Goal: Task Accomplishment & Management: Use online tool/utility

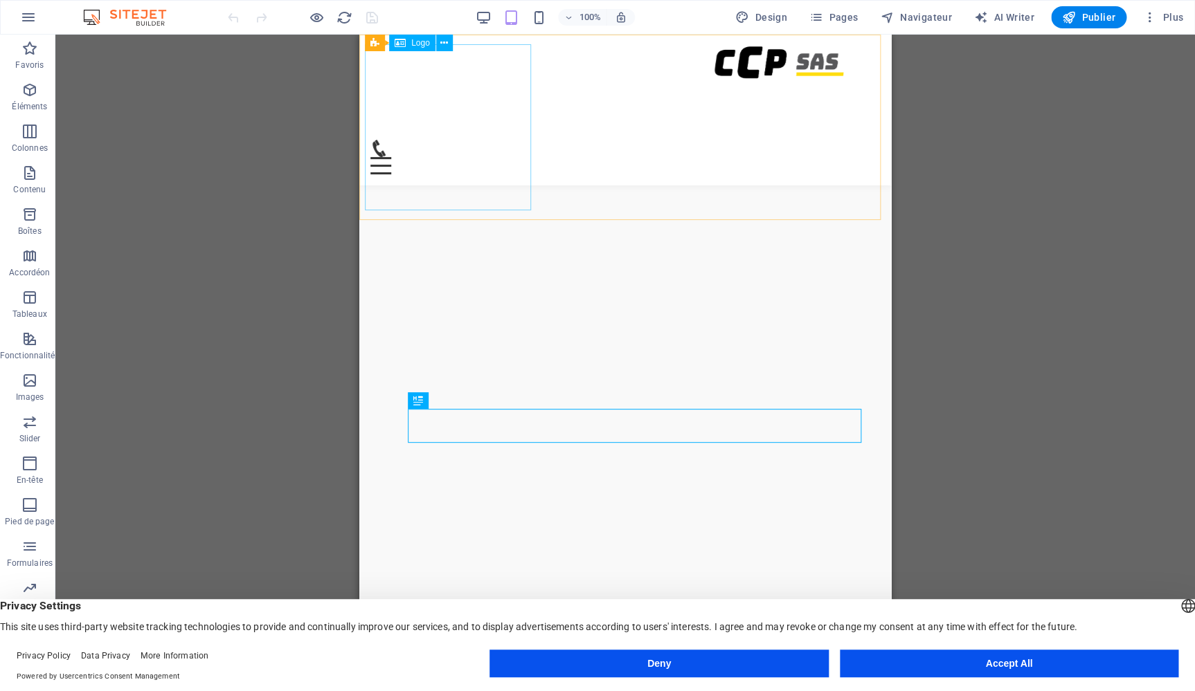
click at [398, 79] on div at bounding box center [620, 62] width 509 height 33
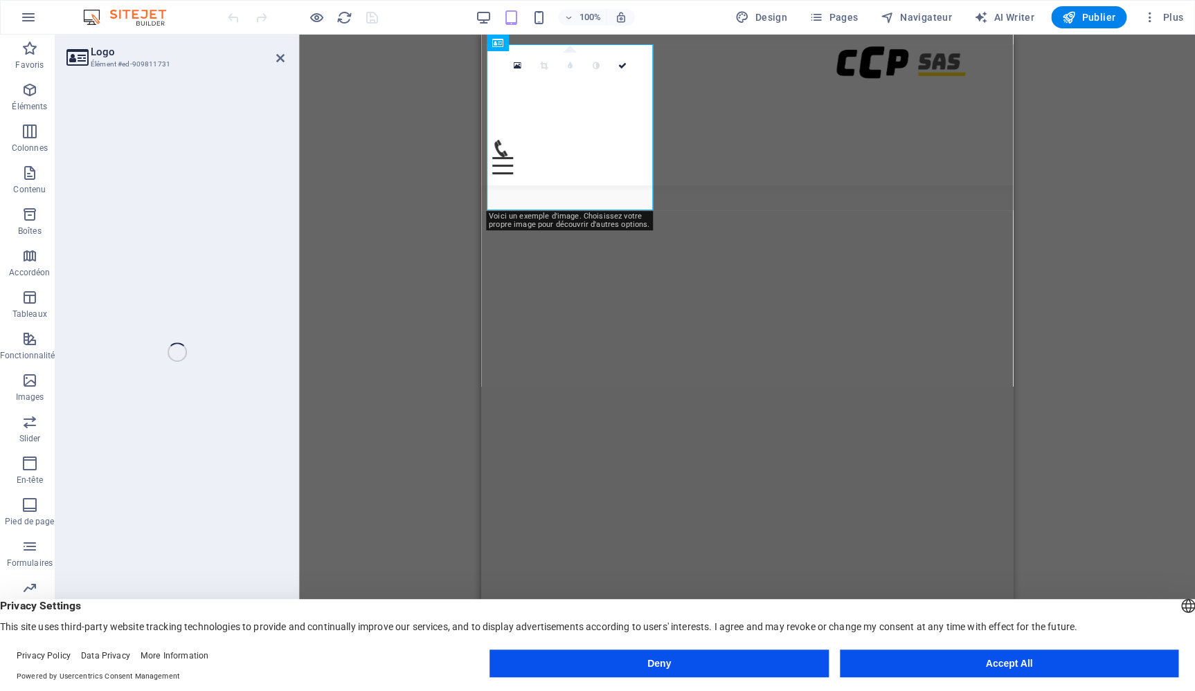
select select "px"
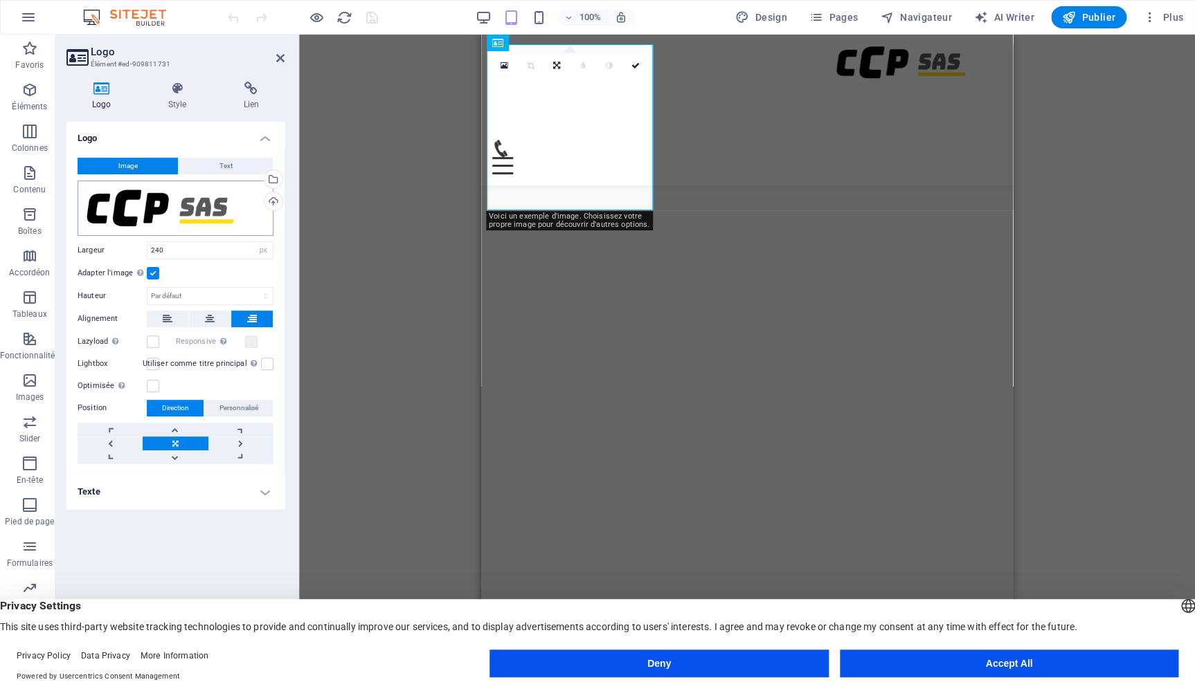
click at [199, 212] on div "Glissez les fichiers ici, cliquez pour choisir les fichiers ou sélectionnez les…" at bounding box center [176, 208] width 196 height 55
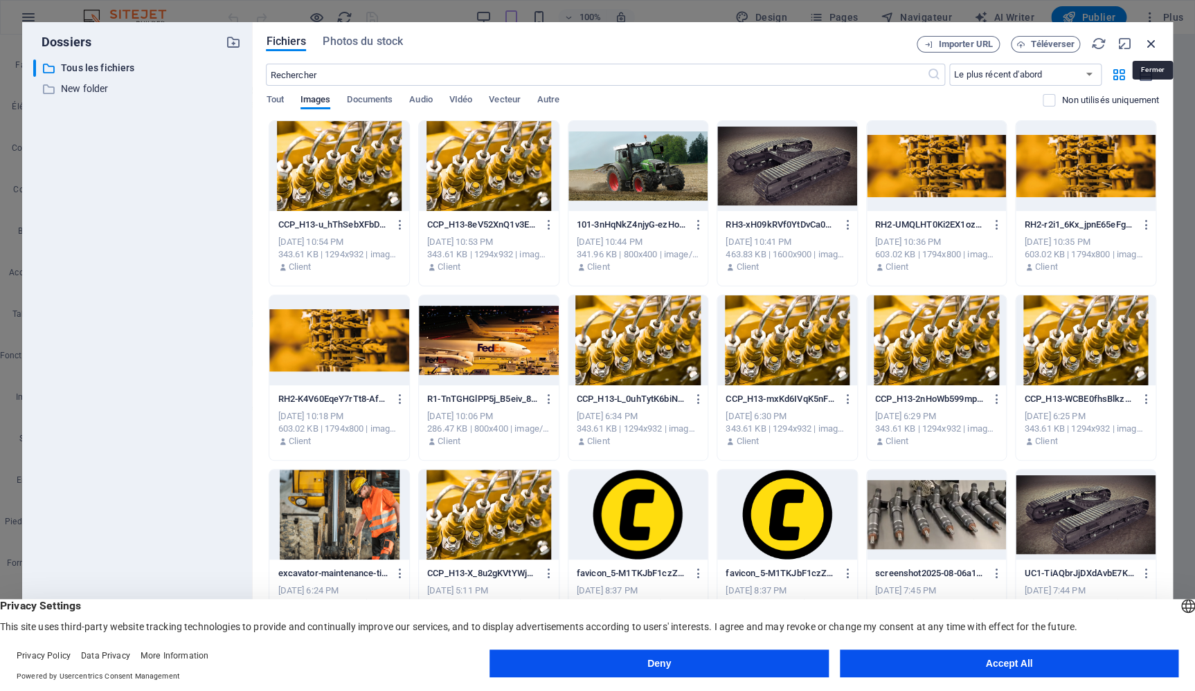
click at [1153, 45] on icon "button" at bounding box center [1150, 43] width 15 height 15
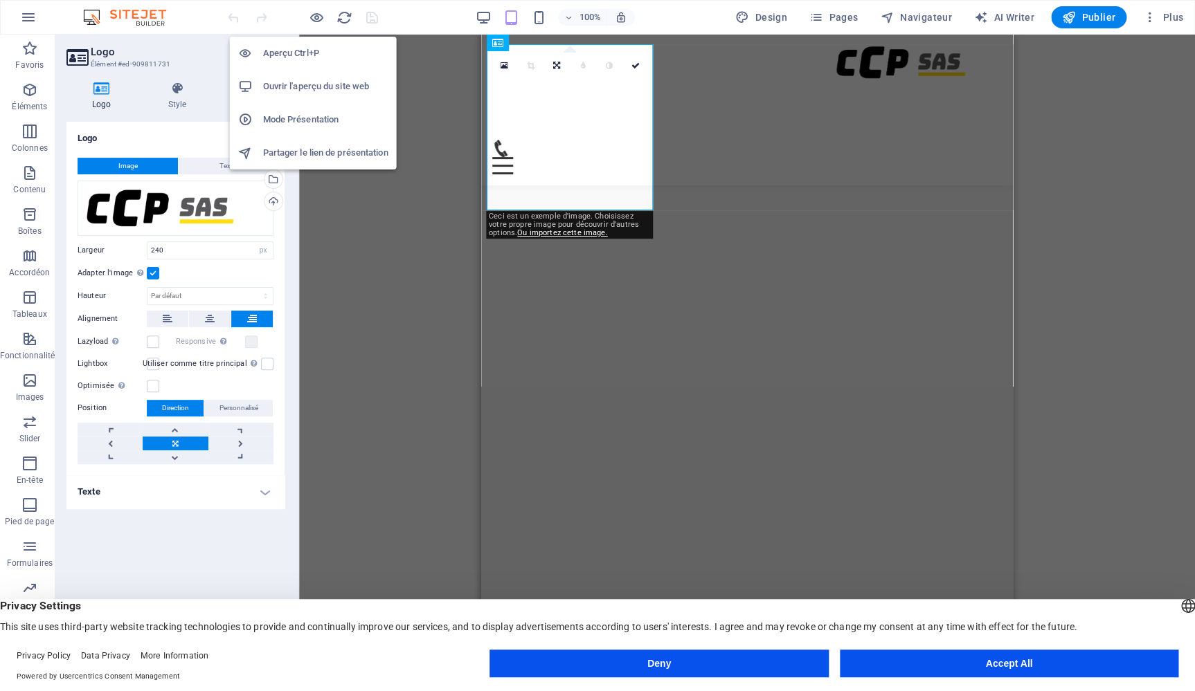
click at [323, 81] on h6 "Ouvrir l'aperçu du site web" at bounding box center [325, 86] width 125 height 17
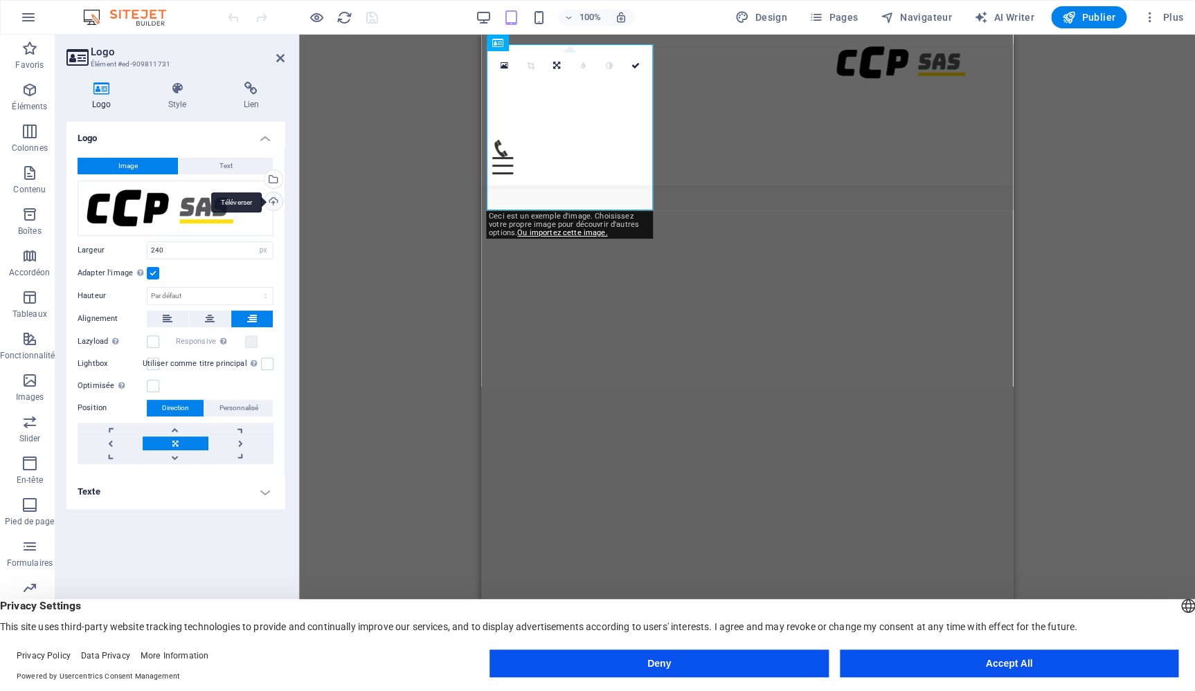
click at [264, 212] on div "Téléverser" at bounding box center [272, 202] width 21 height 21
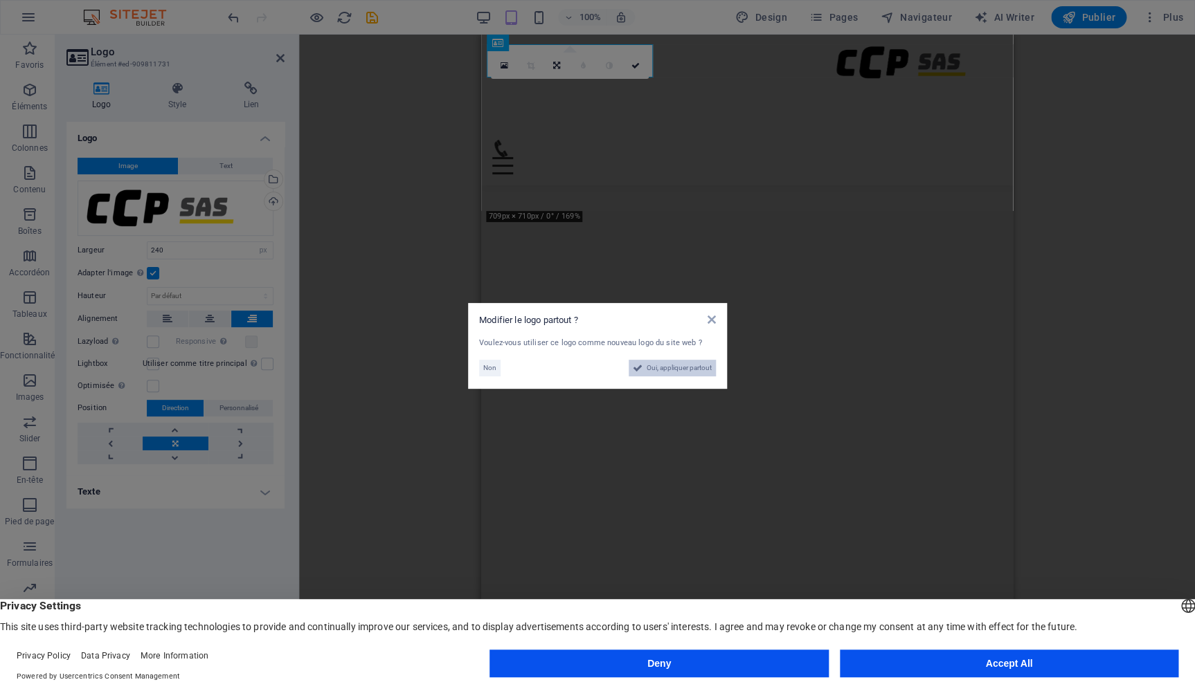
click at [683, 372] on span "Oui, appliquer partout" at bounding box center [678, 368] width 65 height 17
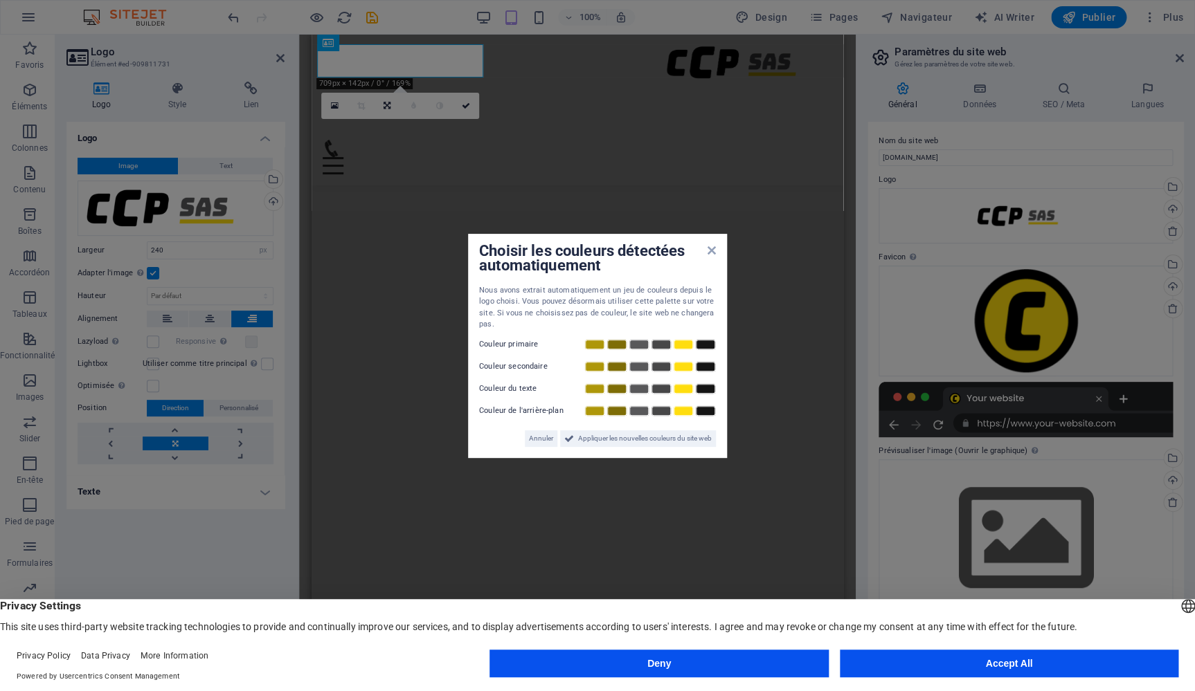
click at [716, 251] on div "Choisir les couleurs détectées automatiquement Nous avons extrait automatiqueme…" at bounding box center [597, 346] width 259 height 224
click at [709, 248] on icon at bounding box center [711, 250] width 8 height 11
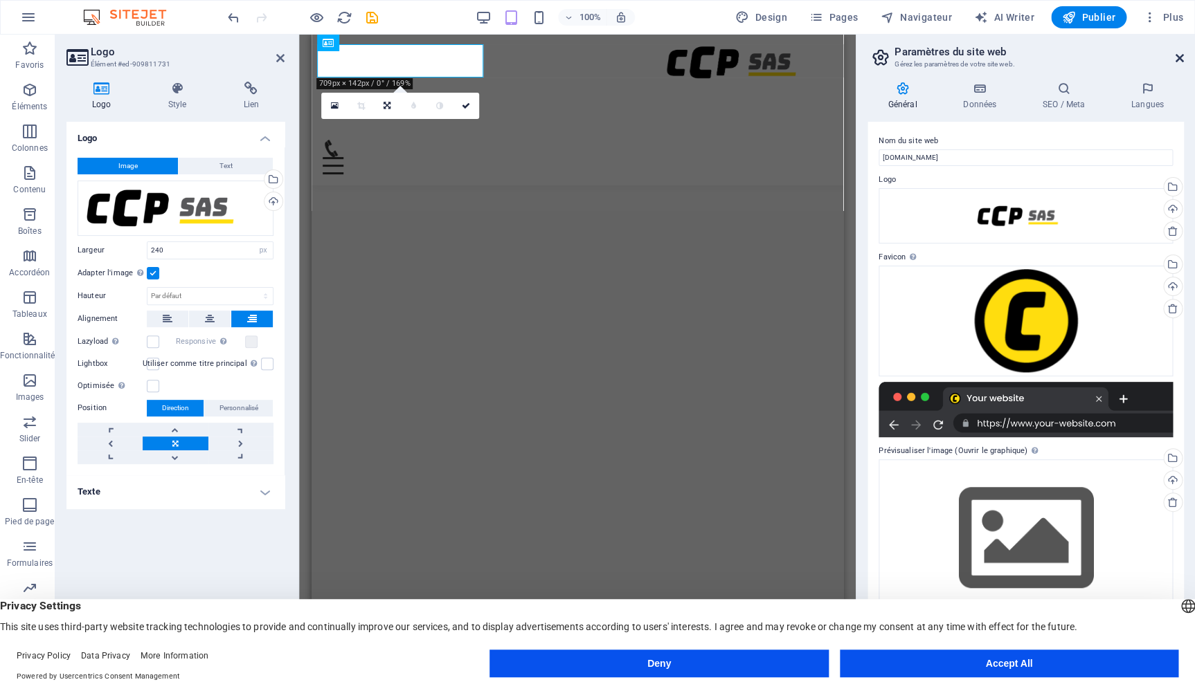
click at [1177, 60] on icon at bounding box center [1179, 58] width 8 height 11
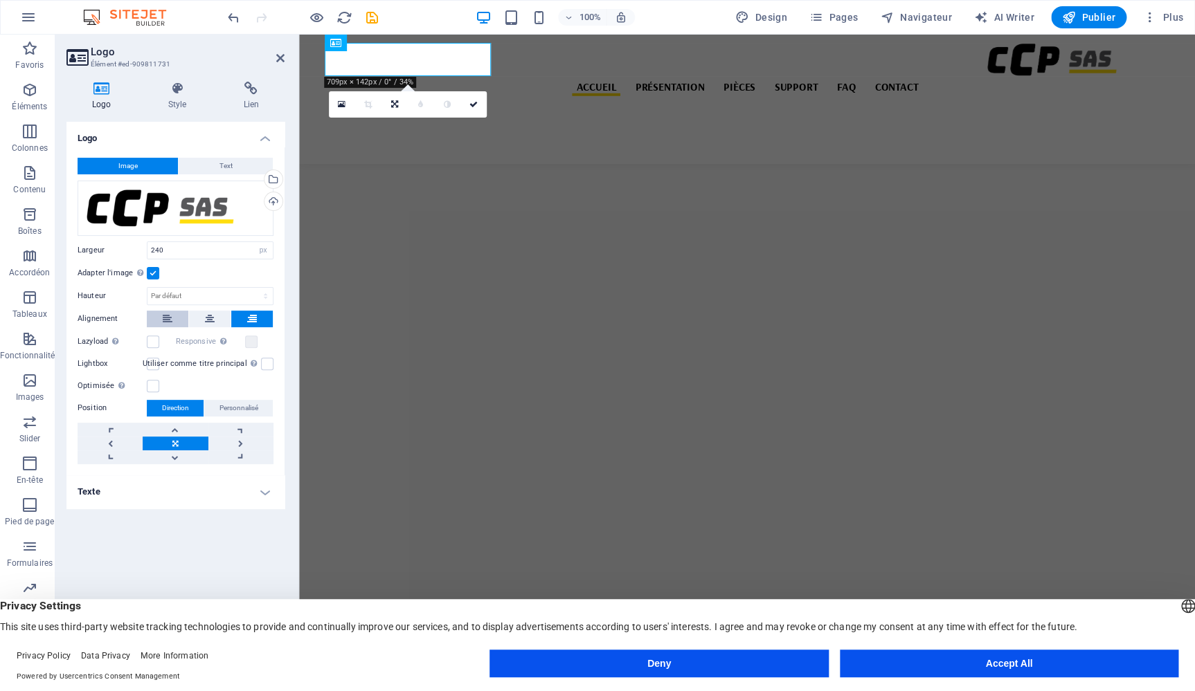
click at [163, 316] on icon at bounding box center [168, 319] width 10 height 17
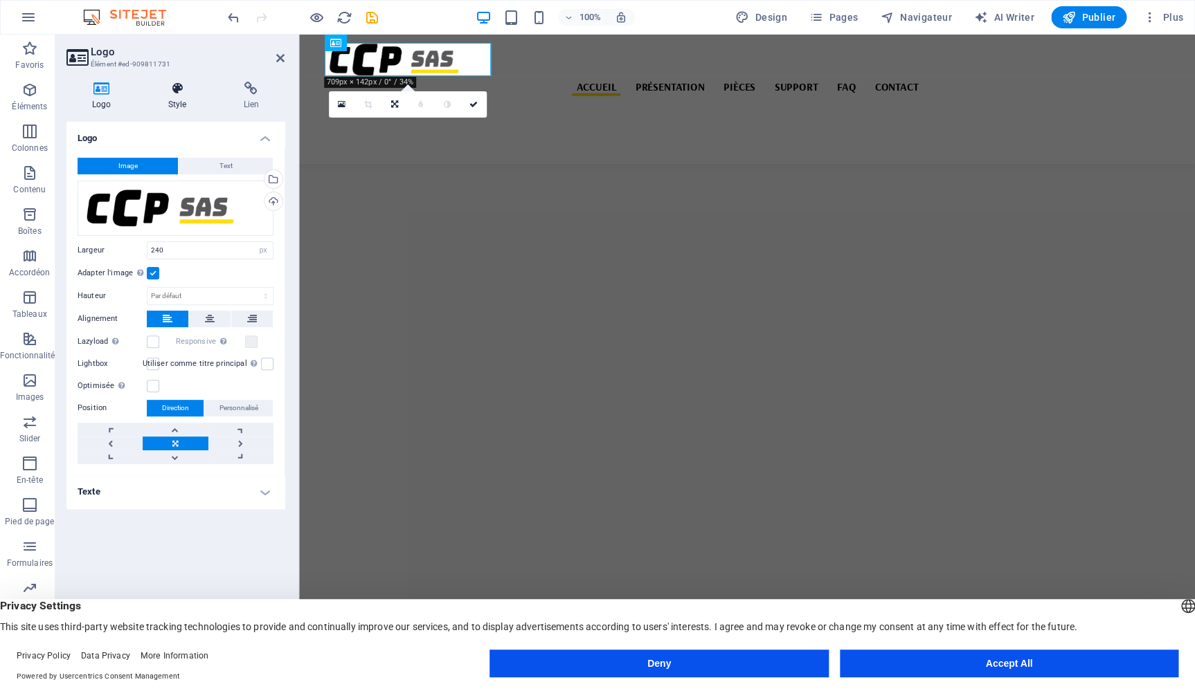
click at [173, 93] on icon at bounding box center [178, 89] width 70 height 14
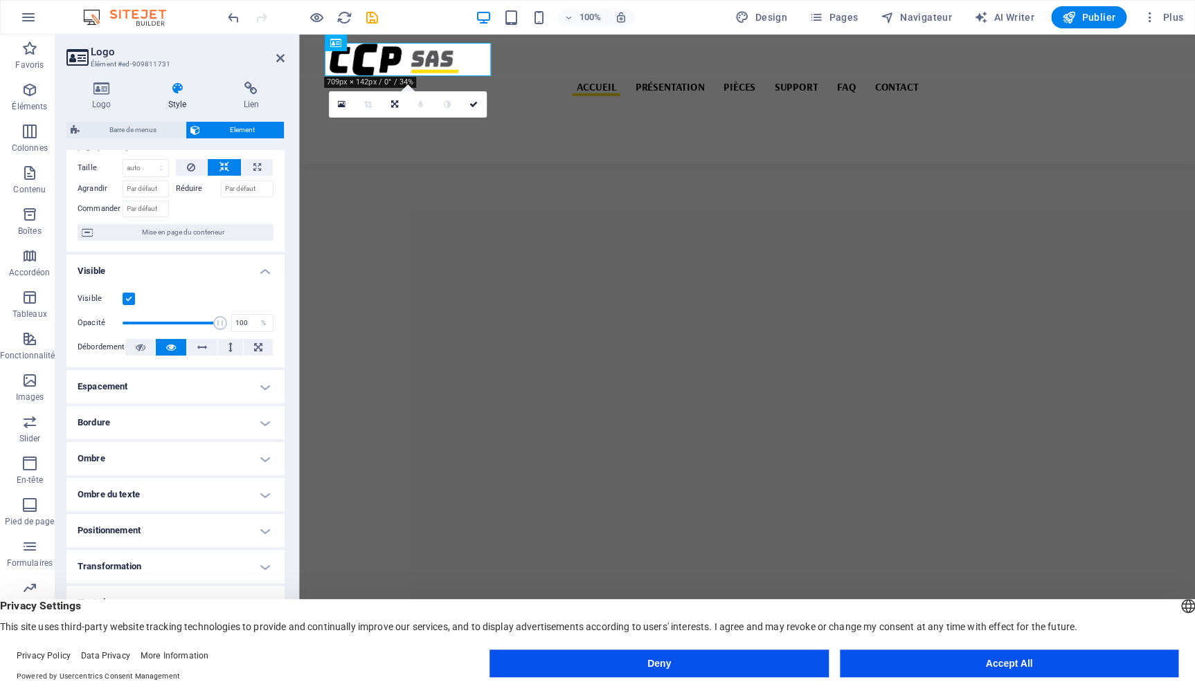
scroll to position [89, 0]
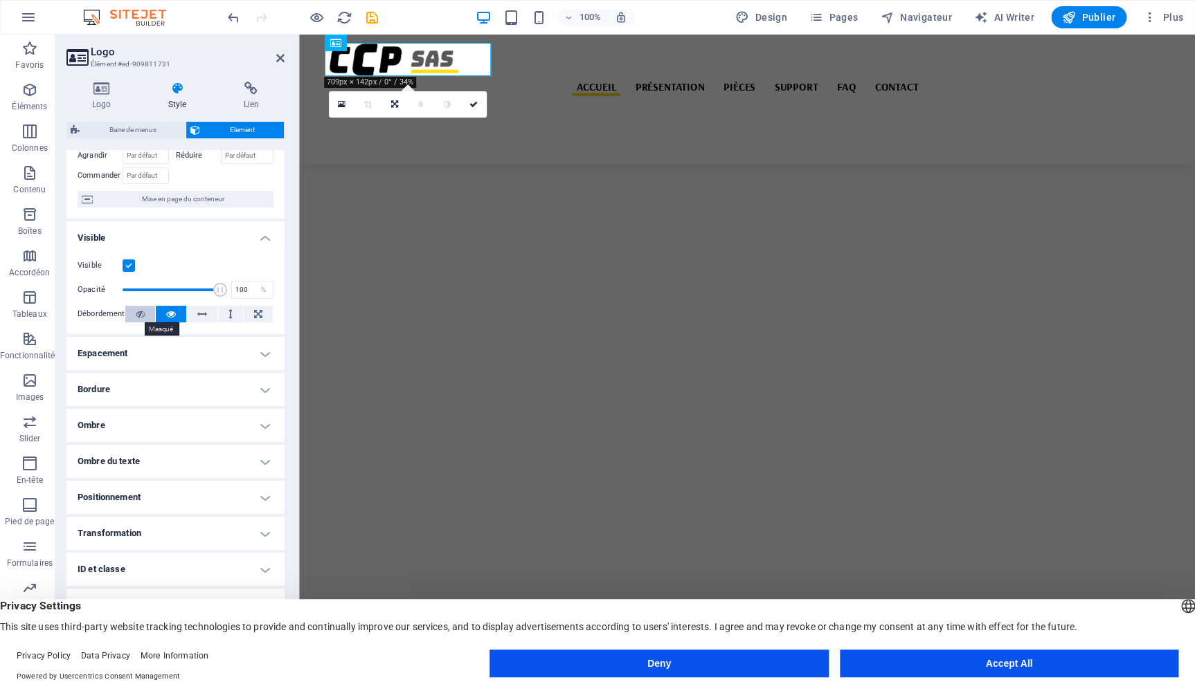
click at [137, 315] on icon at bounding box center [140, 314] width 10 height 17
click at [254, 314] on icon at bounding box center [258, 314] width 8 height 17
click at [146, 312] on button at bounding box center [140, 314] width 30 height 17
click at [205, 499] on h4 "Positionnement" at bounding box center [175, 497] width 218 height 33
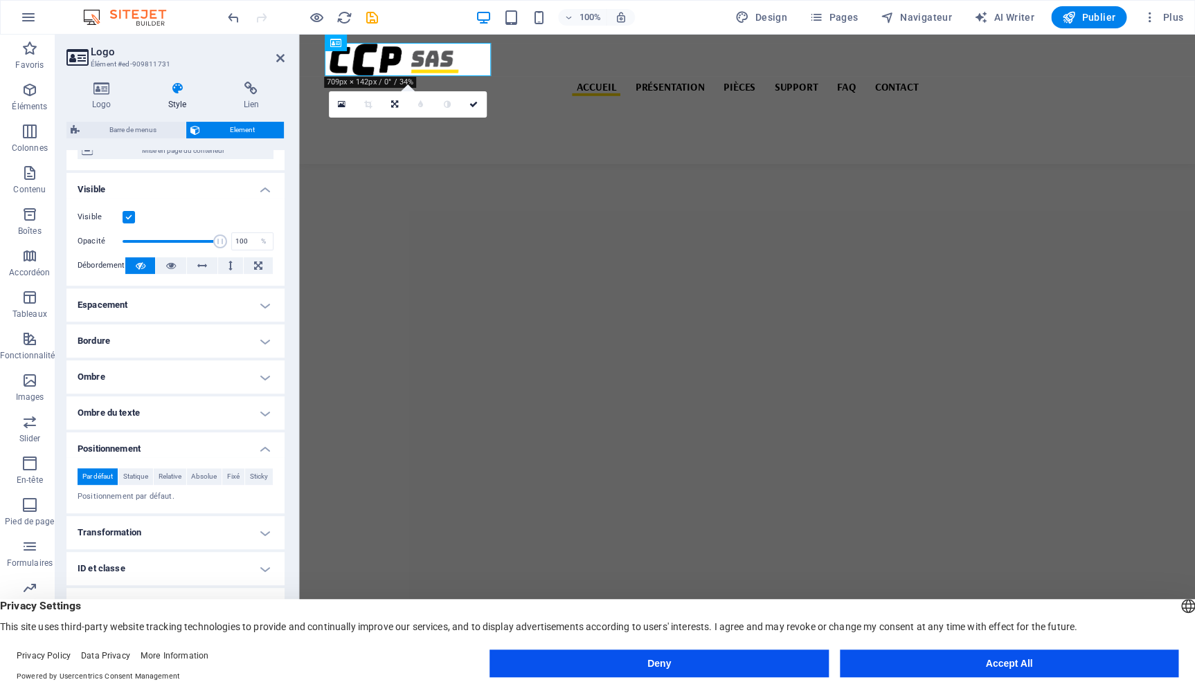
scroll to position [154, 0]
click at [196, 526] on h4 "Transformation" at bounding box center [175, 532] width 218 height 33
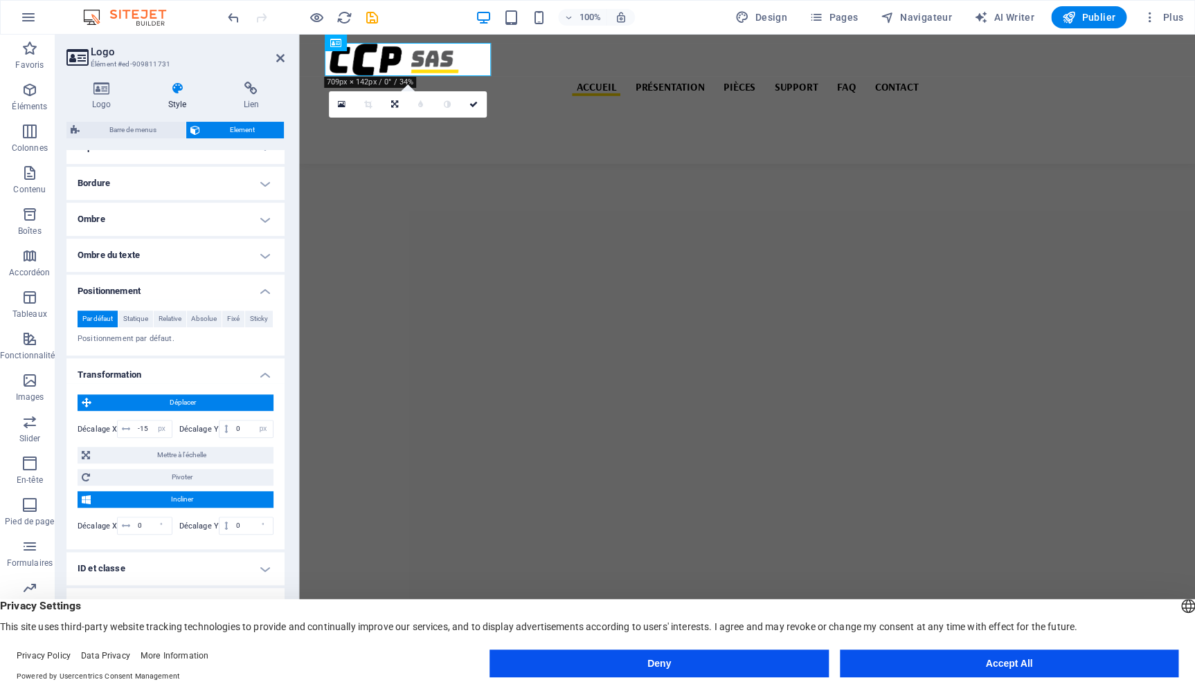
scroll to position [311, 0]
click at [147, 428] on input "-15" at bounding box center [152, 429] width 37 height 17
click at [370, 14] on icon "save" at bounding box center [372, 18] width 16 height 16
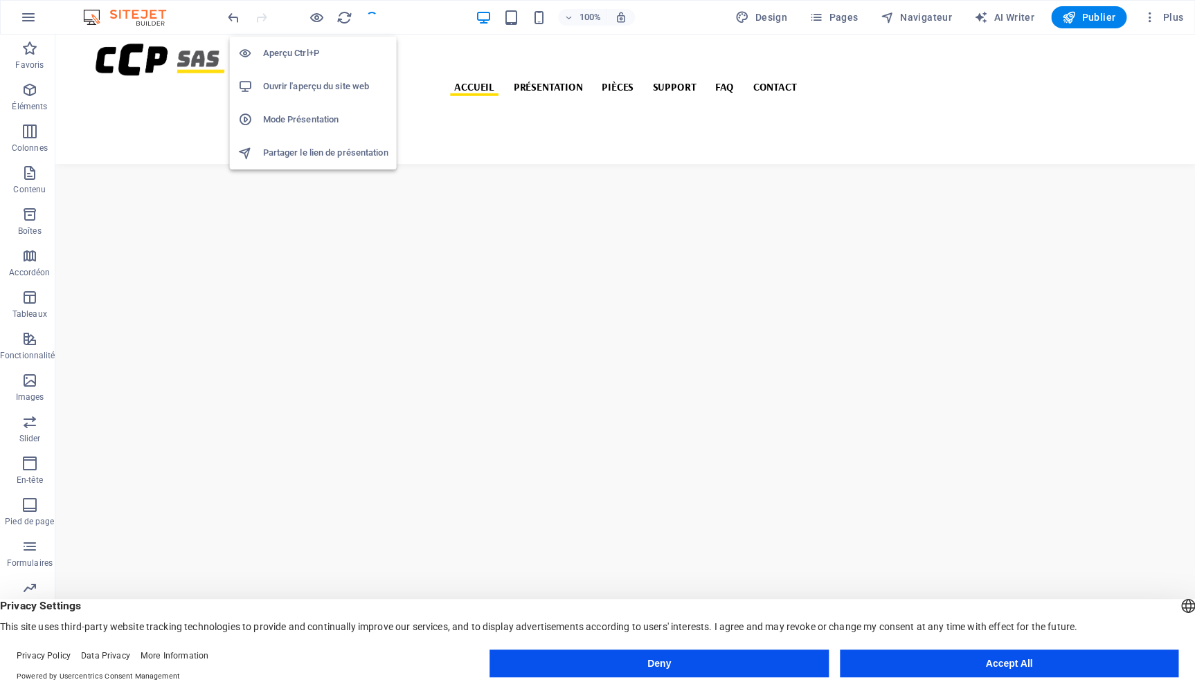
click at [298, 86] on h6 "Ouvrir l'aperçu du site web" at bounding box center [325, 86] width 125 height 17
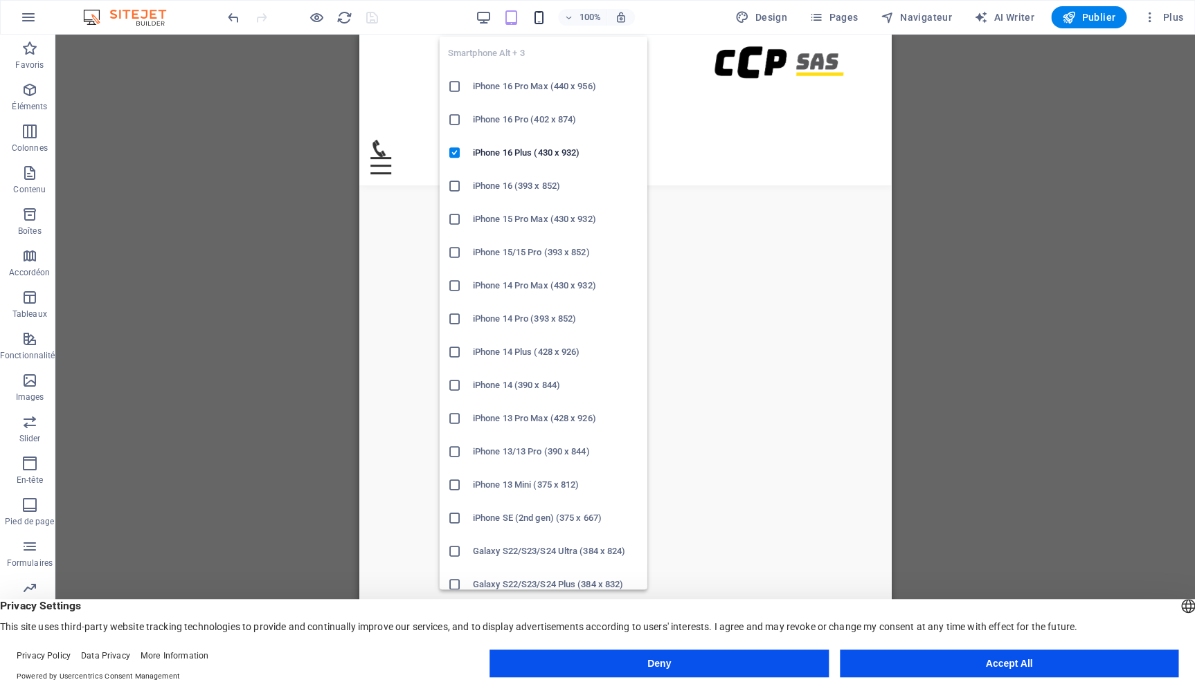
click at [0, 0] on icon "button" at bounding box center [0, 0] width 0 height 0
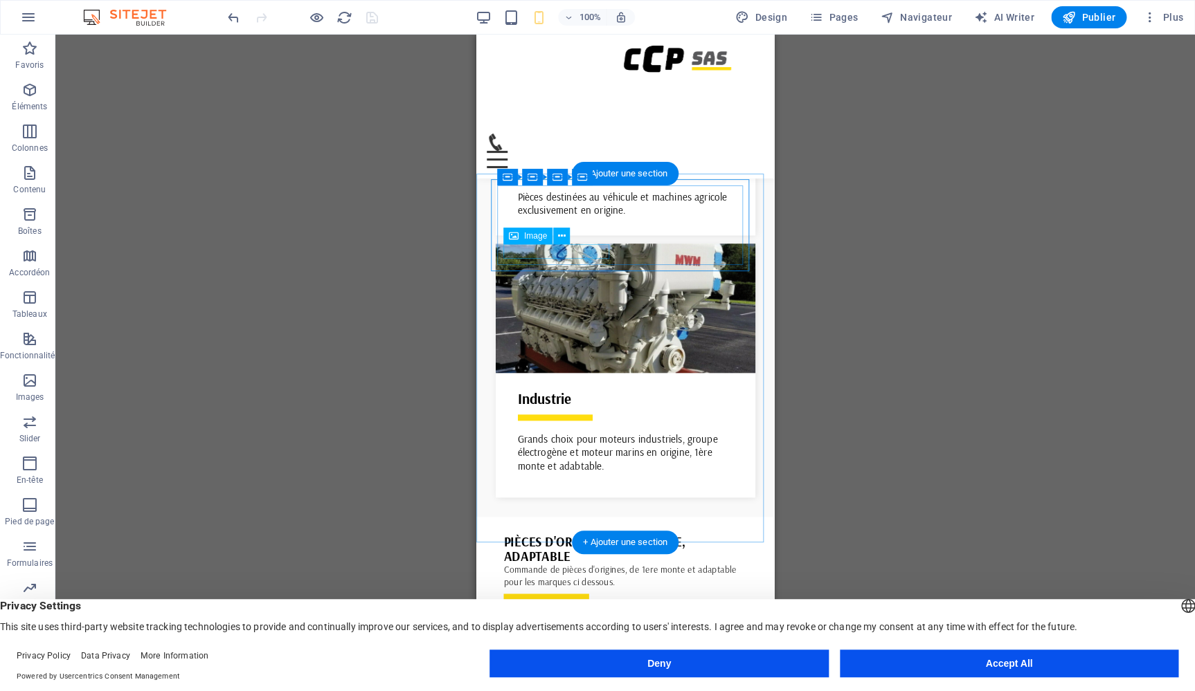
scroll to position [2859, 0]
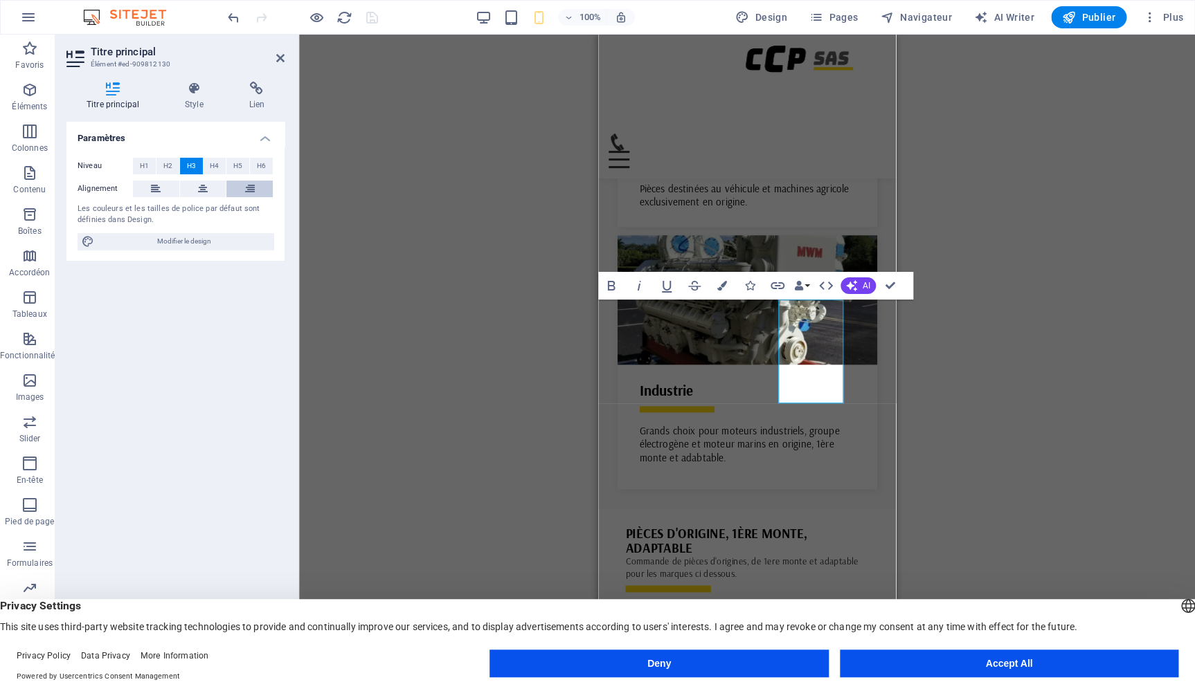
click at [254, 190] on icon at bounding box center [250, 189] width 10 height 17
click at [154, 191] on icon at bounding box center [156, 189] width 10 height 17
click at [194, 190] on button at bounding box center [203, 189] width 46 height 17
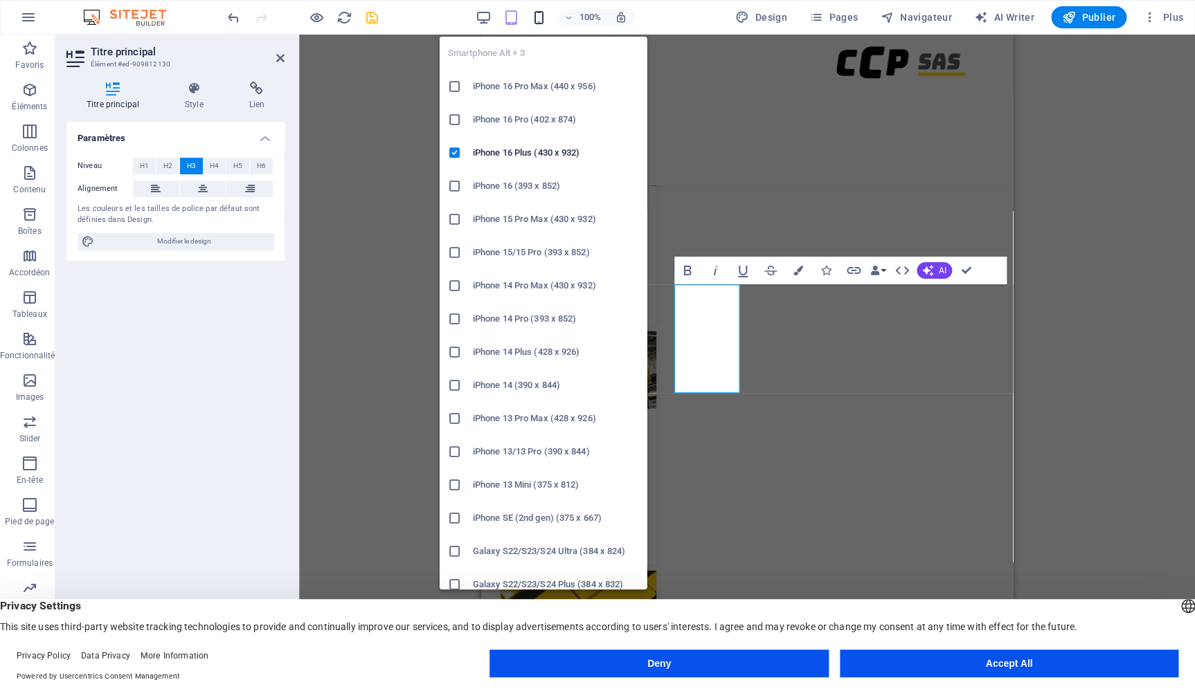
click at [0, 0] on icon "button" at bounding box center [0, 0] width 0 height 0
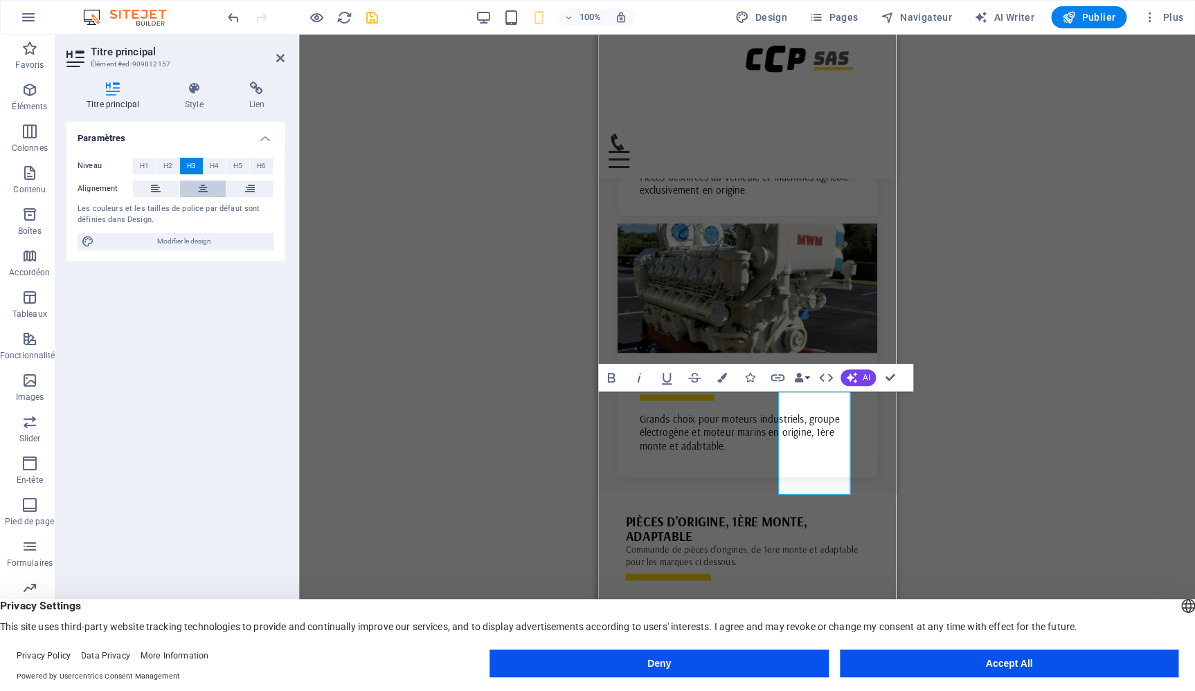
click at [201, 188] on icon at bounding box center [203, 189] width 10 height 17
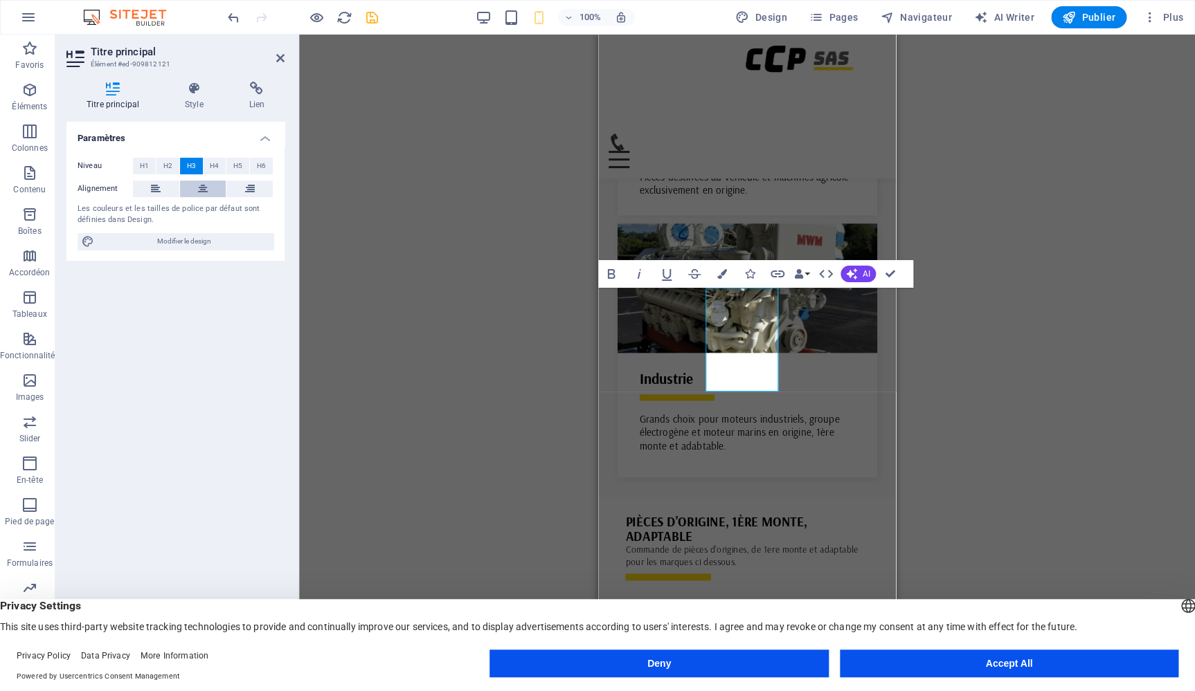
click at [206, 188] on icon at bounding box center [203, 189] width 10 height 17
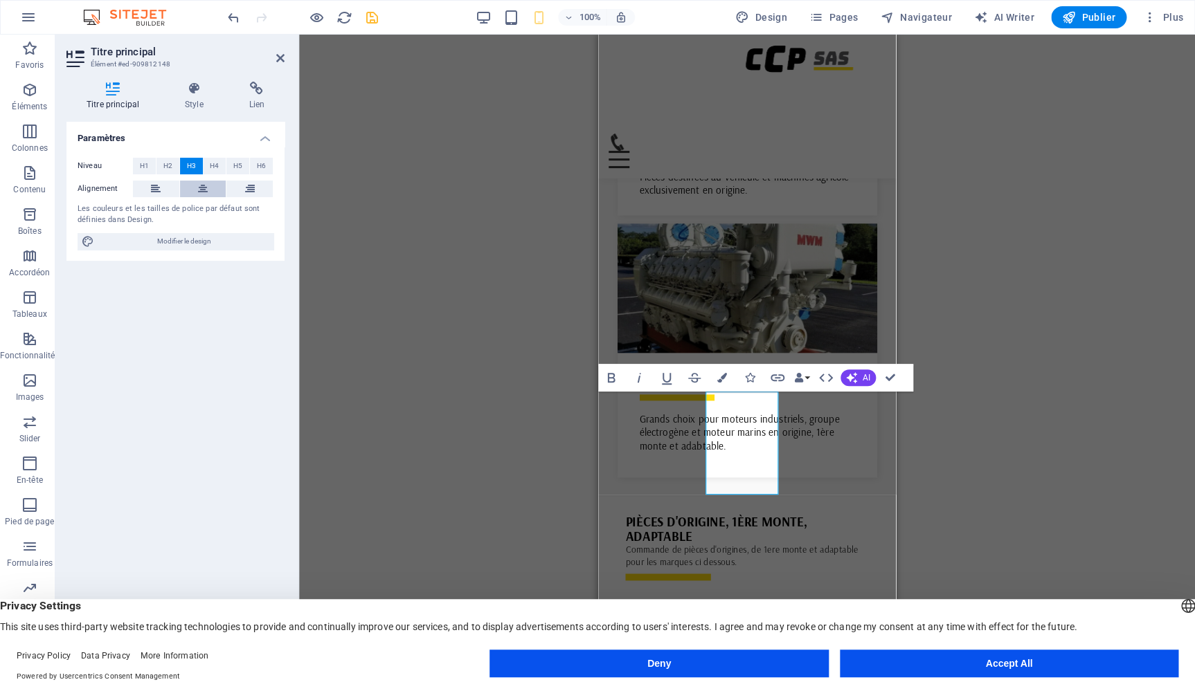
click at [194, 186] on button at bounding box center [203, 189] width 46 height 17
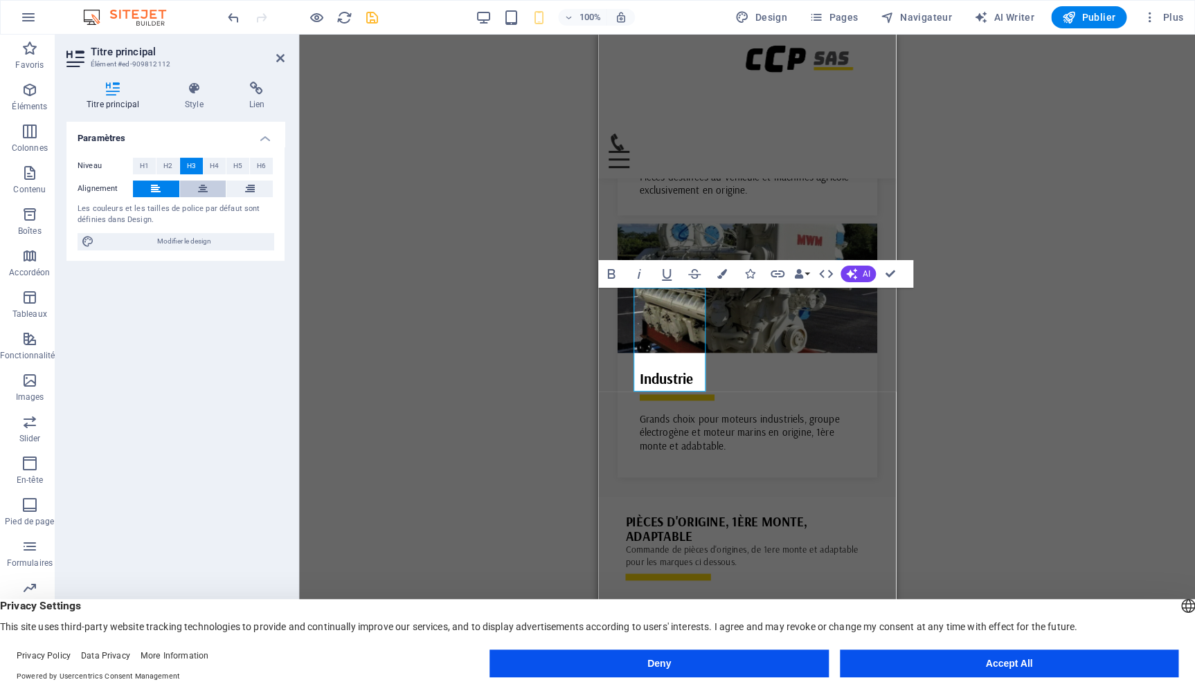
click at [207, 186] on icon at bounding box center [203, 189] width 10 height 17
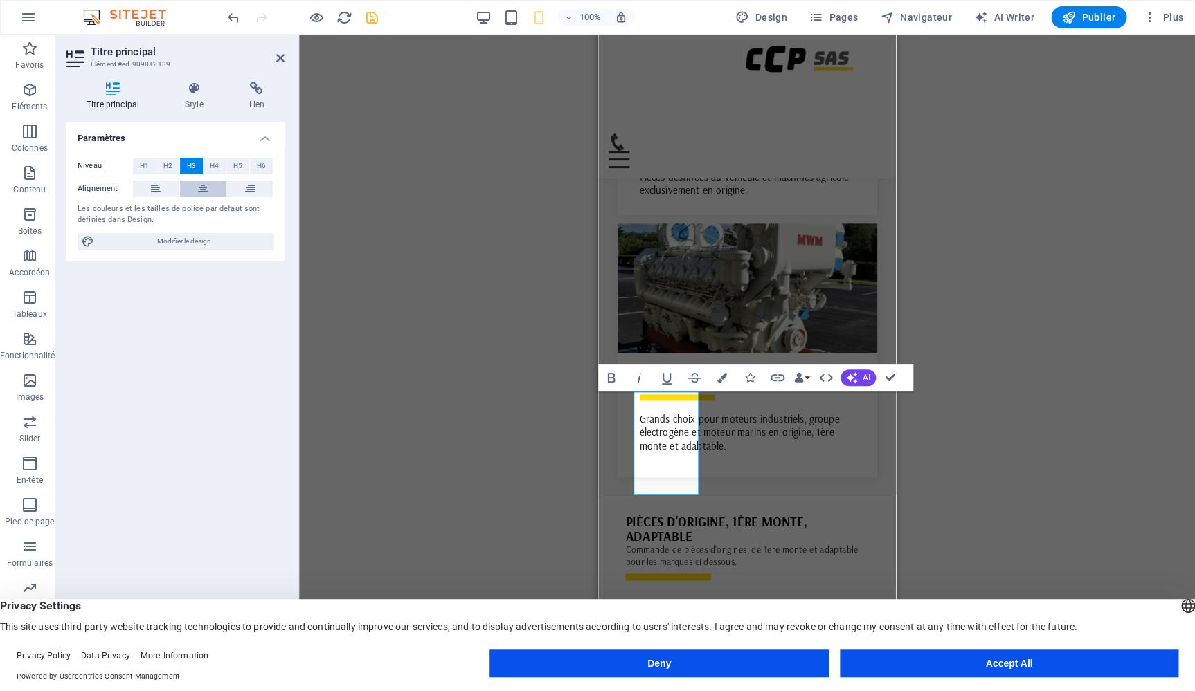
click at [210, 189] on button at bounding box center [203, 189] width 46 height 17
click at [377, 15] on icon "save" at bounding box center [372, 18] width 16 height 16
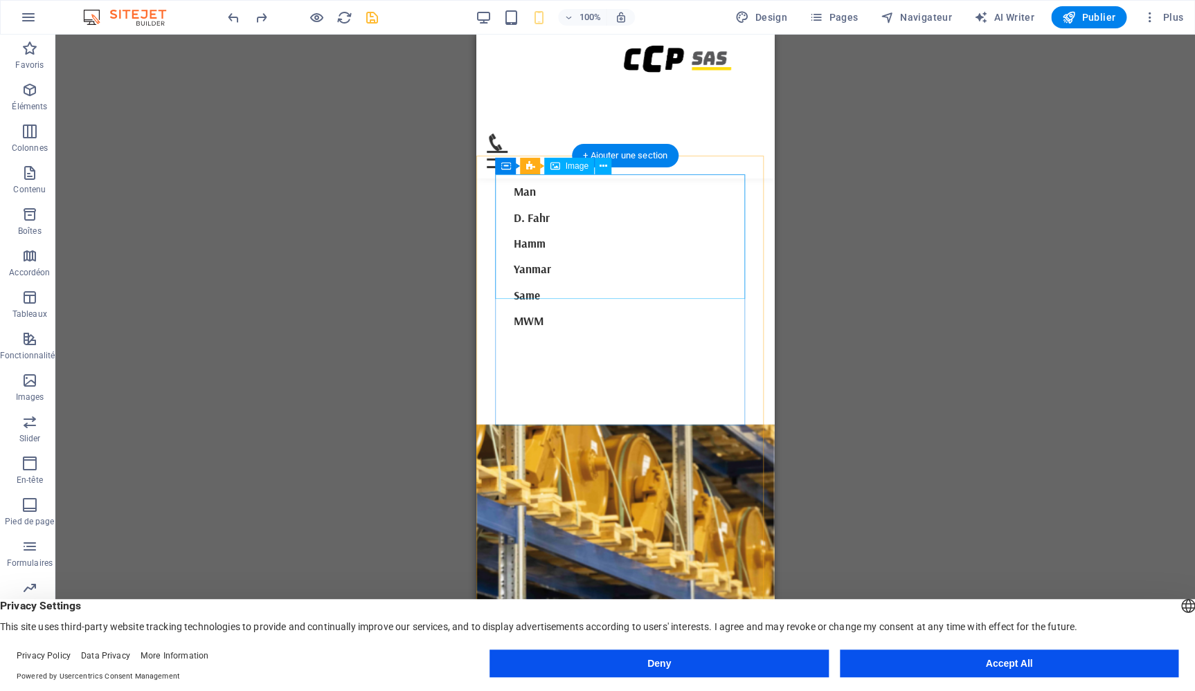
scroll to position [3859, 0]
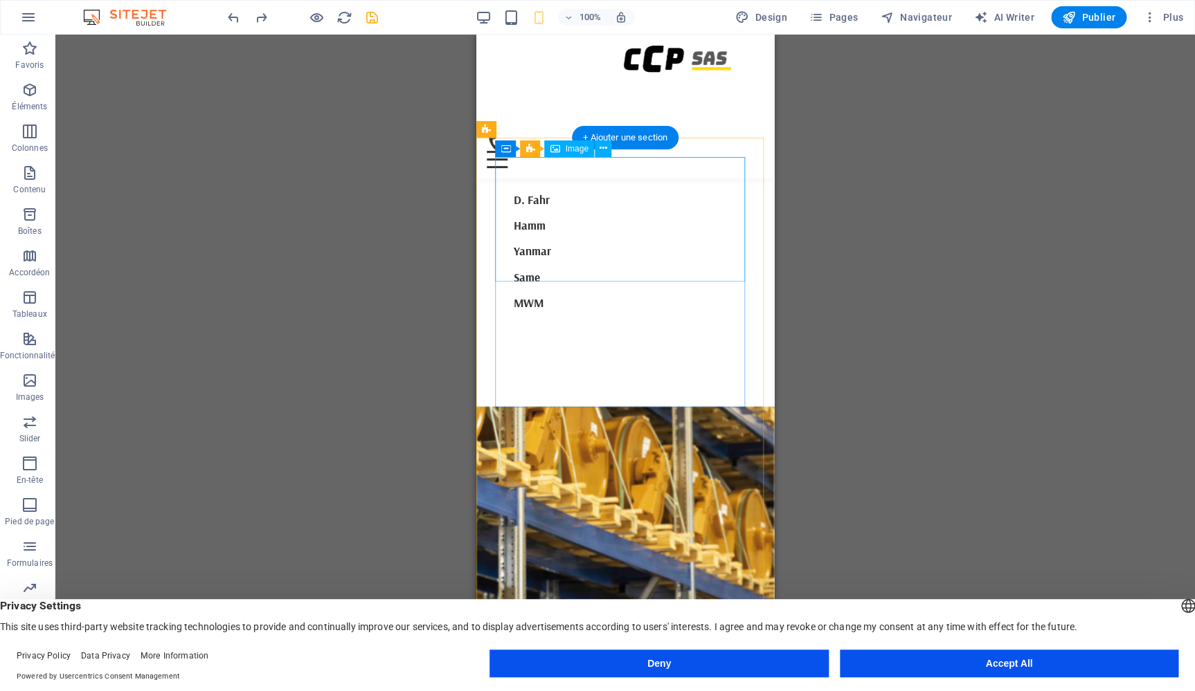
select select "%"
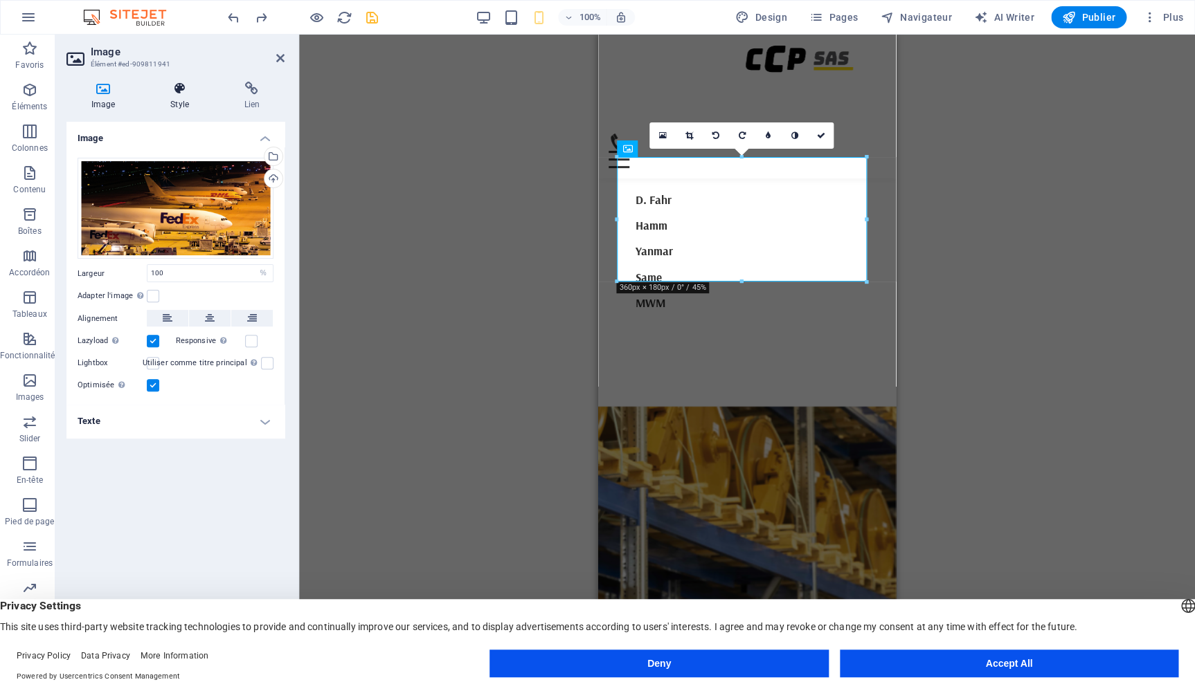
click at [183, 96] on h4 "Style" at bounding box center [181, 96] width 73 height 29
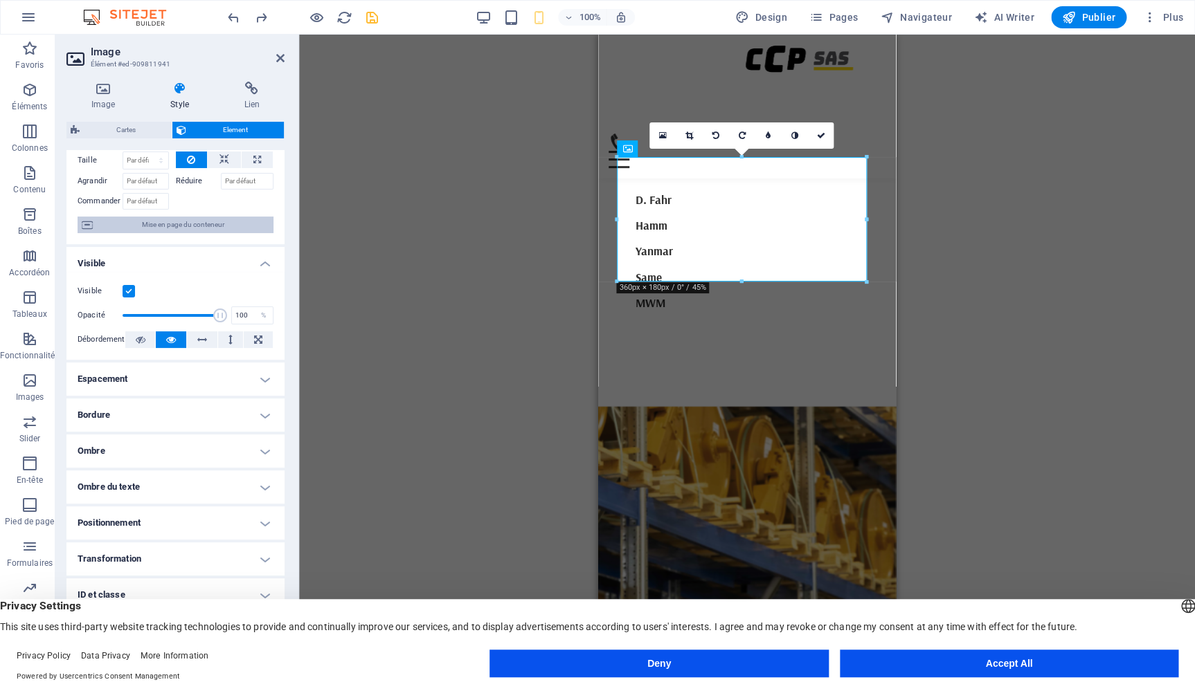
scroll to position [89, 0]
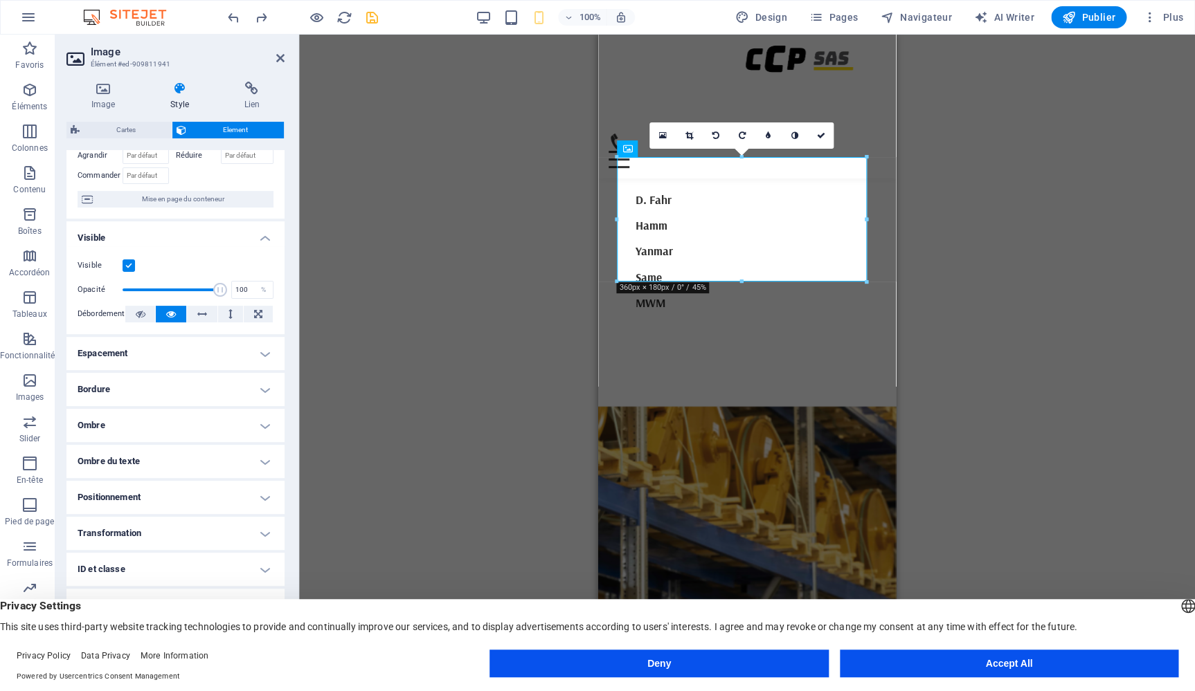
click at [154, 429] on h4 "Ombre" at bounding box center [175, 425] width 218 height 33
click at [278, 60] on icon at bounding box center [280, 58] width 8 height 11
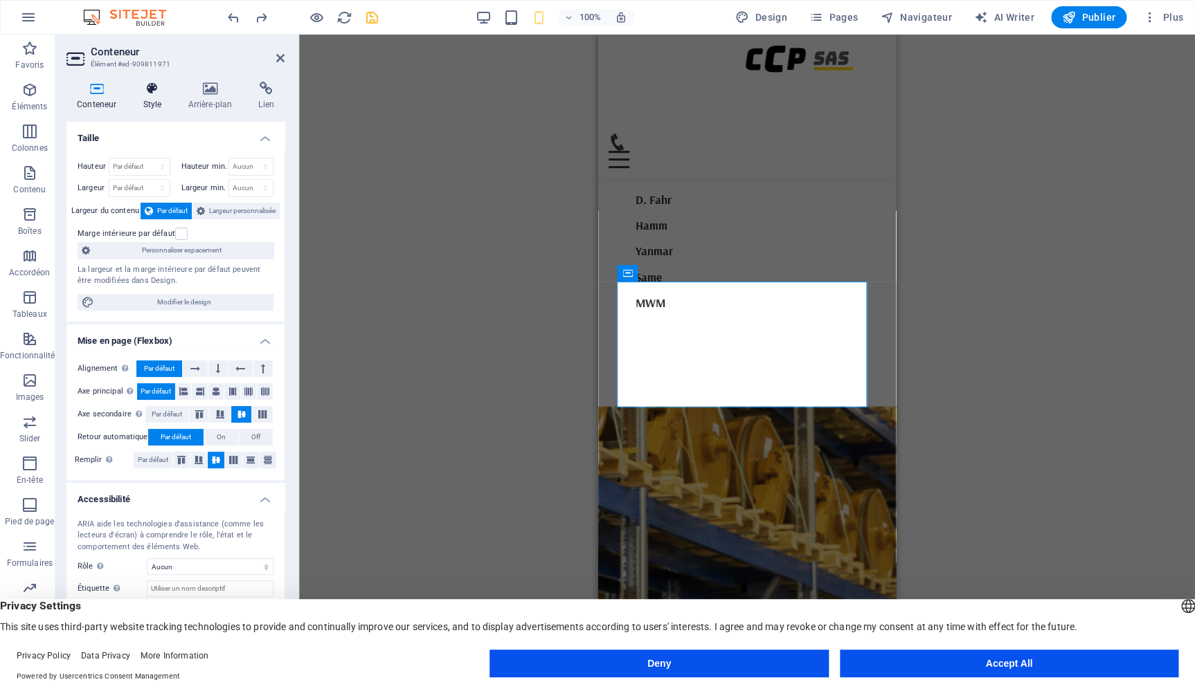
click at [152, 84] on icon at bounding box center [151, 89] width 39 height 14
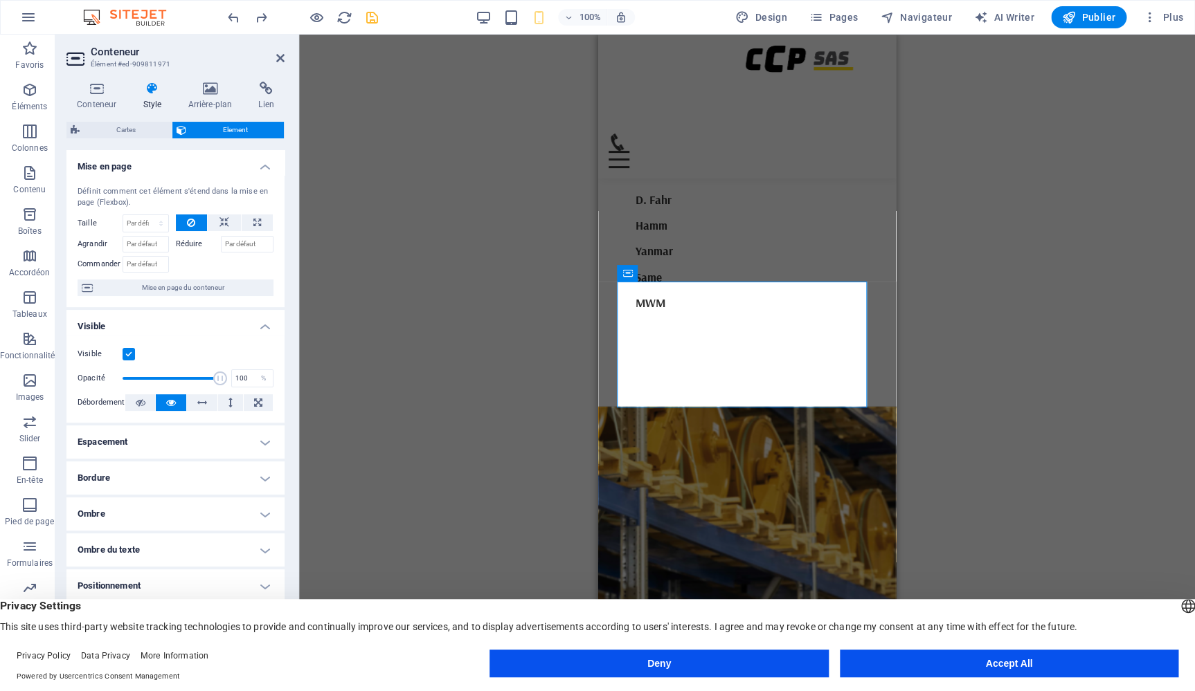
click at [186, 515] on h4 "Ombre" at bounding box center [175, 514] width 218 height 33
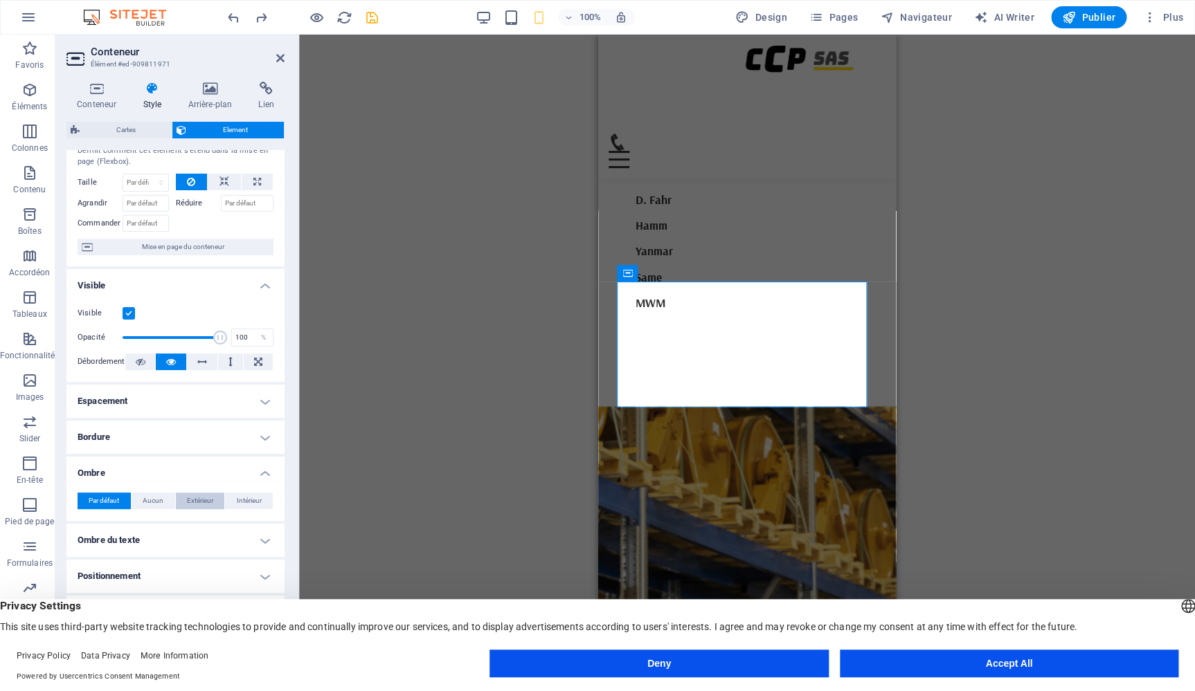
scroll to position [120, 0]
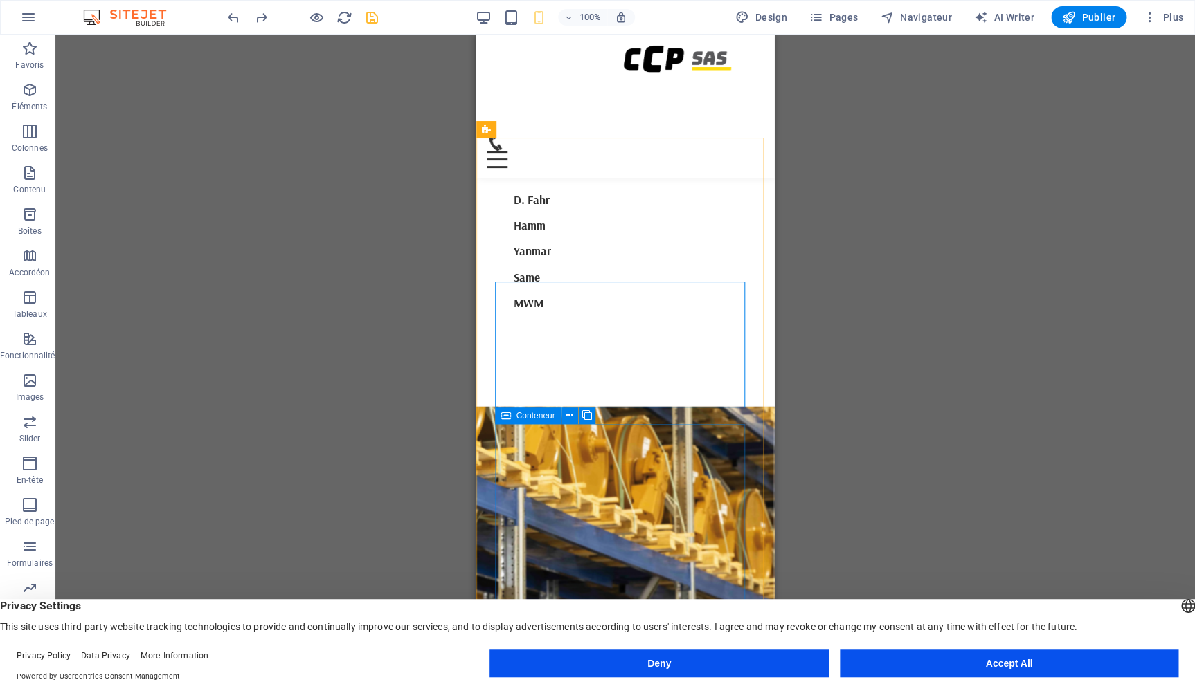
click at [507, 418] on icon at bounding box center [505, 416] width 10 height 17
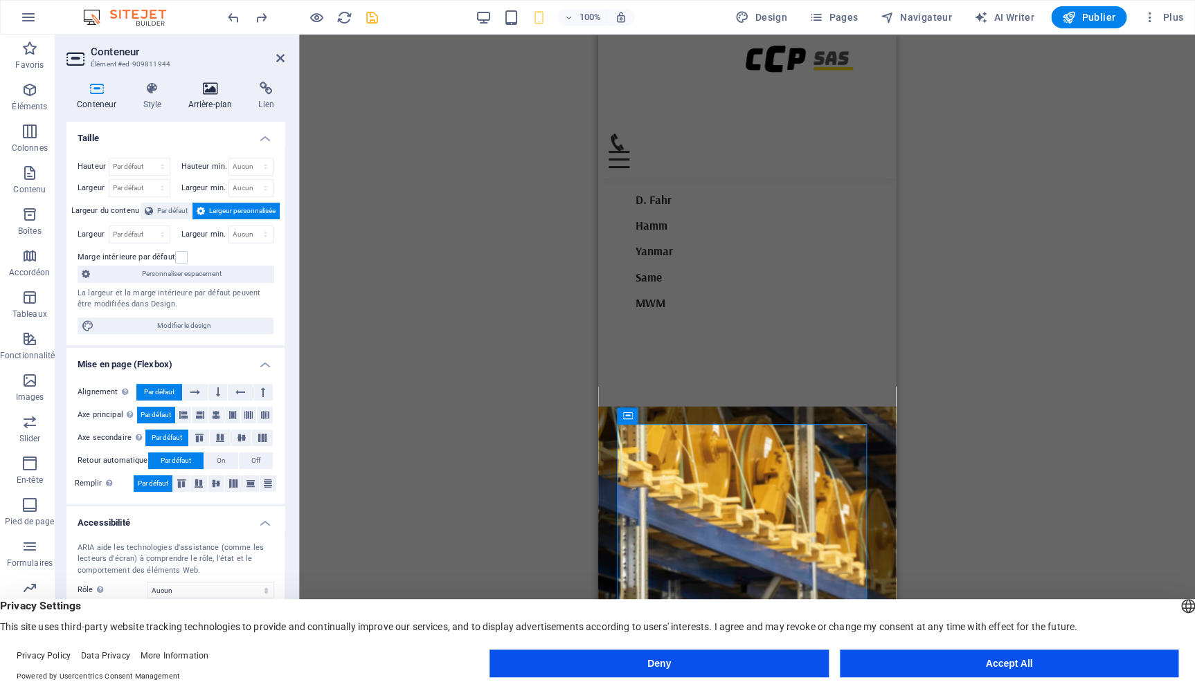
click at [201, 98] on h4 "Arrière-plan" at bounding box center [212, 96] width 71 height 29
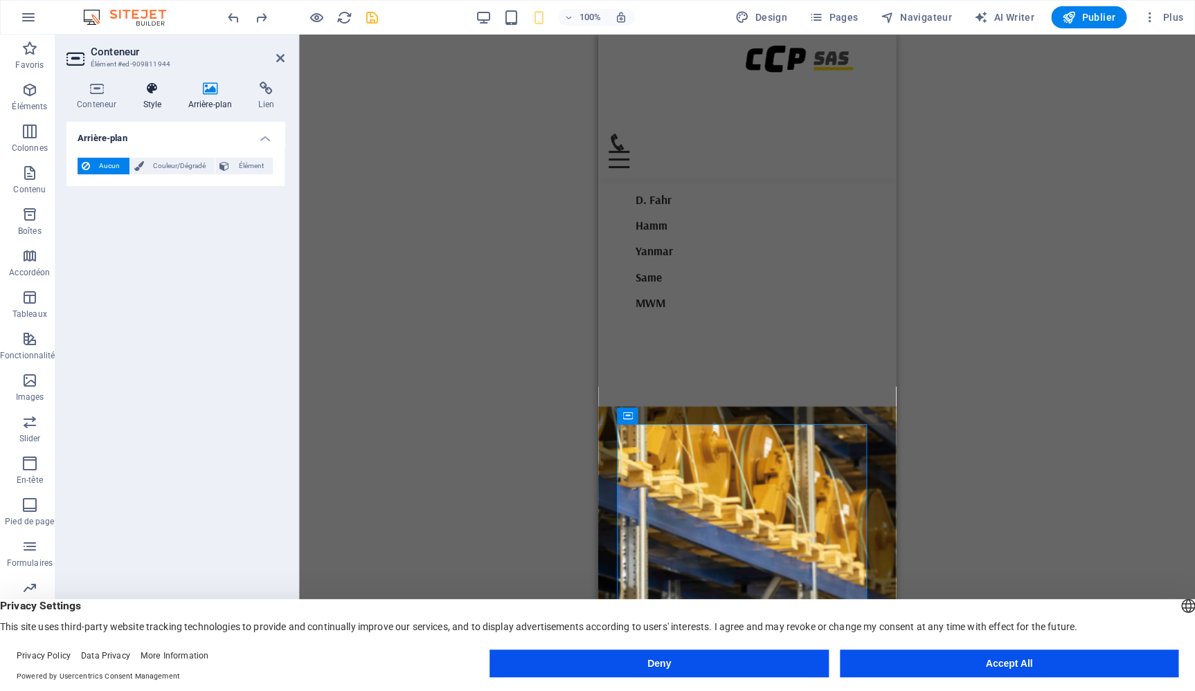
click at [159, 94] on icon at bounding box center [151, 89] width 39 height 14
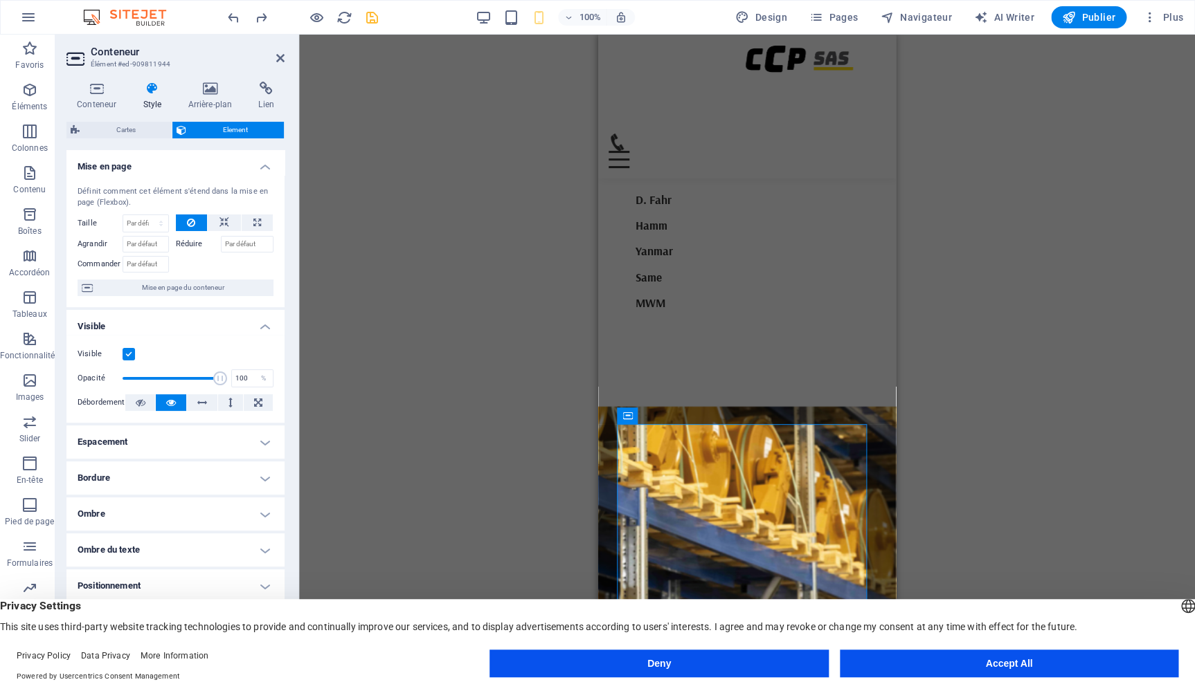
click at [204, 511] on h4 "Ombre" at bounding box center [175, 514] width 218 height 33
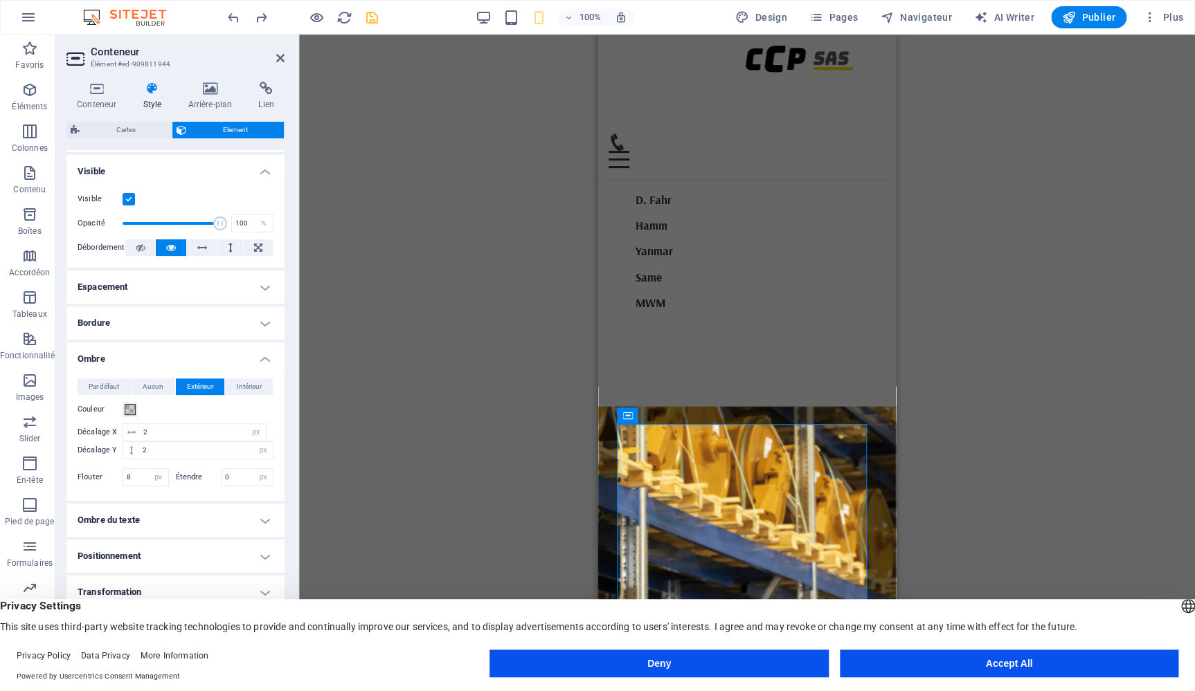
scroll to position [214, 0]
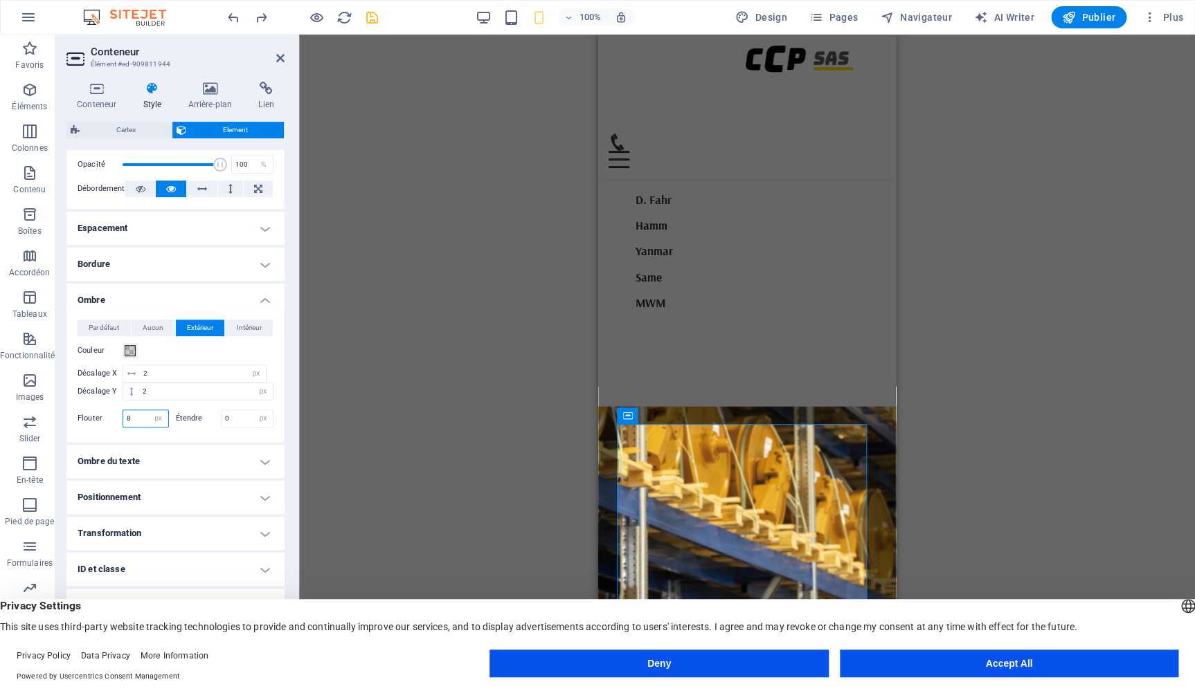
drag, startPoint x: 135, startPoint y: 420, endPoint x: 98, endPoint y: 411, distance: 37.8
click at [123, 411] on input "8" at bounding box center [145, 418] width 45 height 17
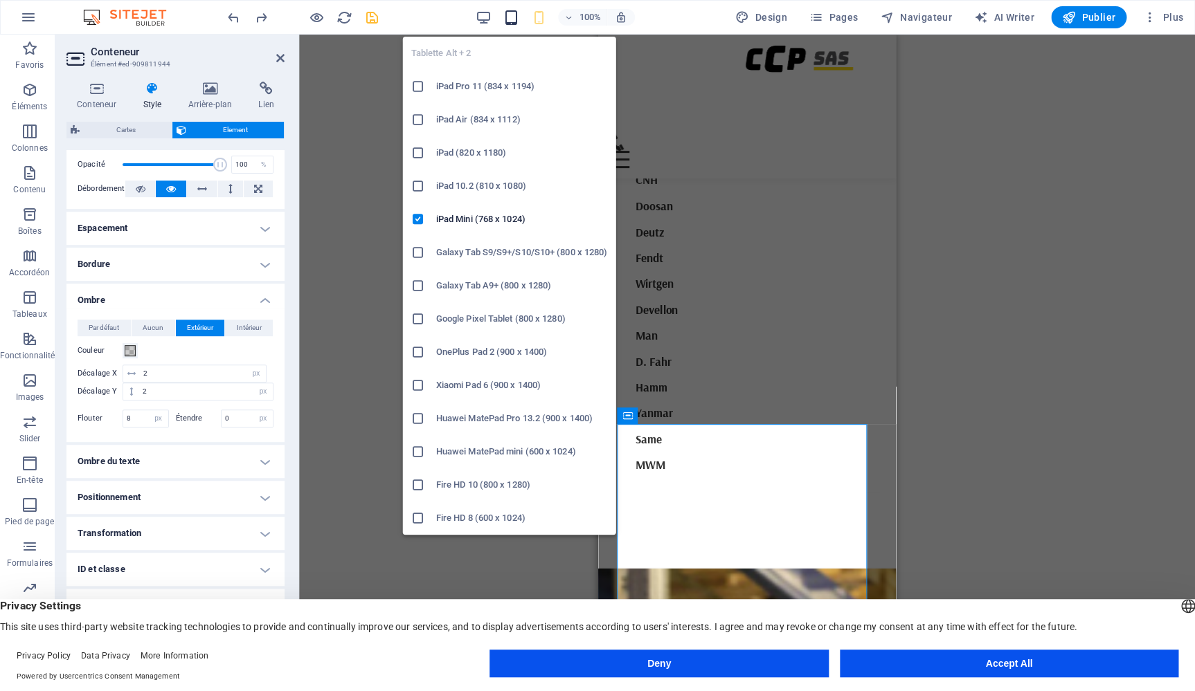
scroll to position [2598, 0]
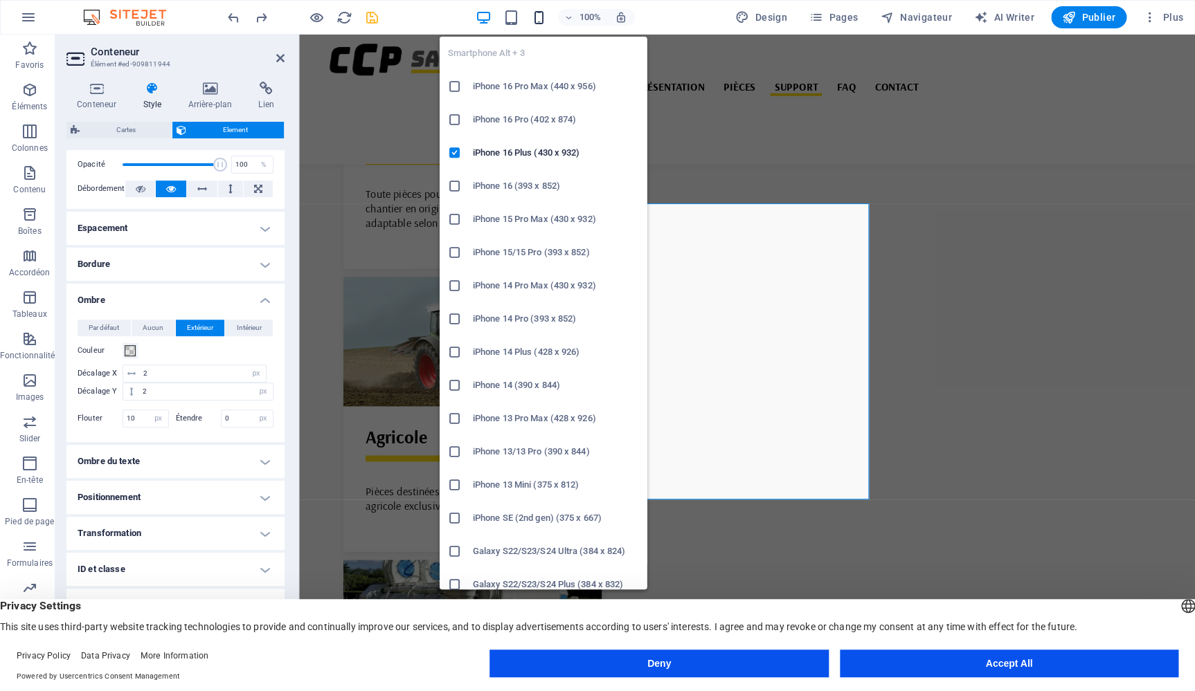
click at [0, 0] on icon "button" at bounding box center [0, 0] width 0 height 0
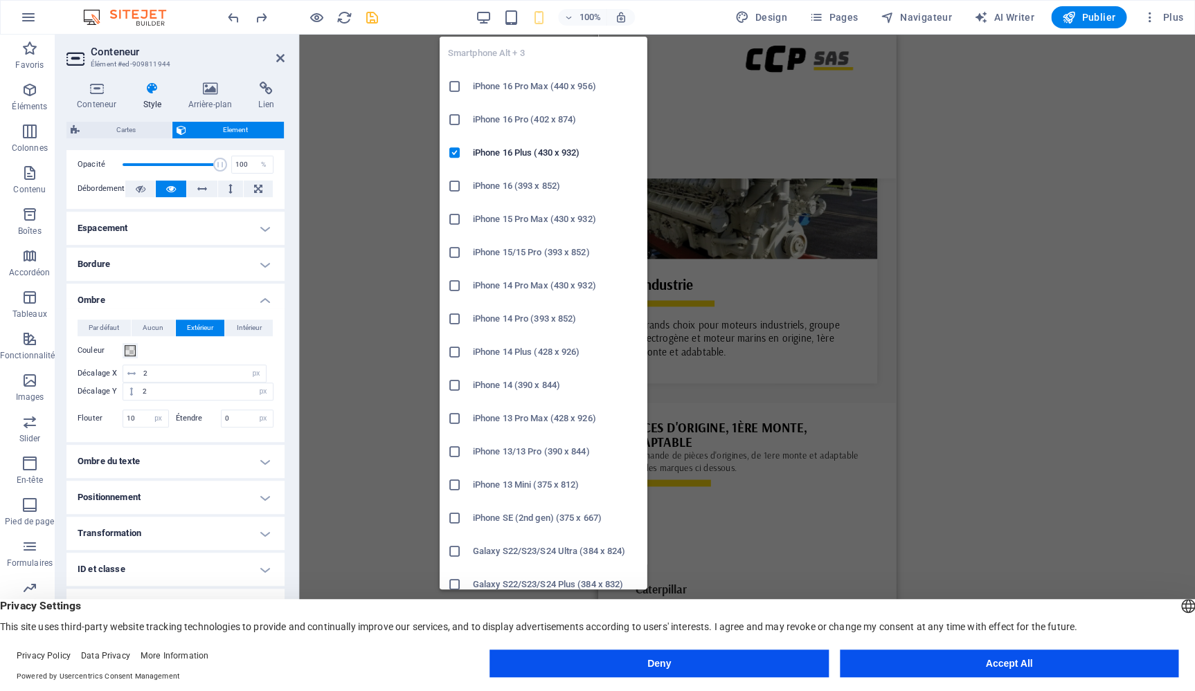
scroll to position [4057, 0]
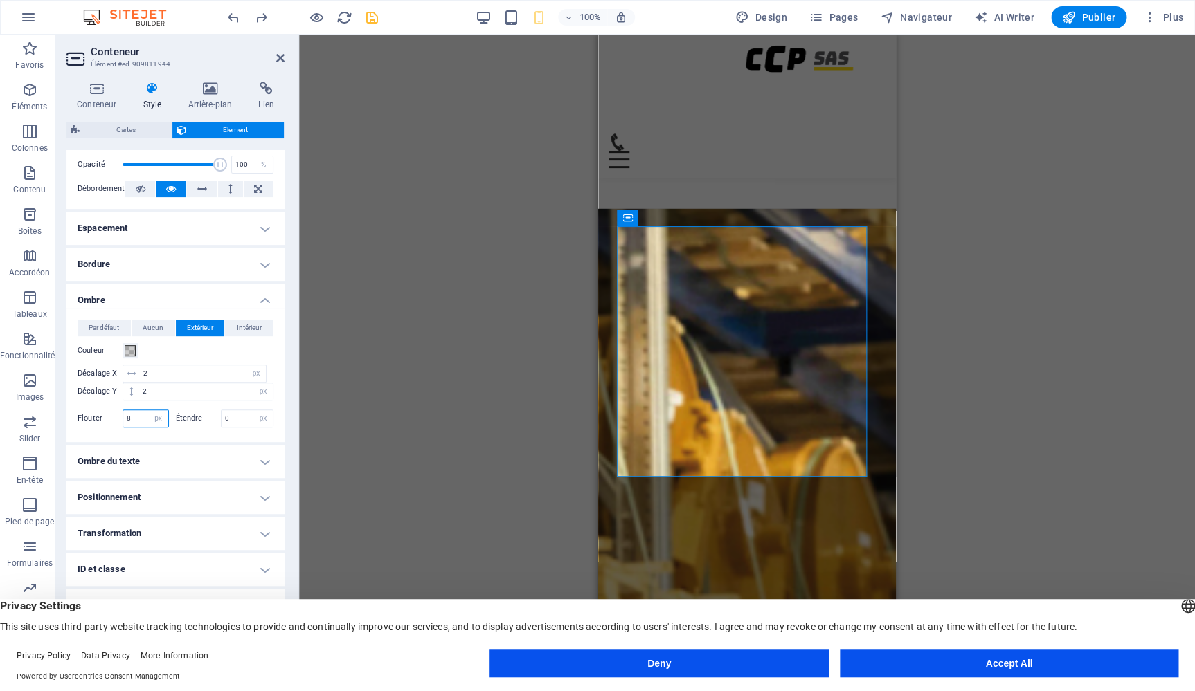
drag, startPoint x: 136, startPoint y: 422, endPoint x: 102, endPoint y: 419, distance: 33.3
click at [123, 419] on input "8" at bounding box center [145, 418] width 45 height 17
type input "10"
click at [130, 350] on span at bounding box center [130, 350] width 11 height 11
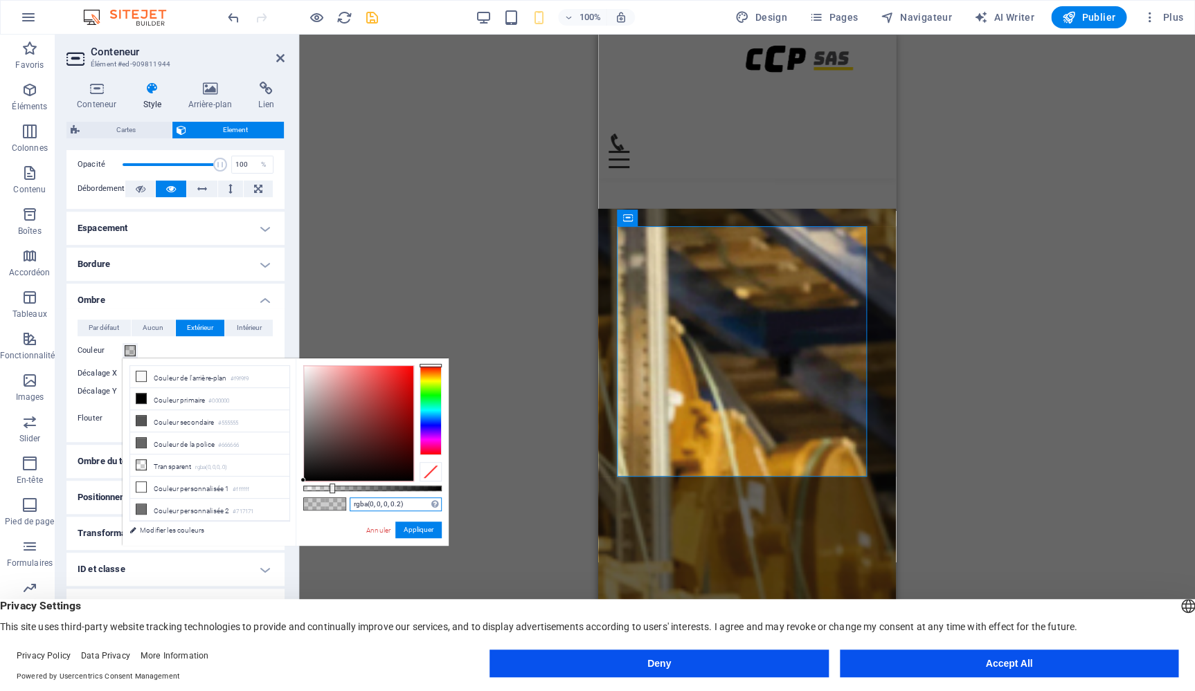
click at [401, 504] on input "rgba(0, 0, 0, 0.2)" at bounding box center [396, 505] width 92 height 14
type input "rgba(0, 0, 0, 0.1)"
click at [431, 529] on button "Appliquer" at bounding box center [418, 530] width 46 height 17
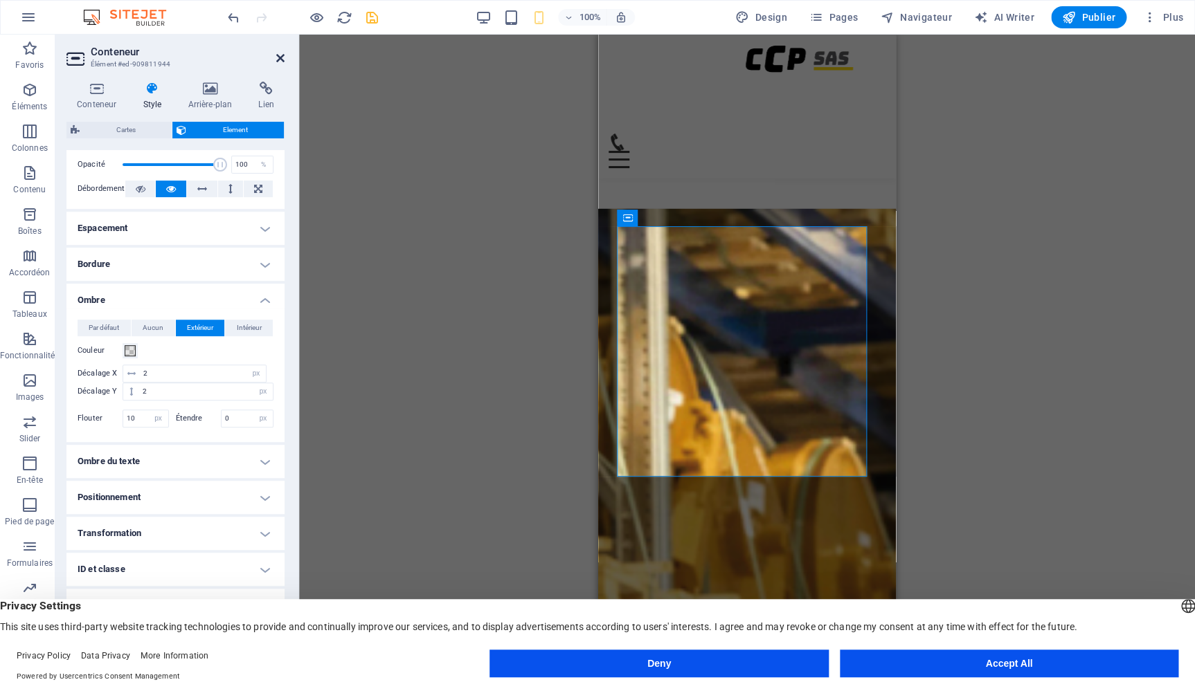
click at [280, 57] on icon at bounding box center [280, 58] width 8 height 11
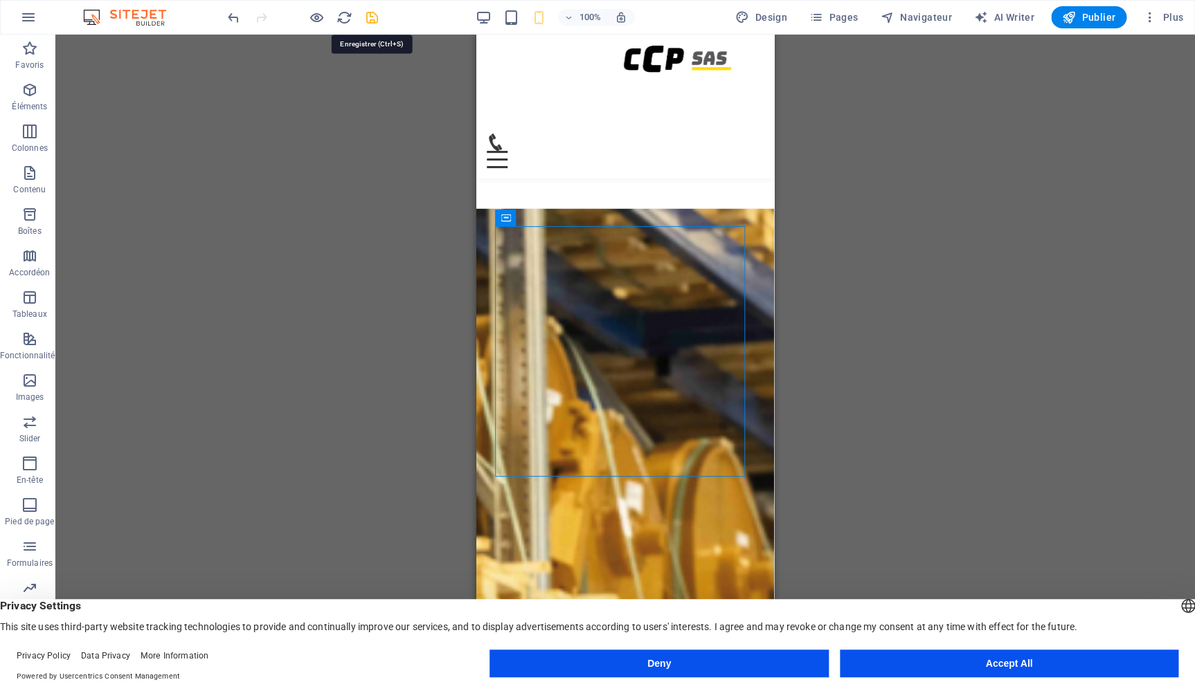
click at [375, 19] on icon "save" at bounding box center [372, 18] width 16 height 16
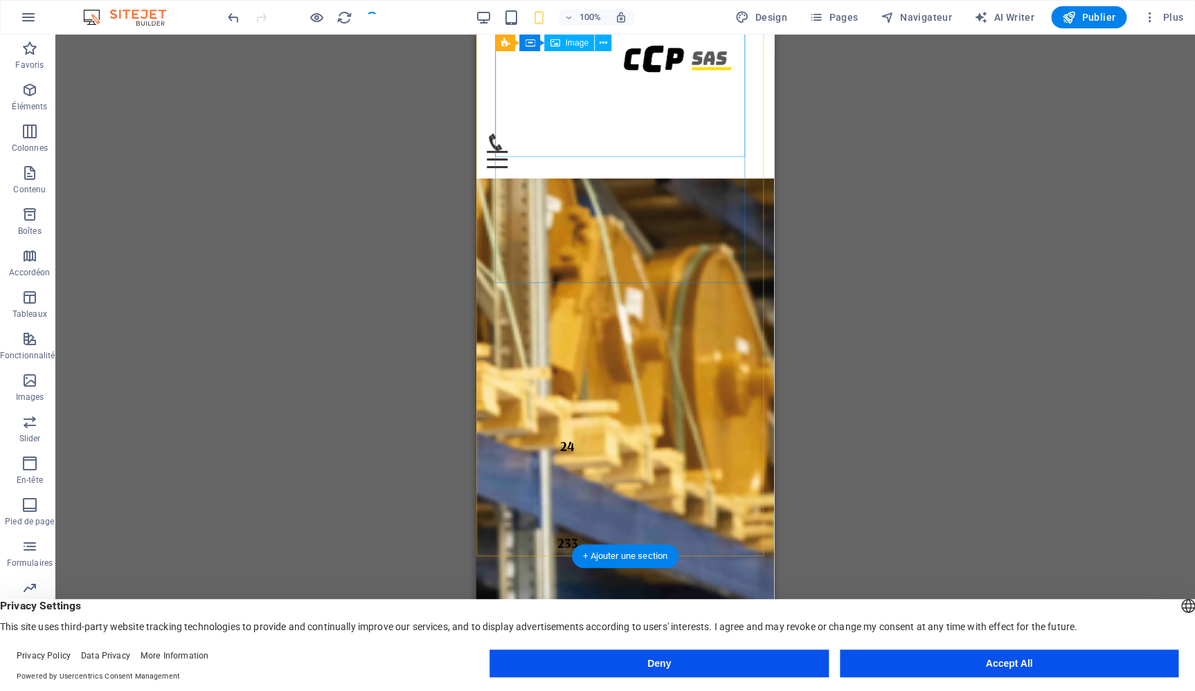
scroll to position [4280, 0]
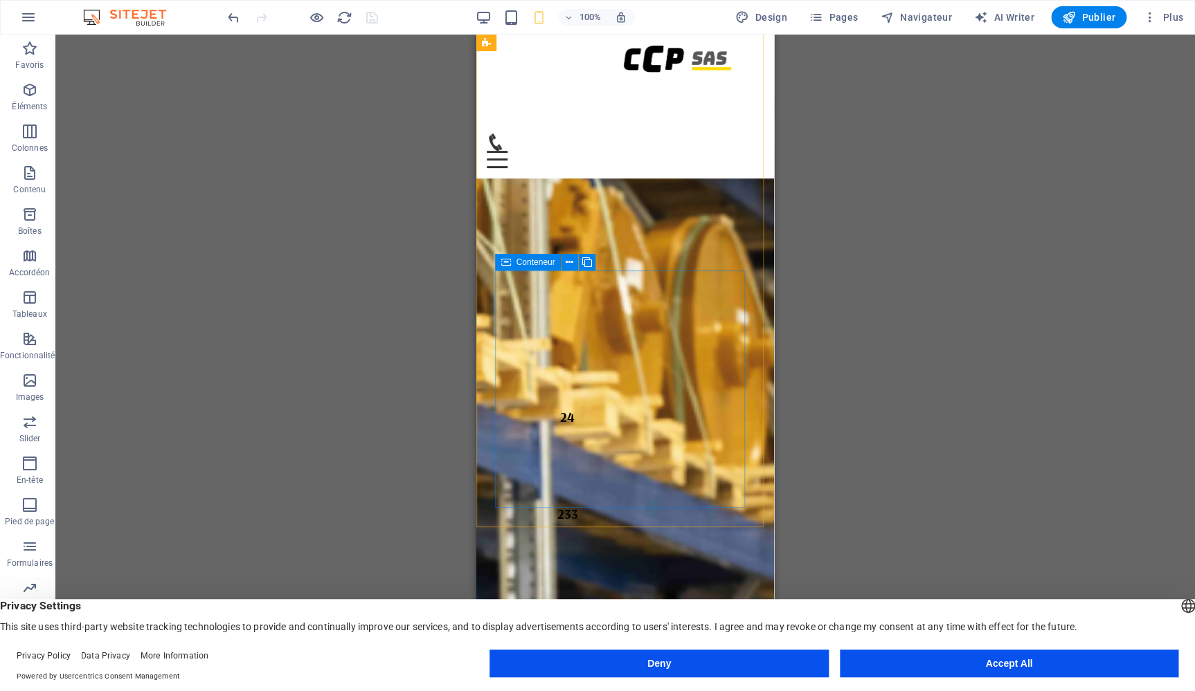
click at [508, 262] on icon at bounding box center [505, 262] width 10 height 17
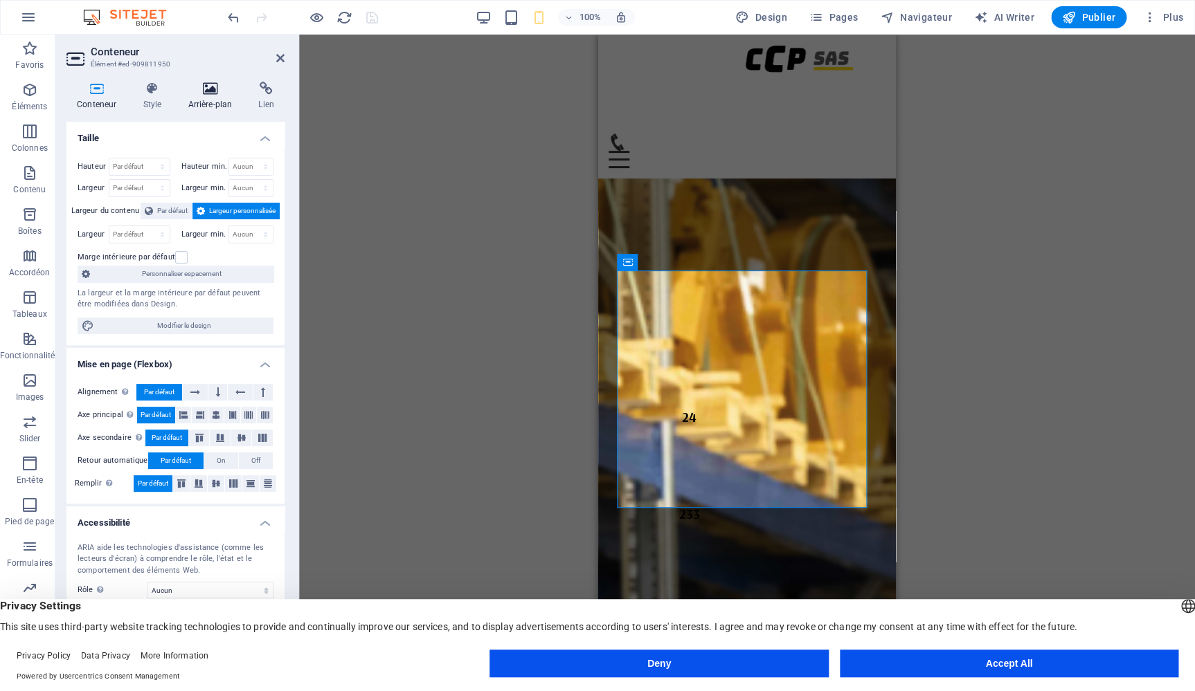
click at [208, 95] on icon at bounding box center [209, 89] width 65 height 14
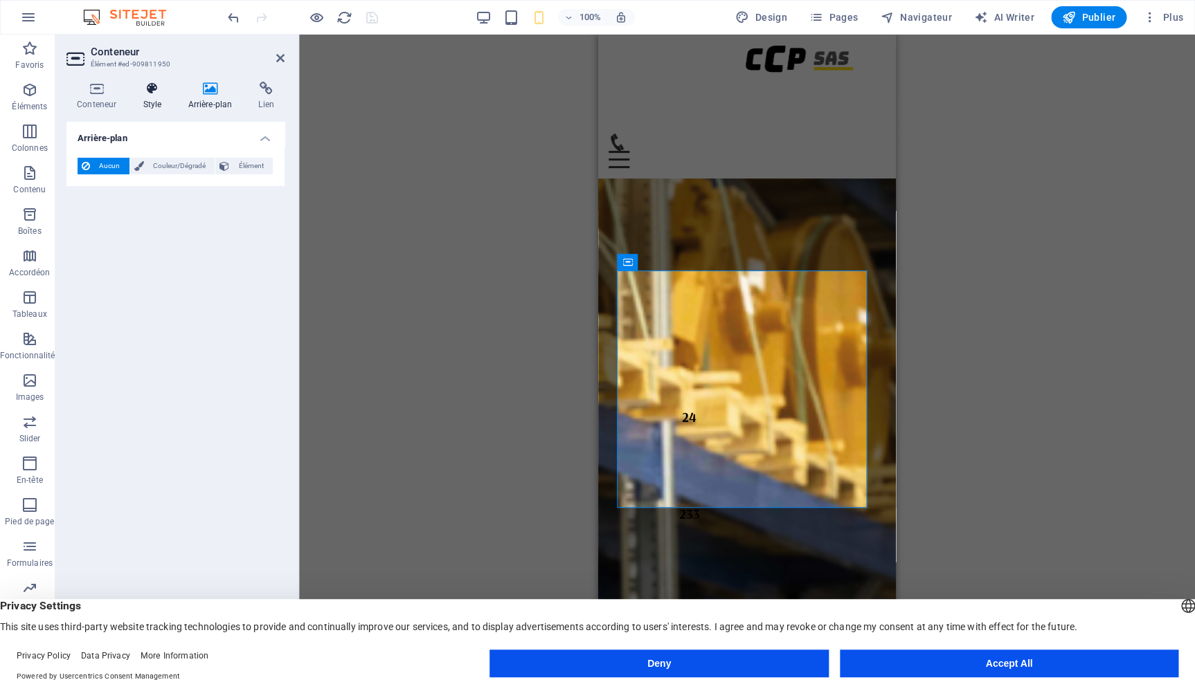
click at [159, 92] on icon at bounding box center [151, 89] width 39 height 14
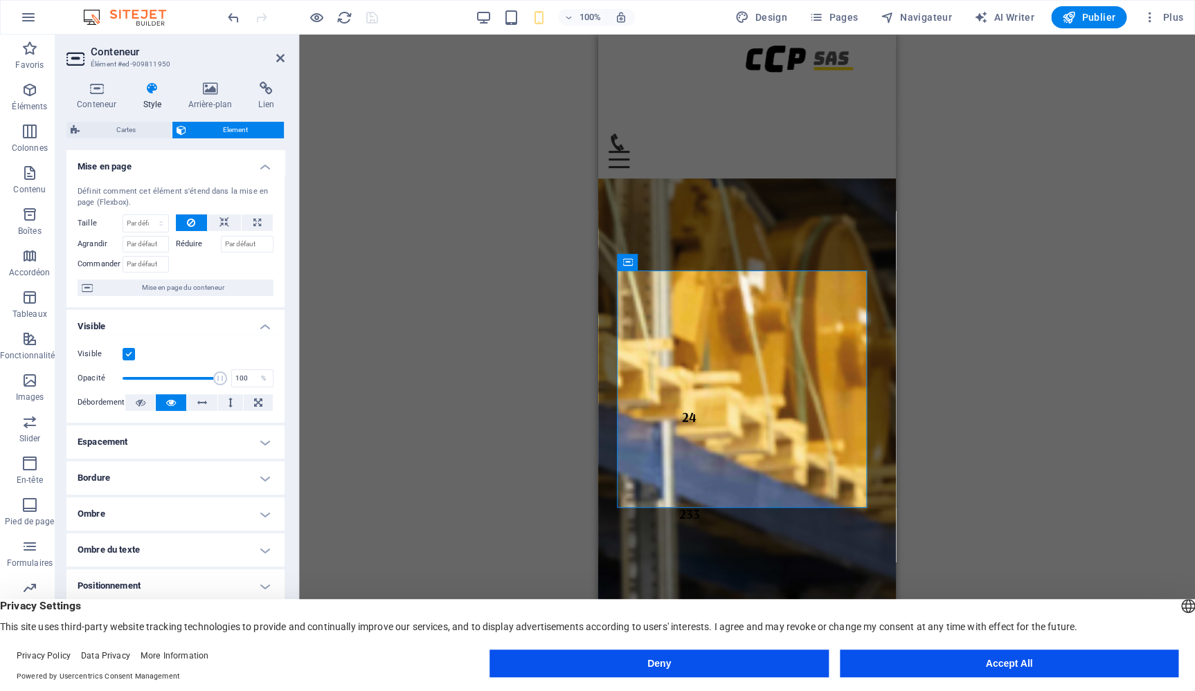
click at [224, 512] on h4 "Ombre" at bounding box center [175, 514] width 218 height 33
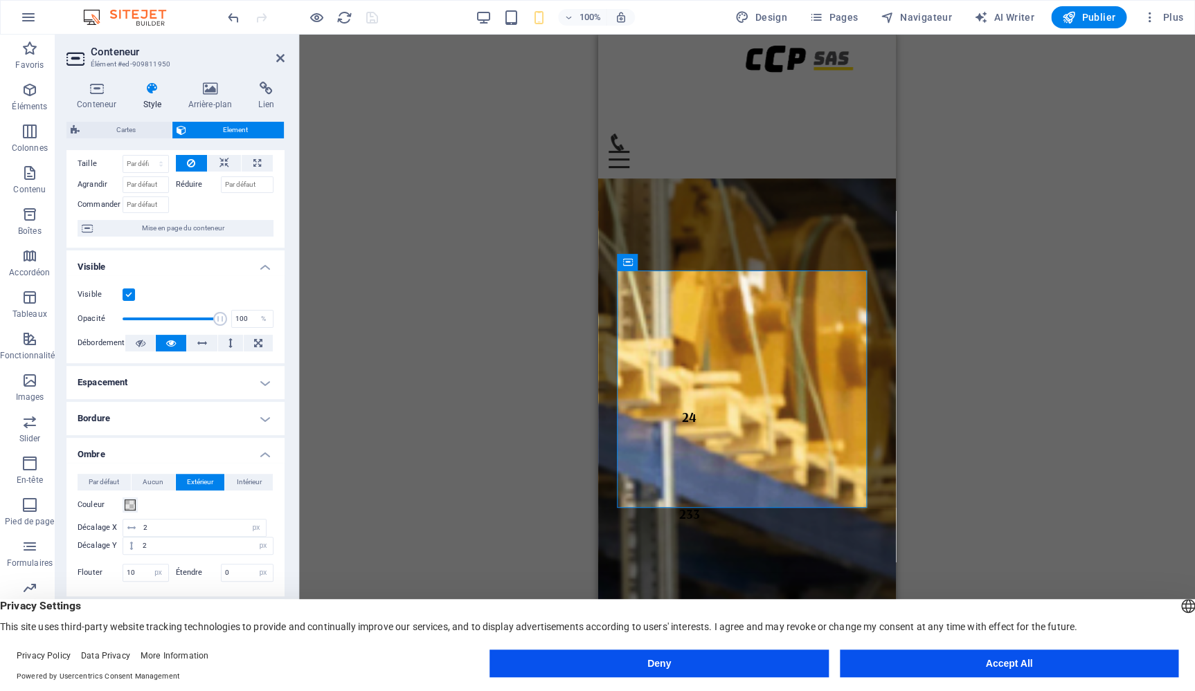
scroll to position [122, 0]
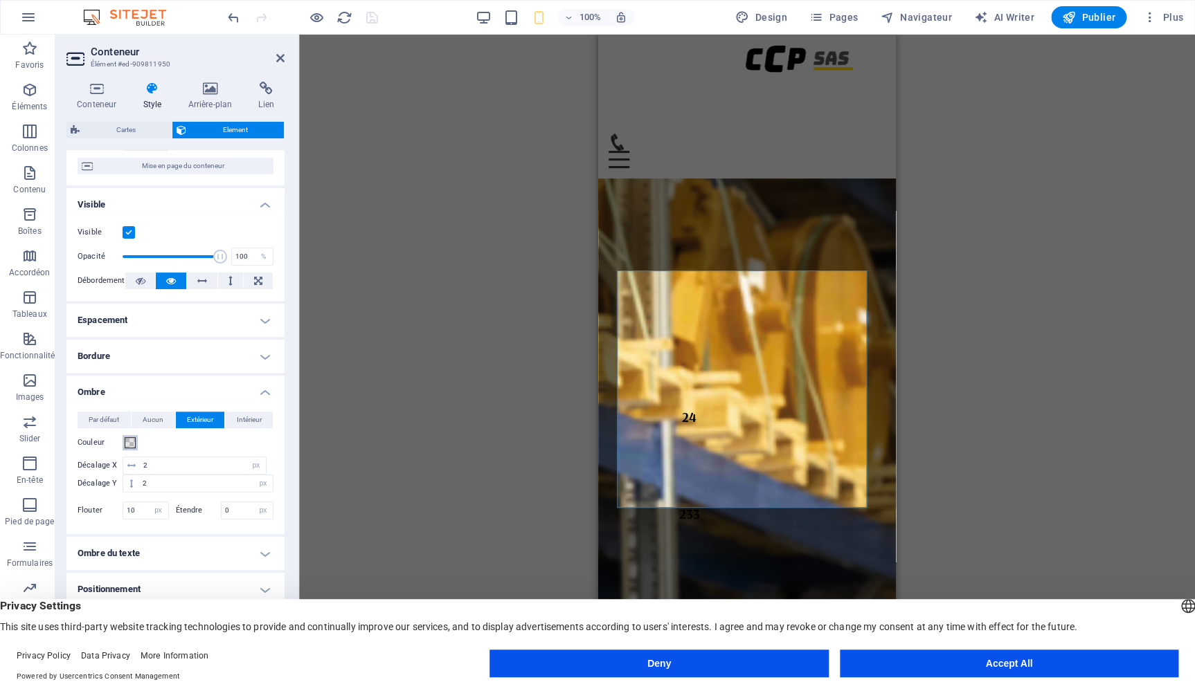
click at [134, 440] on span at bounding box center [130, 442] width 11 height 11
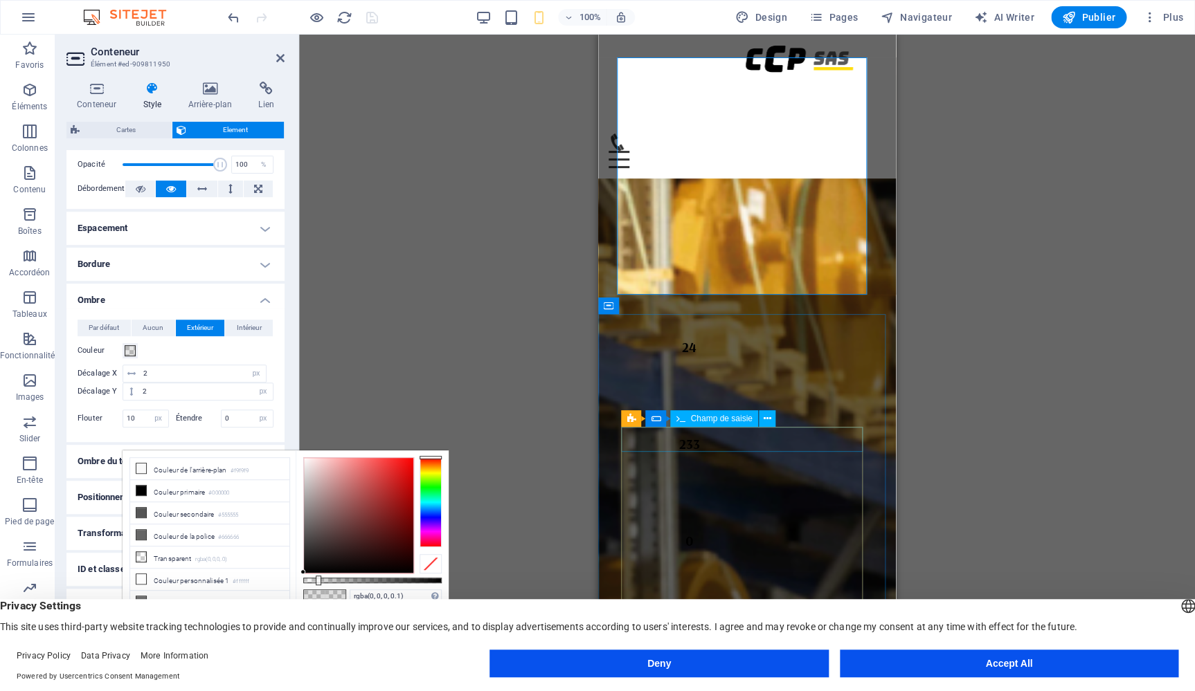
scroll to position [4493, 0]
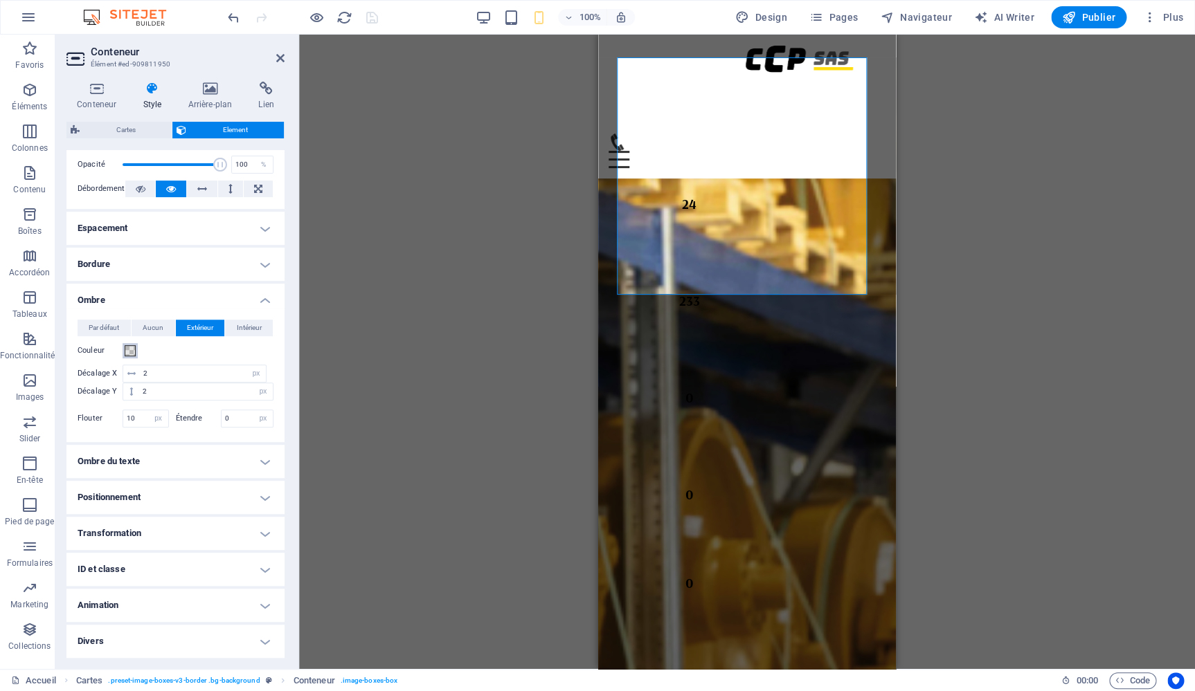
click at [127, 347] on span at bounding box center [130, 350] width 11 height 11
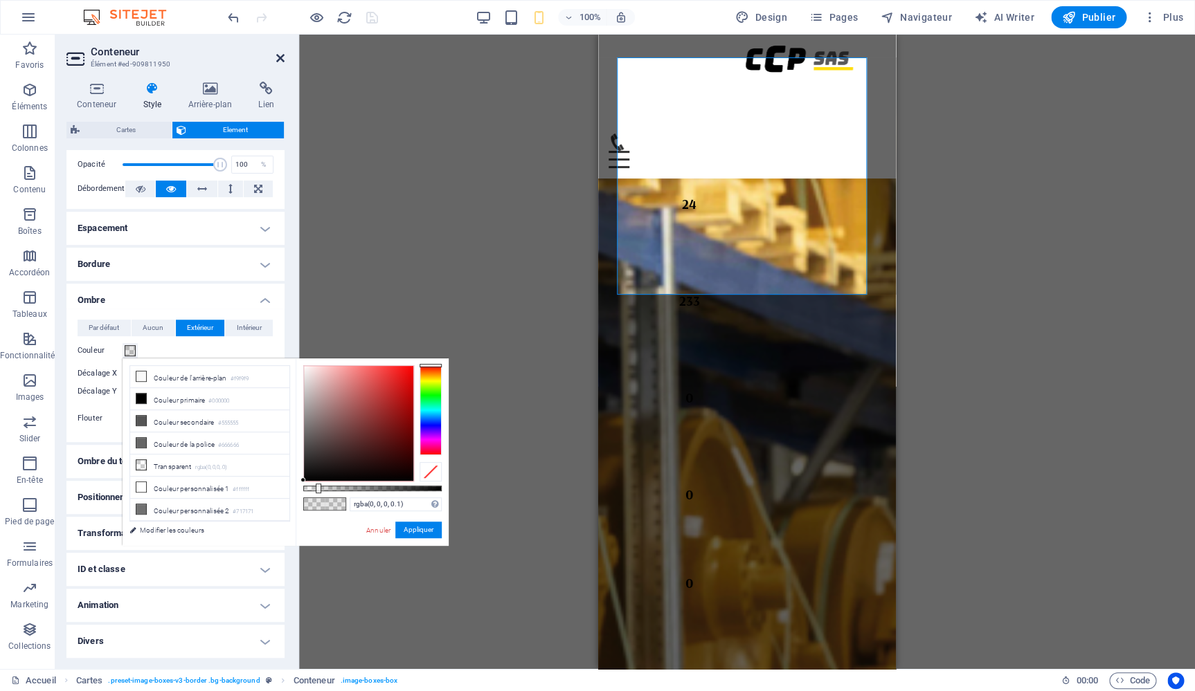
click at [278, 59] on icon at bounding box center [280, 58] width 8 height 11
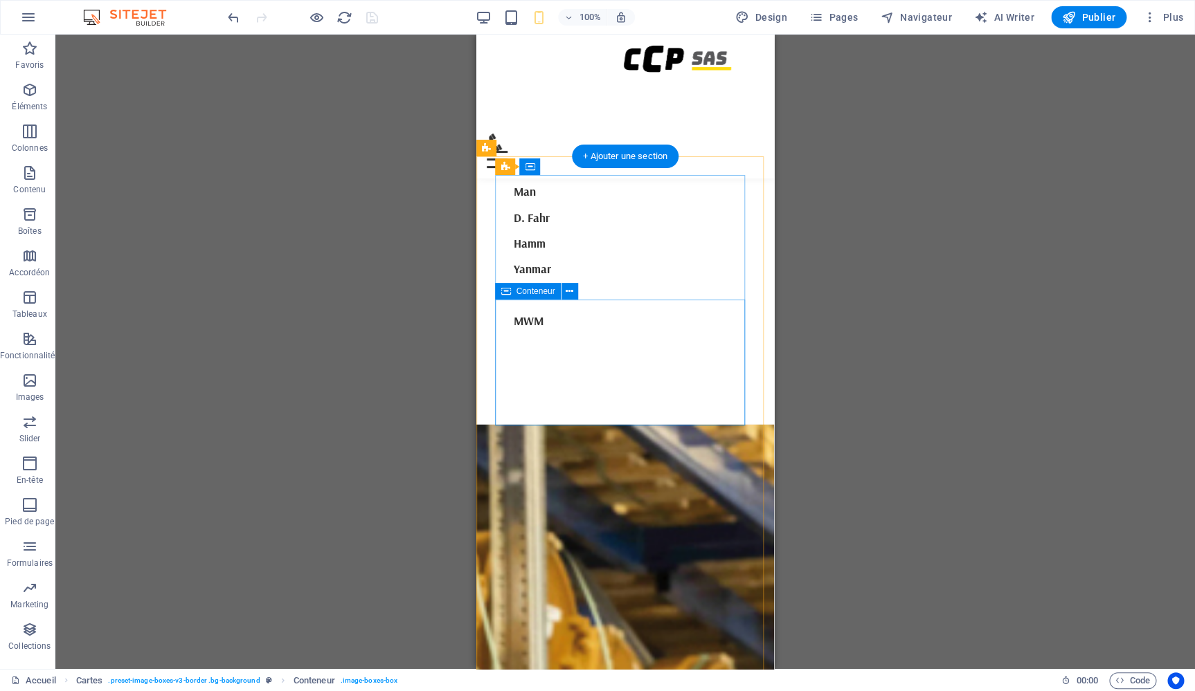
scroll to position [3785, 0]
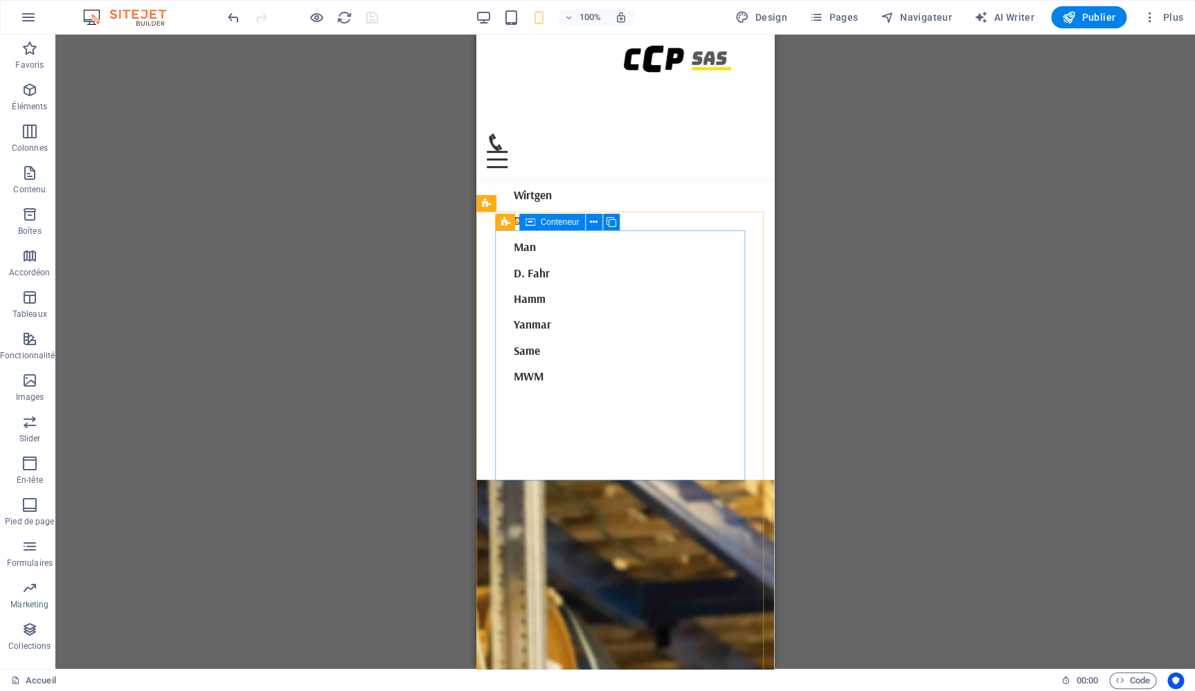
click at [531, 226] on icon at bounding box center [530, 222] width 10 height 17
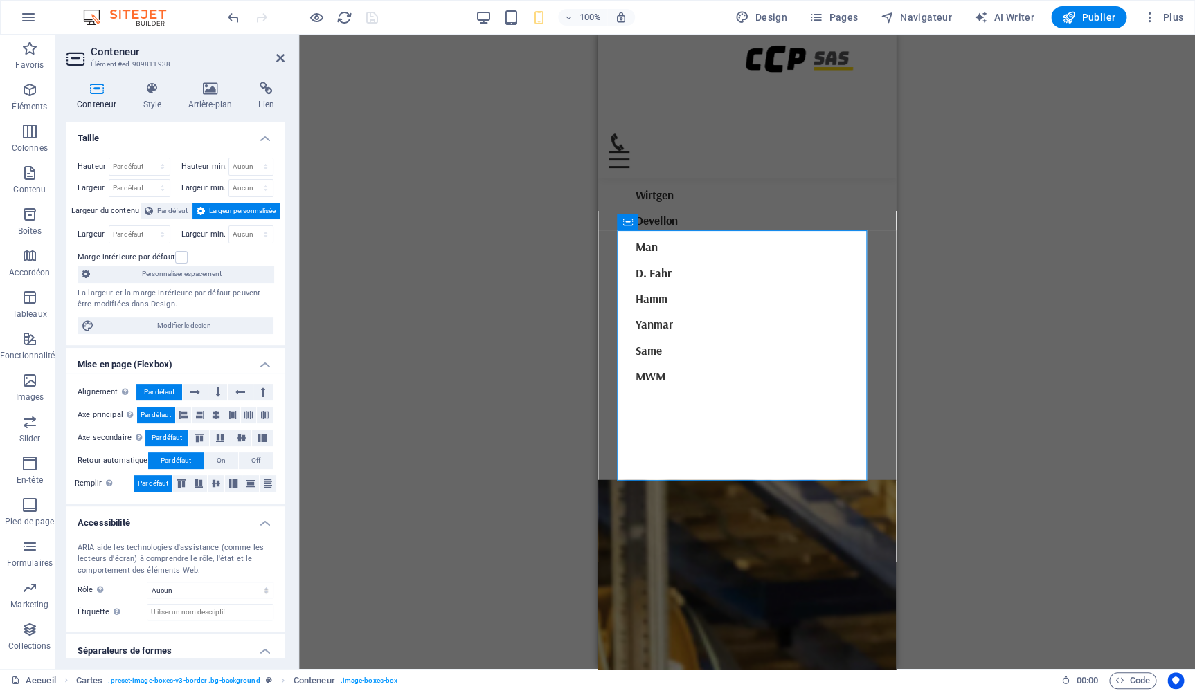
select select "px"
click at [146, 91] on icon at bounding box center [151, 89] width 39 height 14
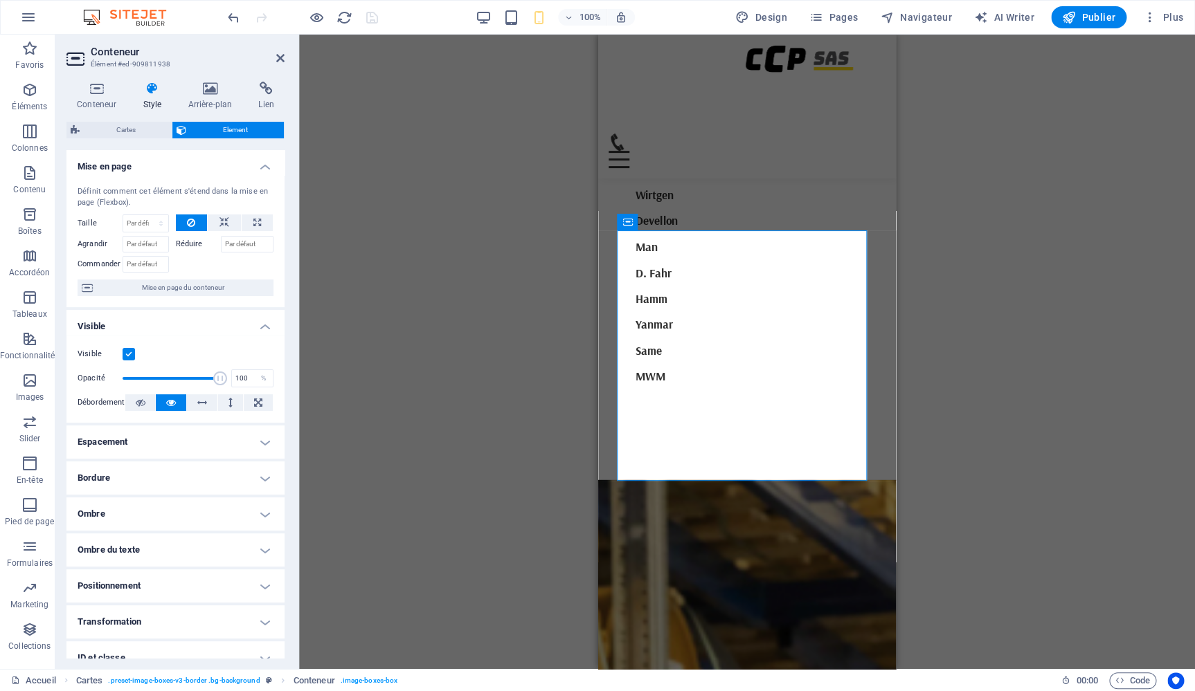
click at [192, 510] on h4 "Ombre" at bounding box center [175, 514] width 218 height 33
click at [134, 563] on span at bounding box center [130, 564] width 11 height 11
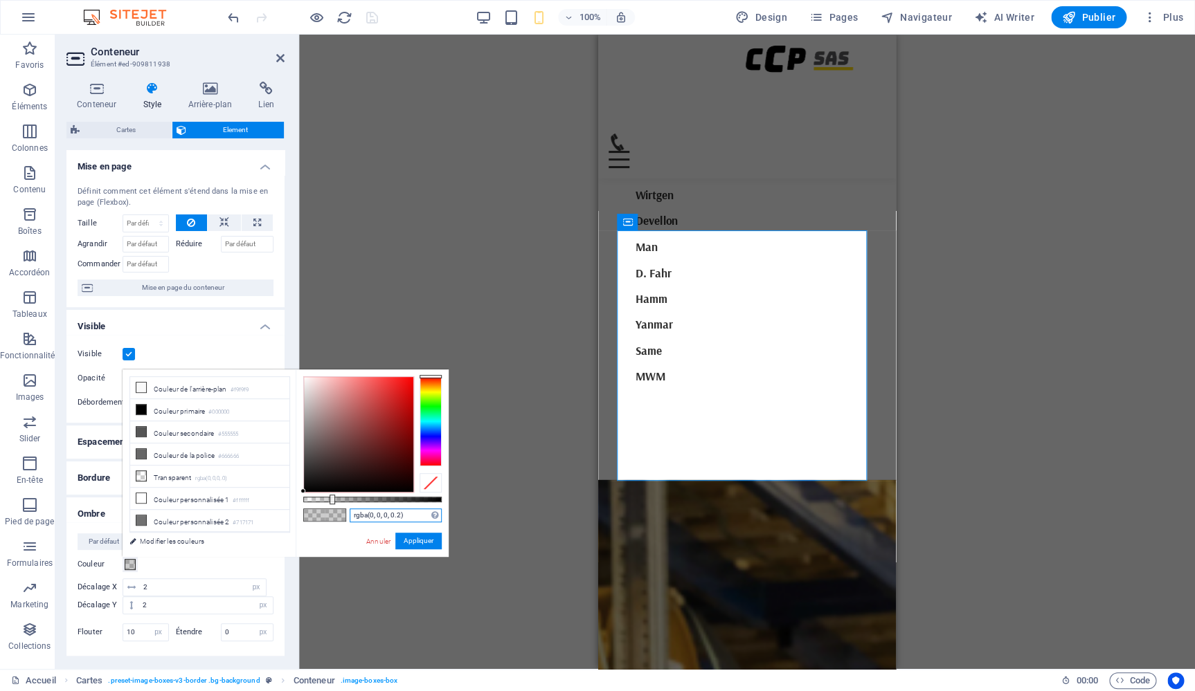
click at [400, 518] on input "rgba(0, 0, 0, 0.2)" at bounding box center [396, 516] width 92 height 14
click at [422, 539] on button "Appliquer" at bounding box center [418, 541] width 46 height 17
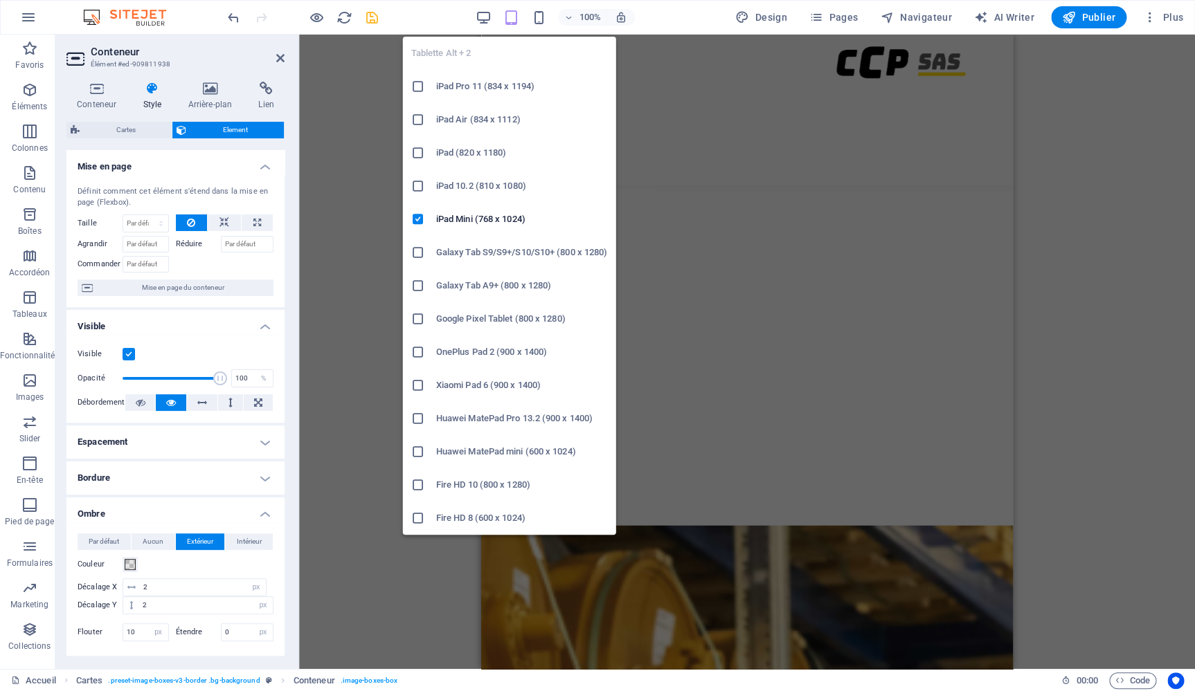
scroll to position [2598, 0]
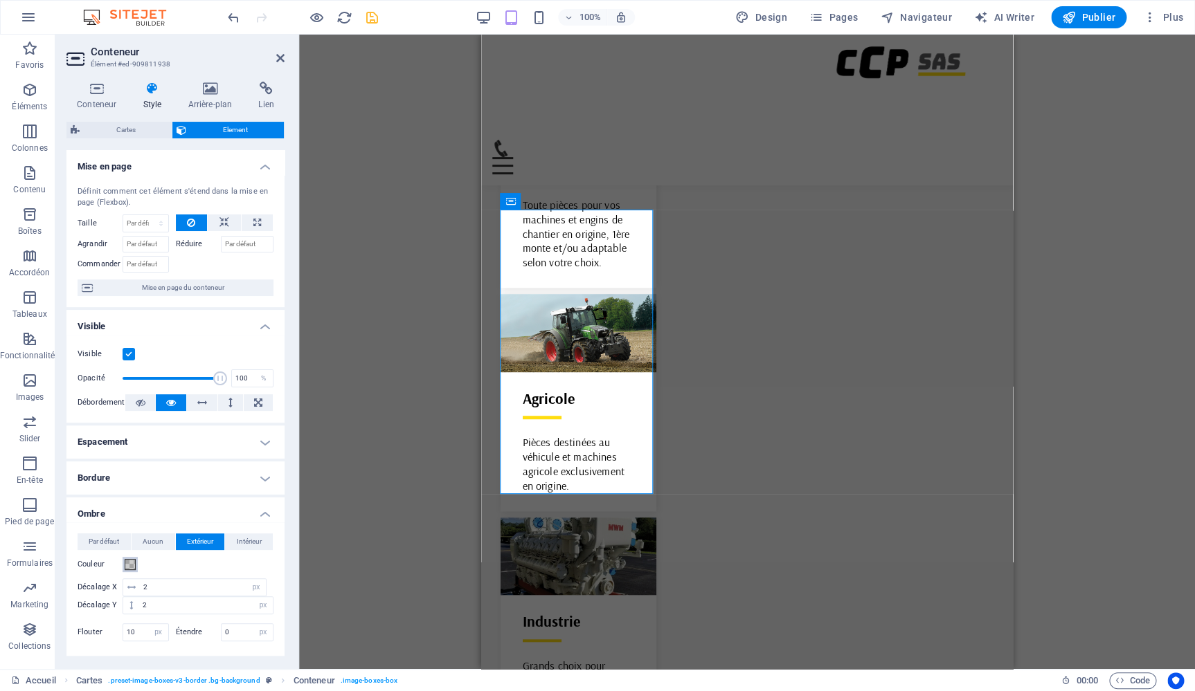
click at [128, 561] on span at bounding box center [130, 564] width 11 height 11
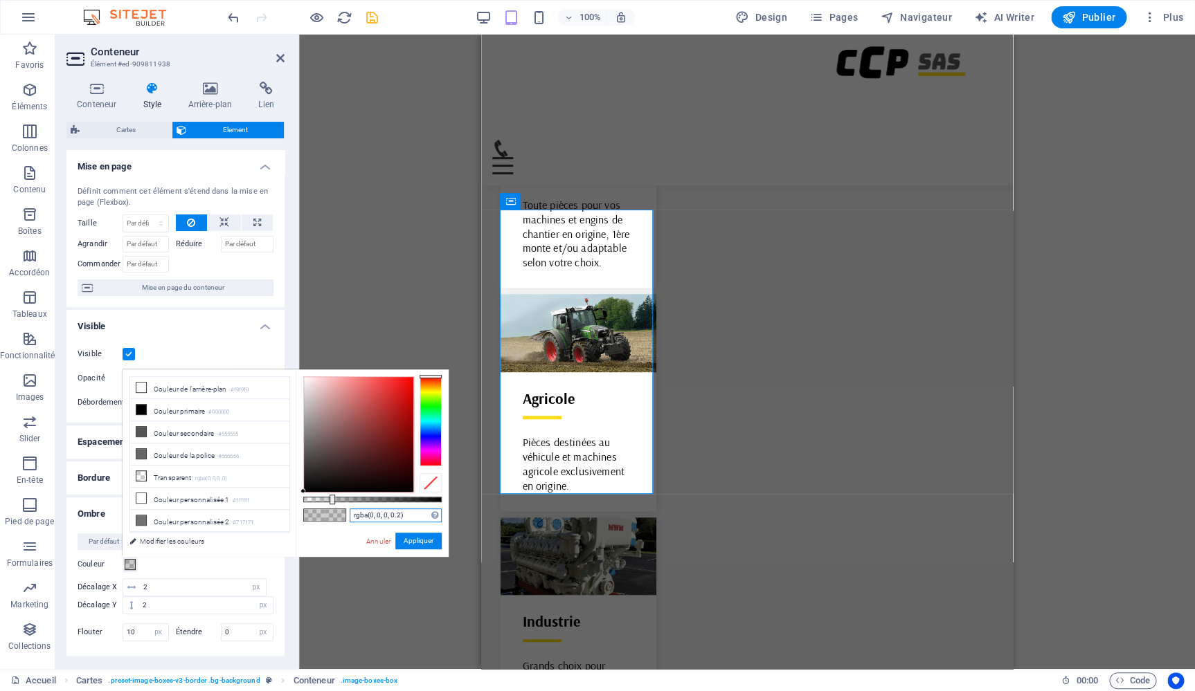
click at [400, 516] on input "rgba(0, 0, 0, 0.2)" at bounding box center [396, 516] width 92 height 14
type input "rgba(0, 0, 0, 0.1)"
click at [431, 544] on button "Appliquer" at bounding box center [418, 541] width 46 height 17
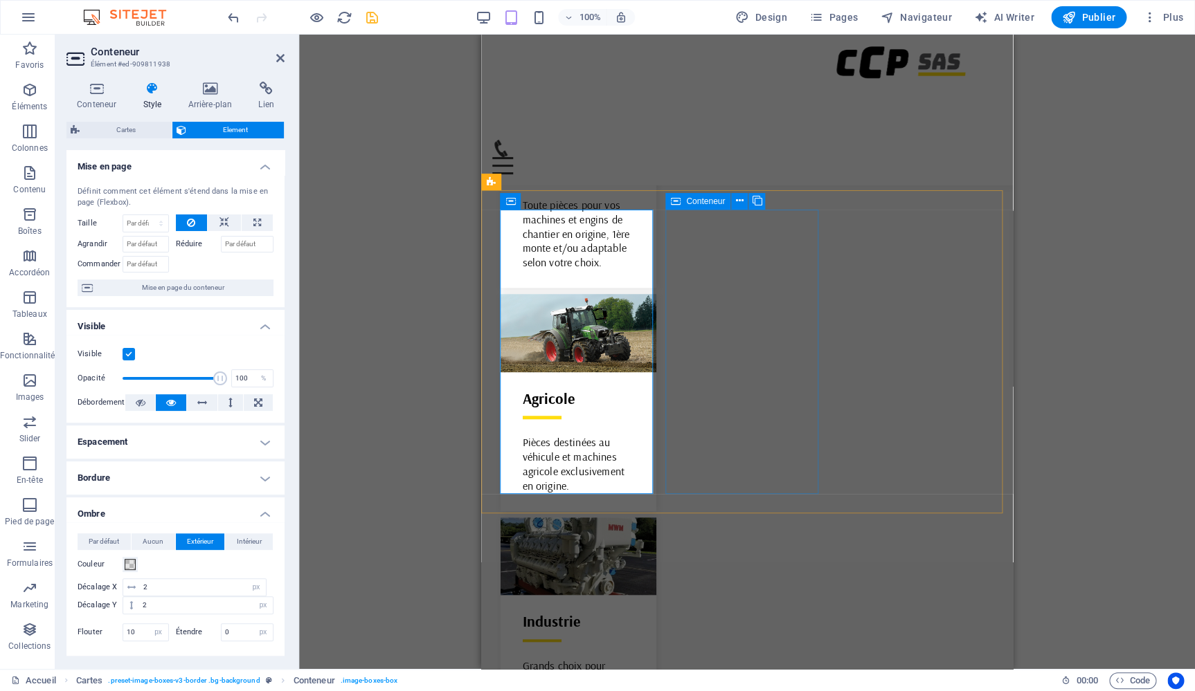
click at [680, 203] on icon at bounding box center [676, 201] width 10 height 17
select select "px"
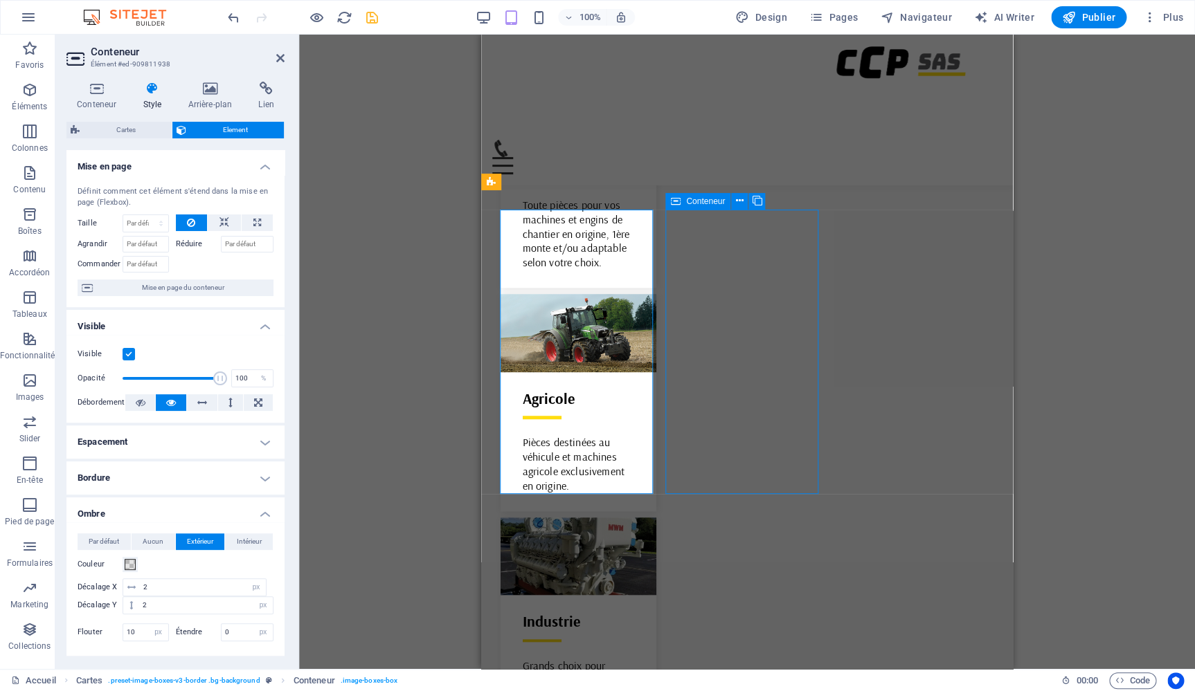
select select "px"
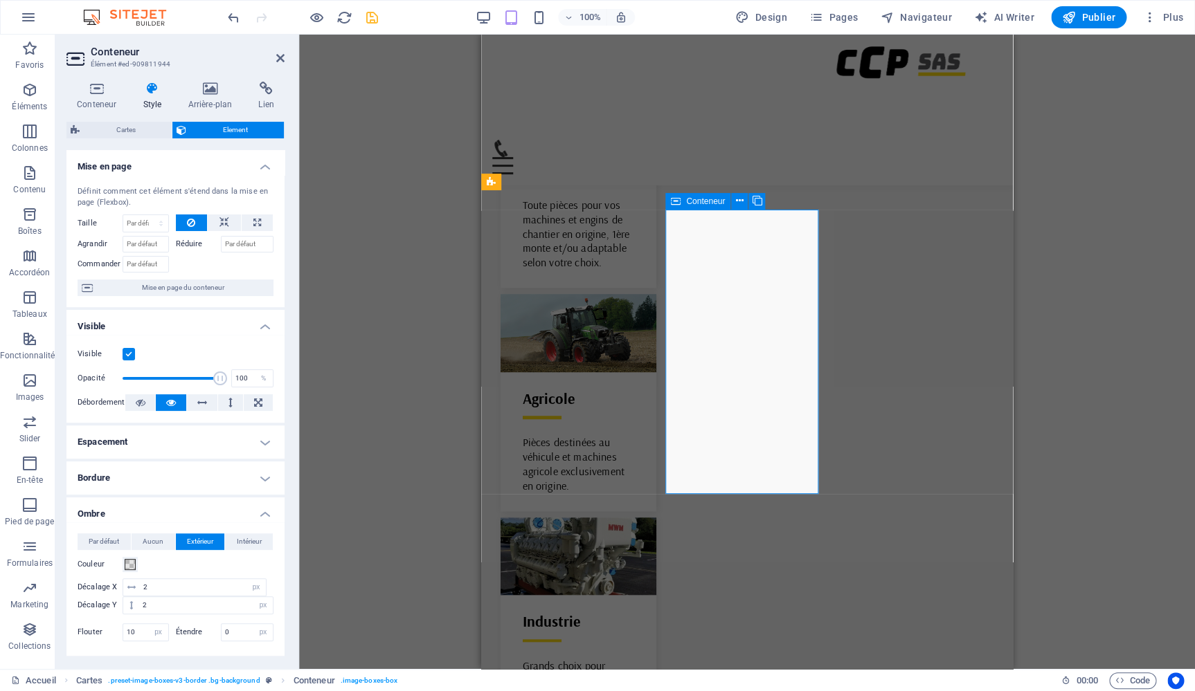
type input "rgba(0, 0, 0, 0.2)"
type input "8"
click at [126, 564] on span at bounding box center [130, 564] width 11 height 11
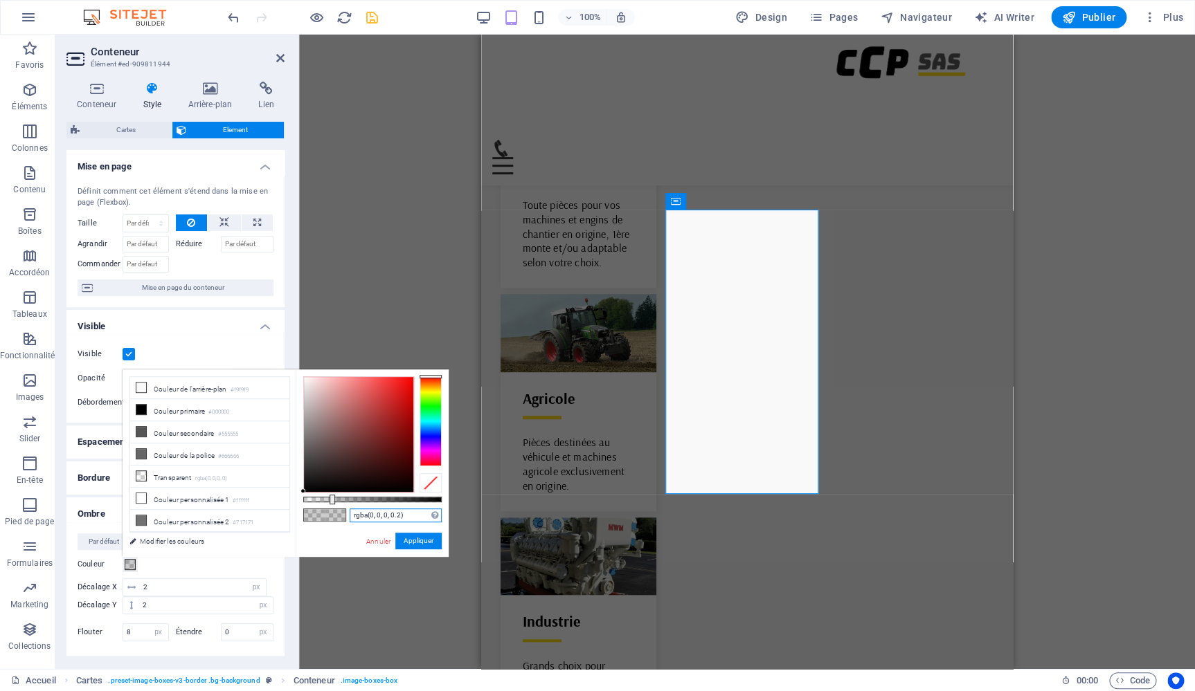
click at [402, 516] on input "rgba(0, 0, 0, 0.2)" at bounding box center [396, 516] width 92 height 14
type input "rgba(0, 0, 0, 0.1)"
click at [417, 543] on button "Appliquer" at bounding box center [418, 541] width 46 height 17
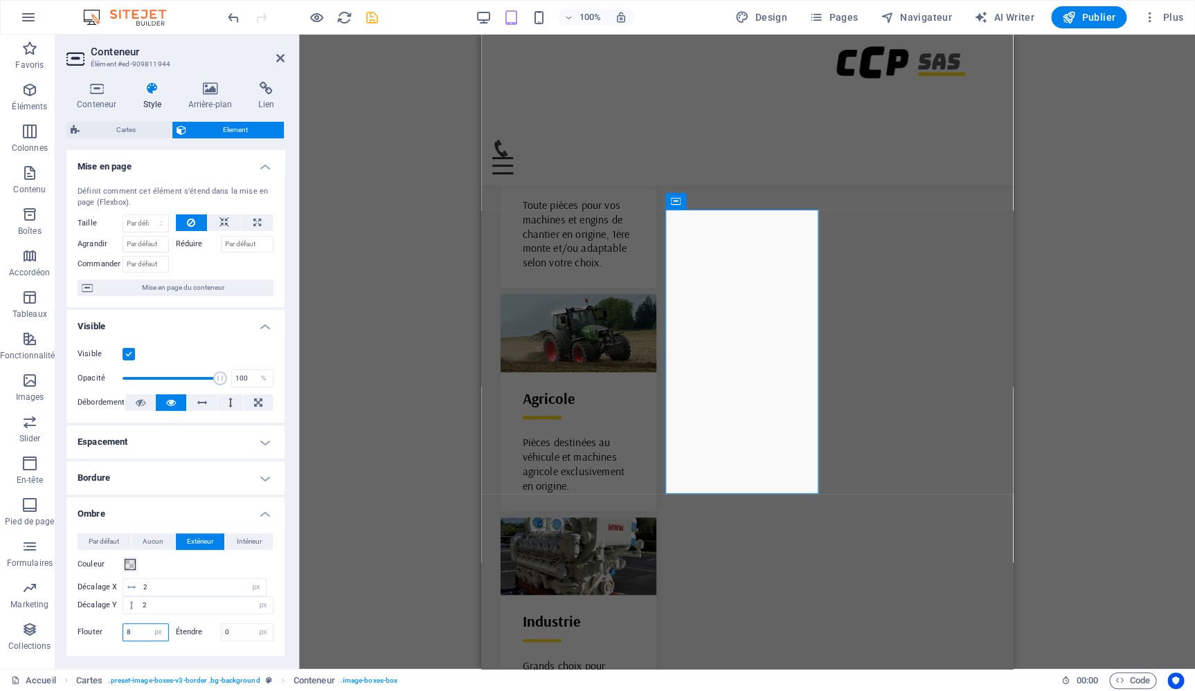
drag, startPoint x: 136, startPoint y: 632, endPoint x: 104, endPoint y: 626, distance: 32.3
click at [123, 626] on input "8" at bounding box center [145, 632] width 45 height 17
type input "10"
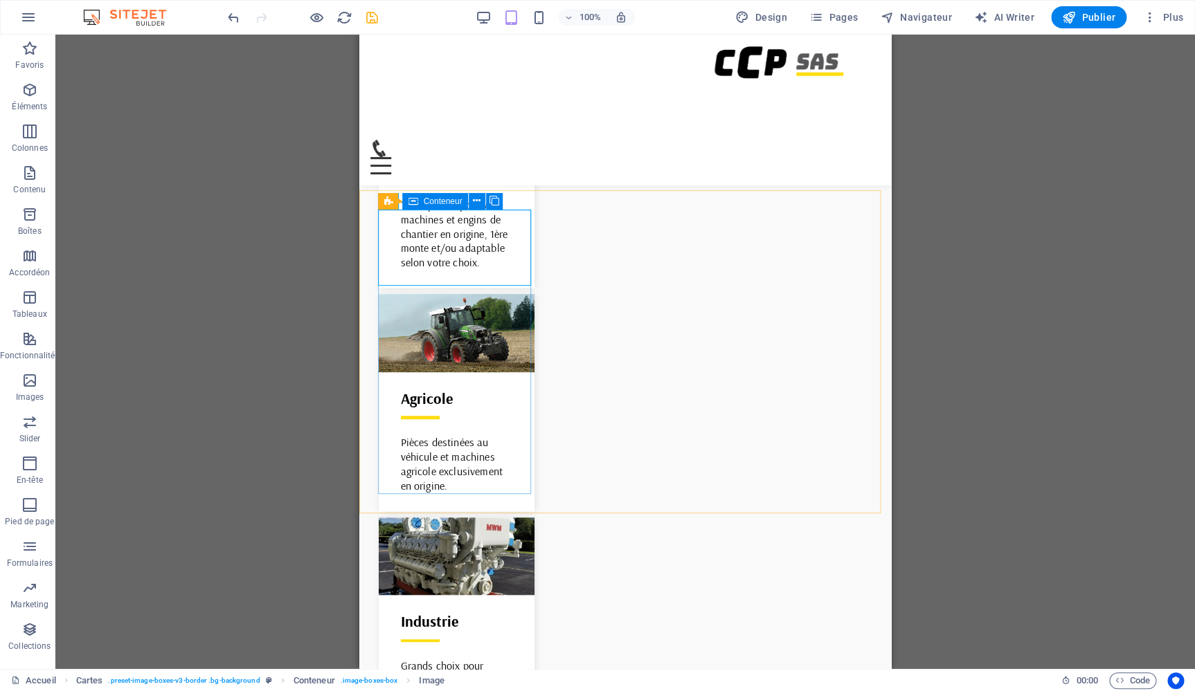
click at [420, 202] on div "Conteneur" at bounding box center [434, 201] width 65 height 17
select select "px"
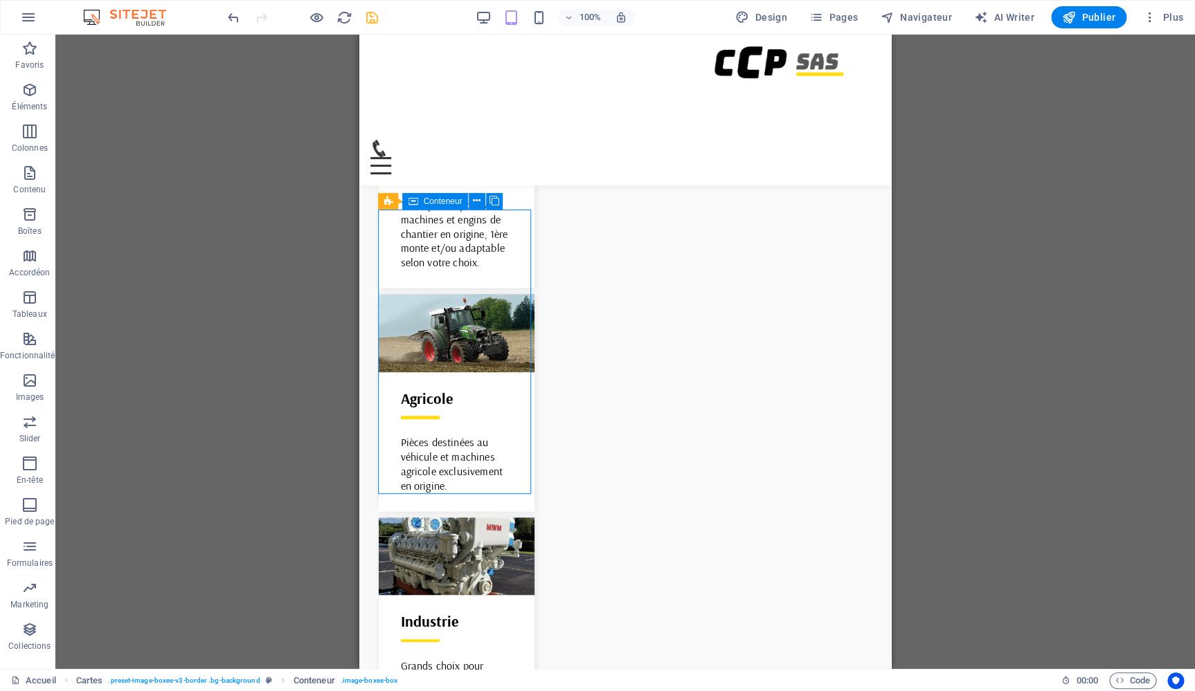
select select "px"
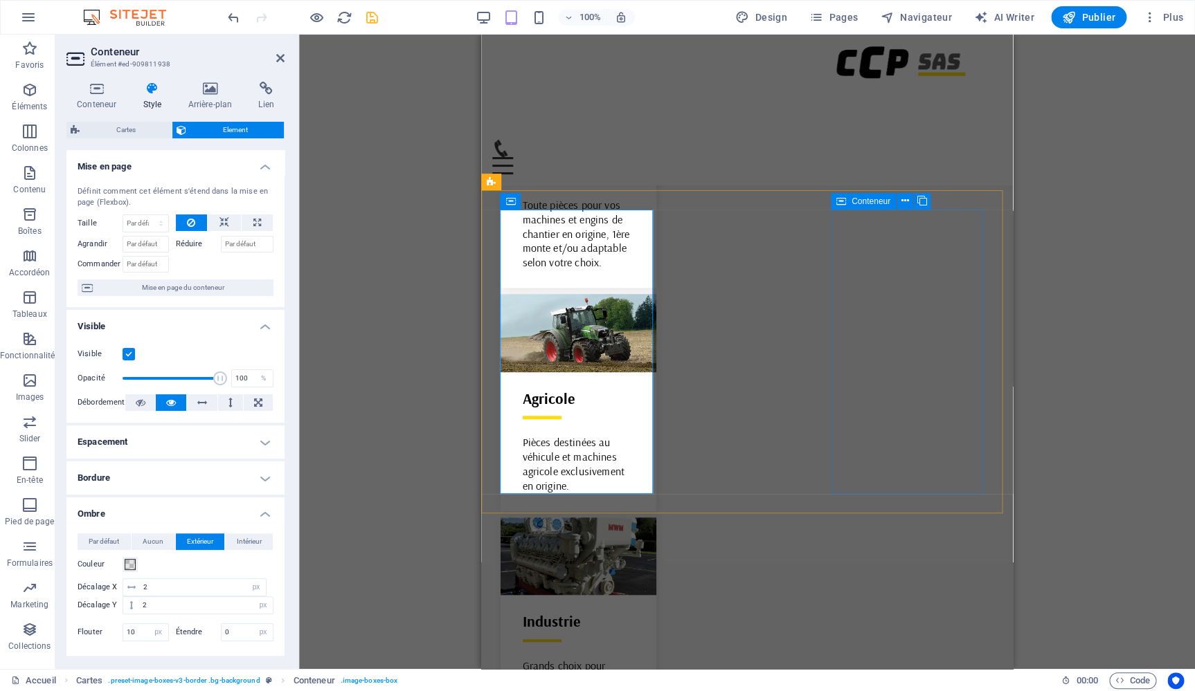
click at [844, 201] on icon at bounding box center [841, 201] width 10 height 17
click at [845, 201] on icon at bounding box center [841, 201] width 10 height 17
select select "px"
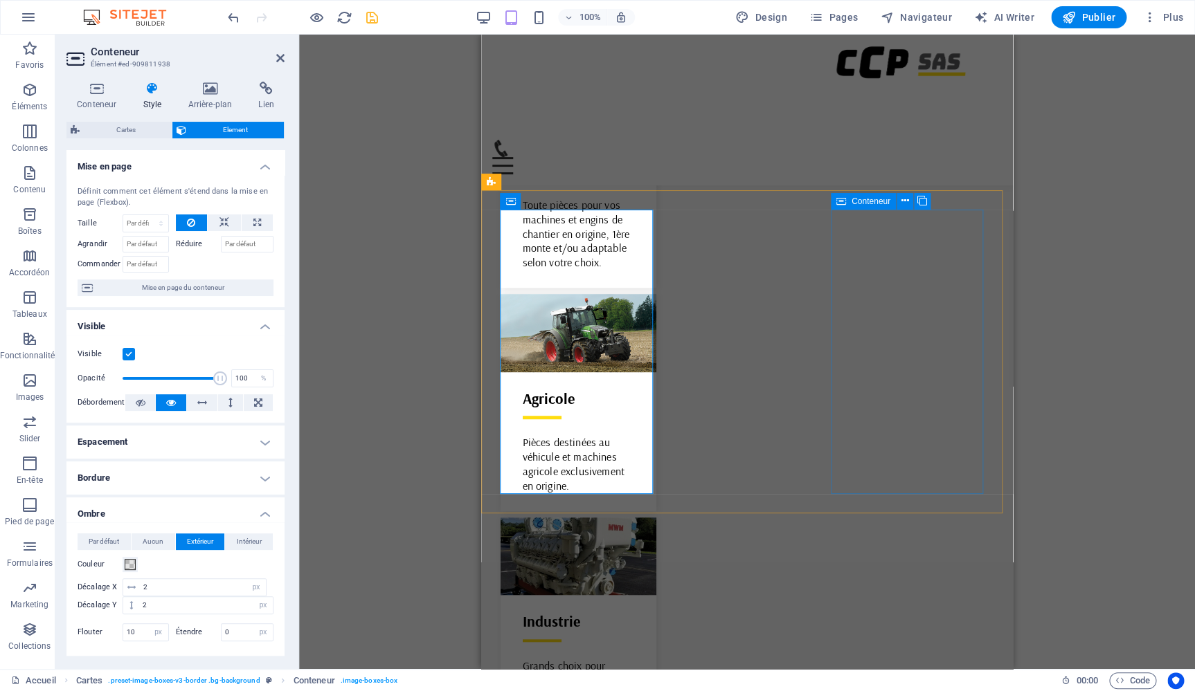
select select "px"
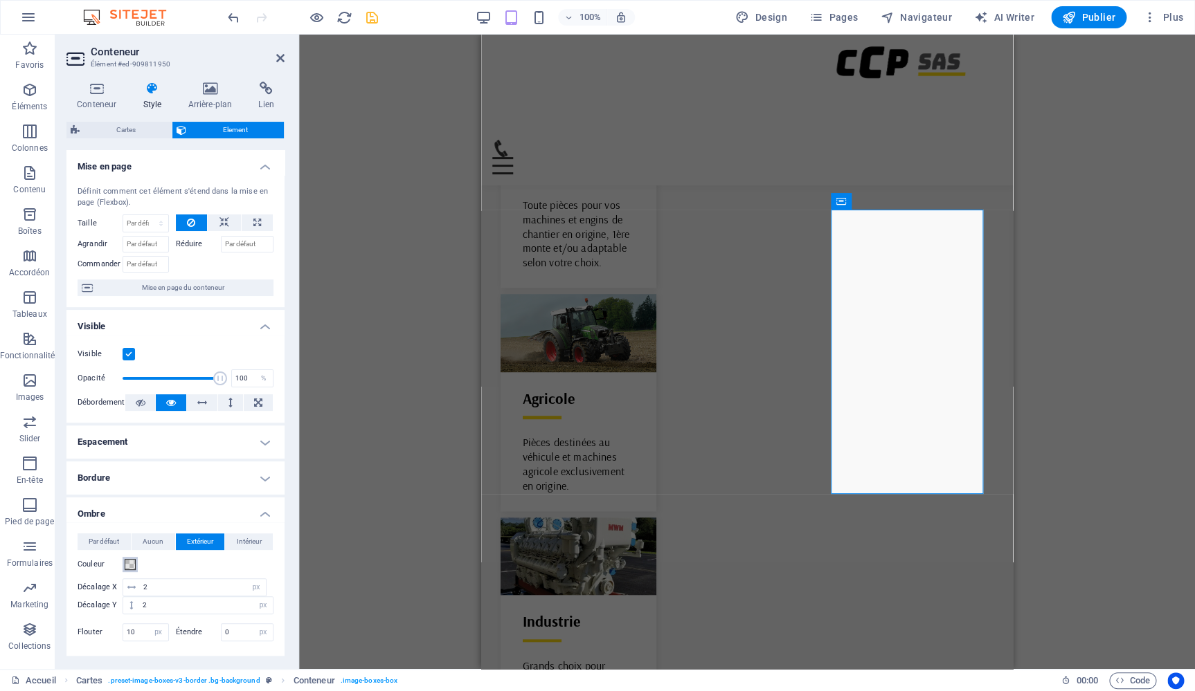
click at [137, 567] on button "Couleur" at bounding box center [130, 564] width 15 height 15
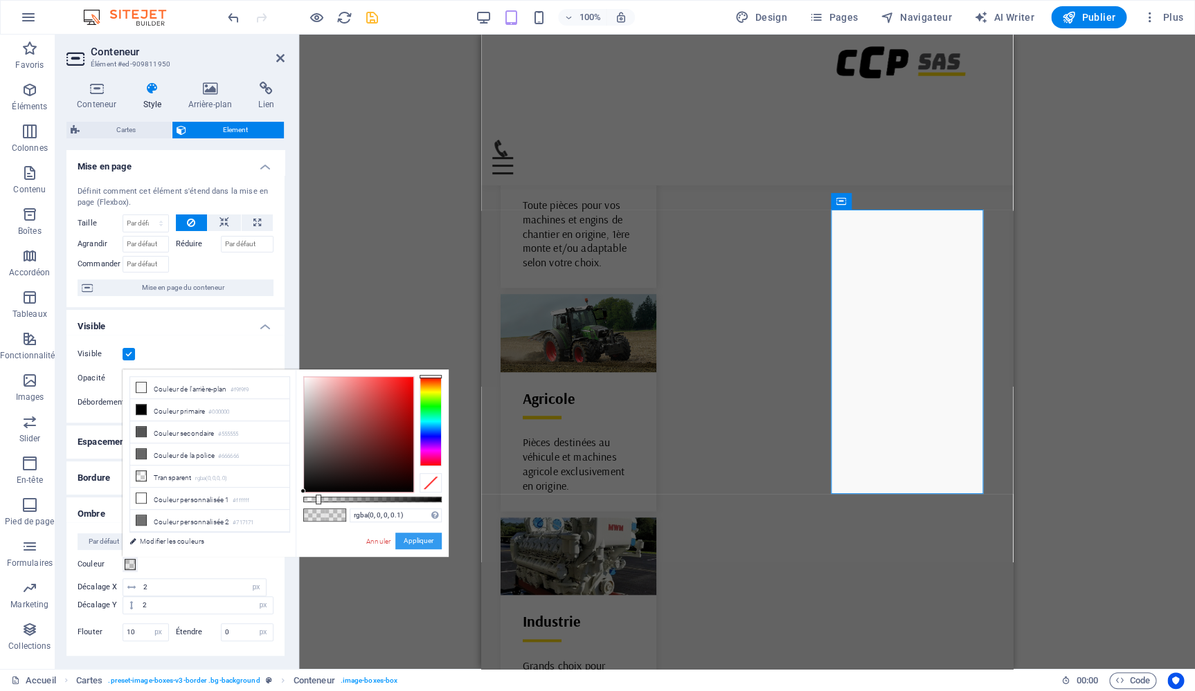
click at [421, 540] on button "Appliquer" at bounding box center [418, 541] width 46 height 17
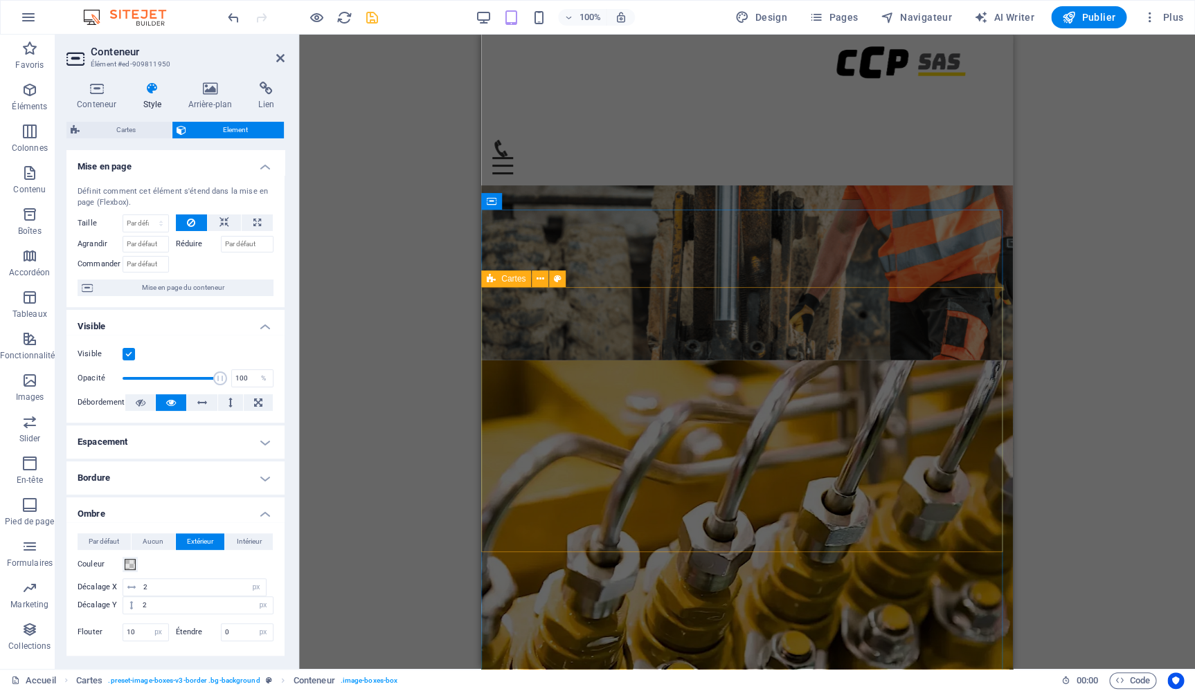
scroll to position [1271, 0]
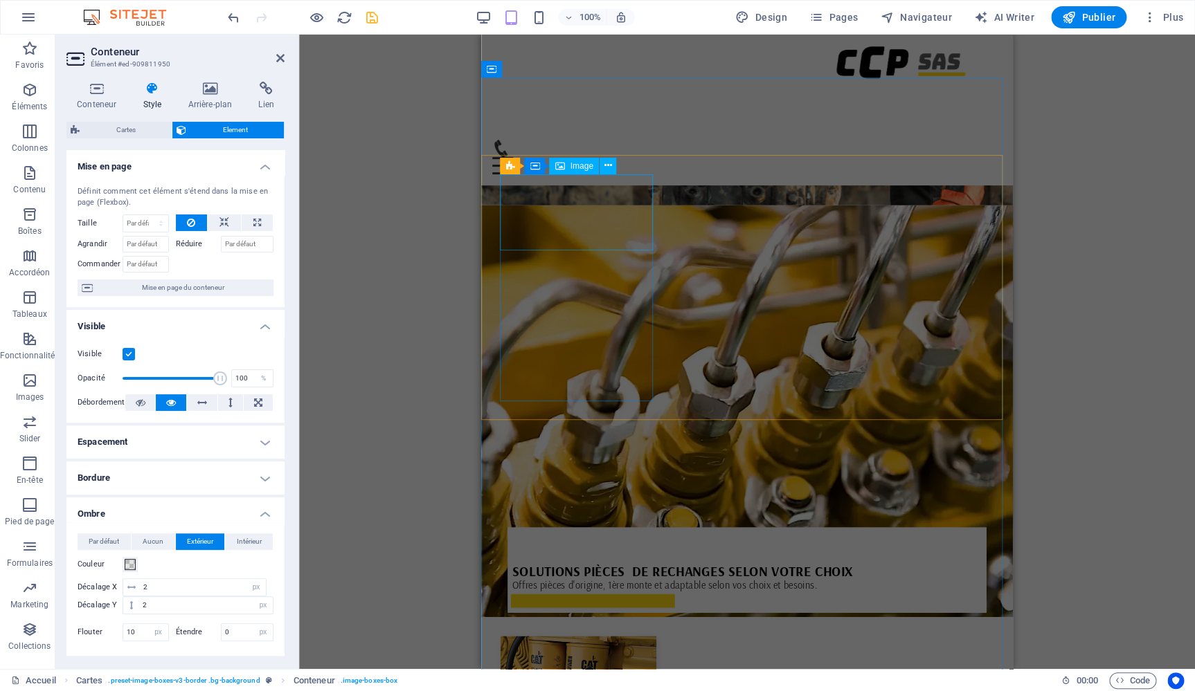
click at [531, 637] on figure at bounding box center [578, 676] width 156 height 78
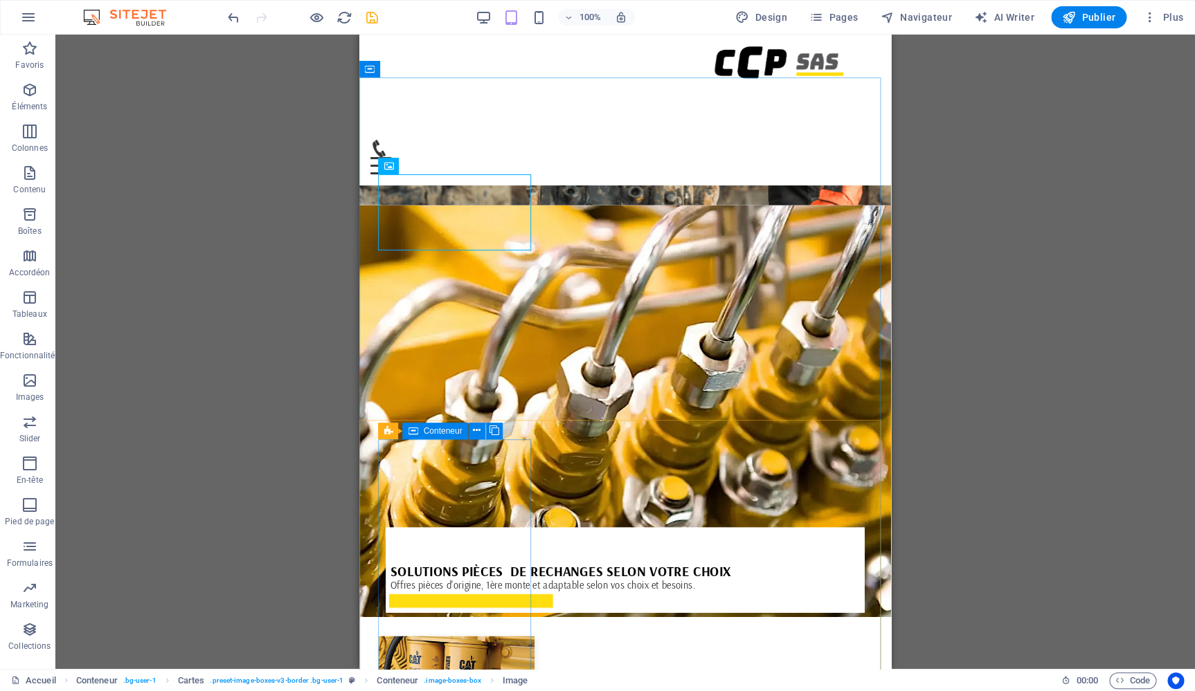
click at [413, 429] on icon at bounding box center [413, 431] width 10 height 17
select select "px"
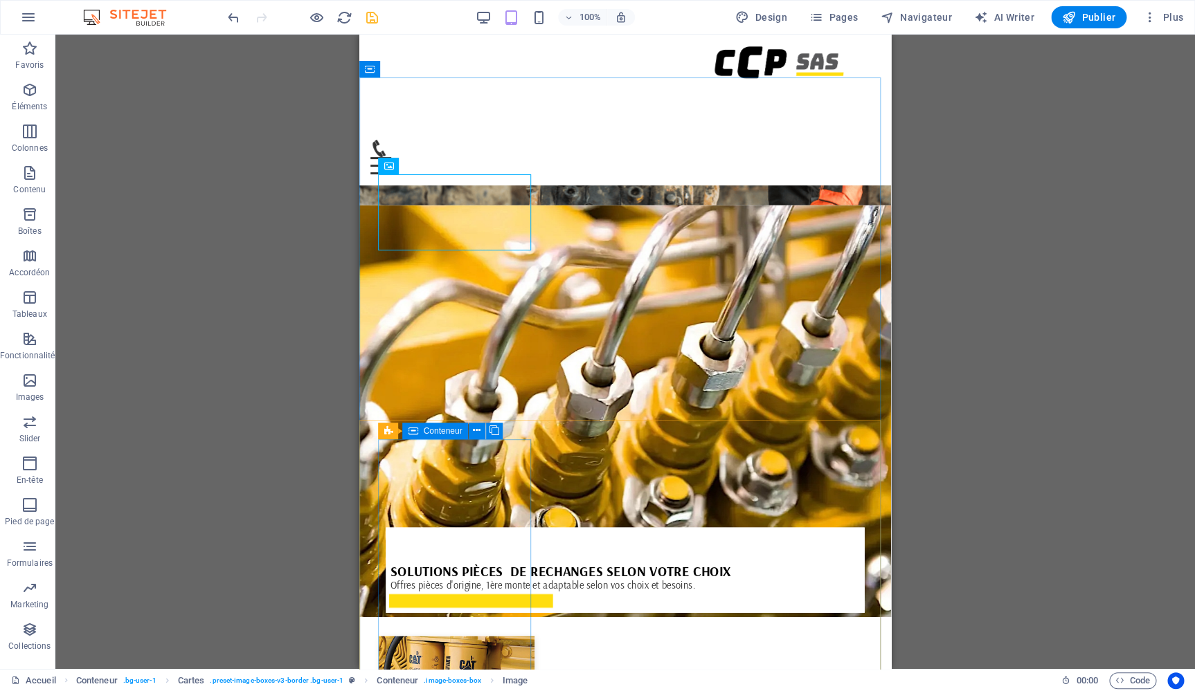
select select "px"
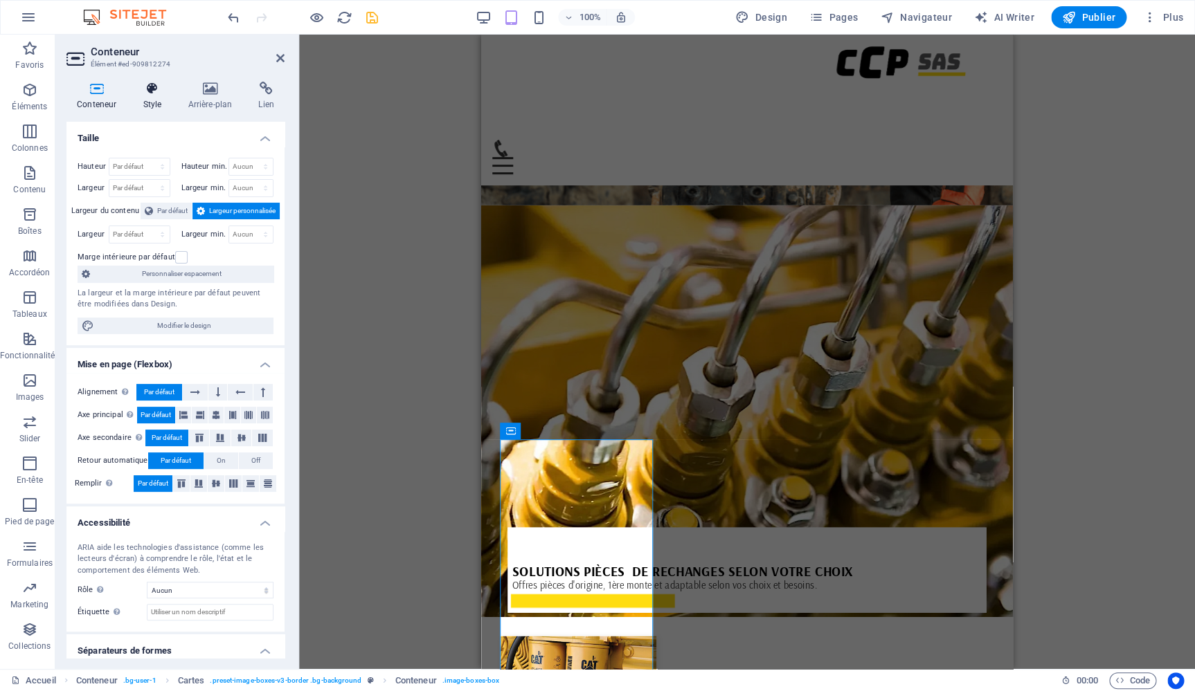
click at [163, 94] on icon at bounding box center [151, 89] width 39 height 14
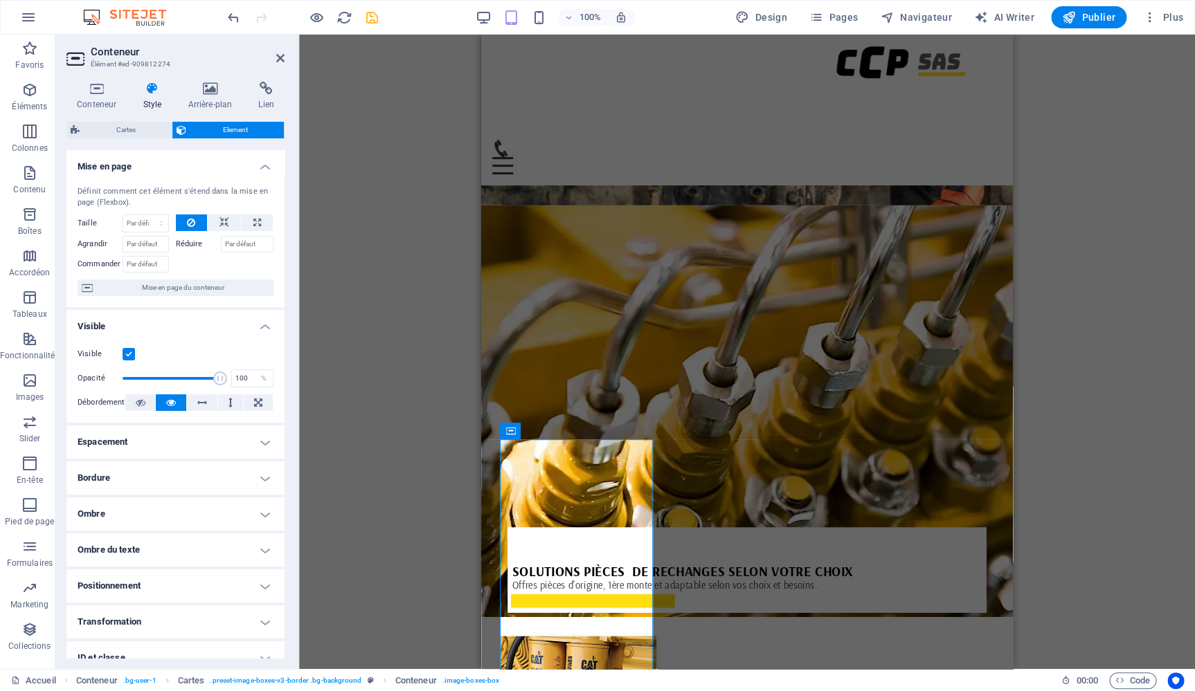
click at [212, 518] on h4 "Ombre" at bounding box center [175, 514] width 218 height 33
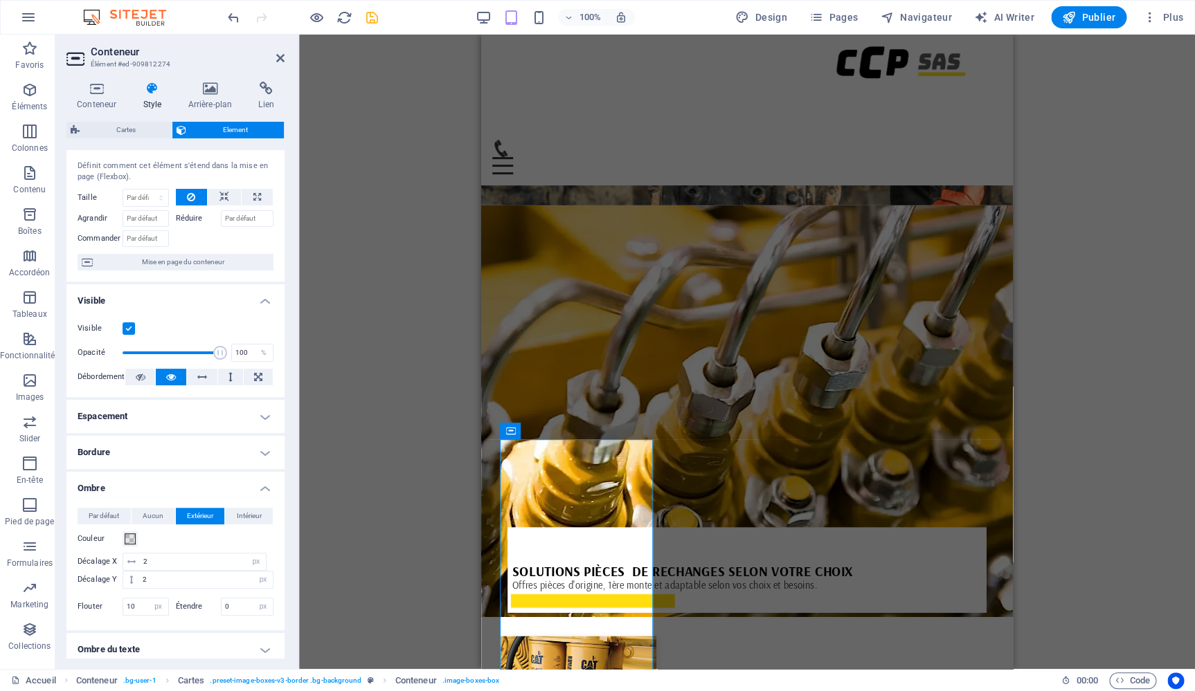
scroll to position [33, 0]
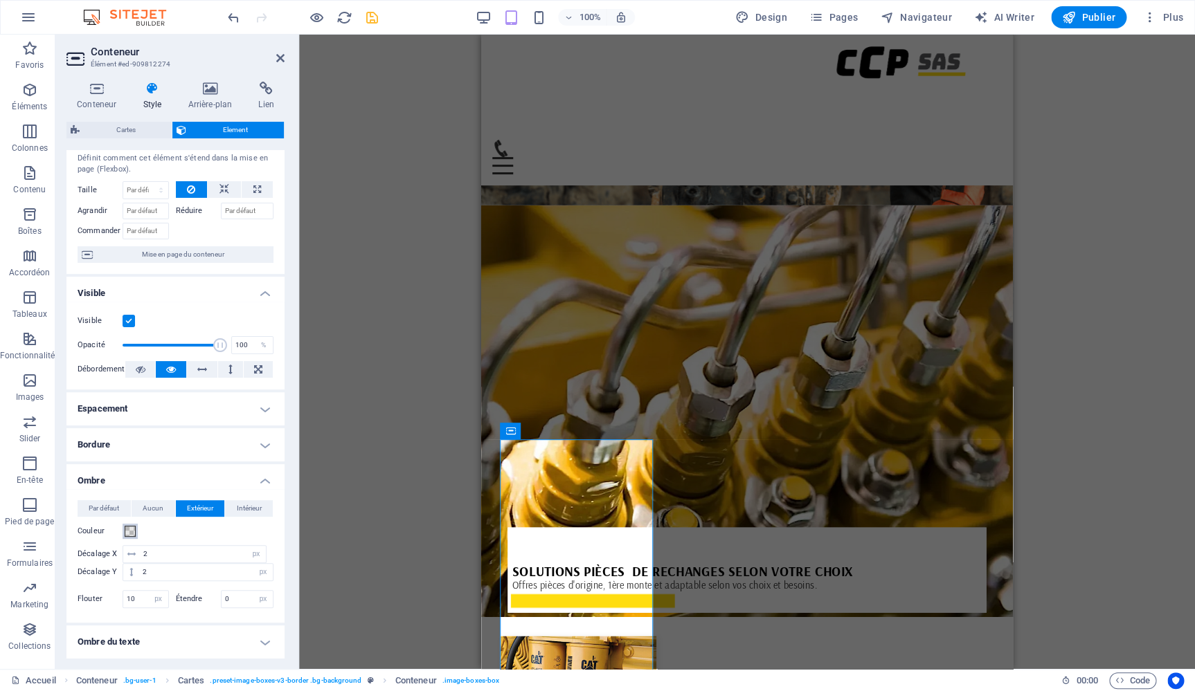
click at [134, 526] on span at bounding box center [130, 531] width 11 height 11
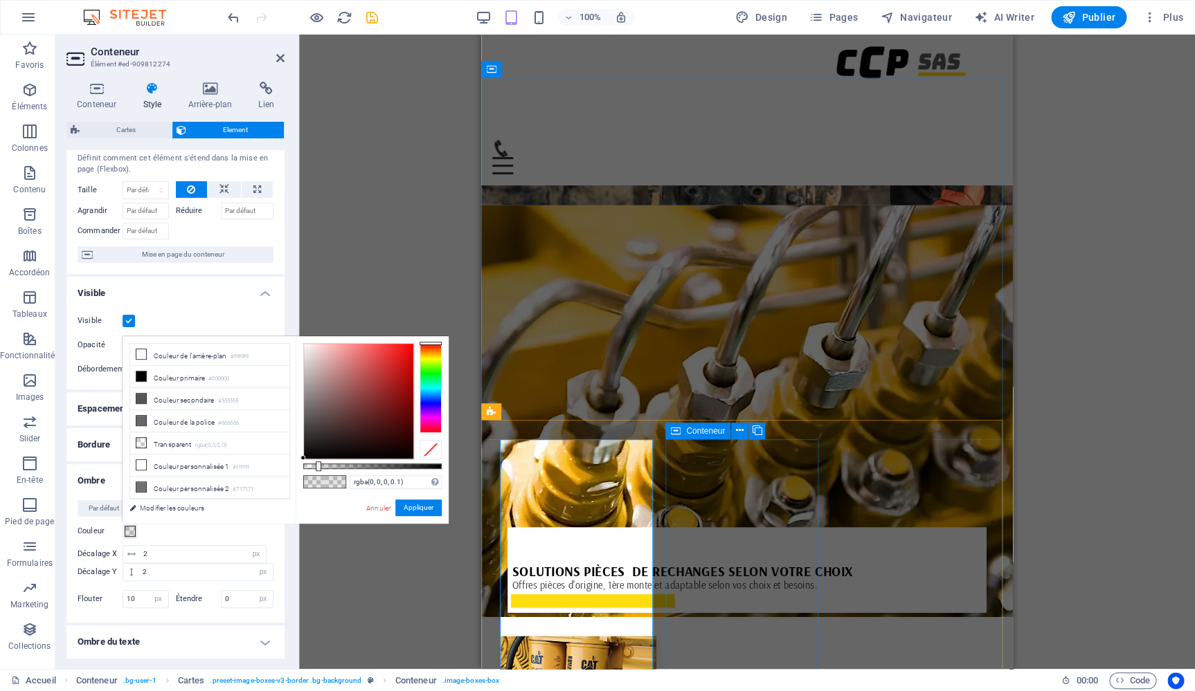
click at [679, 431] on icon at bounding box center [676, 431] width 10 height 17
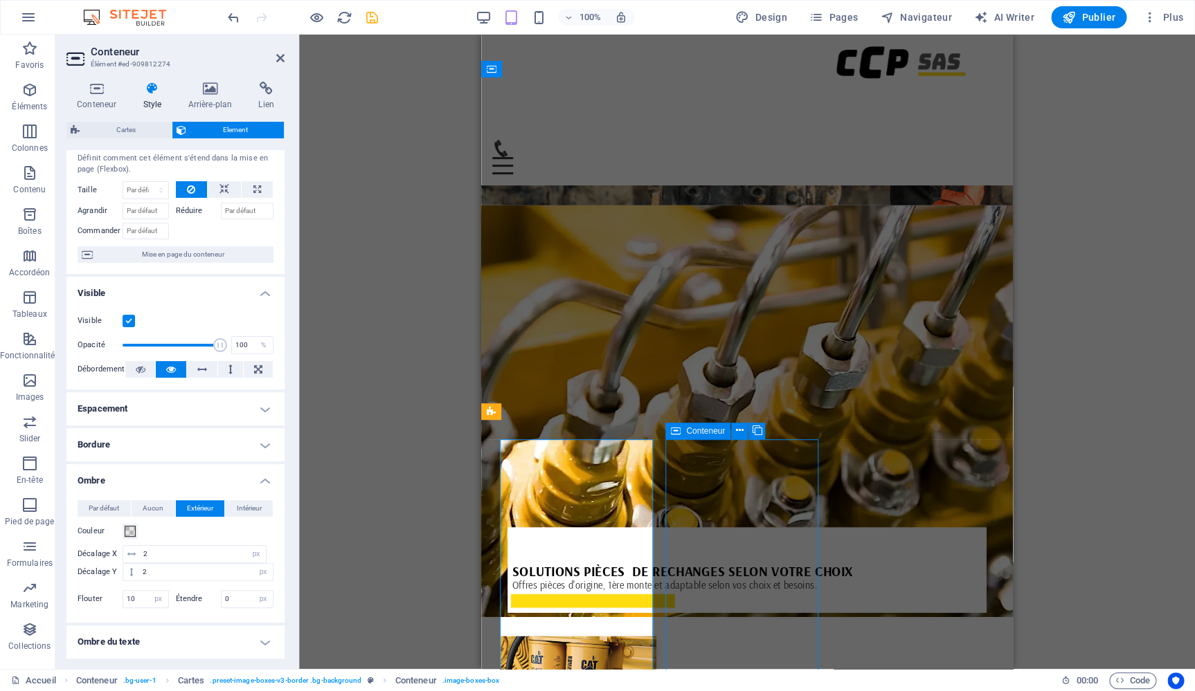
click at [679, 431] on icon at bounding box center [676, 431] width 10 height 17
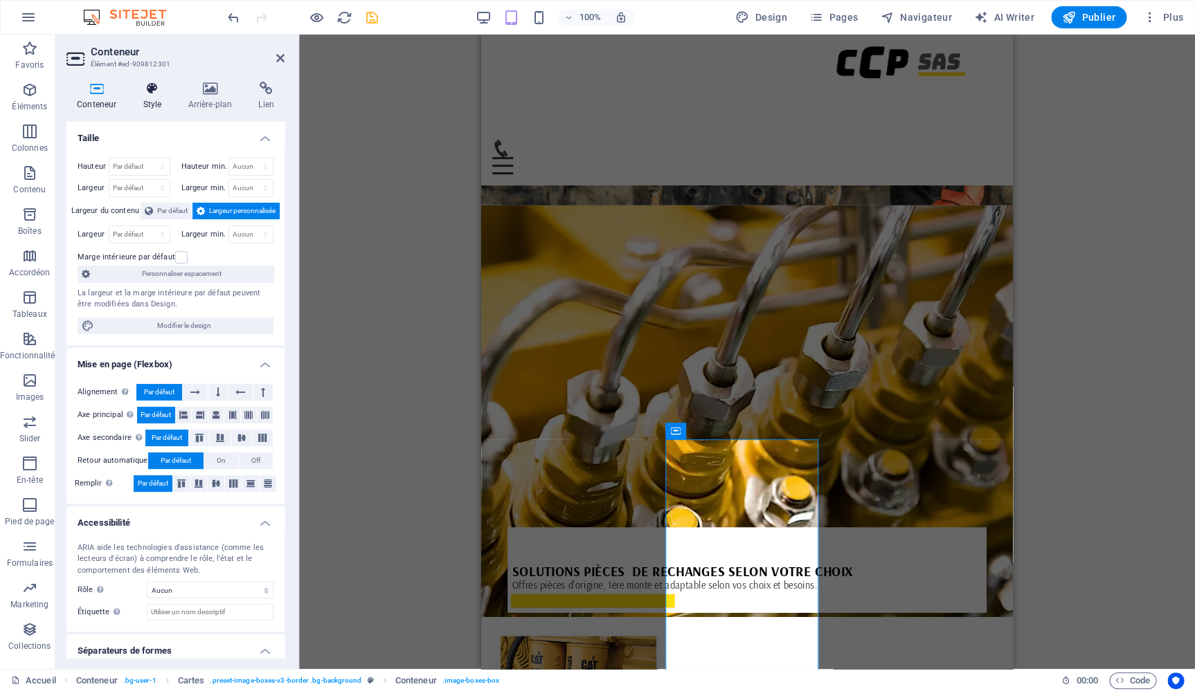
click at [154, 99] on h4 "Style" at bounding box center [154, 96] width 45 height 29
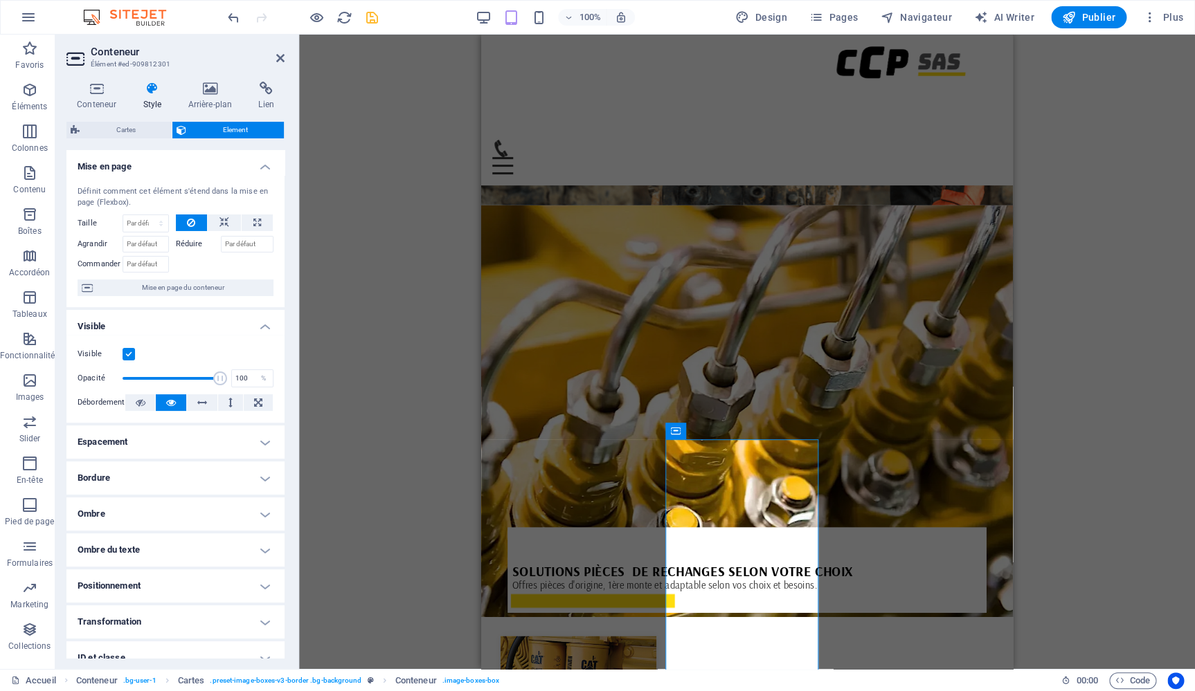
click at [186, 513] on h4 "Ombre" at bounding box center [175, 514] width 218 height 33
click at [134, 563] on span at bounding box center [130, 564] width 11 height 11
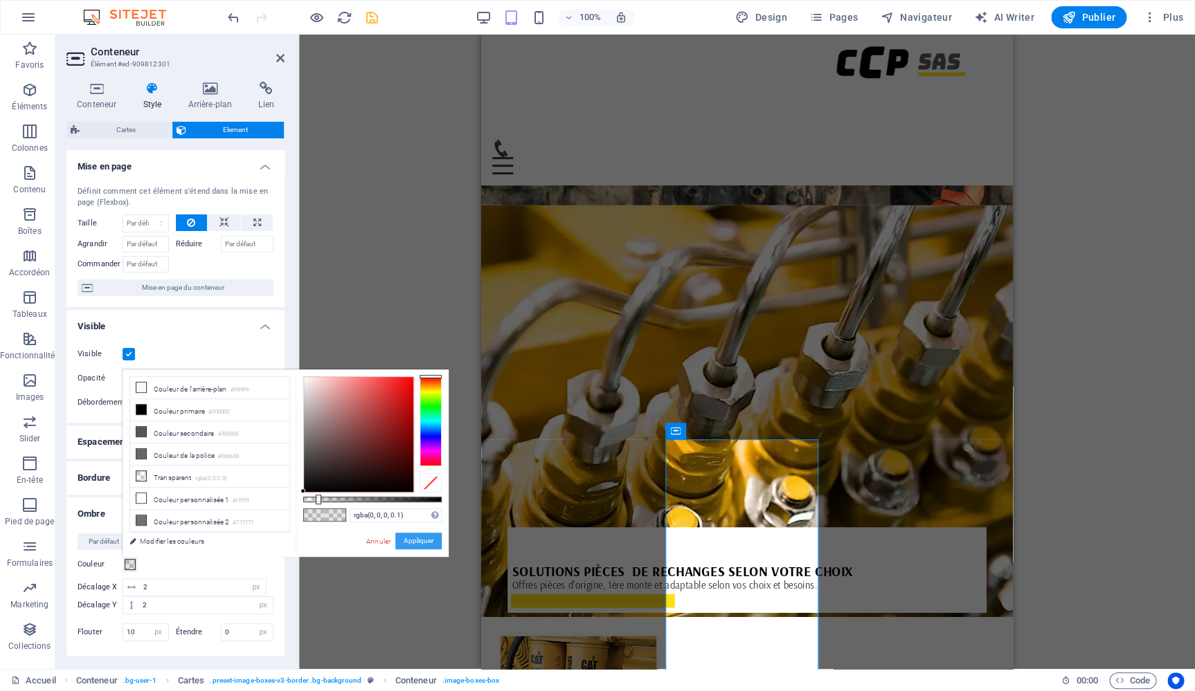
click at [431, 539] on button "Appliquer" at bounding box center [418, 541] width 46 height 17
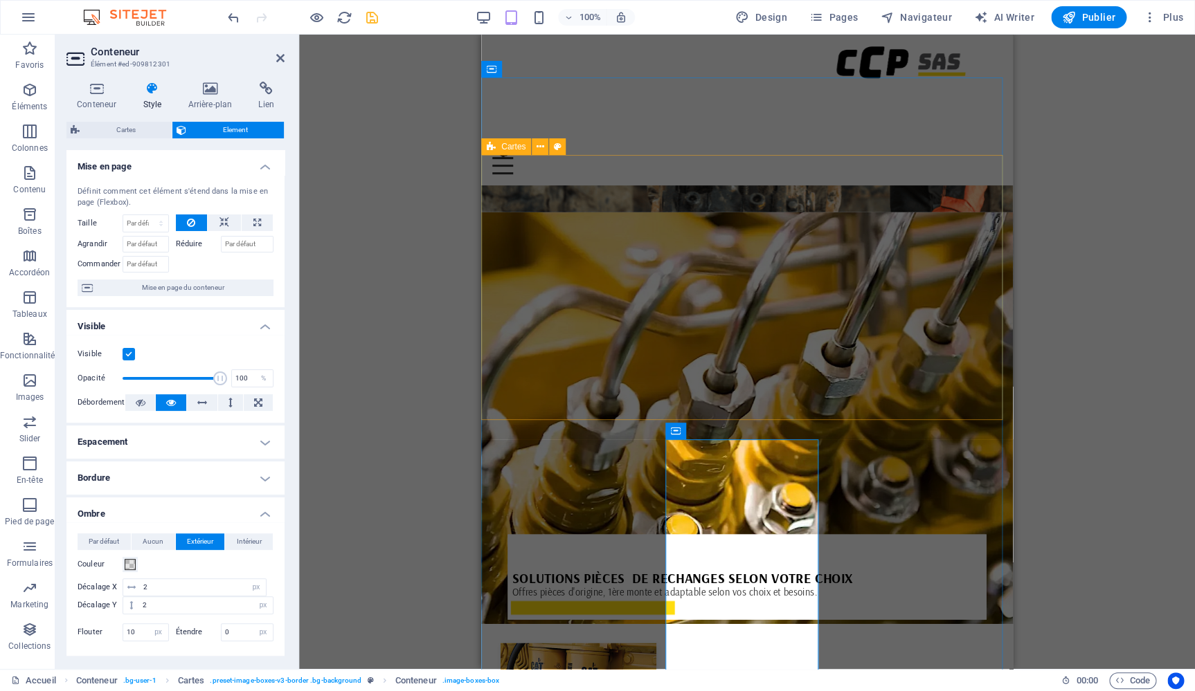
scroll to position [1261, 0]
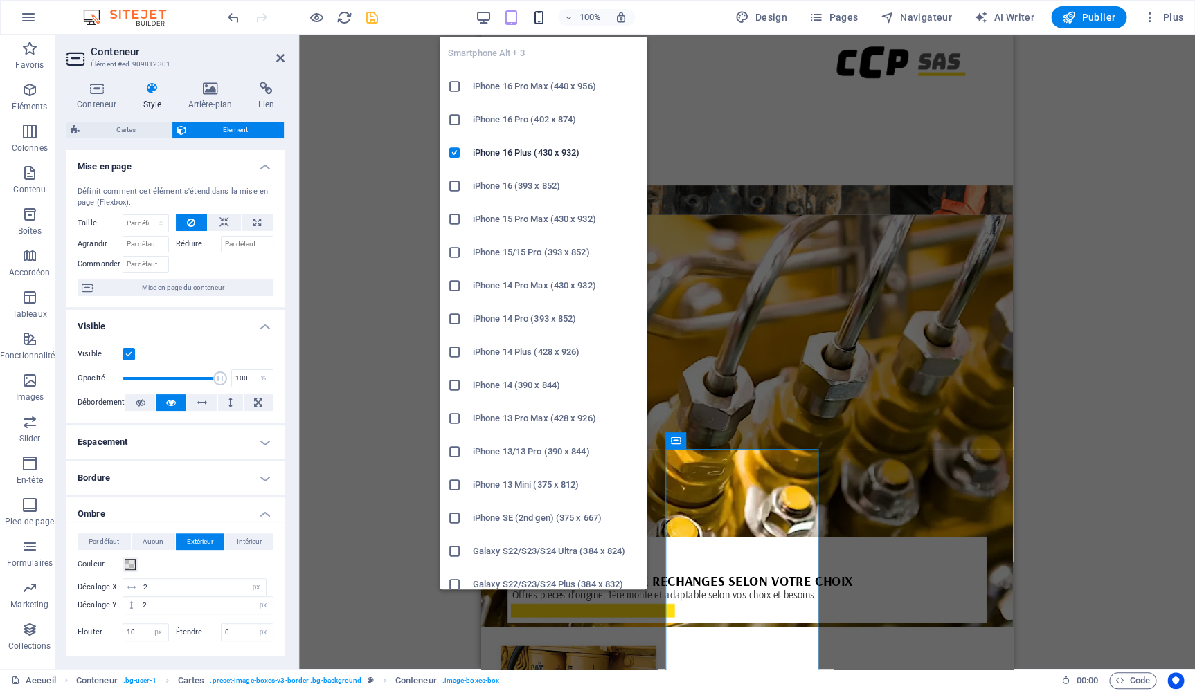
click at [0, 0] on icon "button" at bounding box center [0, 0] width 0 height 0
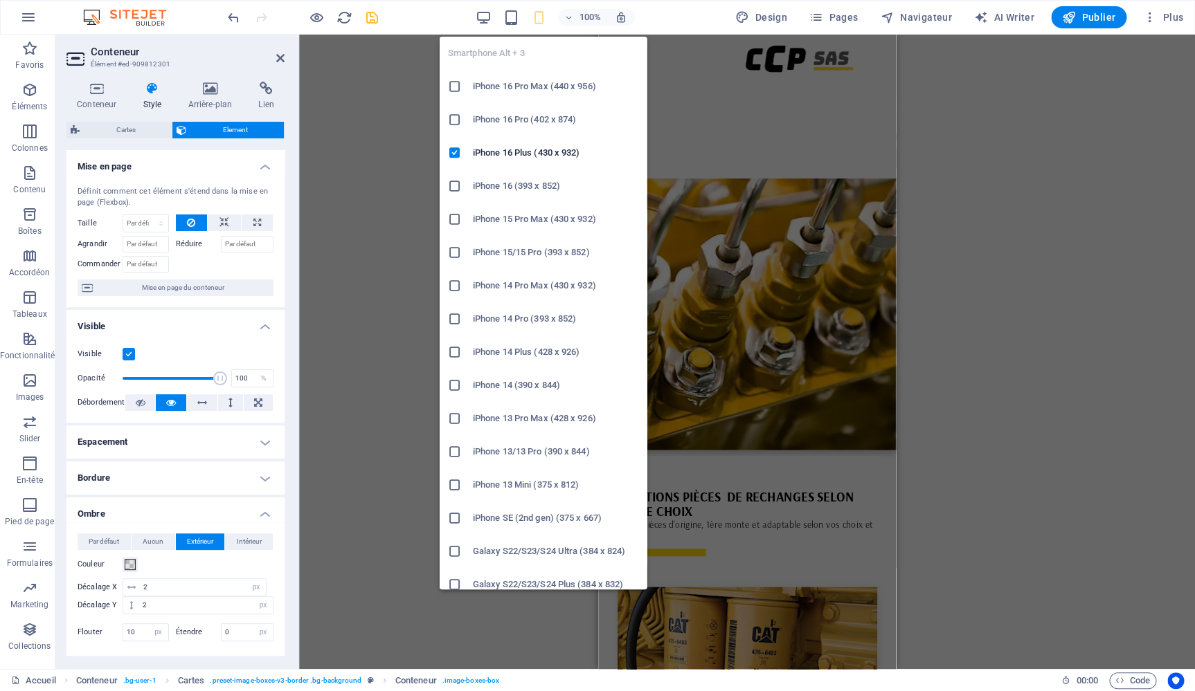
scroll to position [2287, 0]
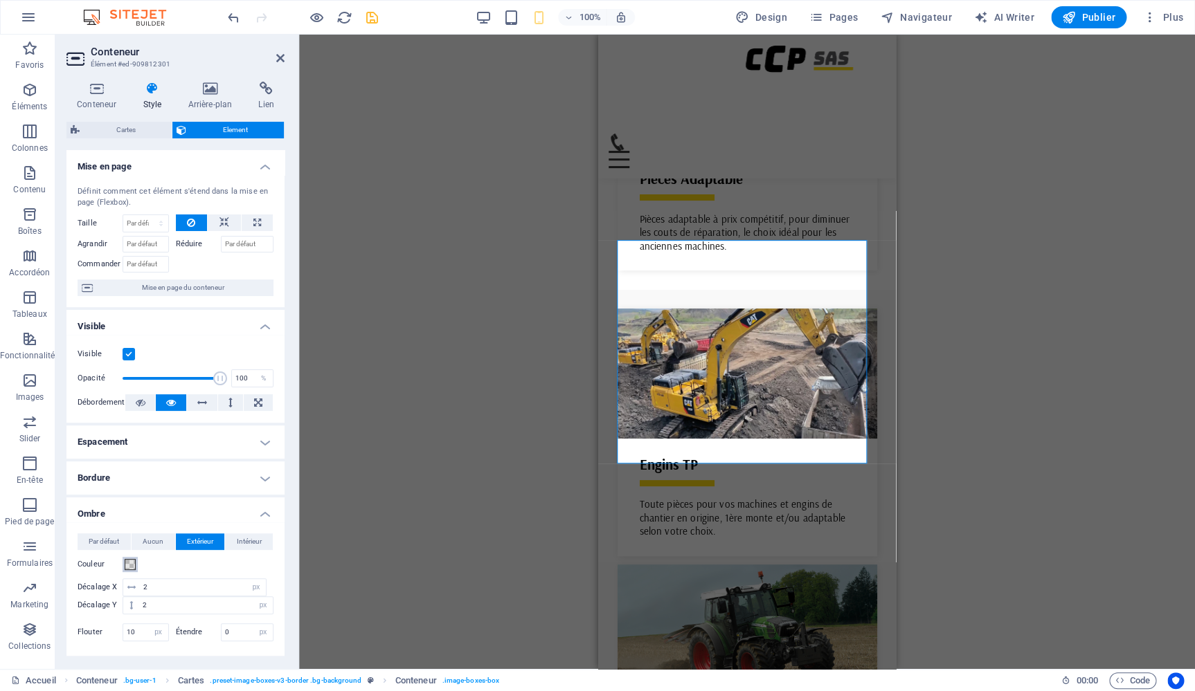
click at [132, 559] on span at bounding box center [130, 564] width 11 height 11
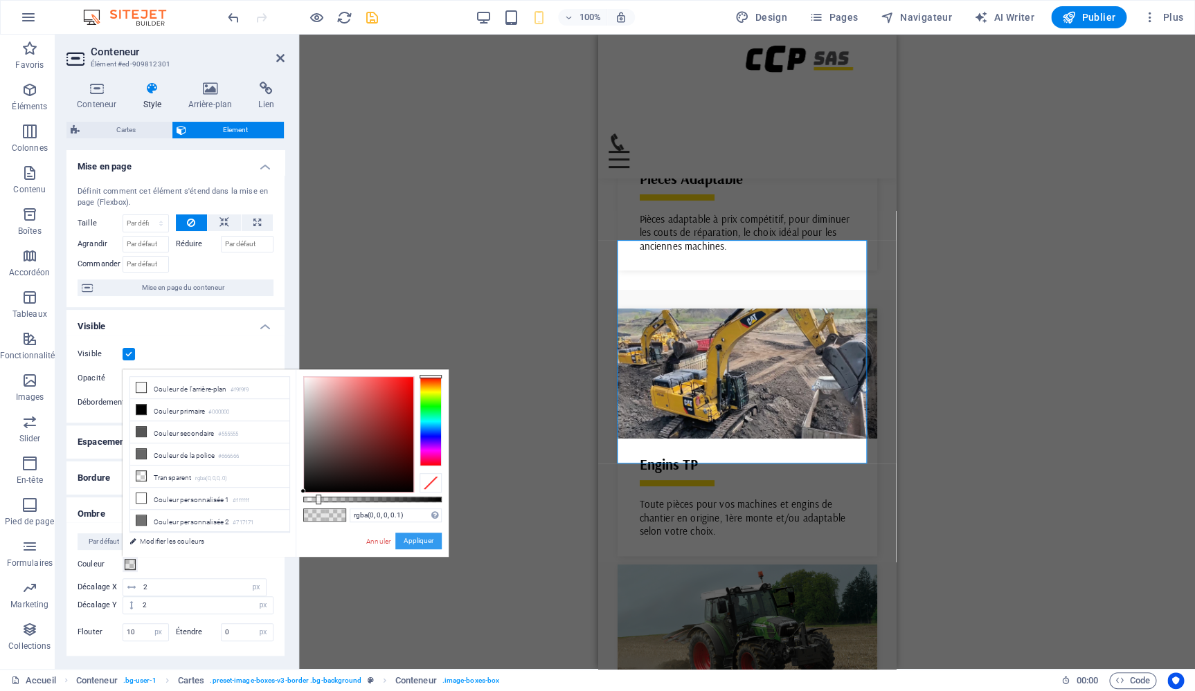
click at [433, 544] on button "Appliquer" at bounding box center [418, 541] width 46 height 17
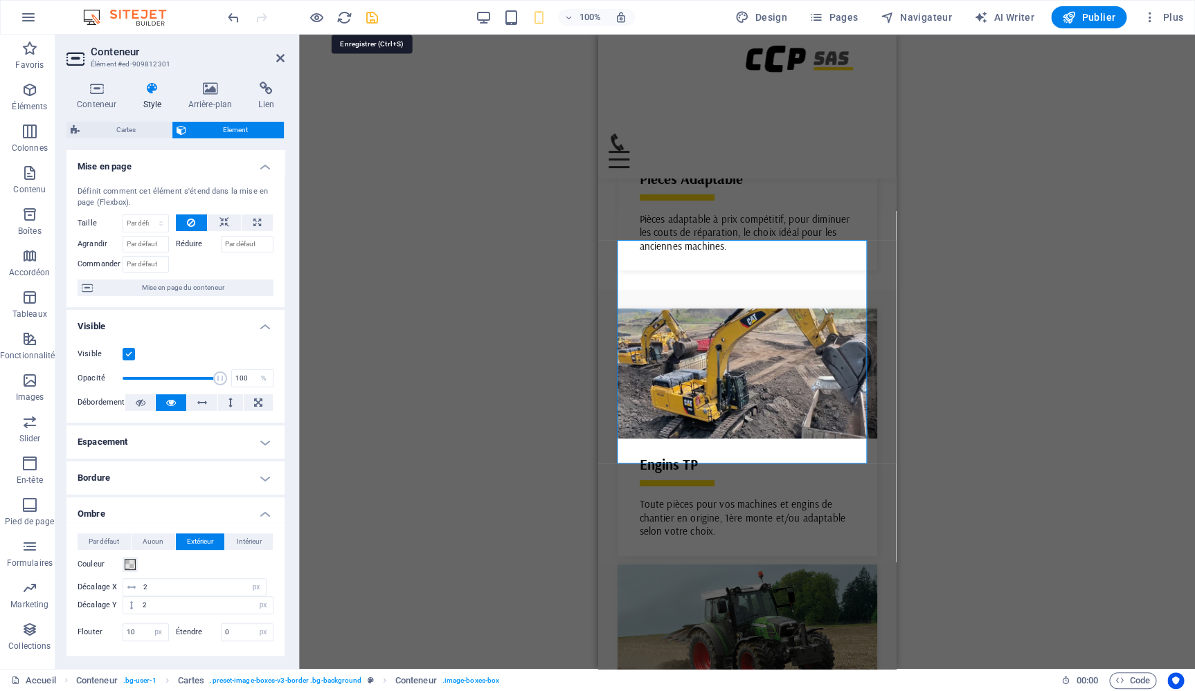
click at [371, 19] on icon "save" at bounding box center [372, 18] width 16 height 16
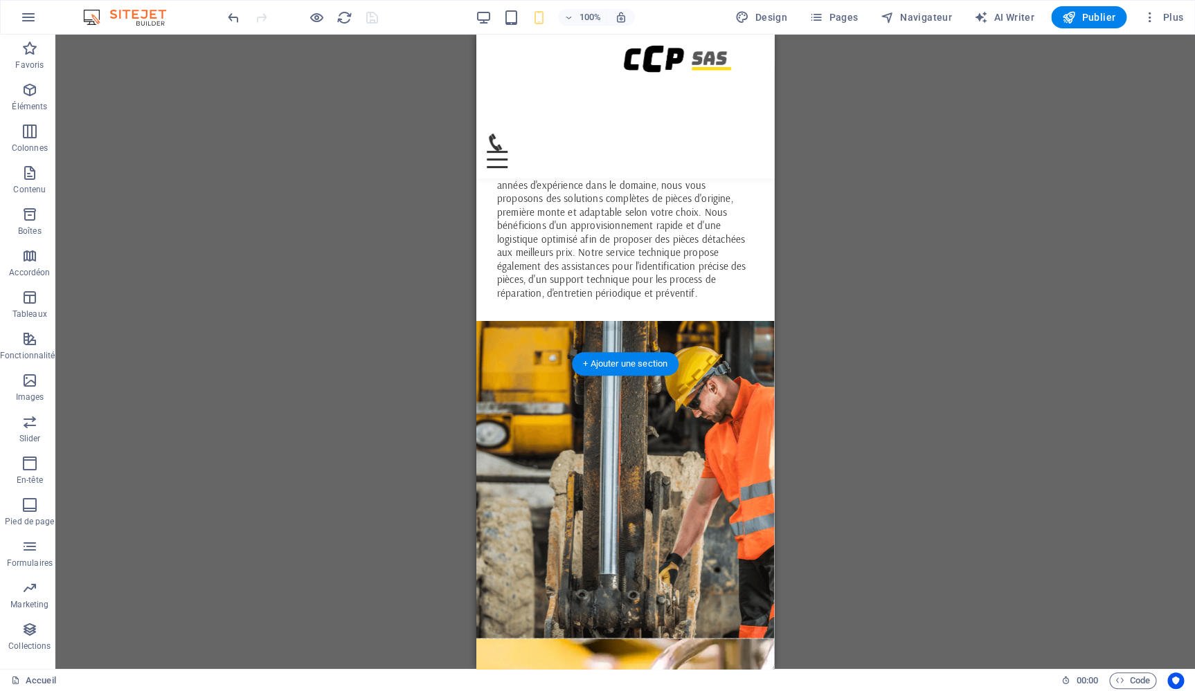
scroll to position [732, 0]
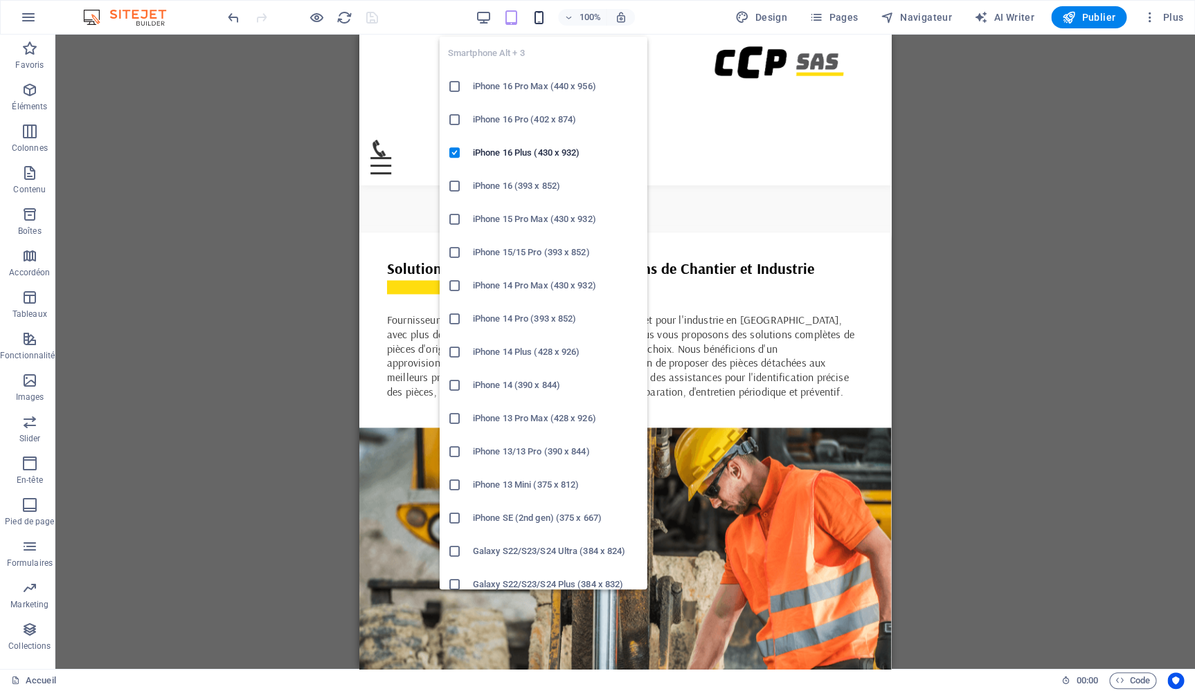
click at [0, 0] on icon "button" at bounding box center [0, 0] width 0 height 0
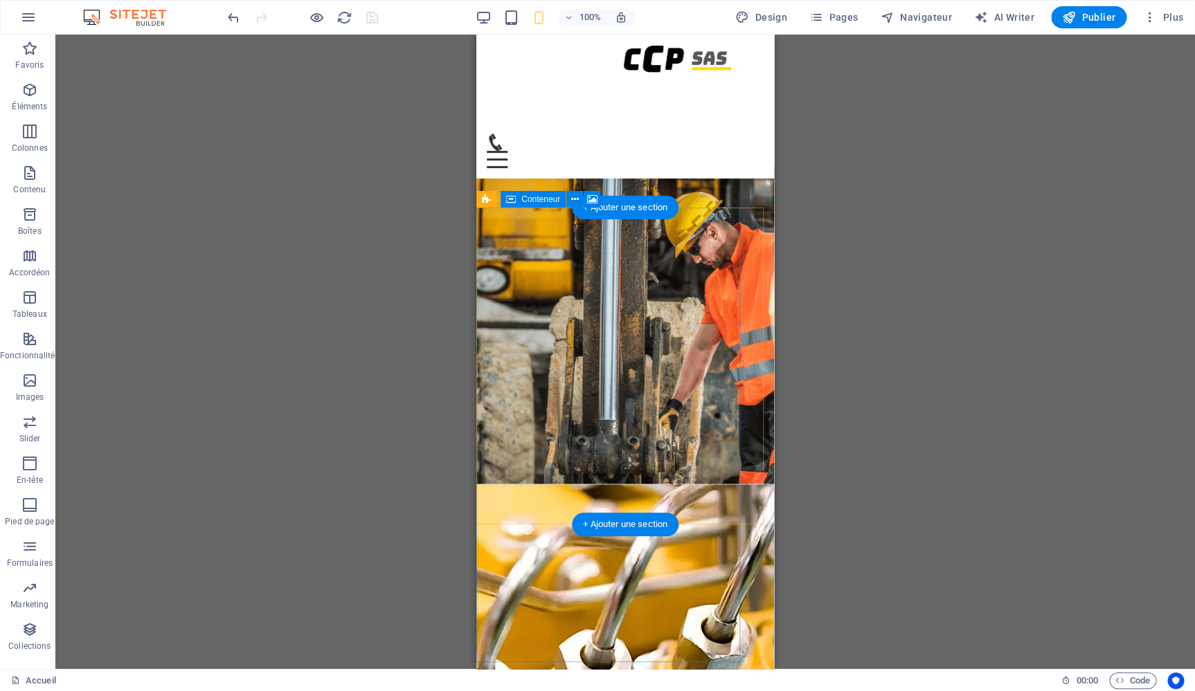
scroll to position [867, 0]
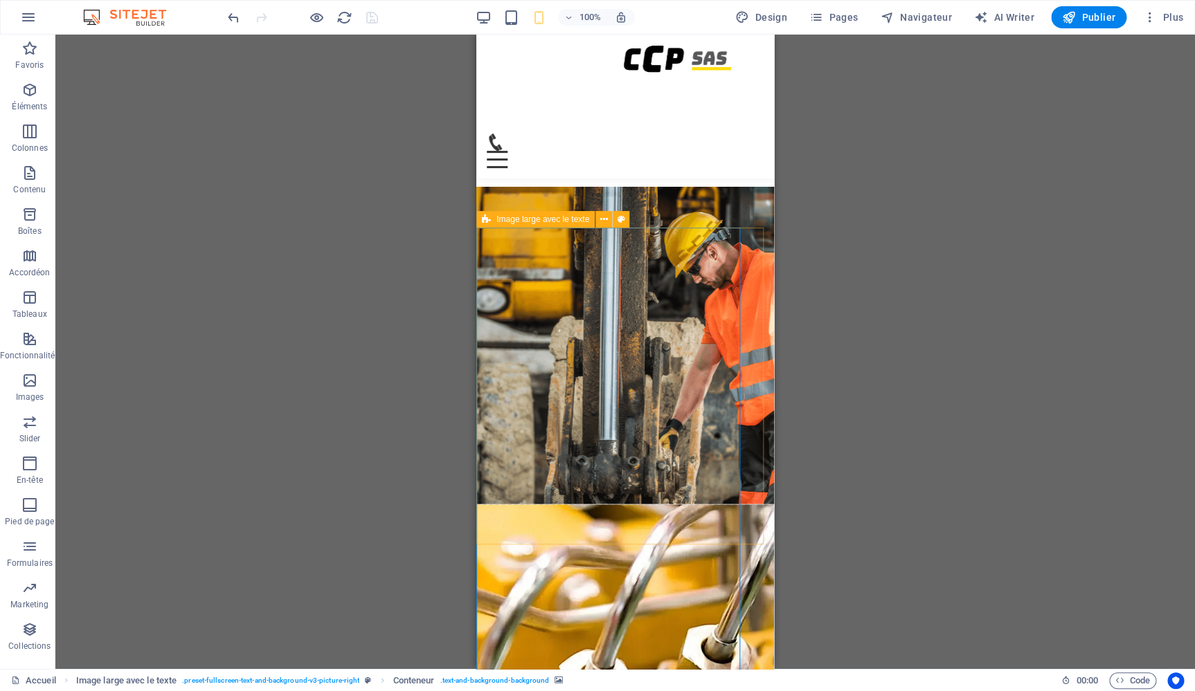
click at [491, 221] on div "Image large avec le texte" at bounding box center [535, 219] width 118 height 17
select select "vh"
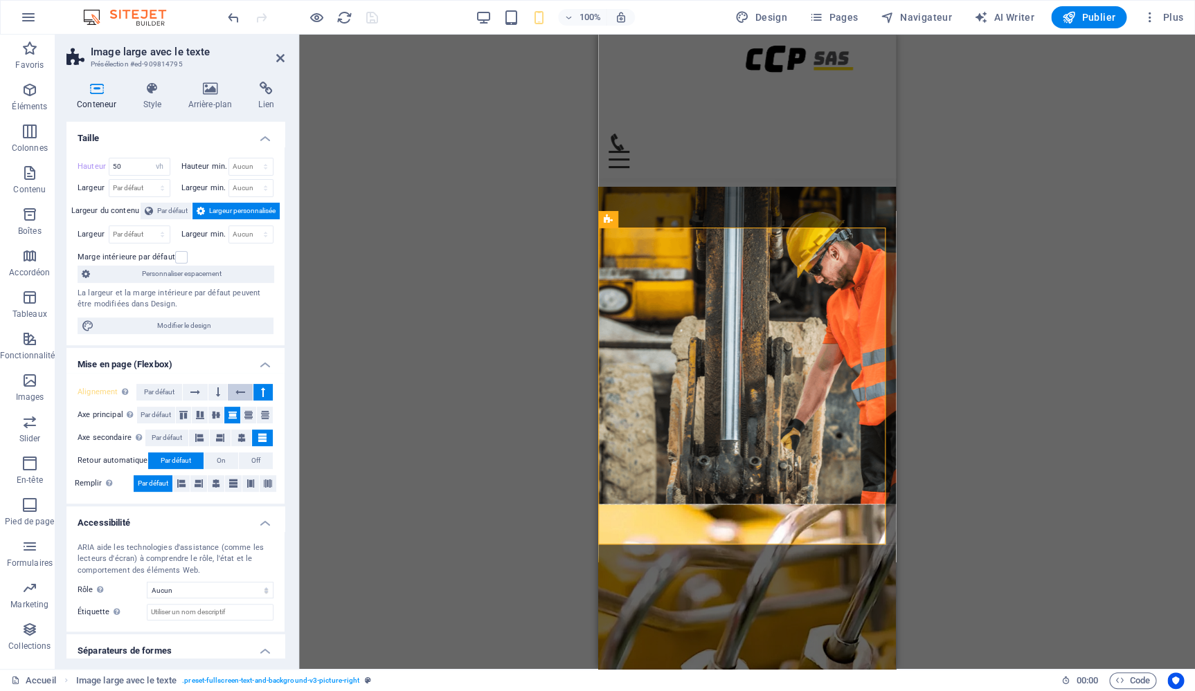
click at [235, 392] on icon at bounding box center [240, 392] width 10 height 17
click at [210, 392] on button at bounding box center [217, 392] width 19 height 17
click at [190, 392] on icon at bounding box center [195, 392] width 10 height 17
click at [159, 395] on span "Par défaut" at bounding box center [159, 392] width 30 height 17
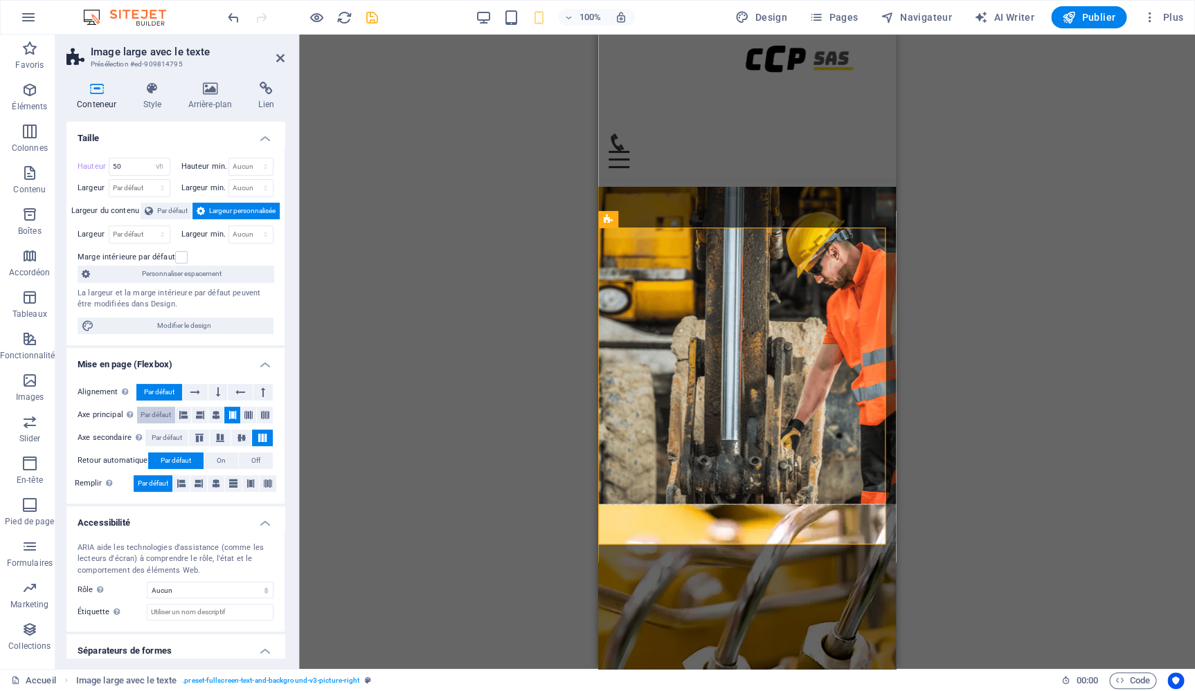
click at [156, 415] on span "Par défaut" at bounding box center [156, 415] width 30 height 17
click at [160, 434] on span "Par défaut" at bounding box center [167, 438] width 30 height 17
click at [220, 460] on button "On" at bounding box center [221, 461] width 34 height 17
click at [251, 464] on span "Off" at bounding box center [255, 461] width 9 height 17
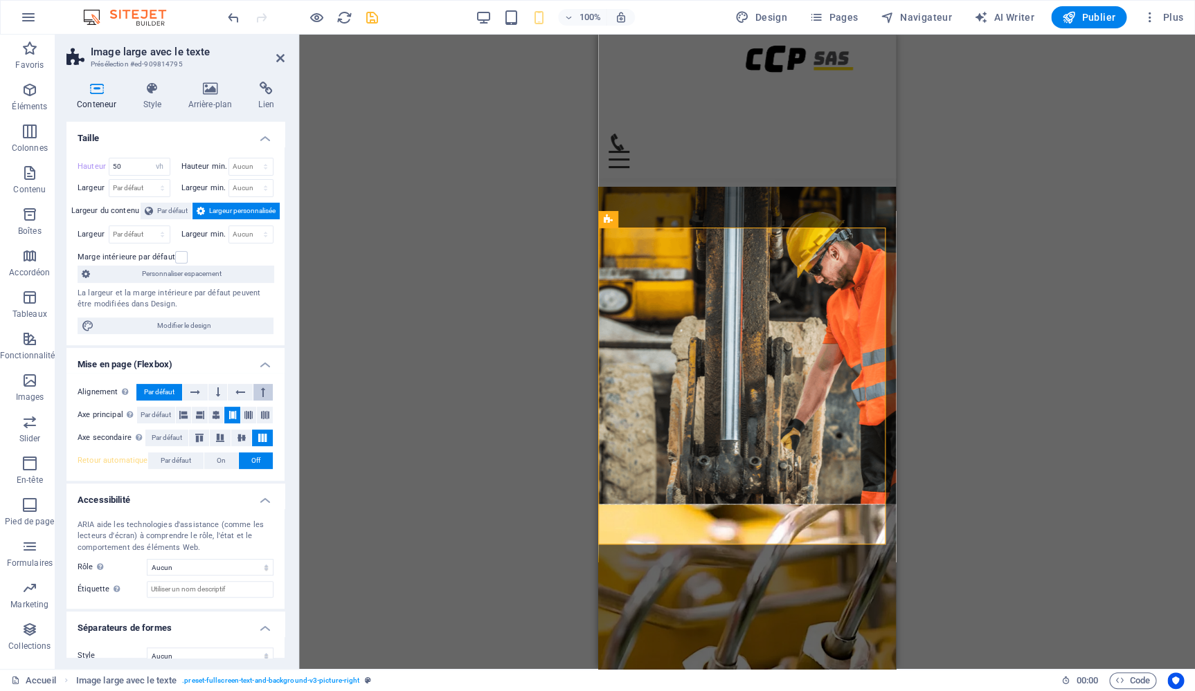
click at [261, 395] on icon at bounding box center [263, 392] width 4 height 17
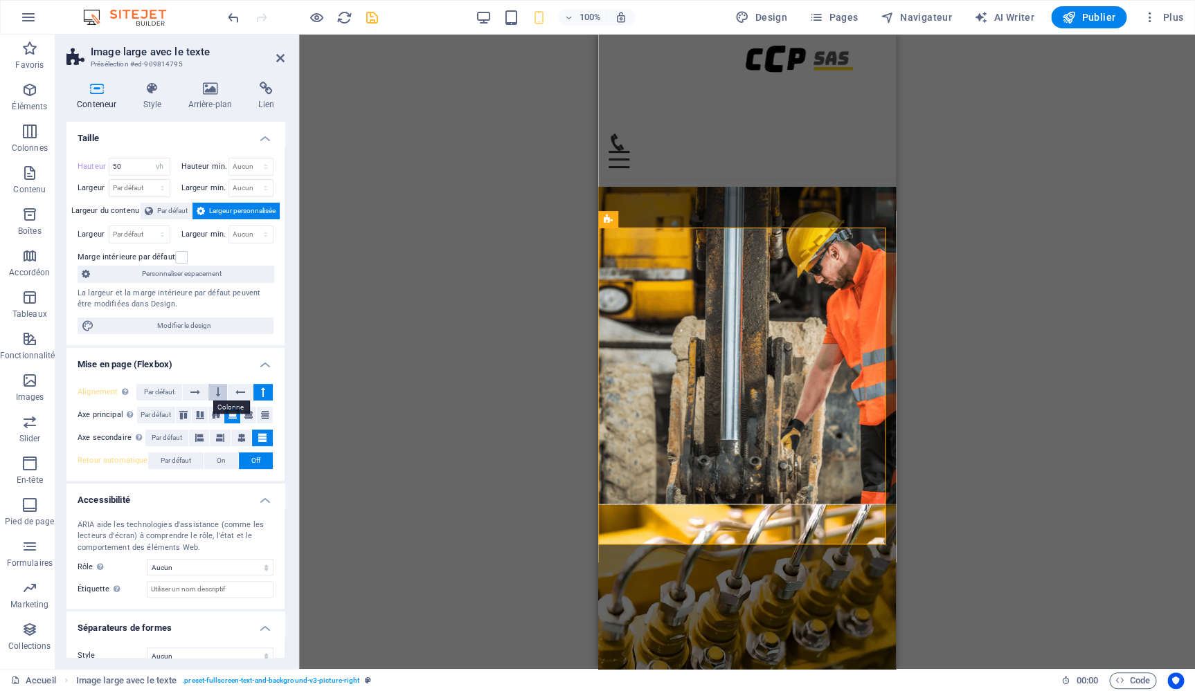
click at [218, 395] on button at bounding box center [217, 392] width 19 height 17
click at [217, 460] on span "On" at bounding box center [221, 461] width 9 height 17
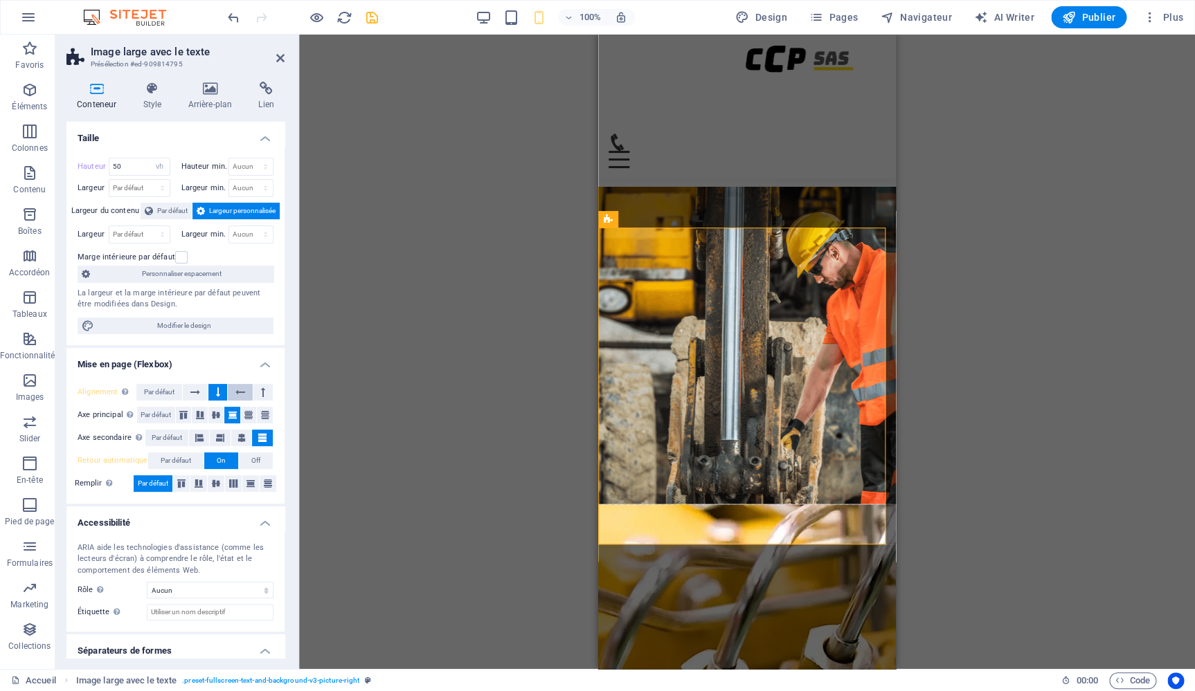
click at [238, 392] on icon at bounding box center [240, 392] width 10 height 17
click at [253, 391] on button at bounding box center [262, 392] width 19 height 17
click at [193, 389] on icon at bounding box center [195, 392] width 10 height 17
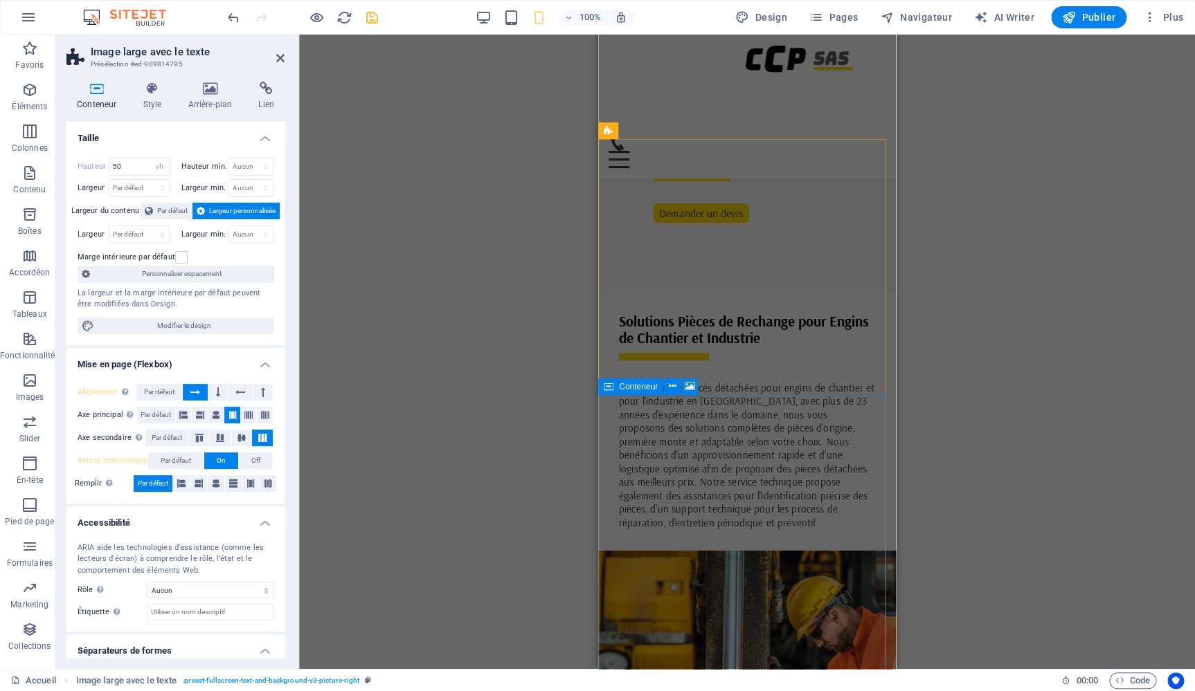
scroll to position [383, 0]
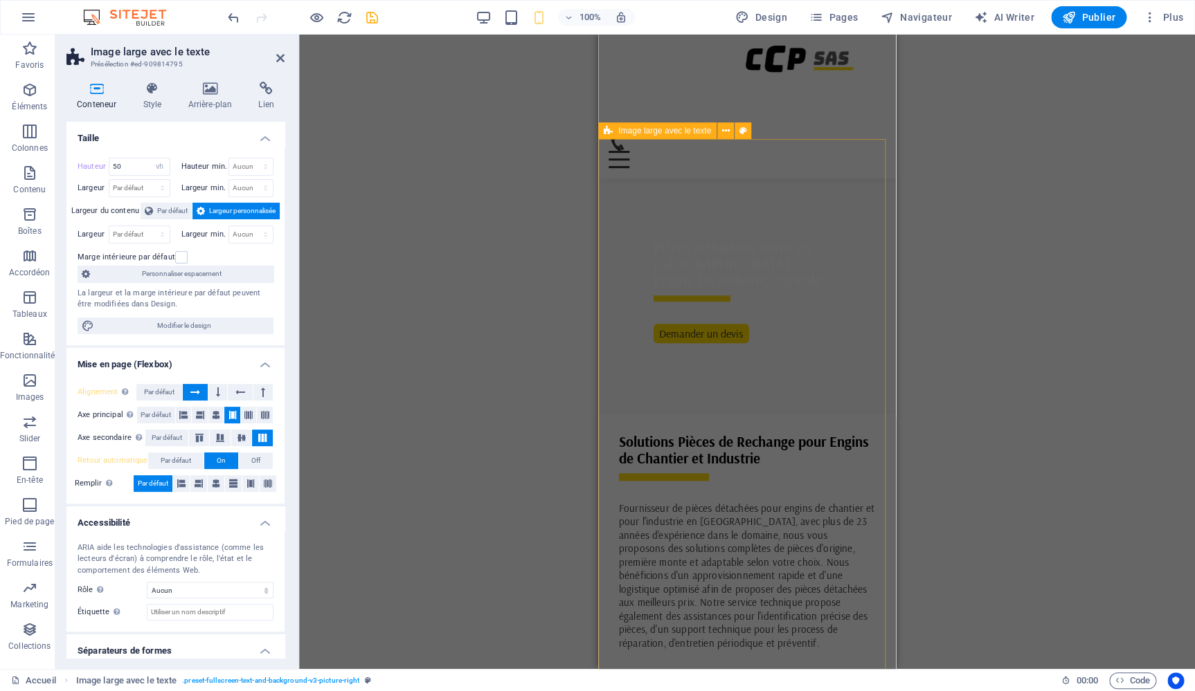
click at [615, 129] on div "Image large avec le texte" at bounding box center [657, 131] width 118 height 17
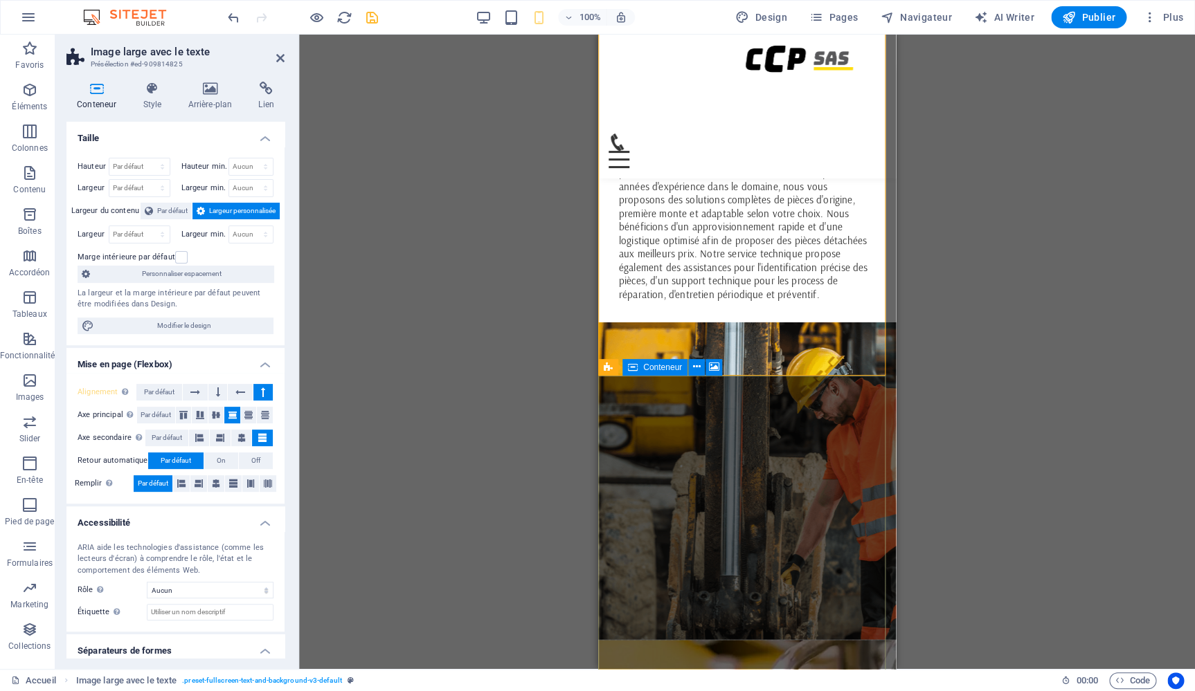
scroll to position [732, 0]
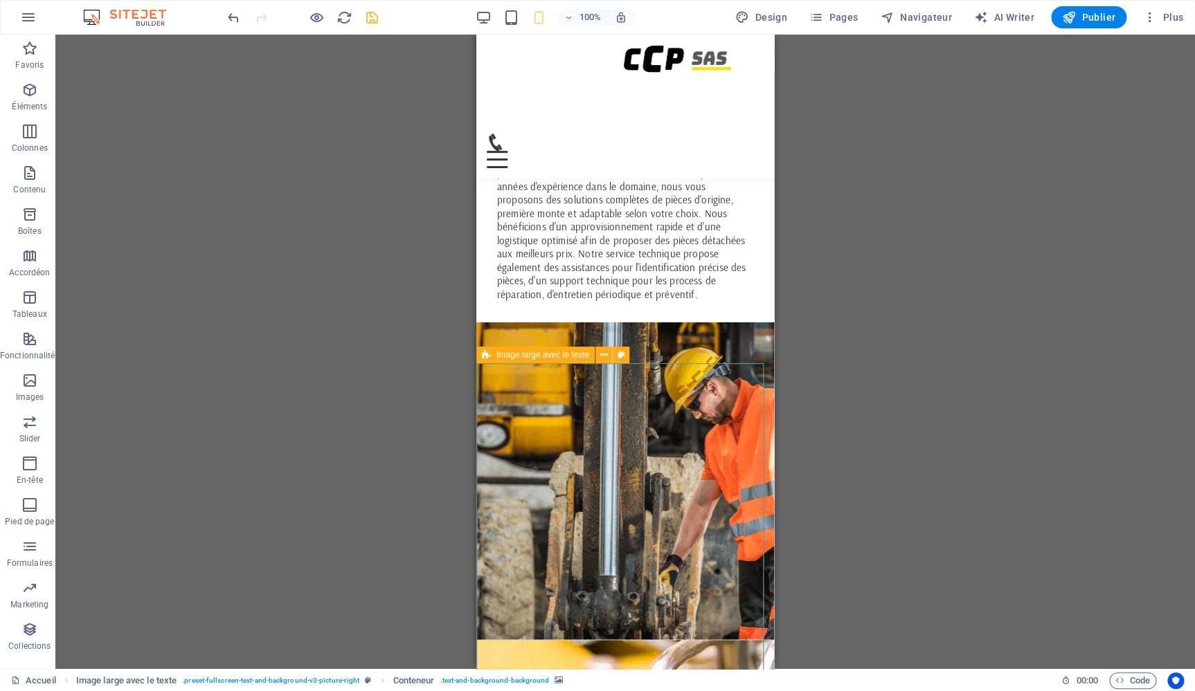
click at [506, 354] on span "Image large avec le texte" at bounding box center [542, 355] width 93 height 8
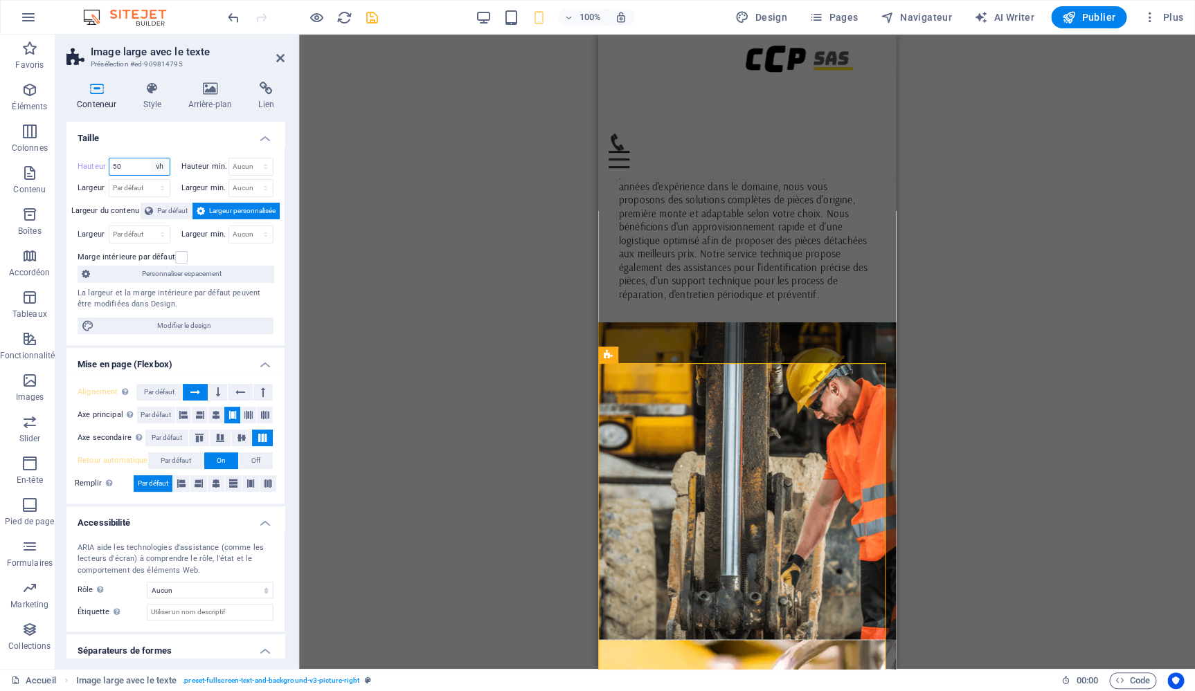
select select "default"
click option "Par défaut" at bounding box center [0, 0] width 0 height 0
type input "50"
select select "default"
click option "Par défaut" at bounding box center [0, 0] width 0 height 0
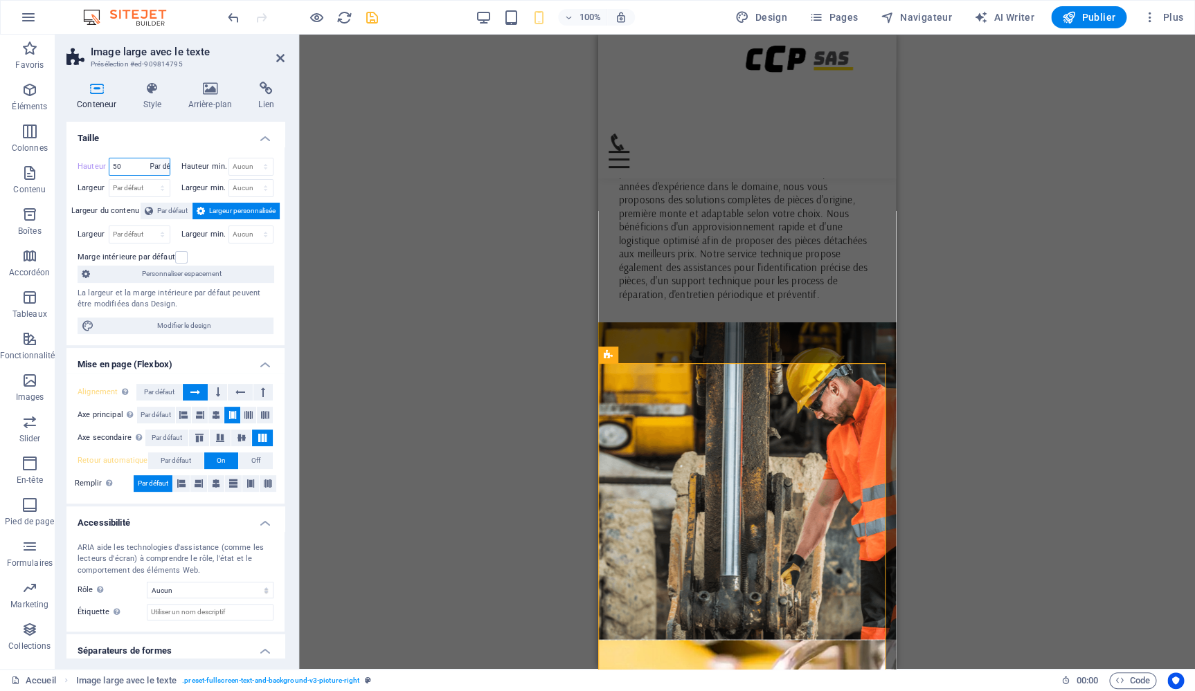
type input "50"
click at [157, 207] on span "Par défaut" at bounding box center [172, 211] width 30 height 17
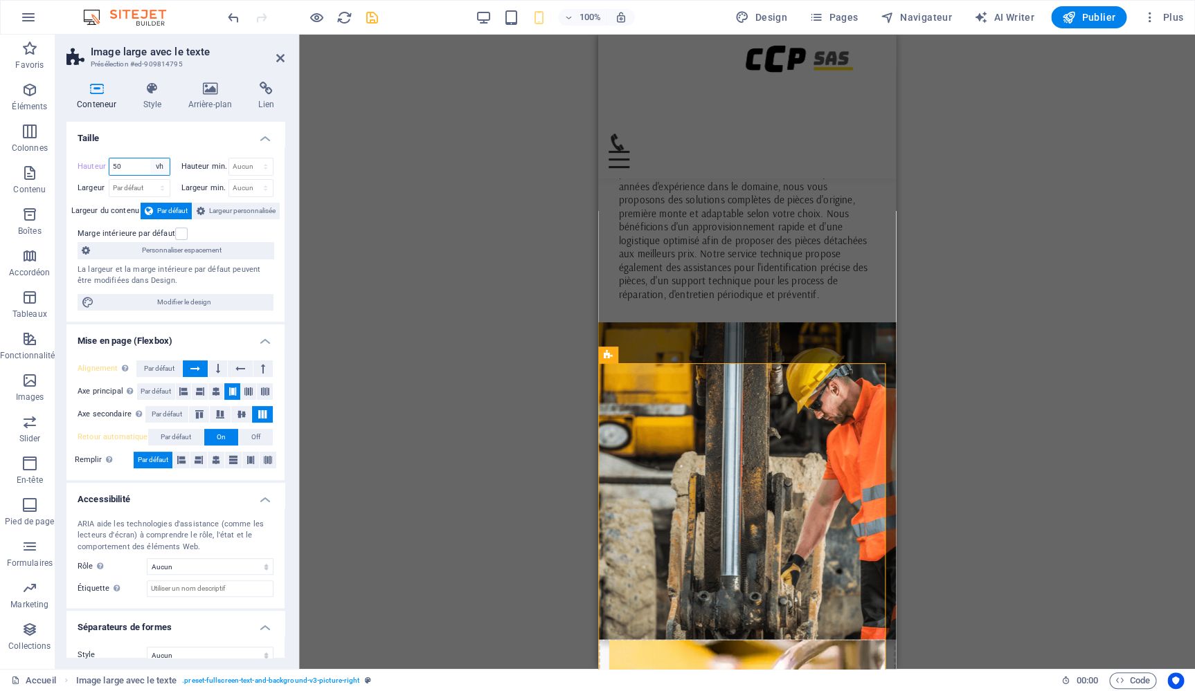
select select "default"
click option "Par défaut" at bounding box center [0, 0] width 0 height 0
type input "50"
click at [225, 215] on span "Largeur personnalisée" at bounding box center [242, 211] width 66 height 17
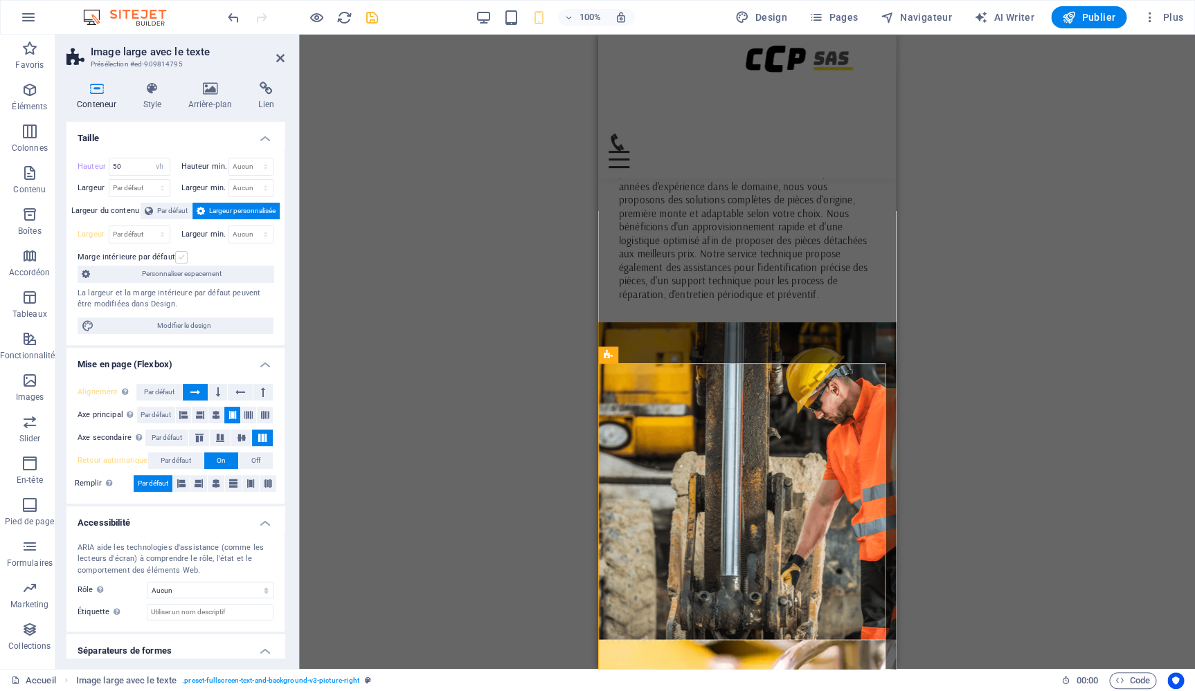
click at [180, 253] on label at bounding box center [181, 257] width 12 height 12
click at [0, 0] on input "Marge intérieure par défaut" at bounding box center [0, 0] width 0 height 0
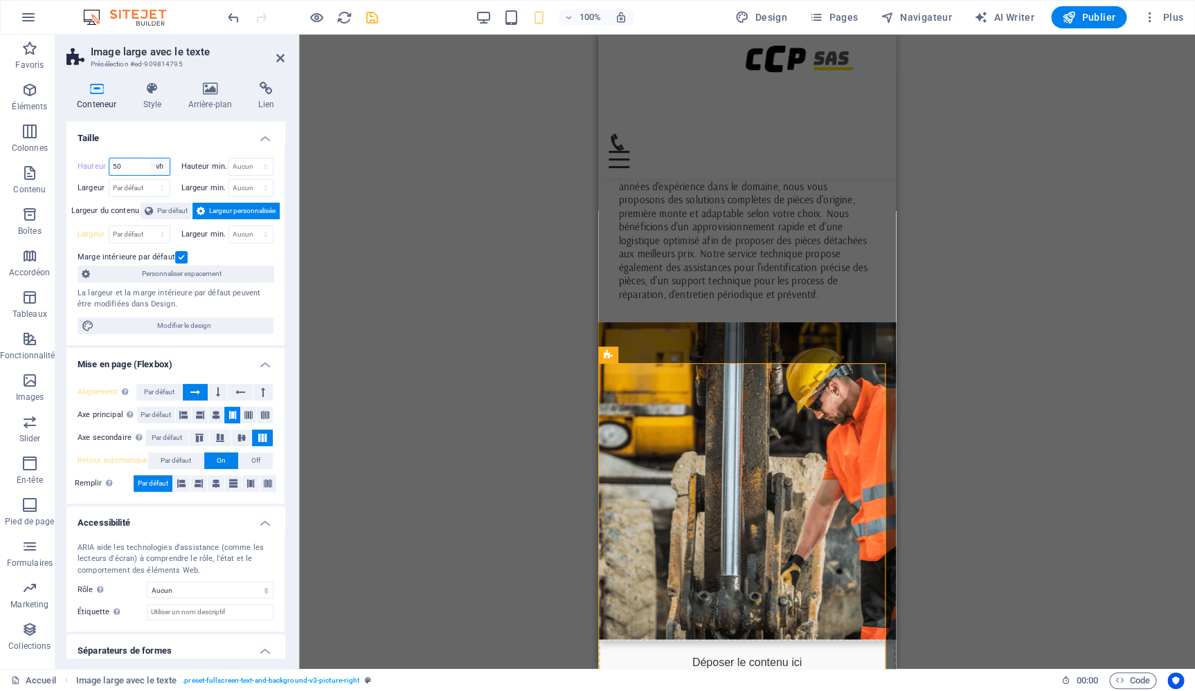
select select "default"
click option "Par défaut" at bounding box center [0, 0] width 0 height 0
type input "50"
click at [162, 210] on span "Par défaut" at bounding box center [172, 211] width 30 height 17
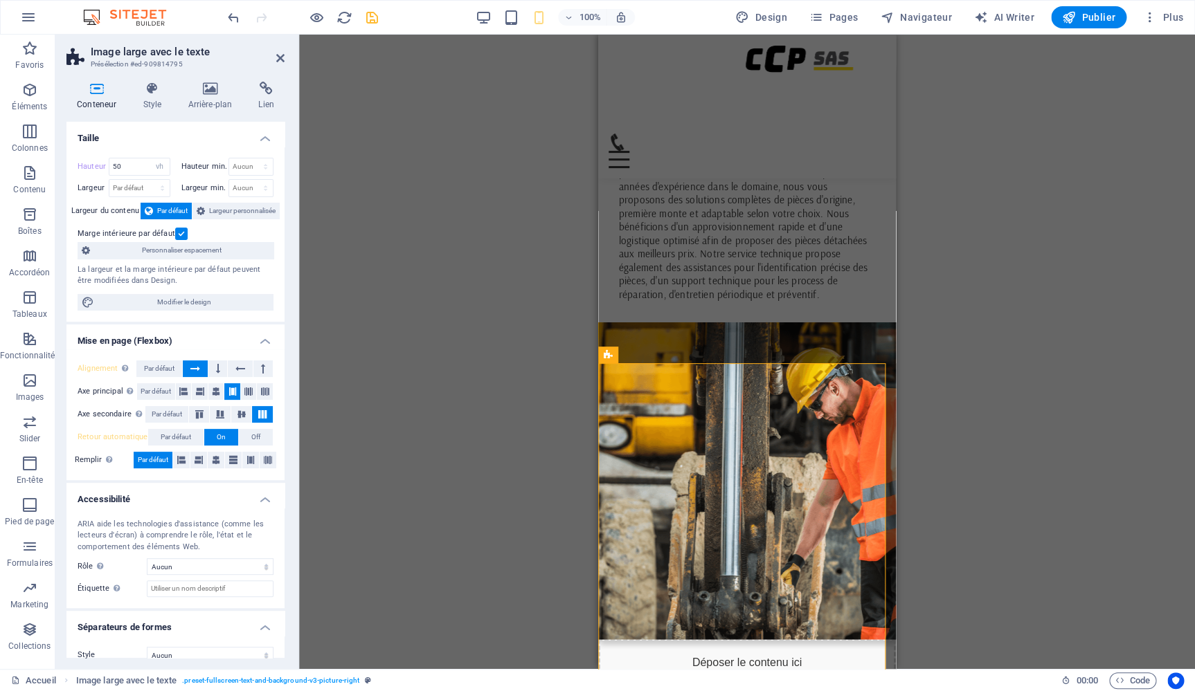
click at [181, 235] on label at bounding box center [181, 234] width 12 height 12
click at [0, 0] on input "Marge intérieure par défaut" at bounding box center [0, 0] width 0 height 0
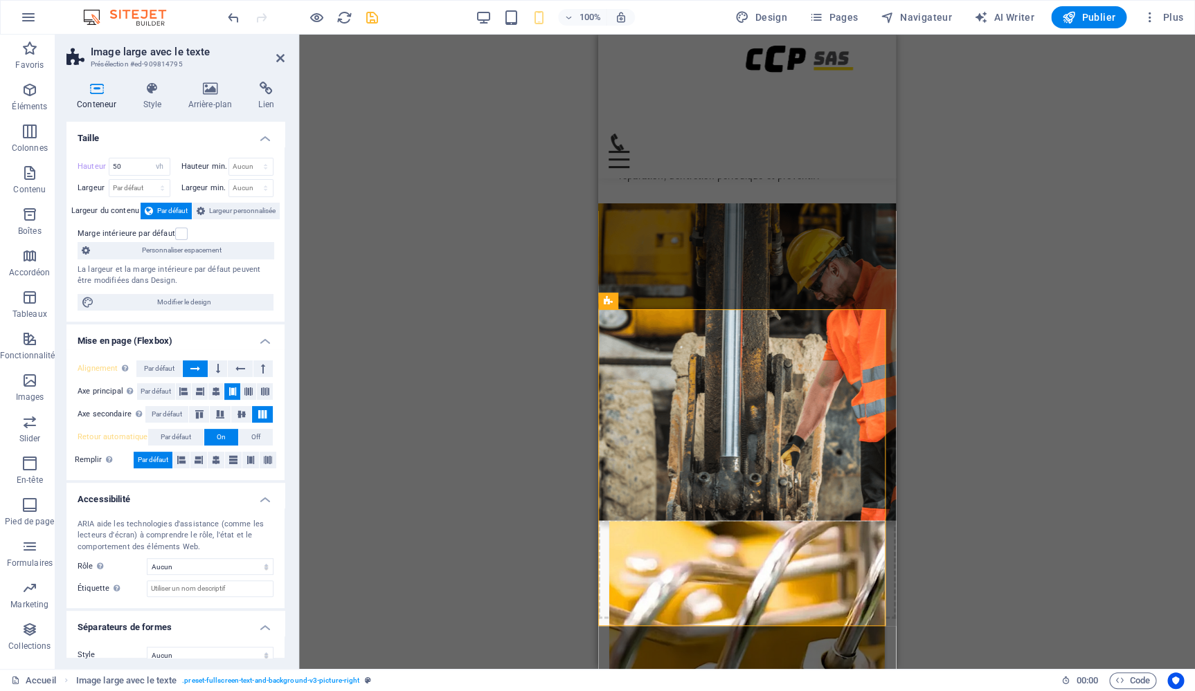
scroll to position [906, 0]
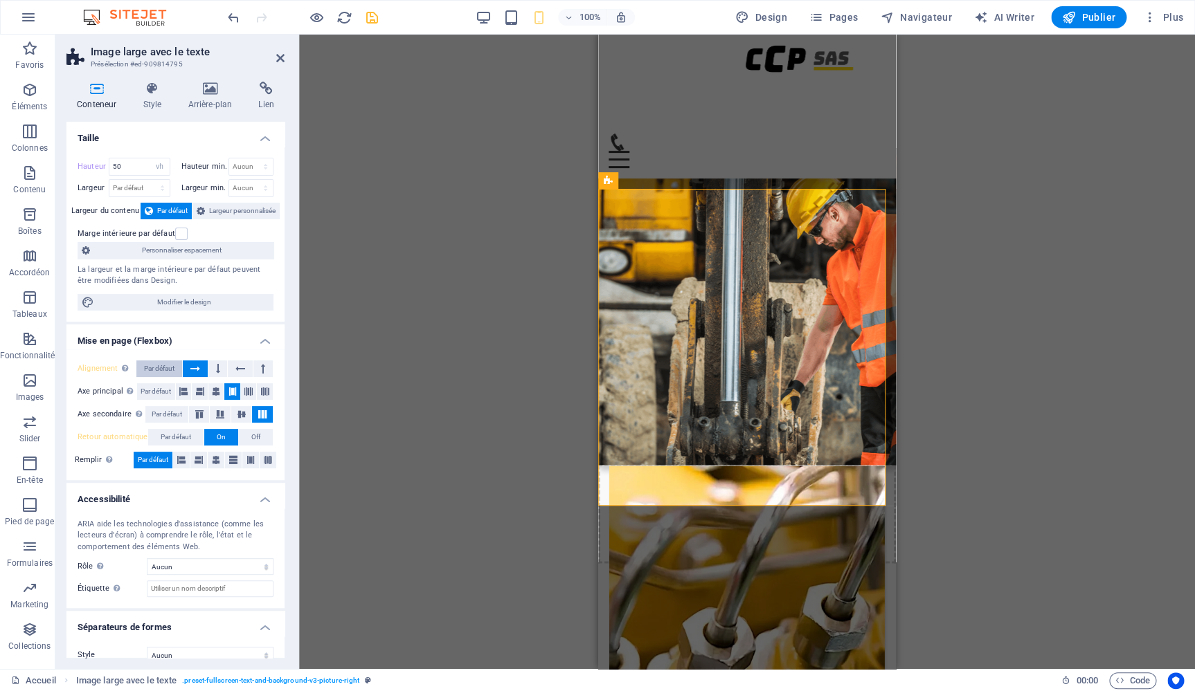
click at [163, 365] on span "Par défaut" at bounding box center [159, 369] width 30 height 17
click at [159, 388] on span "Par défaut" at bounding box center [156, 391] width 30 height 17
click at [163, 416] on span "Par défaut" at bounding box center [167, 414] width 30 height 17
click at [165, 435] on span "Par défaut" at bounding box center [176, 437] width 30 height 17
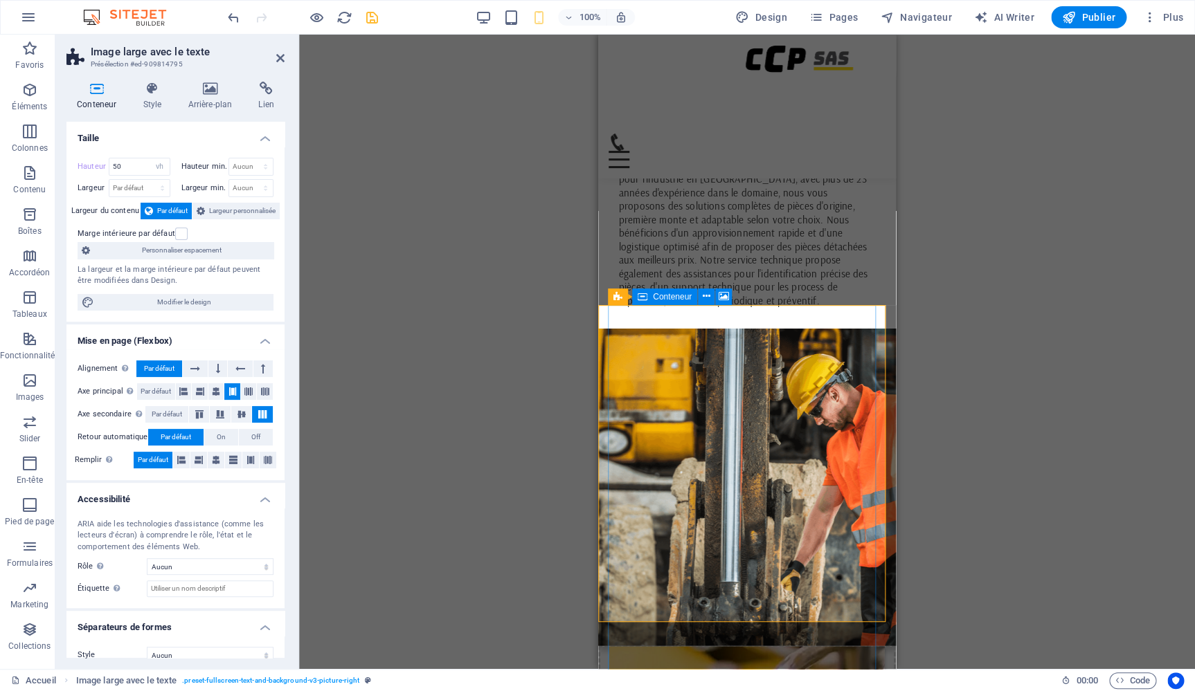
scroll to position [722, 0]
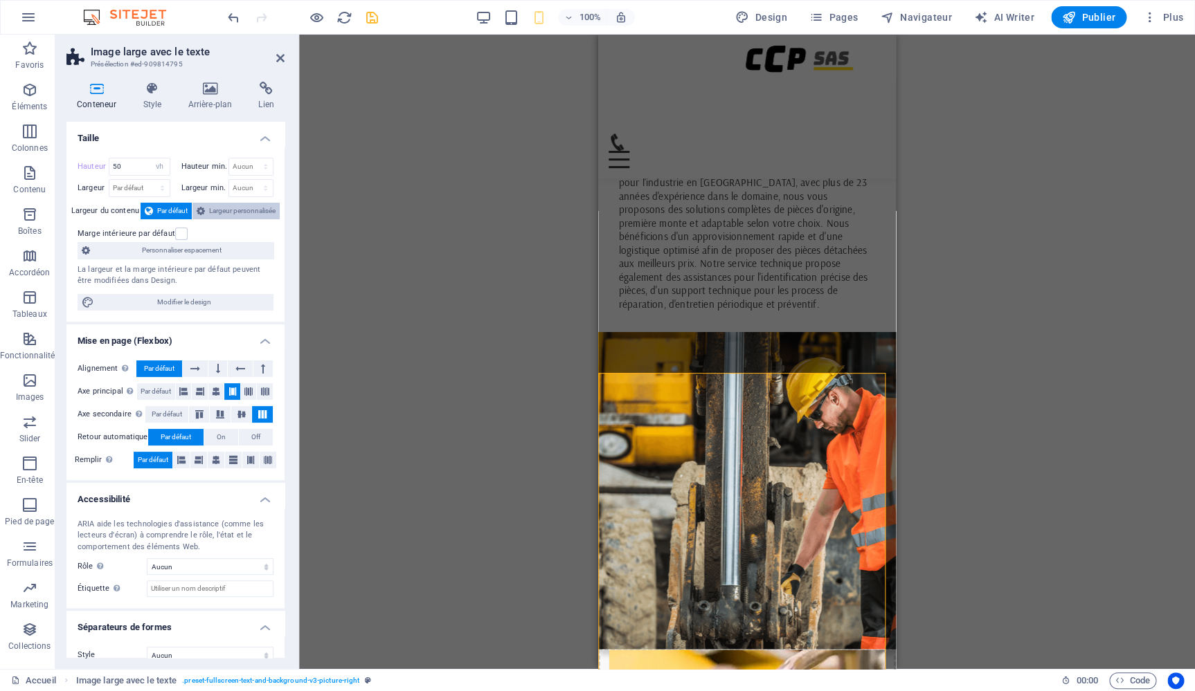
click at [242, 212] on span "Largeur personnalisée" at bounding box center [242, 211] width 66 height 17
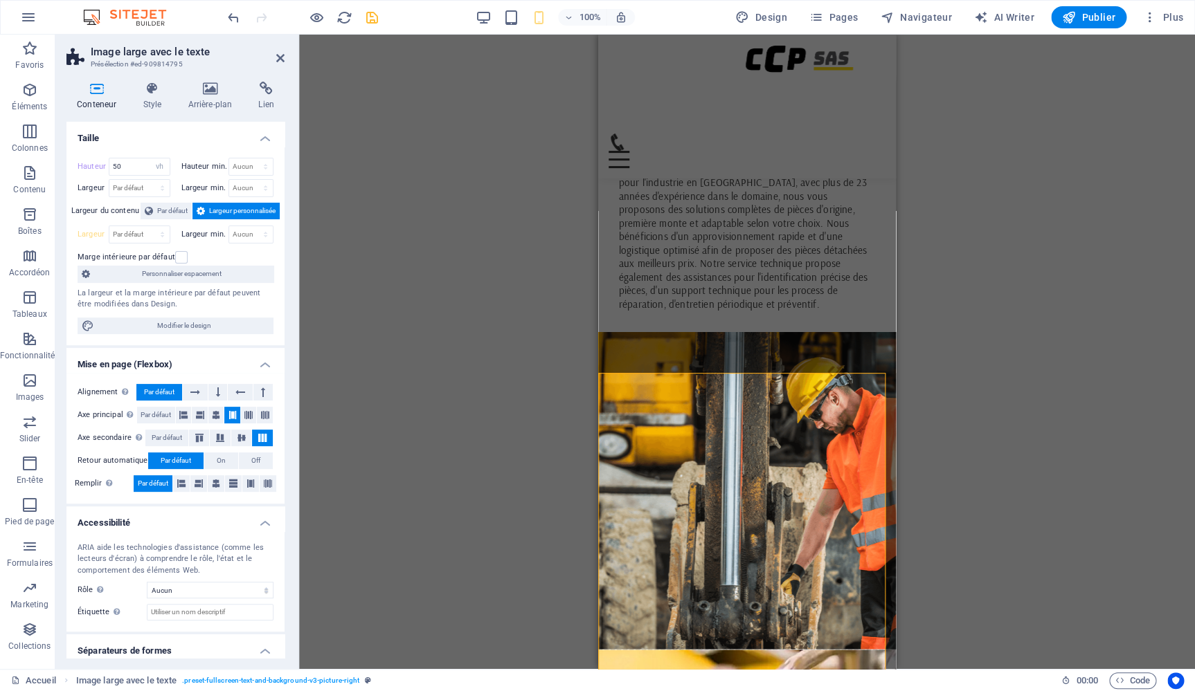
click at [179, 265] on div "Marge intérieure par défaut" at bounding box center [174, 257] width 192 height 17
click at [179, 271] on span "Personnaliser espacement" at bounding box center [181, 274] width 175 height 17
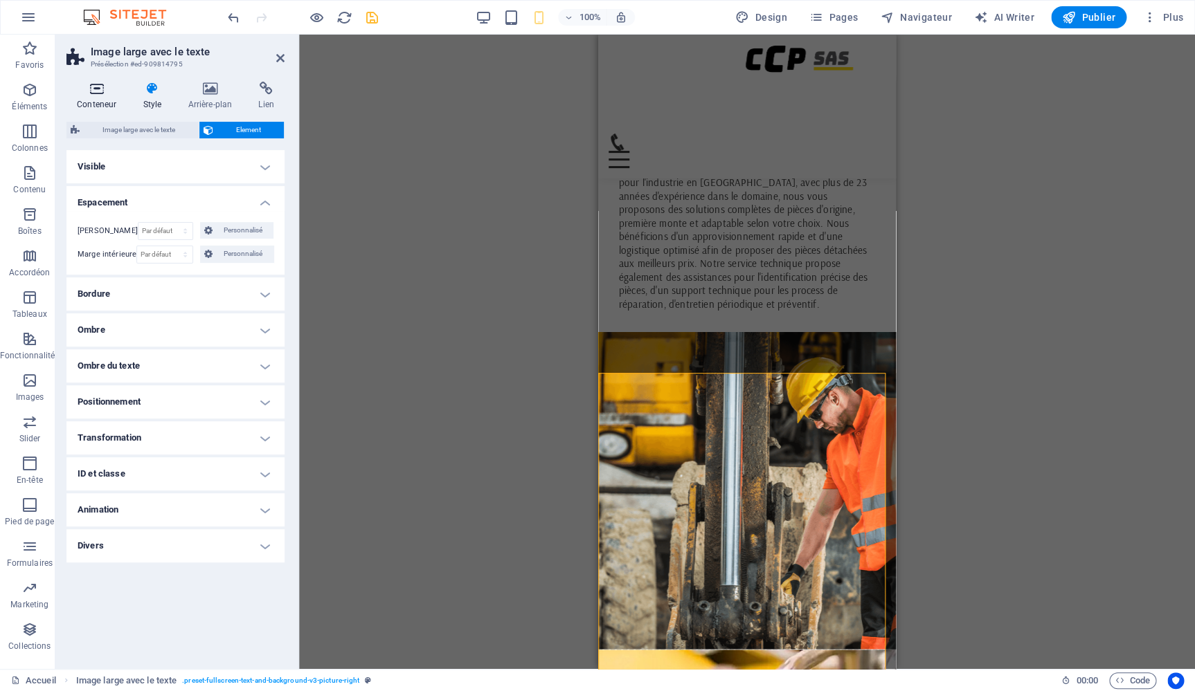
click at [104, 101] on h4 "Conteneur" at bounding box center [99, 96] width 66 height 29
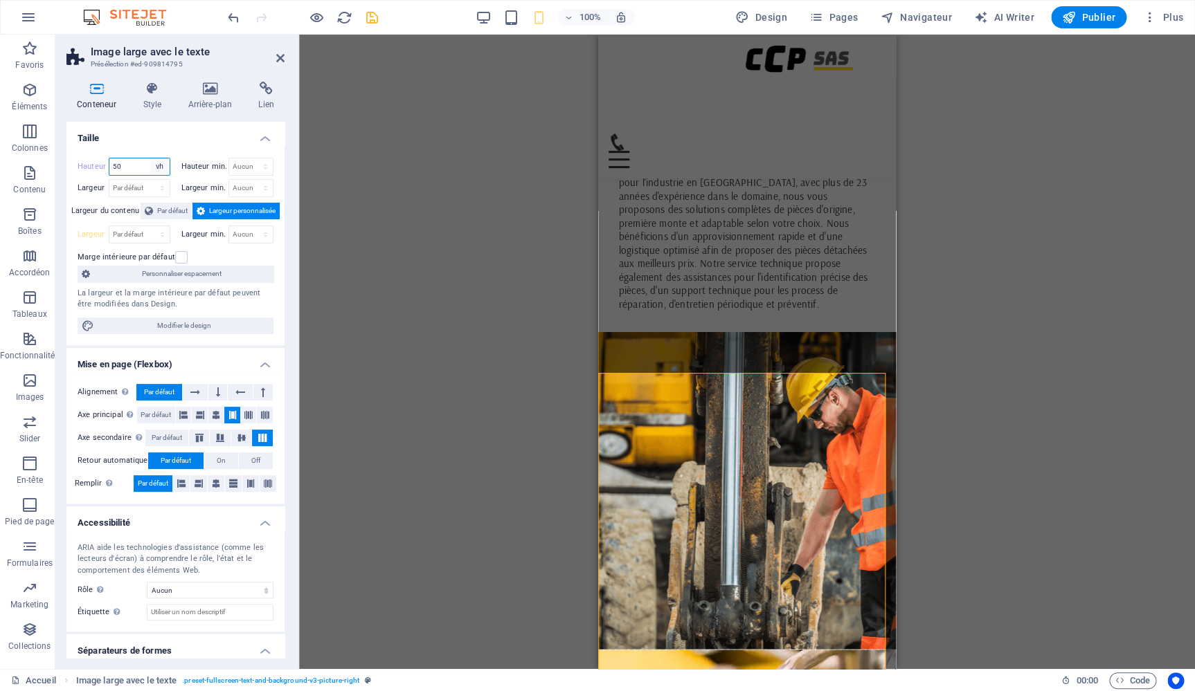
select select "rem"
click option "rem" at bounding box center [0, 0] width 0 height 0
drag, startPoint x: 116, startPoint y: 161, endPoint x: 103, endPoint y: 156, distance: 14.0
click at [109, 159] on input "62.4375" at bounding box center [139, 167] width 60 height 17
type input "0"
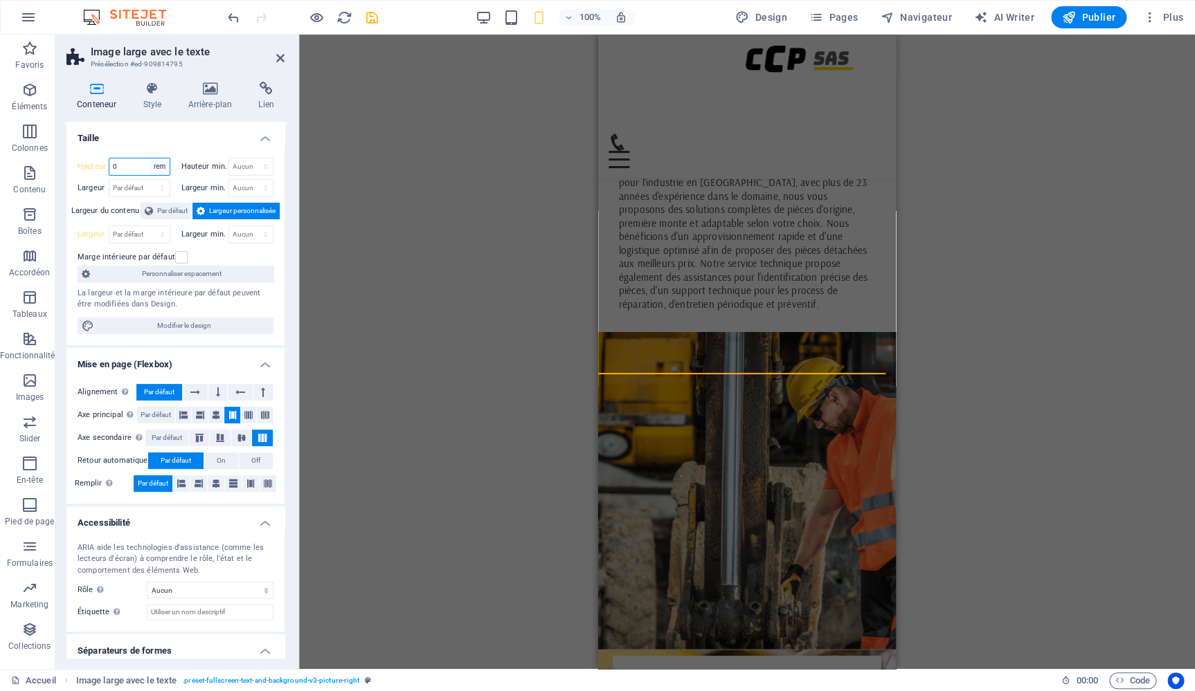
select select "default"
click option "Par défaut" at bounding box center [0, 0] width 0 height 0
type input "0"
select select "rem"
drag, startPoint x: 125, startPoint y: 168, endPoint x: 78, endPoint y: 156, distance: 49.0
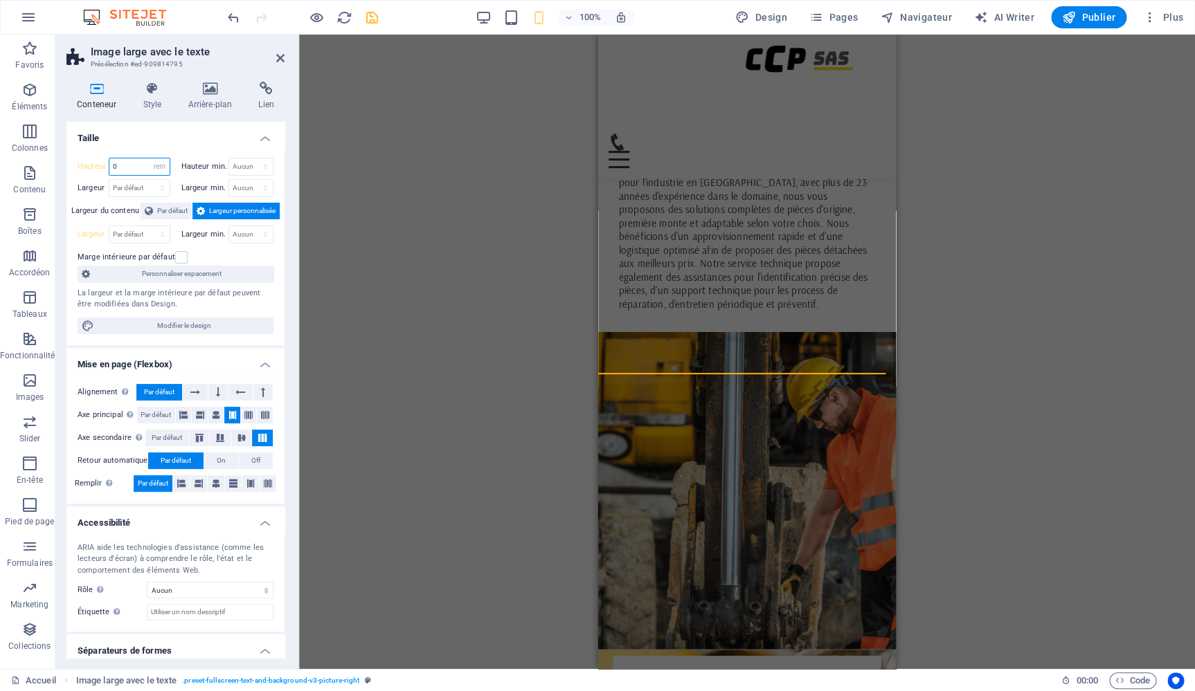
click at [109, 159] on input "0" at bounding box center [139, 167] width 60 height 17
type input "100"
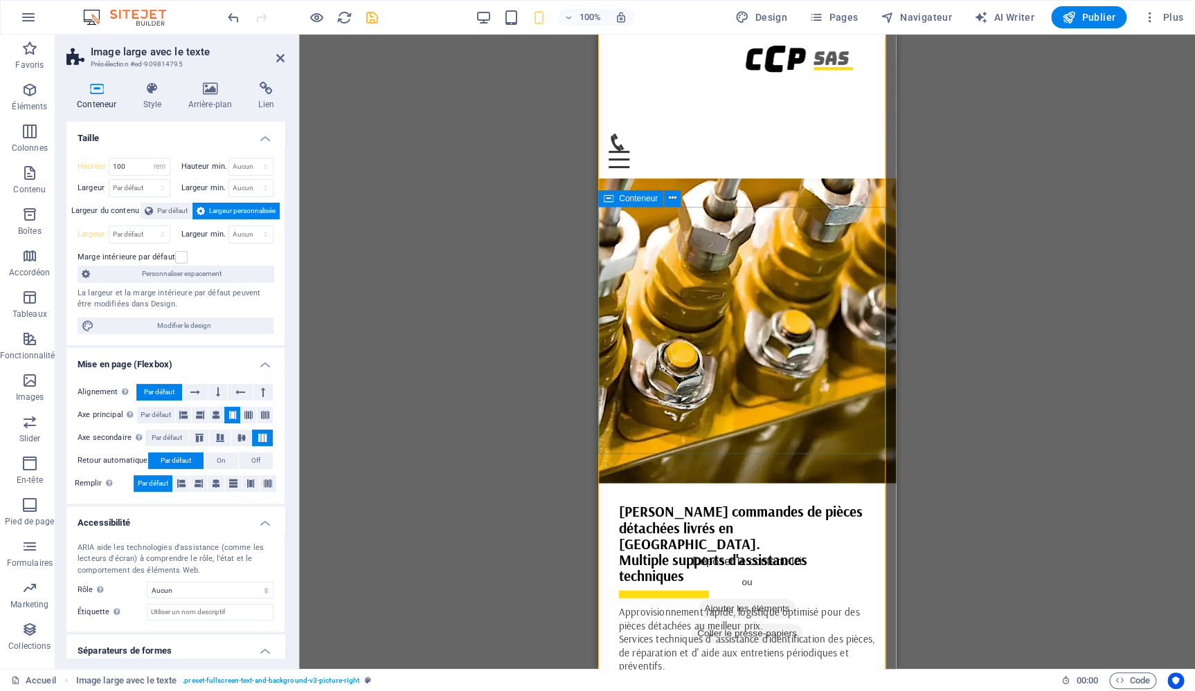
scroll to position [1555, 0]
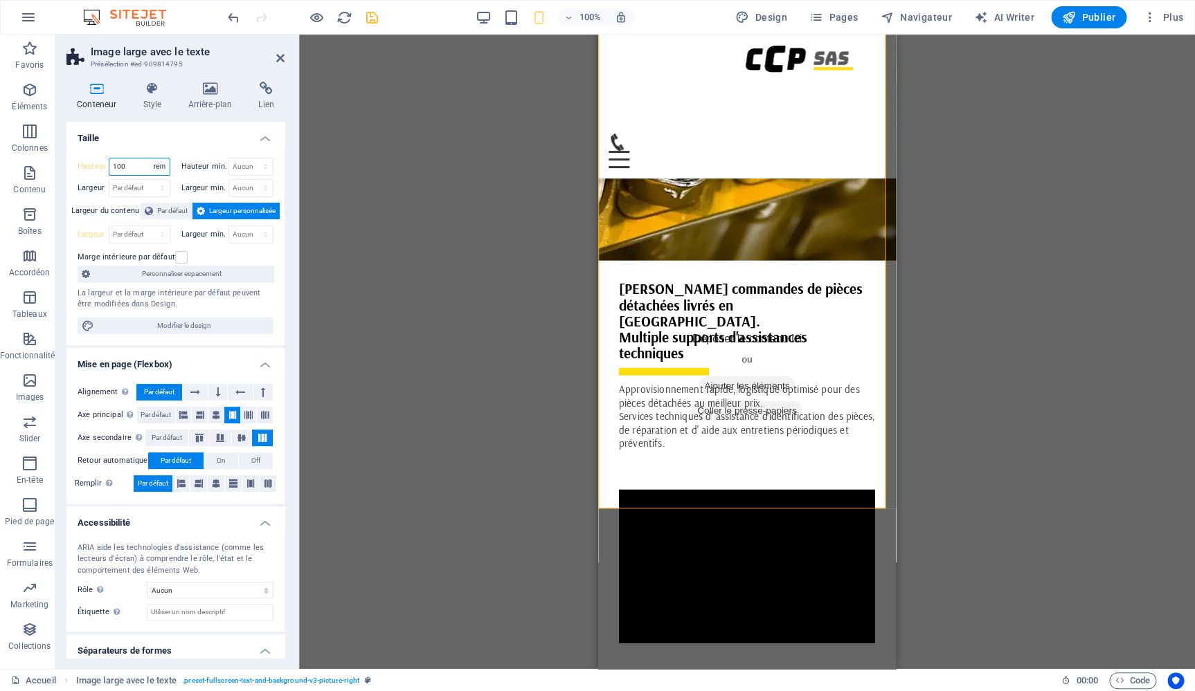
select select "vh"
click option "vh" at bounding box center [0, 0] width 0 height 0
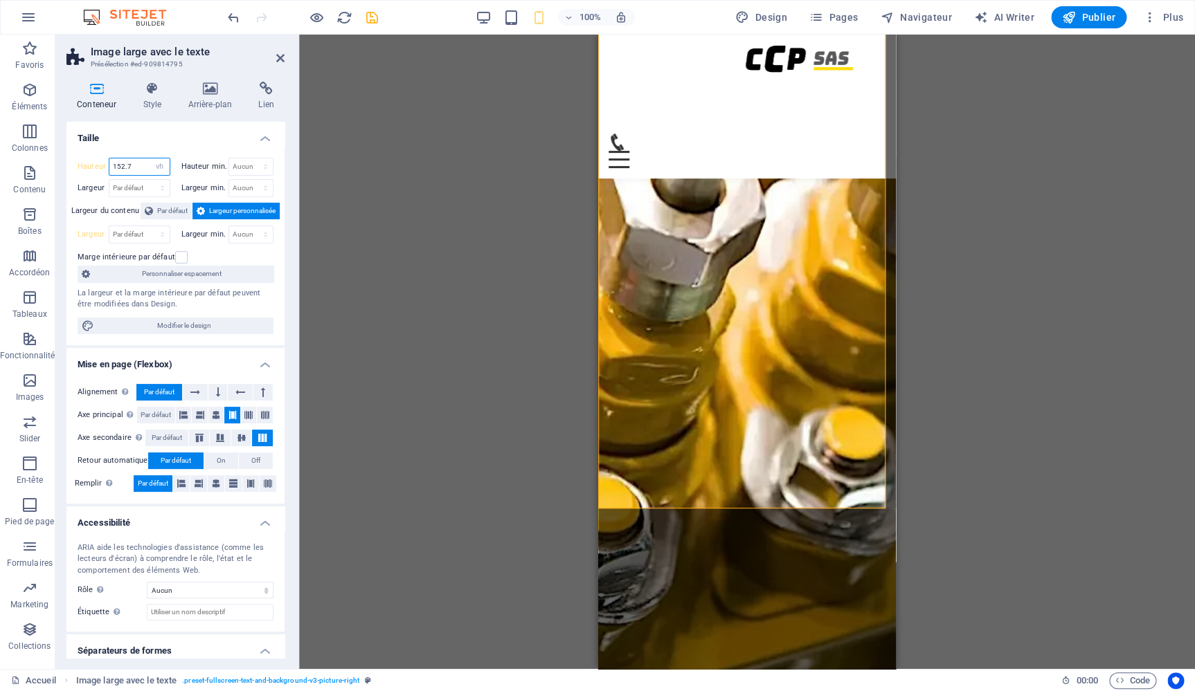
click at [134, 169] on input "152.7" at bounding box center [139, 167] width 60 height 17
drag, startPoint x: 135, startPoint y: 169, endPoint x: 82, endPoint y: 160, distance: 53.4
click at [109, 160] on input "152.7" at bounding box center [139, 167] width 60 height 17
type input "140"
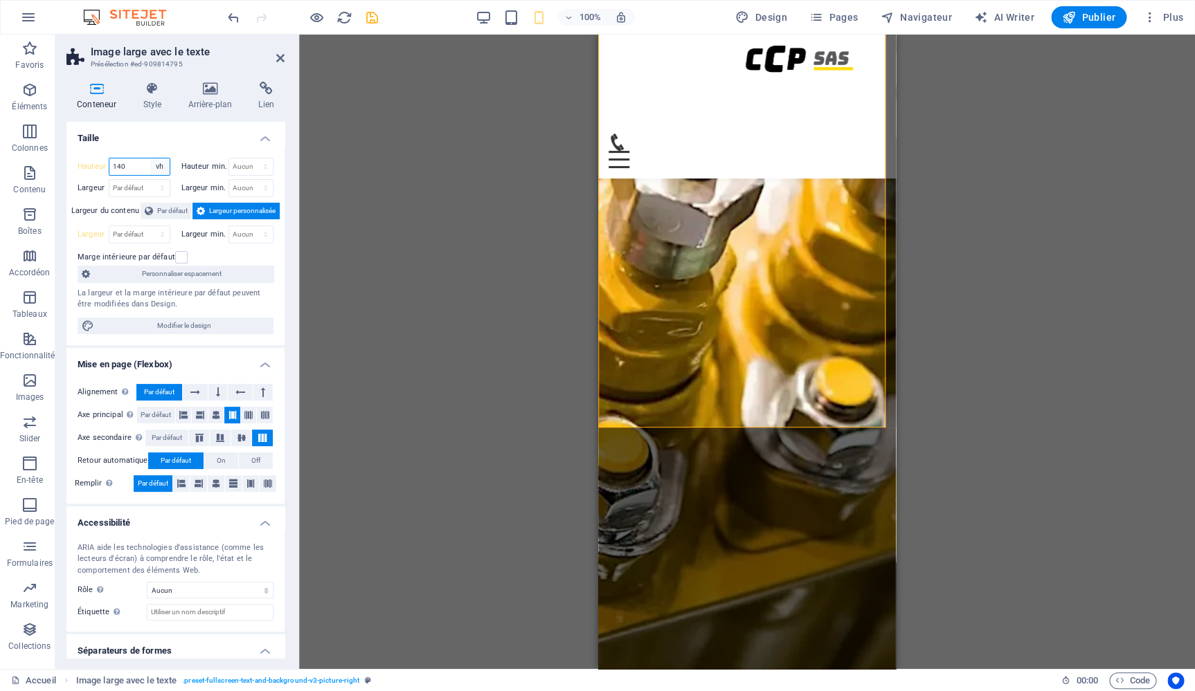
select select "%"
click option "%" at bounding box center [0, 0] width 0 height 0
type input "100"
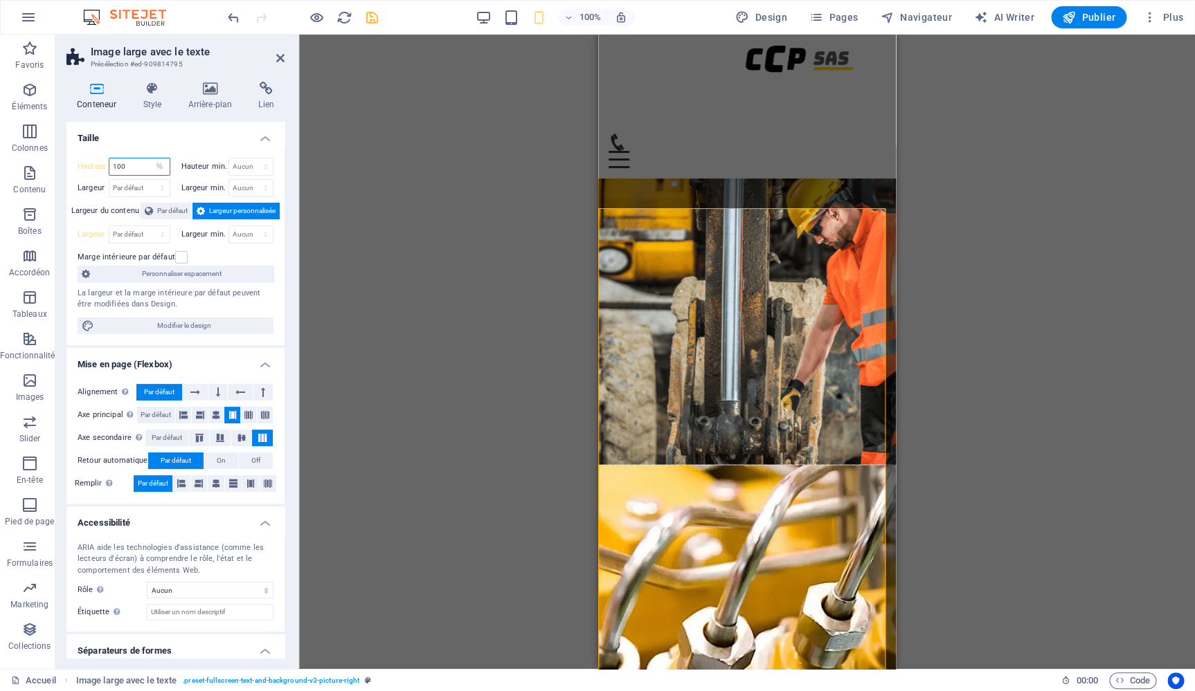
scroll to position [1071, 0]
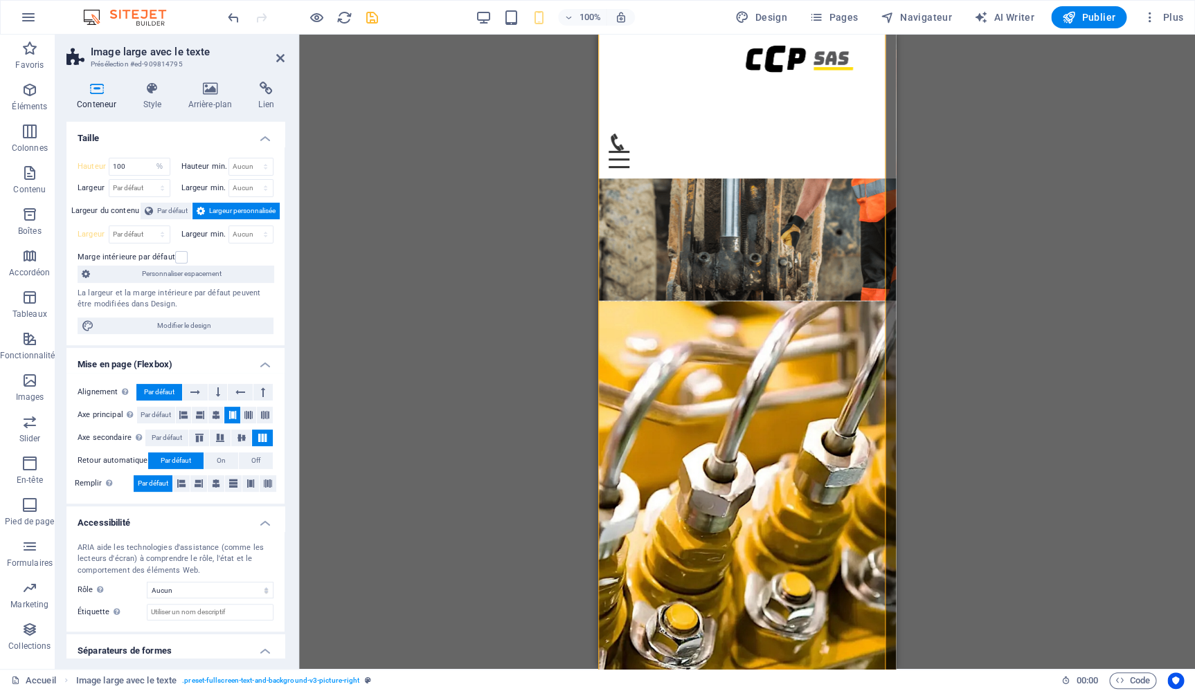
click at [662, 301] on figure at bounding box center [747, 523] width 298 height 444
select select "vh"
select select "px"
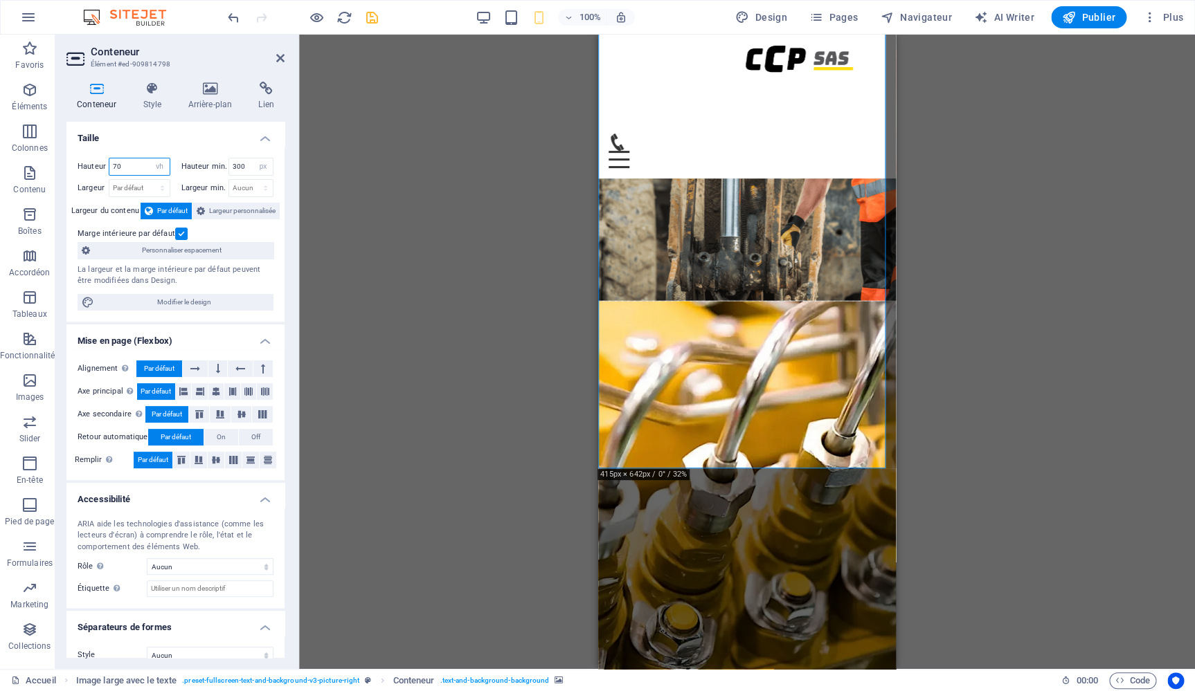
drag, startPoint x: 123, startPoint y: 165, endPoint x: 88, endPoint y: 159, distance: 35.7
click at [109, 159] on input "70" at bounding box center [139, 167] width 60 height 17
type input "50"
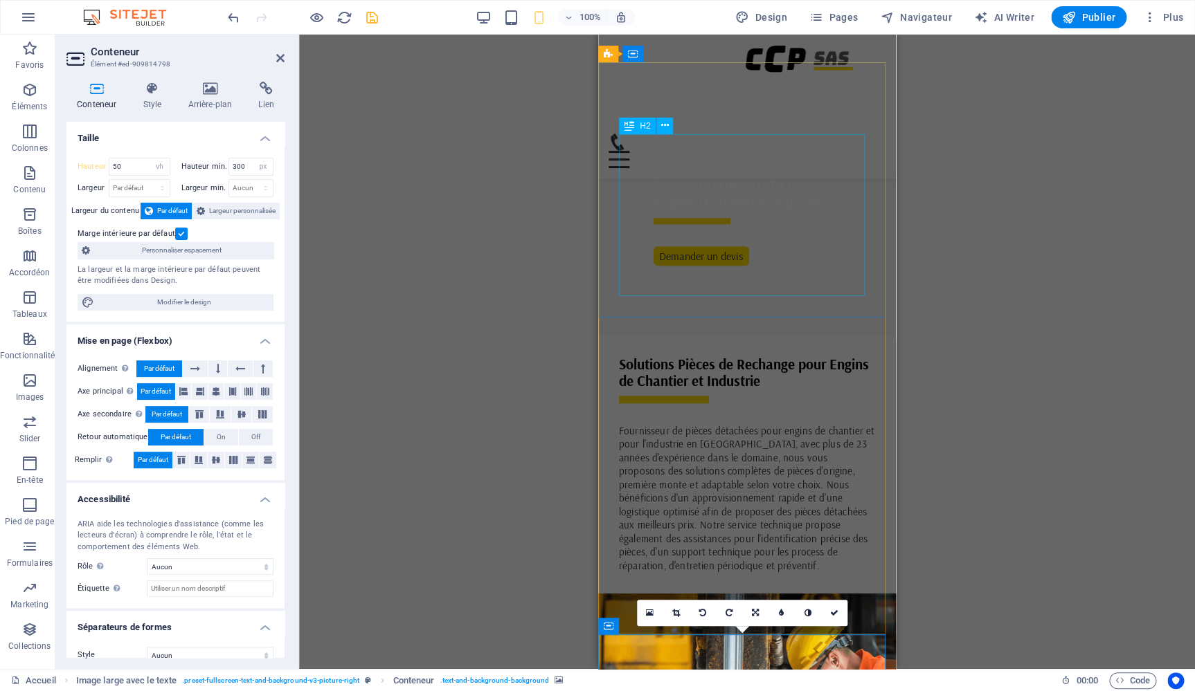
scroll to position [547, 0]
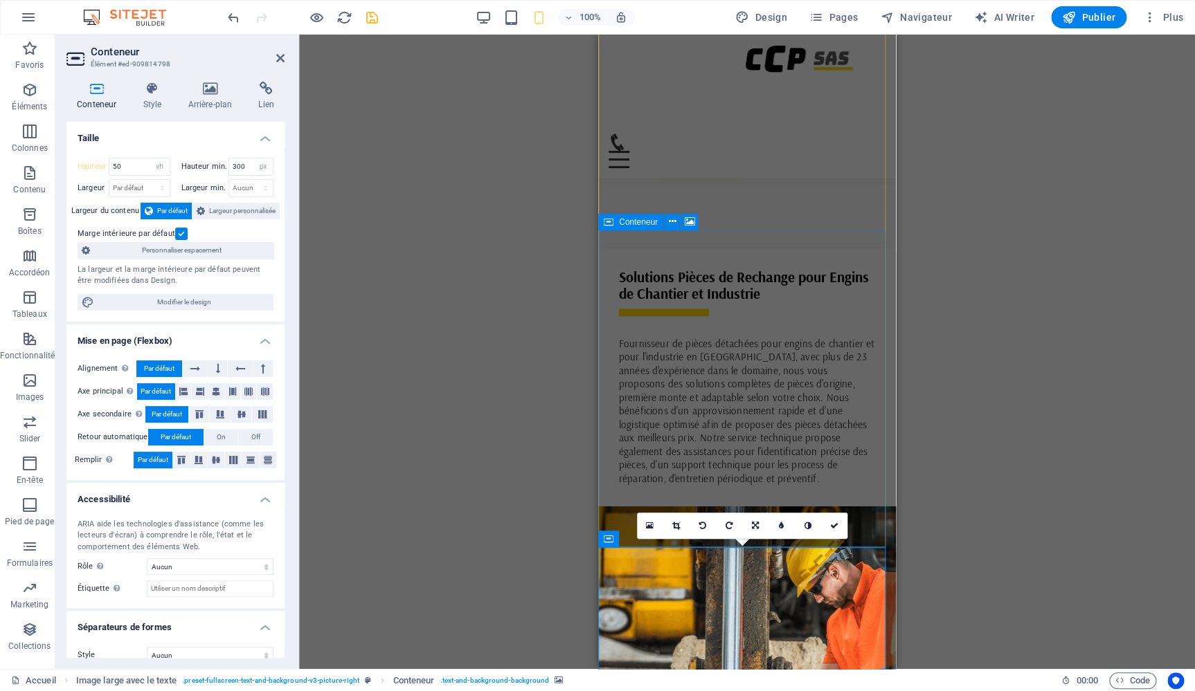
select select "vh"
select select "px"
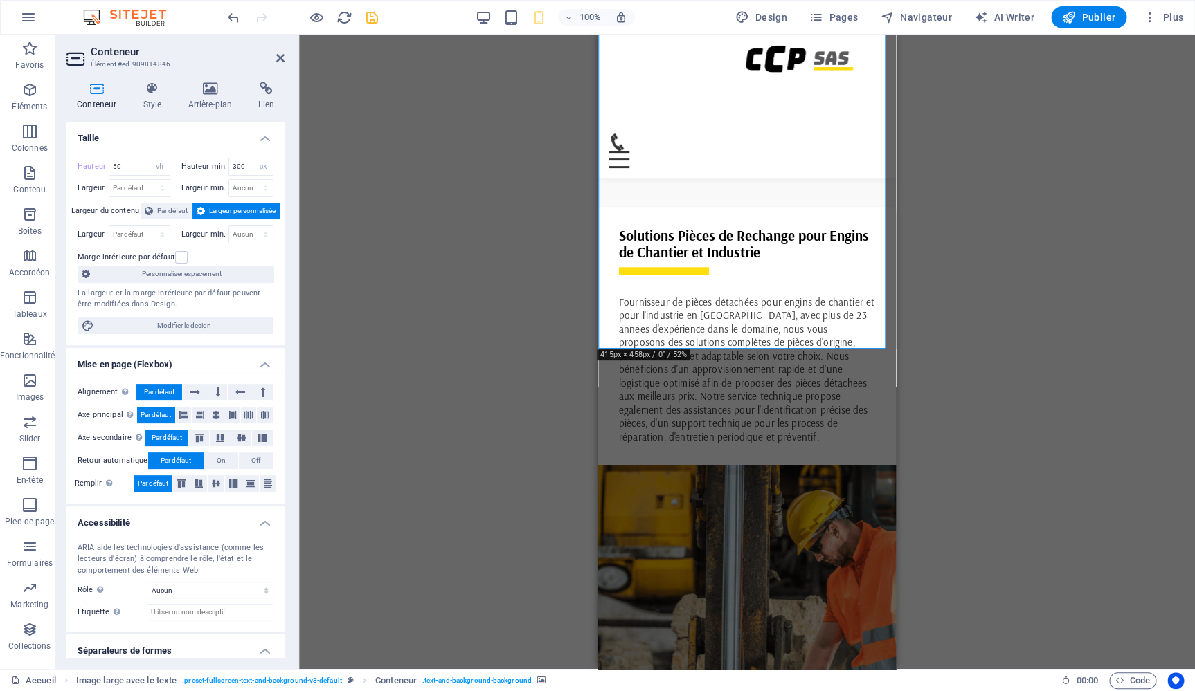
scroll to position [751, 0]
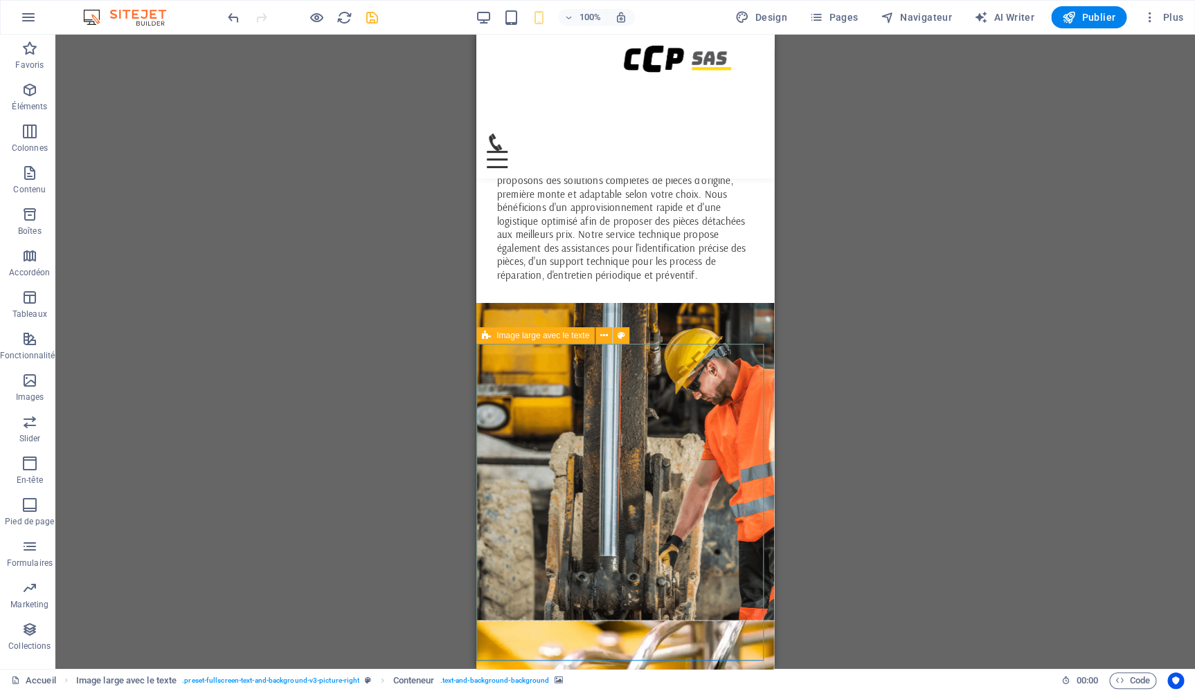
click at [496, 332] on div "Image large avec le texte" at bounding box center [535, 335] width 118 height 17
select select "%"
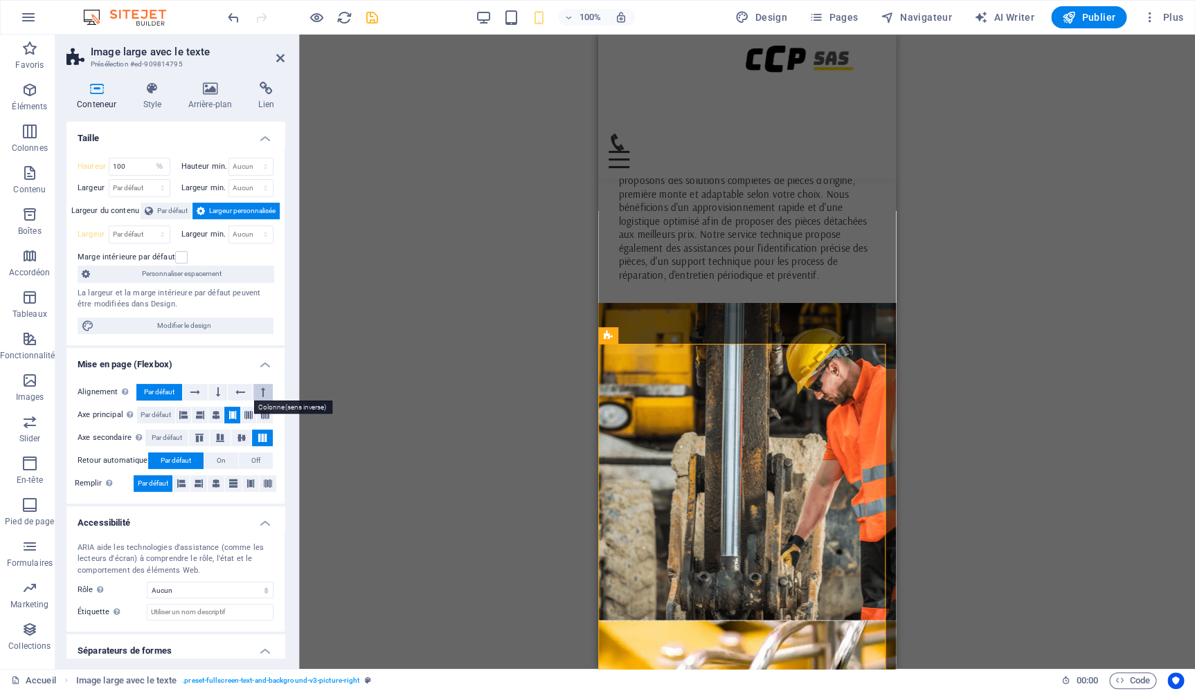
click at [253, 393] on button at bounding box center [262, 392] width 19 height 17
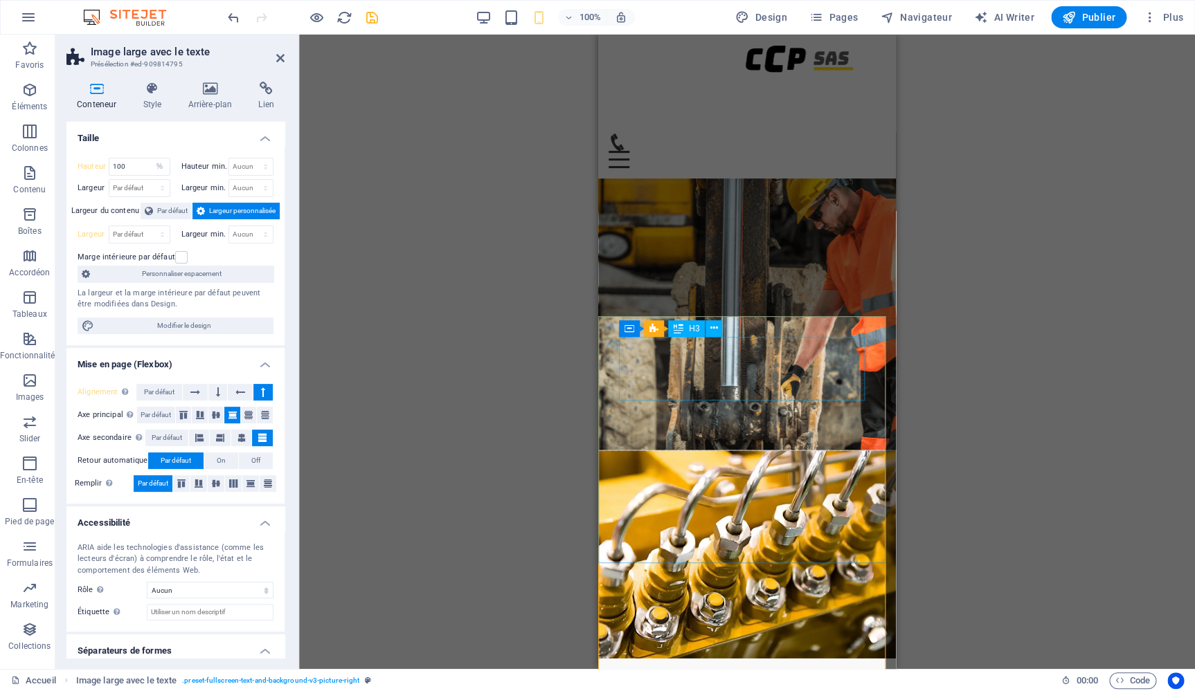
scroll to position [935, 0]
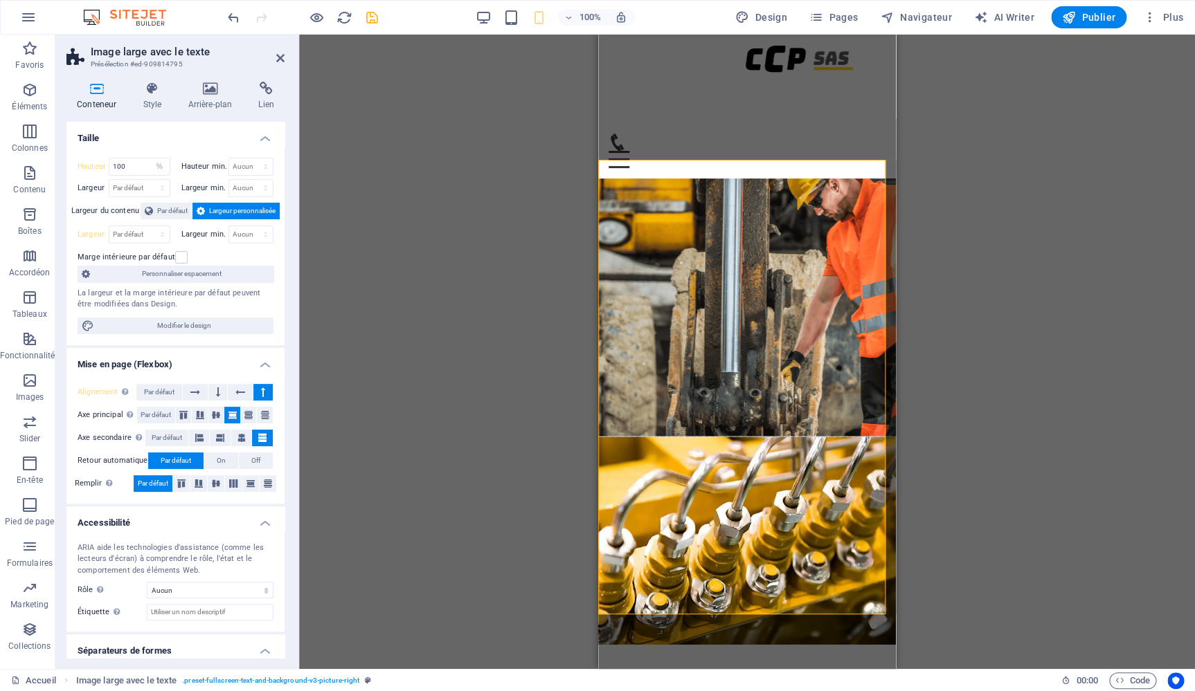
click at [751, 437] on figure at bounding box center [747, 541] width 298 height 208
select select "vh"
select select "px"
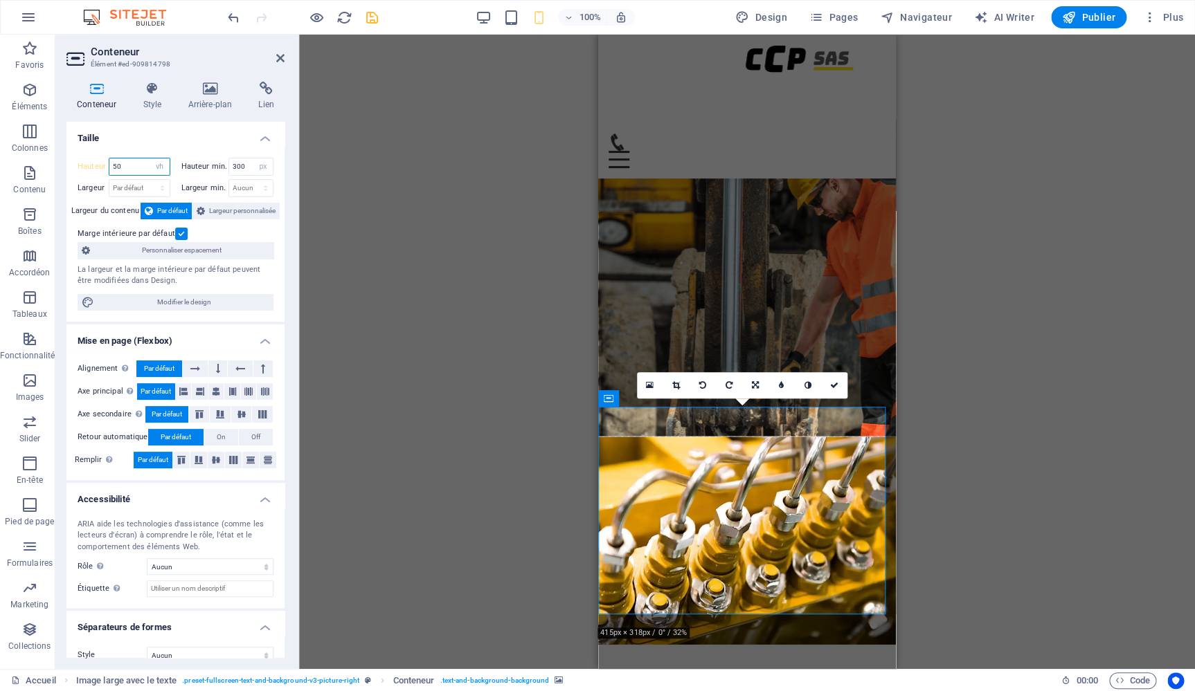
drag, startPoint x: 128, startPoint y: 167, endPoint x: 96, endPoint y: 154, distance: 34.4
click at [109, 159] on input "50" at bounding box center [139, 167] width 60 height 17
drag, startPoint x: 125, startPoint y: 166, endPoint x: 104, endPoint y: 160, distance: 22.3
click at [109, 160] on input "60" at bounding box center [139, 167] width 60 height 17
type input "100"
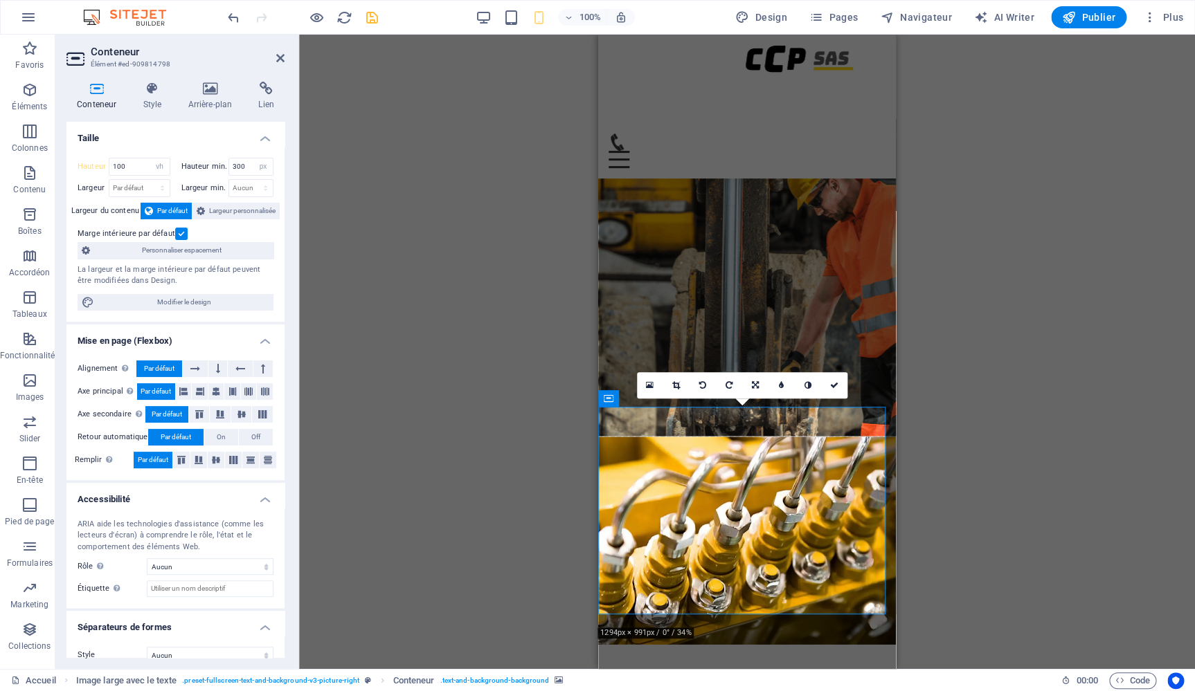
click at [792, 442] on figure at bounding box center [747, 541] width 298 height 208
click at [284, 53] on icon at bounding box center [280, 58] width 8 height 11
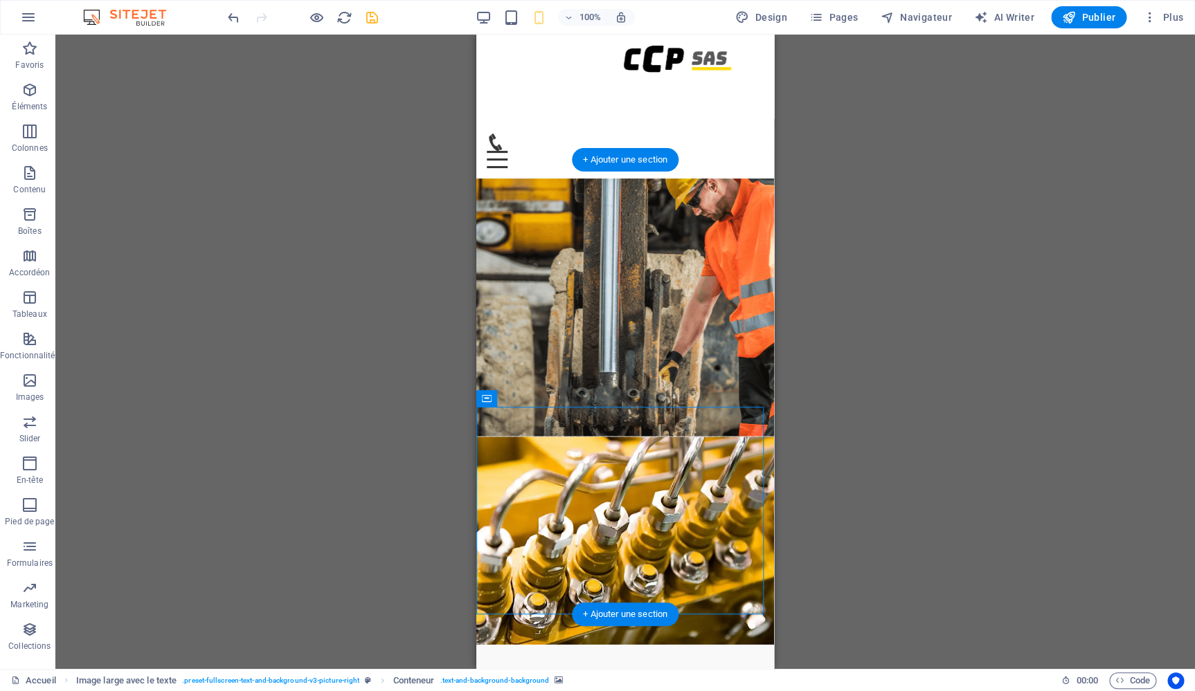
click at [563, 437] on figure at bounding box center [625, 541] width 298 height 208
select select "vh"
select select "px"
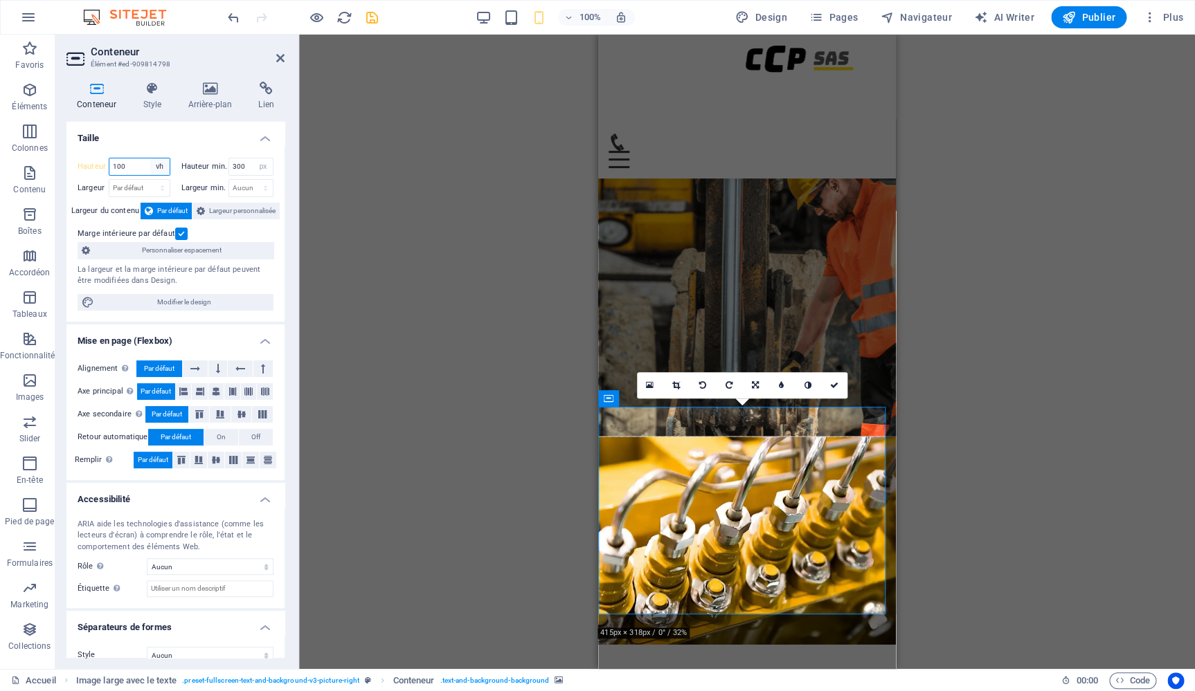
select select "%"
click option "%" at bounding box center [0, 0] width 0 height 0
type input "106"
click at [134, 164] on input "106" at bounding box center [139, 167] width 60 height 17
click at [213, 105] on h4 "Arrière-plan" at bounding box center [212, 96] width 71 height 29
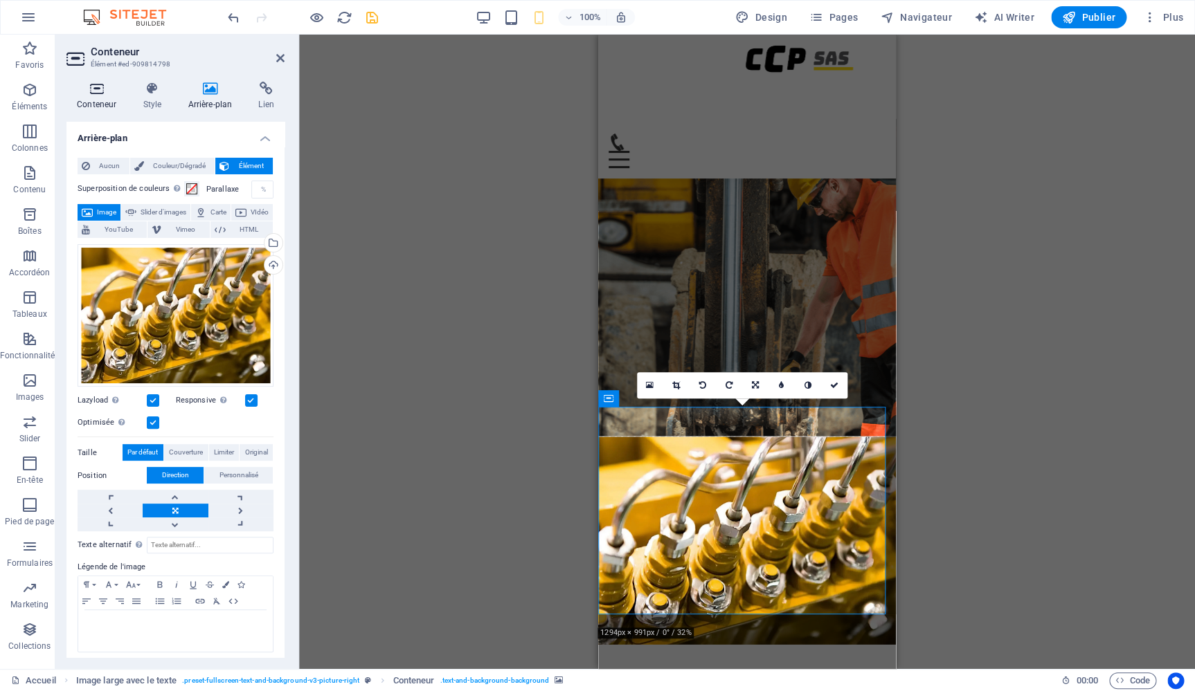
click at [106, 96] on h4 "Conteneur" at bounding box center [99, 96] width 66 height 29
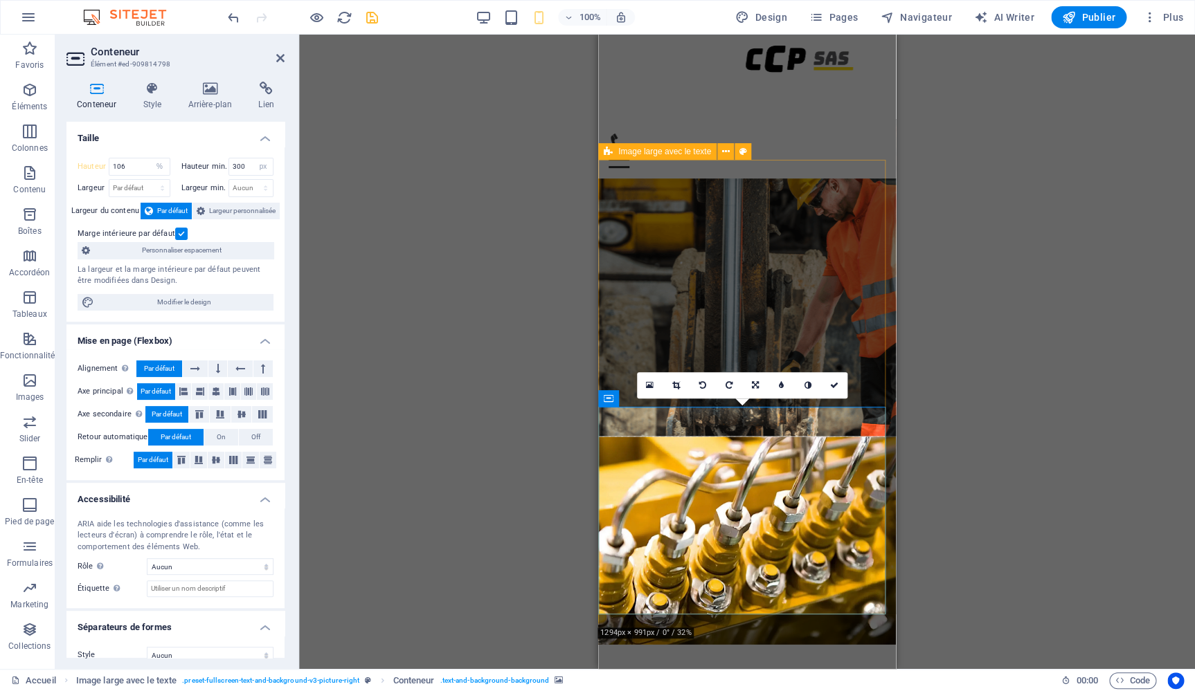
click at [608, 154] on icon at bounding box center [608, 151] width 9 height 17
select select "%"
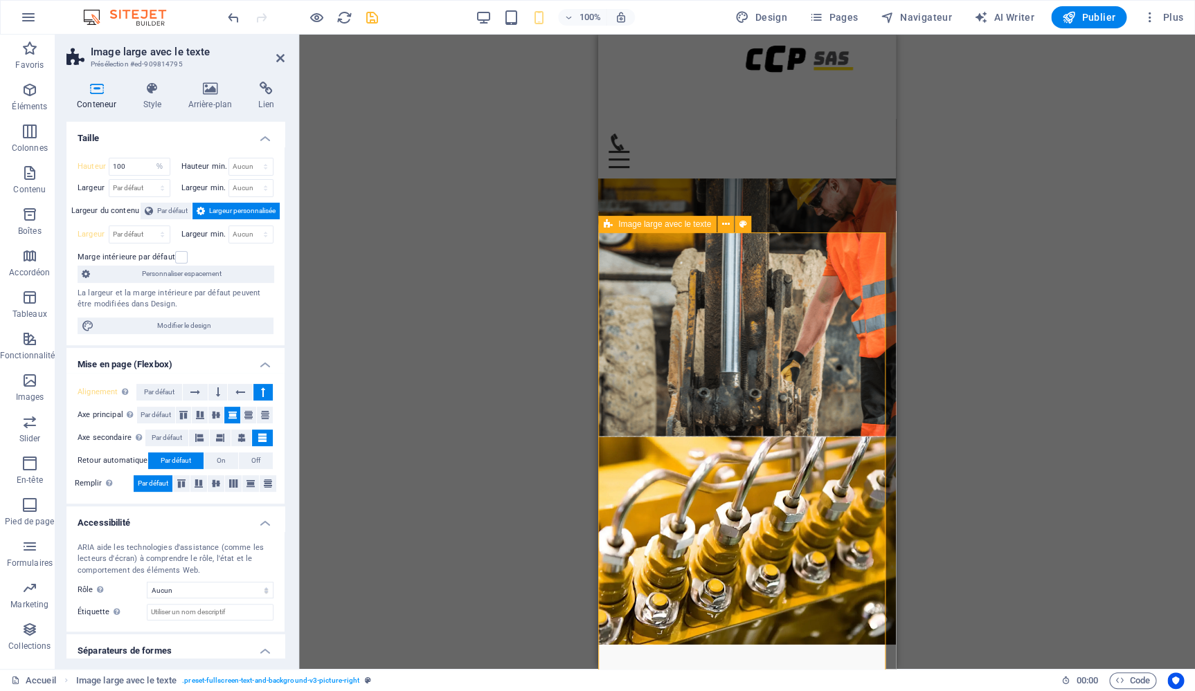
scroll to position [809, 0]
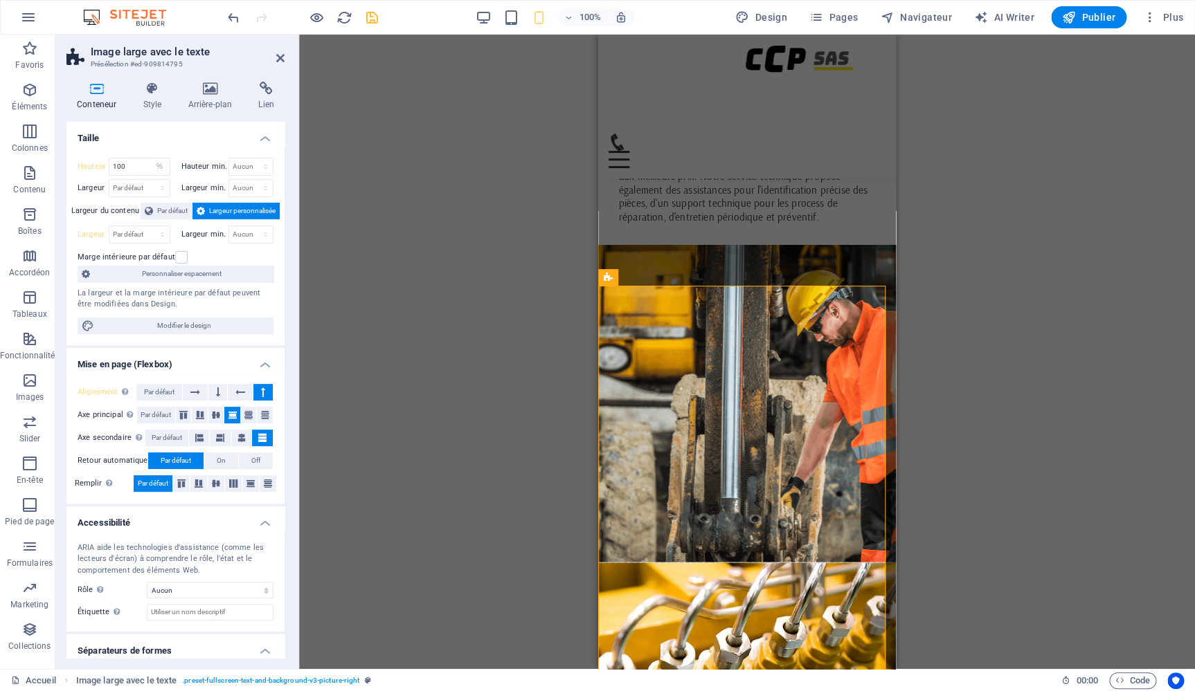
click at [651, 245] on figure at bounding box center [747, 403] width 298 height 317
select select "vh"
select select "px"
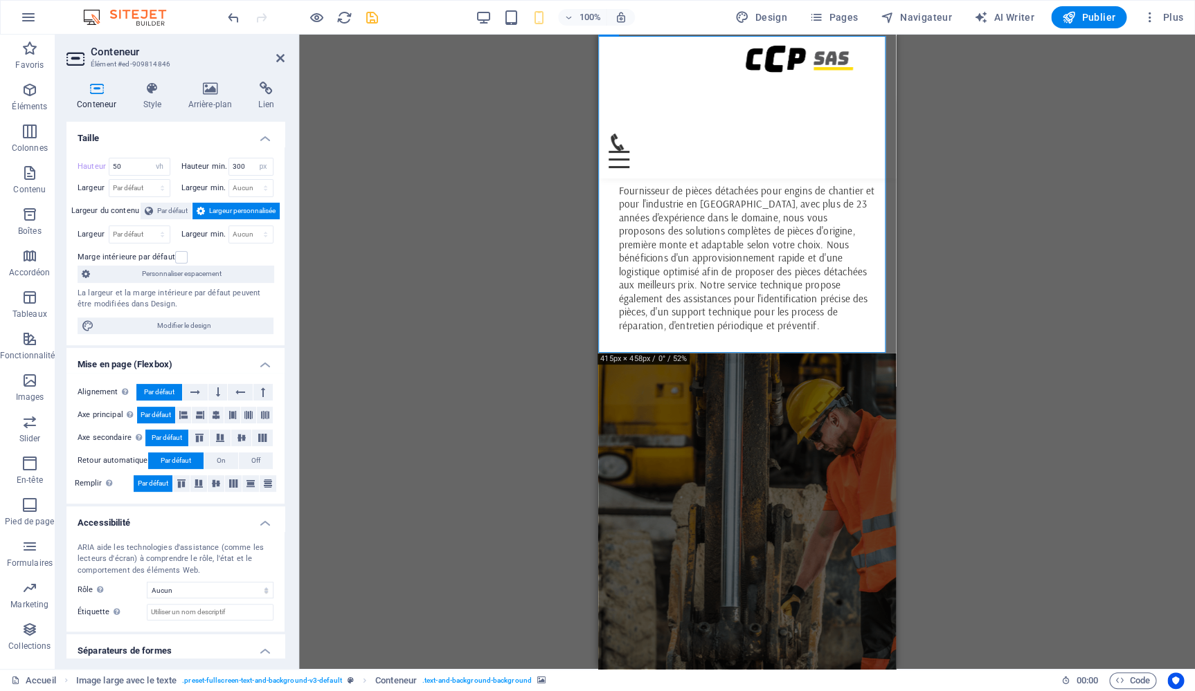
scroll to position [654, 0]
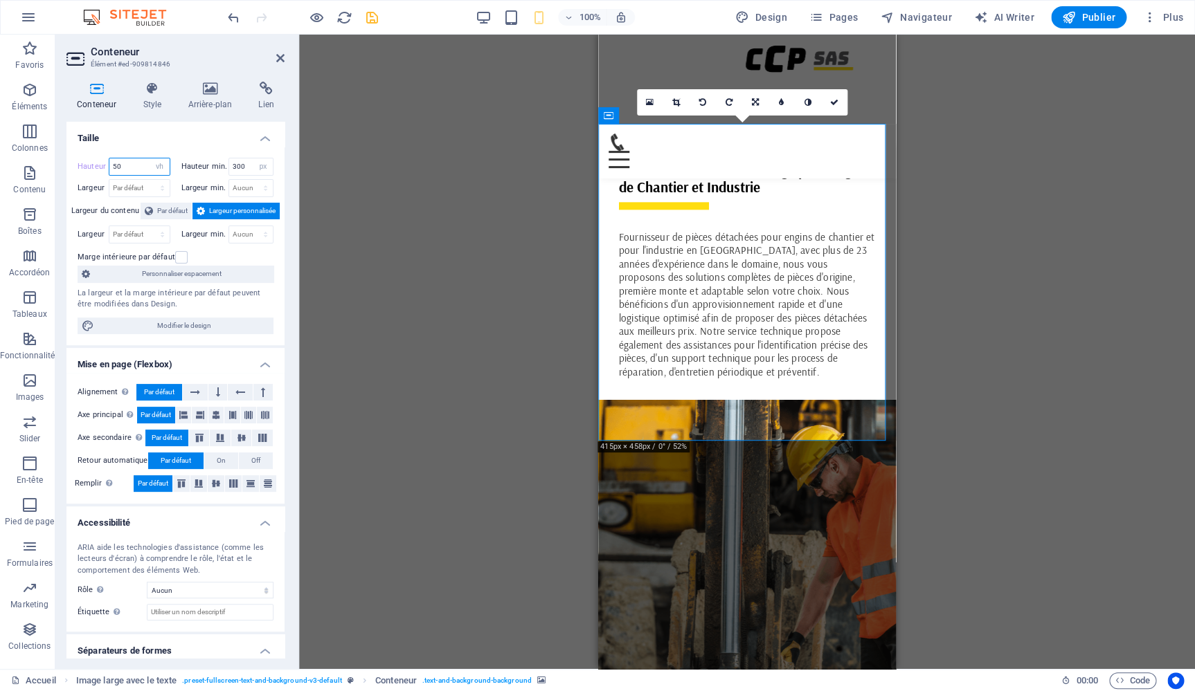
drag, startPoint x: 129, startPoint y: 167, endPoint x: 95, endPoint y: 161, distance: 35.2
click at [109, 161] on input "50" at bounding box center [139, 167] width 60 height 17
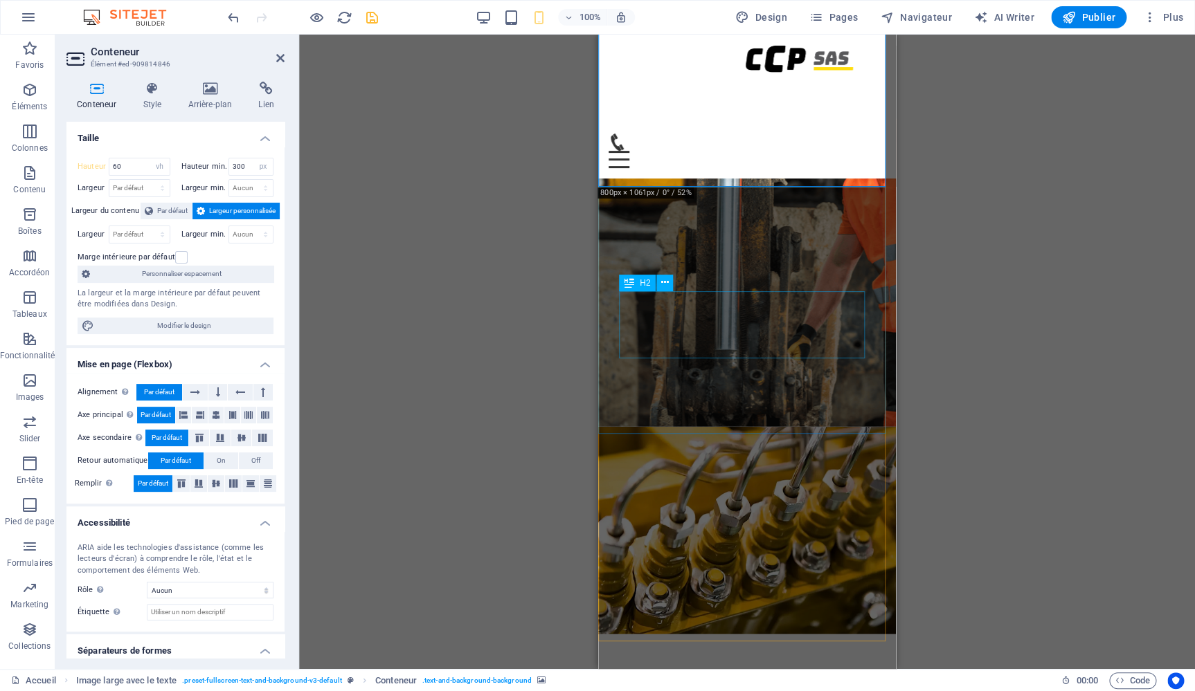
scroll to position [1168, 0]
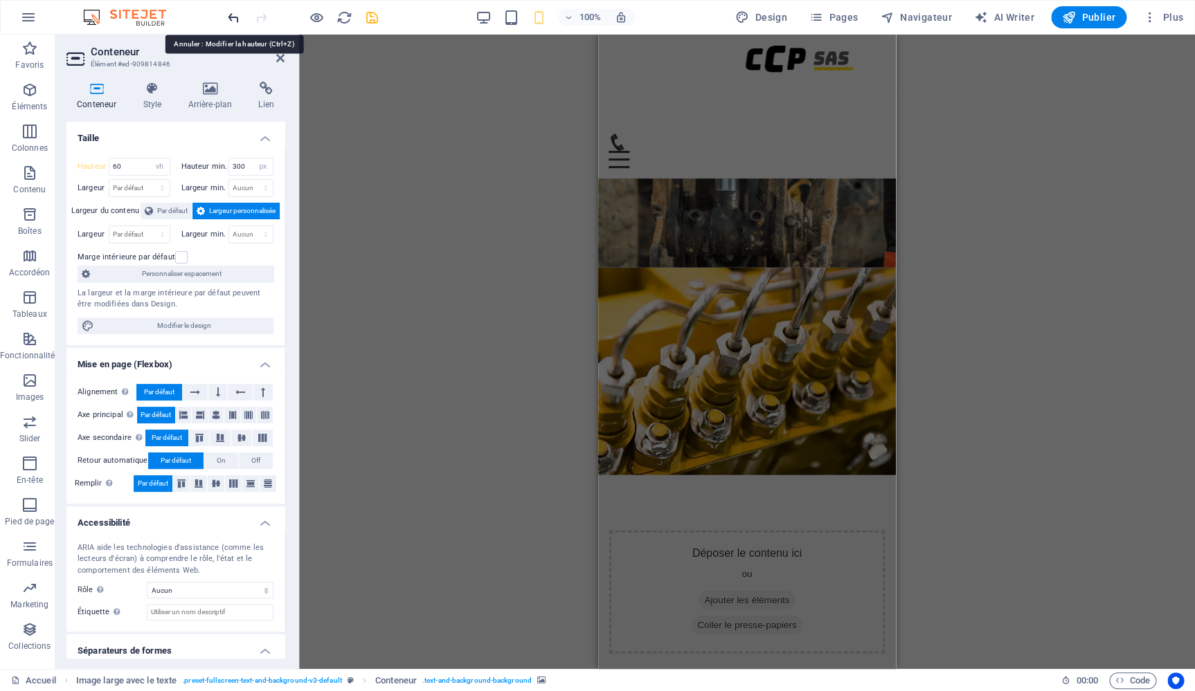
type input "50"
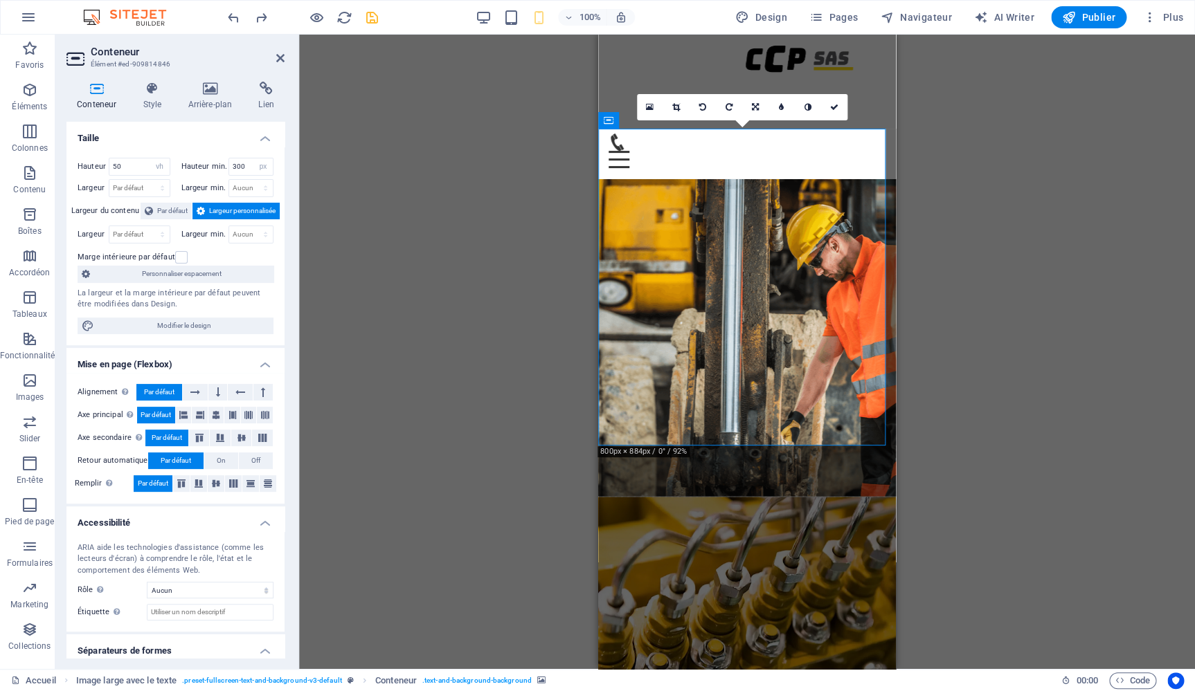
scroll to position [1059, 0]
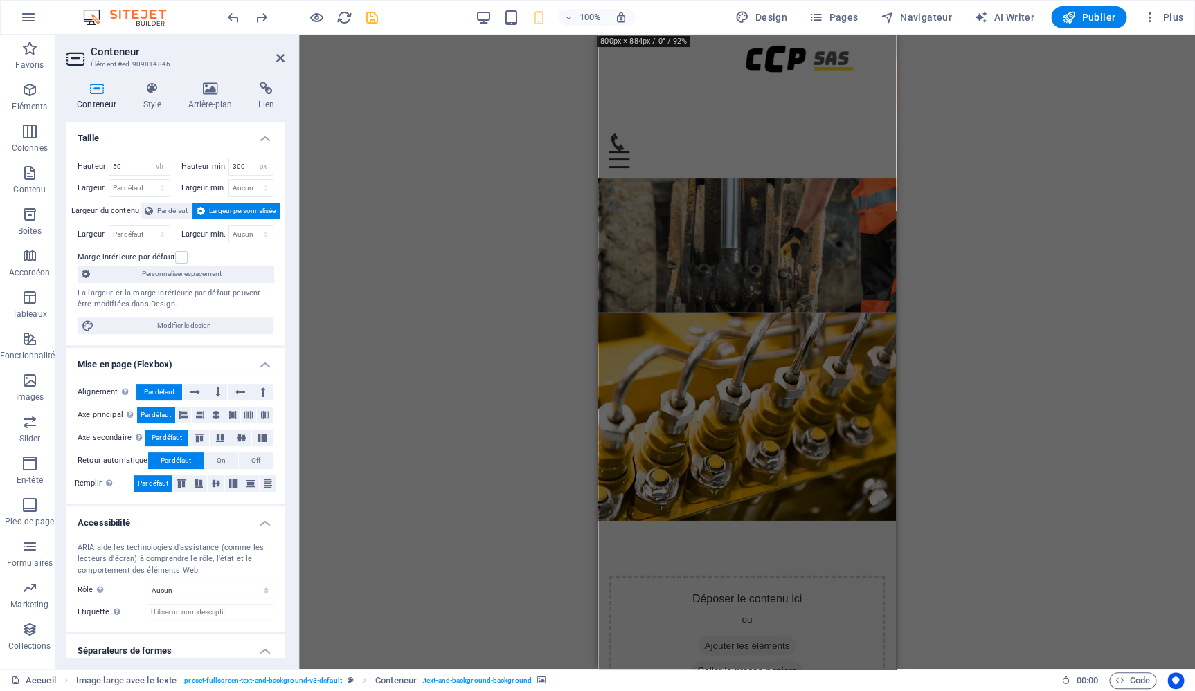
click at [636, 313] on figure at bounding box center [747, 417] width 298 height 208
select select "%"
select select "px"
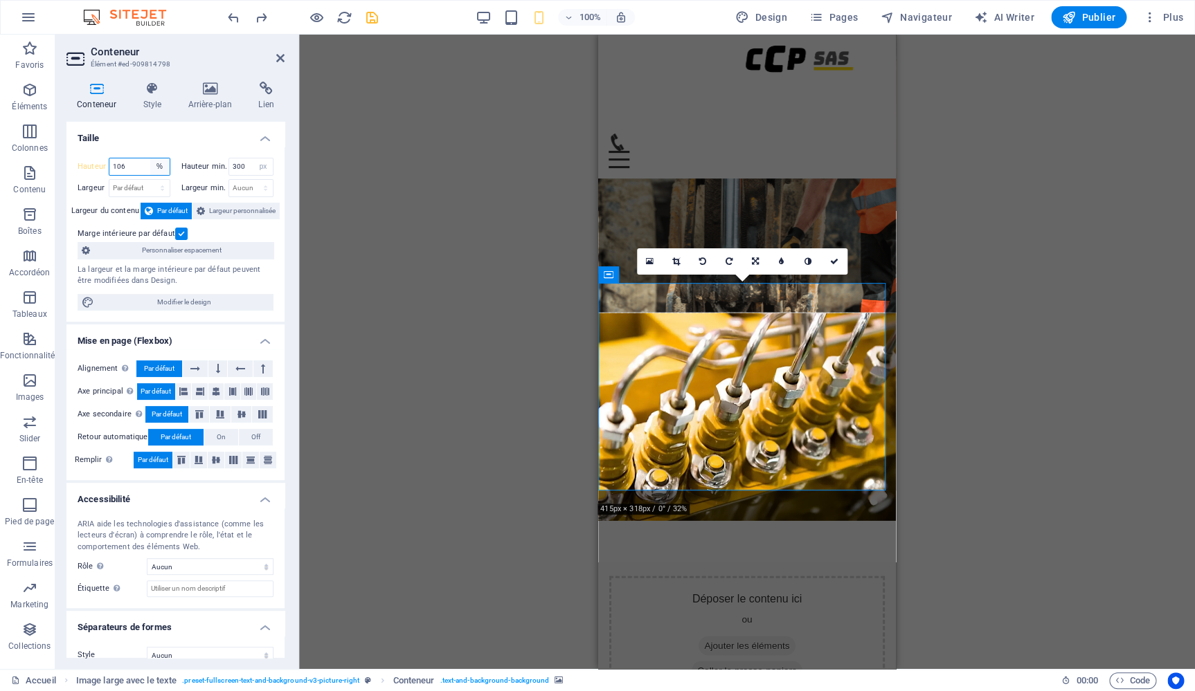
select select "vh"
click option "vh" at bounding box center [0, 0] width 0 height 0
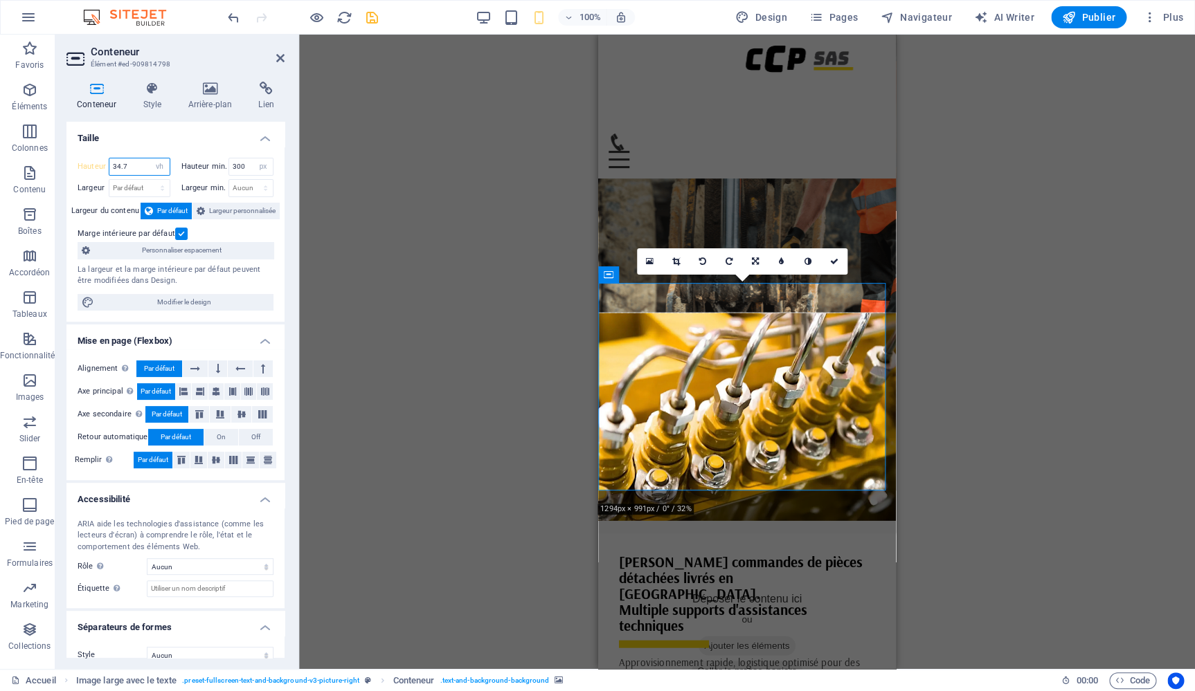
click at [136, 168] on input "34.7" at bounding box center [139, 167] width 60 height 17
drag, startPoint x: 136, startPoint y: 168, endPoint x: 87, endPoint y: 157, distance: 51.1
click at [109, 159] on input "34.7" at bounding box center [139, 167] width 60 height 17
type input "100"
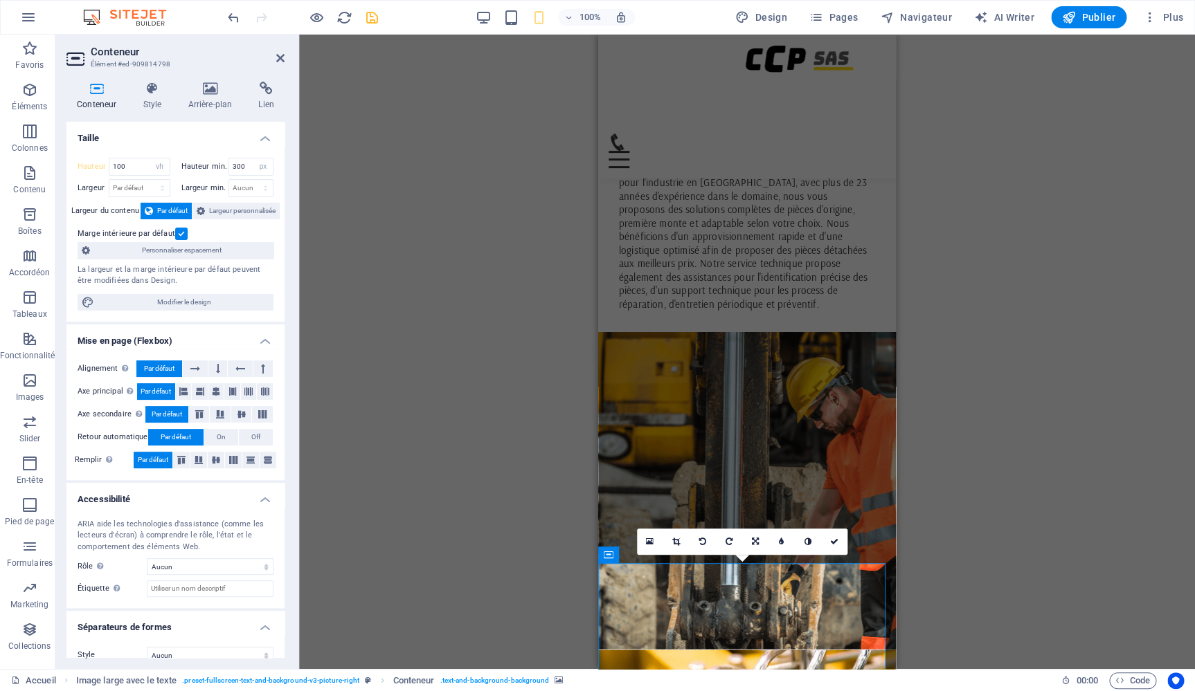
scroll to position [720, 0]
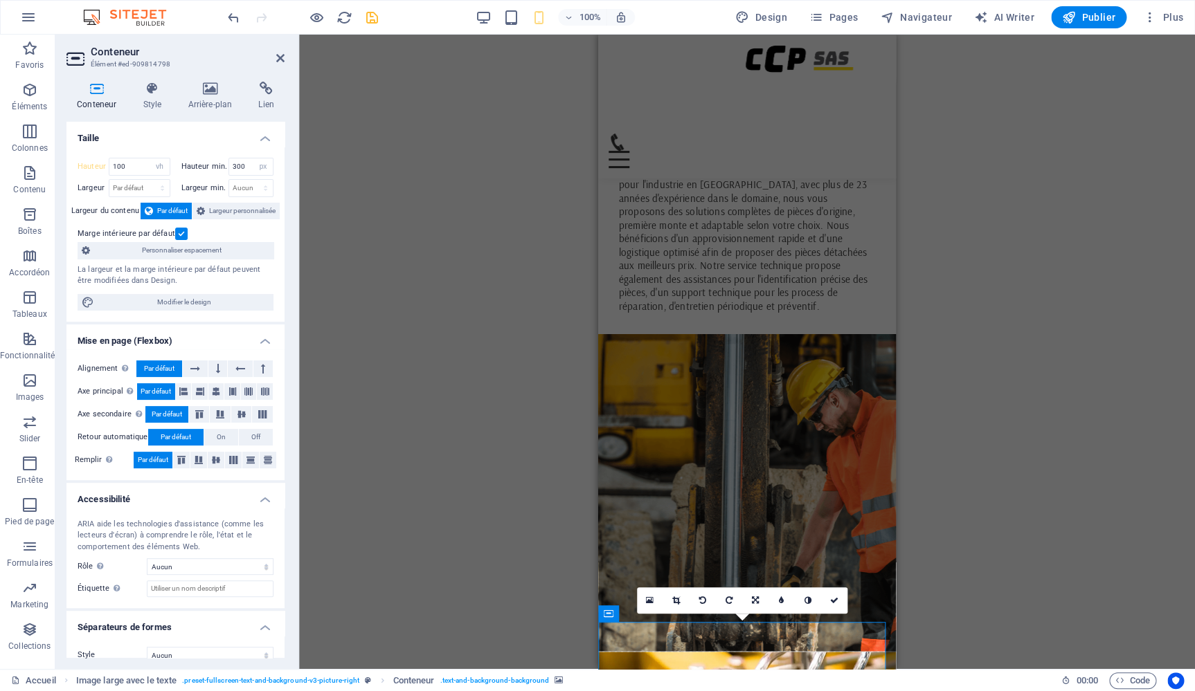
click at [653, 334] on figure at bounding box center [747, 492] width 298 height 317
select select "vh"
select select "px"
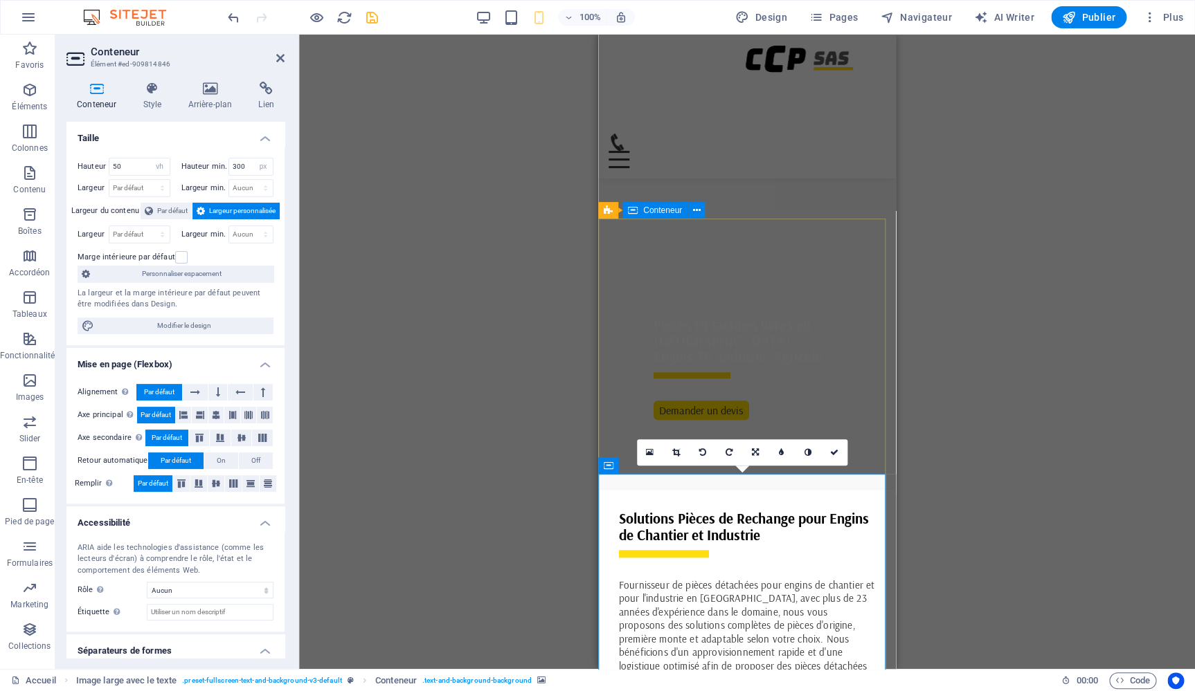
scroll to position [303, 0]
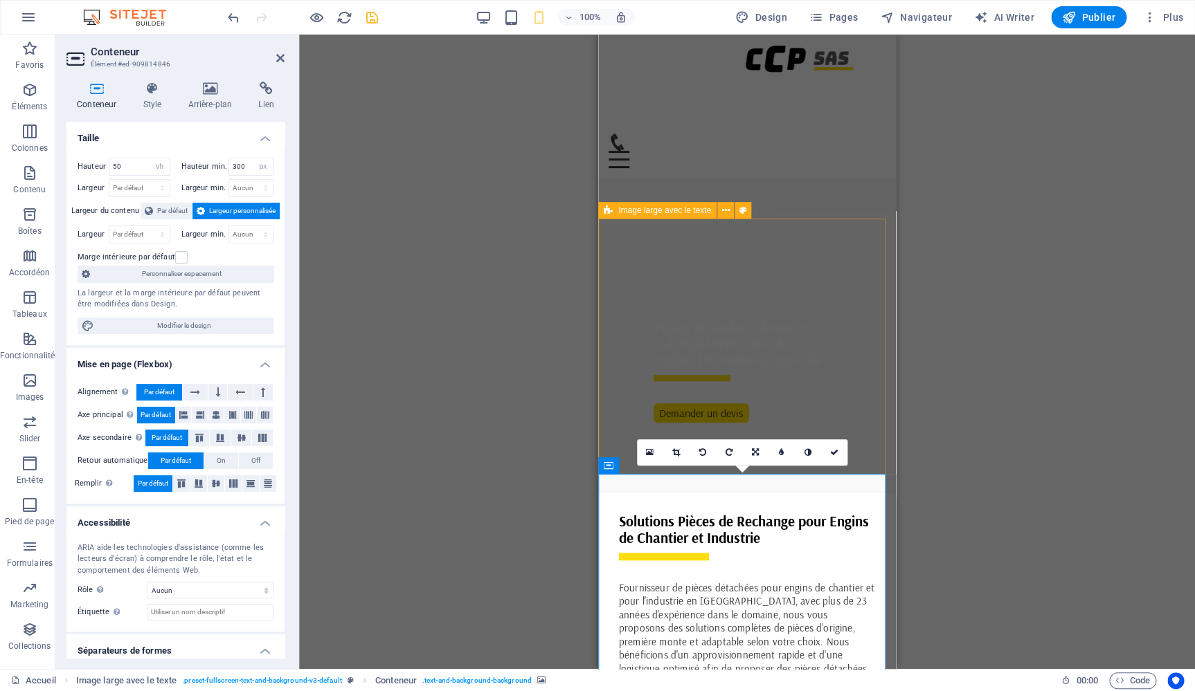
click at [613, 211] on div "Image large avec le texte" at bounding box center [657, 210] width 118 height 17
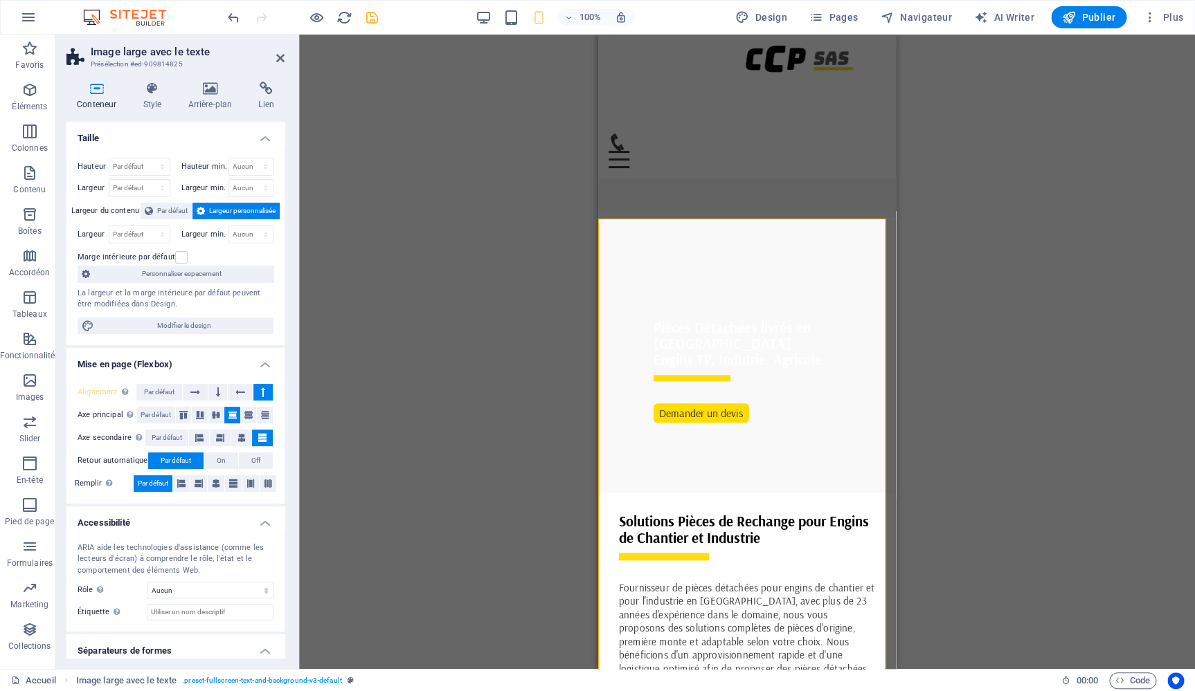
click at [449, 383] on div "Glissez et déposez l'élément de votre choix pour remplacer le contenu existant.…" at bounding box center [747, 352] width 896 height 635
click at [514, 250] on div "Glissez et déposez l'élément de votre choix pour remplacer le contenu existant.…" at bounding box center [747, 352] width 896 height 635
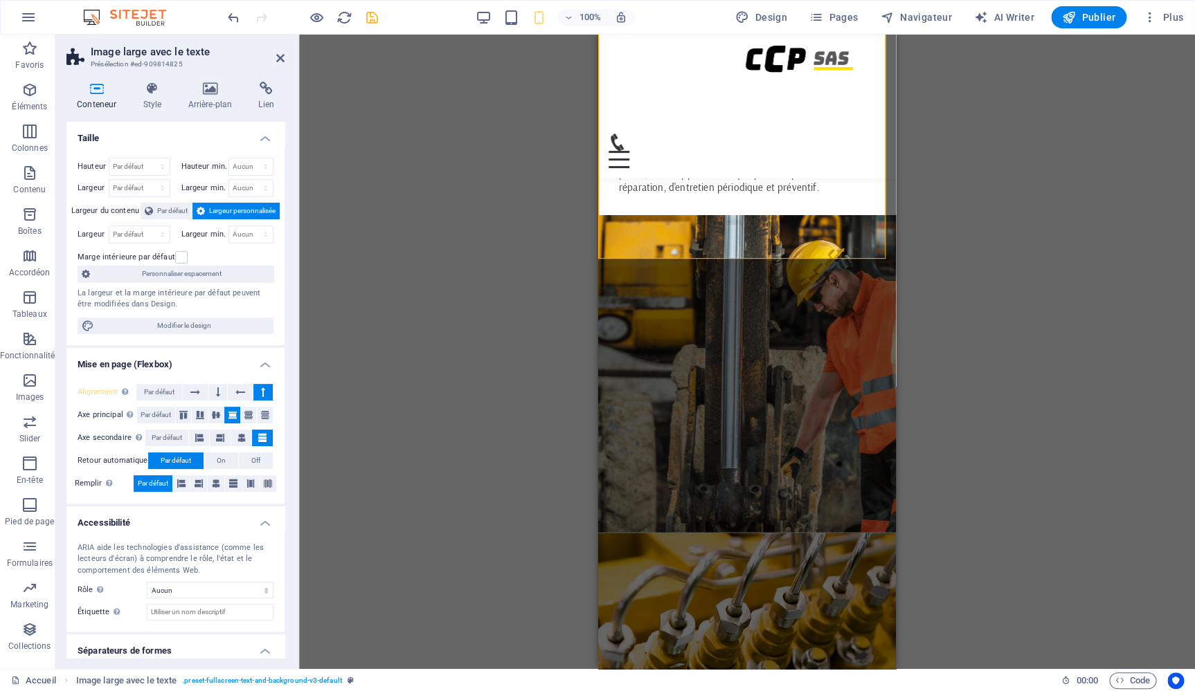
scroll to position [836, 0]
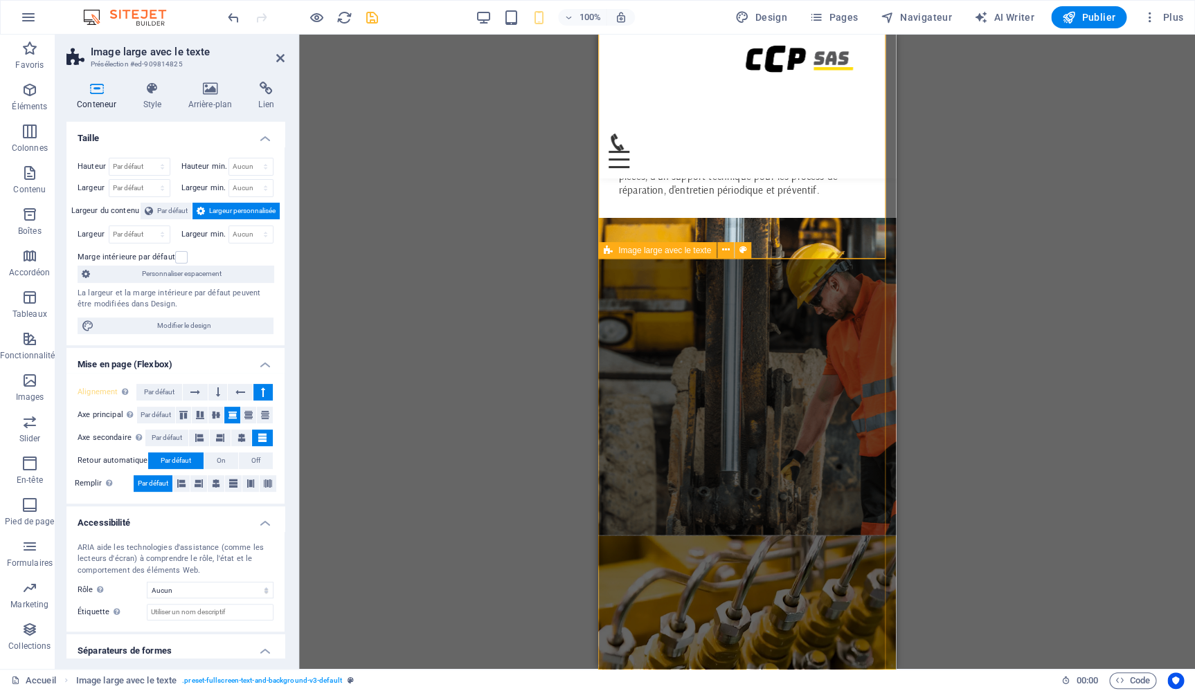
click at [613, 251] on div "Image large avec le texte" at bounding box center [657, 250] width 118 height 17
select select "%"
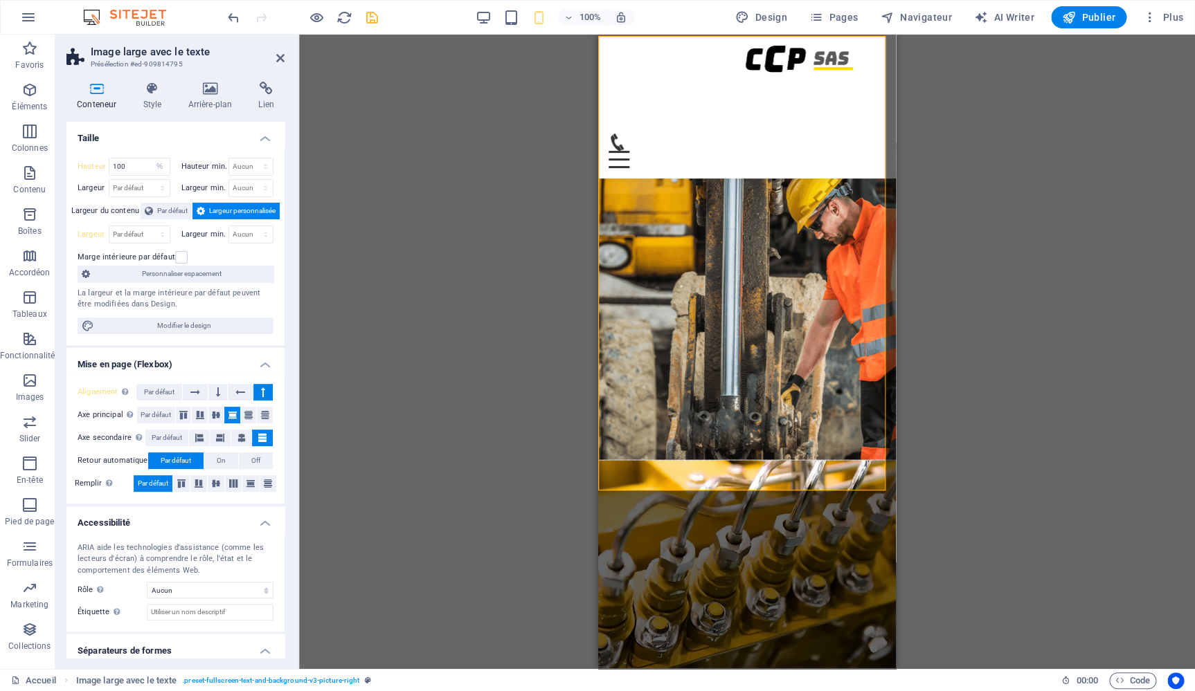
scroll to position [1059, 0]
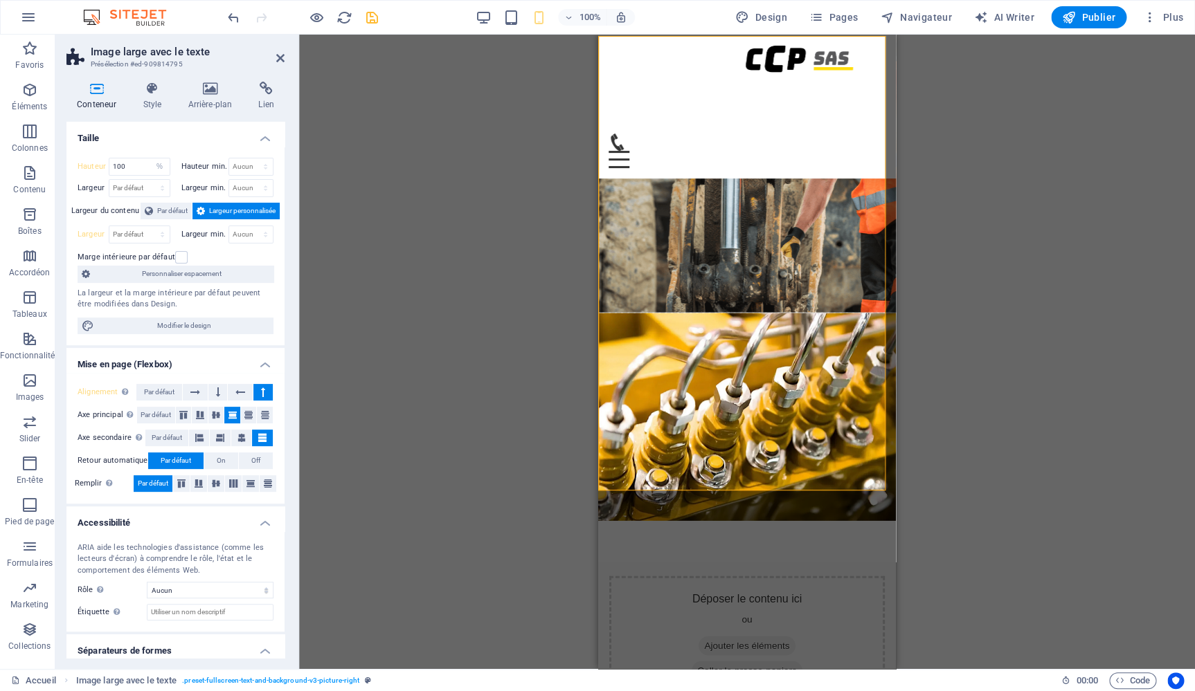
click at [710, 325] on figure at bounding box center [747, 417] width 298 height 208
select select "vh"
select select "px"
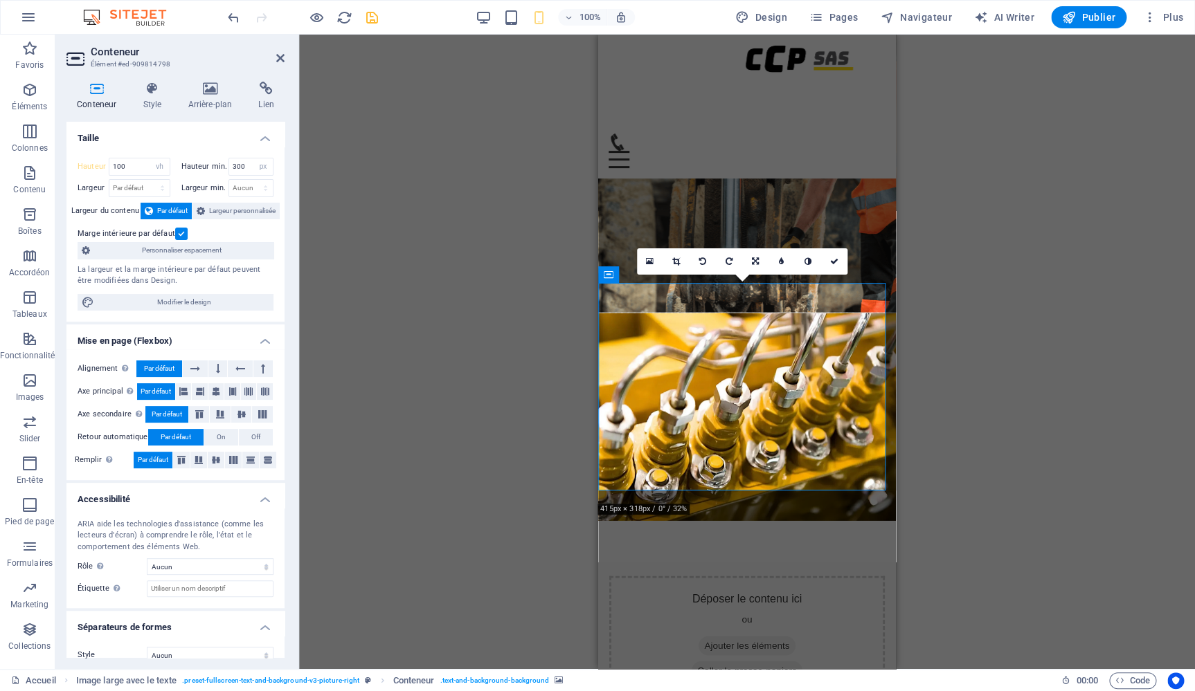
click at [178, 233] on label at bounding box center [181, 234] width 12 height 12
click at [0, 0] on input "Marge intérieure par défaut" at bounding box center [0, 0] width 0 height 0
drag, startPoint x: 132, startPoint y: 167, endPoint x: 92, endPoint y: 159, distance: 41.0
click at [109, 159] on input "100" at bounding box center [139, 167] width 60 height 17
type input "50"
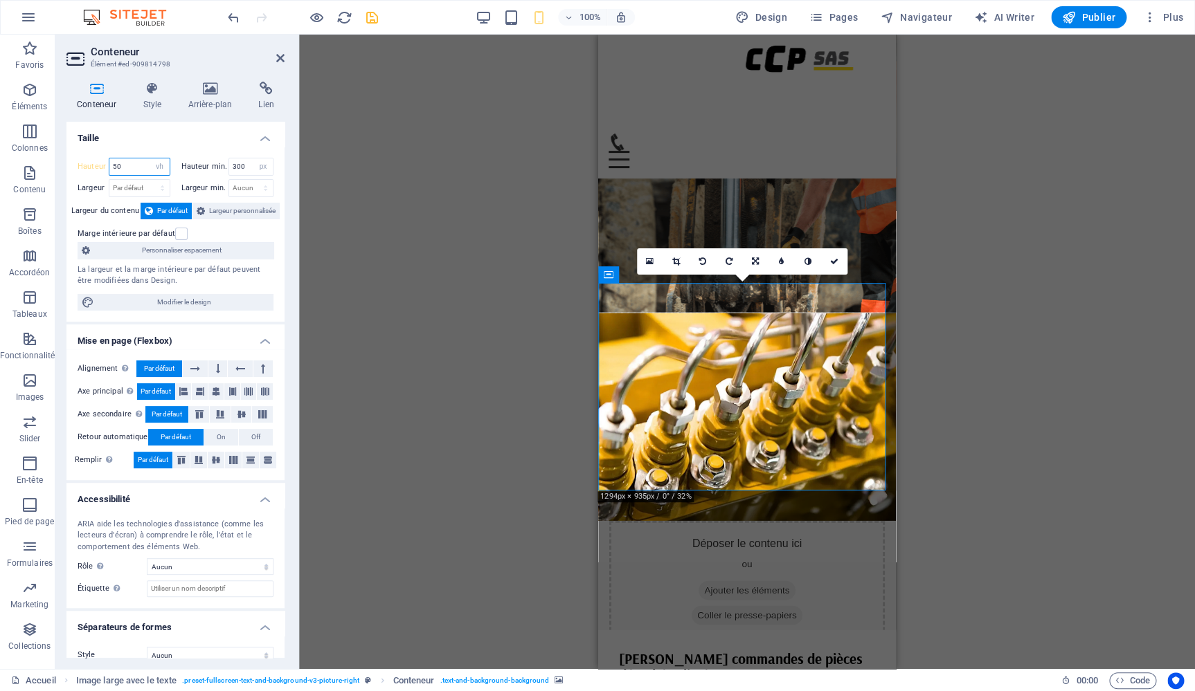
click at [109, 159] on input "50" at bounding box center [139, 167] width 60 height 17
select select "n2he90mtoqo"
click option "Aucun" at bounding box center [0, 0] width 0 height 0
type input "300"
click at [239, 168] on input "300" at bounding box center [251, 167] width 44 height 17
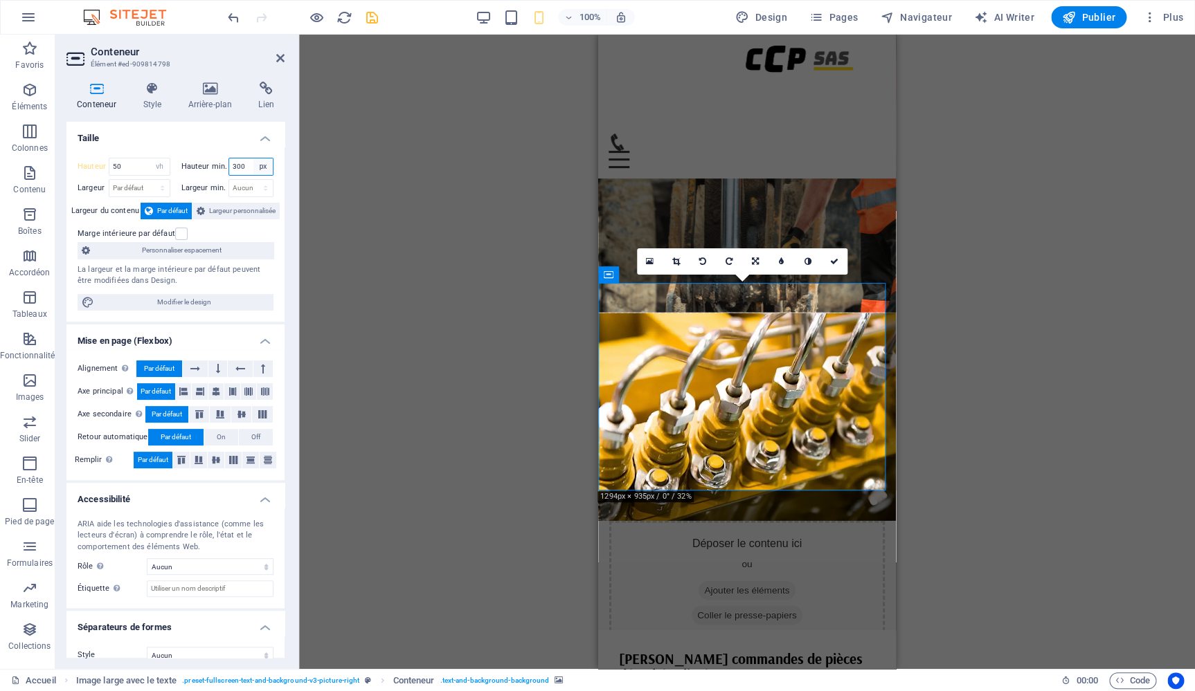
select select "%"
click option "%" at bounding box center [0, 0] width 0 height 0
type input "100"
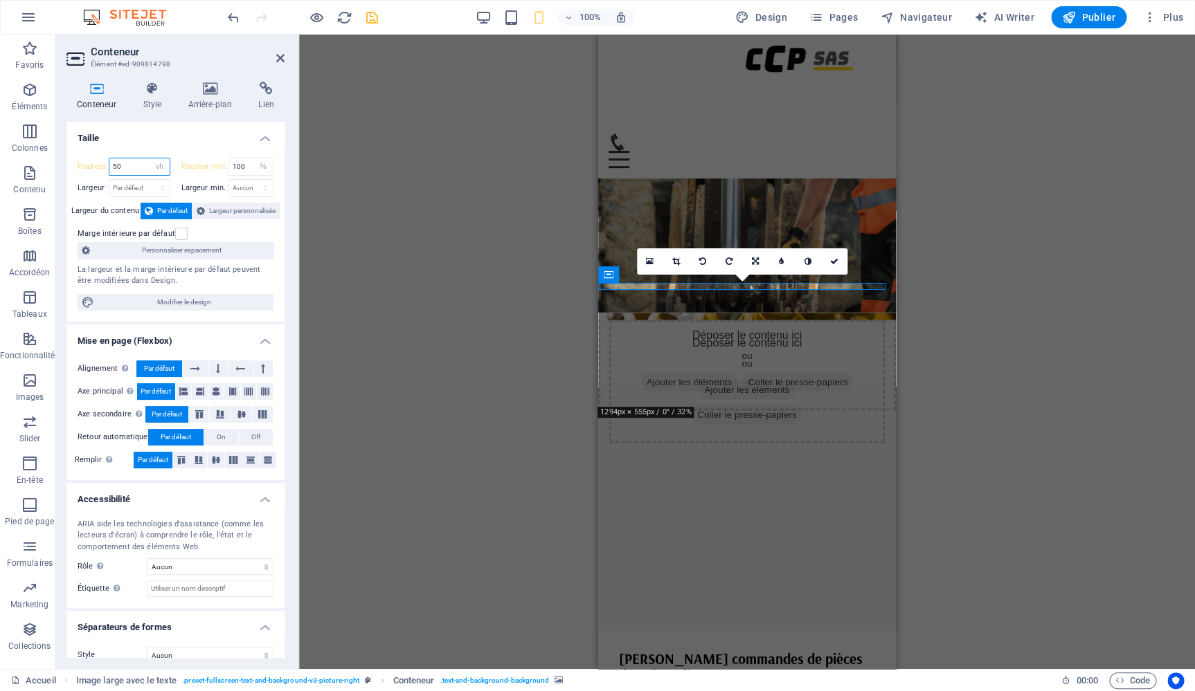
drag, startPoint x: 136, startPoint y: 165, endPoint x: 102, endPoint y: 159, distance: 35.0
click at [109, 159] on input "50" at bounding box center [139, 167] width 60 height 17
type input "200"
click at [180, 234] on label at bounding box center [181, 234] width 12 height 12
click at [0, 0] on input "Marge intérieure par défaut" at bounding box center [0, 0] width 0 height 0
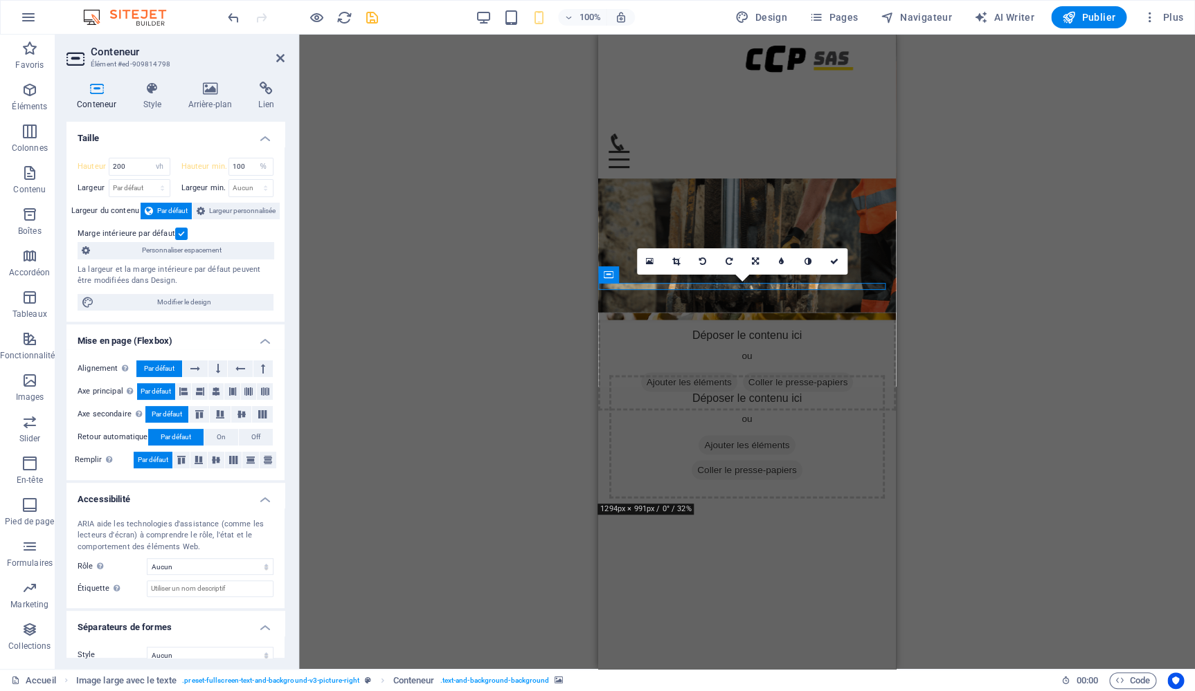
click at [179, 235] on label at bounding box center [181, 234] width 12 height 12
click at [0, 0] on input "Marge intérieure par défaut" at bounding box center [0, 0] width 0 height 0
select select "vh"
click option "vh" at bounding box center [0, 0] width 0 height 0
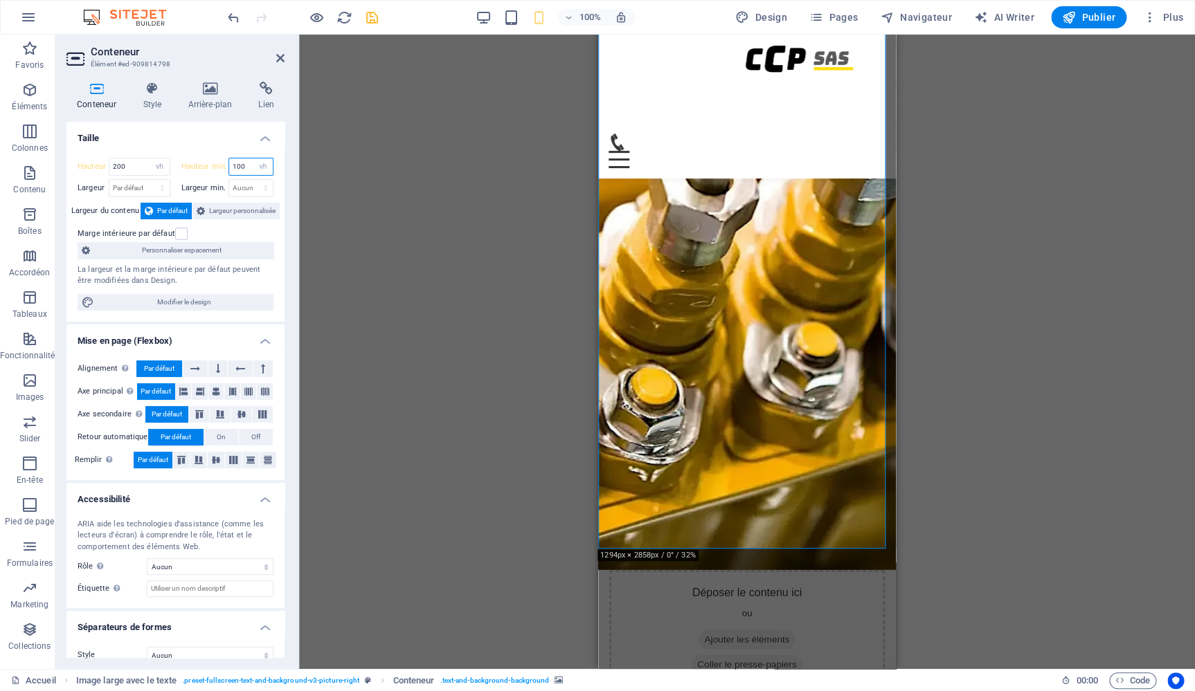
scroll to position [1427, 0]
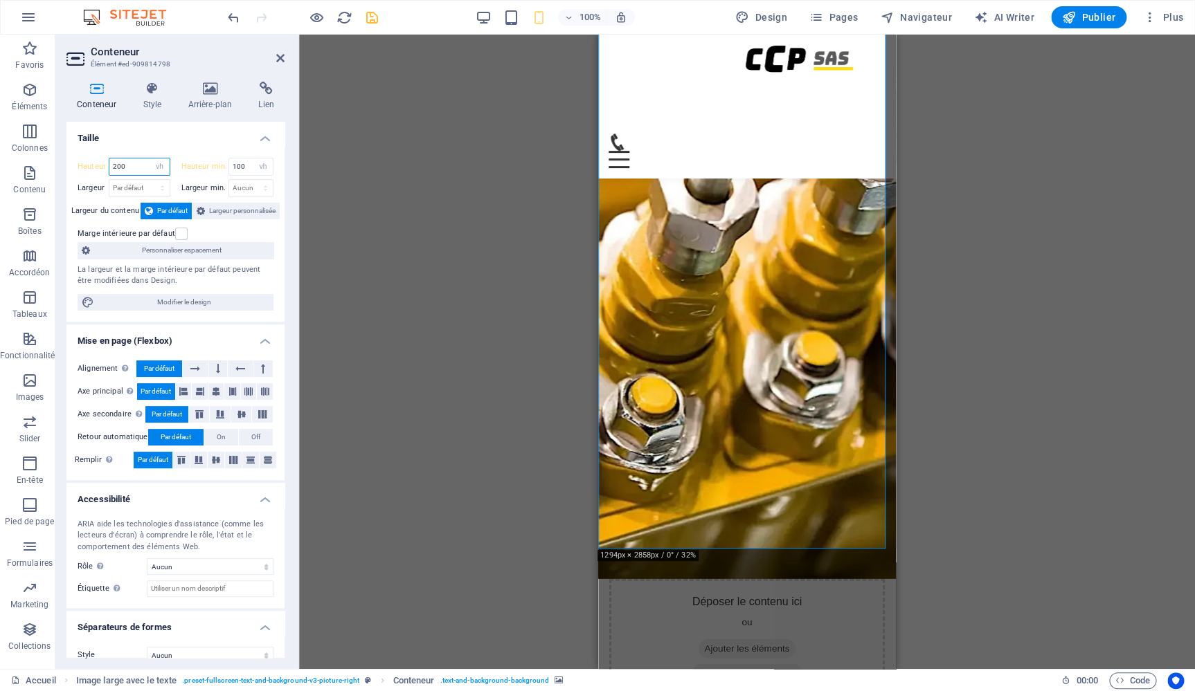
drag, startPoint x: 138, startPoint y: 165, endPoint x: 96, endPoint y: 159, distance: 42.0
click at [109, 159] on input "200" at bounding box center [139, 167] width 60 height 17
drag, startPoint x: 134, startPoint y: 166, endPoint x: 100, endPoint y: 161, distance: 34.4
click at [109, 161] on input "100" at bounding box center [139, 167] width 60 height 17
type input "50"
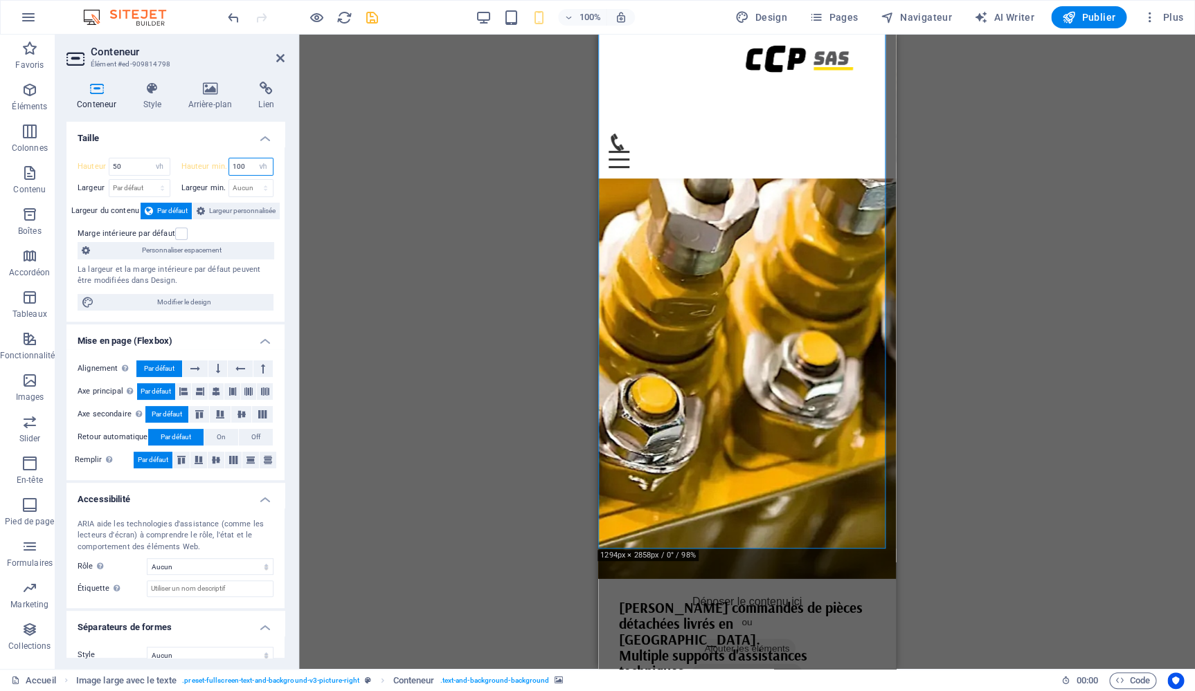
drag, startPoint x: 239, startPoint y: 168, endPoint x: 217, endPoint y: 163, distance: 22.5
click at [229, 163] on input "100" at bounding box center [251, 167] width 44 height 17
type input "50"
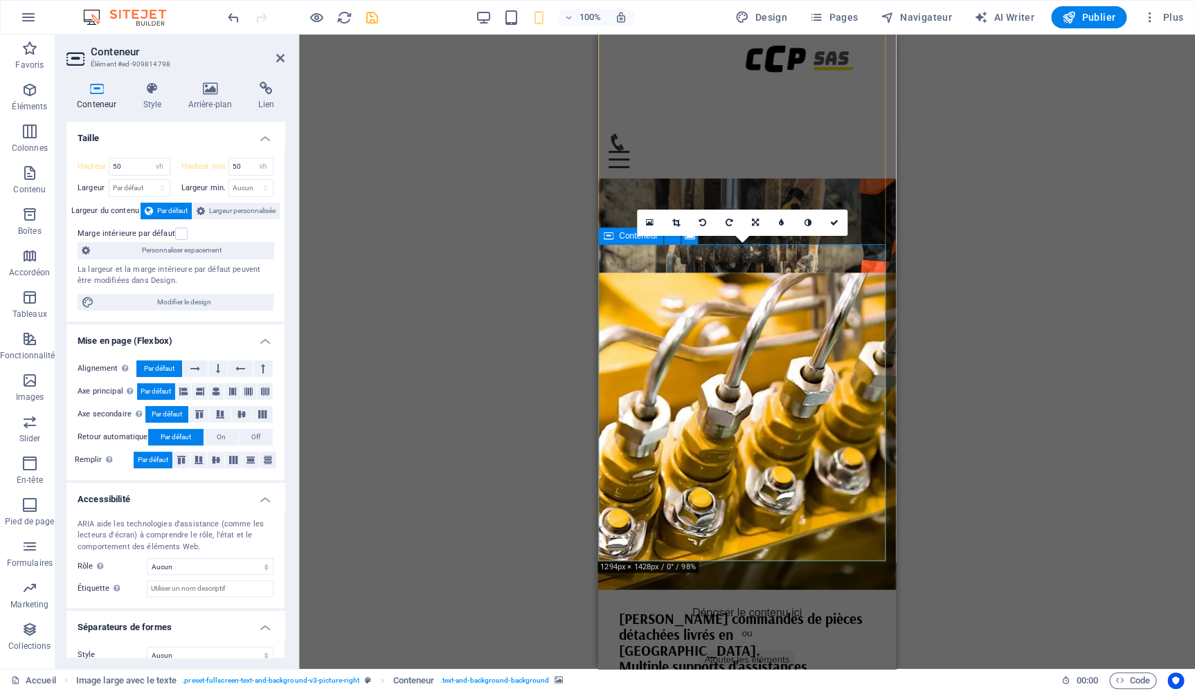
scroll to position [1098, 0]
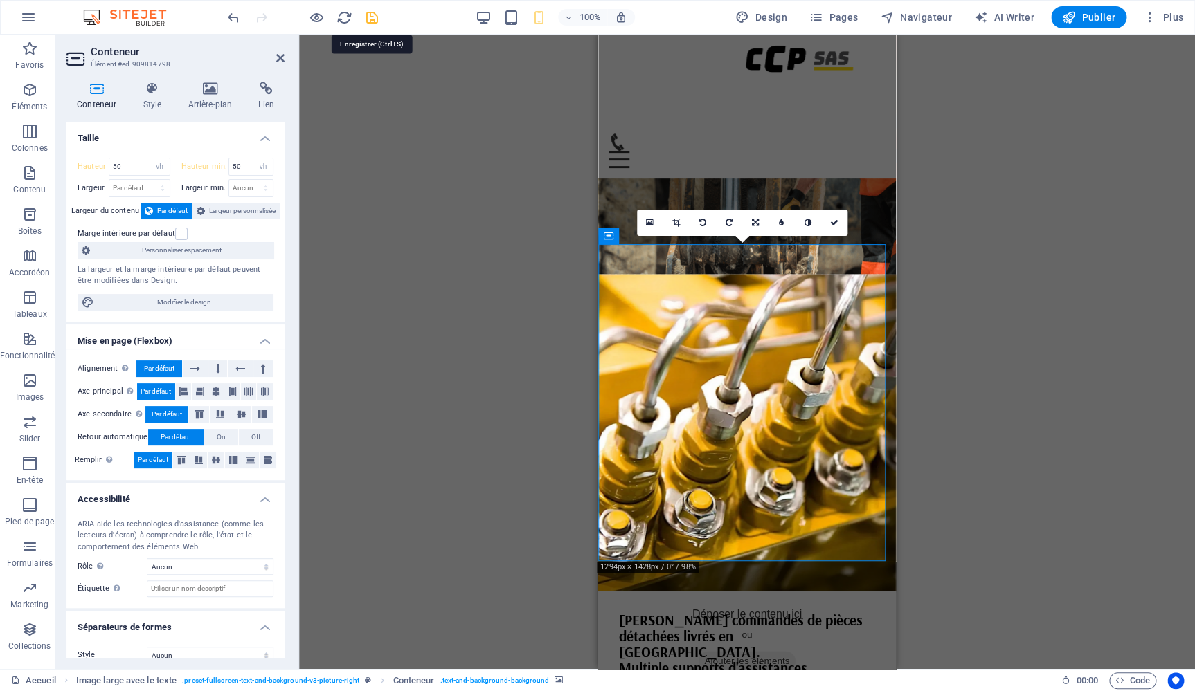
click at [374, 19] on icon "save" at bounding box center [372, 18] width 16 height 16
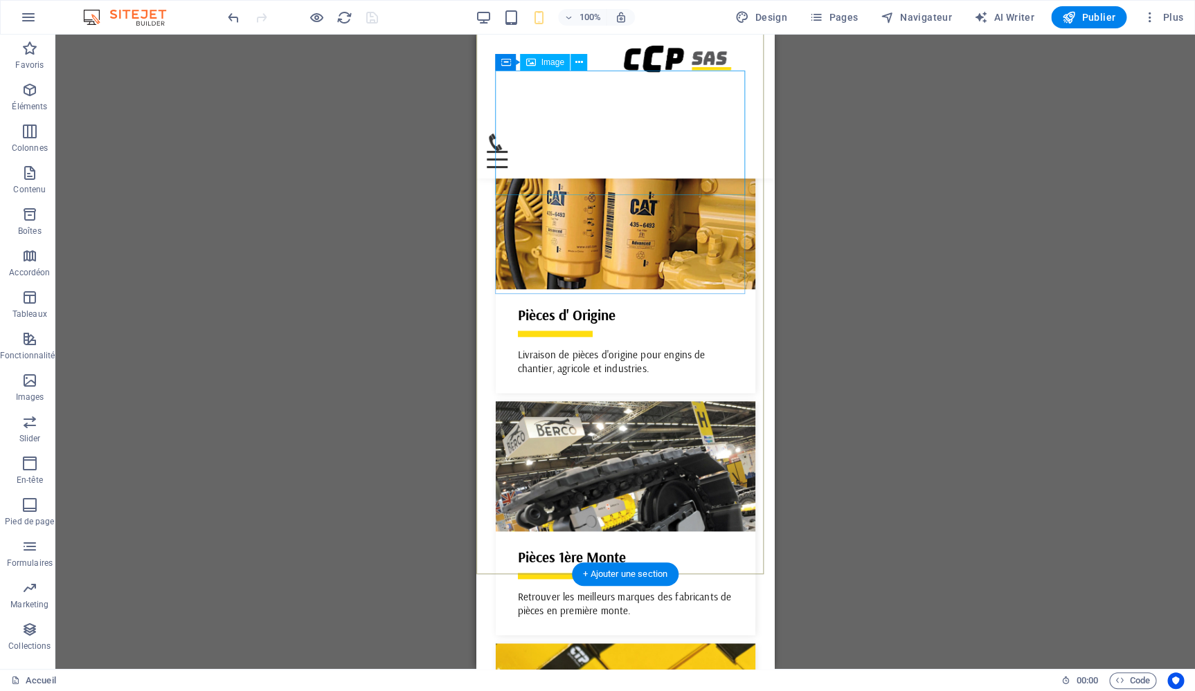
scroll to position [2820, 0]
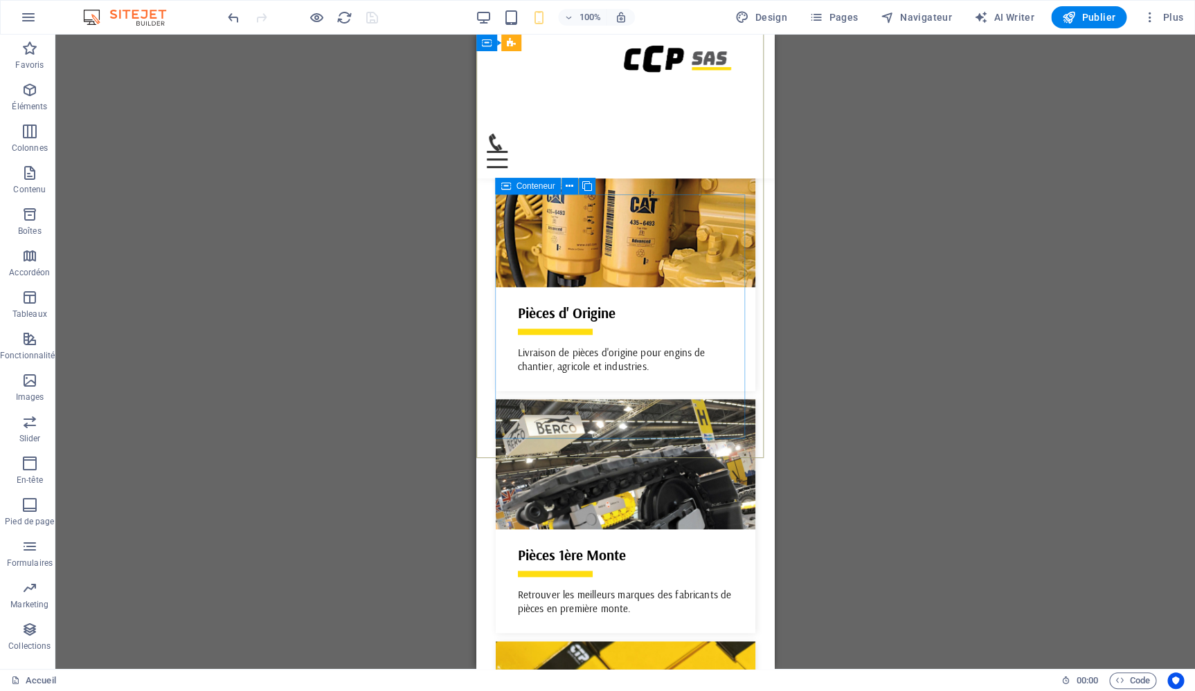
click at [514, 187] on div "Conteneur" at bounding box center [527, 186] width 65 height 17
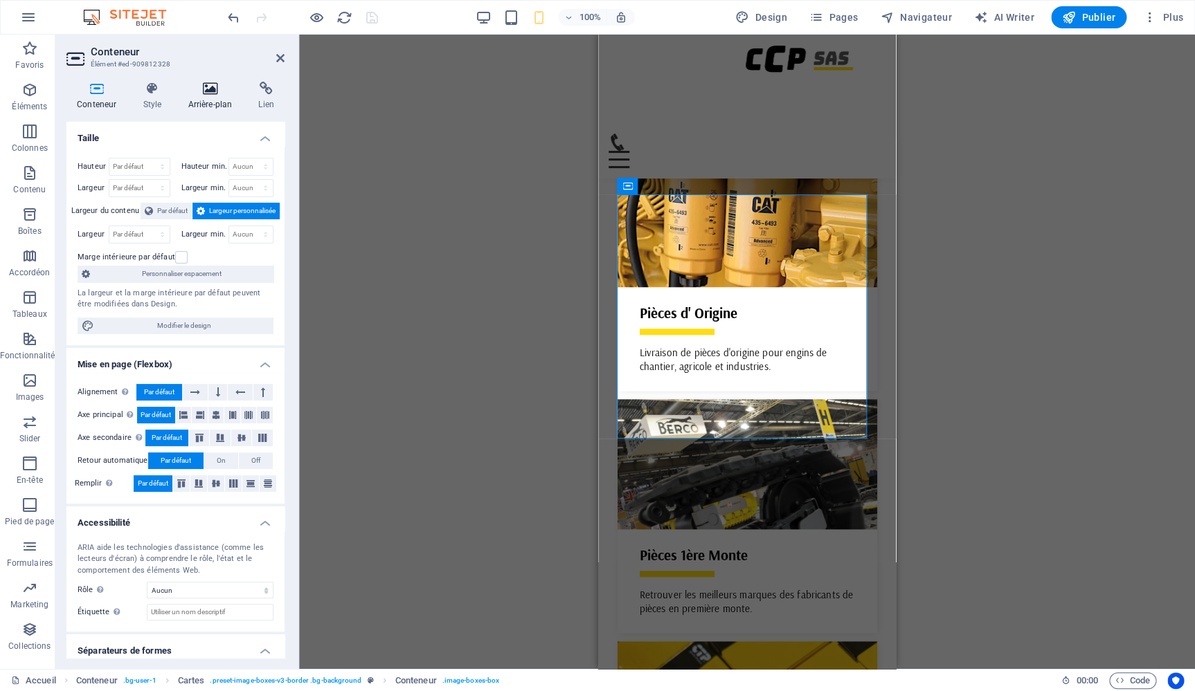
click at [209, 97] on h4 "Arrière-plan" at bounding box center [212, 96] width 71 height 29
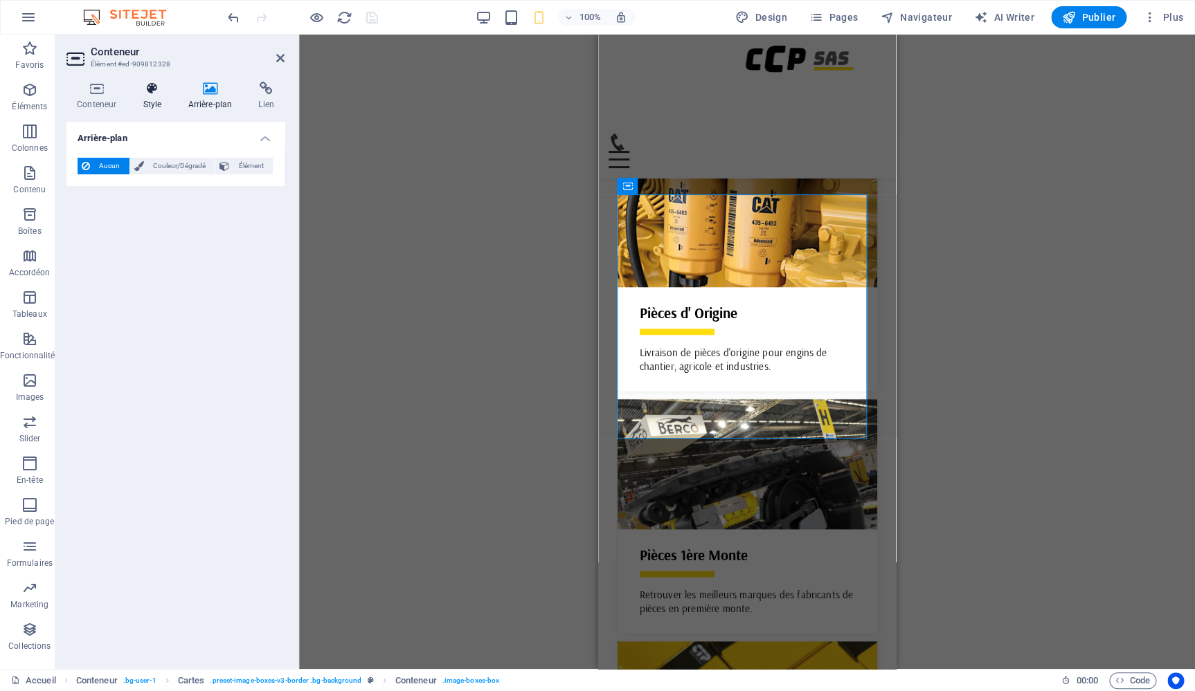
click at [155, 96] on icon at bounding box center [151, 89] width 39 height 14
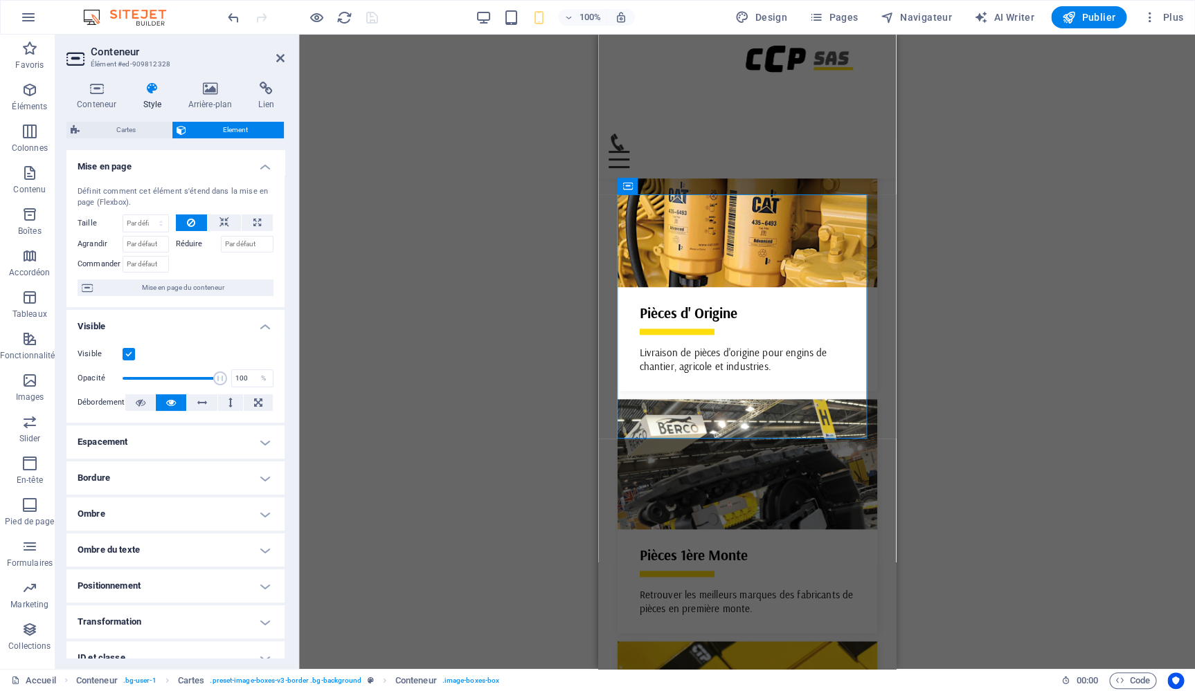
click at [152, 505] on h4 "Ombre" at bounding box center [175, 514] width 218 height 33
click at [126, 556] on div "Par défaut Aucun Extérieur Intérieur Couleur Décalage X 2 px rem vh vw Décalage…" at bounding box center [176, 589] width 196 height 111
click at [127, 561] on span at bounding box center [130, 564] width 11 height 11
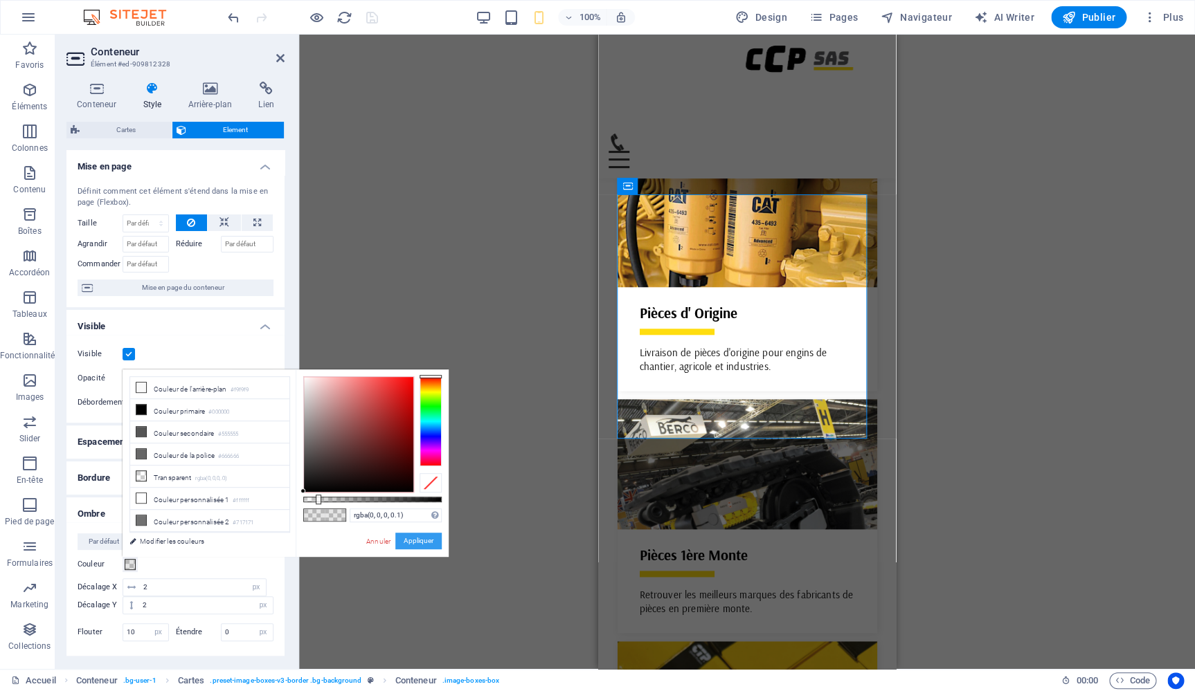
click at [426, 545] on button "Appliquer" at bounding box center [418, 541] width 46 height 17
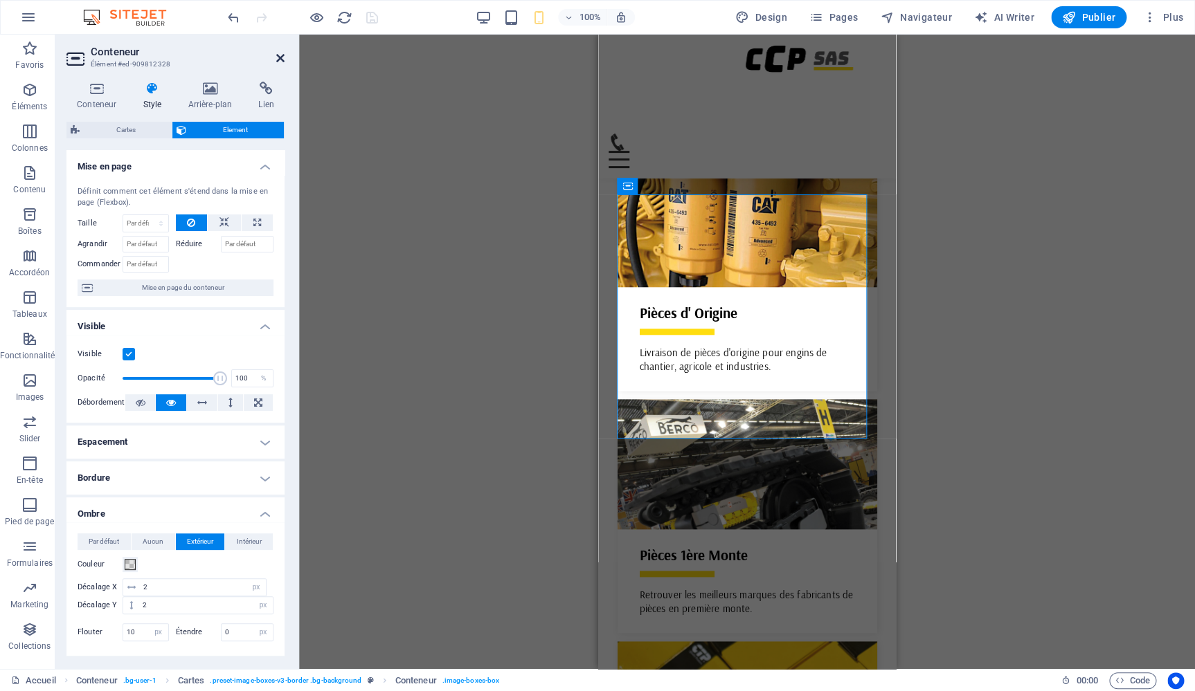
click at [281, 62] on icon at bounding box center [280, 58] width 8 height 11
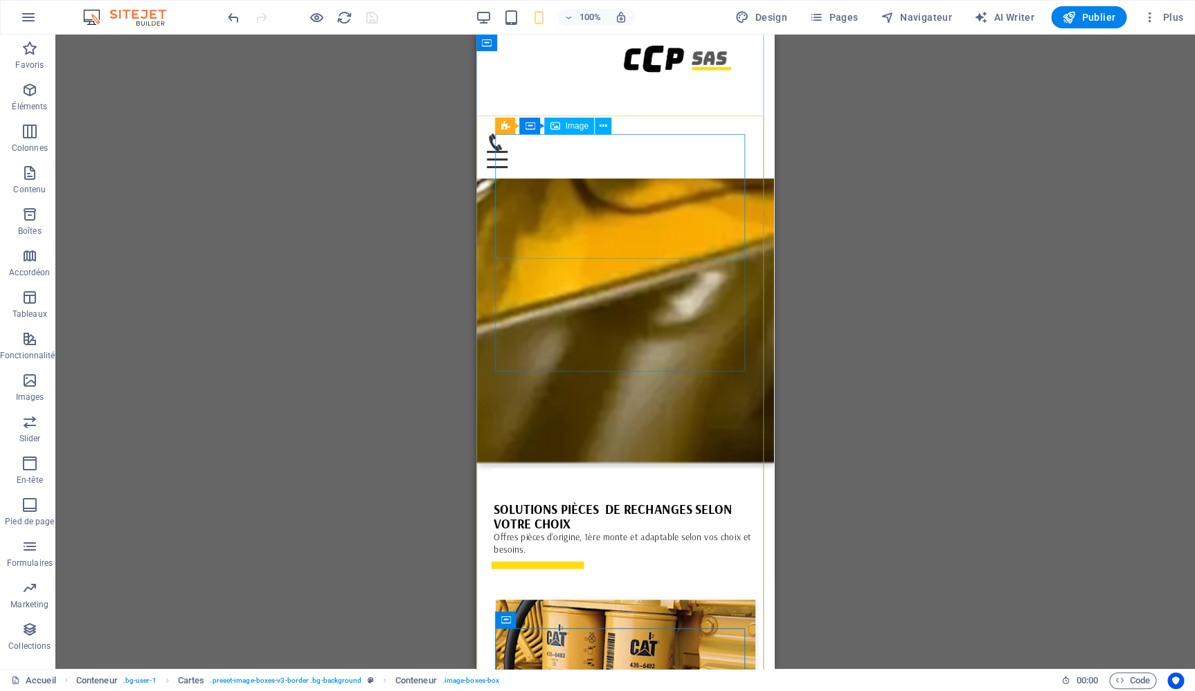
scroll to position [2374, 0]
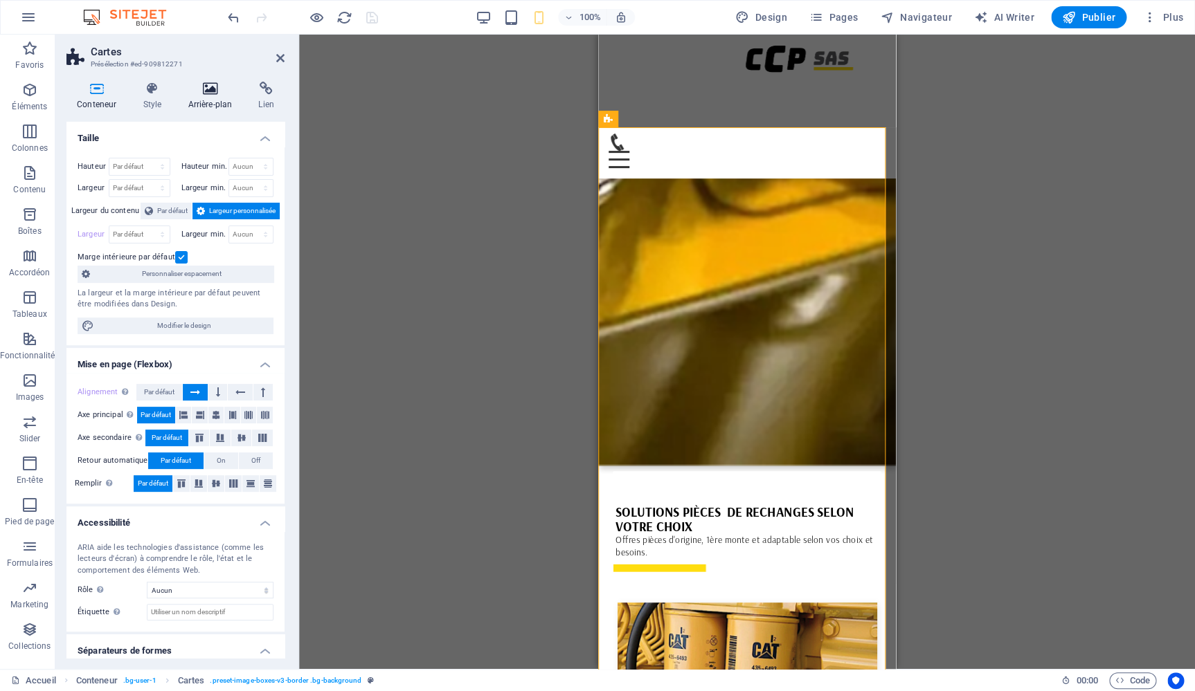
click at [215, 98] on h4 "Arrière-plan" at bounding box center [212, 96] width 71 height 29
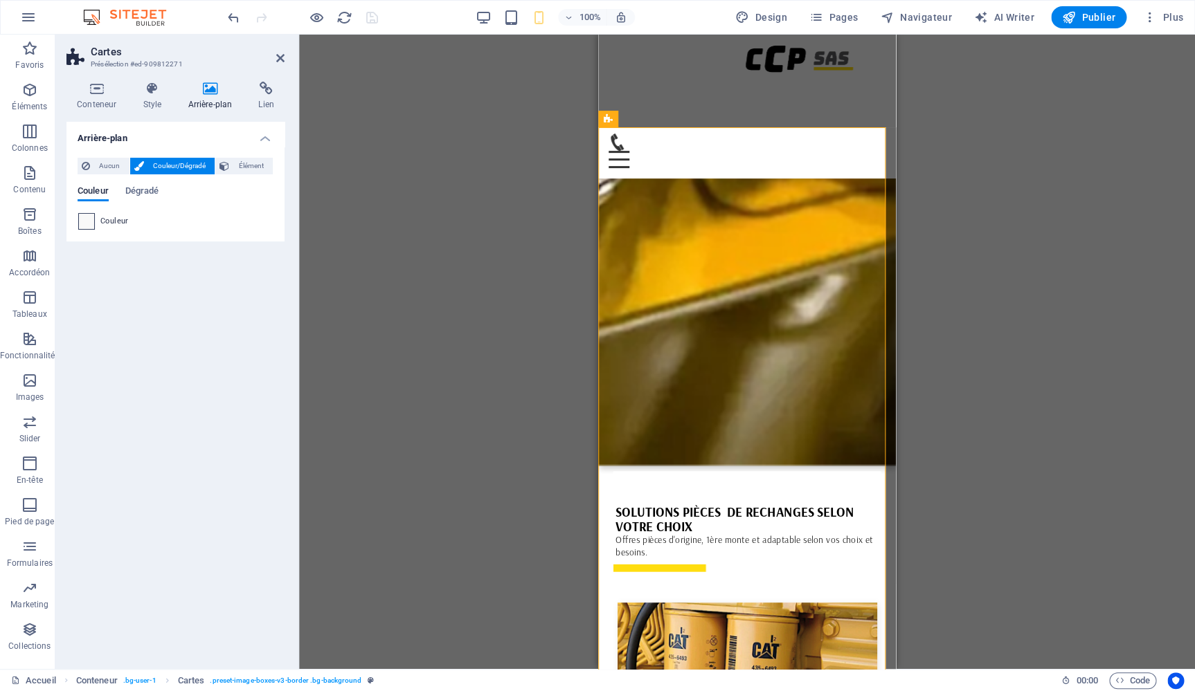
click at [87, 216] on span at bounding box center [86, 221] width 15 height 15
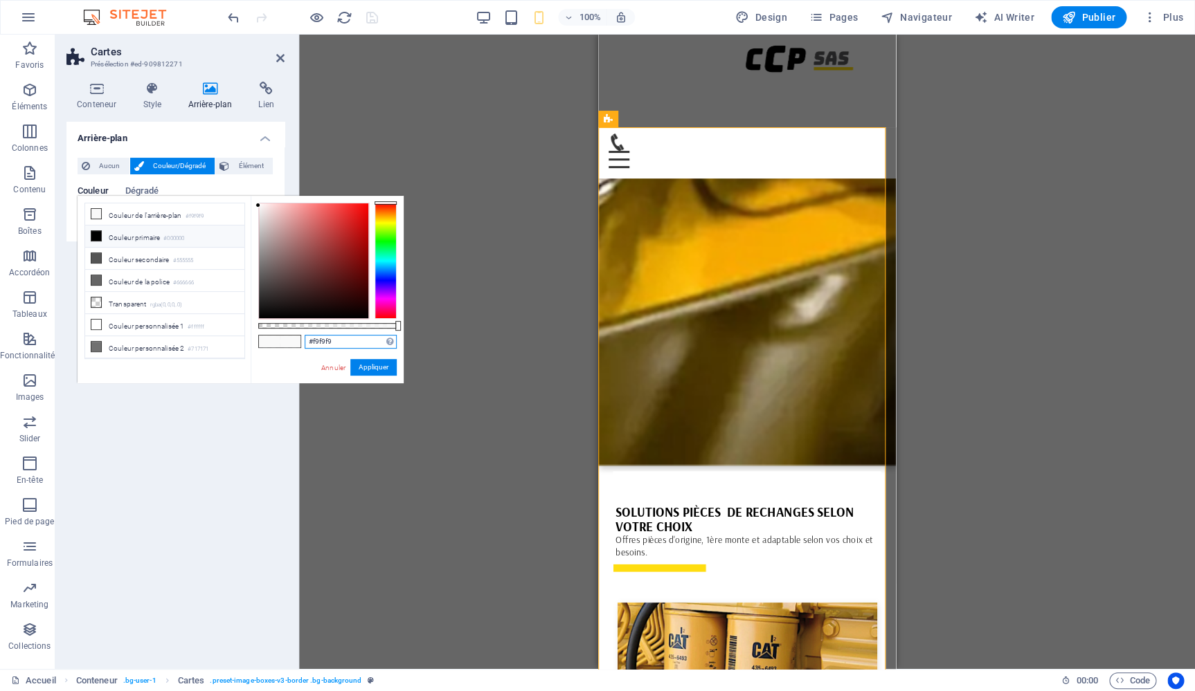
drag, startPoint x: 345, startPoint y: 345, endPoint x: 246, endPoint y: 328, distance: 99.7
click at [305, 335] on input "#f9f9f9" at bounding box center [351, 342] width 92 height 14
click at [374, 367] on button "Appliquer" at bounding box center [373, 367] width 46 height 17
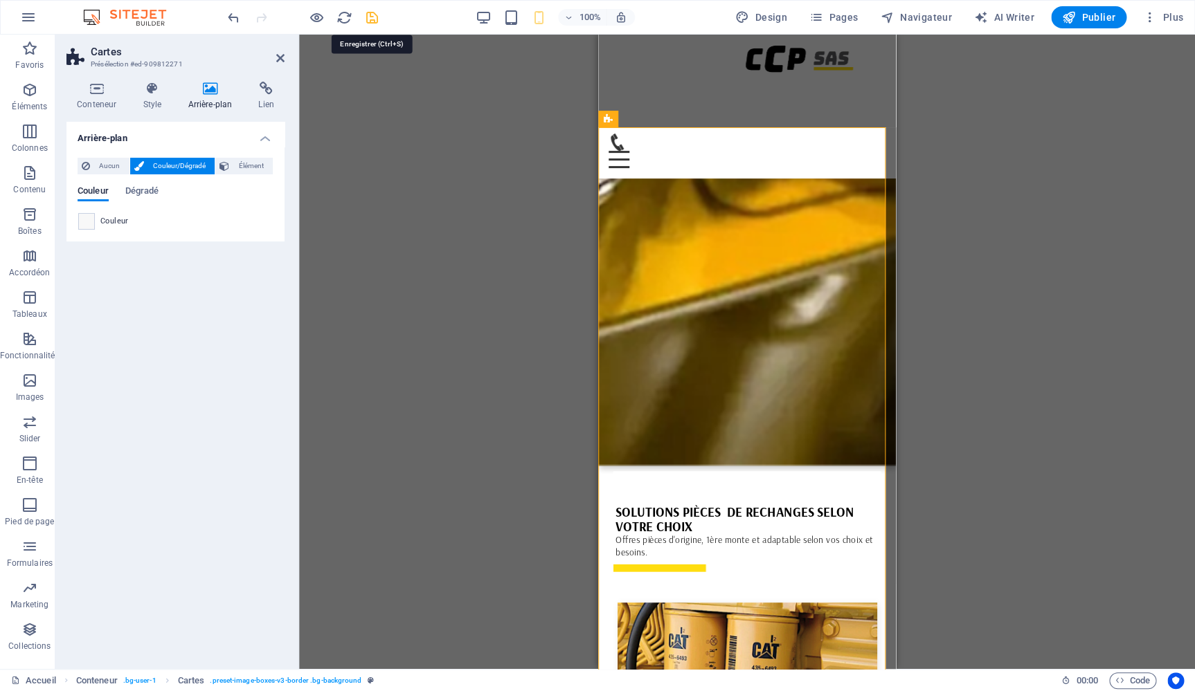
click at [371, 17] on icon "save" at bounding box center [372, 18] width 16 height 16
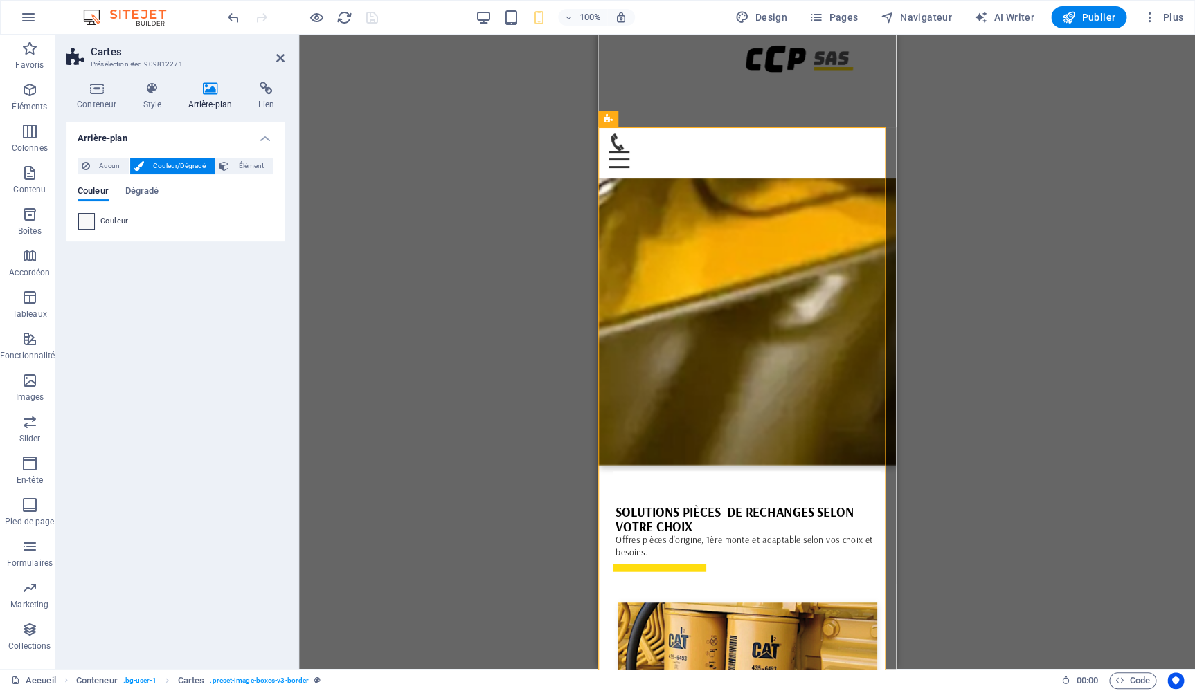
click at [87, 214] on span at bounding box center [86, 221] width 15 height 15
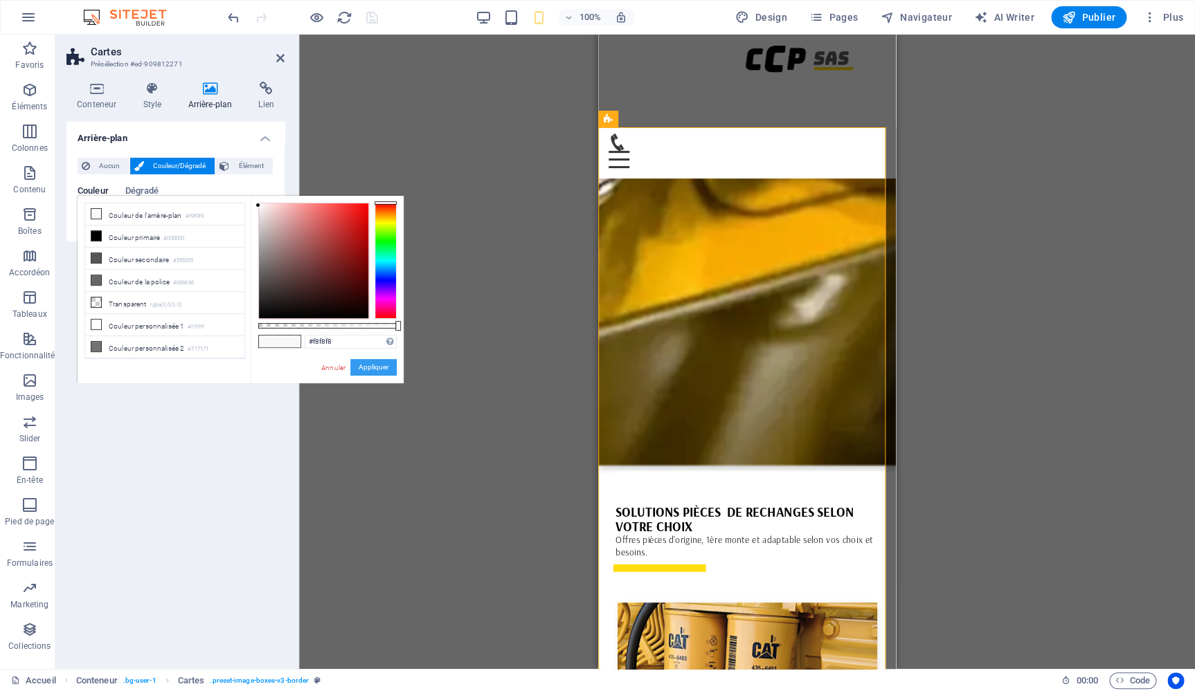
click at [366, 369] on button "Appliquer" at bounding box center [373, 367] width 46 height 17
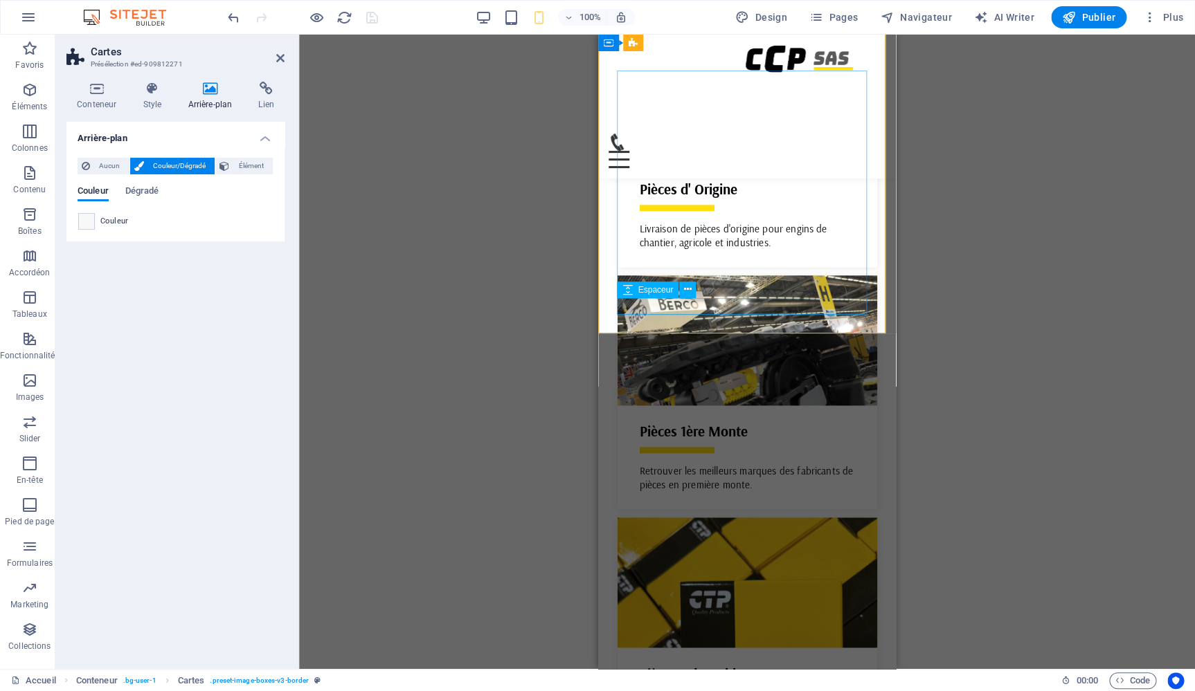
scroll to position [2956, 0]
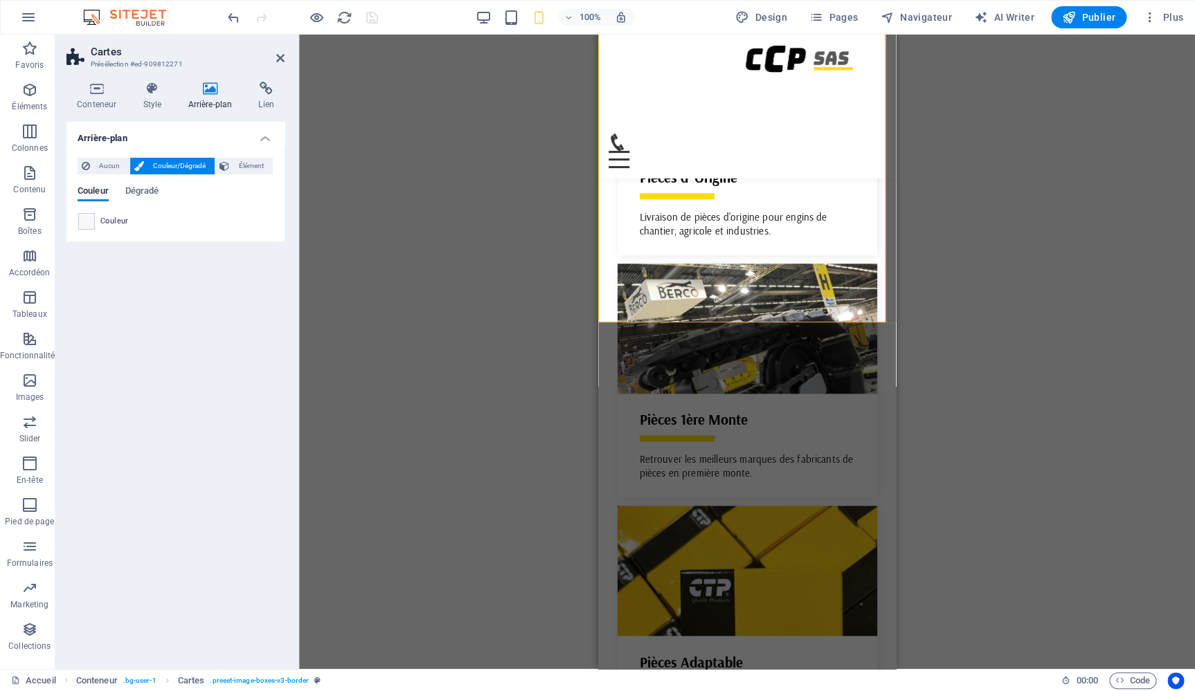
click at [977, 346] on div "Glissez et déposez l'élément de votre choix pour remplacer le contenu existant.…" at bounding box center [747, 352] width 896 height 635
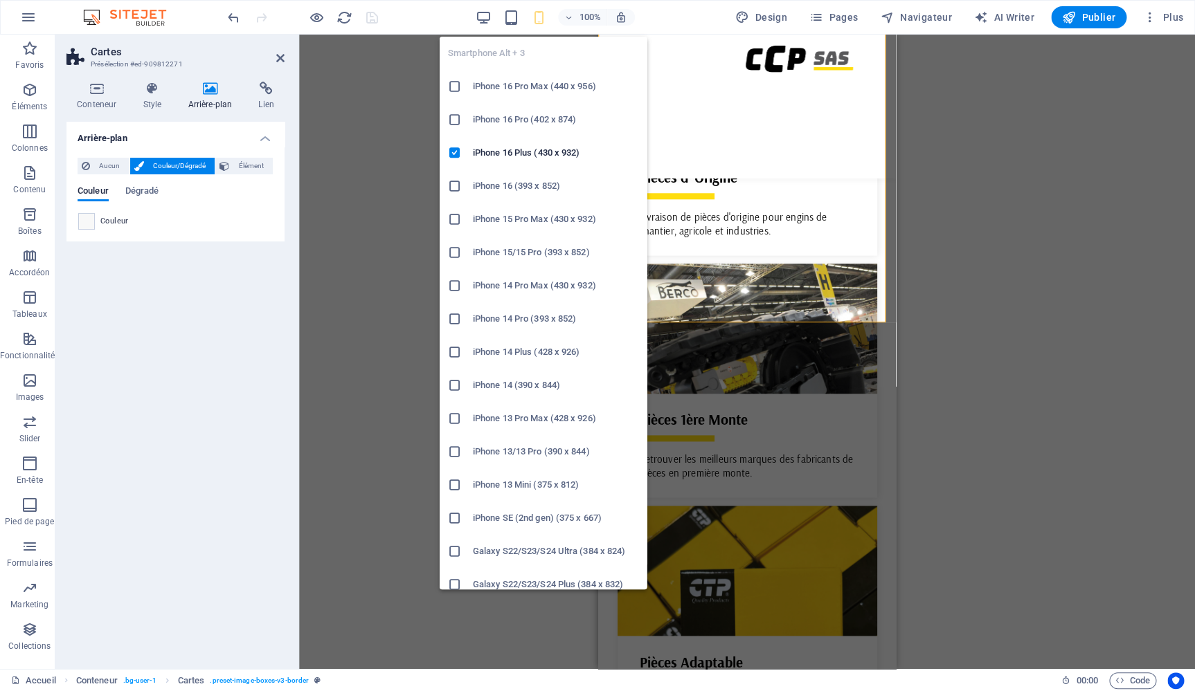
click at [0, 0] on icon "button" at bounding box center [0, 0] width 0 height 0
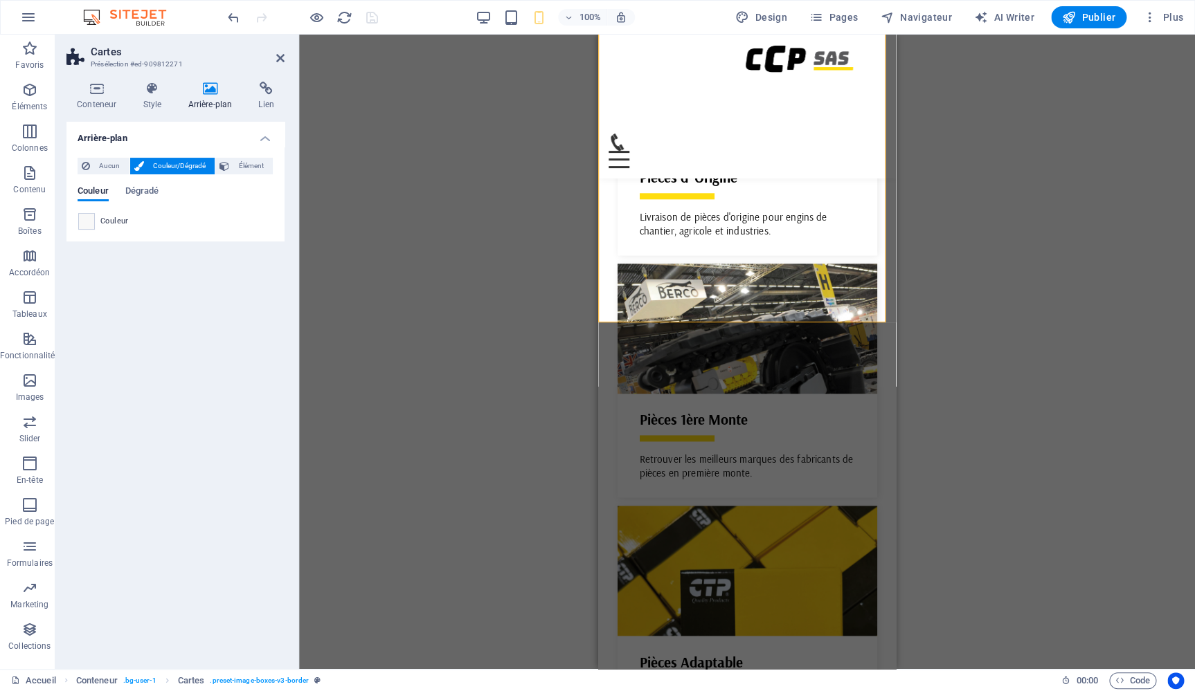
click at [438, 337] on div "Glissez et déposez l'élément de votre choix pour remplacer le contenu existant.…" at bounding box center [747, 352] width 896 height 635
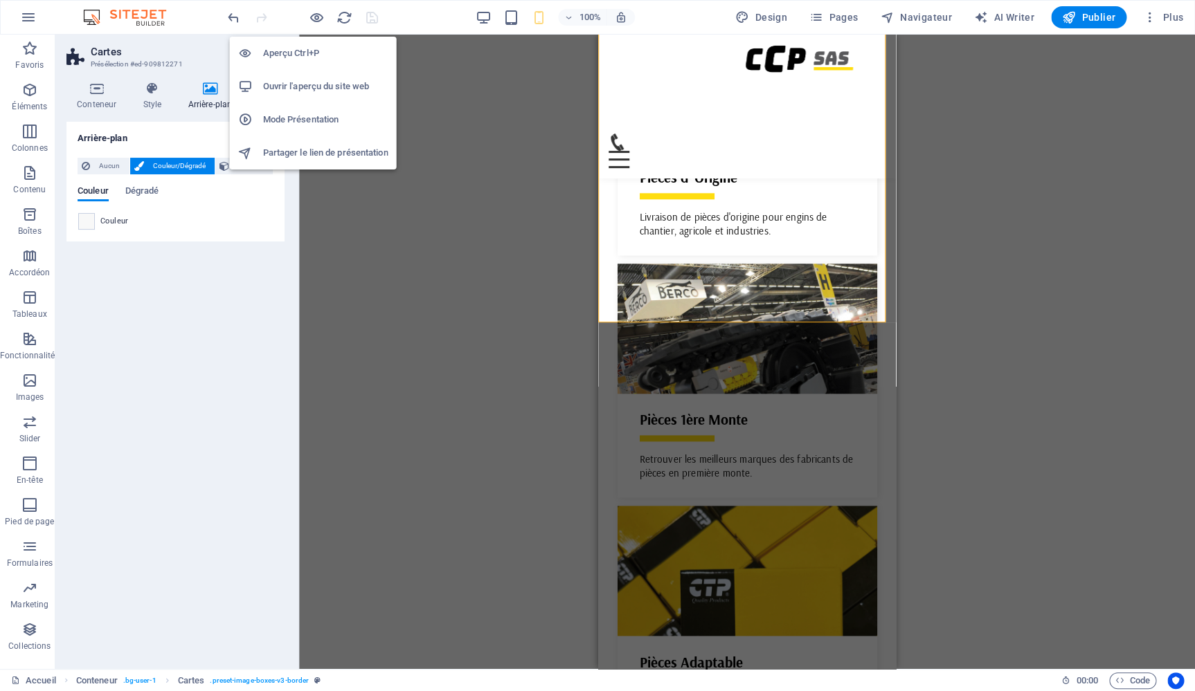
click at [301, 55] on h6 "Aperçu Ctrl+P" at bounding box center [325, 53] width 125 height 17
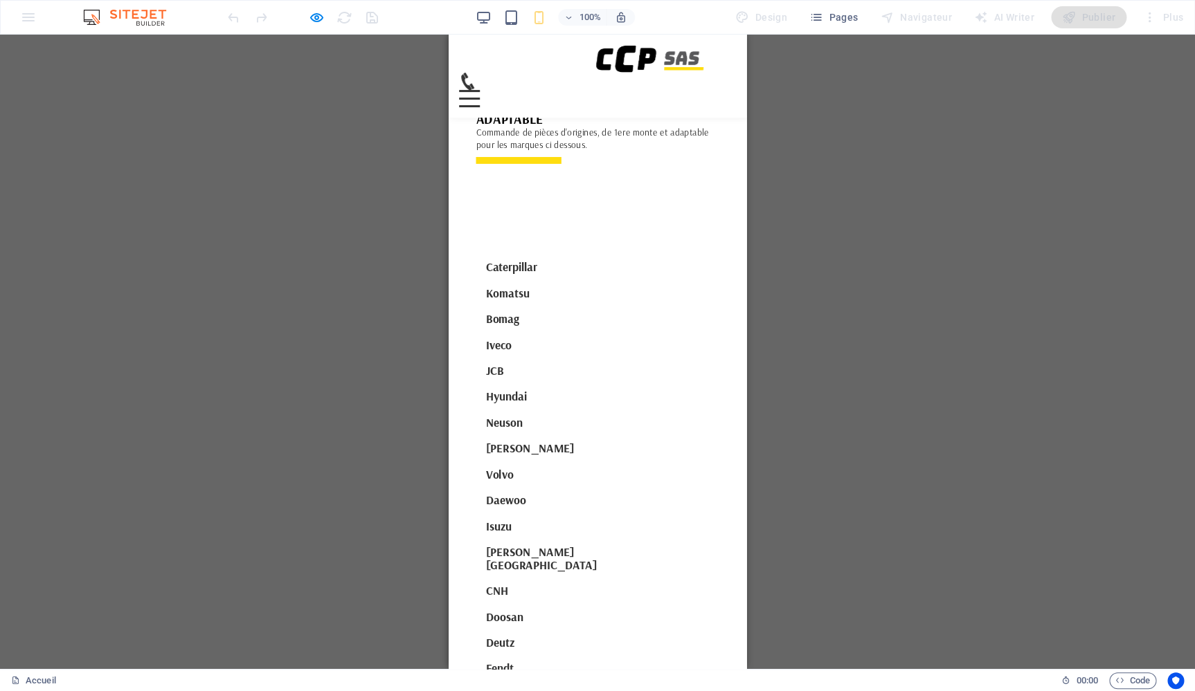
scroll to position [4564, 0]
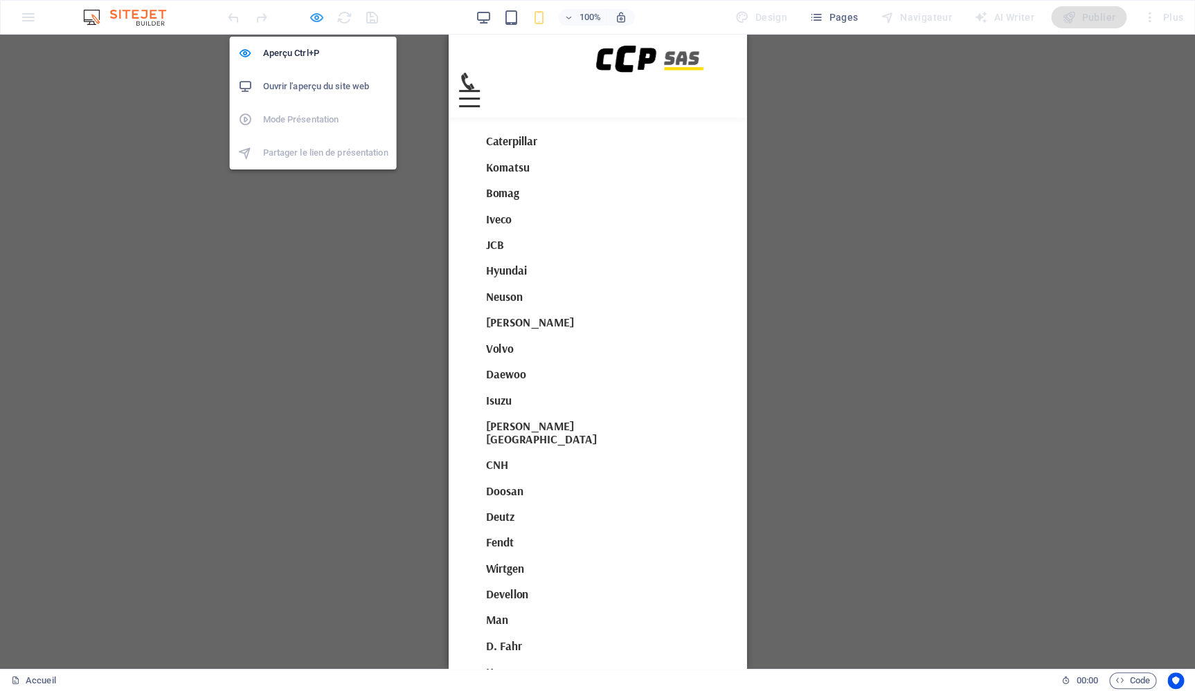
click at [314, 19] on icon "button" at bounding box center [317, 18] width 16 height 16
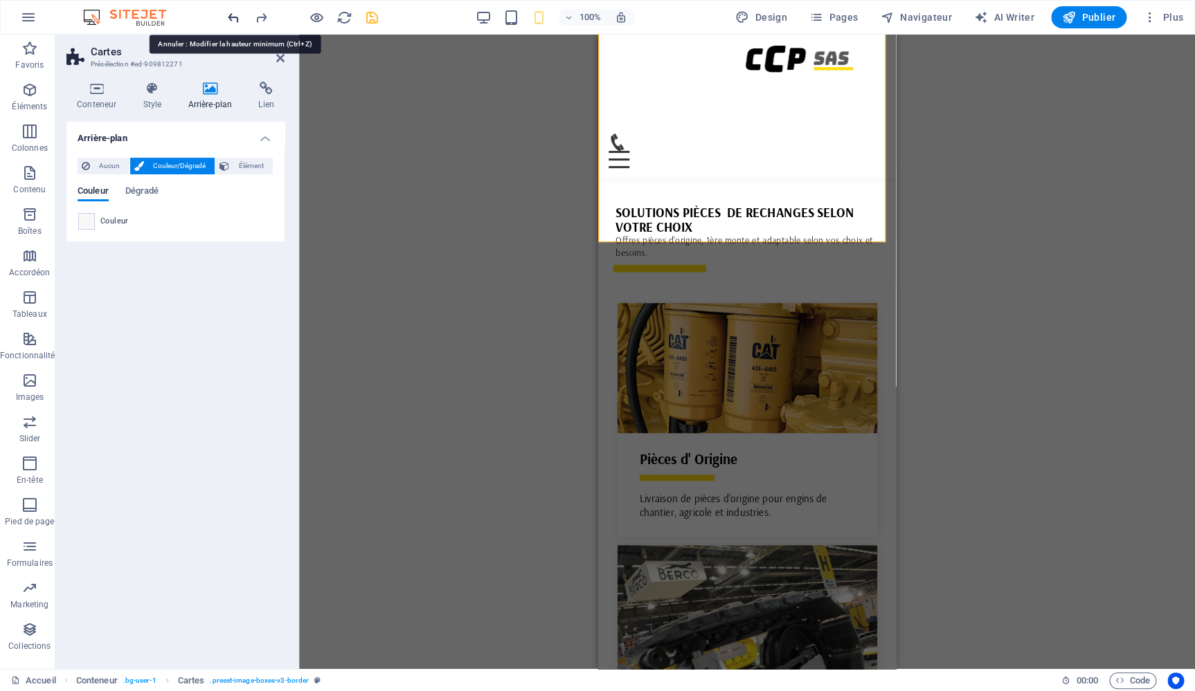
scroll to position [2537, 0]
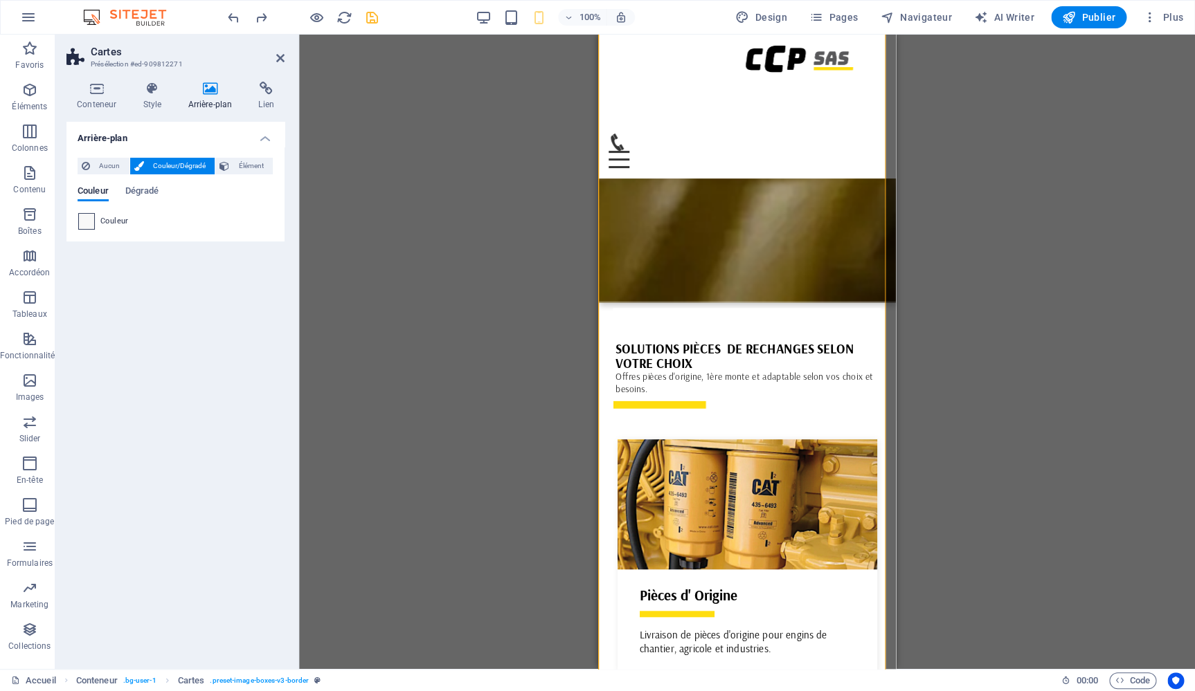
click at [89, 216] on span at bounding box center [86, 221] width 15 height 15
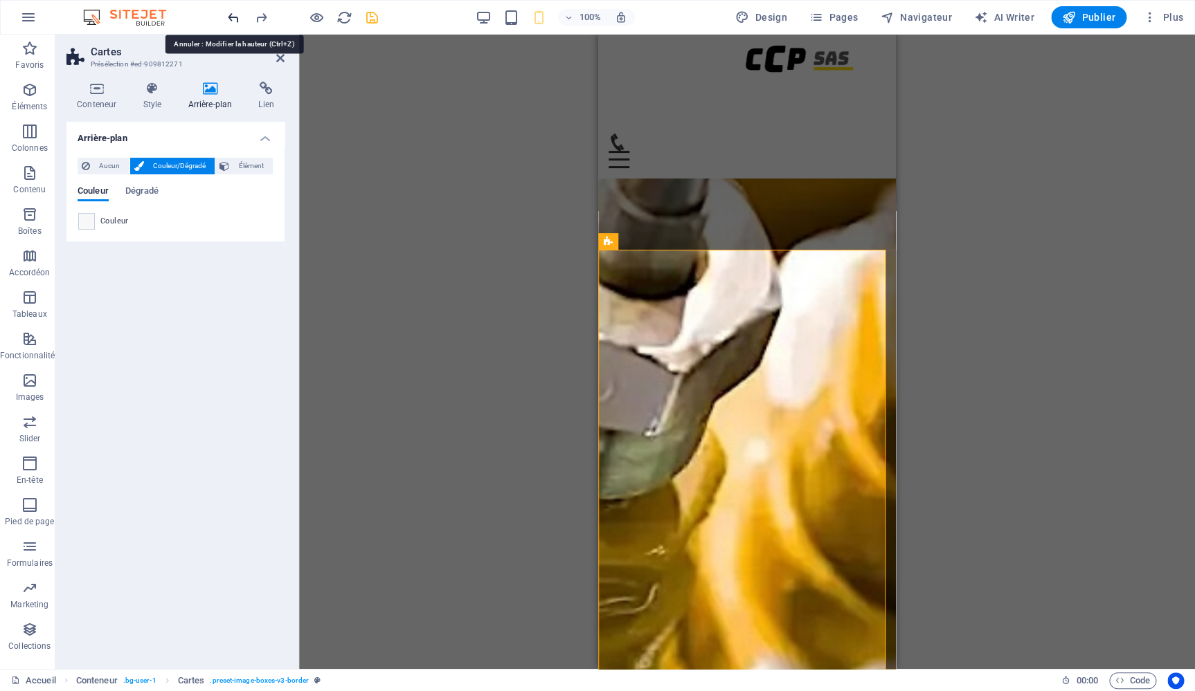
scroll to position [1307, 0]
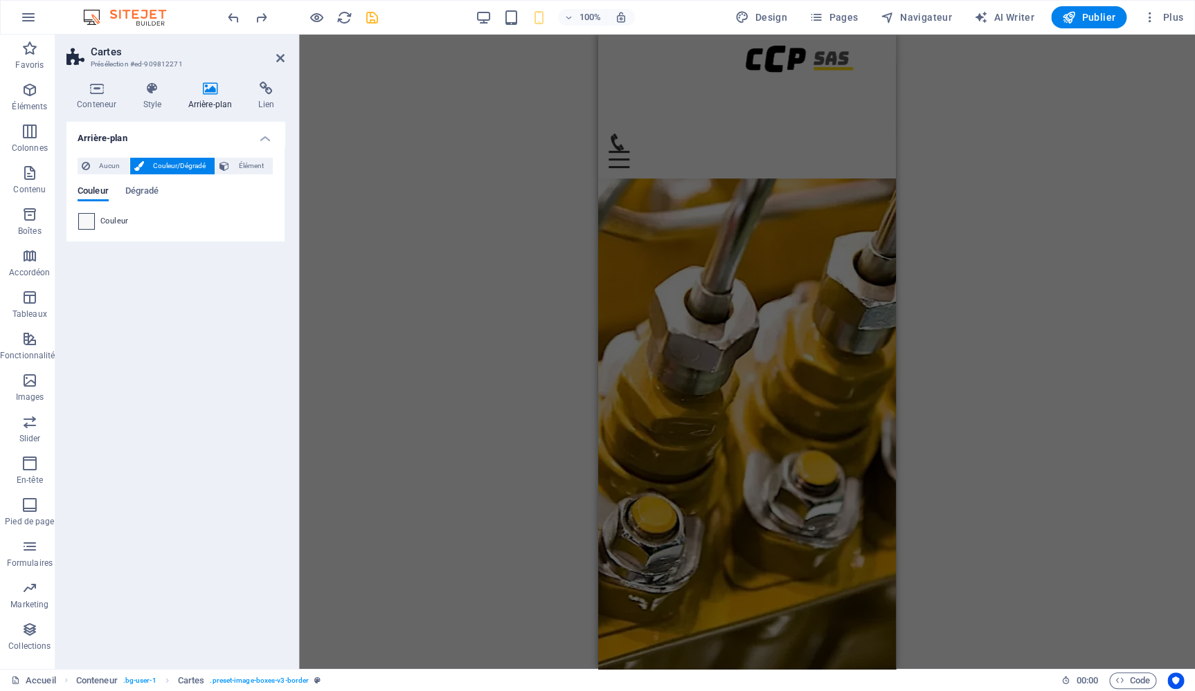
click at [86, 220] on span at bounding box center [86, 221] width 15 height 15
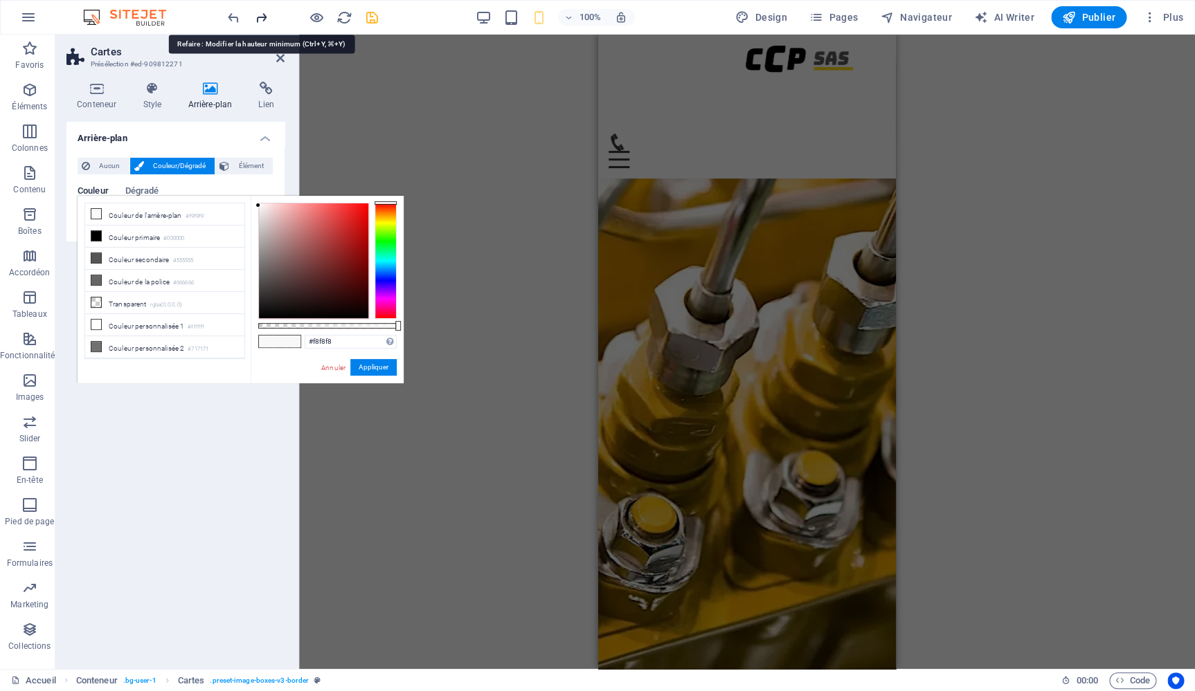
click at [254, 11] on icon "redo" at bounding box center [261, 18] width 16 height 16
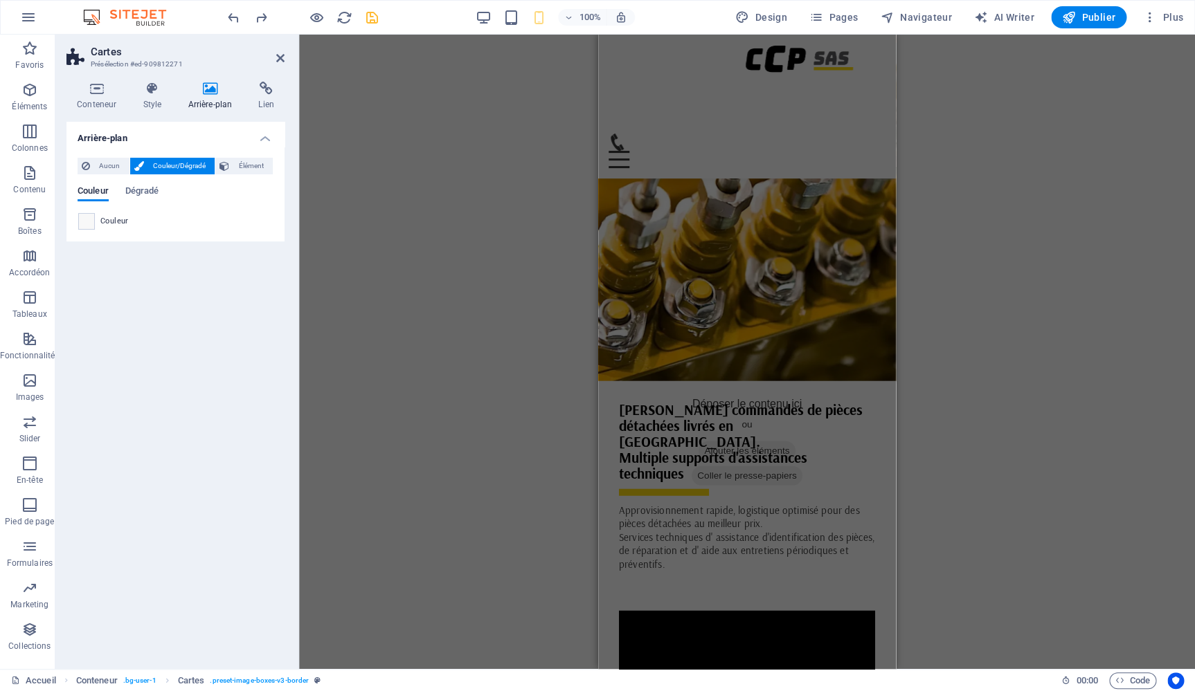
click at [1056, 363] on div "Glissez et déposez l'élément de votre choix pour remplacer le contenu existant.…" at bounding box center [747, 352] width 896 height 635
click at [368, 20] on icon "save" at bounding box center [372, 18] width 16 height 16
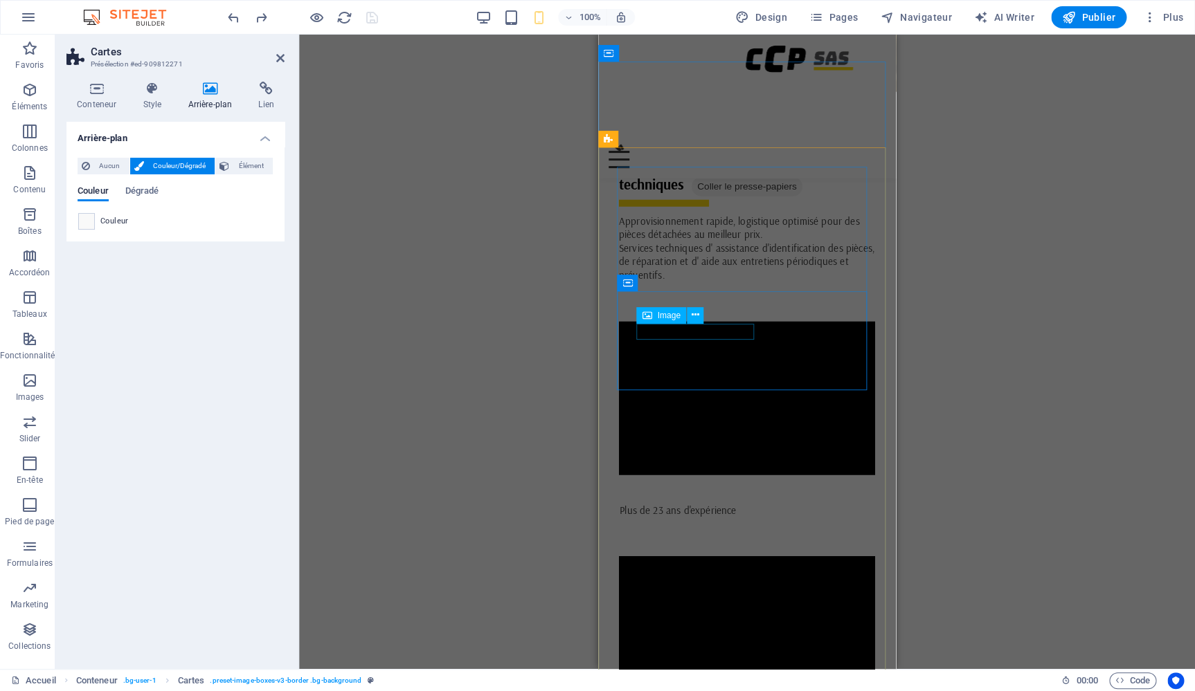
scroll to position [1568, 0]
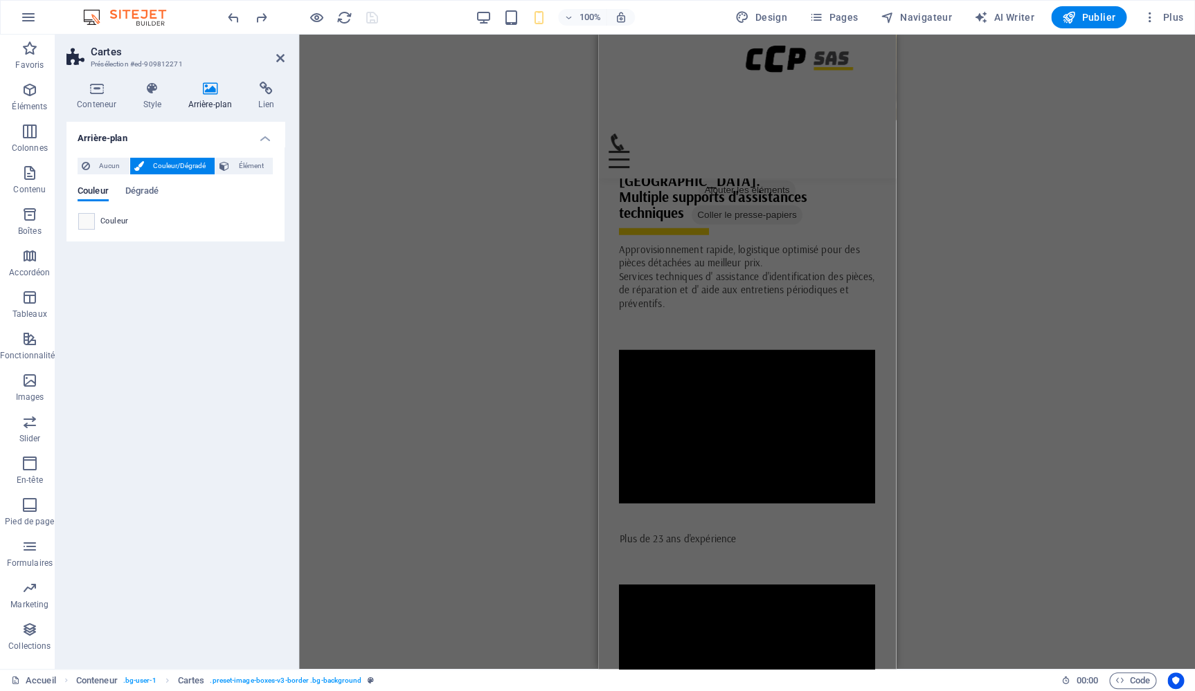
click at [996, 284] on div "Glissez et déposez l'élément de votre choix pour remplacer le contenu existant.…" at bounding box center [747, 352] width 896 height 635
click at [978, 282] on div "Glissez et déposez l'élément de votre choix pour remplacer le contenu existant.…" at bounding box center [747, 352] width 896 height 635
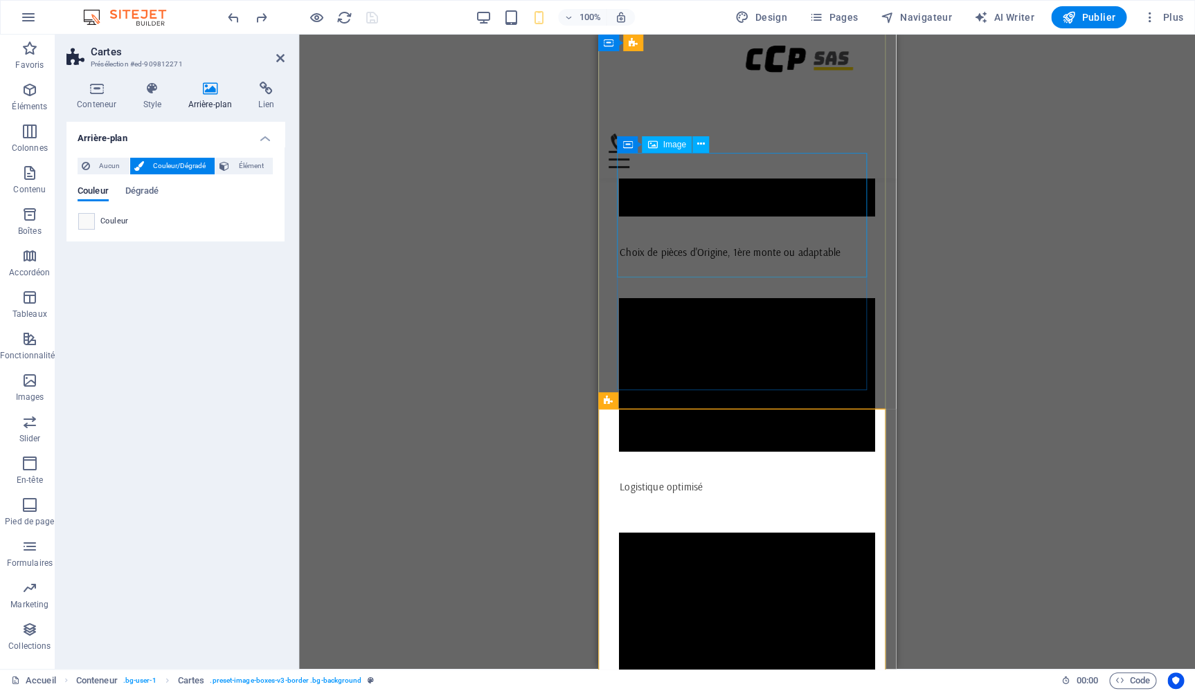
scroll to position [2092, 0]
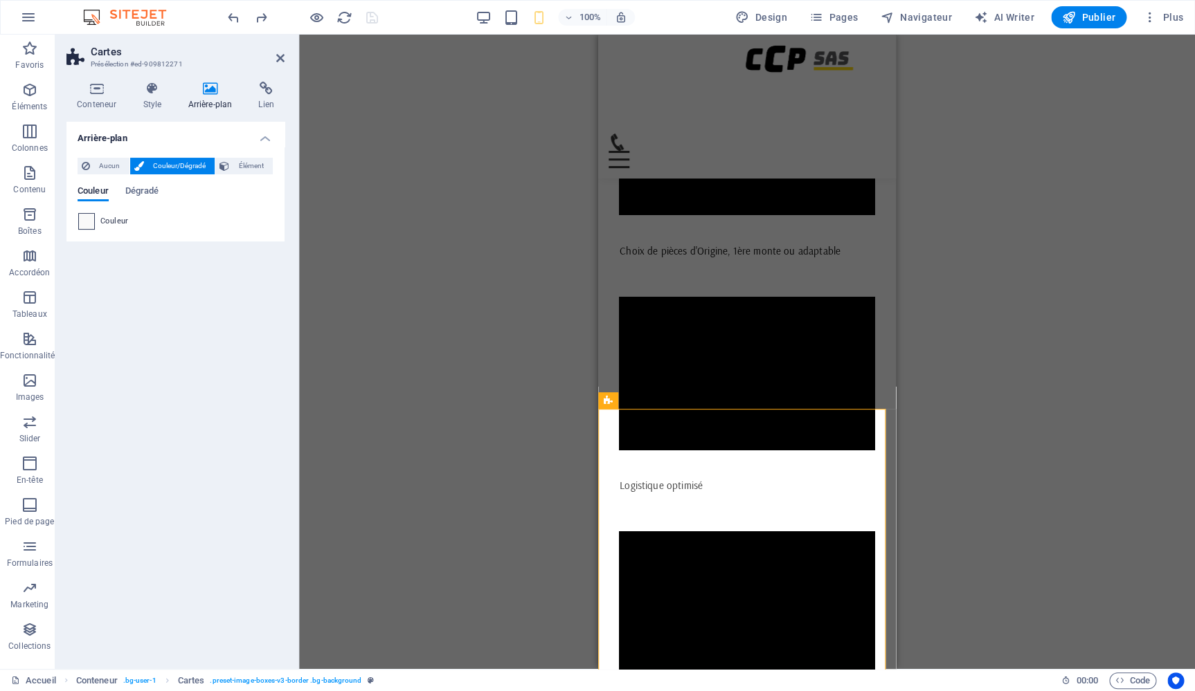
click at [81, 225] on span at bounding box center [86, 221] width 15 height 15
type input "#f9f9f9"
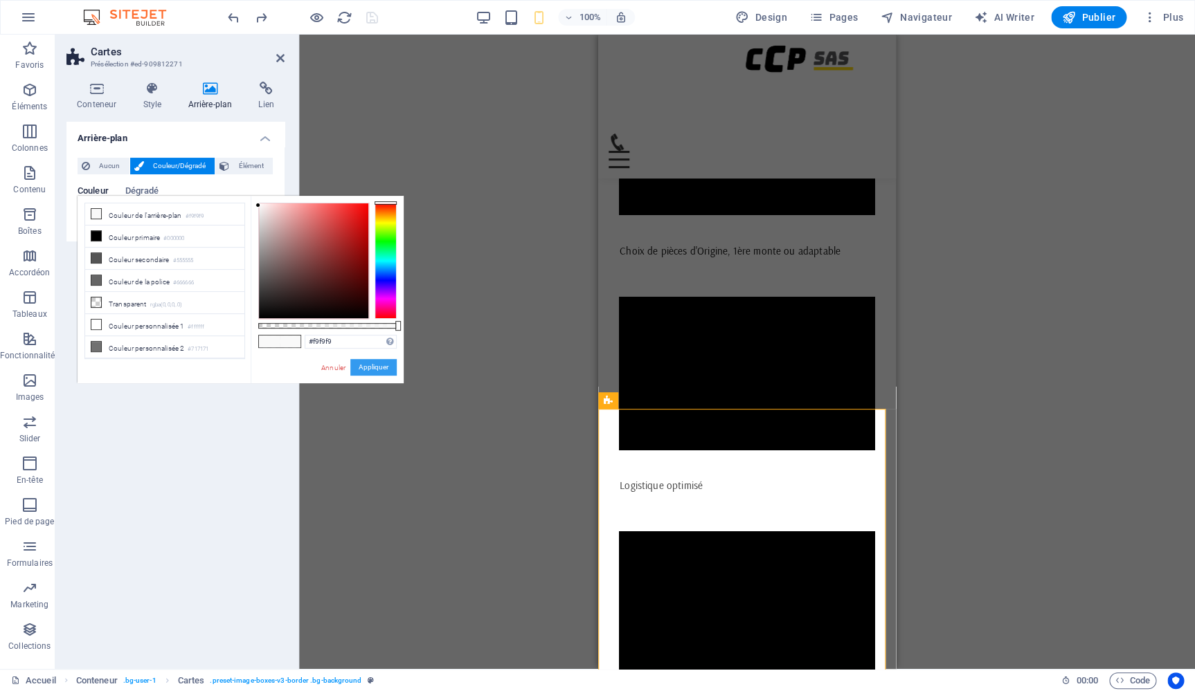
click at [365, 364] on button "Appliquer" at bounding box center [373, 367] width 46 height 17
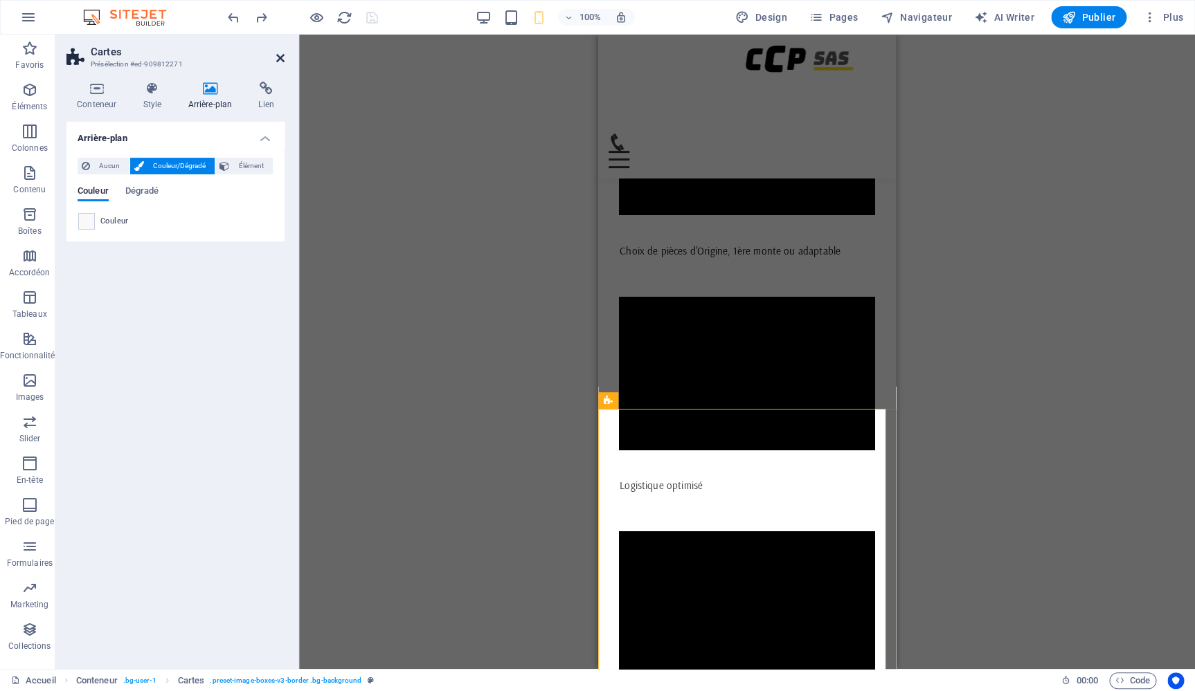
click at [278, 55] on icon at bounding box center [280, 58] width 8 height 11
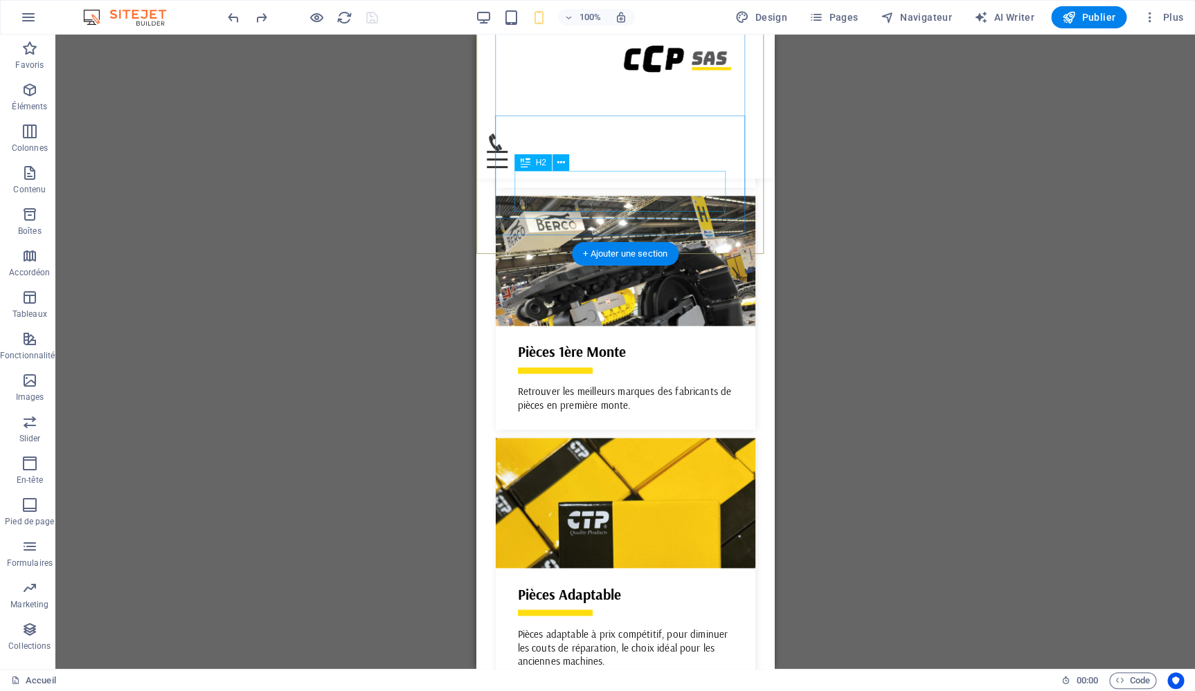
scroll to position [2209, 0]
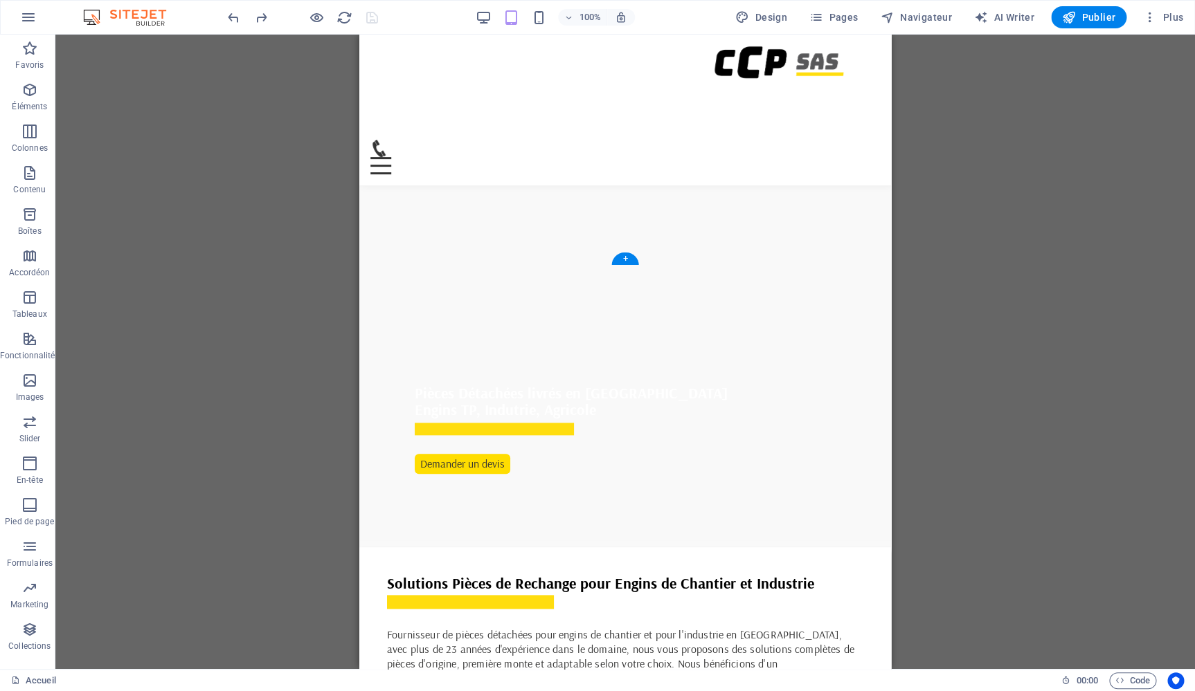
scroll to position [0, 0]
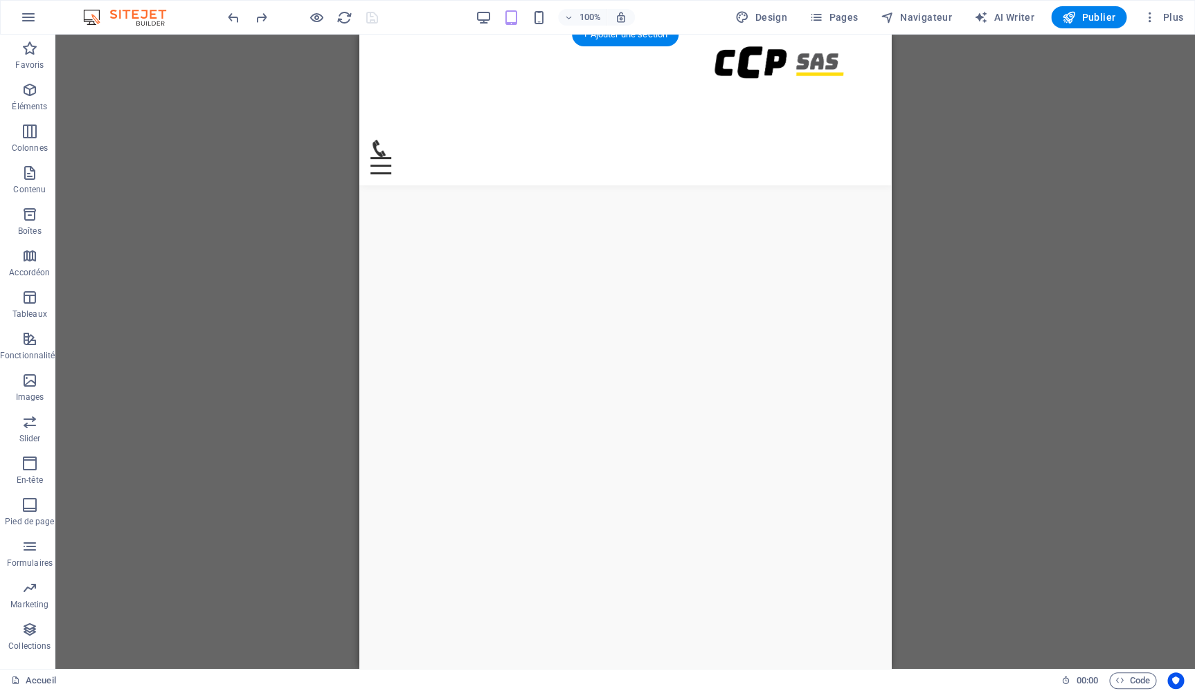
select select "%"
select select "px"
select select "%"
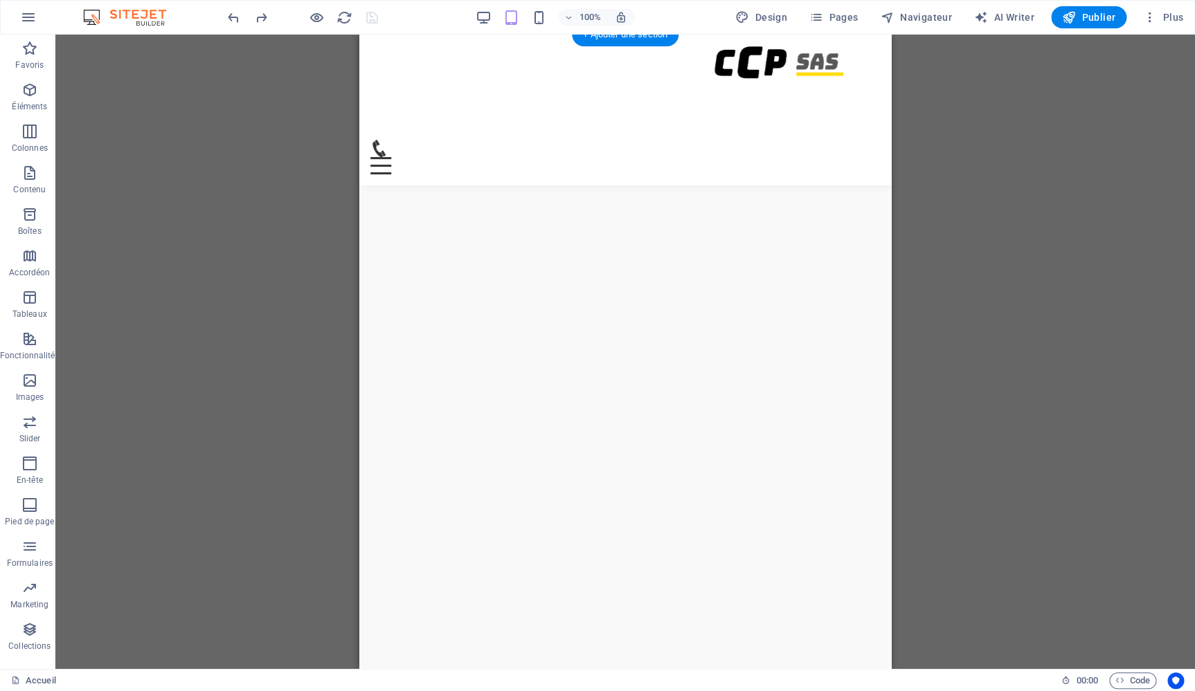
select select "%"
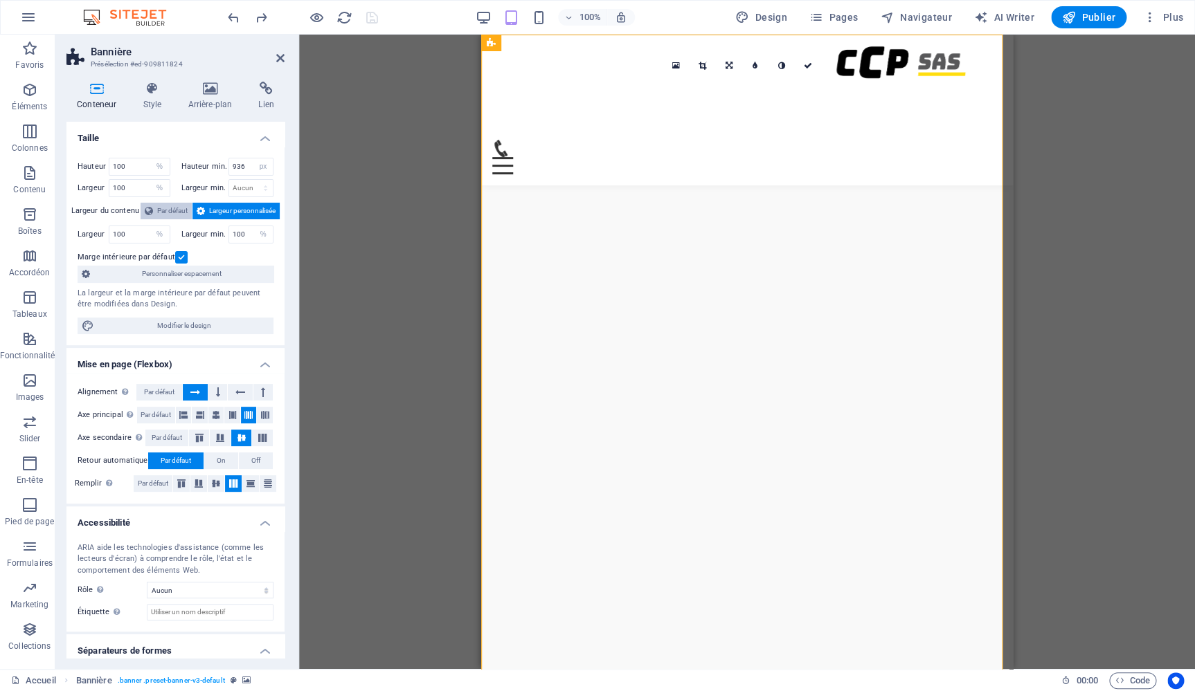
click at [161, 212] on span "Par défaut" at bounding box center [172, 211] width 30 height 17
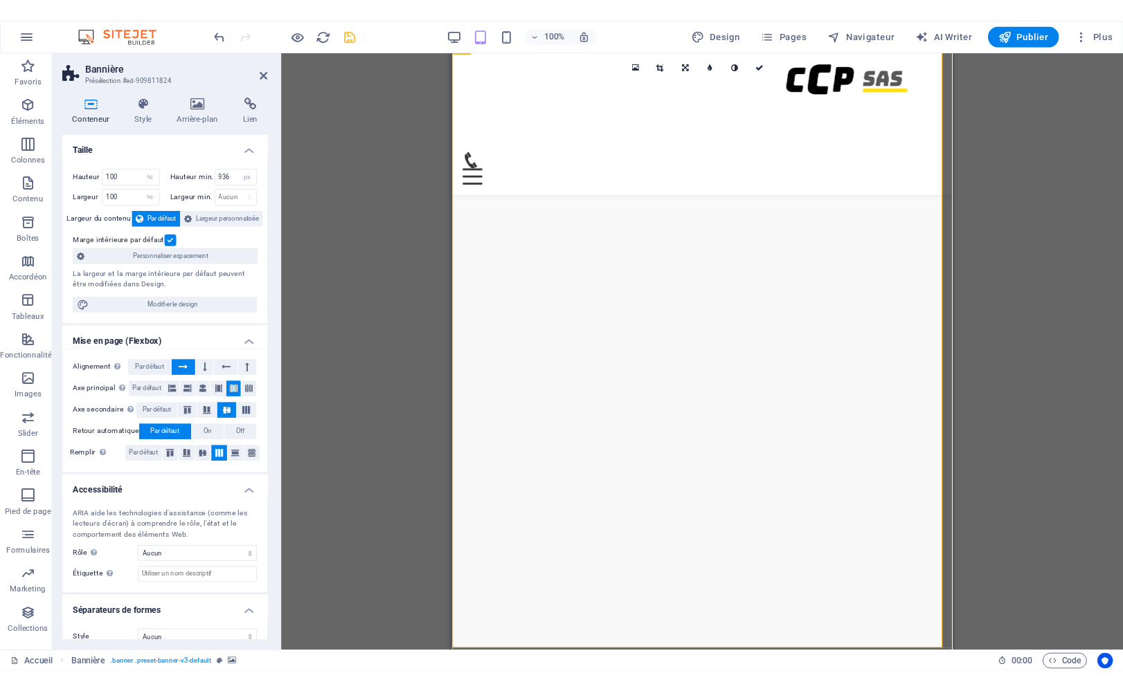
scroll to position [223, 0]
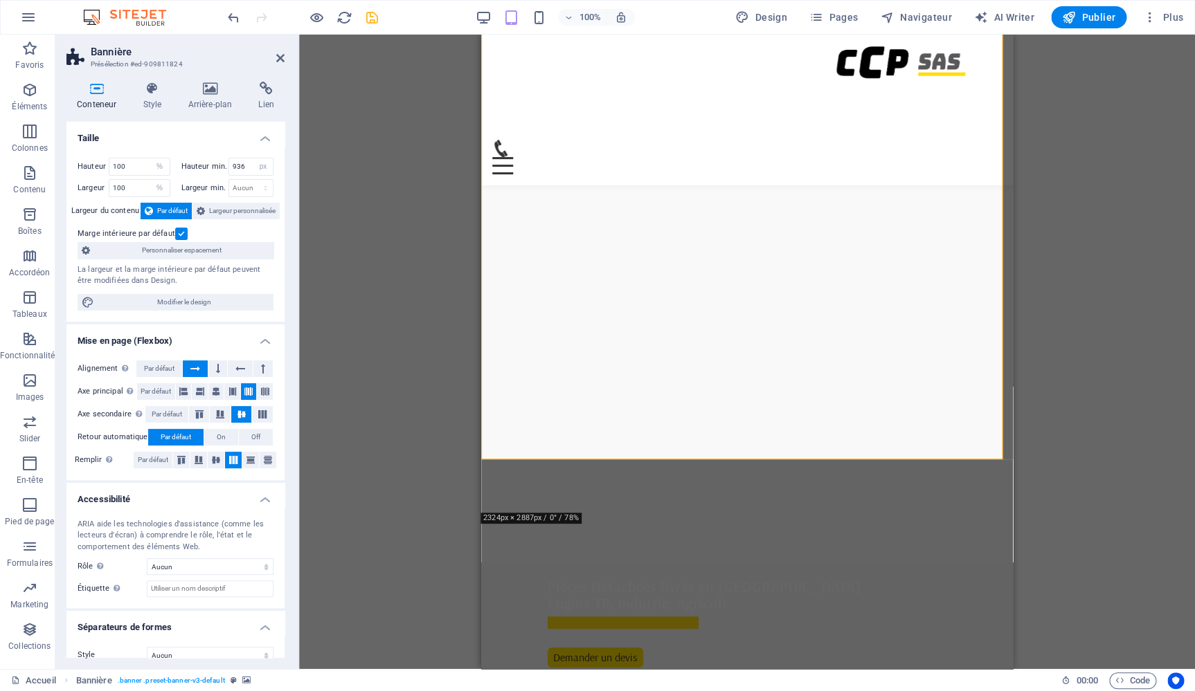
click at [179, 232] on label at bounding box center [181, 234] width 12 height 12
click at [0, 0] on input "Marge intérieure par défaut" at bounding box center [0, 0] width 0 height 0
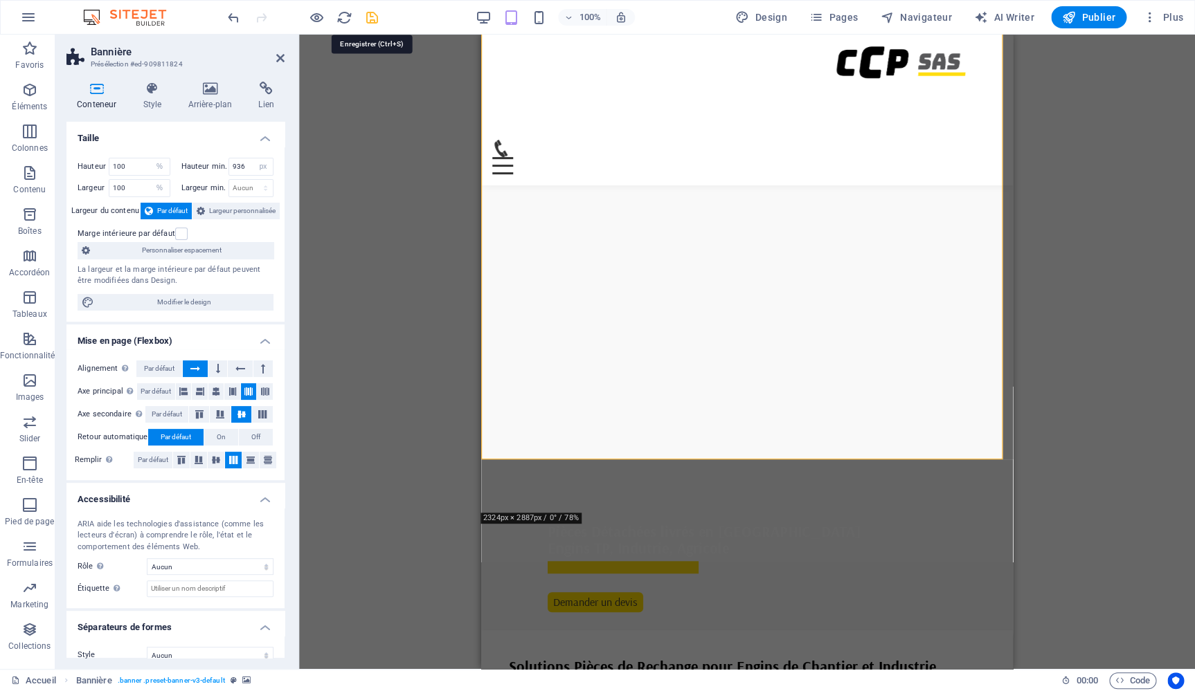
click at [367, 17] on icon "save" at bounding box center [372, 18] width 16 height 16
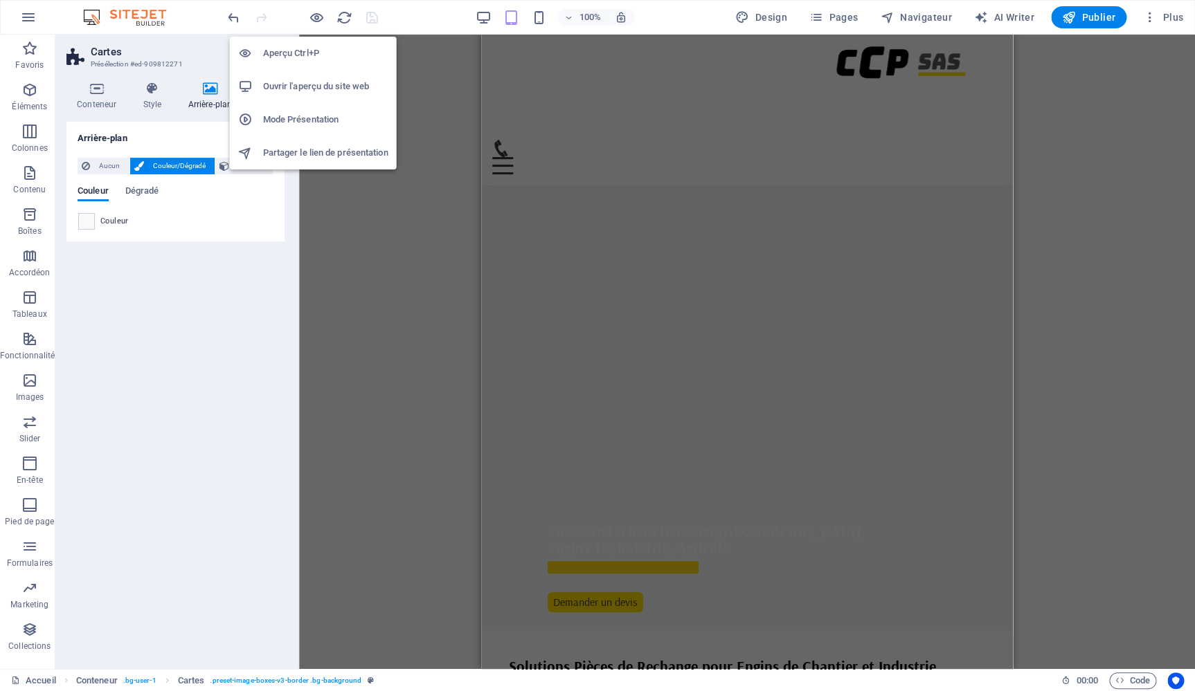
click at [302, 92] on h6 "Ouvrir l'aperçu du site web" at bounding box center [325, 86] width 125 height 17
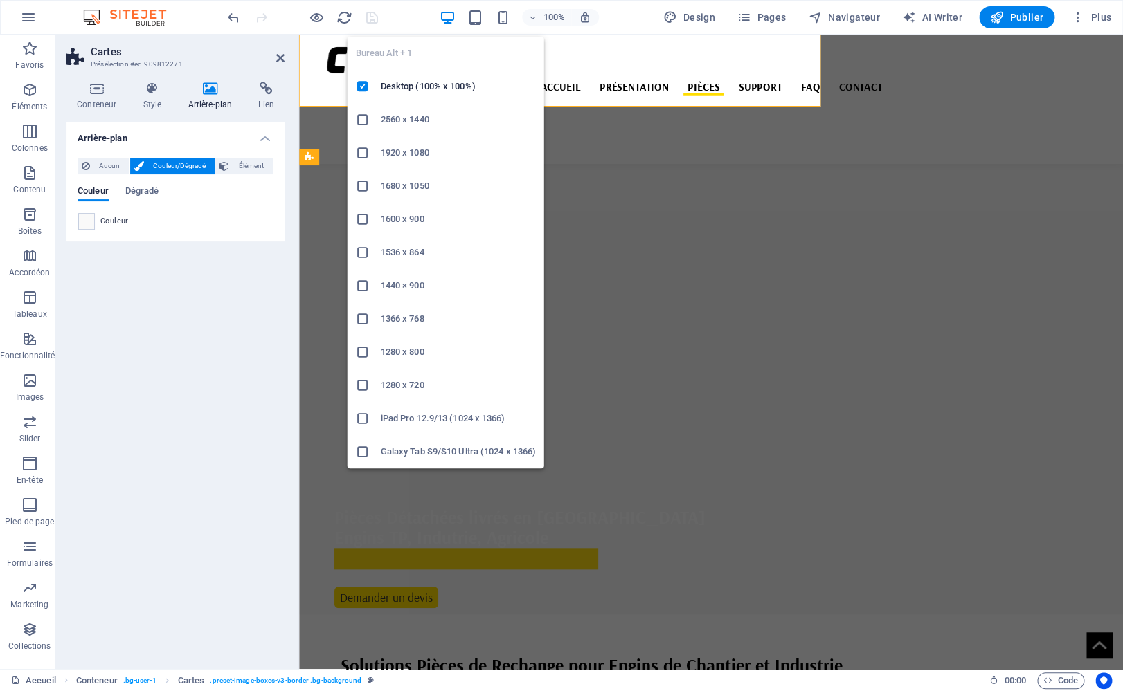
scroll to position [1875, 0]
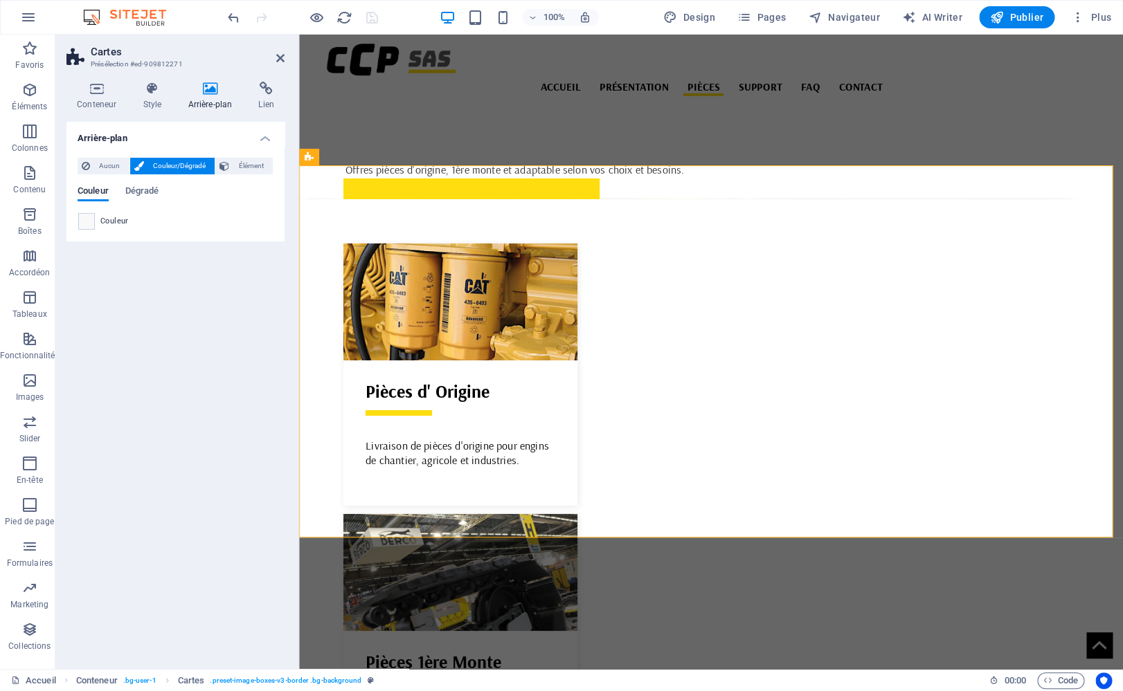
click at [282, 51] on h2 "Cartes" at bounding box center [188, 52] width 194 height 12
click at [277, 53] on icon at bounding box center [280, 58] width 8 height 11
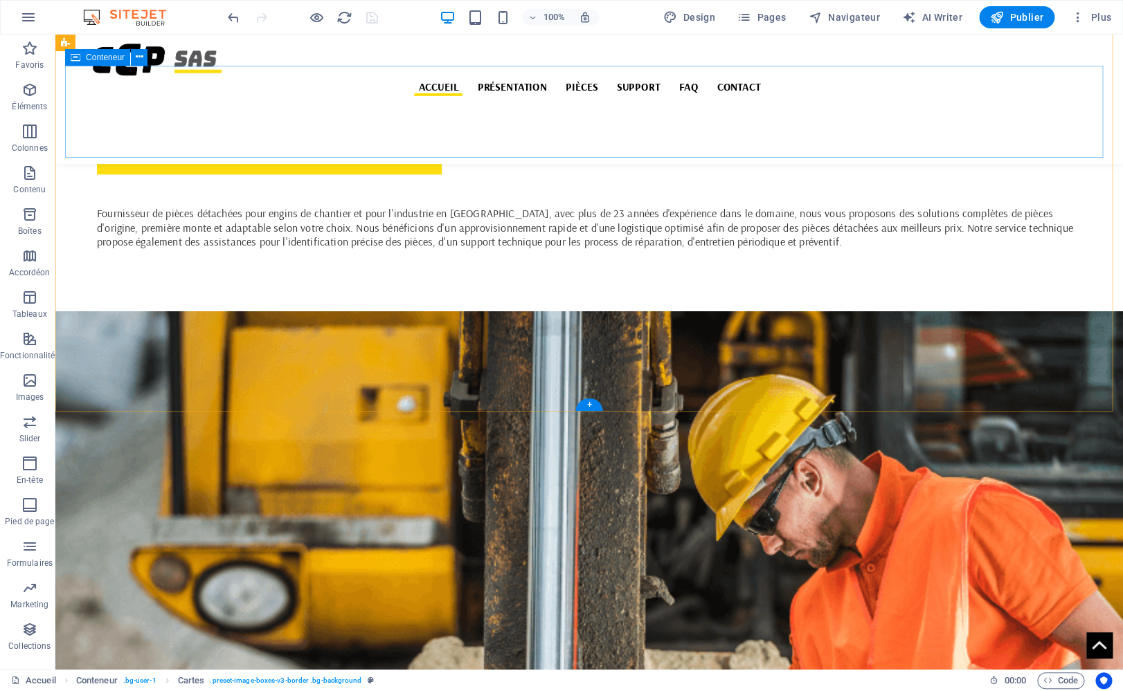
scroll to position [0, 0]
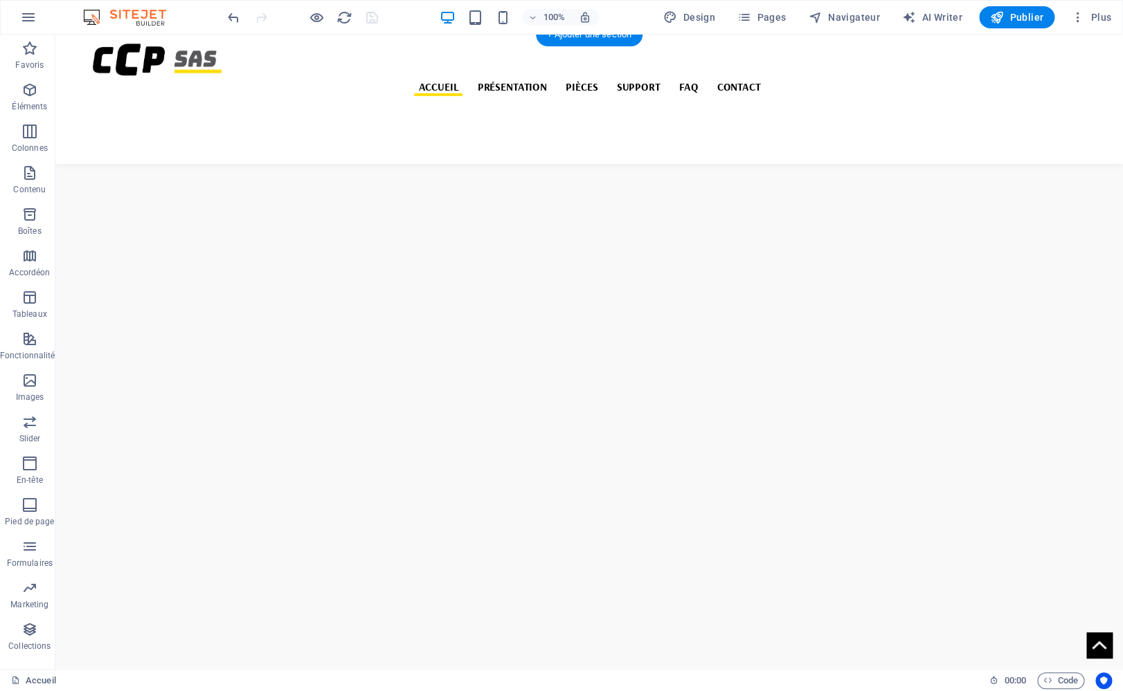
select select "%"
select select "px"
select select "%"
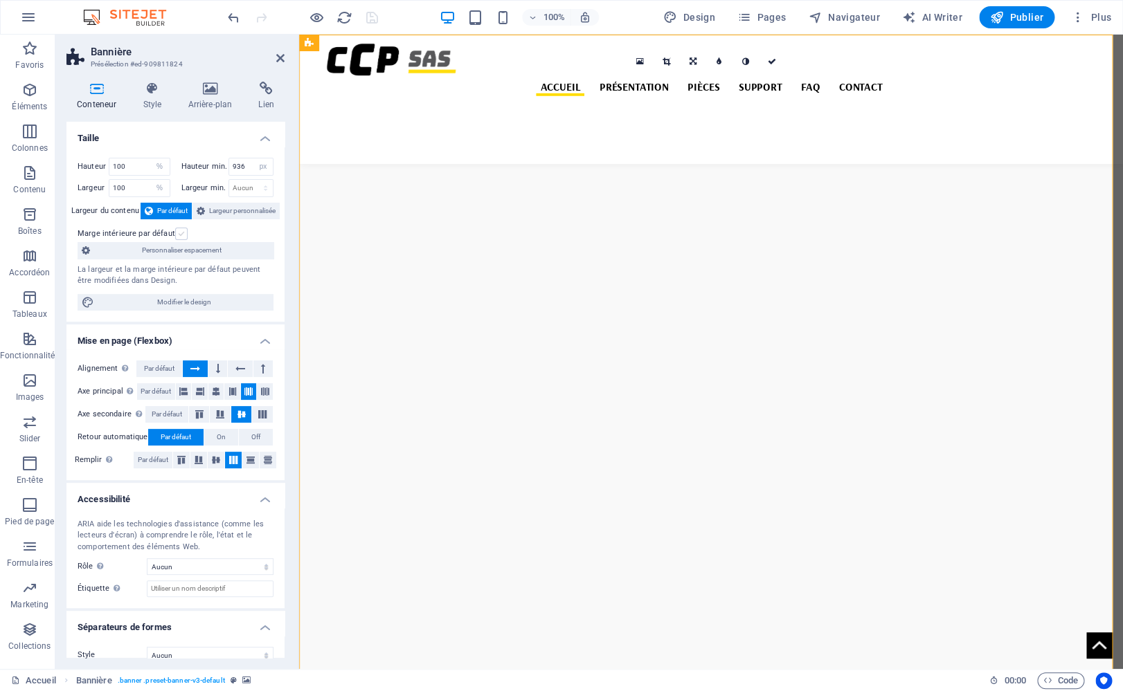
click at [181, 236] on label at bounding box center [181, 234] width 12 height 12
click at [0, 0] on input "Marge intérieure par défaut" at bounding box center [0, 0] width 0 height 0
click at [170, 209] on span "Par défaut" at bounding box center [172, 211] width 30 height 17
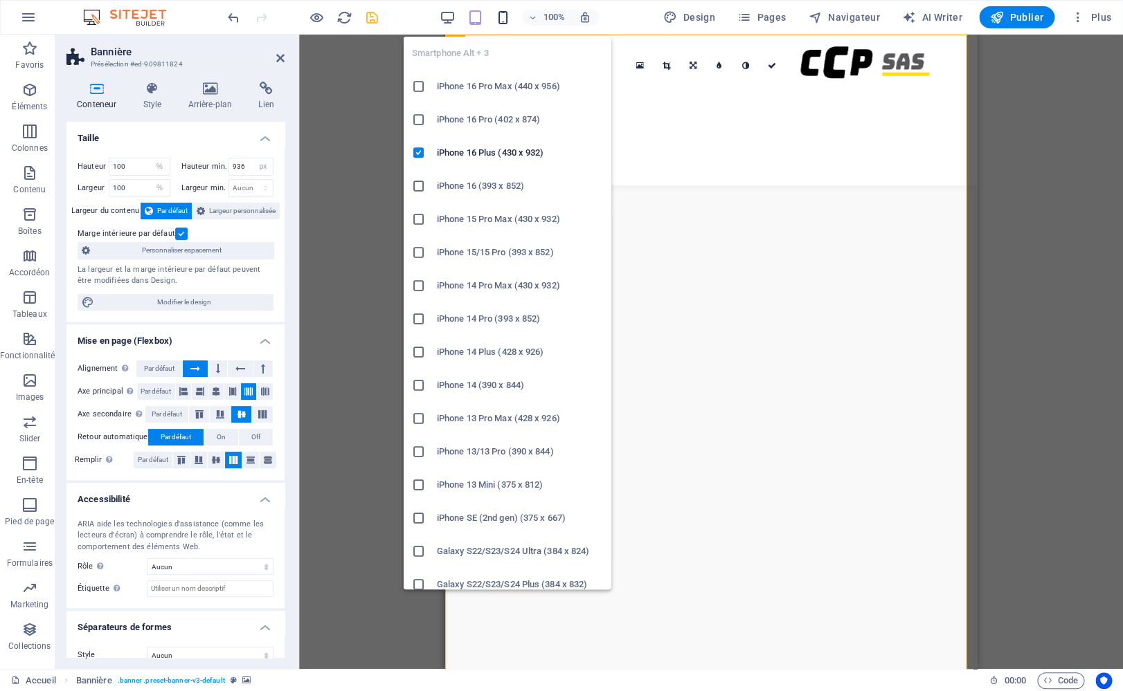
click at [0, 0] on icon "button" at bounding box center [0, 0] width 0 height 0
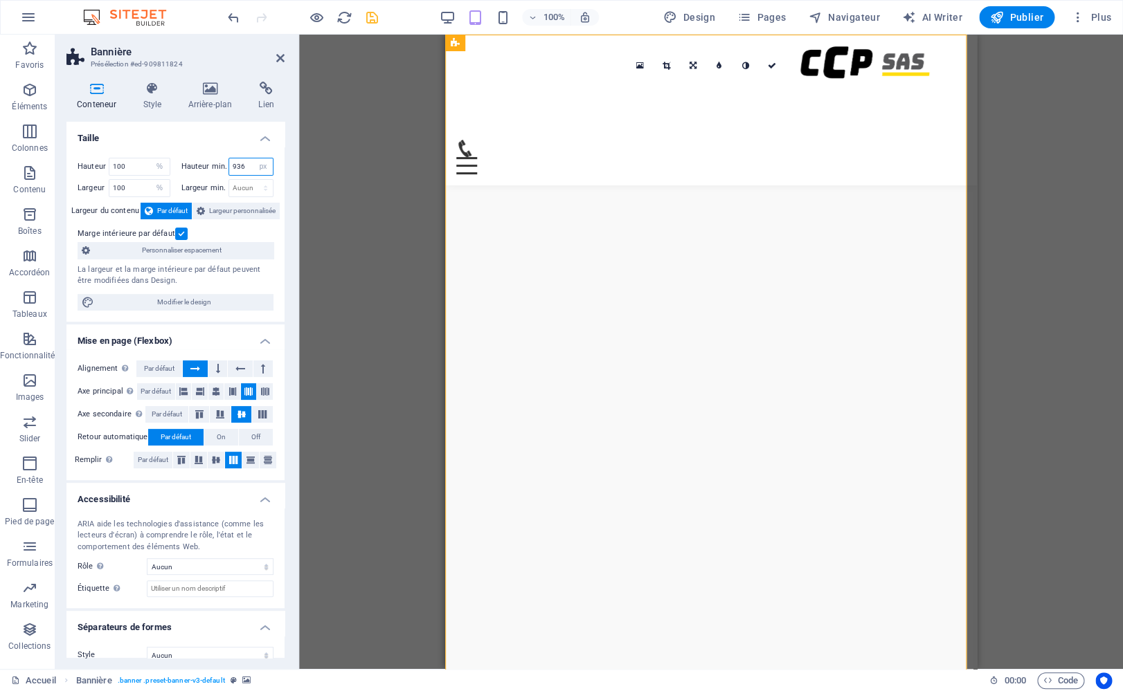
drag, startPoint x: 241, startPoint y: 168, endPoint x: 205, endPoint y: 163, distance: 36.4
click at [229, 163] on input "936" at bounding box center [251, 167] width 44 height 17
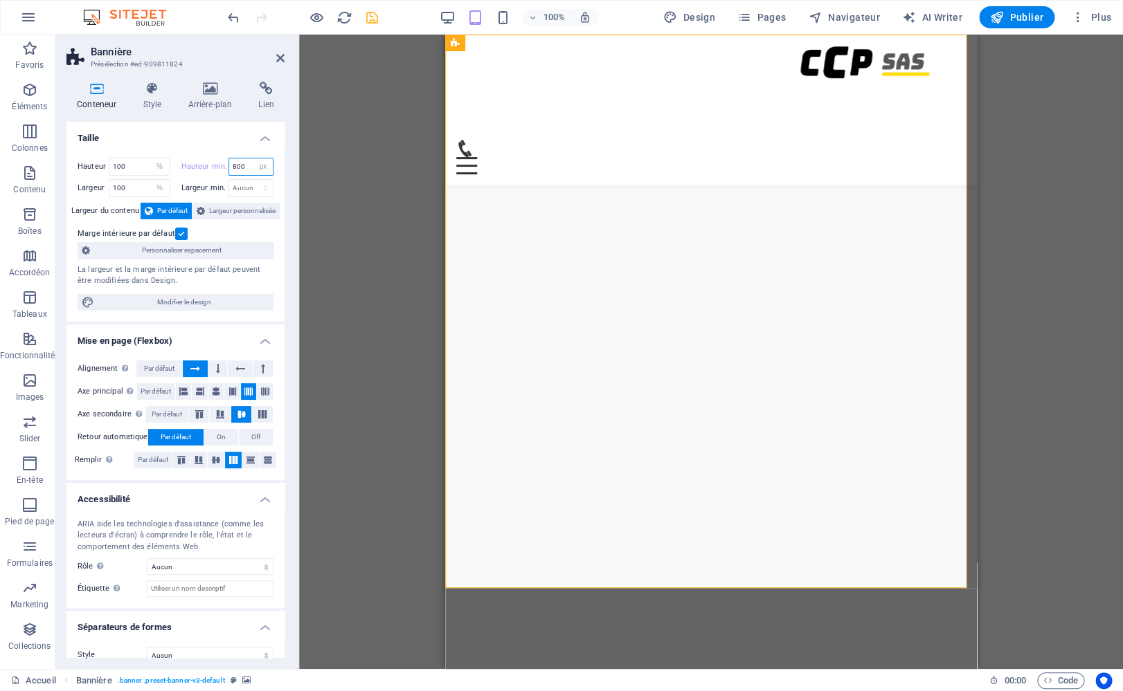
drag, startPoint x: 243, startPoint y: 167, endPoint x: 206, endPoint y: 159, distance: 37.6
click at [229, 159] on input "800" at bounding box center [251, 167] width 44 height 17
type input "900"
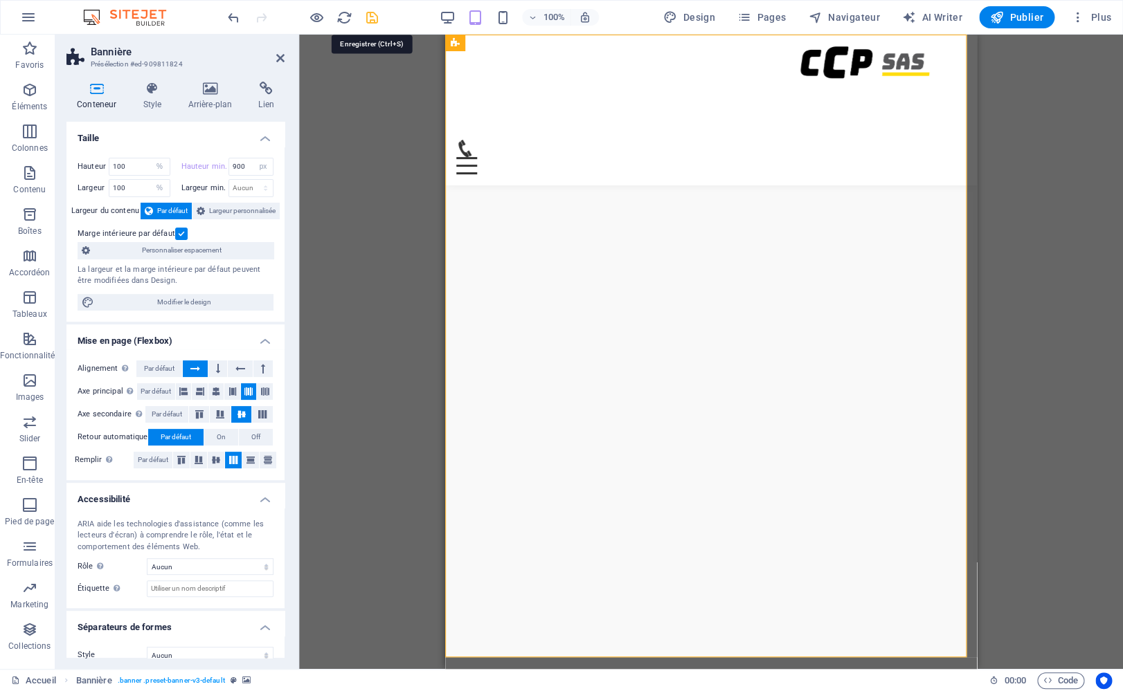
click at [366, 18] on icon "save" at bounding box center [372, 18] width 16 height 16
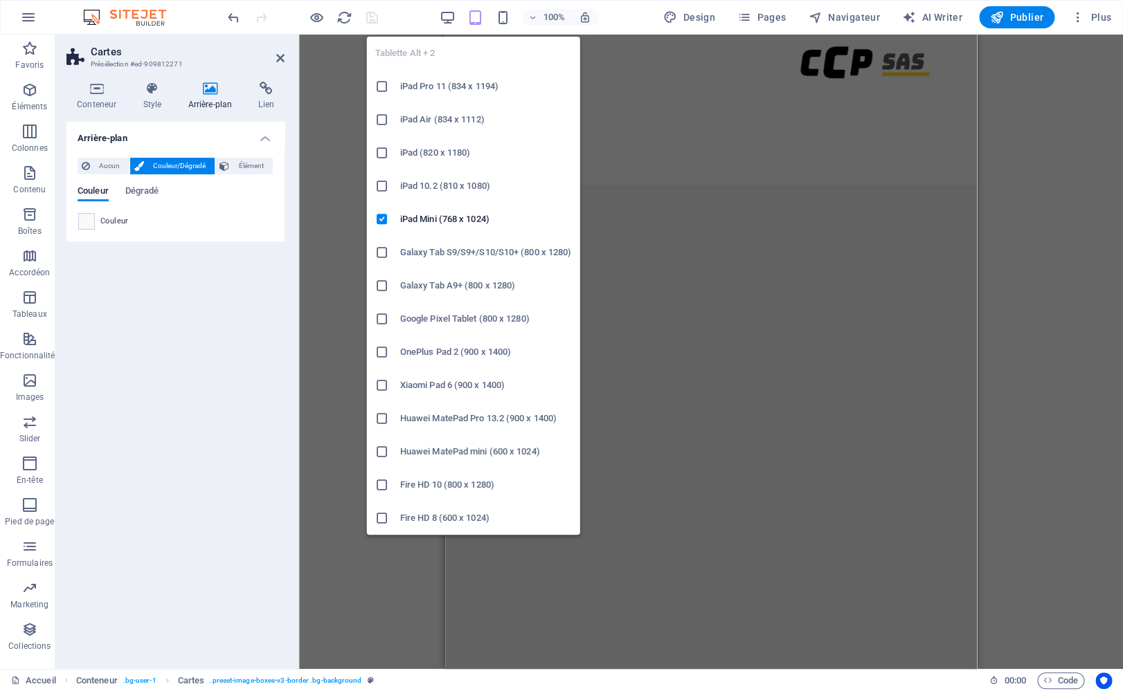
click at [386, 90] on icon at bounding box center [382, 87] width 14 height 14
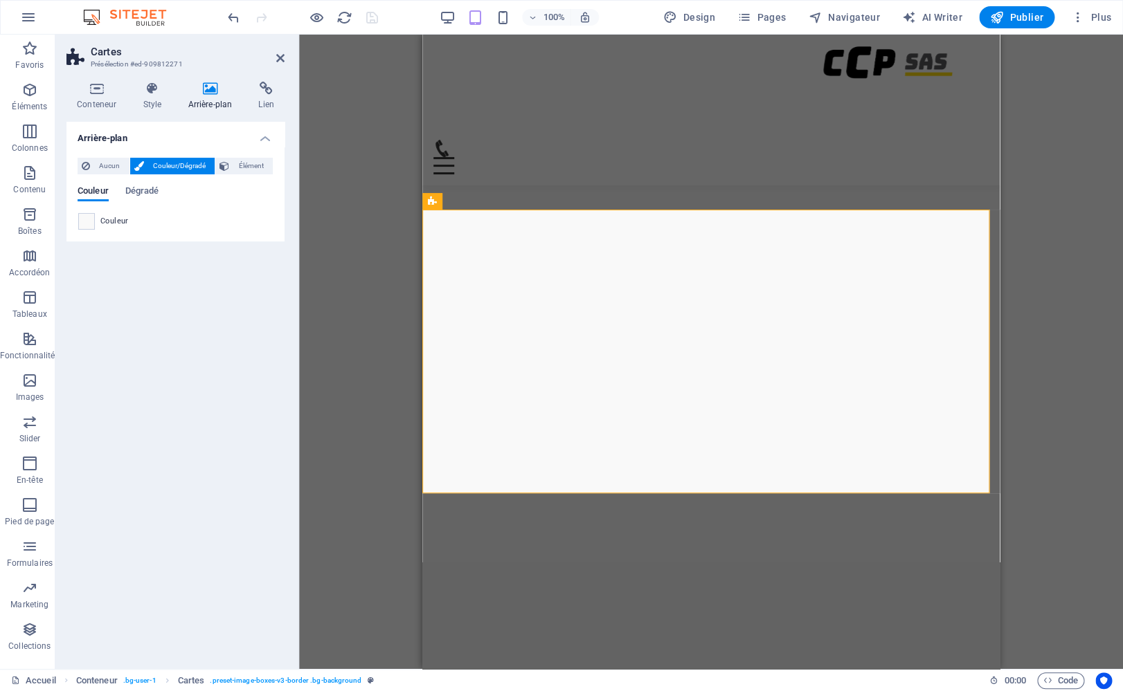
scroll to position [1438, 0]
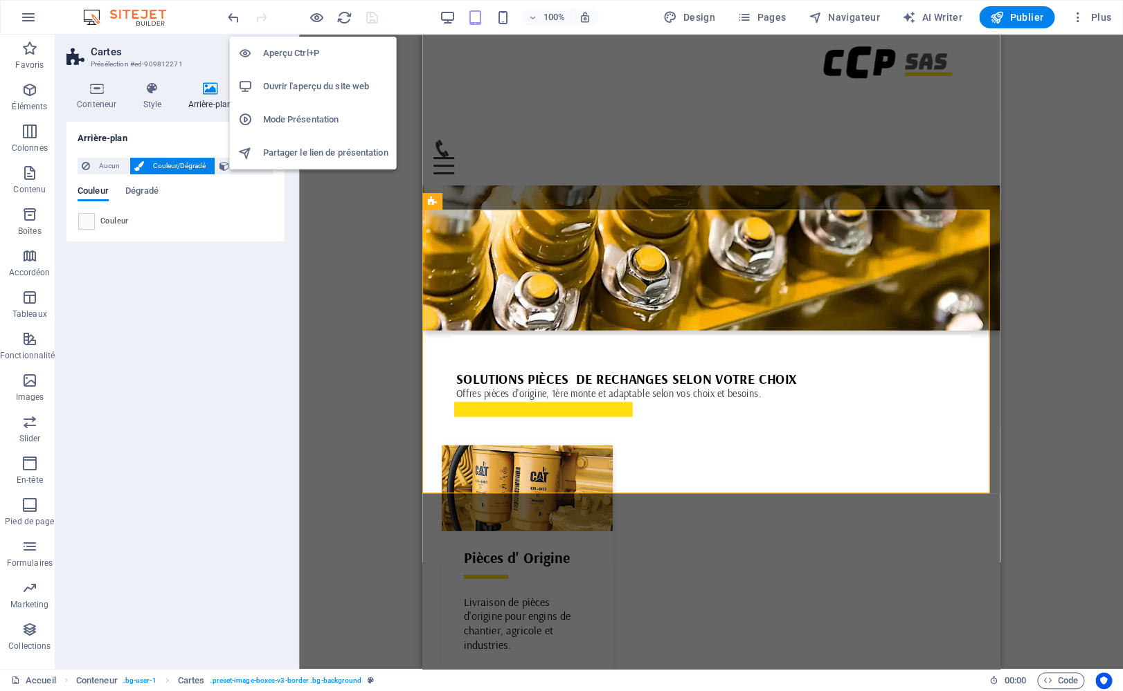
click at [307, 53] on h6 "Aperçu Ctrl+P" at bounding box center [325, 53] width 125 height 17
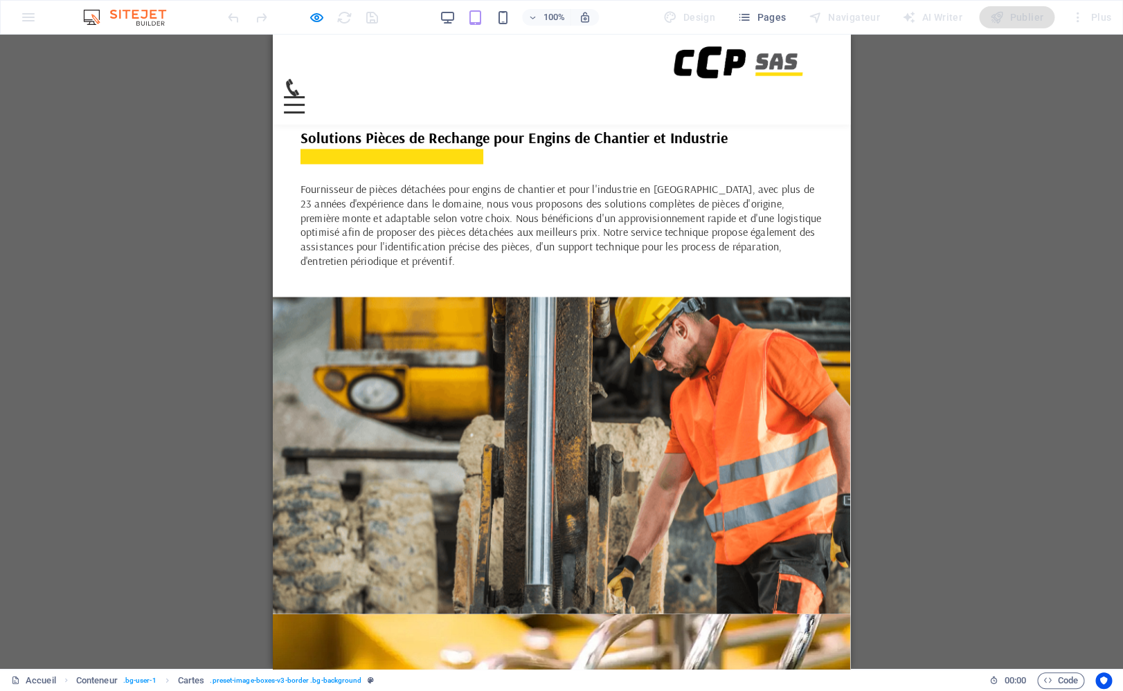
scroll to position [0, 0]
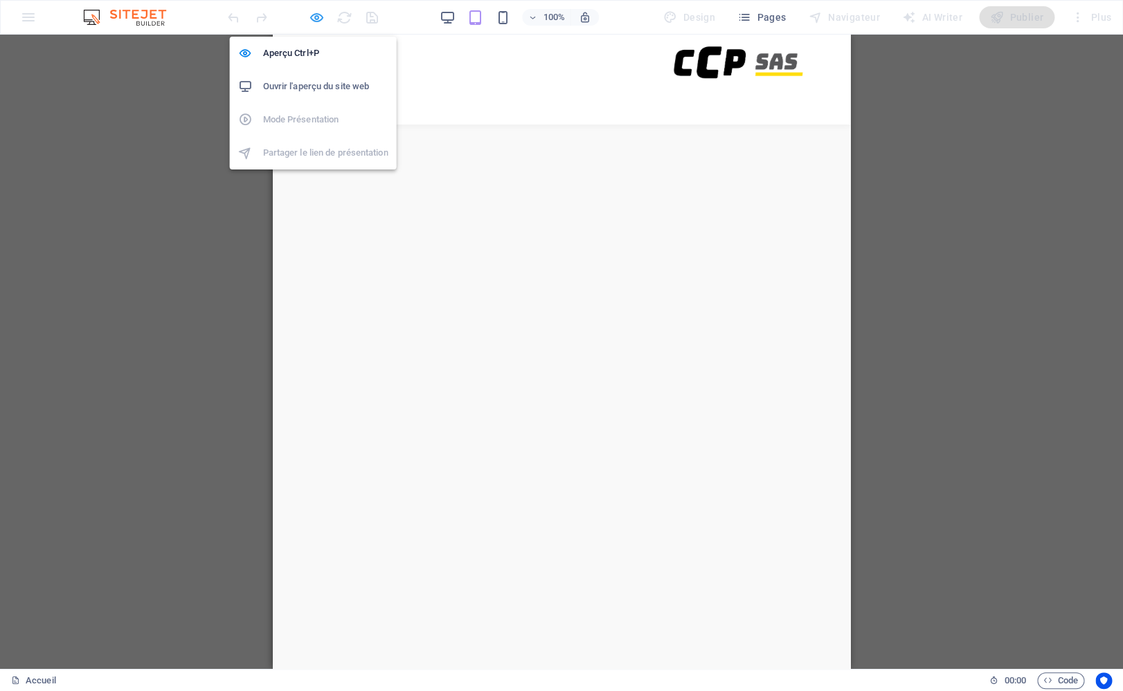
click at [316, 15] on icon "button" at bounding box center [317, 18] width 16 height 16
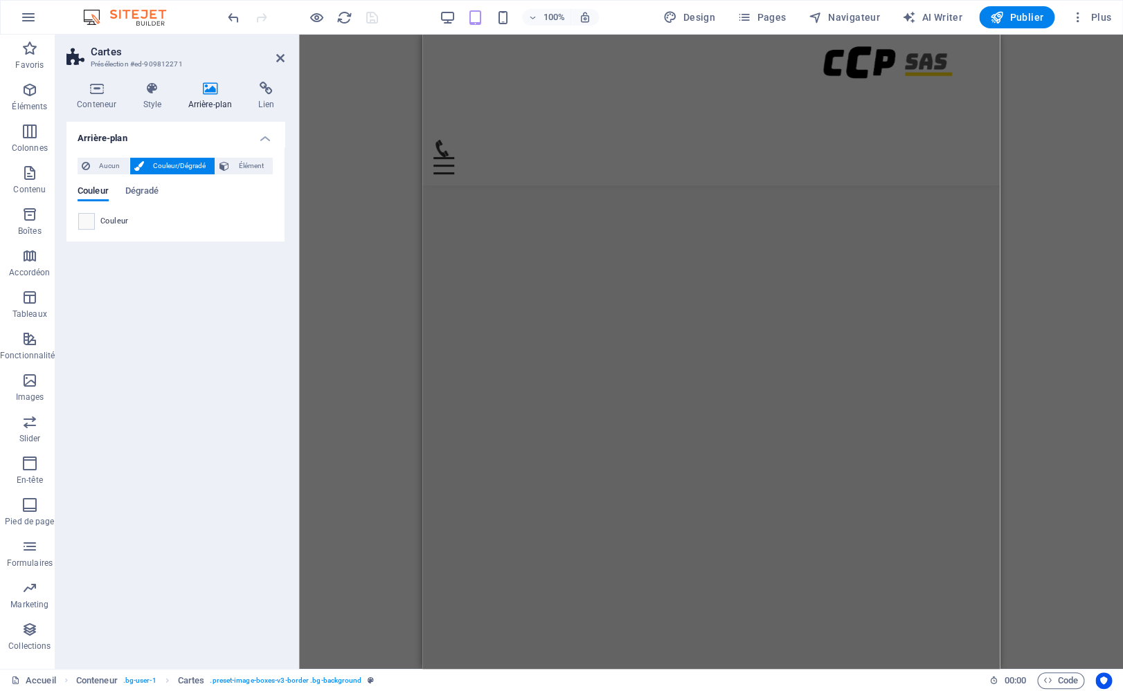
select select "%"
select select "px"
select select "%"
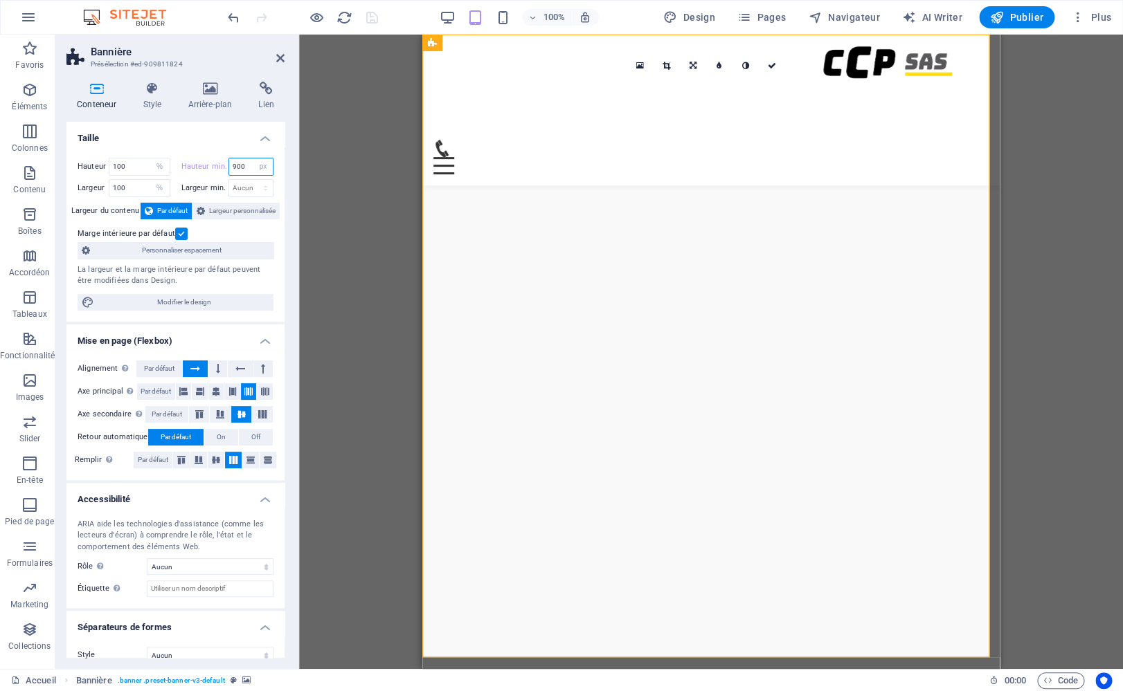
drag, startPoint x: 239, startPoint y: 163, endPoint x: 210, endPoint y: 161, distance: 28.5
click at [229, 161] on input "900" at bounding box center [251, 167] width 44 height 17
type input "910"
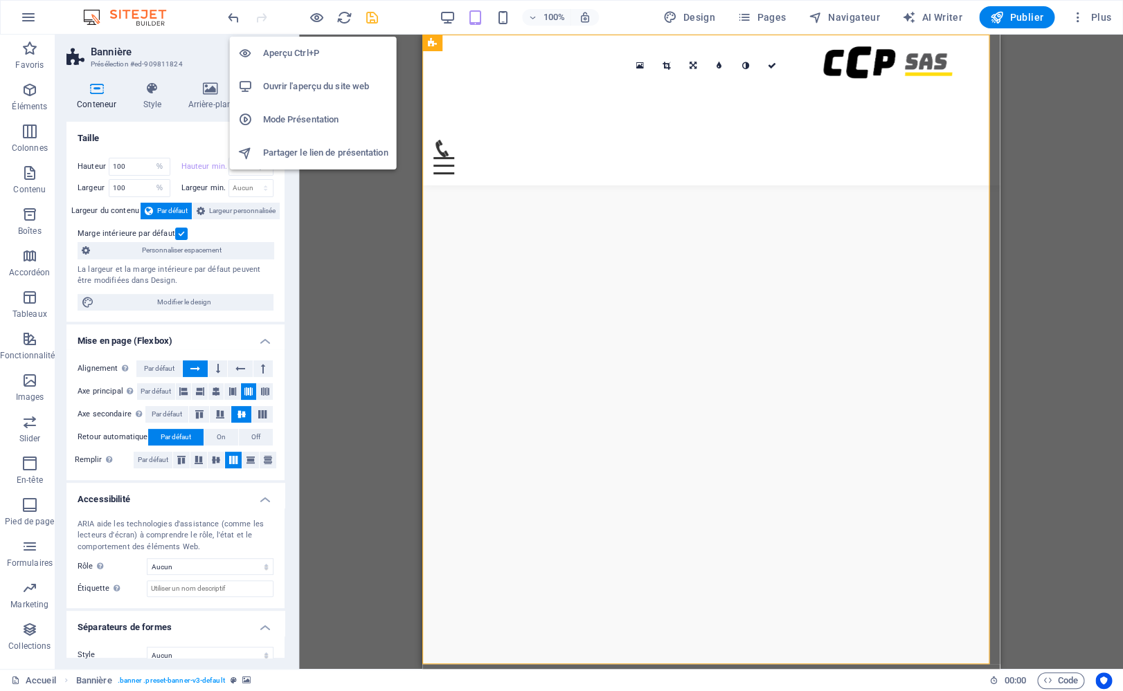
drag, startPoint x: 301, startPoint y: 51, endPoint x: 347, endPoint y: 116, distance: 79.5
click at [301, 51] on h6 "Aperçu Ctrl+P" at bounding box center [325, 53] width 125 height 17
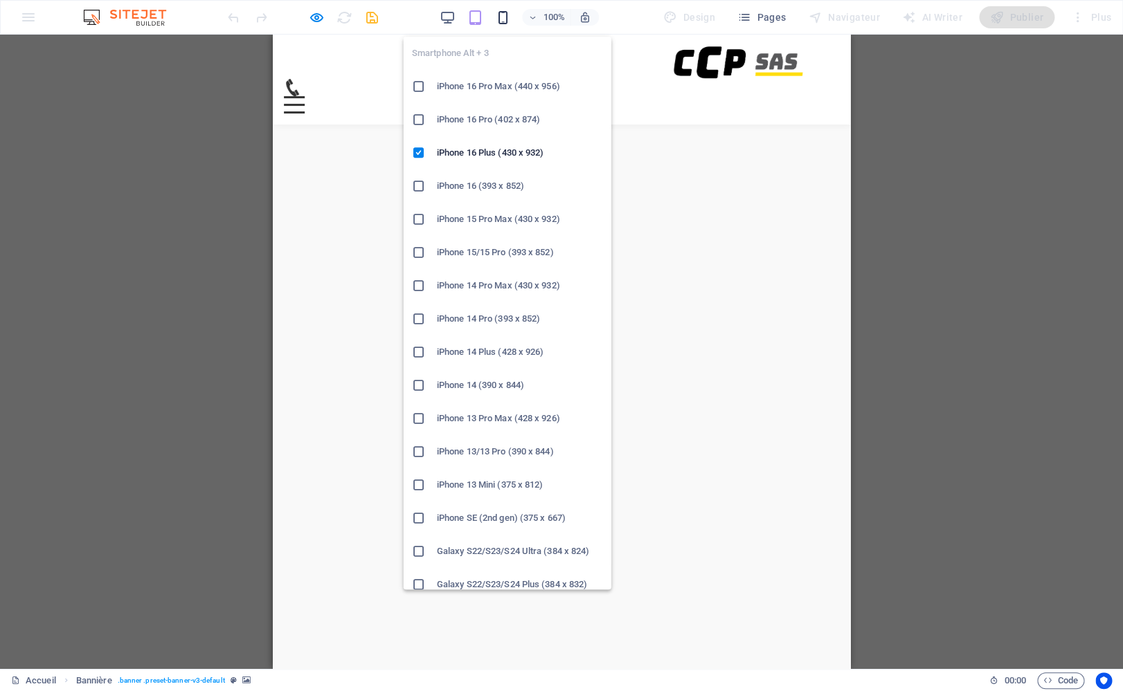
click at [0, 0] on icon "button" at bounding box center [0, 0] width 0 height 0
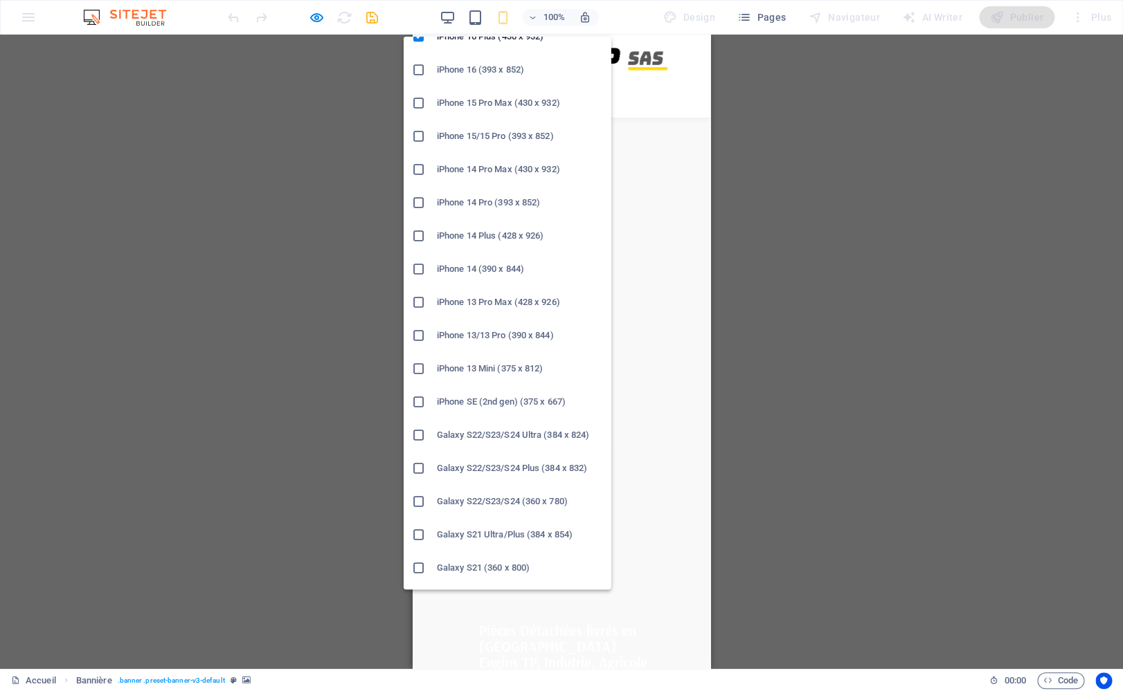
scroll to position [133, 0]
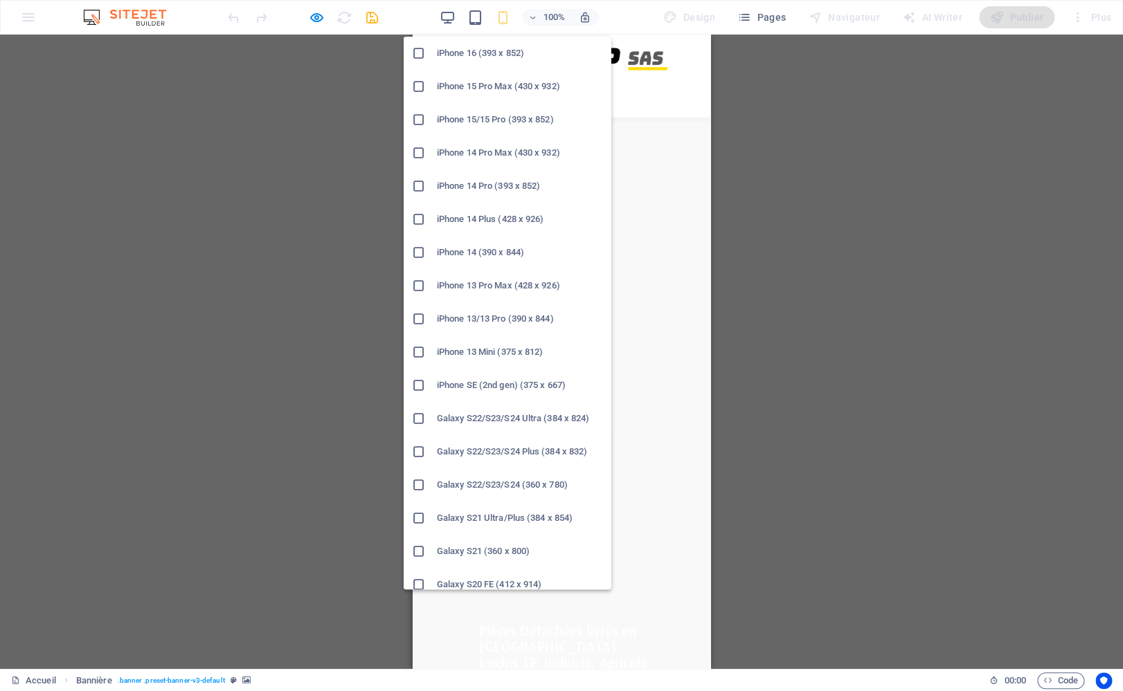
click at [471, 316] on h6 "iPhone 13/13 Pro (390 x 844)" at bounding box center [520, 319] width 166 height 17
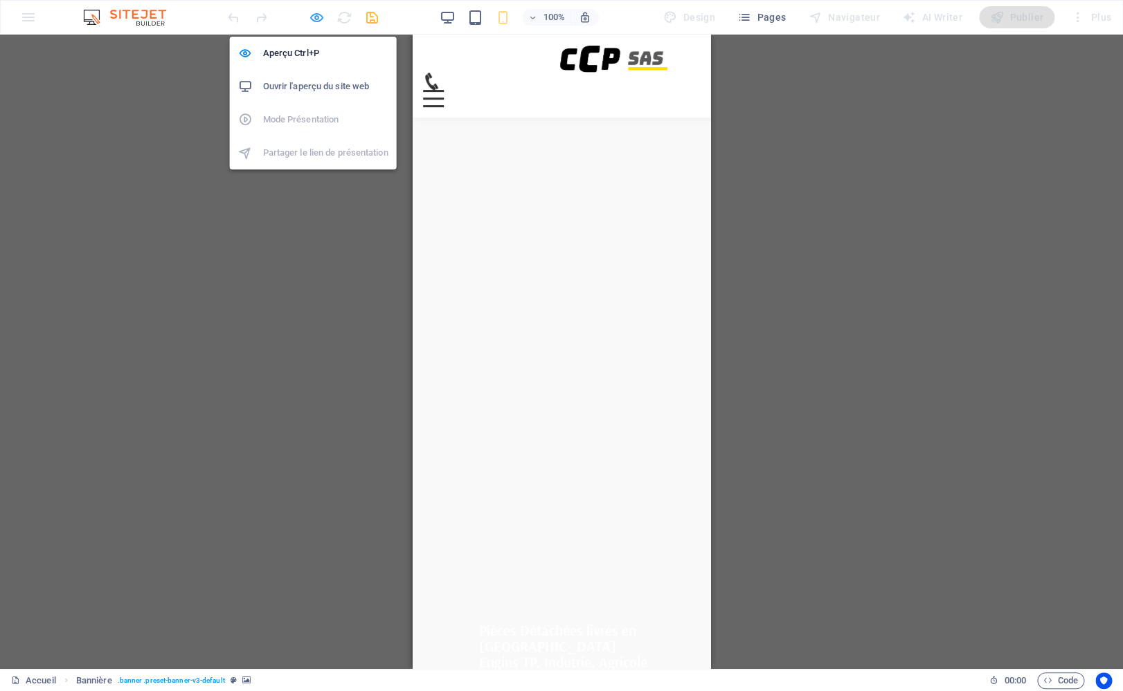
click at [320, 17] on icon "button" at bounding box center [317, 18] width 16 height 16
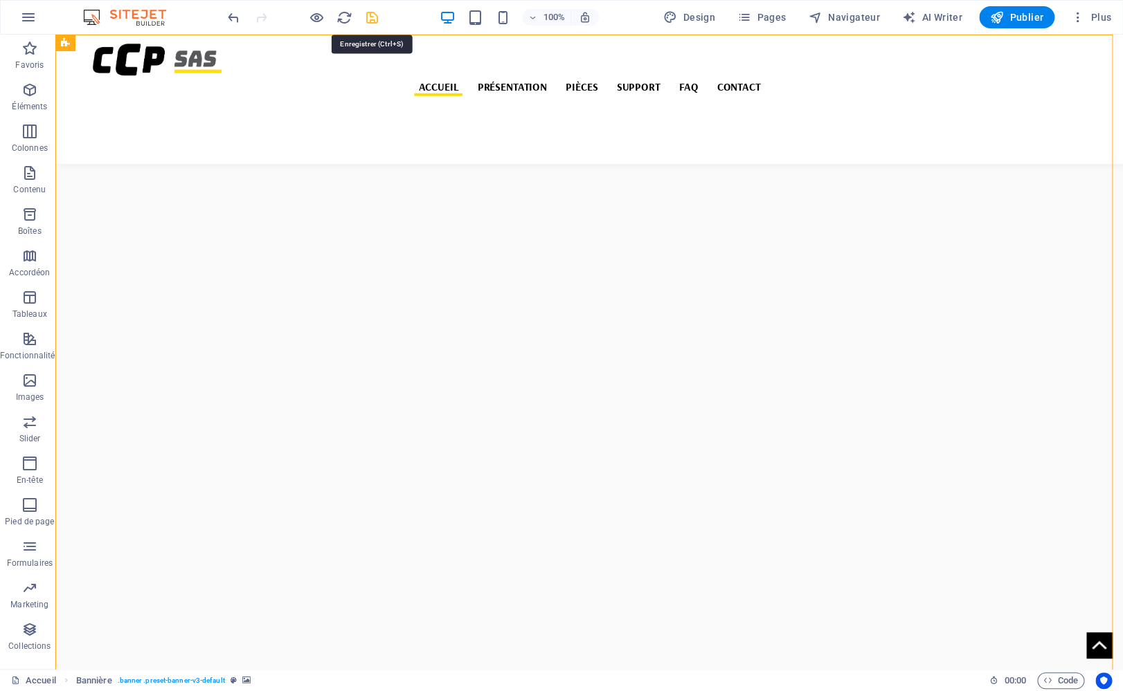
click at [368, 18] on icon "save" at bounding box center [372, 18] width 16 height 16
click at [0, 0] on button "Publier" at bounding box center [0, 0] width 0 height 0
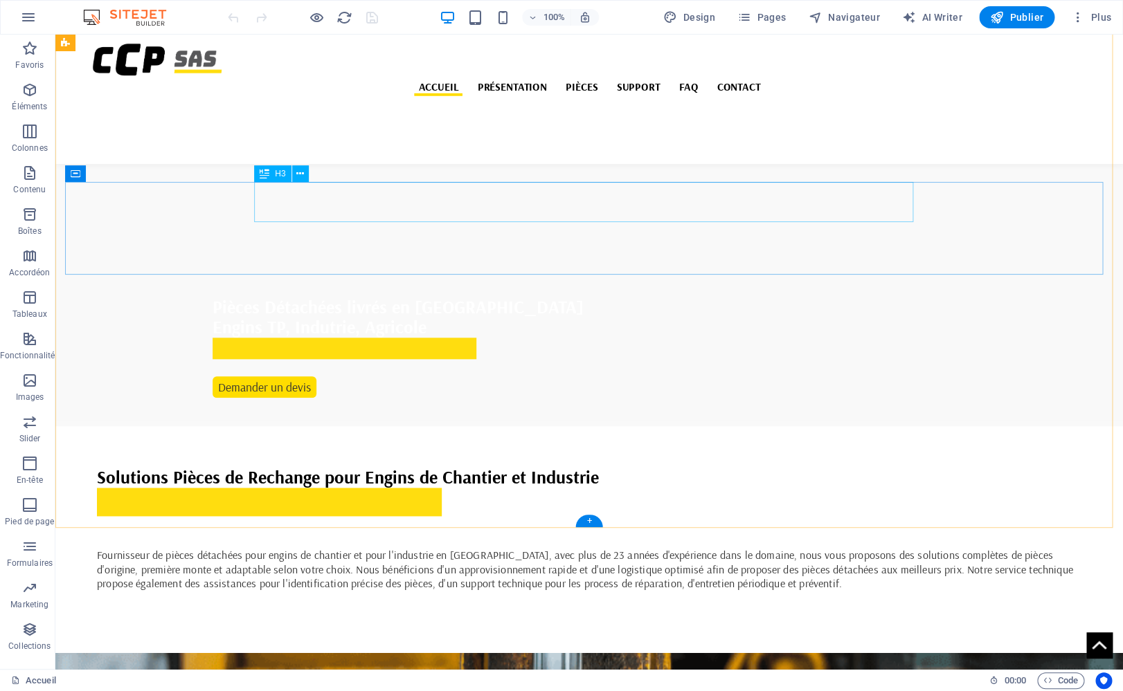
scroll to position [19, 0]
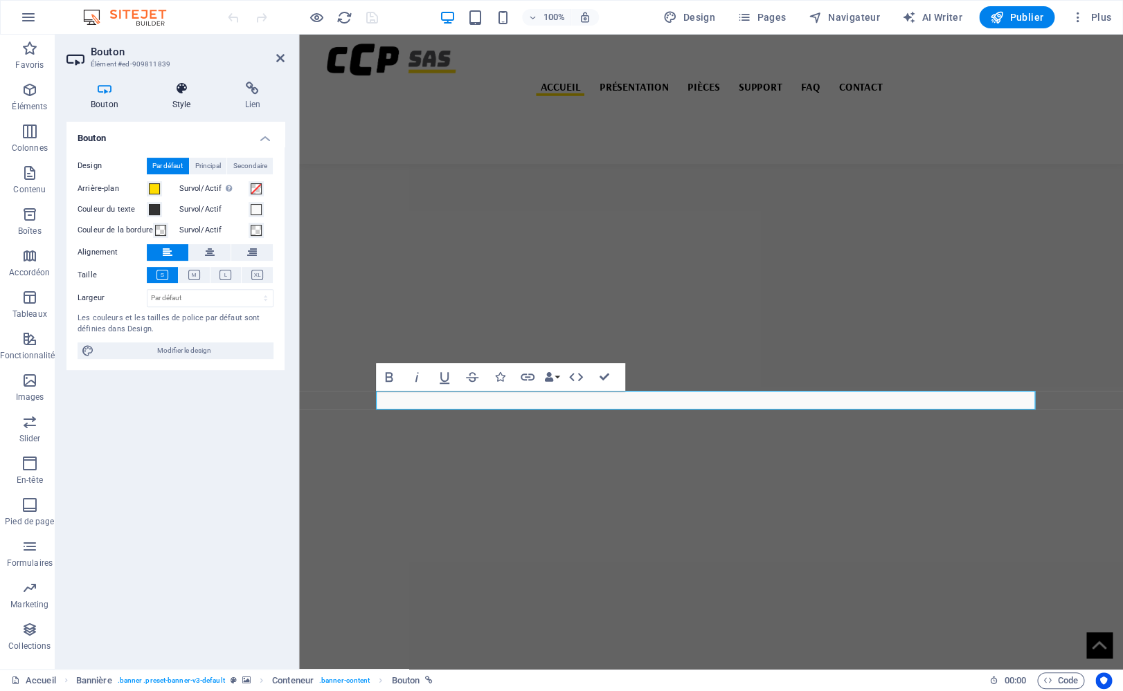
click at [185, 92] on icon at bounding box center [181, 89] width 67 height 14
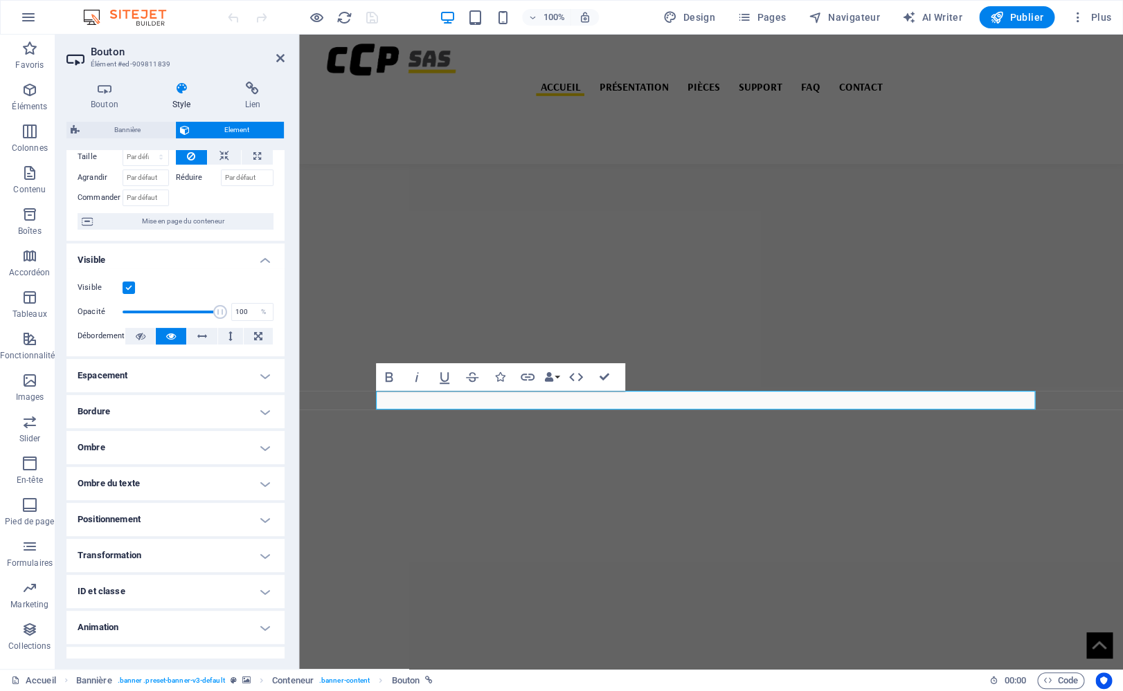
click at [206, 559] on h4 "Transformation" at bounding box center [175, 555] width 218 height 33
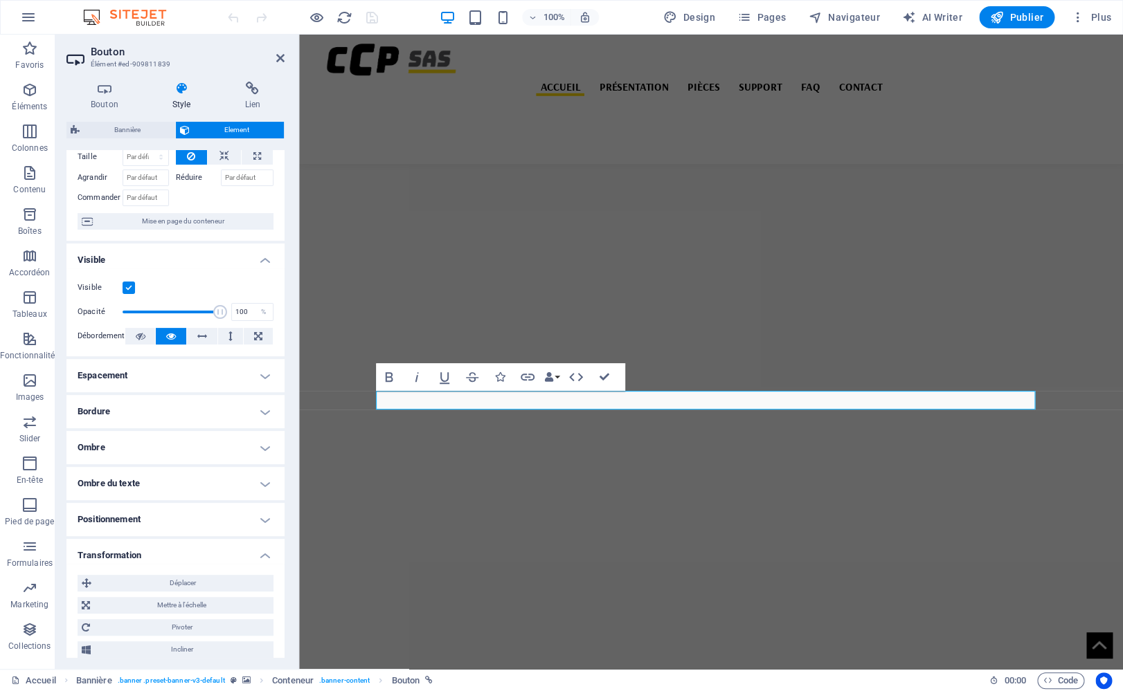
scroll to position [185, 0]
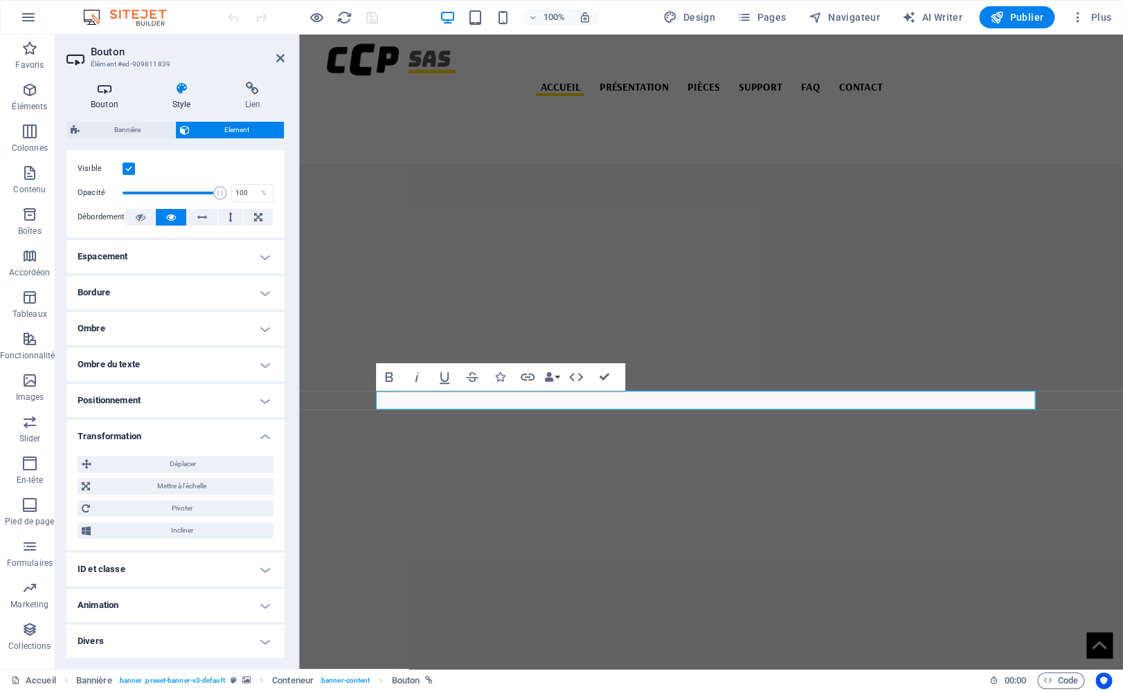
click at [98, 96] on icon at bounding box center [104, 89] width 76 height 14
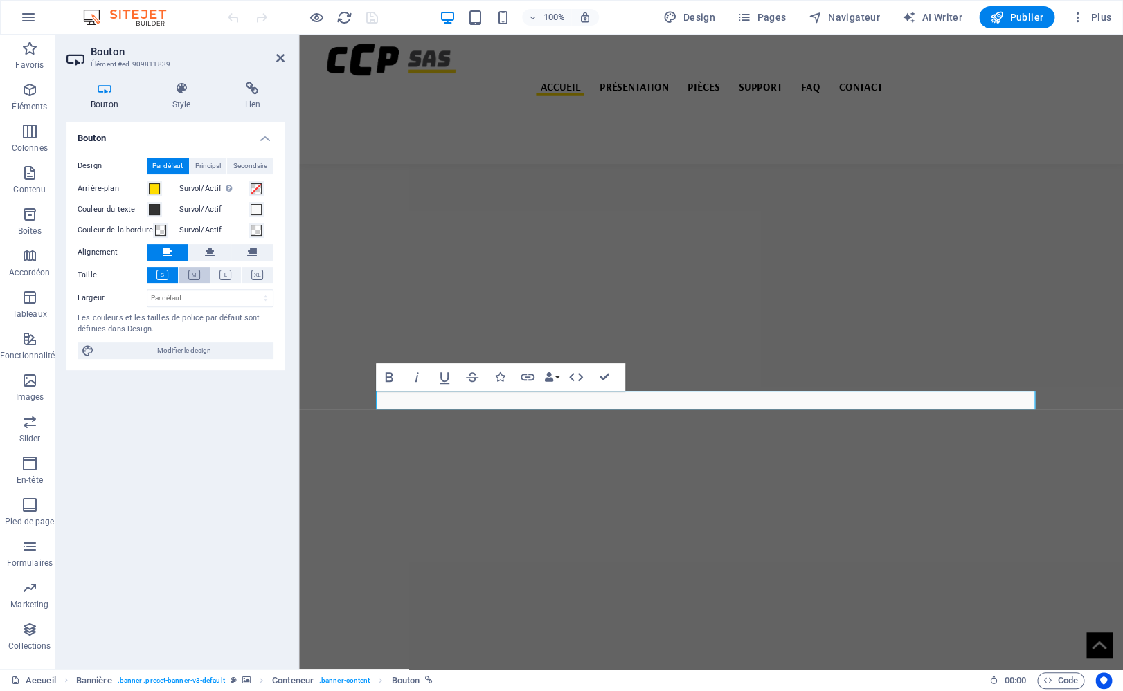
click at [195, 271] on icon at bounding box center [194, 275] width 12 height 10
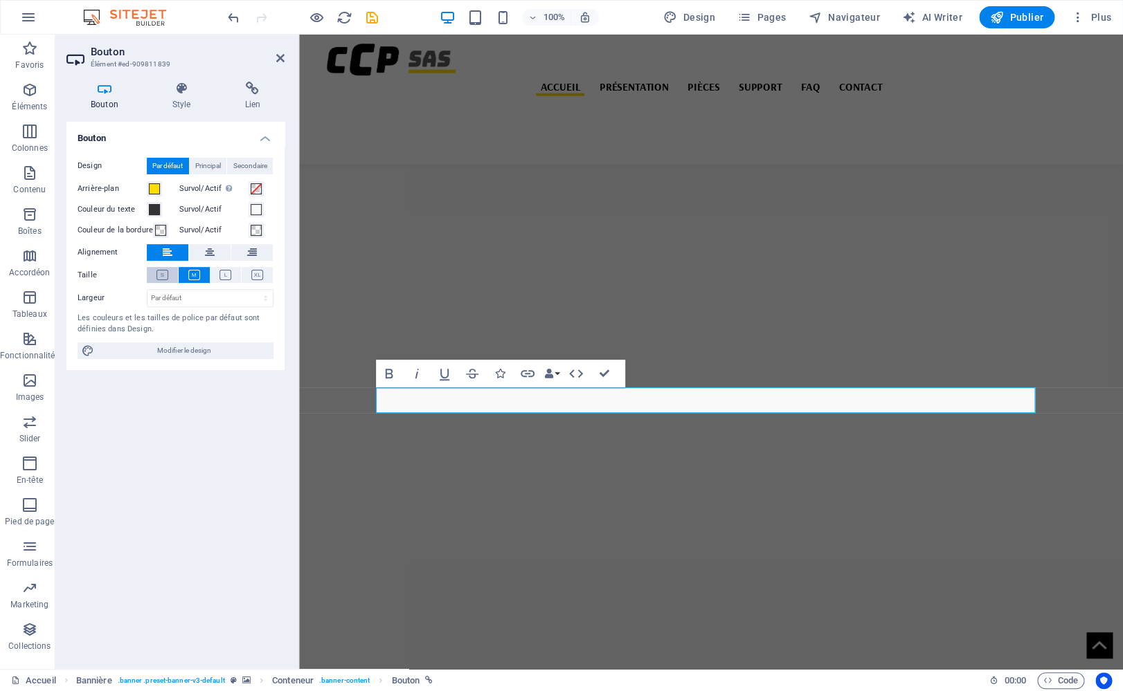
click at [171, 273] on button at bounding box center [162, 275] width 31 height 16
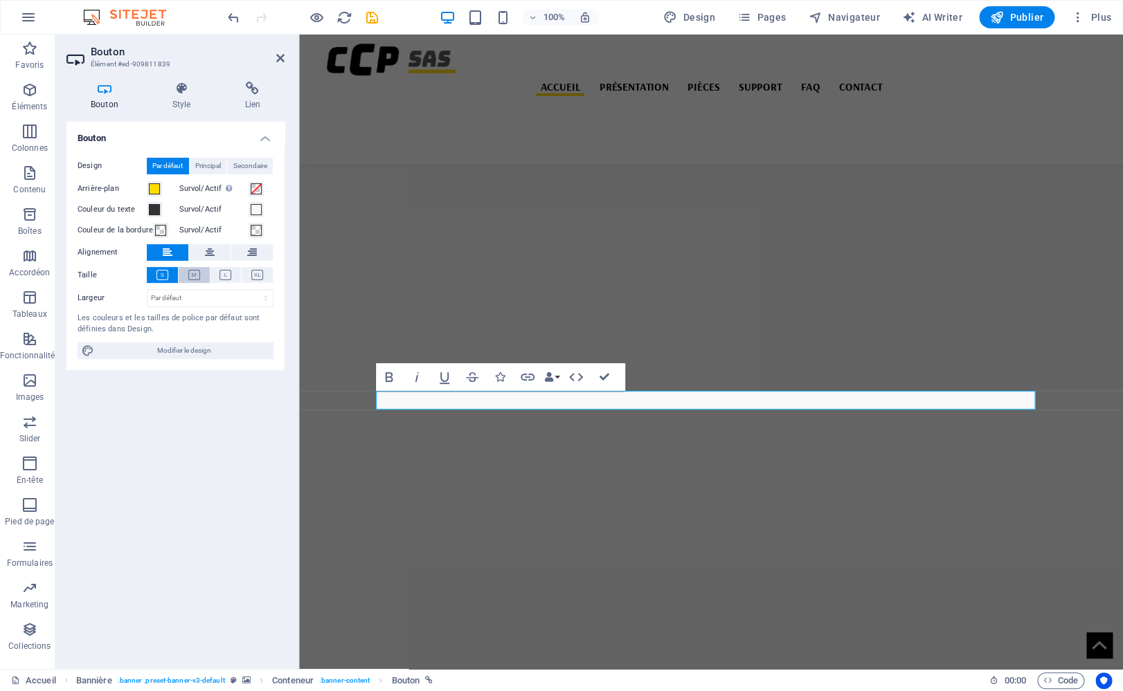
click at [194, 278] on icon at bounding box center [194, 275] width 12 height 10
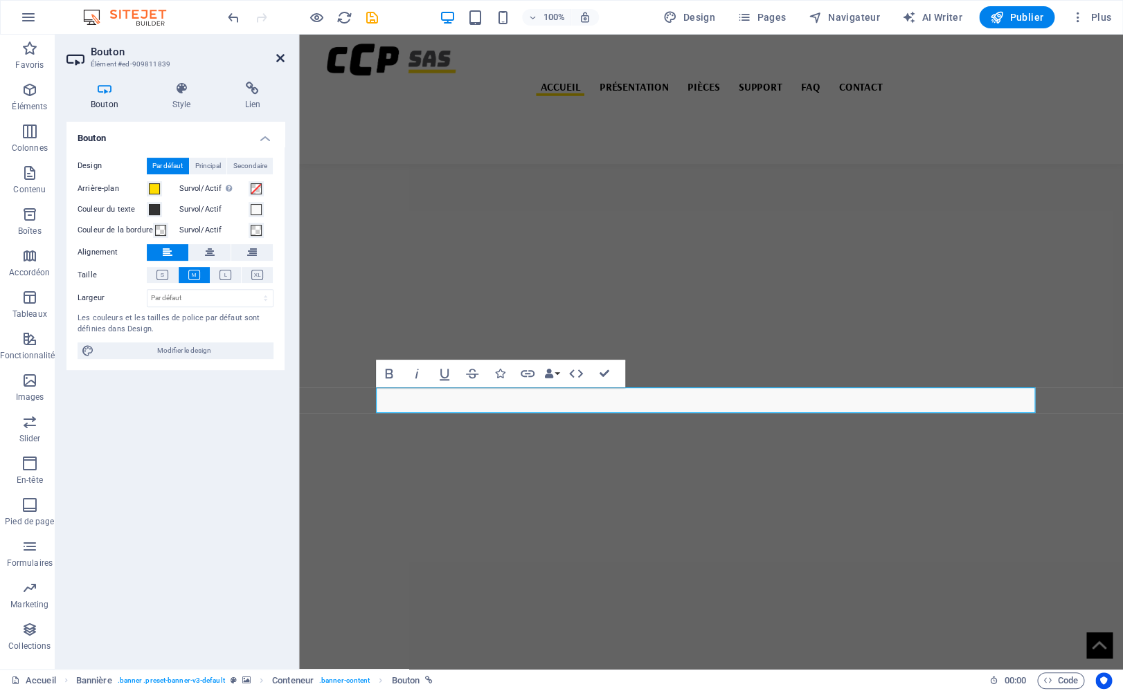
click at [280, 62] on icon at bounding box center [280, 58] width 8 height 11
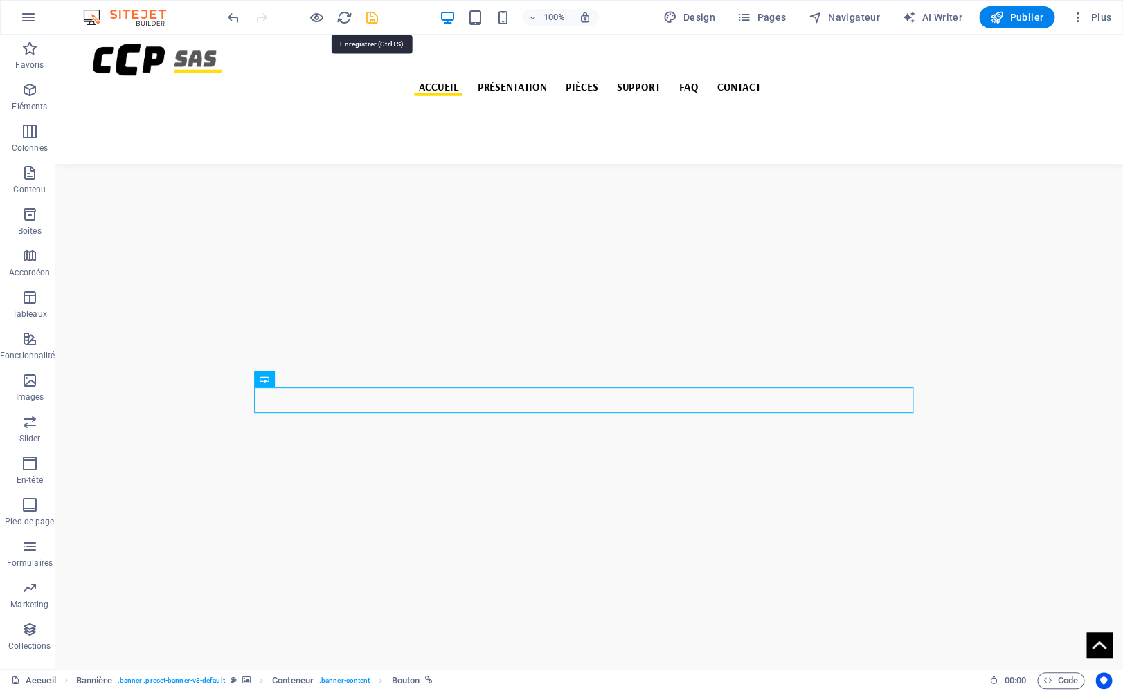
click at [372, 17] on icon "save" at bounding box center [372, 18] width 16 height 16
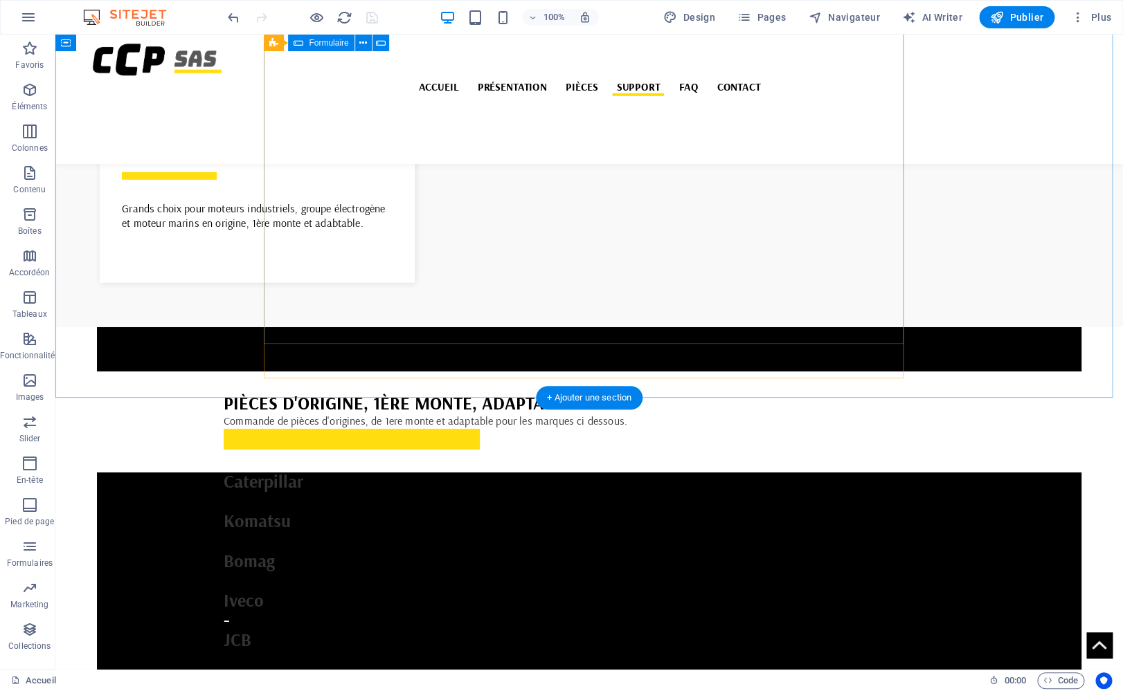
scroll to position [3837, 0]
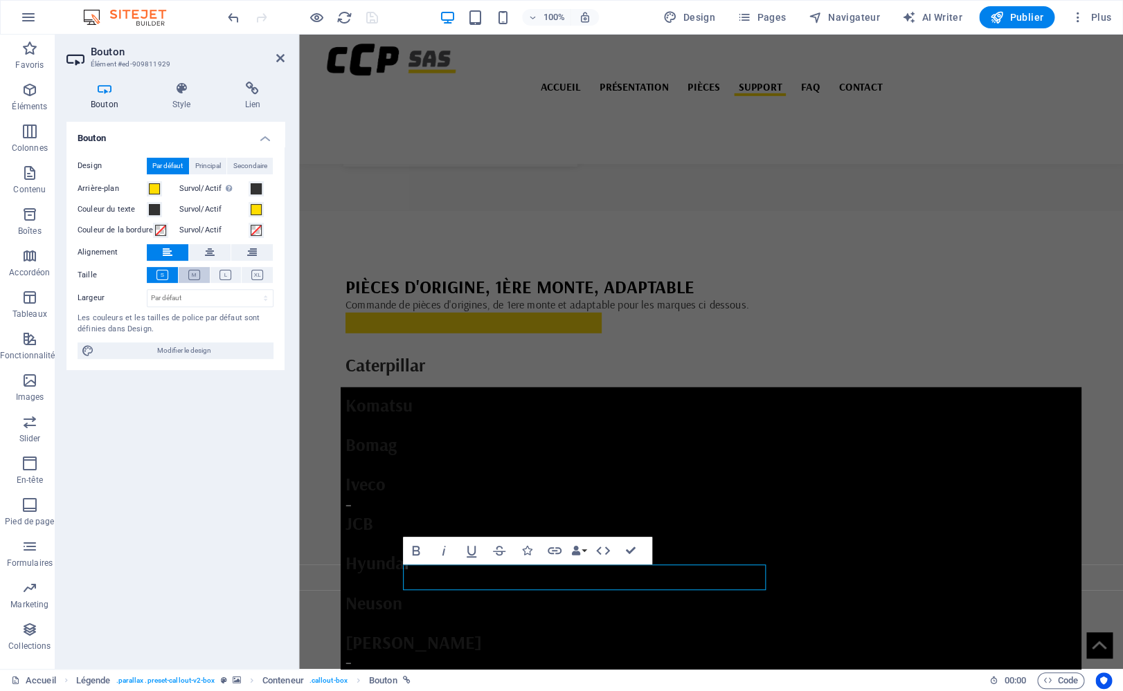
click at [192, 269] on button at bounding box center [194, 275] width 31 height 16
click at [176, 94] on icon at bounding box center [181, 89] width 67 height 14
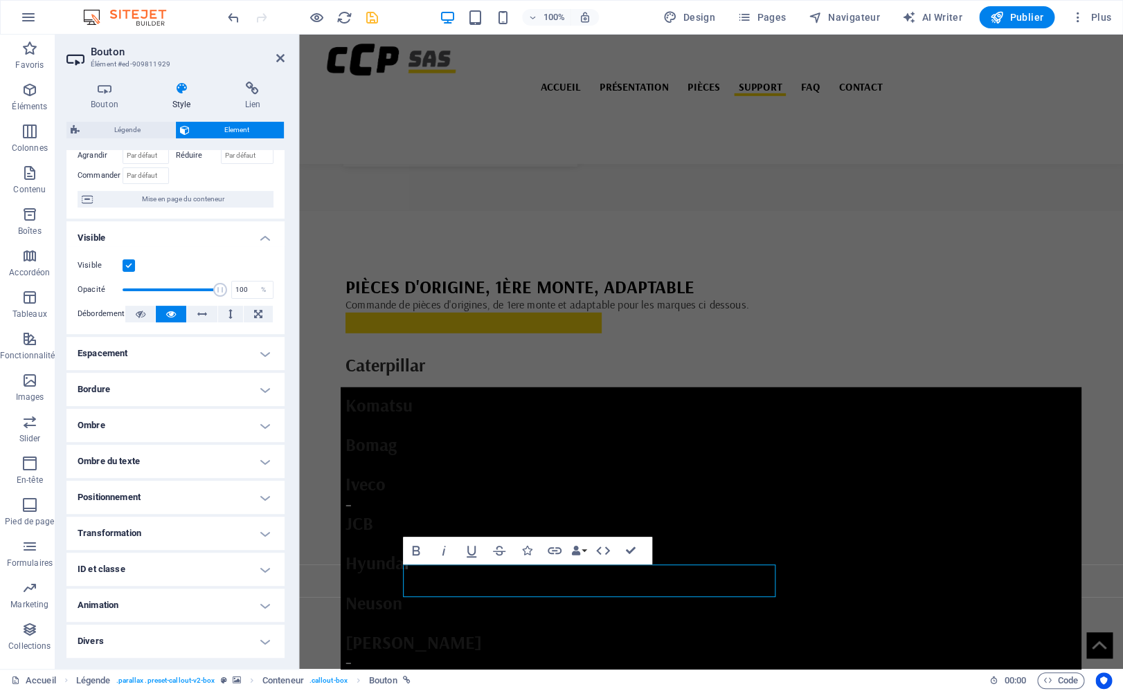
click at [187, 384] on h4 "Bordure" at bounding box center [175, 389] width 218 height 33
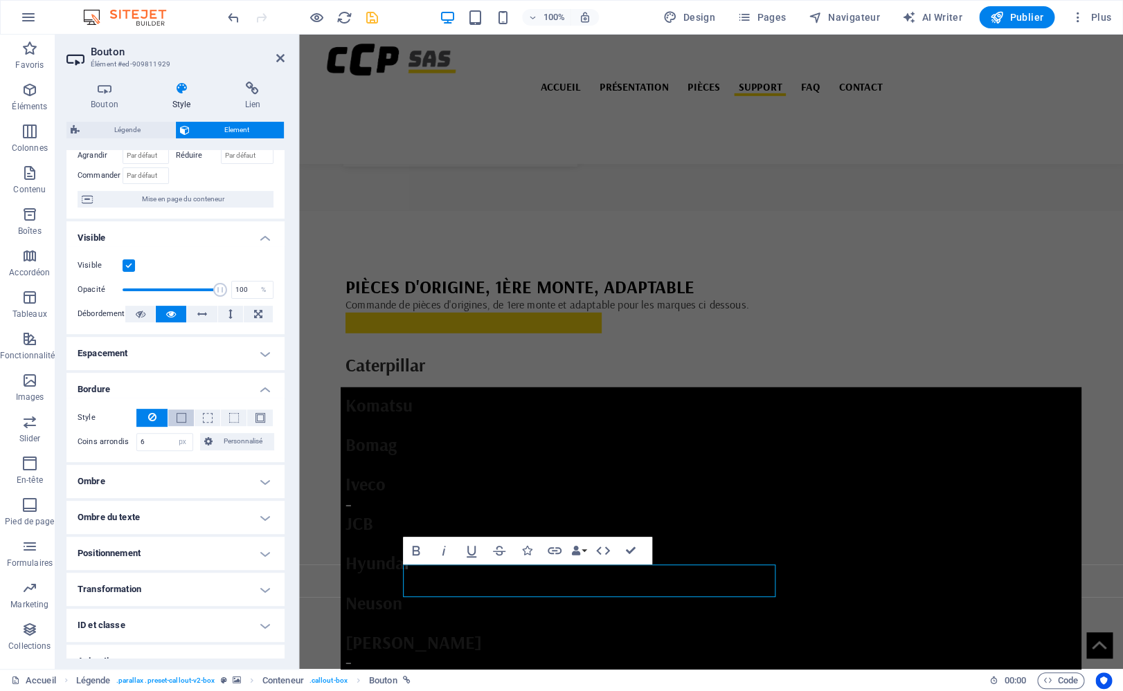
click at [177, 421] on span at bounding box center [181, 418] width 10 height 10
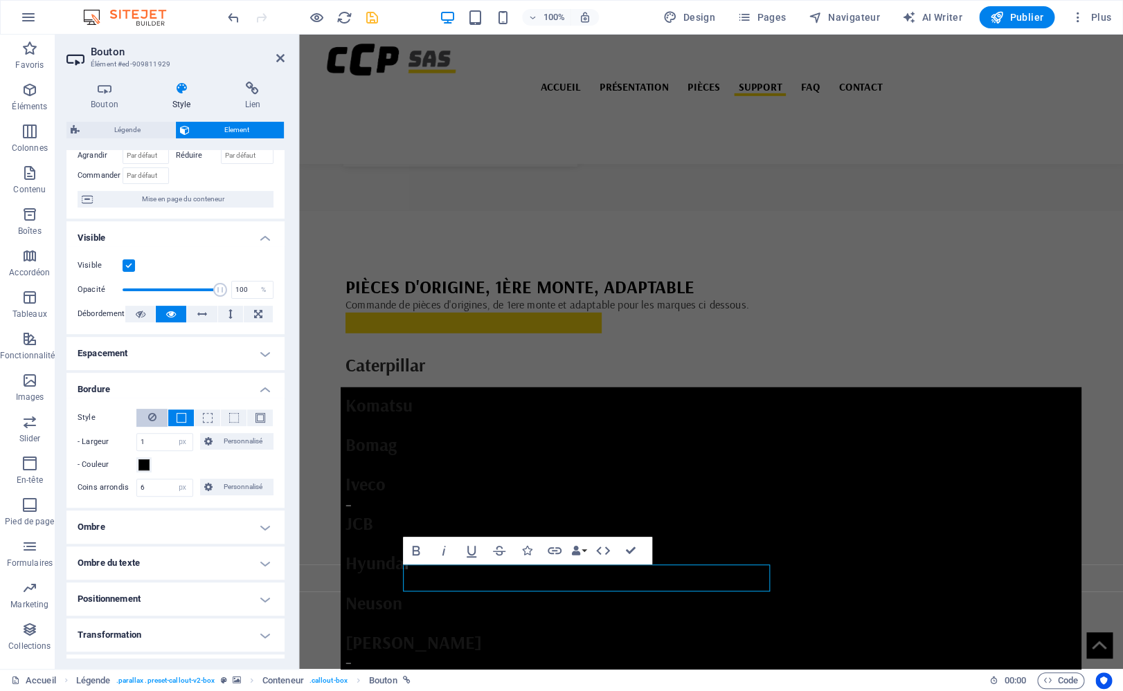
click at [151, 421] on icon at bounding box center [152, 417] width 8 height 17
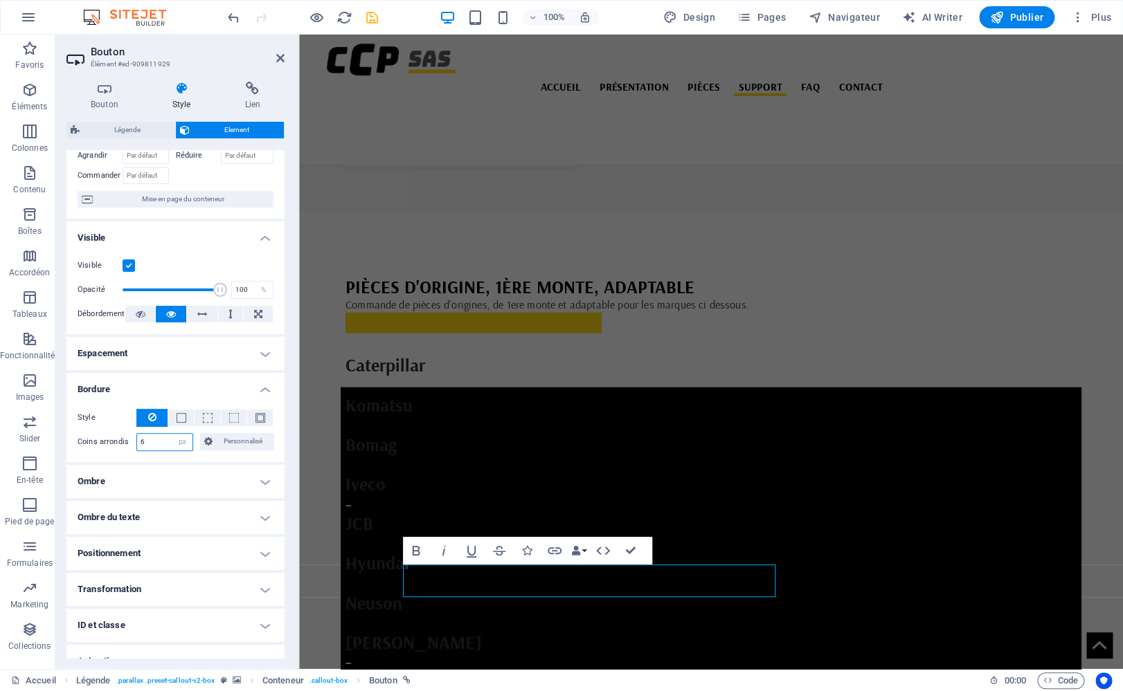
drag, startPoint x: 161, startPoint y: 443, endPoint x: 133, endPoint y: 439, distance: 28.7
click at [137, 439] on input "6" at bounding box center [164, 442] width 55 height 17
type input "0"
click at [180, 426] on span at bounding box center [181, 418] width 3 height 17
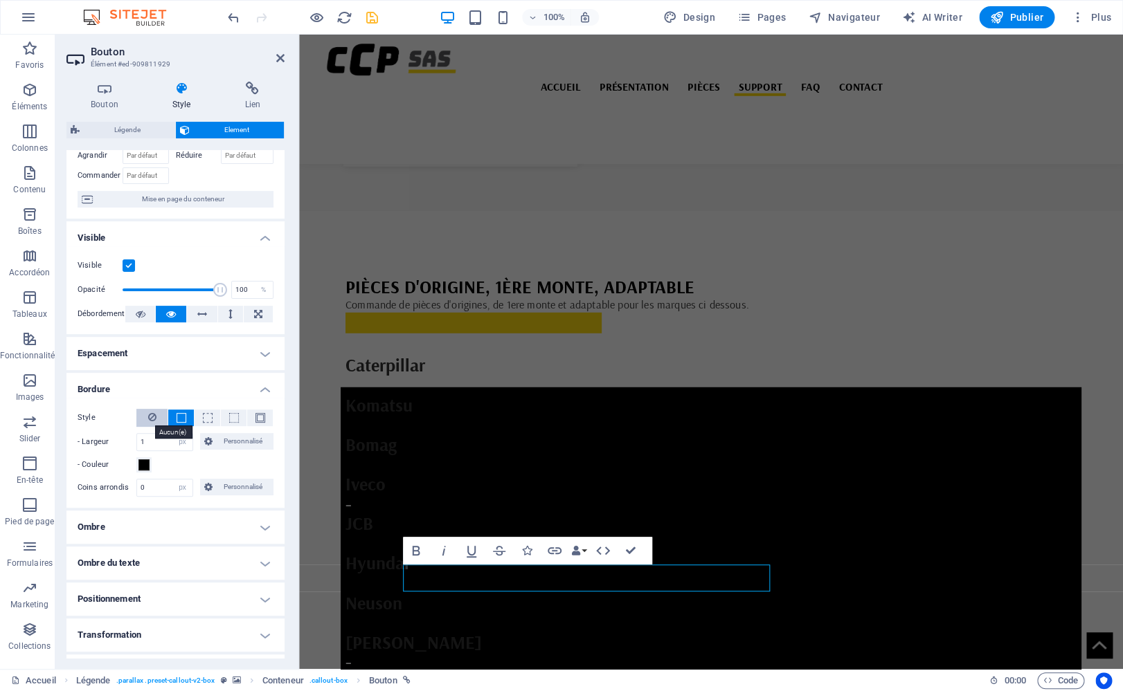
click at [152, 423] on icon at bounding box center [152, 417] width 8 height 17
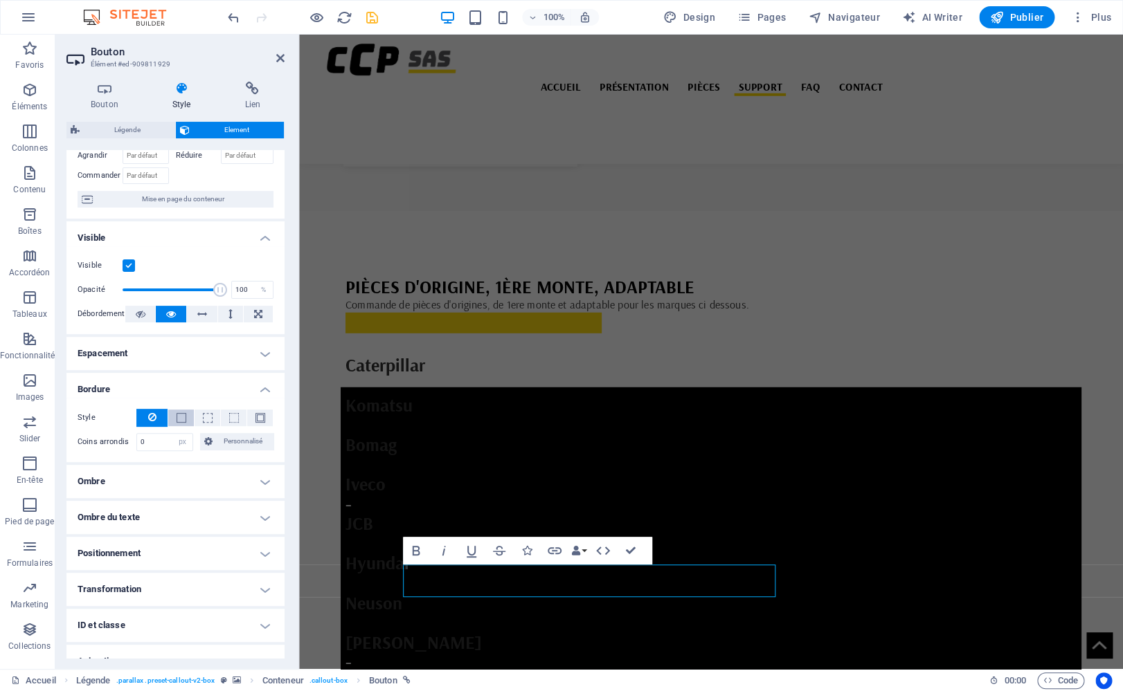
click at [169, 423] on button at bounding box center [181, 418] width 26 height 17
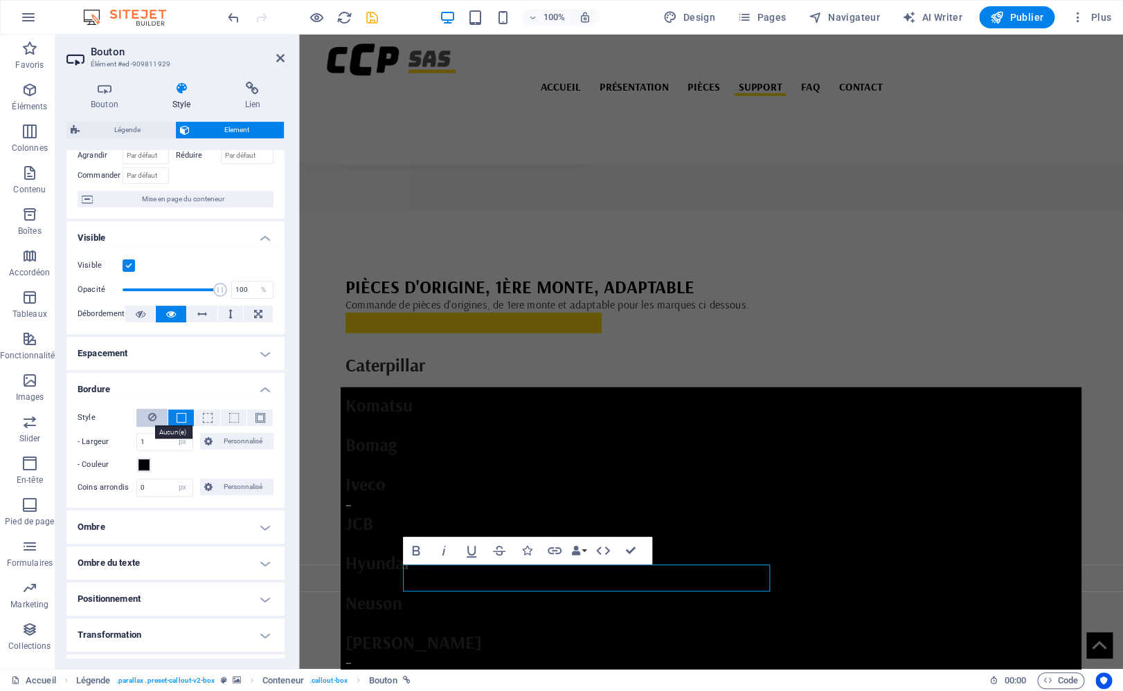
click at [152, 421] on icon at bounding box center [152, 417] width 8 height 17
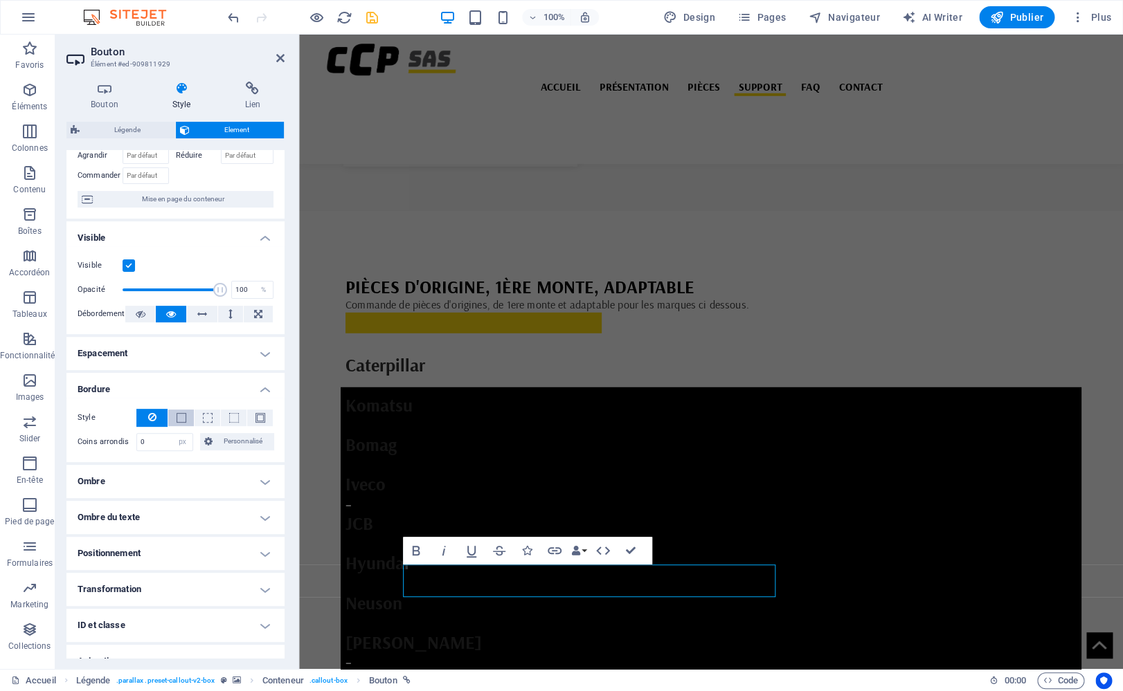
click at [168, 419] on button at bounding box center [181, 418] width 26 height 17
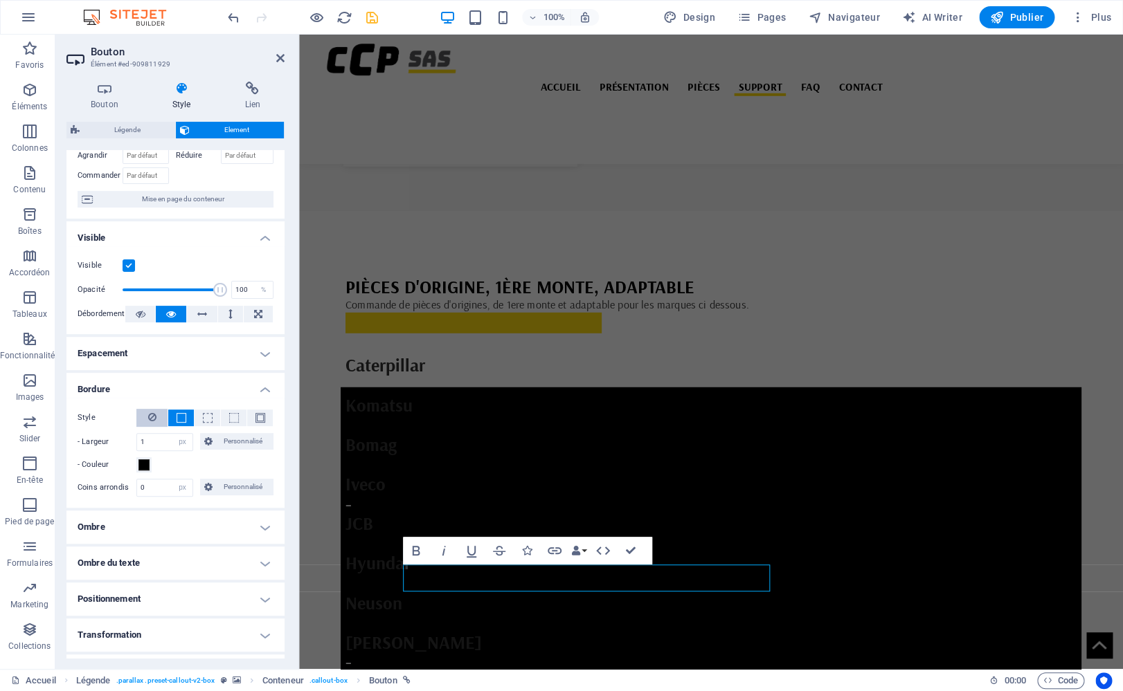
click at [150, 417] on icon at bounding box center [152, 417] width 8 height 17
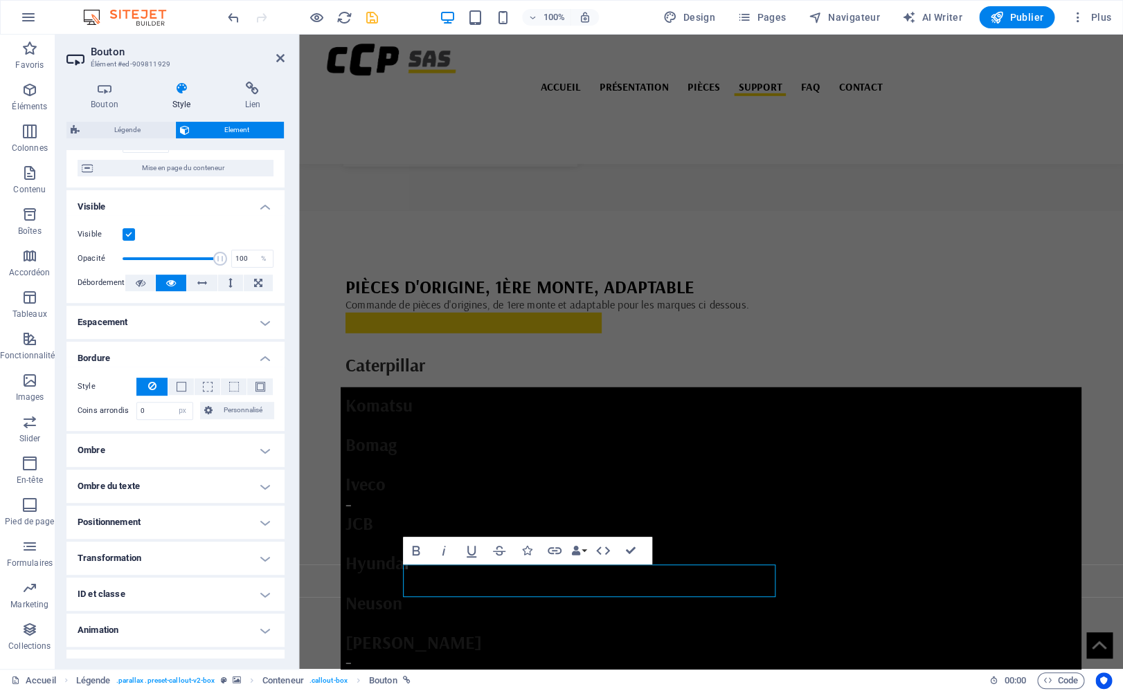
scroll to position [144, 0]
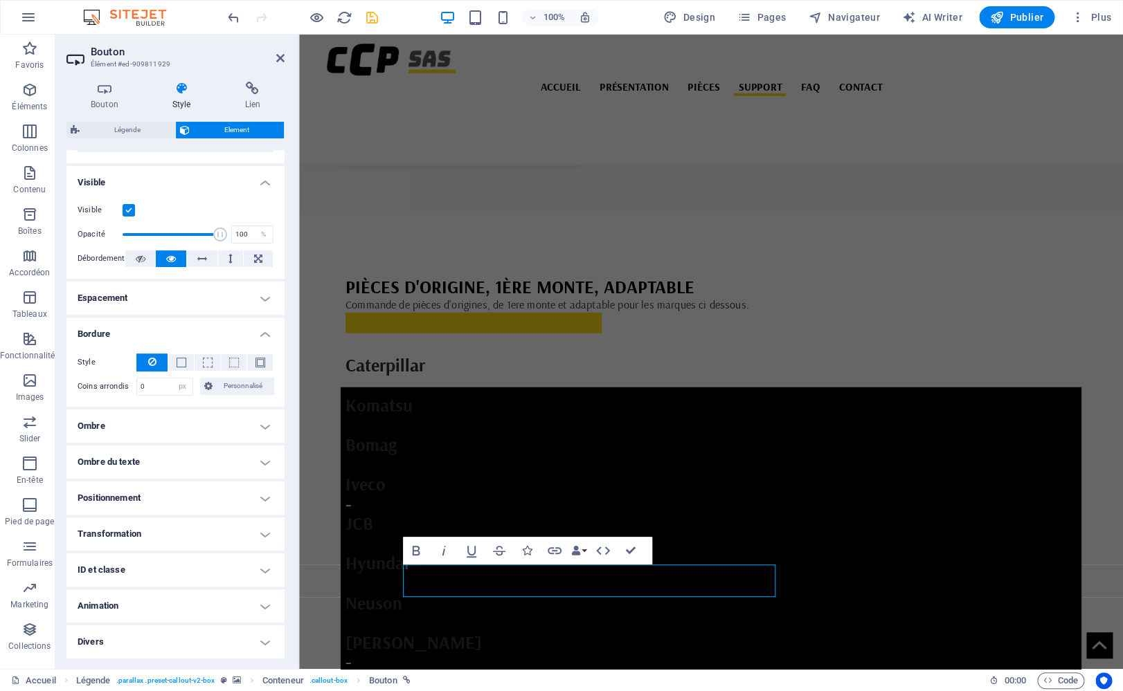
click at [212, 530] on h4 "Transformation" at bounding box center [175, 534] width 218 height 33
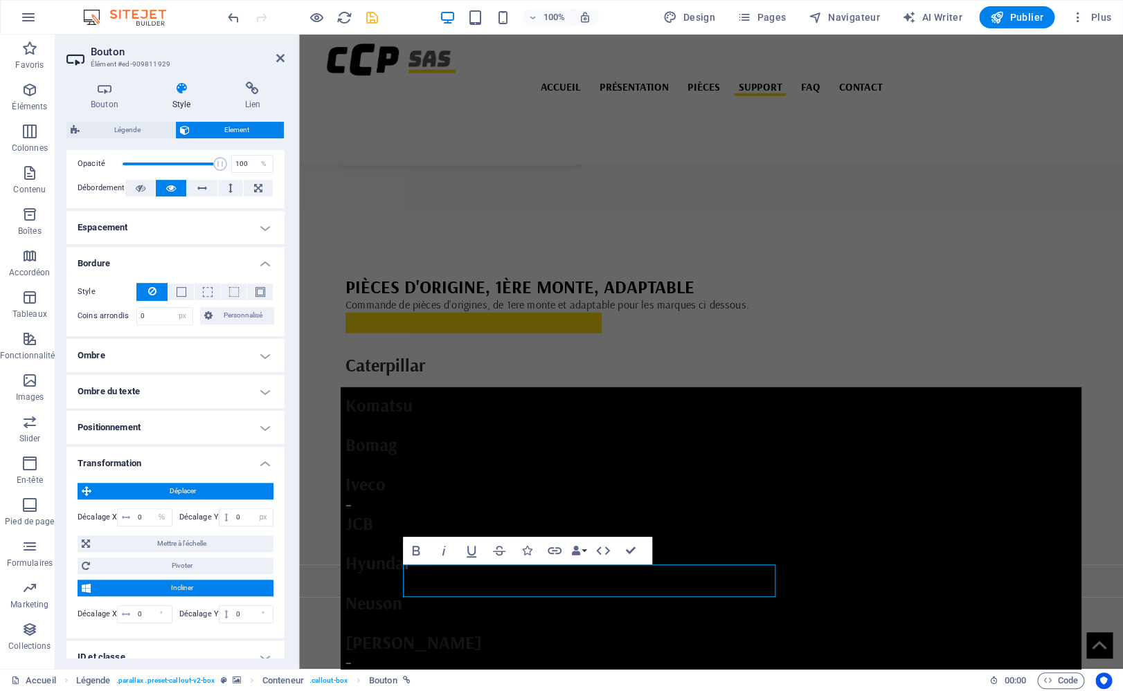
scroll to position [180, 0]
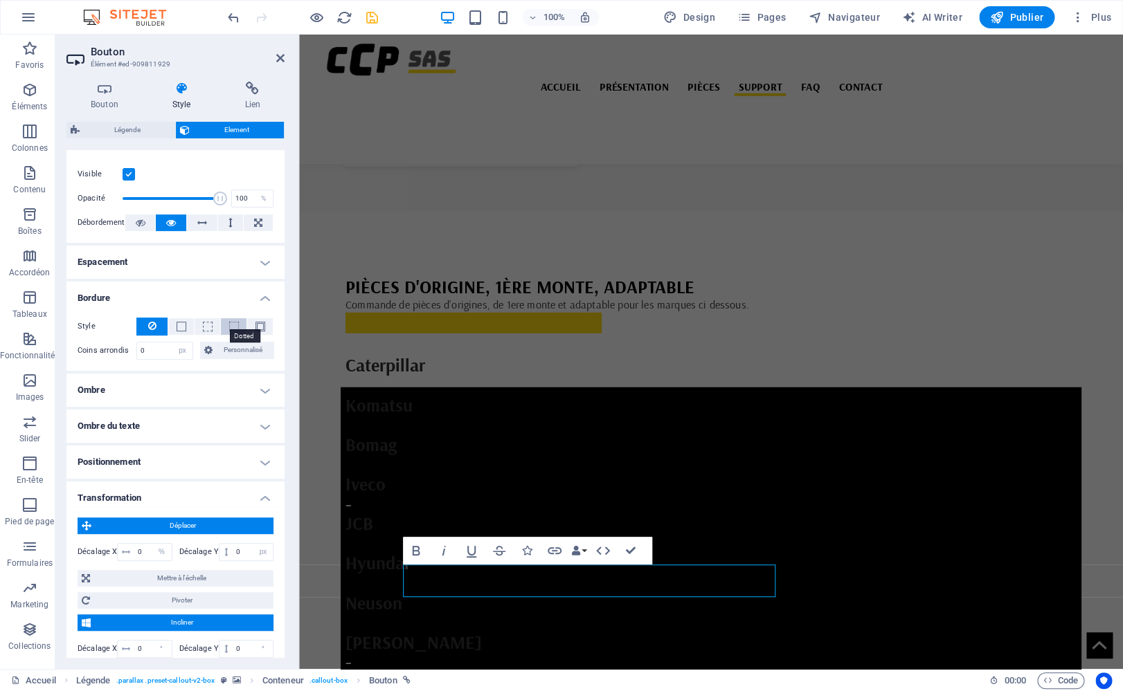
click at [229, 327] on span at bounding box center [234, 327] width 10 height 10
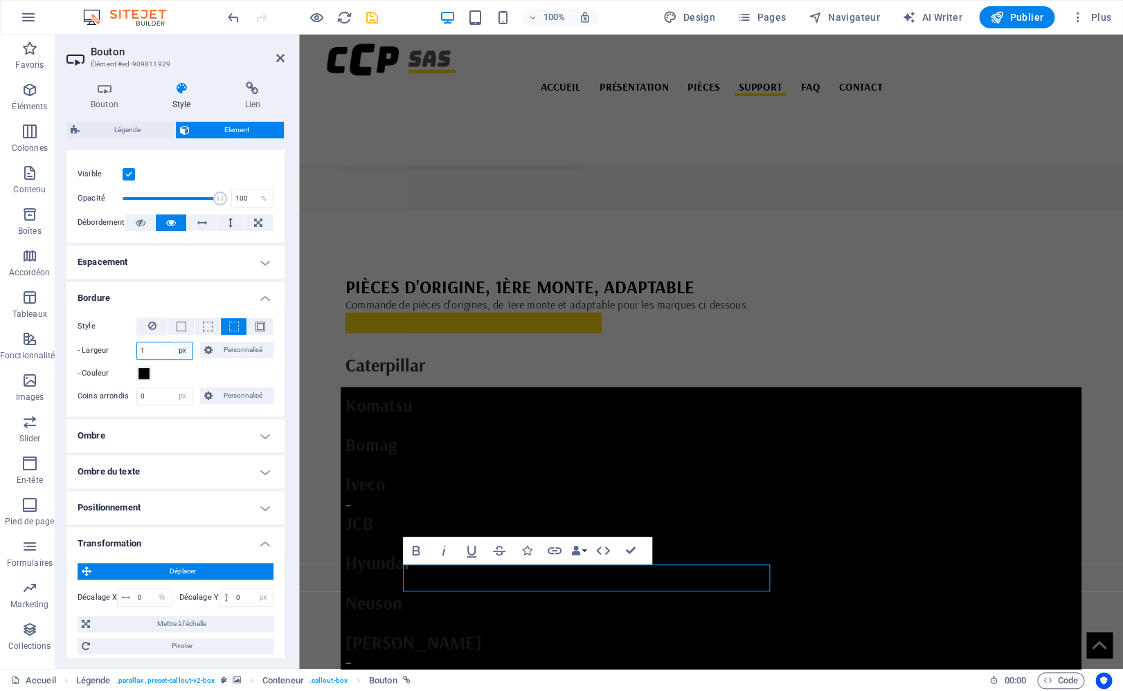
select select "auto"
click option "auto" at bounding box center [0, 0] width 0 height 0
type input "1"
select select "px"
click at [147, 322] on button at bounding box center [151, 327] width 31 height 18
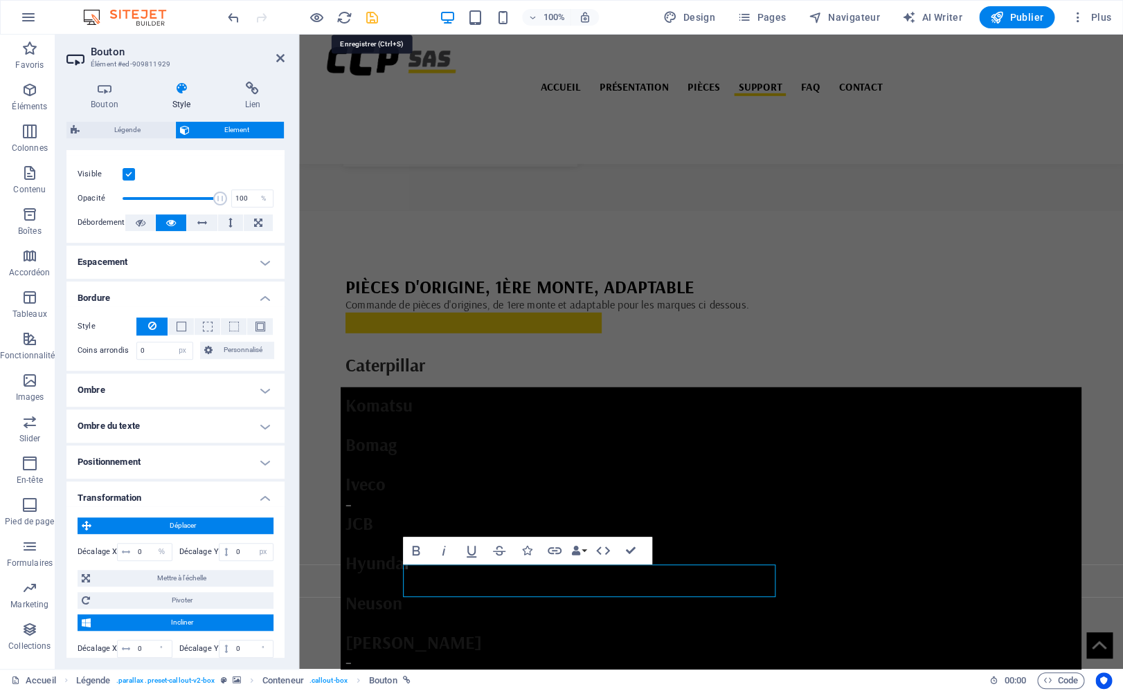
click at [374, 21] on icon "save" at bounding box center [372, 18] width 16 height 16
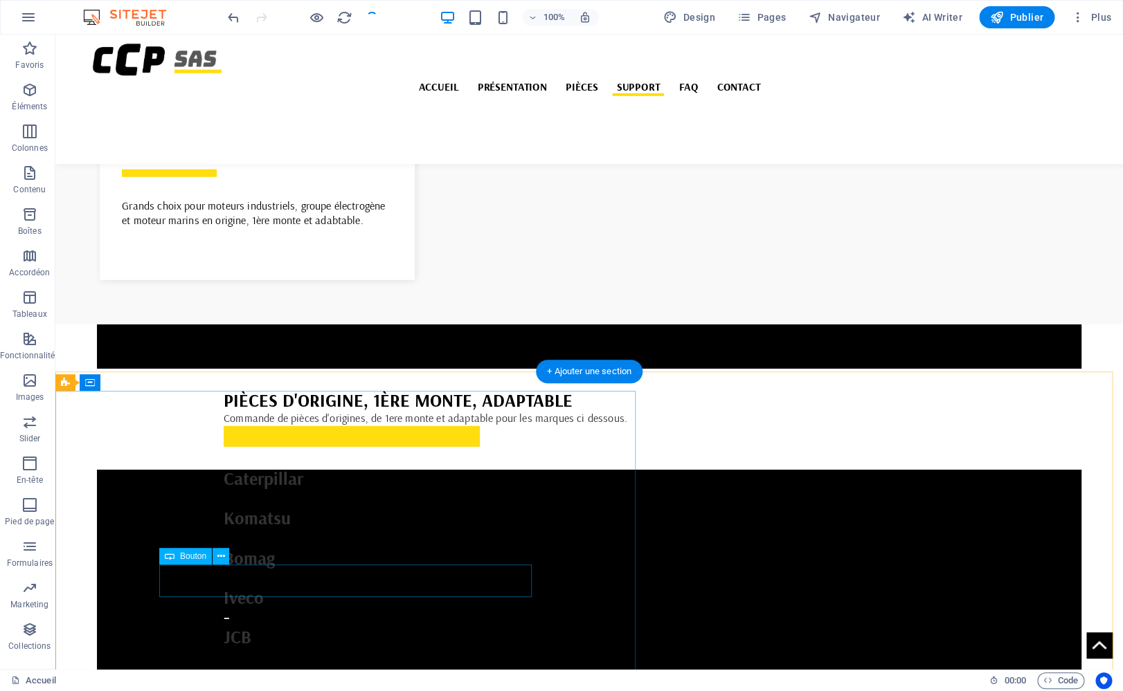
select select "px"
select select "%"
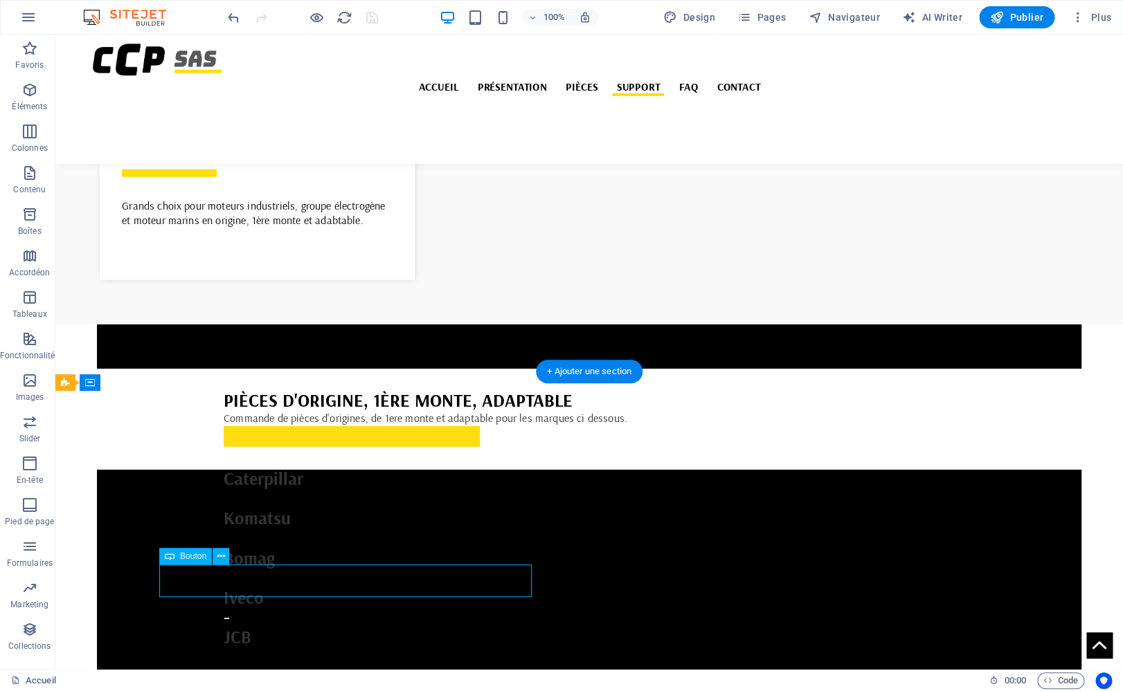
select select "px"
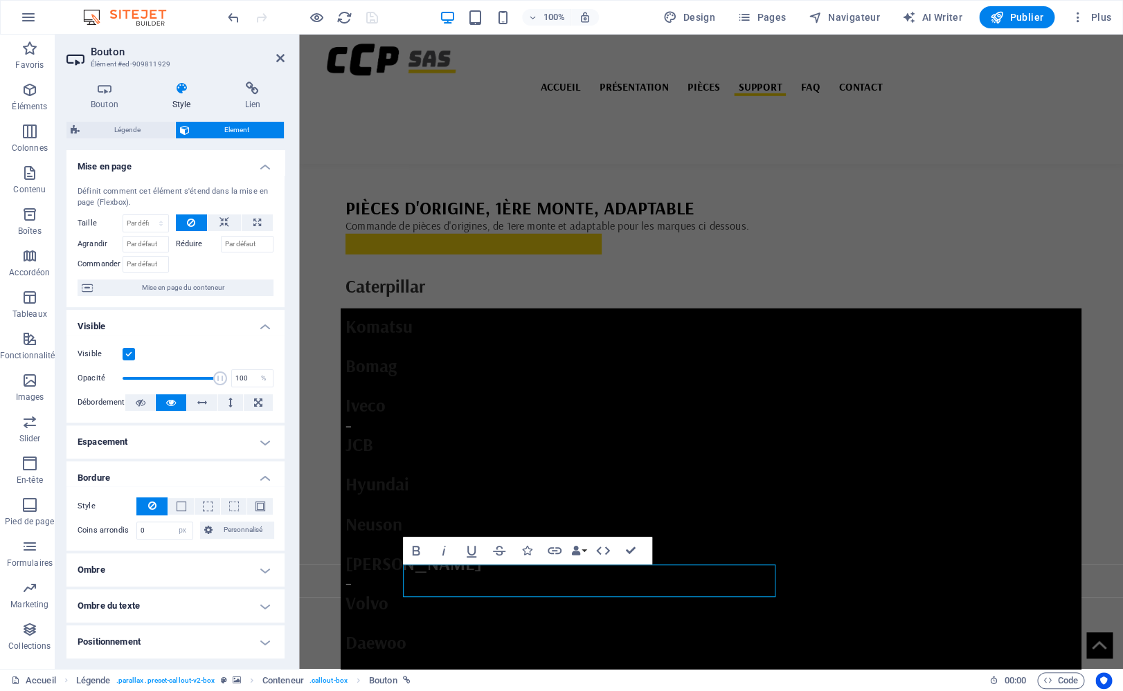
scroll to position [3758, 0]
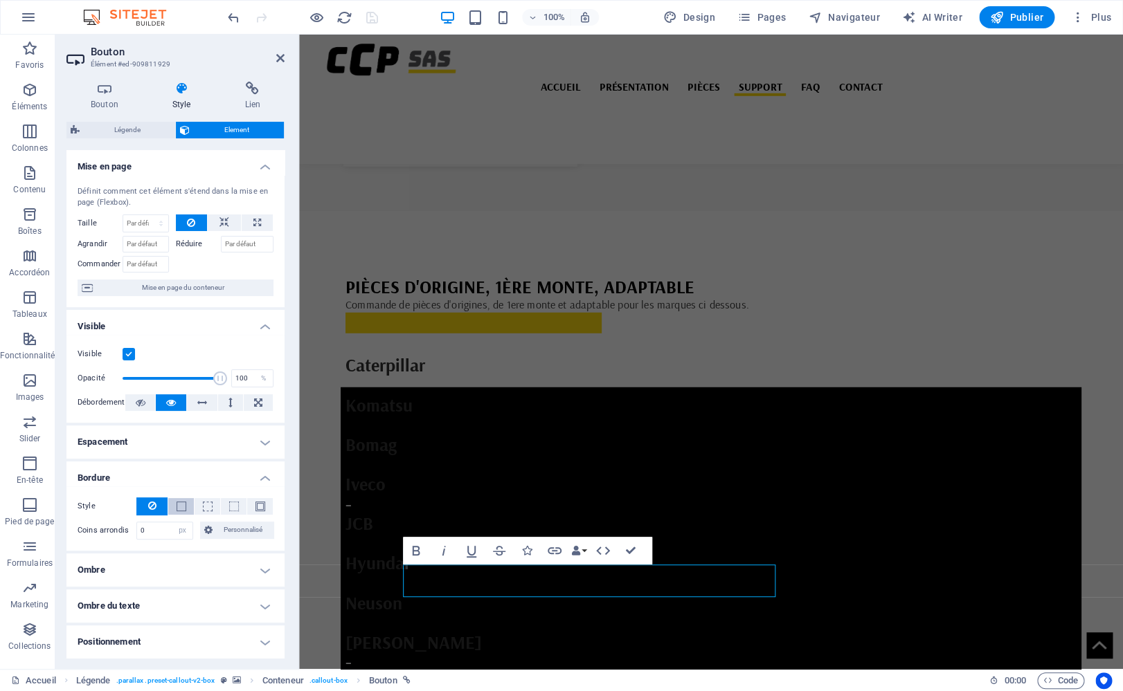
click at [170, 512] on button at bounding box center [181, 506] width 26 height 17
drag, startPoint x: 158, startPoint y: 573, endPoint x: 118, endPoint y: 565, distance: 41.0
click at [137, 568] on input "0" at bounding box center [164, 576] width 55 height 17
click at [155, 502] on button at bounding box center [151, 507] width 31 height 18
drag, startPoint x: 150, startPoint y: 534, endPoint x: 129, endPoint y: 526, distance: 22.8
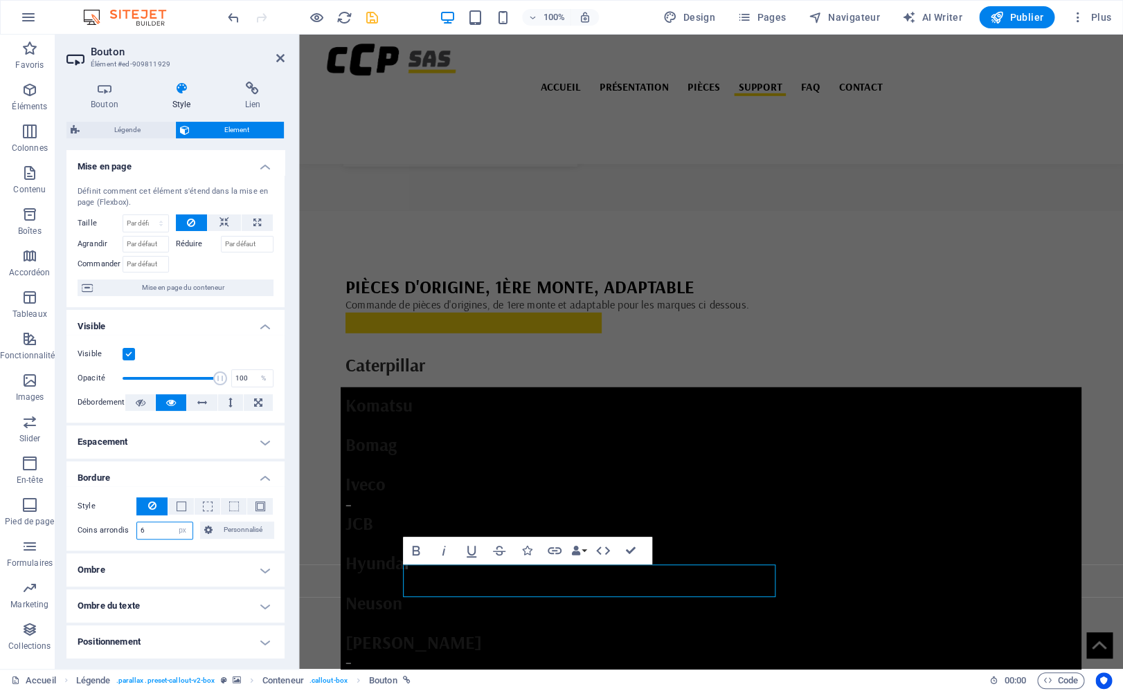
click at [137, 526] on input "6" at bounding box center [164, 531] width 55 height 17
drag, startPoint x: 152, startPoint y: 529, endPoint x: 127, endPoint y: 519, distance: 27.4
click at [137, 523] on input "20" at bounding box center [164, 531] width 55 height 17
type input "6"
click at [132, 357] on label at bounding box center [129, 354] width 12 height 12
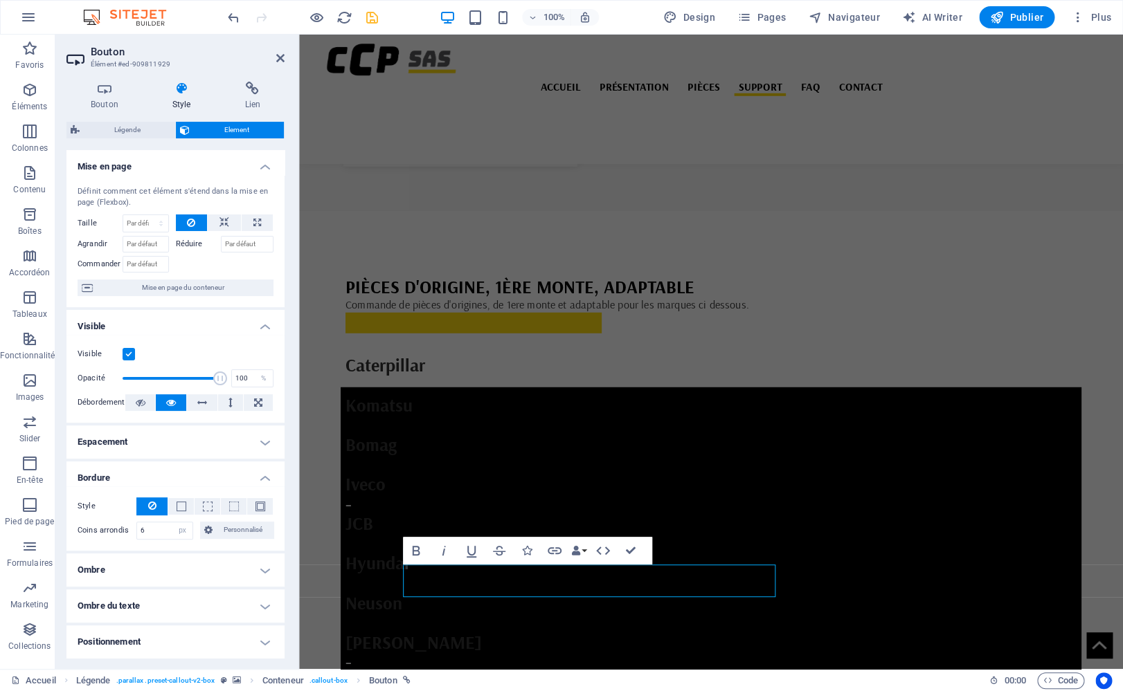
click at [0, 0] on input "Visible" at bounding box center [0, 0] width 0 height 0
click at [132, 357] on label at bounding box center [129, 354] width 12 height 12
click at [0, 0] on input "Visible" at bounding box center [0, 0] width 0 height 0
click at [123, 215] on select "Par défaut auto px % 1/1 1/2 1/3 1/4 1/5 1/6 1/7 1/8 1/9 1/10" at bounding box center [145, 223] width 45 height 17
click option "Par défaut" at bounding box center [0, 0] width 0 height 0
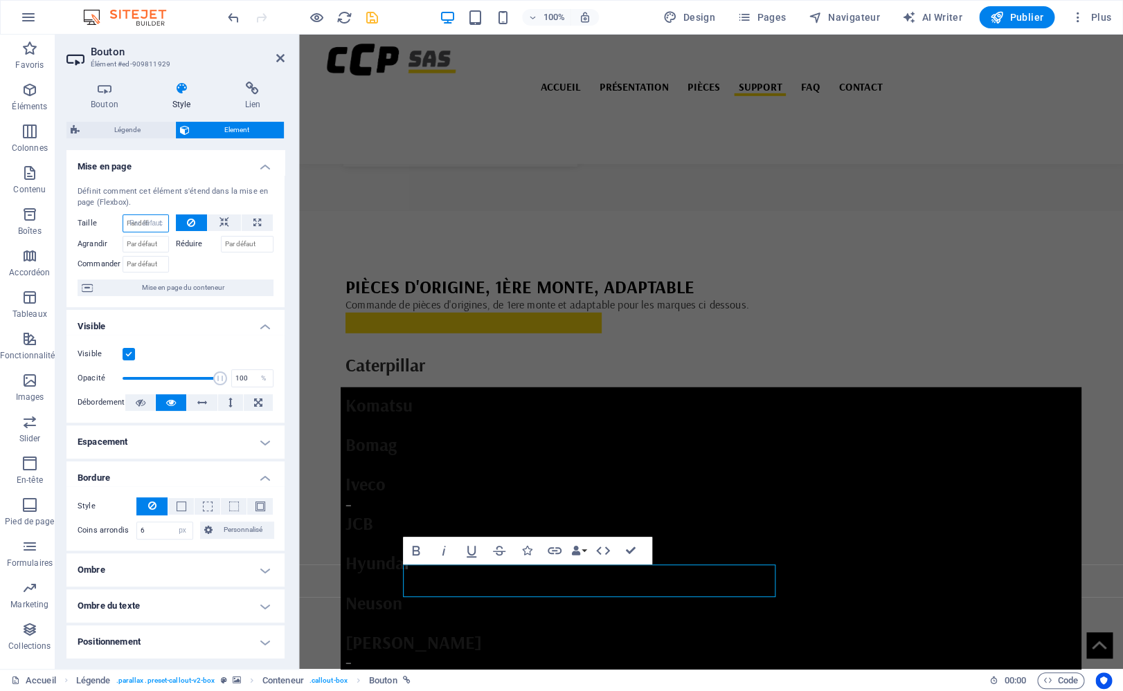
select select "DISABLED_OPTION_VALUE"
click at [98, 96] on icon at bounding box center [104, 89] width 76 height 14
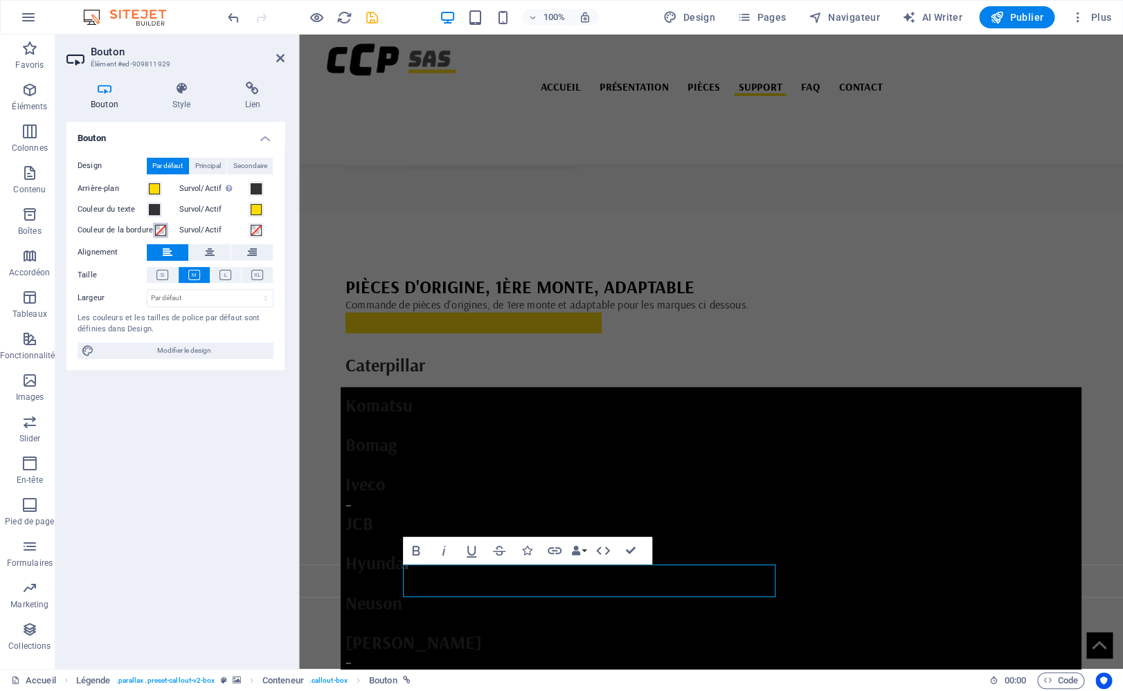
click at [166, 230] on button "Couleur de la bordure" at bounding box center [160, 230] width 15 height 15
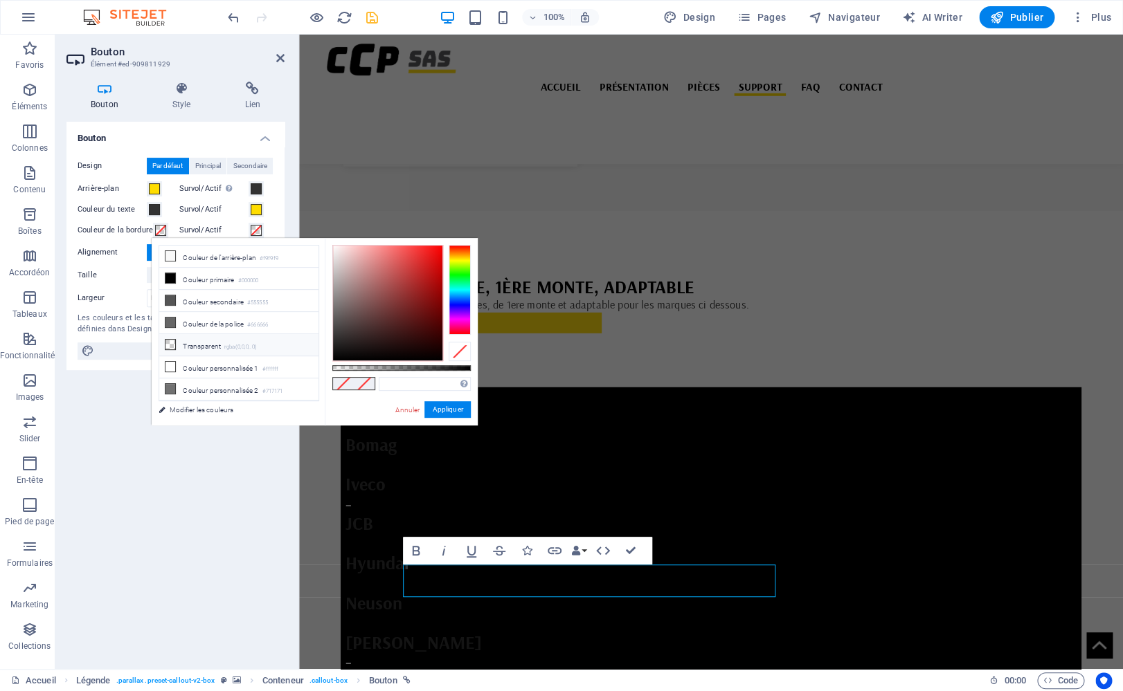
click at [210, 341] on li "Transparent rgba(0,0,0,.0)" at bounding box center [238, 345] width 159 height 22
type input "rgba(0, 0, 0, 0)"
click at [446, 404] on button "Appliquer" at bounding box center [447, 409] width 46 height 17
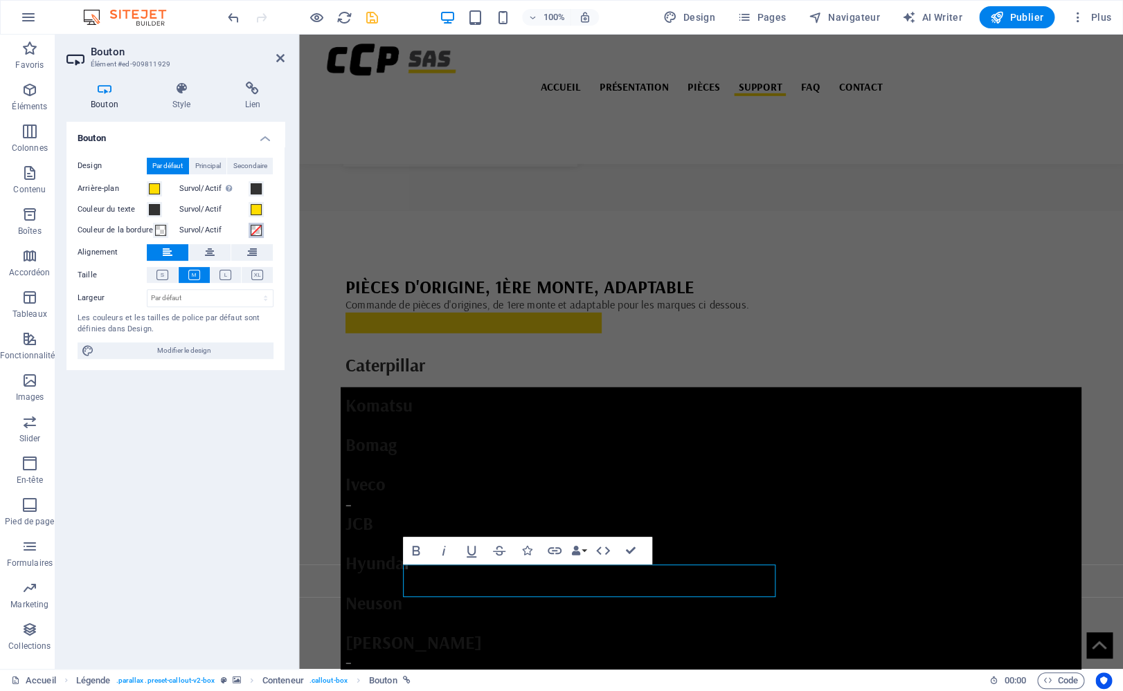
click at [251, 226] on span at bounding box center [256, 230] width 11 height 11
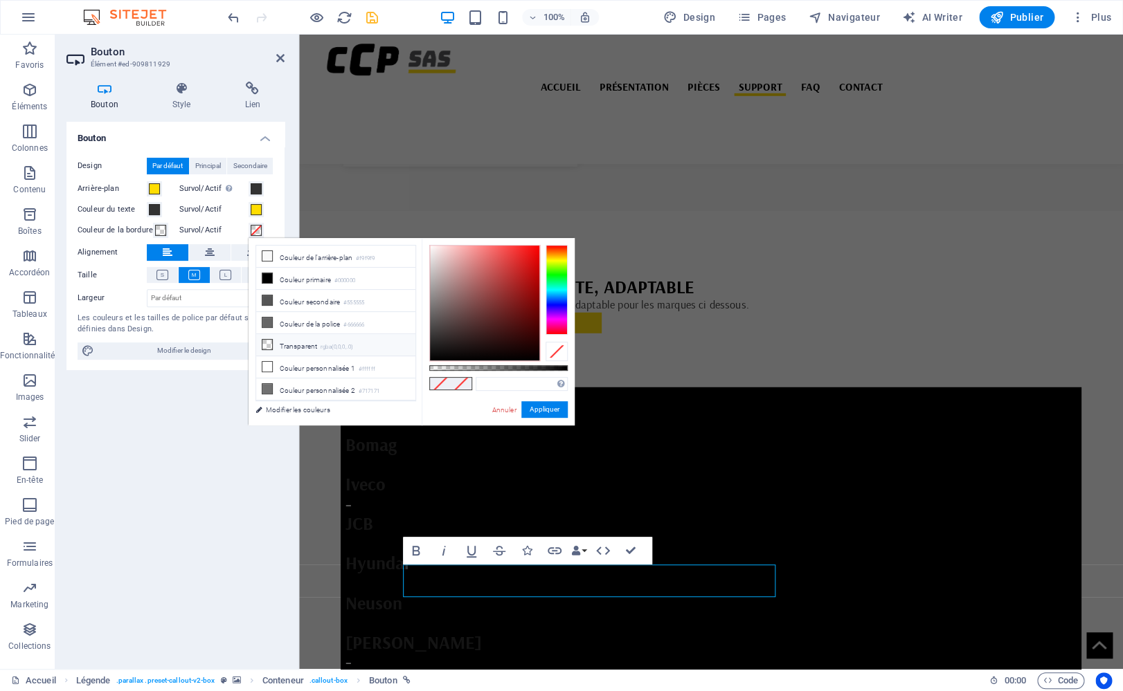
click at [314, 345] on li "Transparent rgba(0,0,0,.0)" at bounding box center [335, 345] width 159 height 22
type input "rgba(0, 0, 0, 0)"
click at [540, 409] on button "Appliquer" at bounding box center [544, 409] width 46 height 17
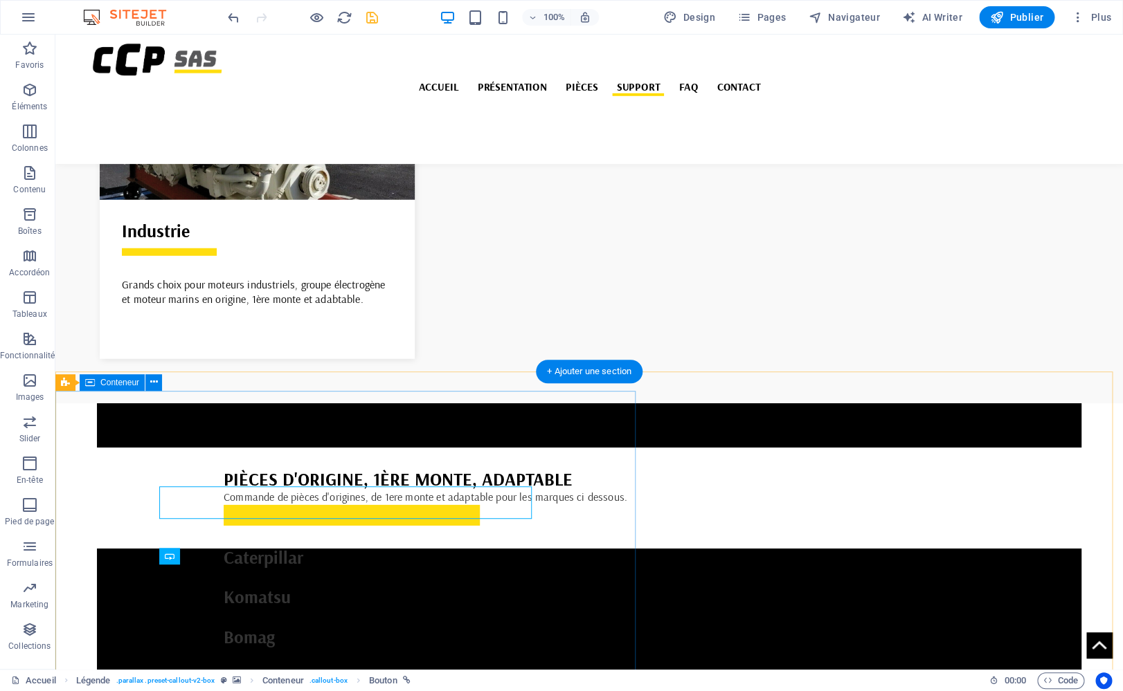
scroll to position [3837, 0]
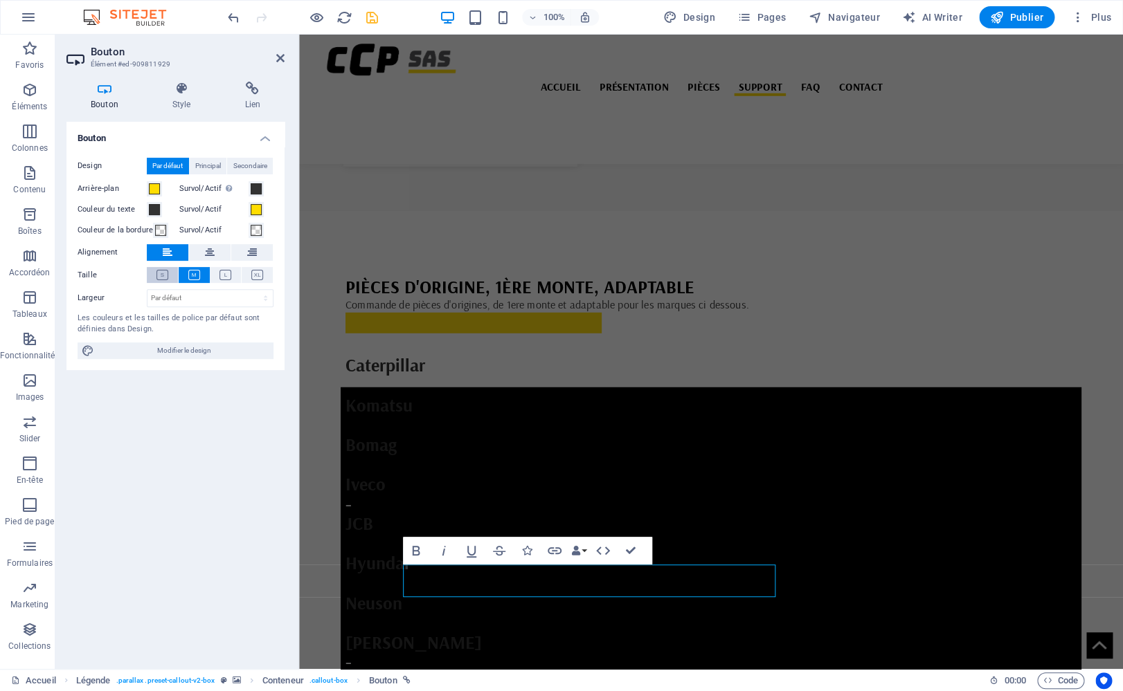
click at [166, 280] on icon at bounding box center [162, 275] width 12 height 10
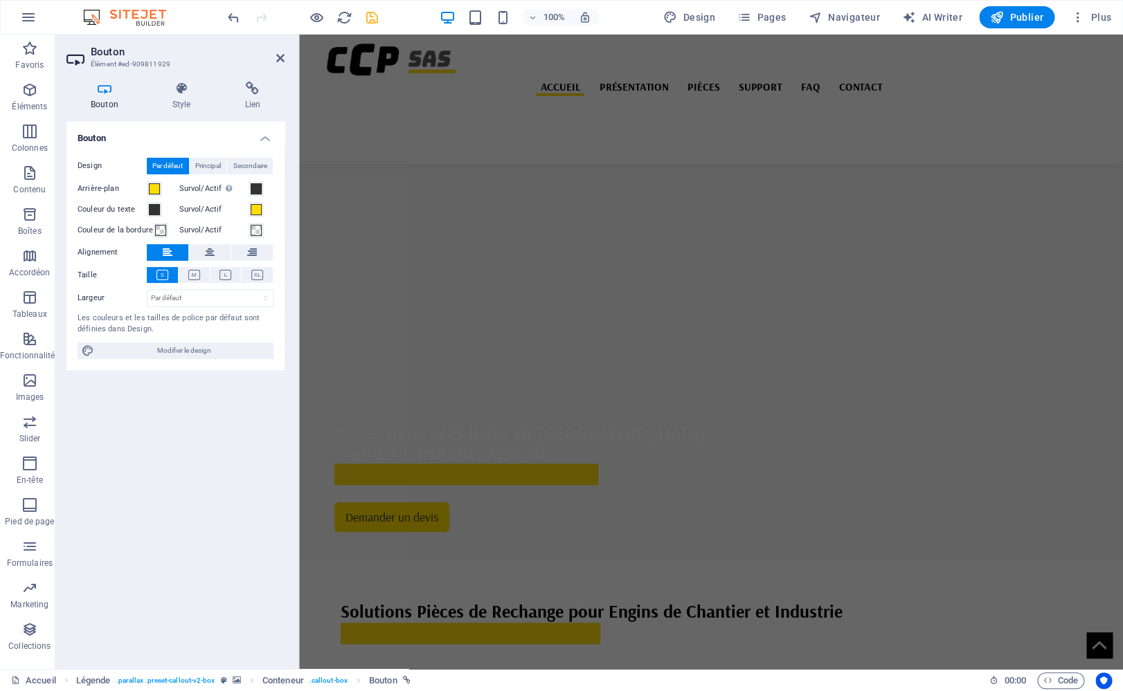
scroll to position [125, 0]
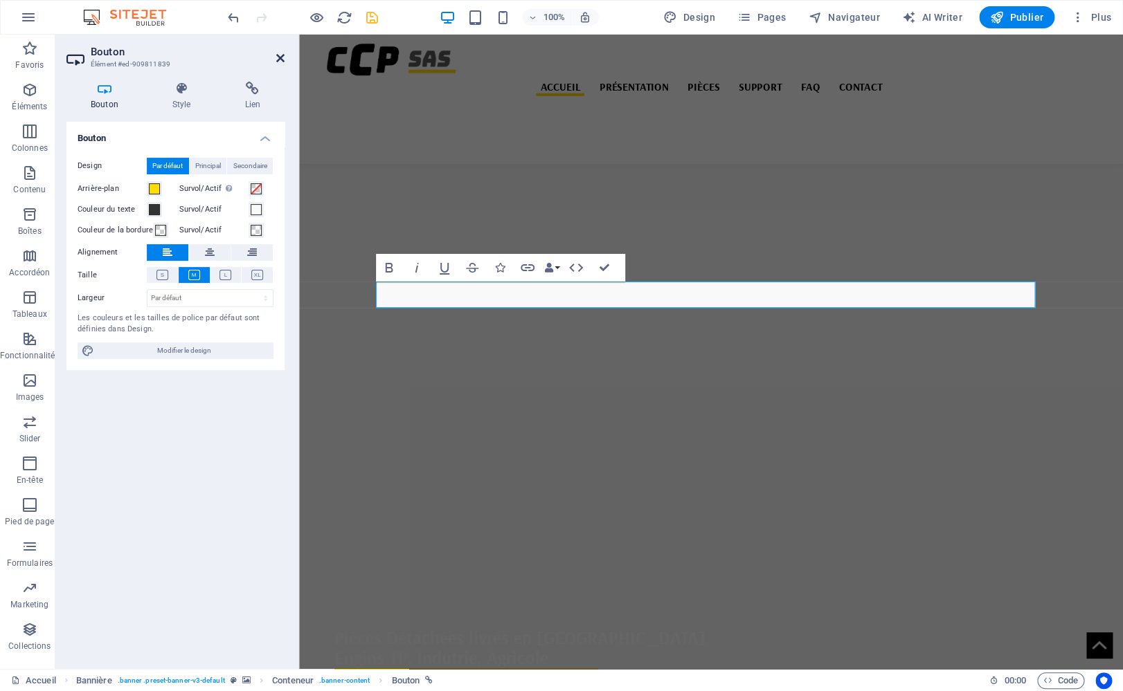
click at [282, 58] on icon at bounding box center [280, 58] width 8 height 11
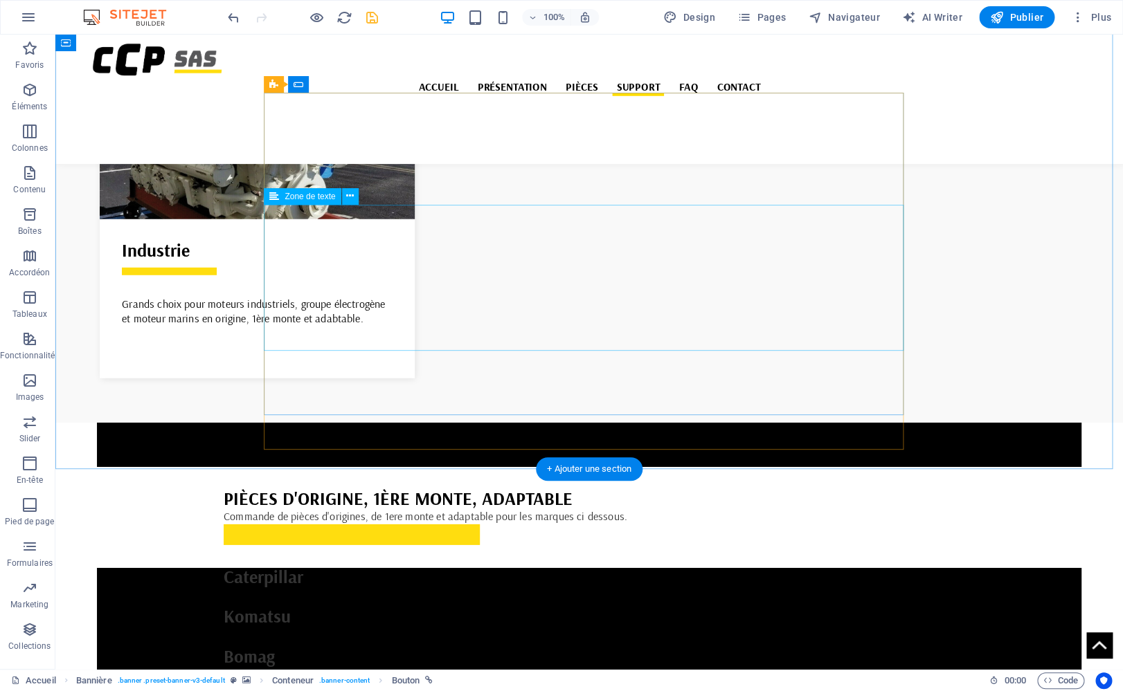
scroll to position [4156, 0]
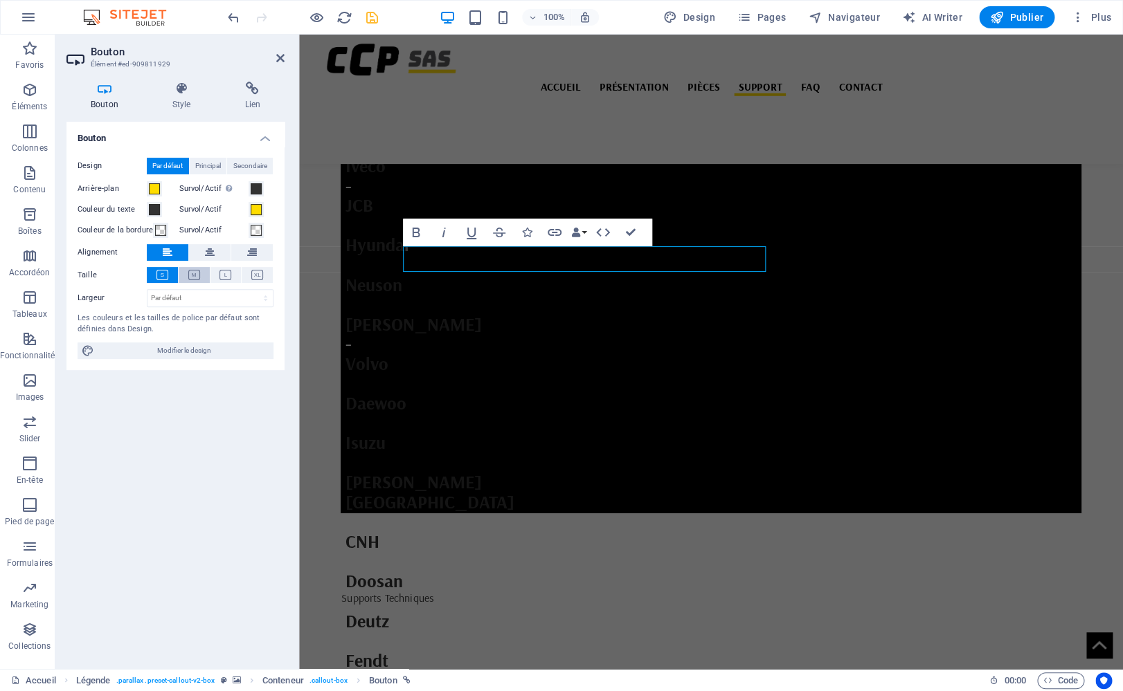
click at [193, 273] on icon at bounding box center [194, 275] width 12 height 10
click at [147, 290] on select "Par défaut px rem % em vh vw" at bounding box center [209, 298] width 125 height 17
click option "Par défaut" at bounding box center [0, 0] width 0 height 0
select select "DISABLED_OPTION_VALUE"
click at [147, 290] on select "Par défaut px rem % em vh vw" at bounding box center [209, 298] width 125 height 17
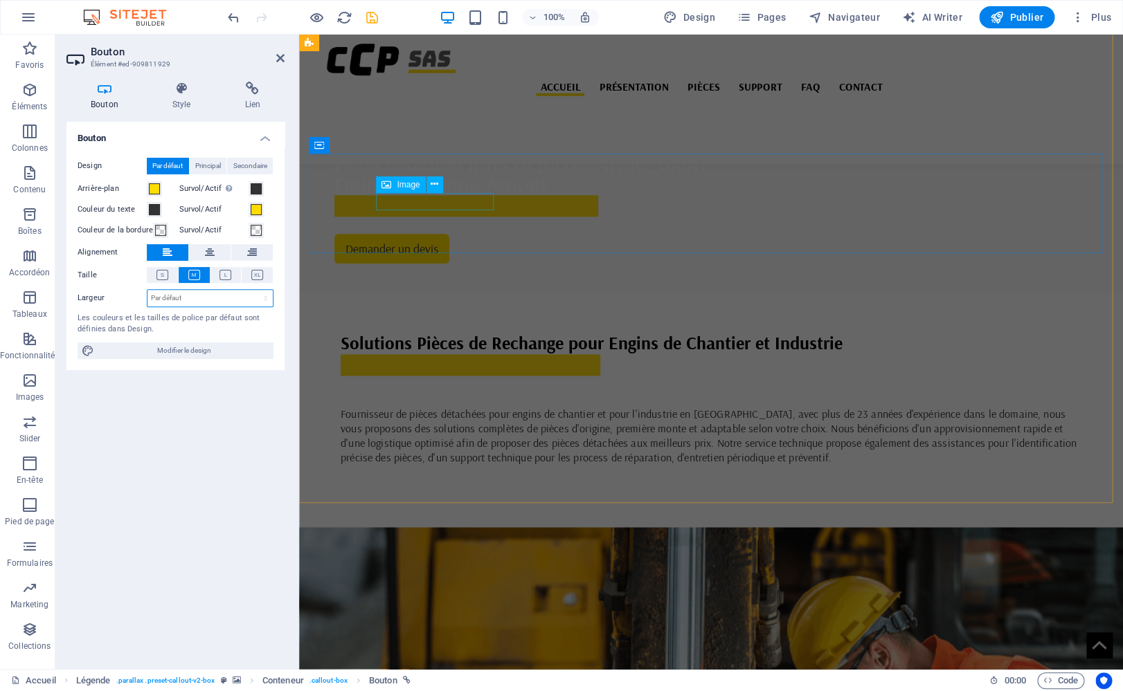
scroll to position [0, 0]
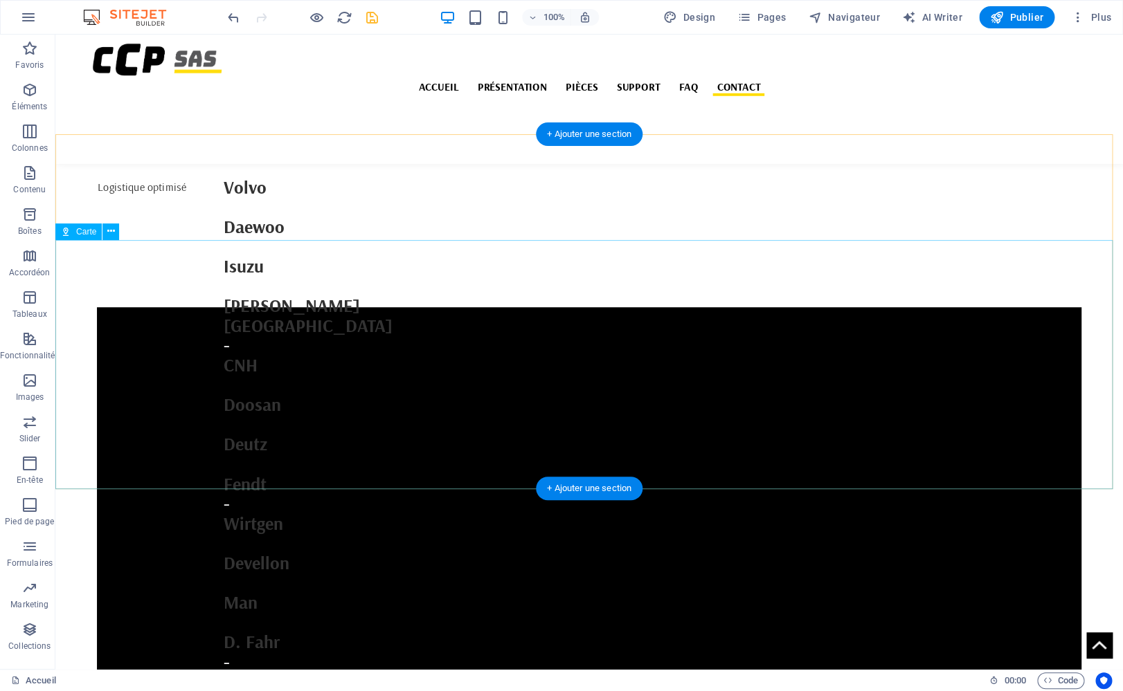
scroll to position [4174, 0]
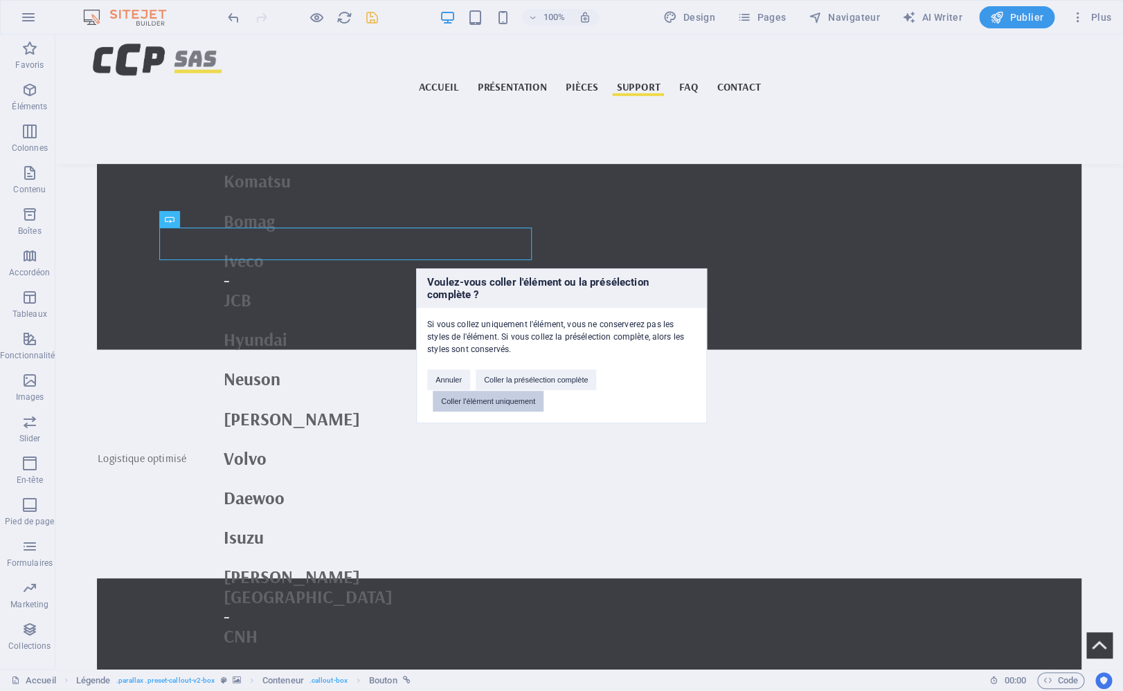
click at [515, 402] on button "Coller l'élément uniquement" at bounding box center [488, 401] width 111 height 21
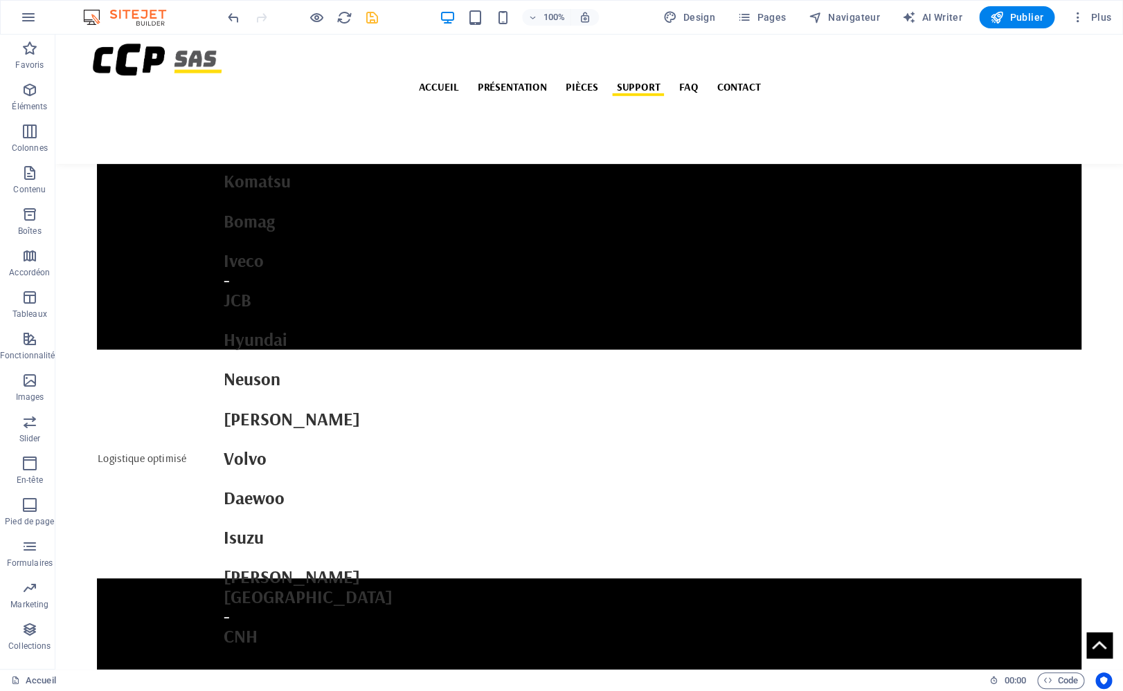
click at [372, 16] on icon "save" at bounding box center [372, 18] width 16 height 16
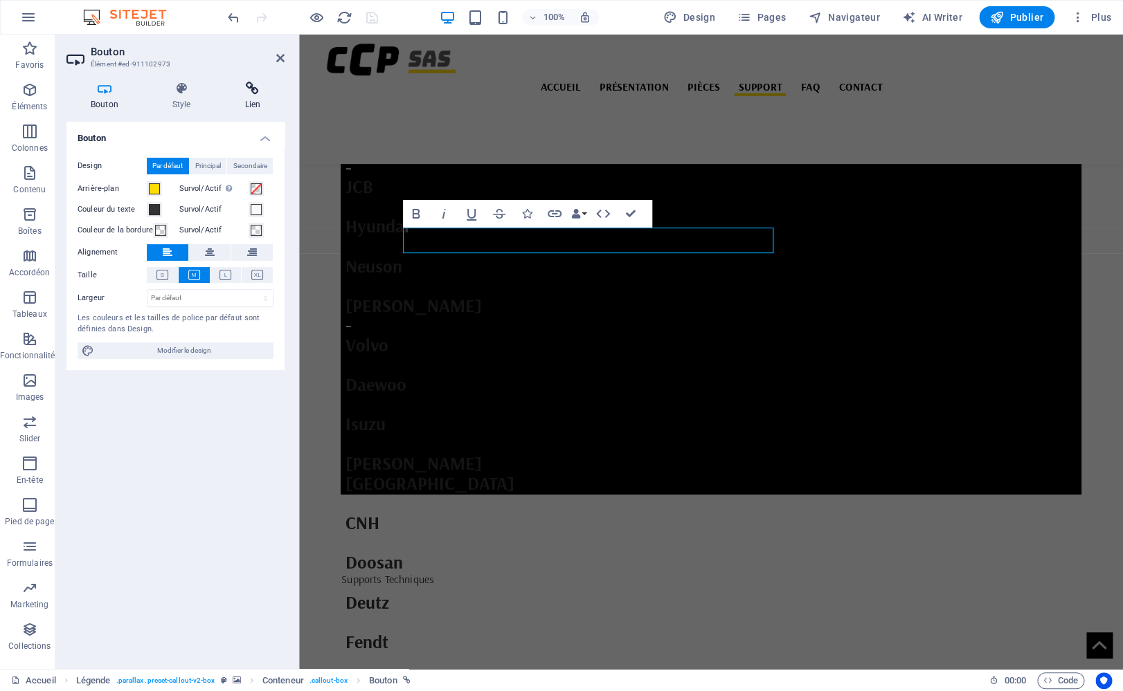
click at [252, 87] on icon at bounding box center [252, 89] width 64 height 14
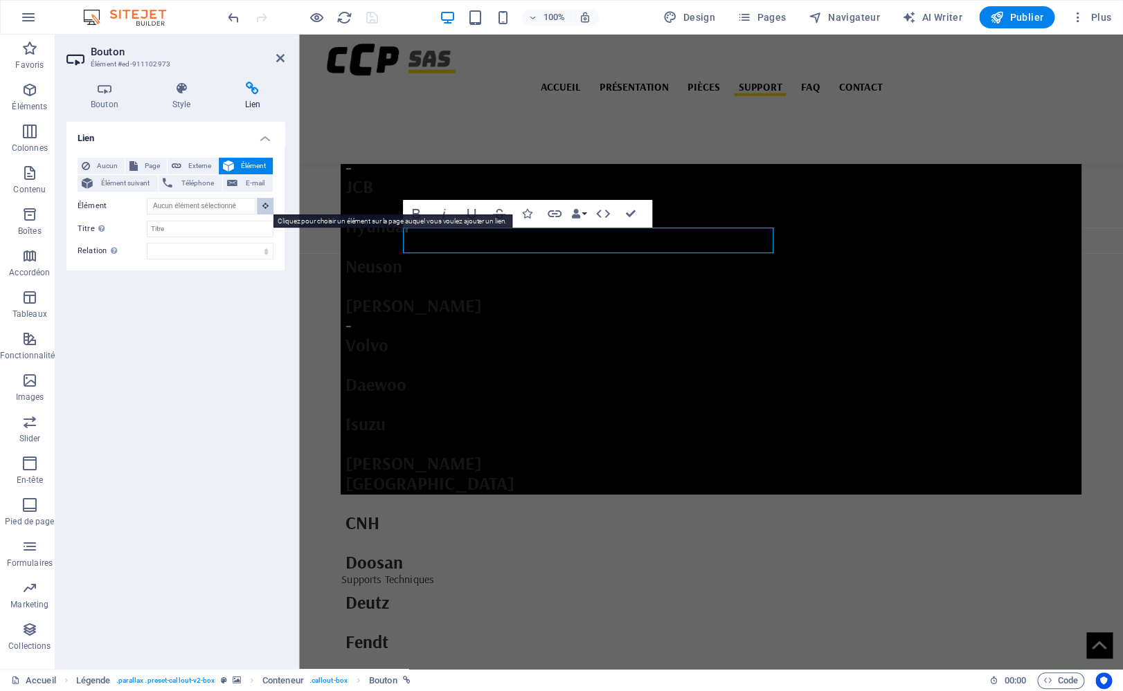
click at [266, 206] on icon at bounding box center [265, 205] width 6 height 7
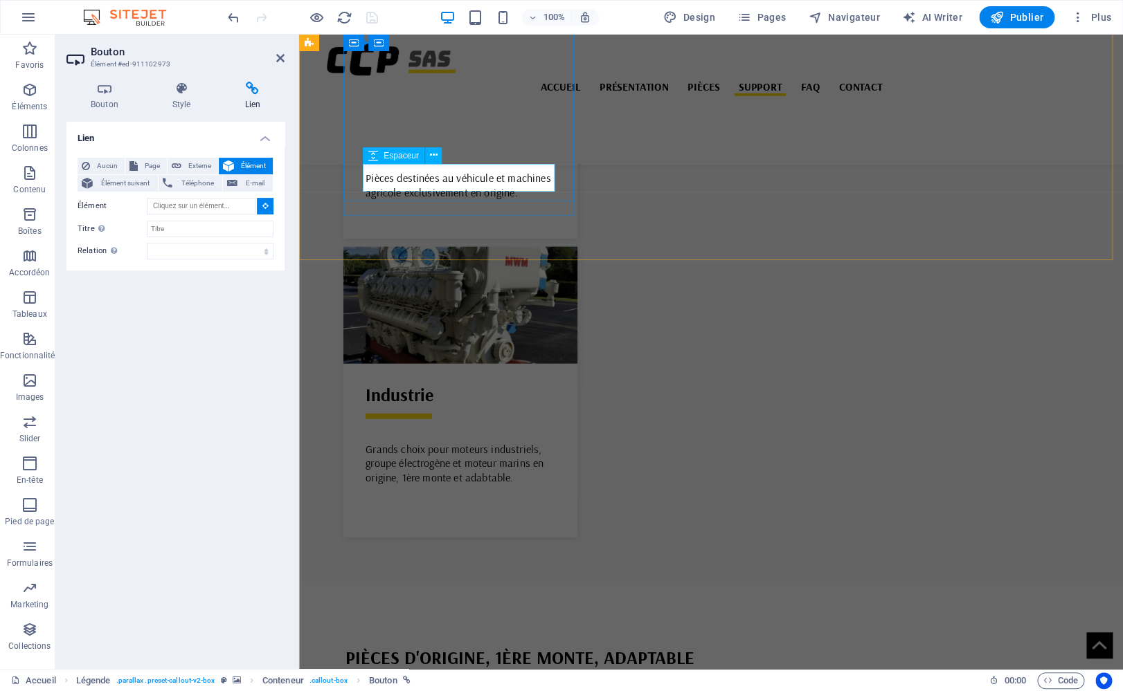
scroll to position [3417, 0]
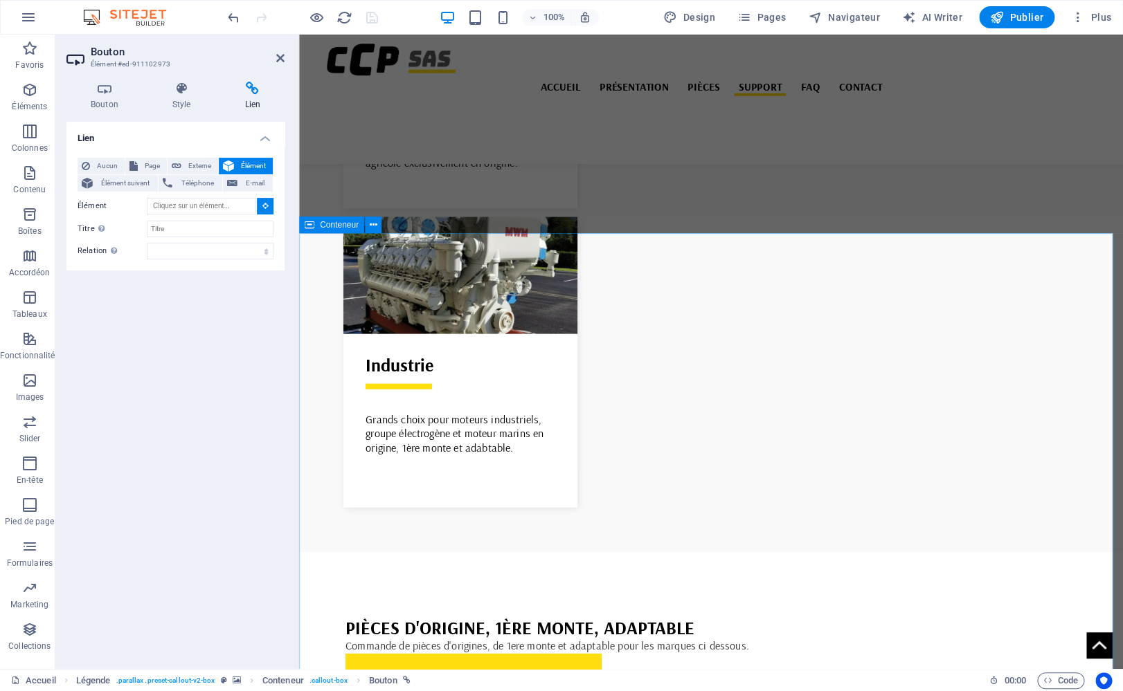
type input "#ed-909812040"
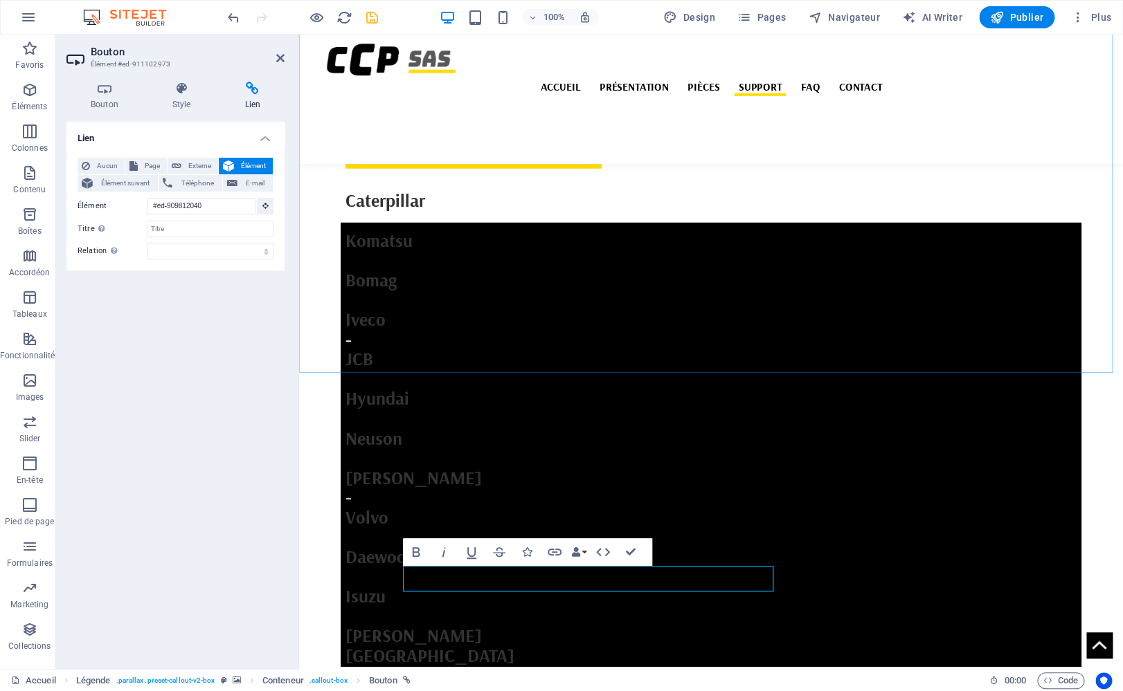
scroll to position [3984, 0]
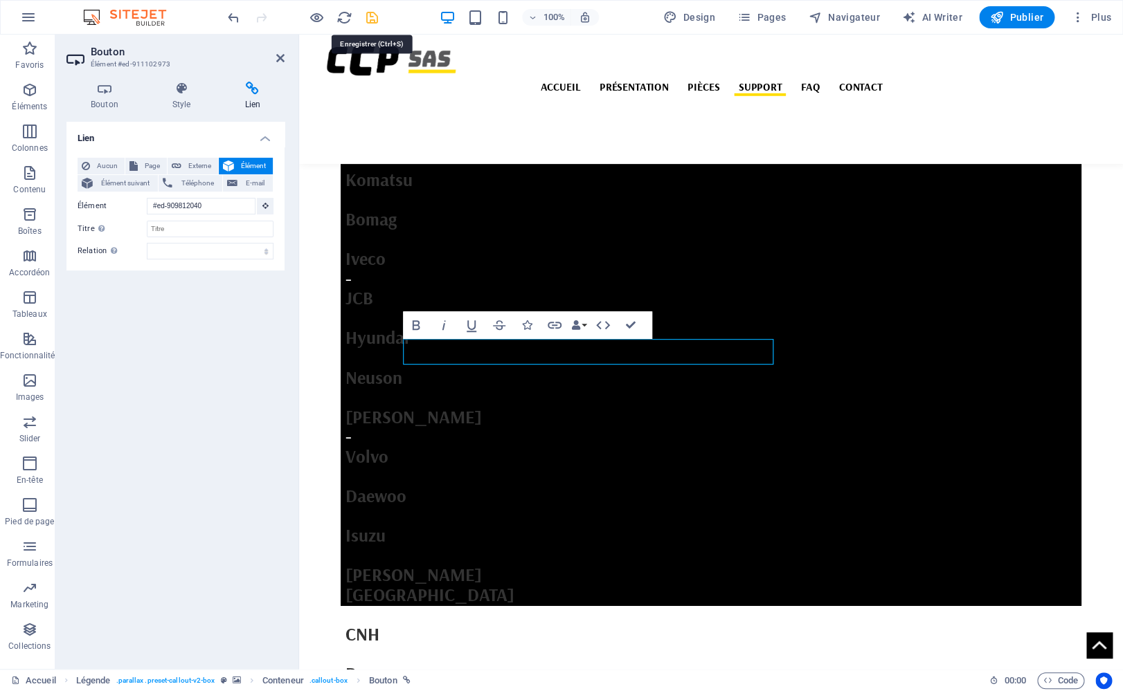
click at [365, 17] on icon "save" at bounding box center [372, 18] width 16 height 16
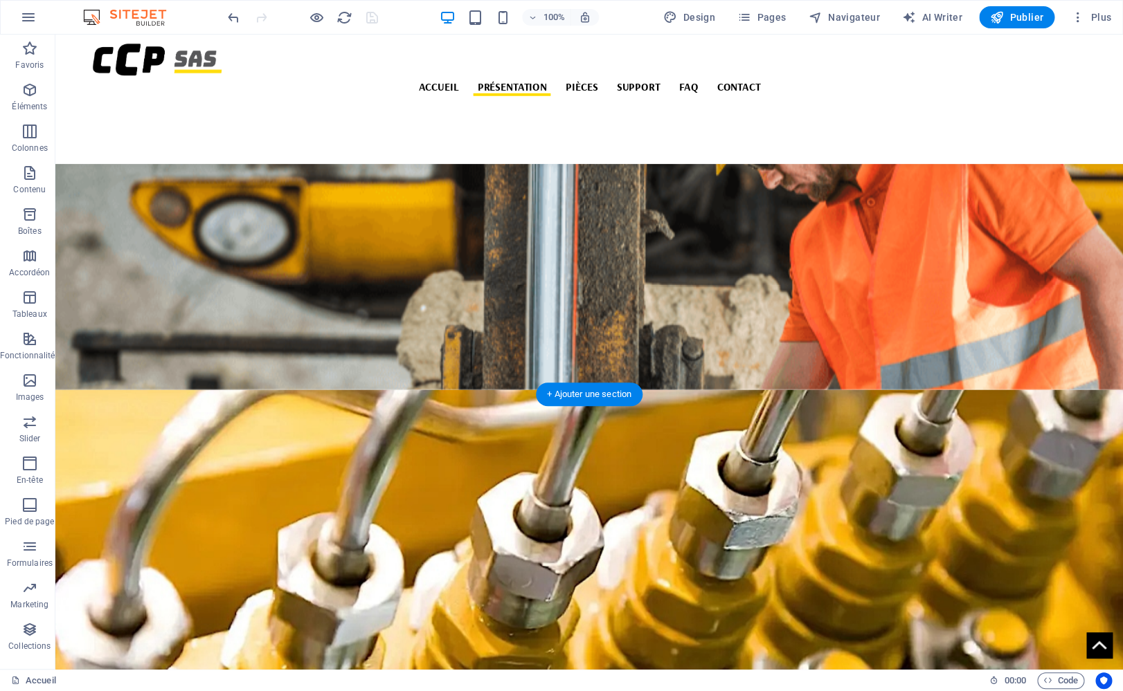
scroll to position [592, 0]
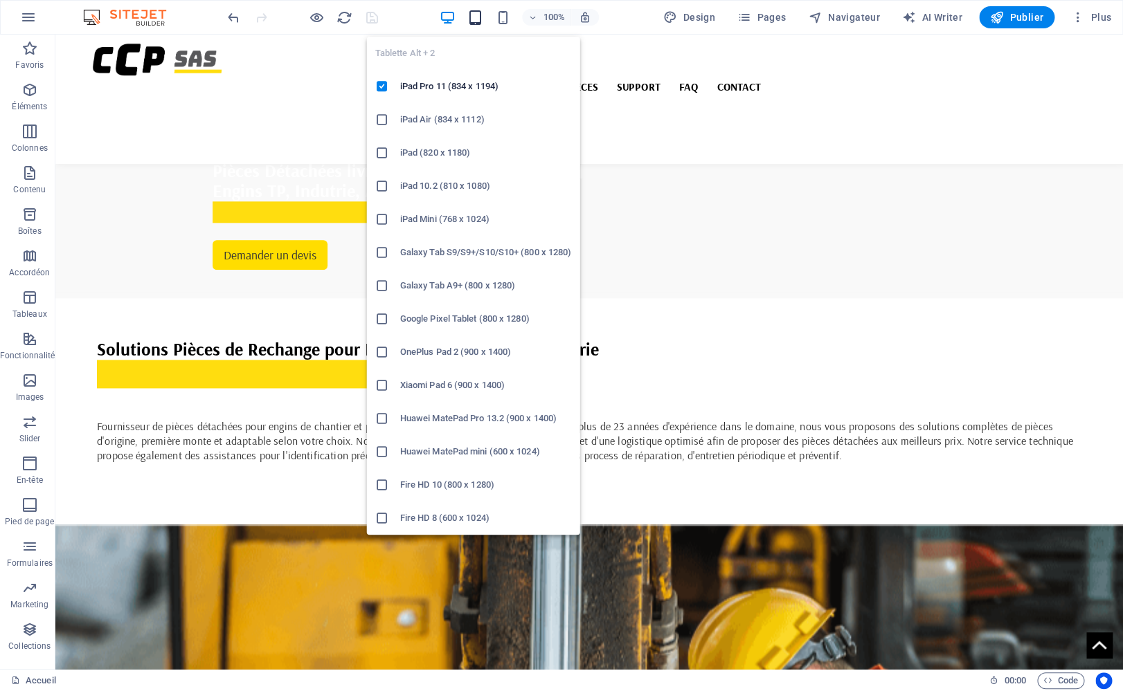
click at [474, 21] on icon "button" at bounding box center [475, 18] width 16 height 16
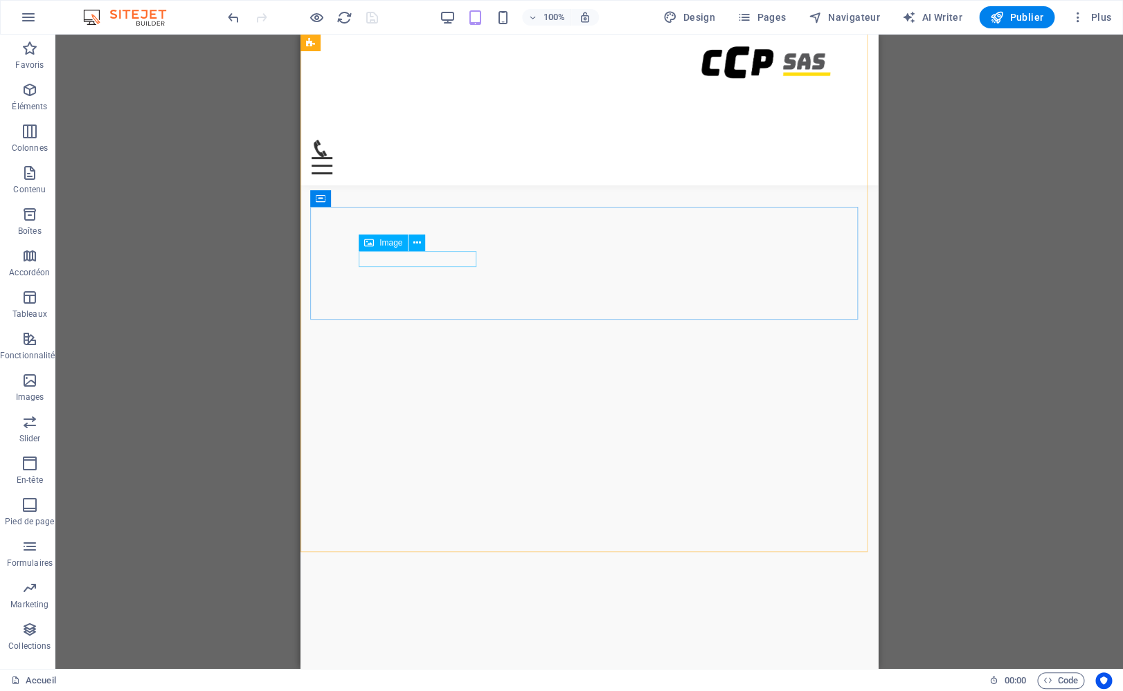
scroll to position [0, 0]
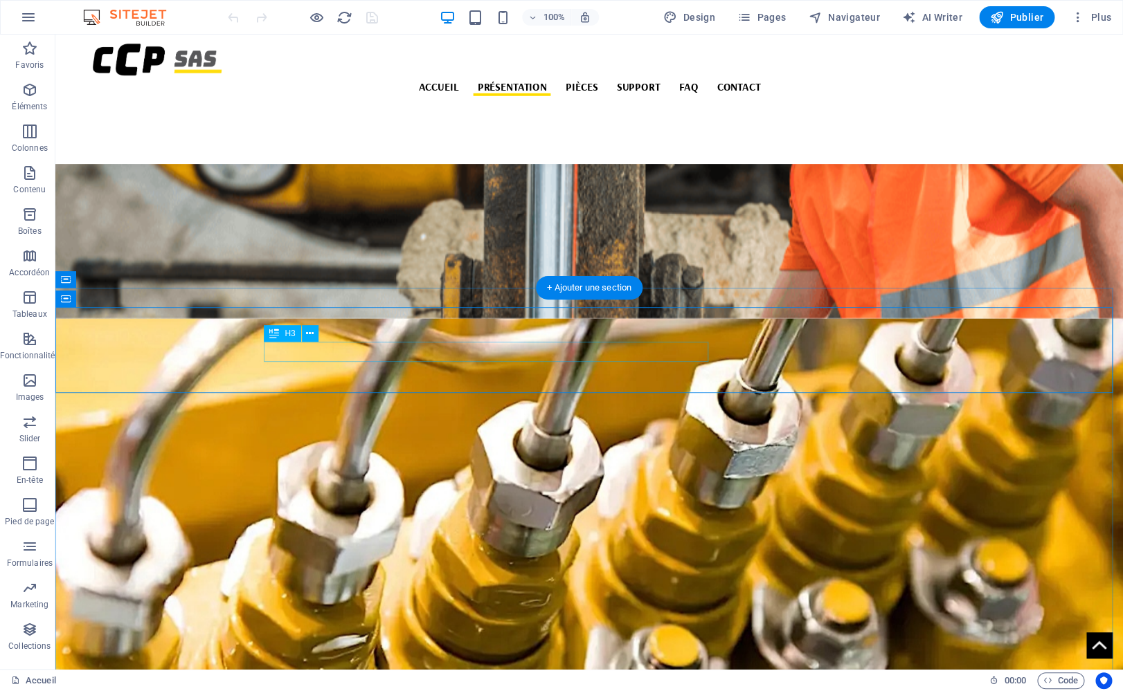
scroll to position [1289, 0]
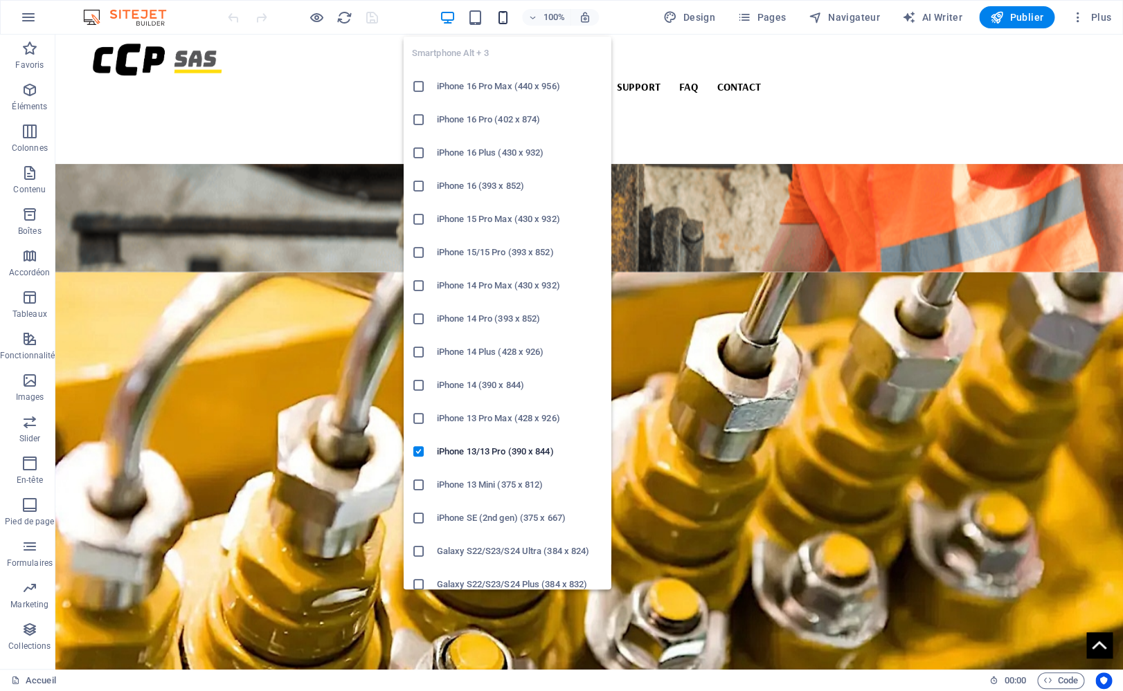
click at [498, 15] on icon "button" at bounding box center [503, 18] width 16 height 16
click at [503, 13] on icon "button" at bounding box center [503, 18] width 16 height 16
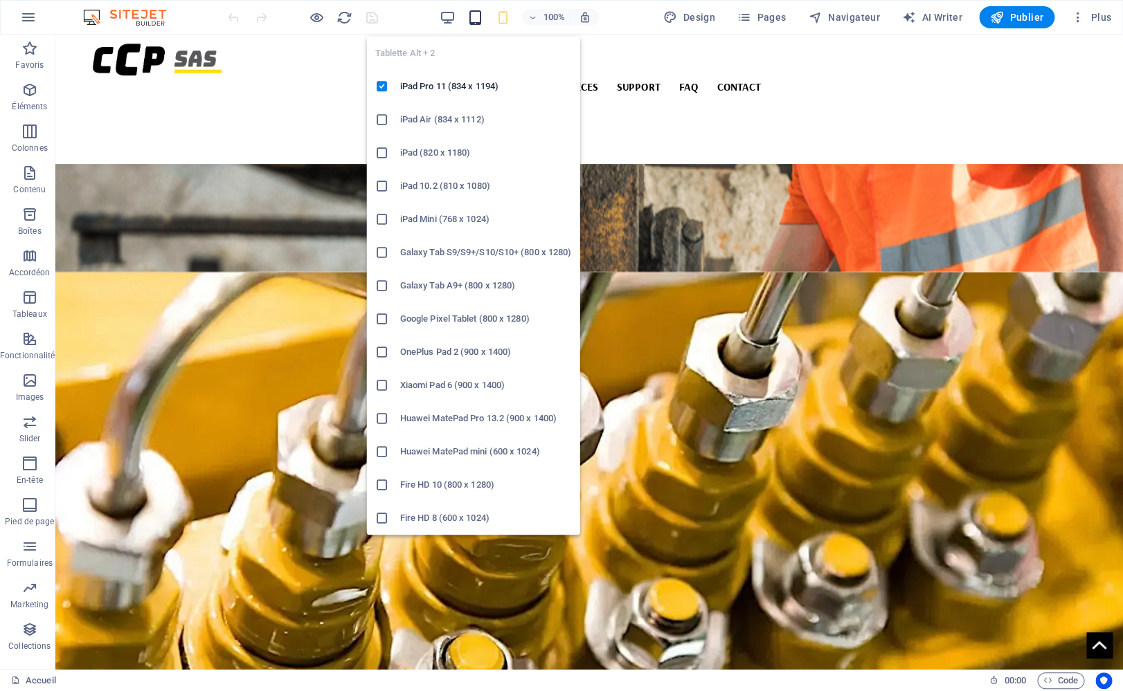
click at [473, 20] on icon "button" at bounding box center [475, 18] width 16 height 16
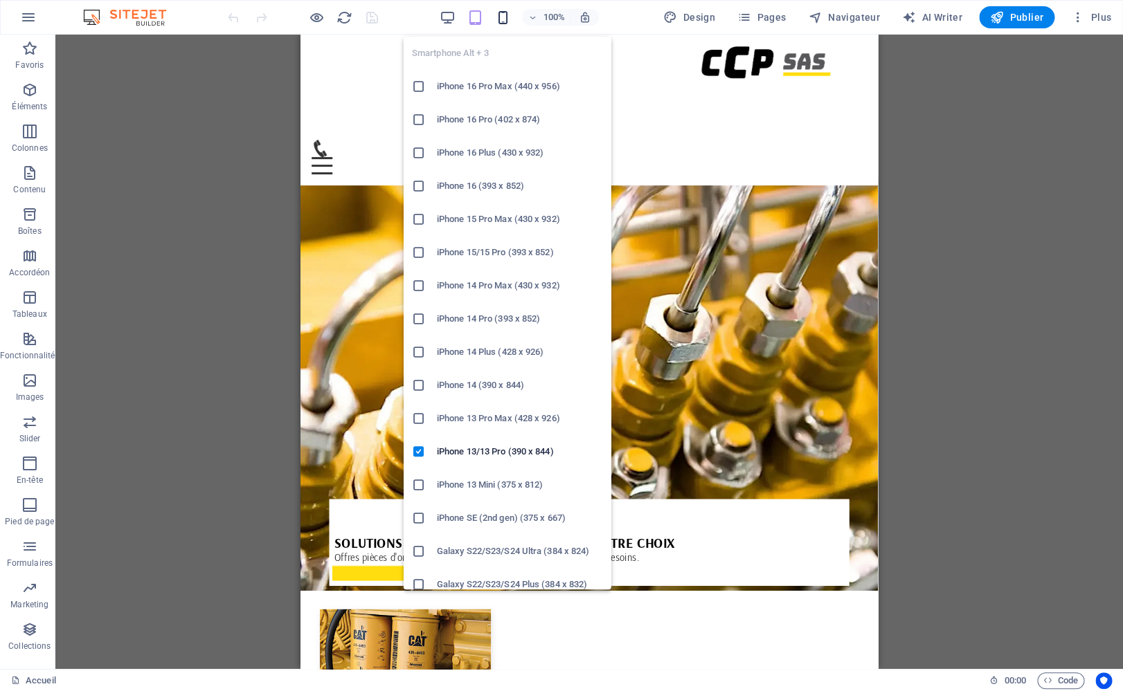
click at [501, 21] on icon "button" at bounding box center [503, 18] width 16 height 16
click at [502, 21] on icon "button" at bounding box center [503, 18] width 16 height 16
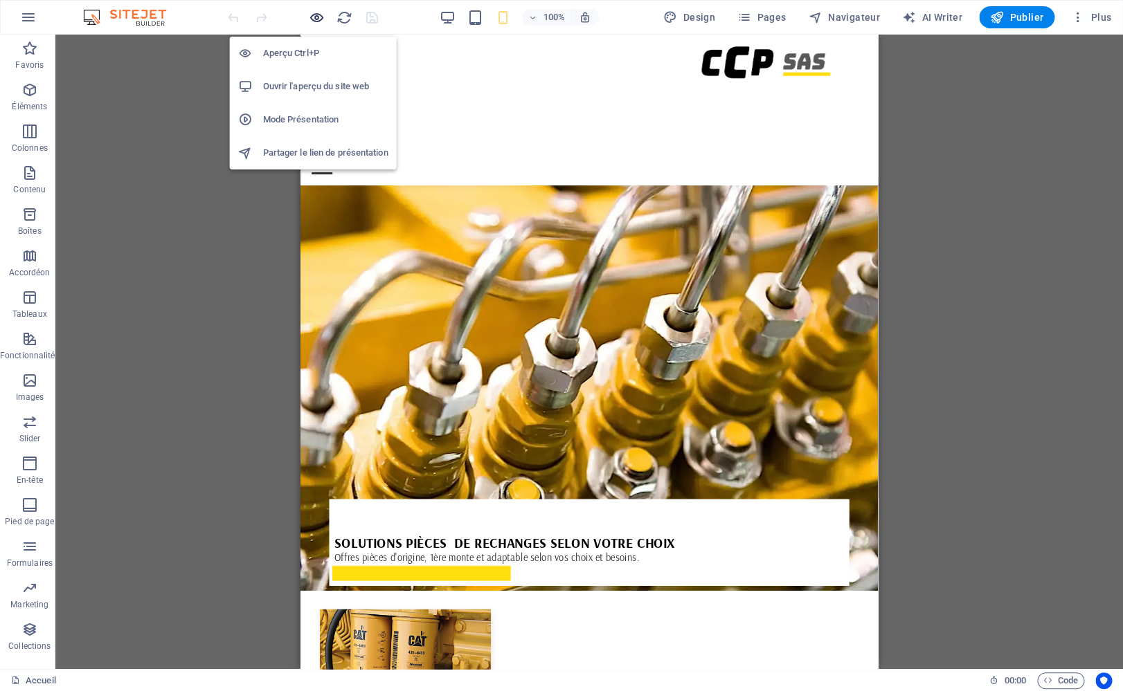
click at [317, 470] on icon "button" at bounding box center [288, 485] width 509 height 31
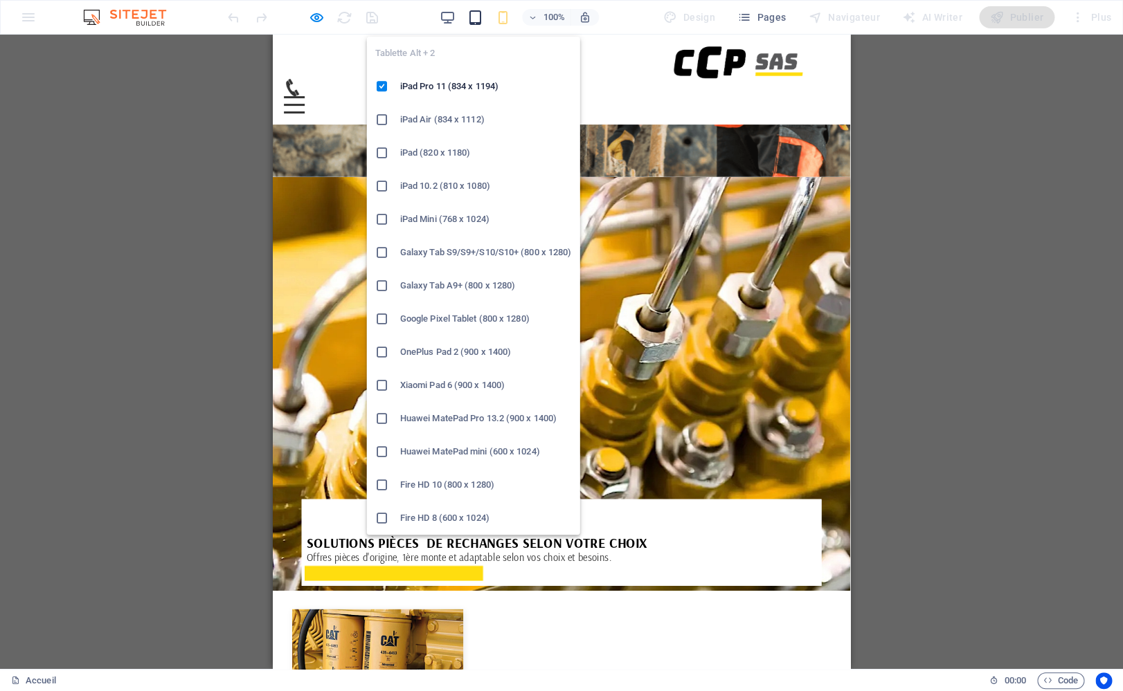
click at [481, 21] on icon "button" at bounding box center [475, 18] width 16 height 16
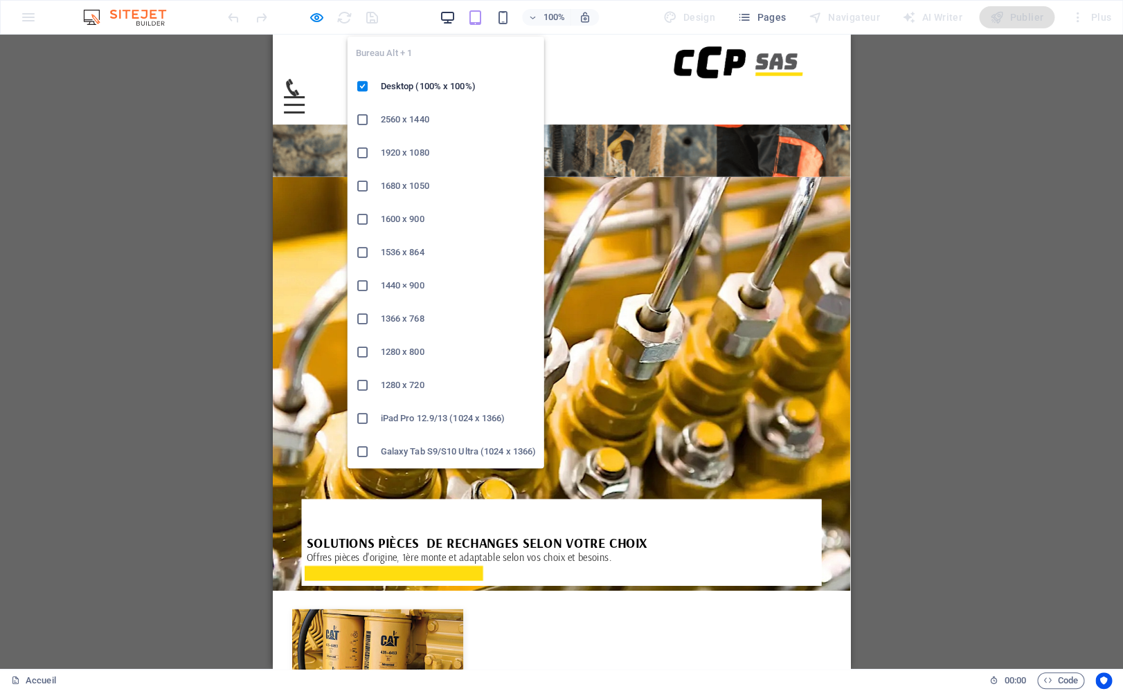
click at [338, 516] on icon "button" at bounding box center [186, 522] width 305 height 12
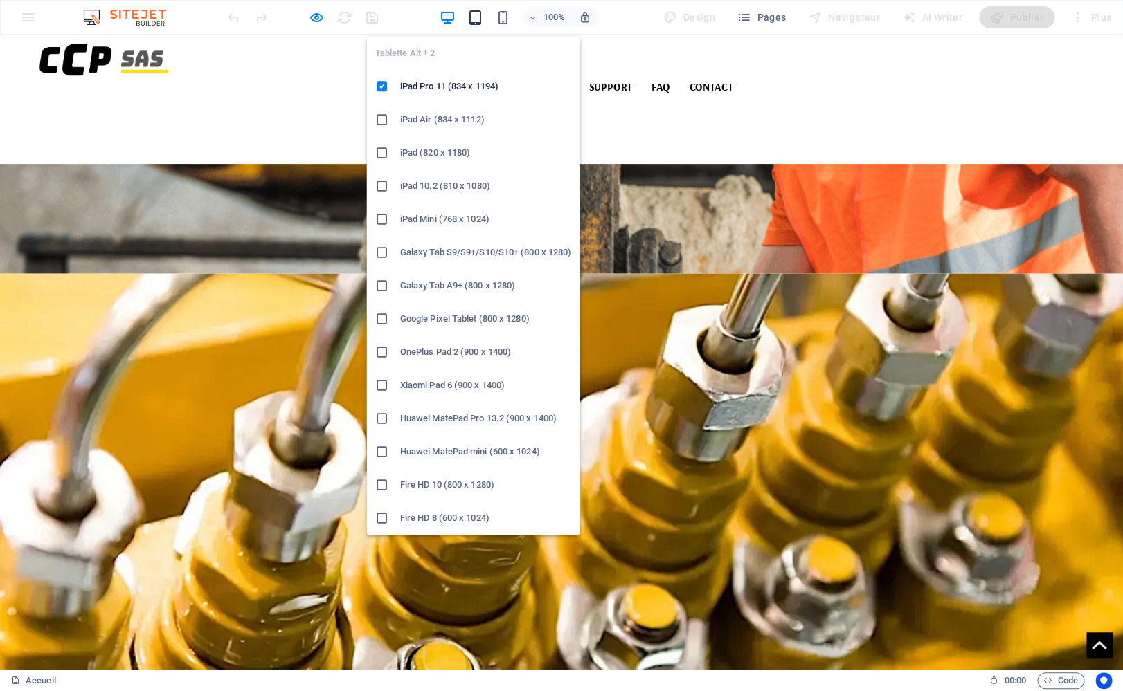
click at [473, 21] on icon "button" at bounding box center [475, 18] width 16 height 16
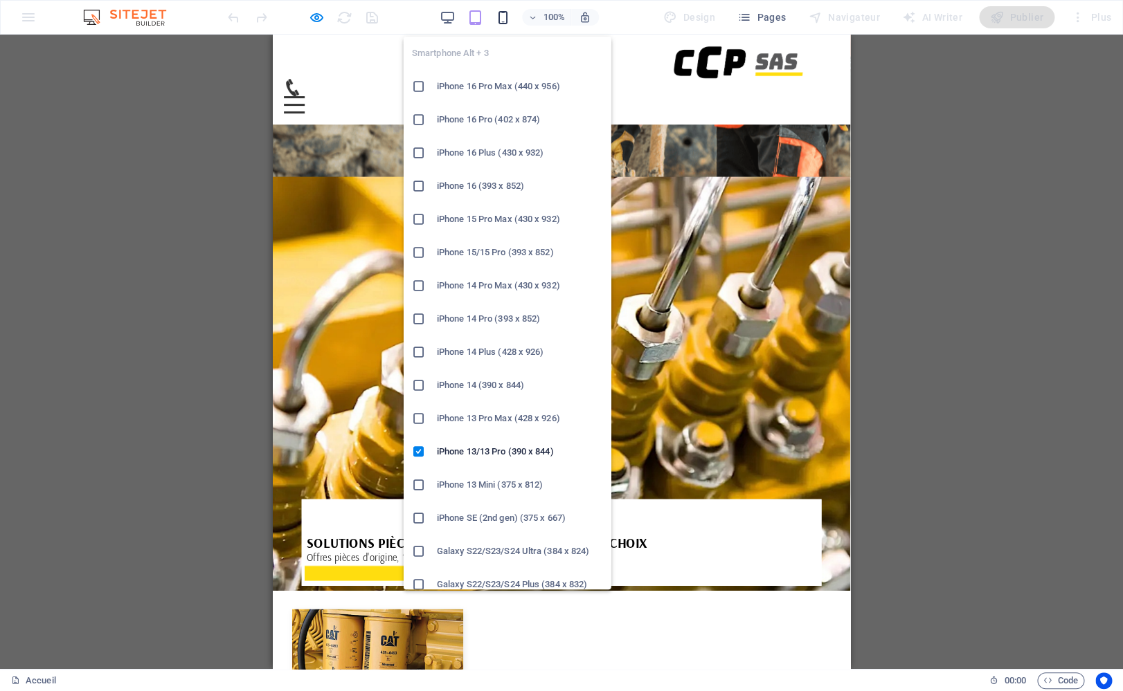
click at [496, 18] on icon "button" at bounding box center [503, 18] width 16 height 16
click at [423, 188] on icon at bounding box center [419, 186] width 14 height 14
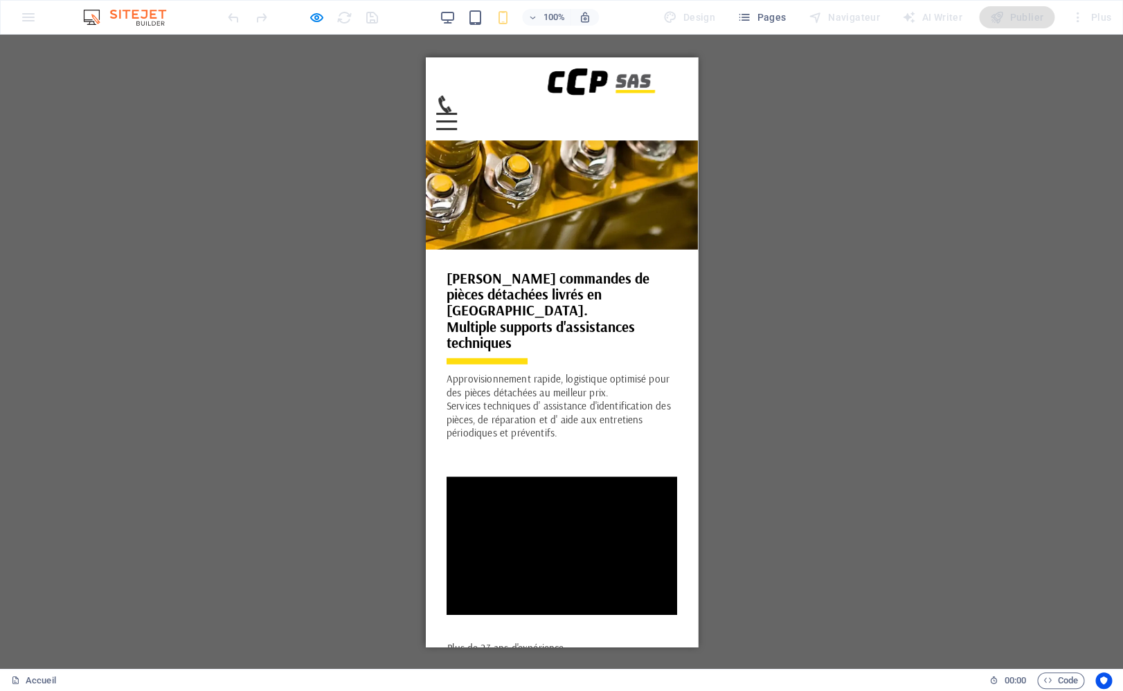
scroll to position [1432, 0]
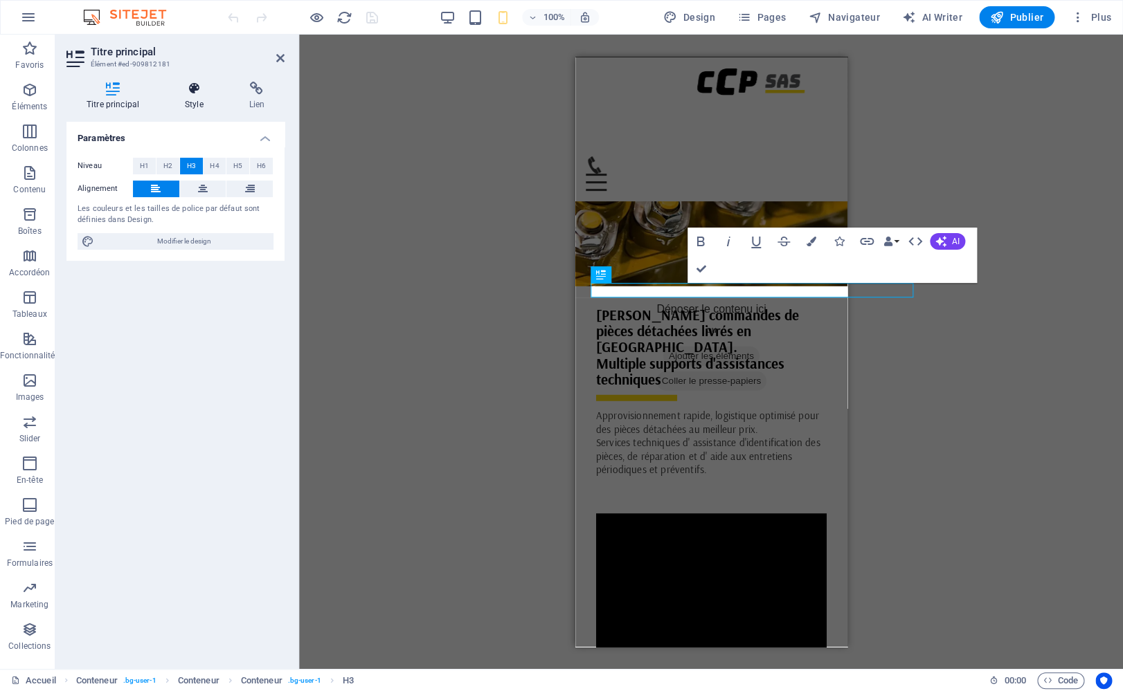
click at [189, 102] on h4 "Style" at bounding box center [197, 96] width 64 height 29
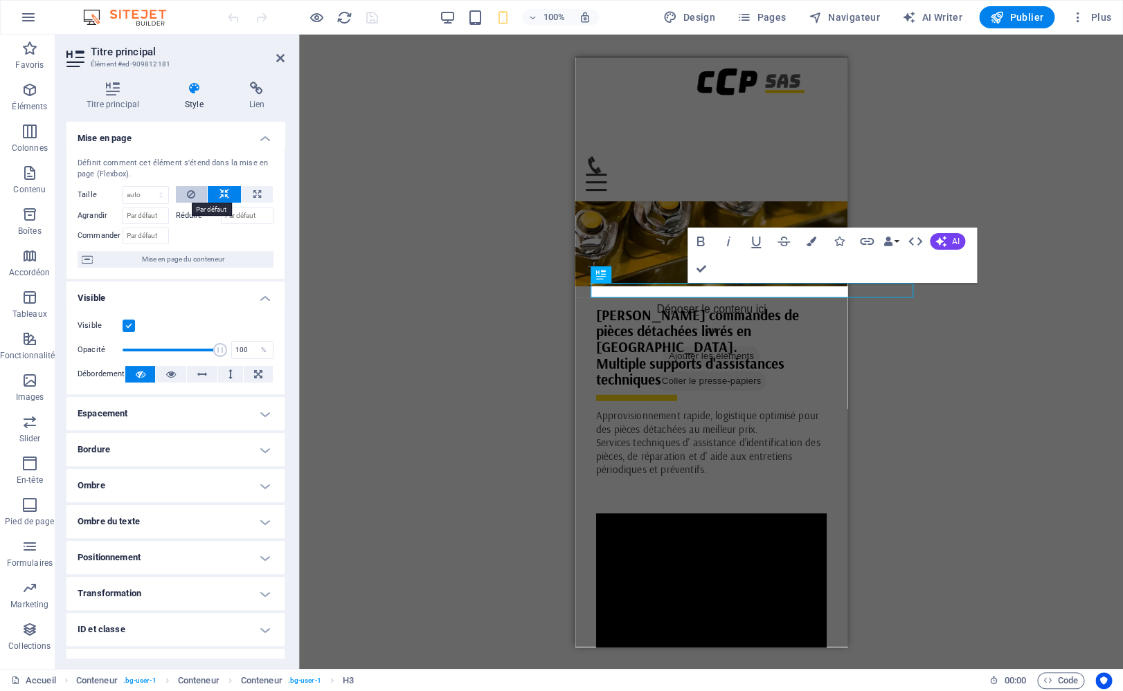
click at [189, 195] on icon at bounding box center [191, 194] width 8 height 17
click at [123, 187] on select "Par défaut auto px % 1/1 1/2 1/3 1/4 1/5 1/6 1/7 1/8 1/9 1/10" at bounding box center [145, 195] width 45 height 17
click option "Par défaut" at bounding box center [0, 0] width 0 height 0
select select "DISABLED_OPTION_VALUE"
click at [189, 195] on icon at bounding box center [191, 194] width 8 height 17
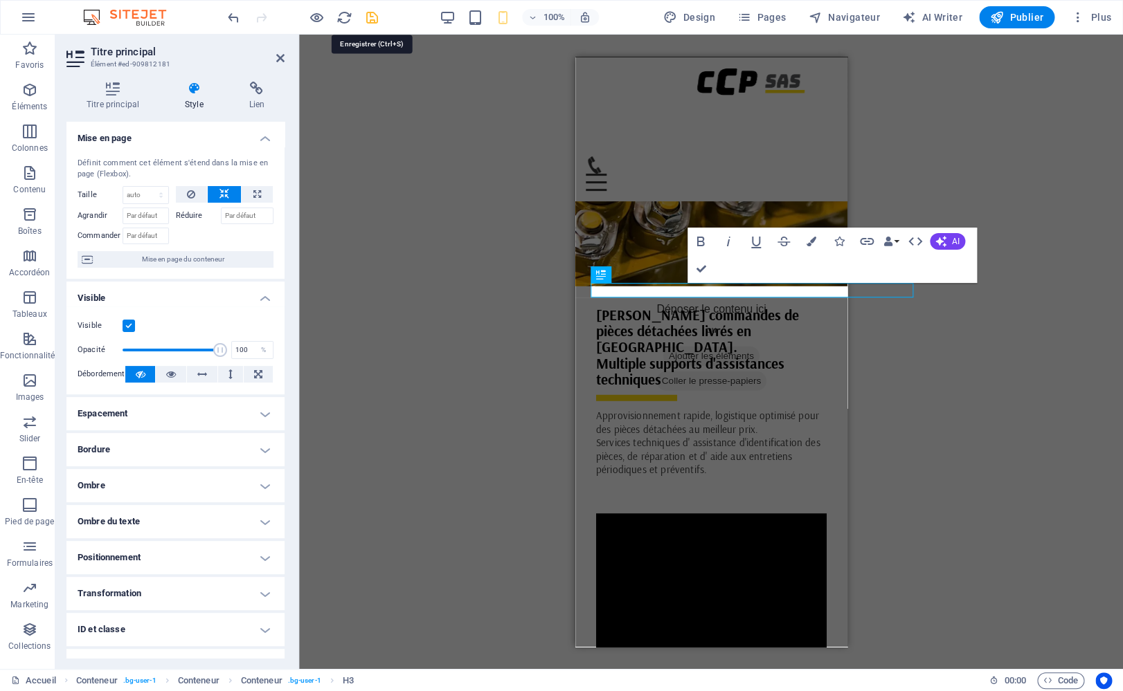
click at [372, 23] on icon "save" at bounding box center [372, 18] width 16 height 16
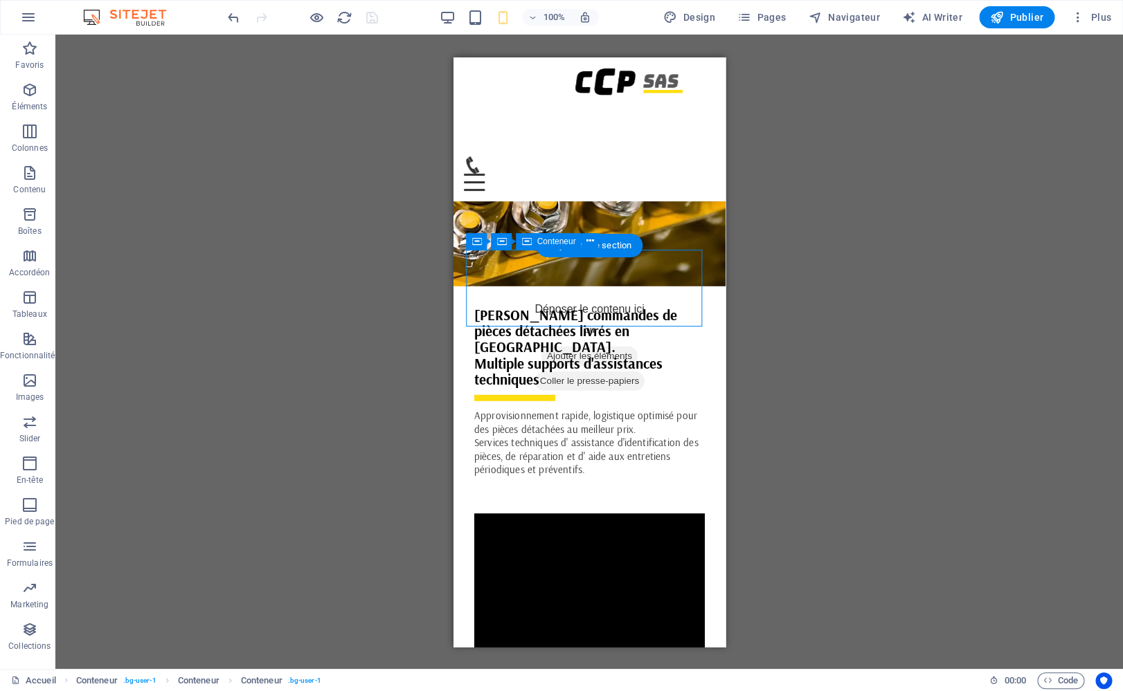
select select "%"
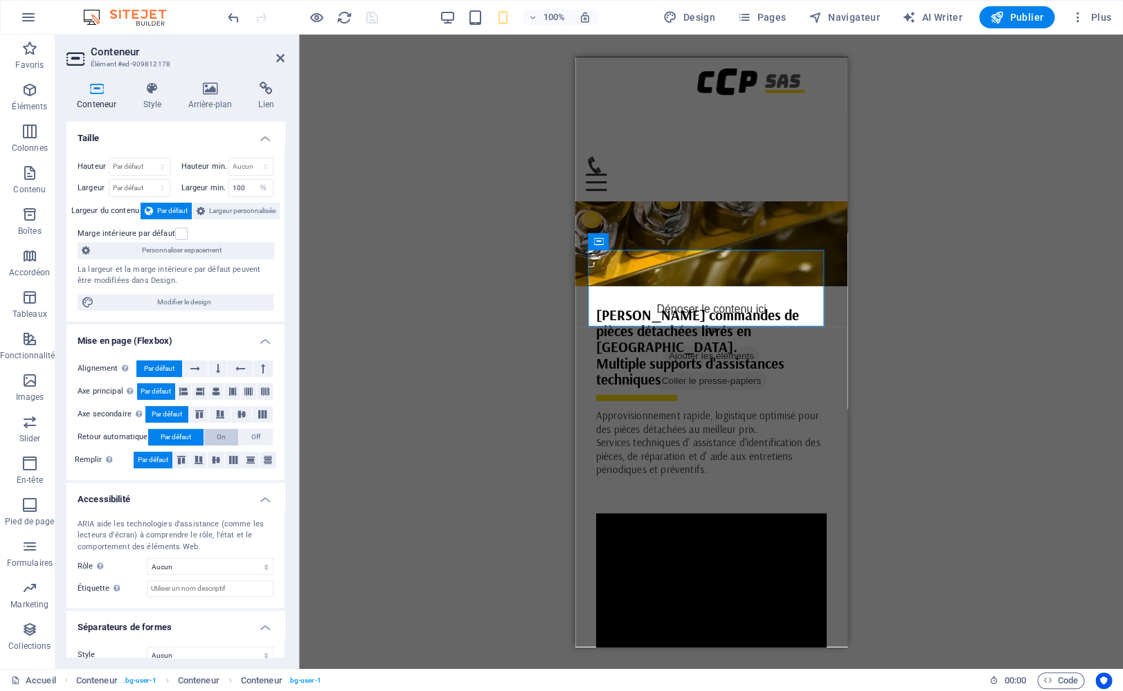
click at [210, 440] on button "On" at bounding box center [221, 437] width 34 height 17
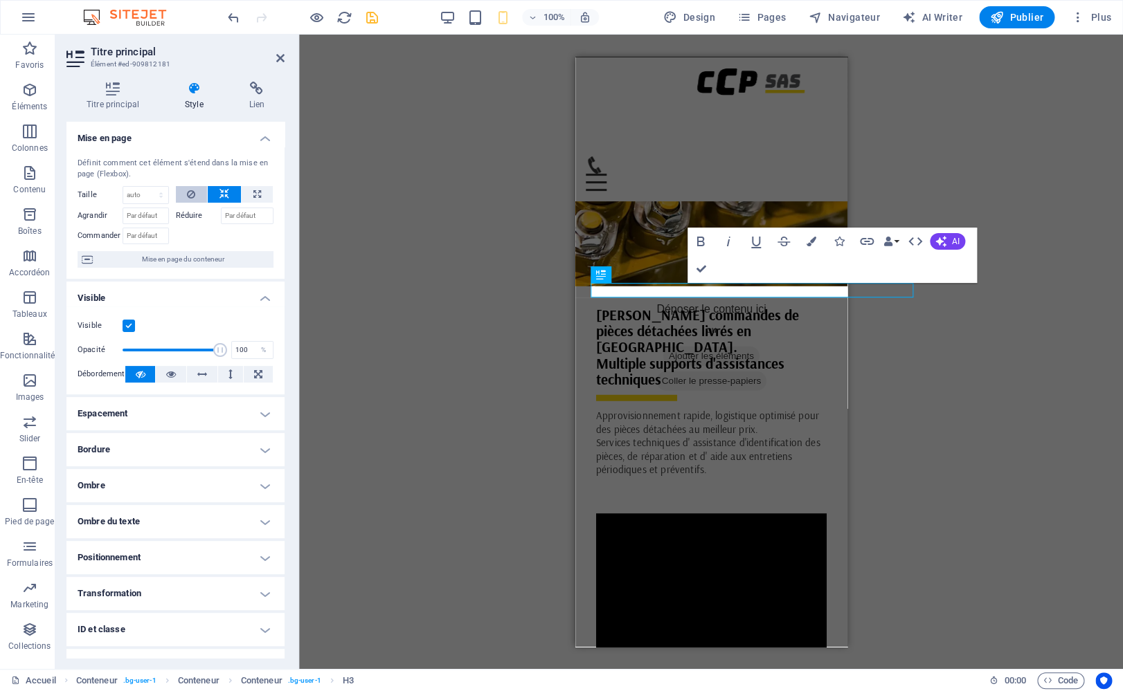
click at [188, 201] on icon at bounding box center [191, 194] width 8 height 17
click at [188, 197] on icon at bounding box center [191, 194] width 8 height 17
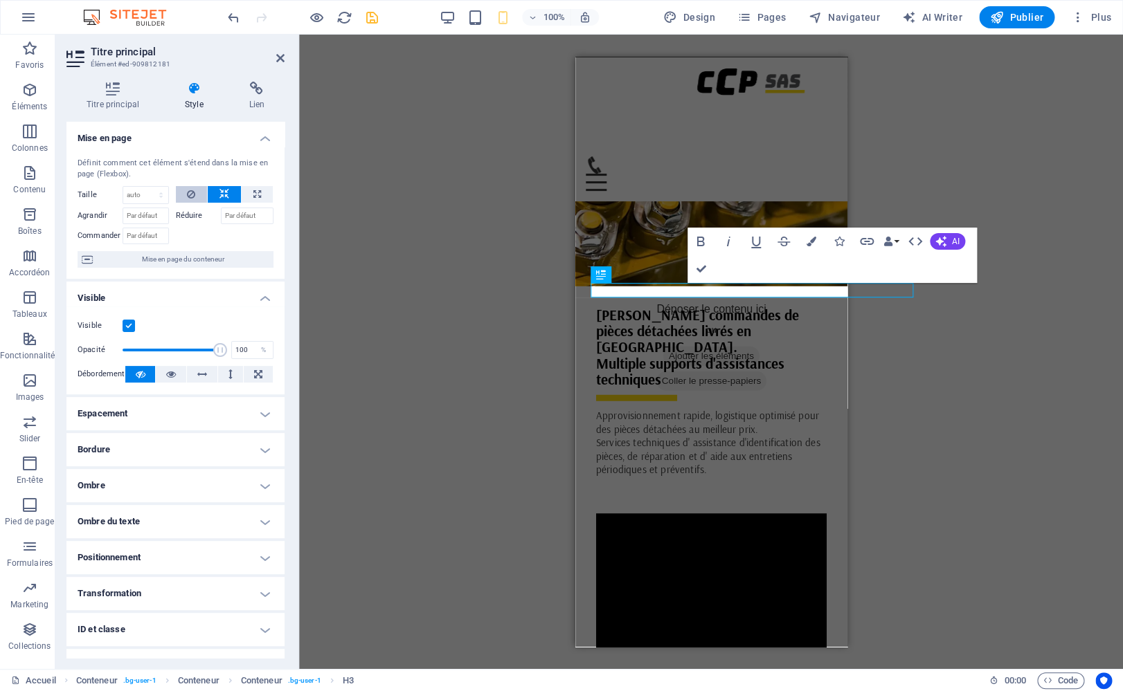
click at [192, 194] on button at bounding box center [192, 194] width 32 height 17
click at [166, 375] on icon at bounding box center [171, 374] width 10 height 17
drag, startPoint x: 183, startPoint y: 376, endPoint x: 194, endPoint y: 376, distance: 11.8
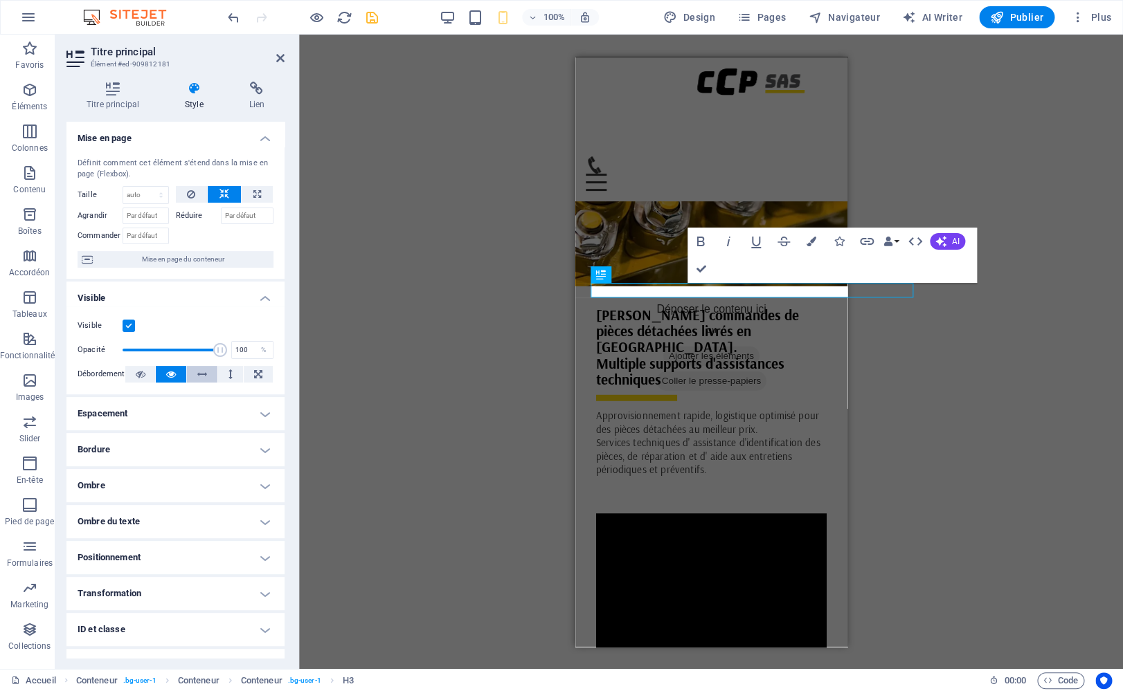
click at [187, 376] on button at bounding box center [202, 374] width 30 height 17
click at [218, 374] on button at bounding box center [230, 374] width 25 height 17
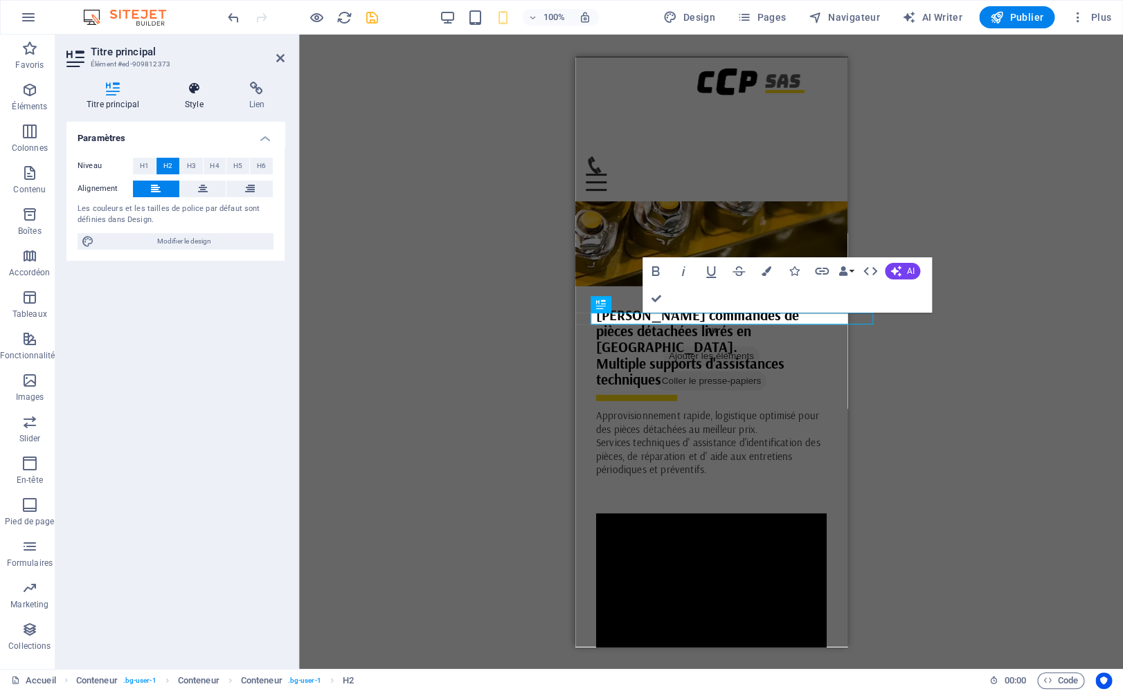
click at [194, 97] on h4 "Style" at bounding box center [197, 96] width 64 height 29
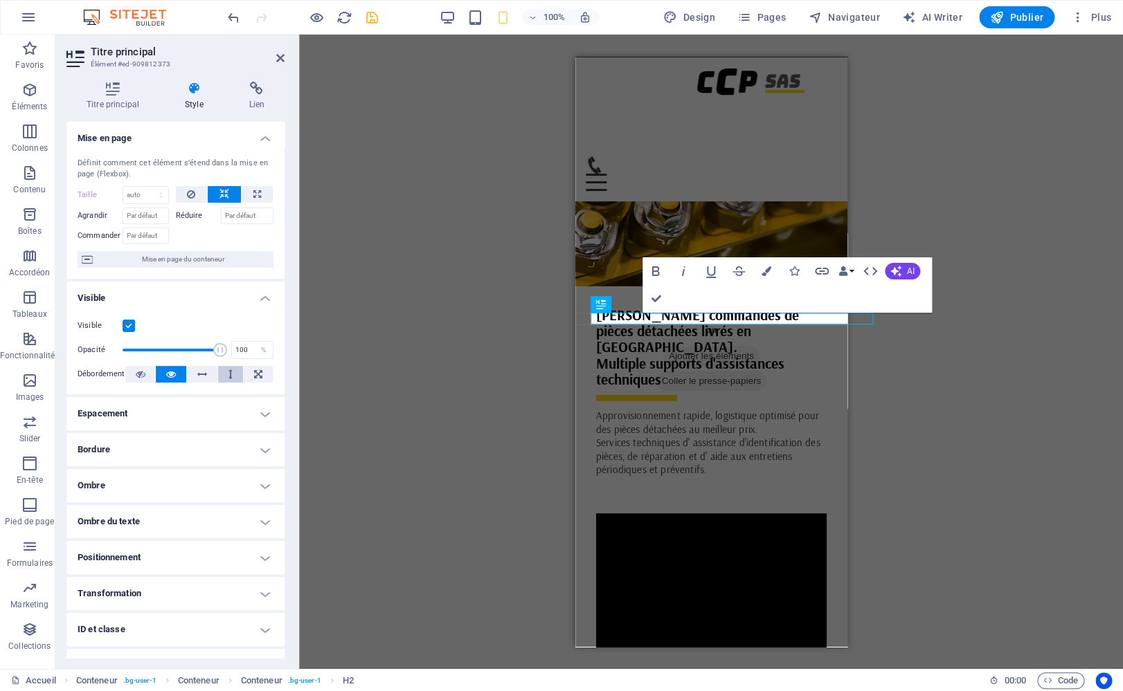
click at [228, 379] on icon at bounding box center [230, 374] width 4 height 17
click at [139, 374] on icon at bounding box center [140, 374] width 10 height 17
click at [220, 379] on button at bounding box center [230, 374] width 25 height 17
click at [187, 194] on icon at bounding box center [191, 194] width 8 height 17
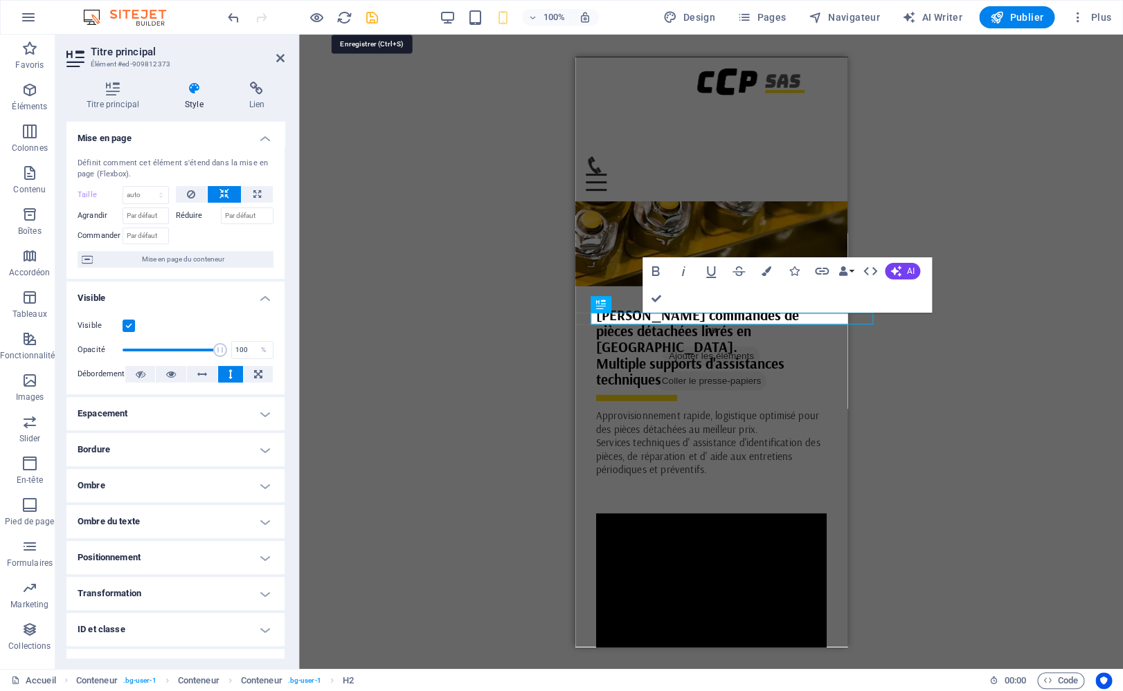
click at [365, 17] on icon "save" at bounding box center [372, 18] width 16 height 16
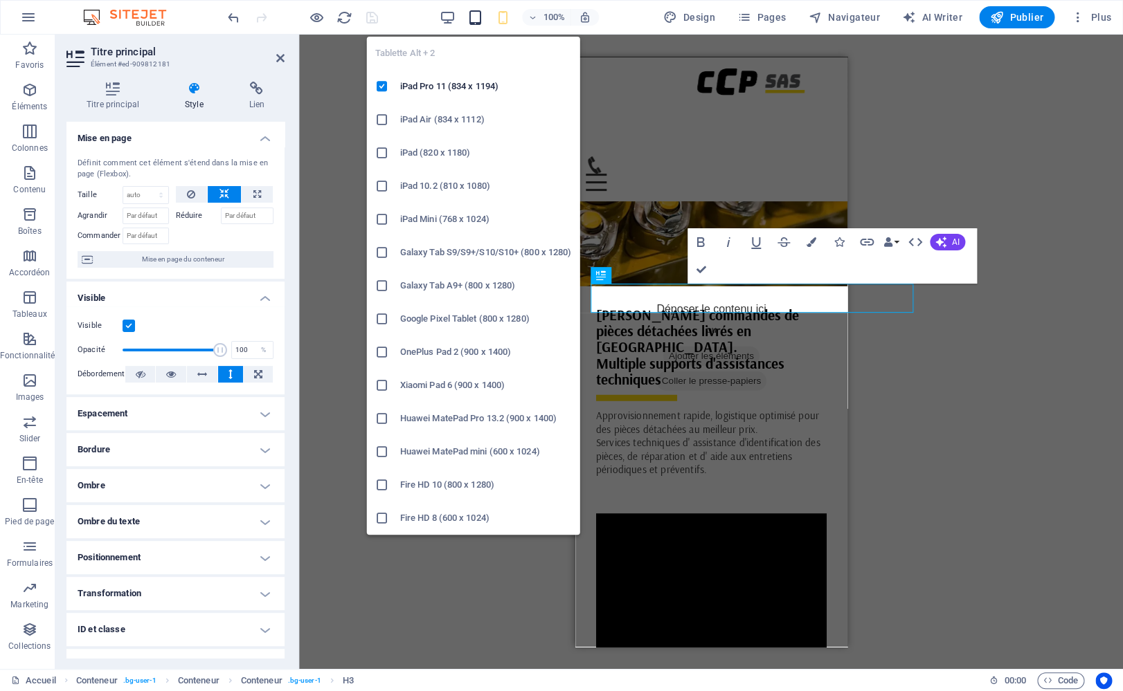
click at [473, 15] on icon "button" at bounding box center [475, 18] width 16 height 16
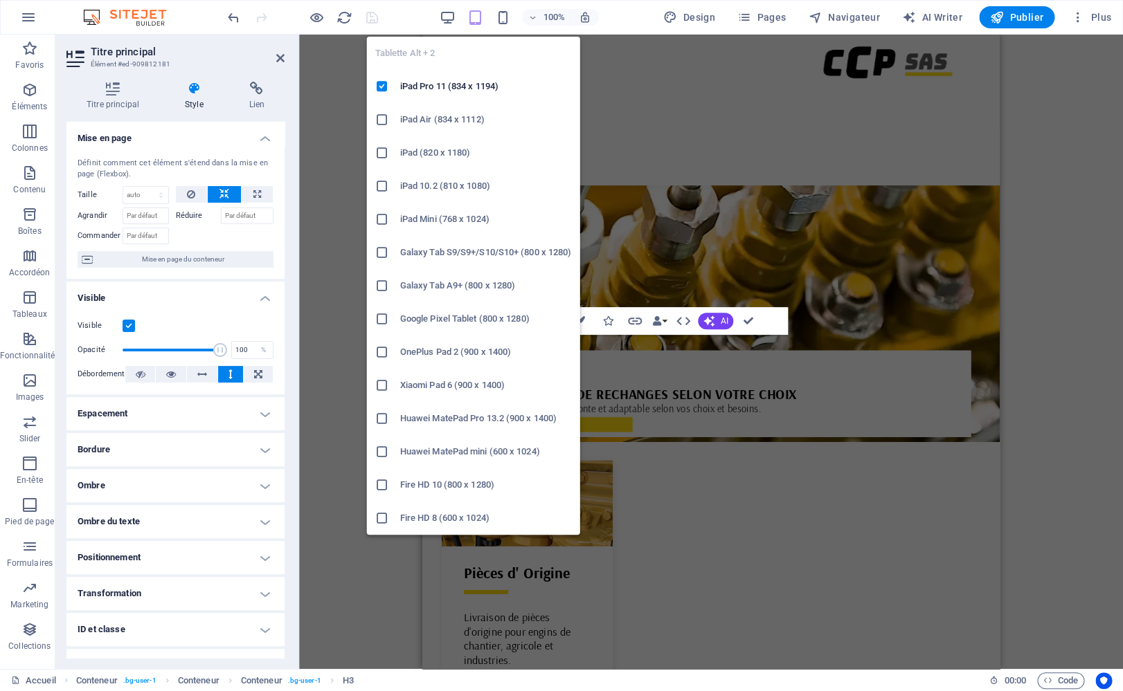
scroll to position [1011, 0]
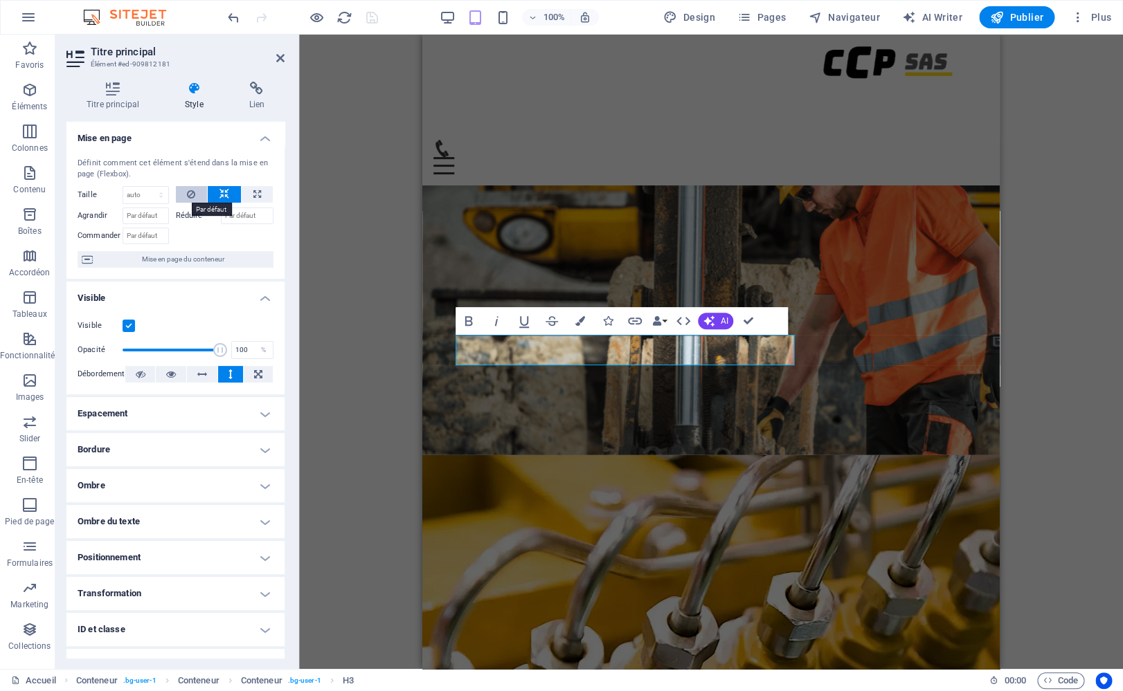
click at [181, 194] on button at bounding box center [192, 194] width 32 height 17
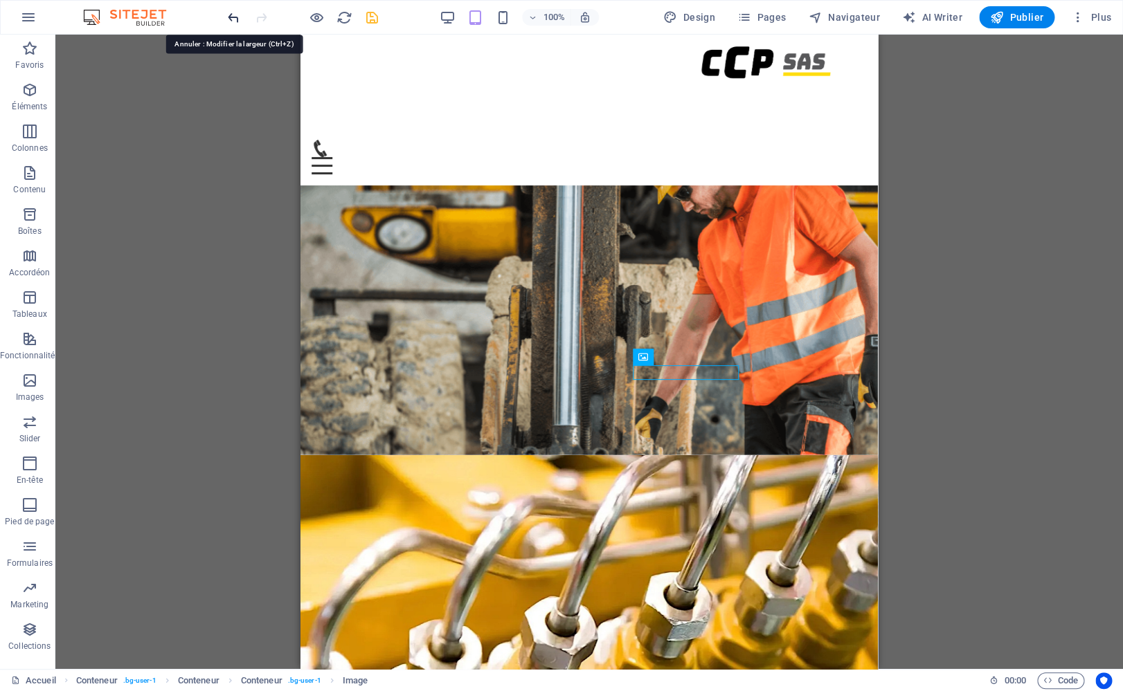
click at [234, 16] on icon "undo" at bounding box center [234, 18] width 16 height 16
click at [234, 19] on icon "undo" at bounding box center [234, 18] width 16 height 16
click at [233, 19] on icon "undo" at bounding box center [234, 18] width 16 height 16
click at [232, 19] on icon "undo" at bounding box center [234, 18] width 16 height 16
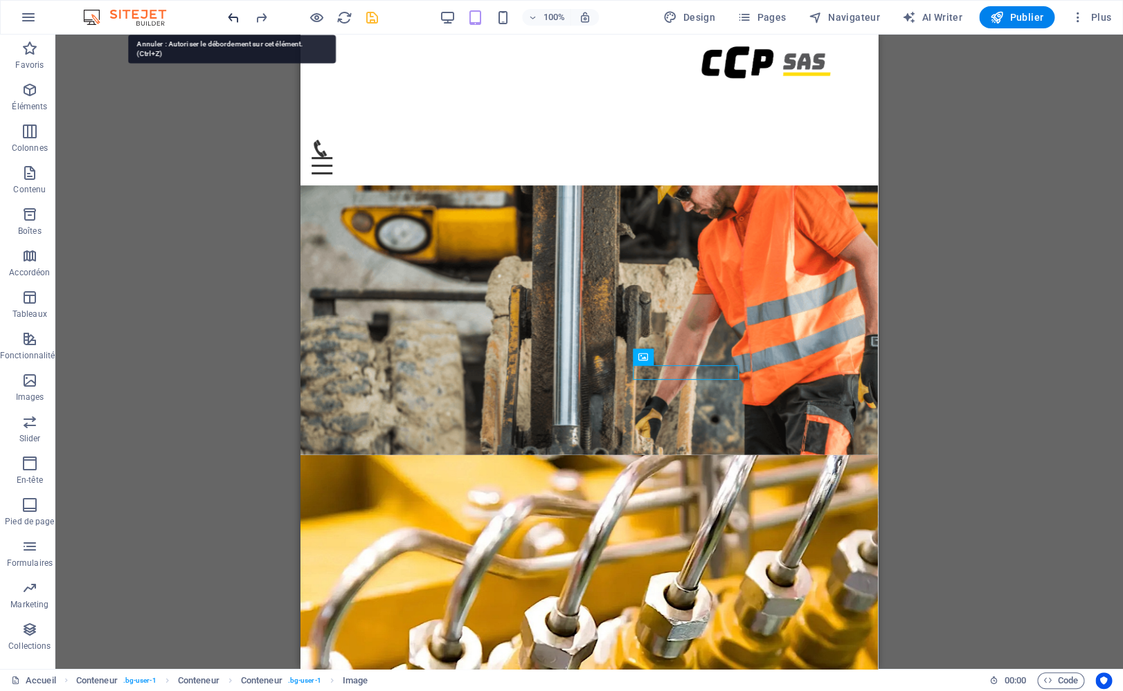
click at [232, 19] on icon "undo" at bounding box center [234, 18] width 16 height 16
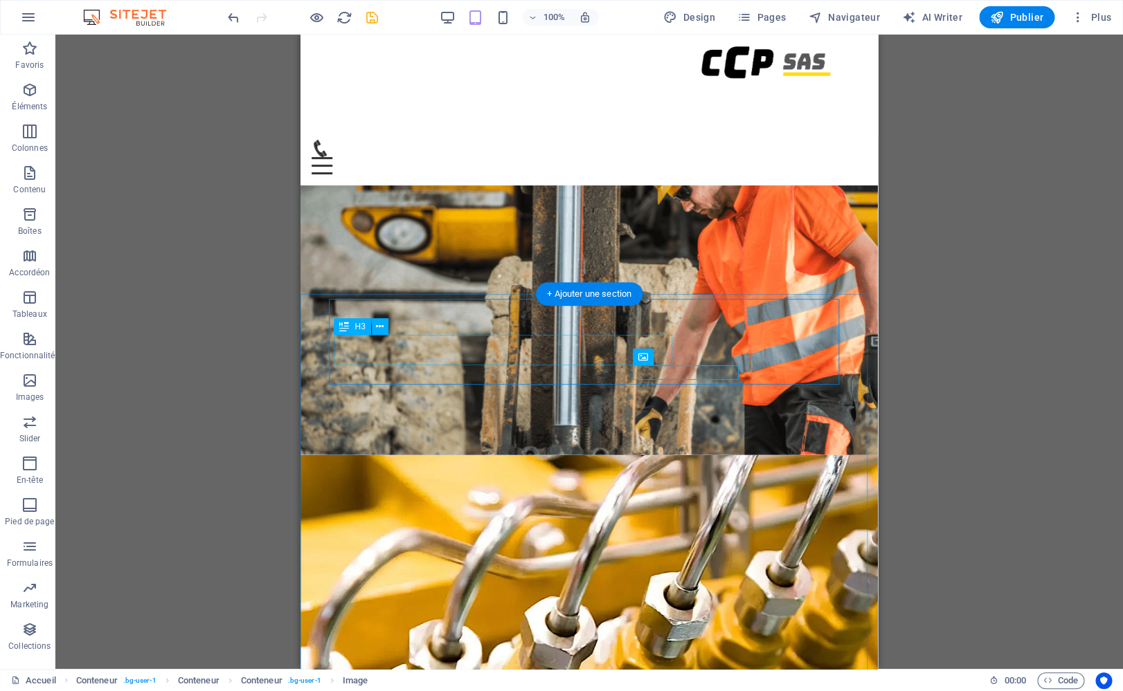
click at [357, 325] on span "H3" at bounding box center [359, 327] width 10 height 8
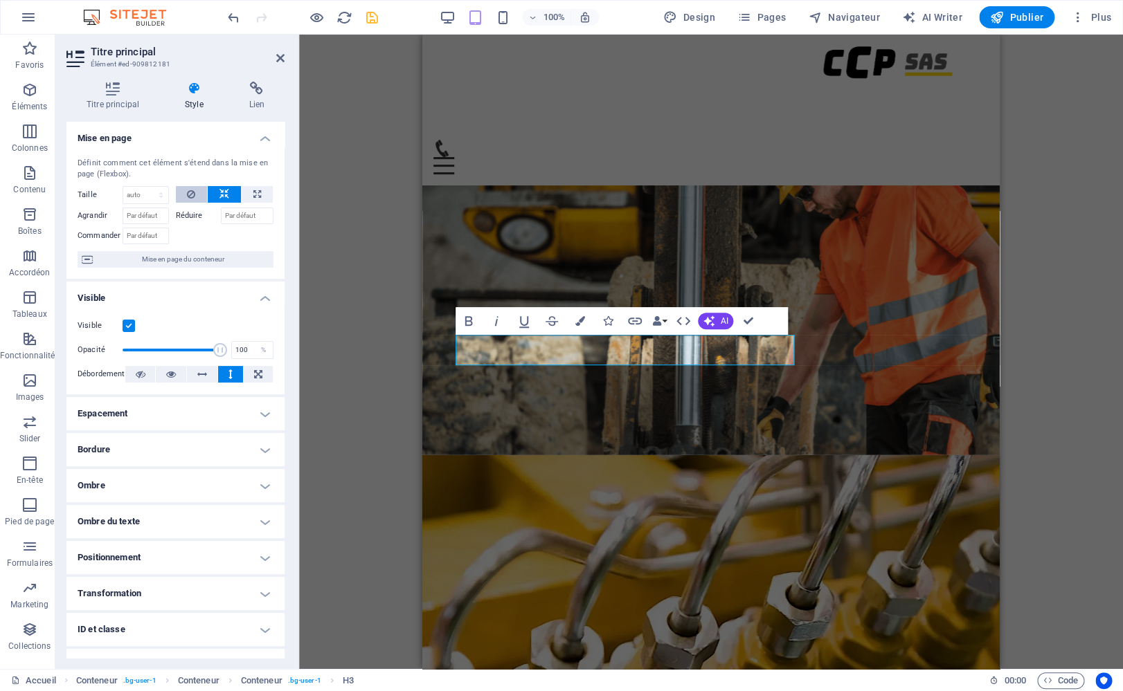
click at [187, 188] on icon at bounding box center [191, 194] width 8 height 17
click at [116, 91] on icon at bounding box center [112, 89] width 93 height 14
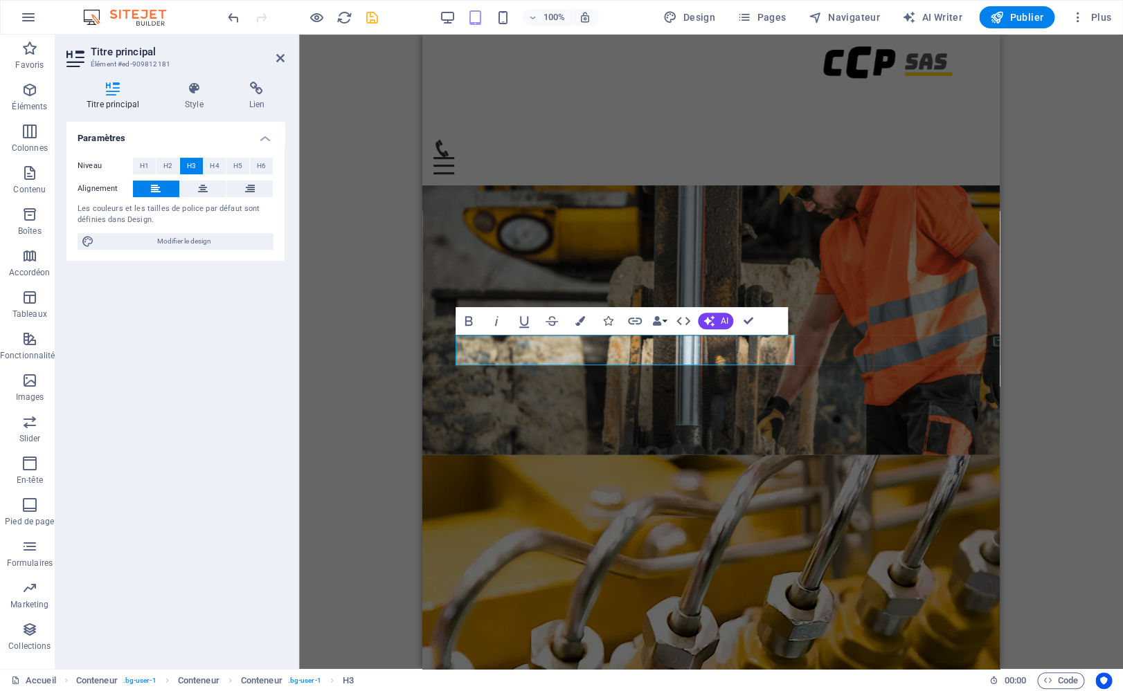
click at [156, 183] on icon at bounding box center [156, 189] width 10 height 17
click at [171, 238] on span "Modifier le design" at bounding box center [183, 241] width 171 height 17
select select "rem"
select select "400"
select select "px"
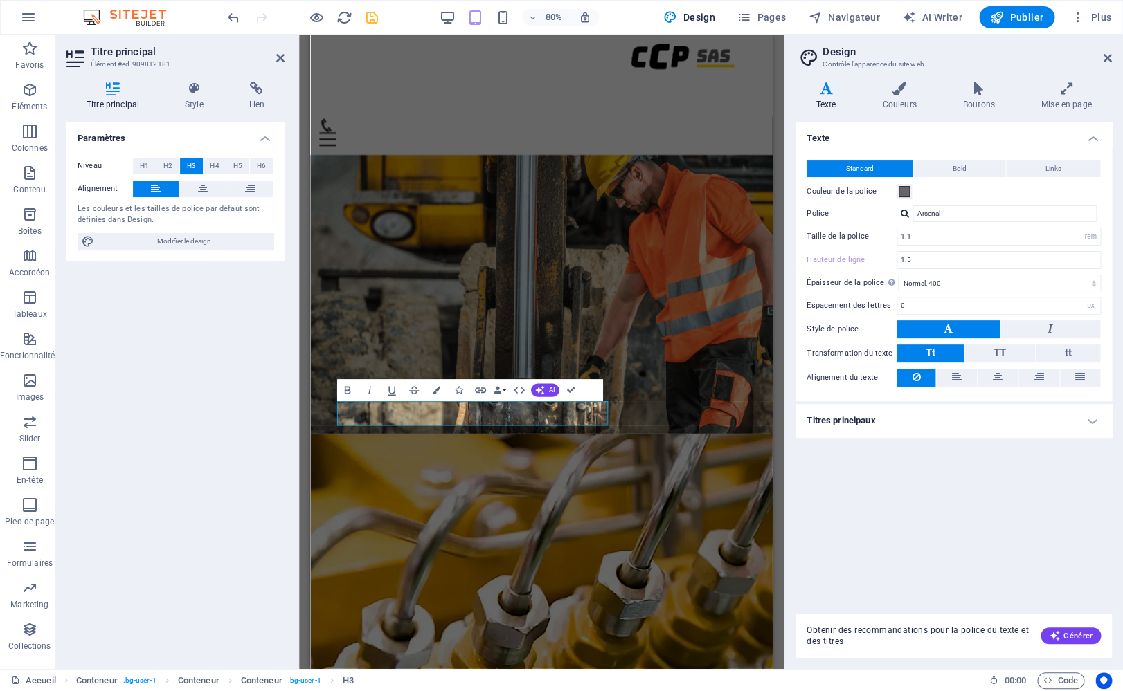
click at [891, 426] on h4 "Titres principaux" at bounding box center [953, 420] width 316 height 33
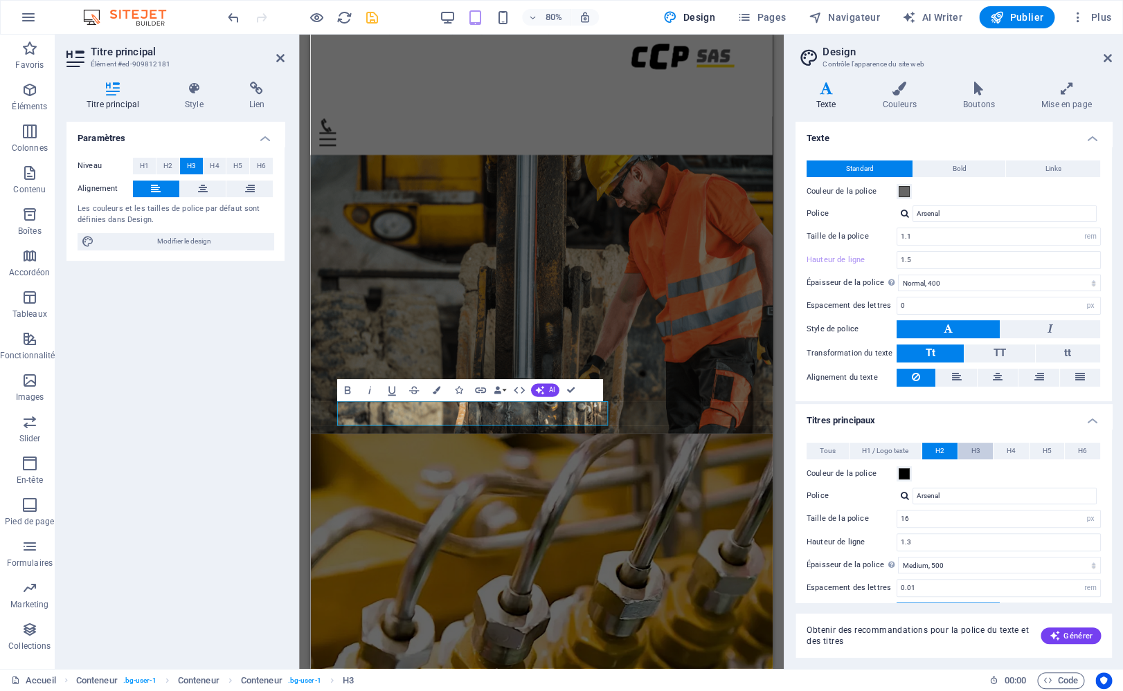
click at [971, 451] on span "H3" at bounding box center [975, 451] width 9 height 17
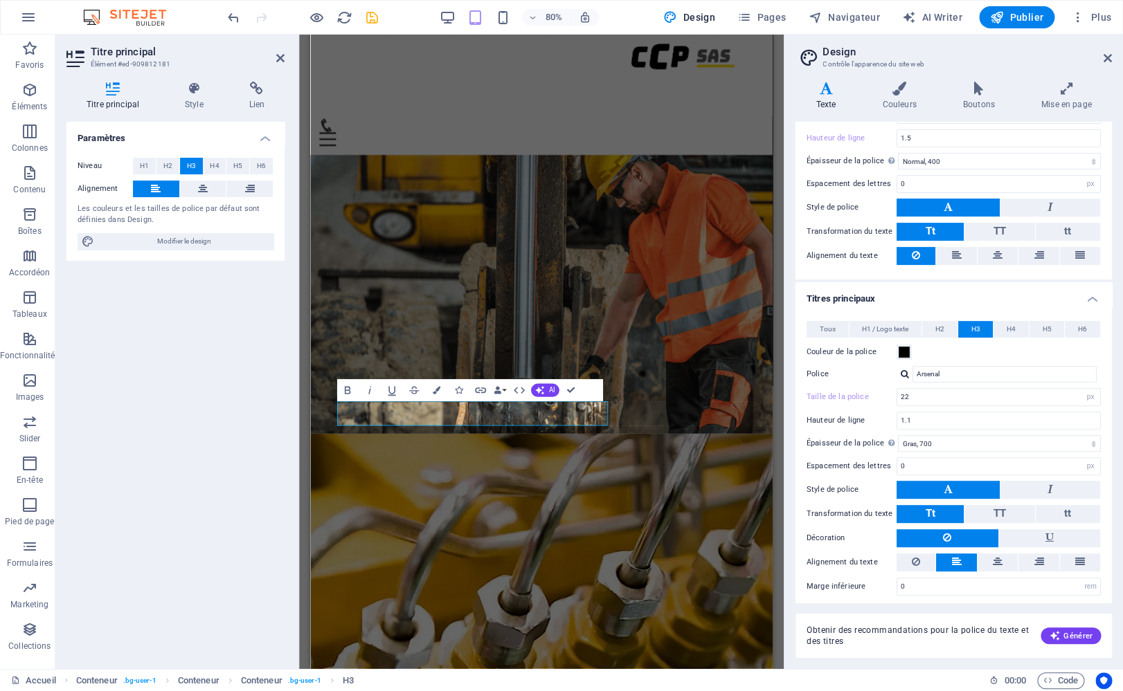
scroll to position [126, 0]
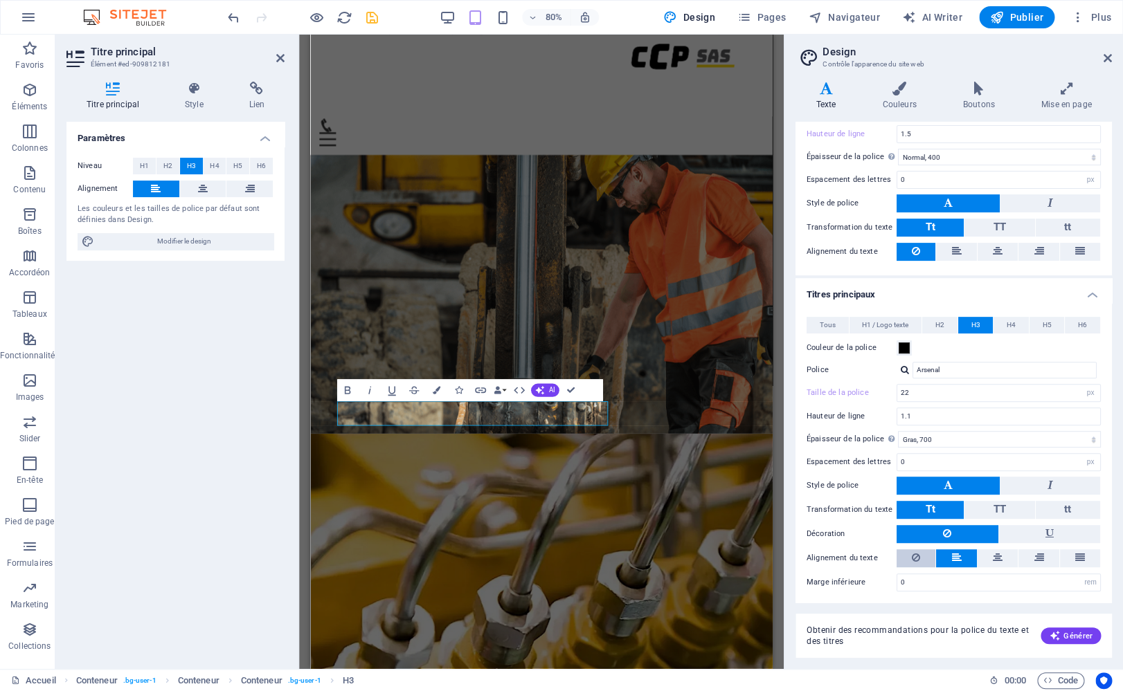
click at [914, 554] on icon at bounding box center [916, 558] width 8 height 17
click at [943, 557] on button at bounding box center [956, 559] width 40 height 18
click at [1107, 59] on icon at bounding box center [1107, 58] width 8 height 11
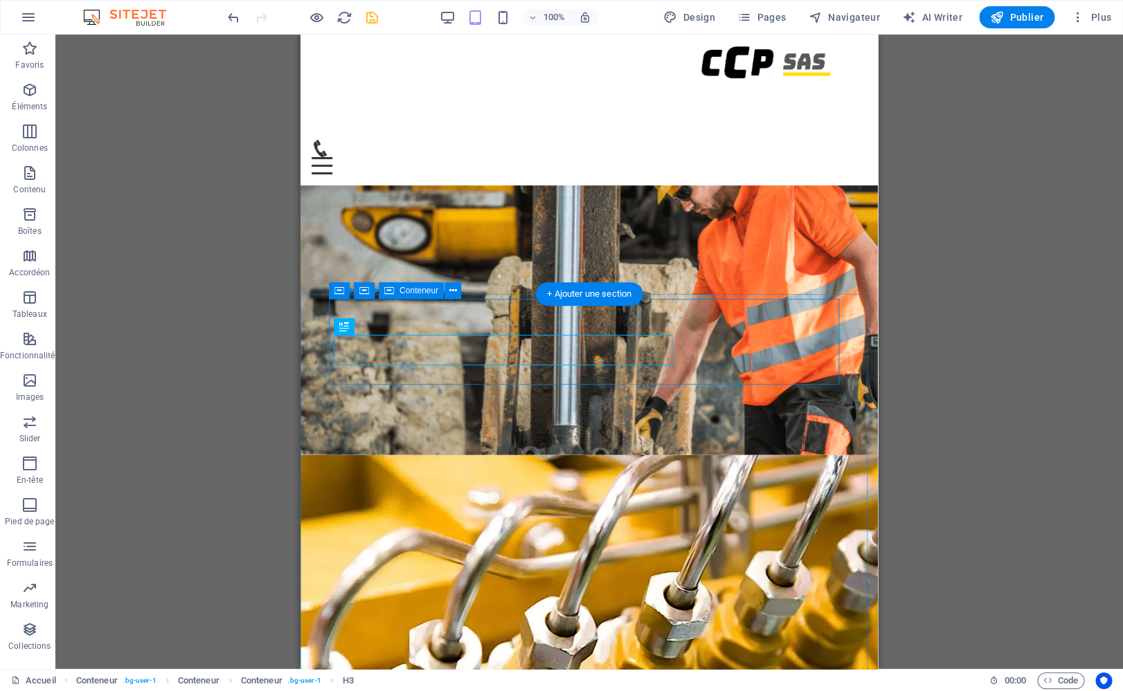
select select "%"
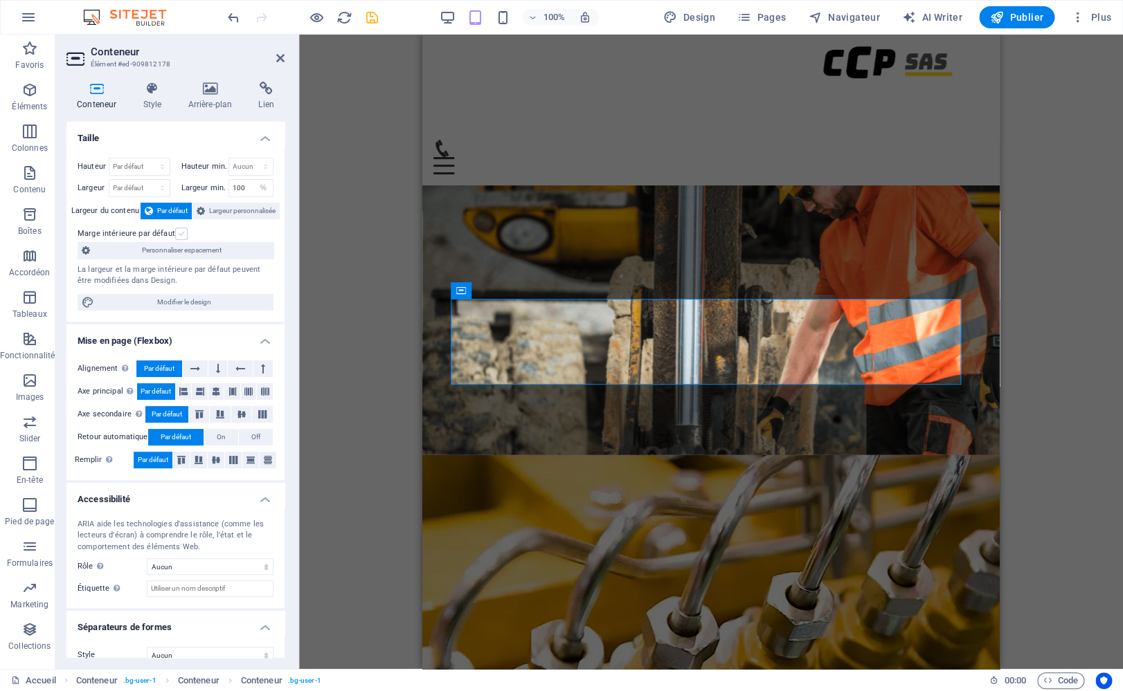
click at [180, 233] on label at bounding box center [181, 234] width 12 height 12
click at [0, 0] on input "Marge intérieure par défaut" at bounding box center [0, 0] width 0 height 0
click at [180, 233] on label at bounding box center [181, 234] width 12 height 12
click at [0, 0] on input "Marge intérieure par défaut" at bounding box center [0, 0] width 0 height 0
click at [209, 208] on span "Largeur personnalisée" at bounding box center [242, 211] width 66 height 17
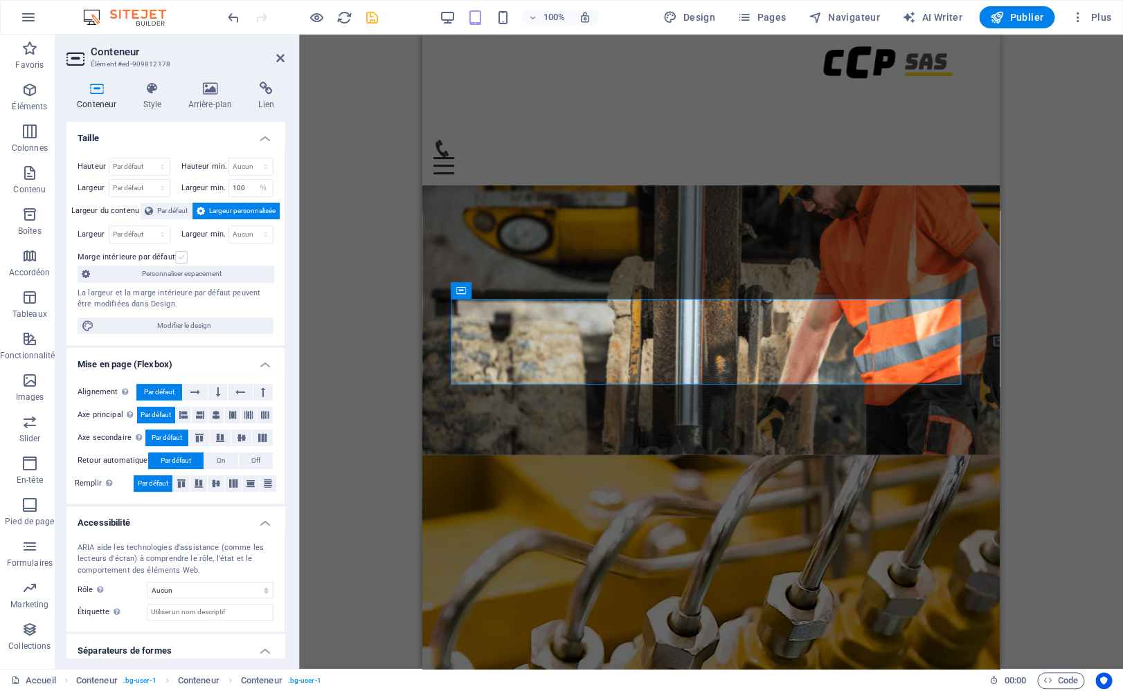
click at [176, 257] on label at bounding box center [181, 257] width 12 height 12
click at [0, 0] on input "Marge intérieure par défaut" at bounding box center [0, 0] width 0 height 0
click at [165, 208] on span "Par défaut" at bounding box center [172, 211] width 30 height 17
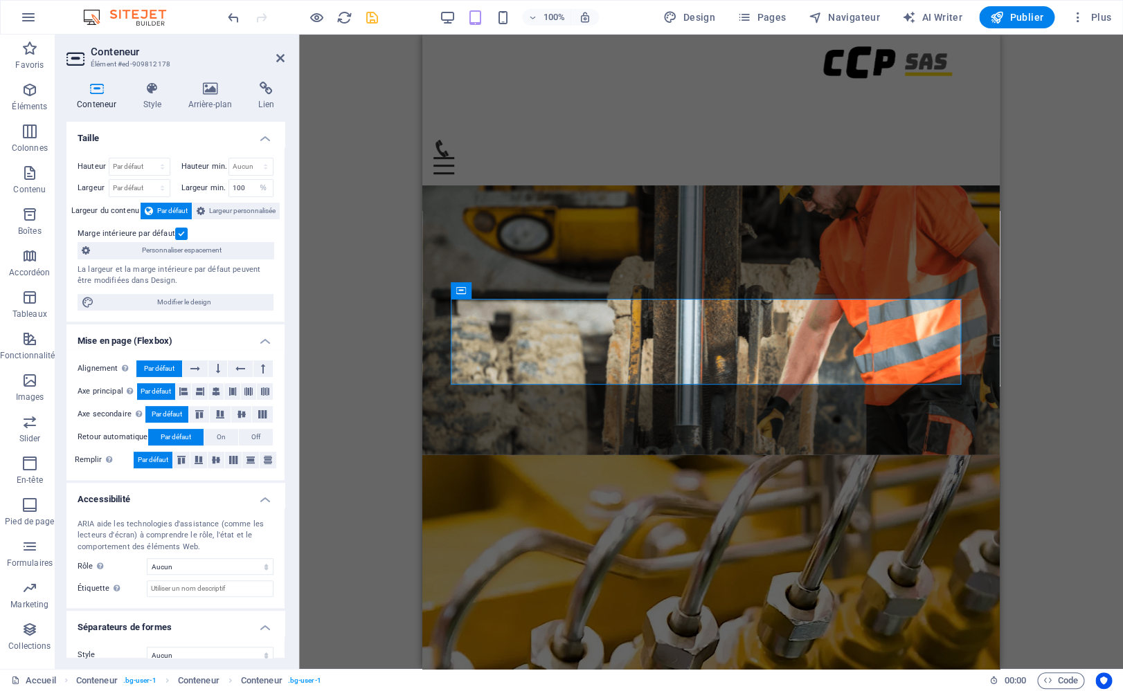
click at [275, 60] on header "Conteneur Élément #ed-909812178" at bounding box center [175, 53] width 218 height 36
click at [278, 55] on icon at bounding box center [280, 58] width 8 height 11
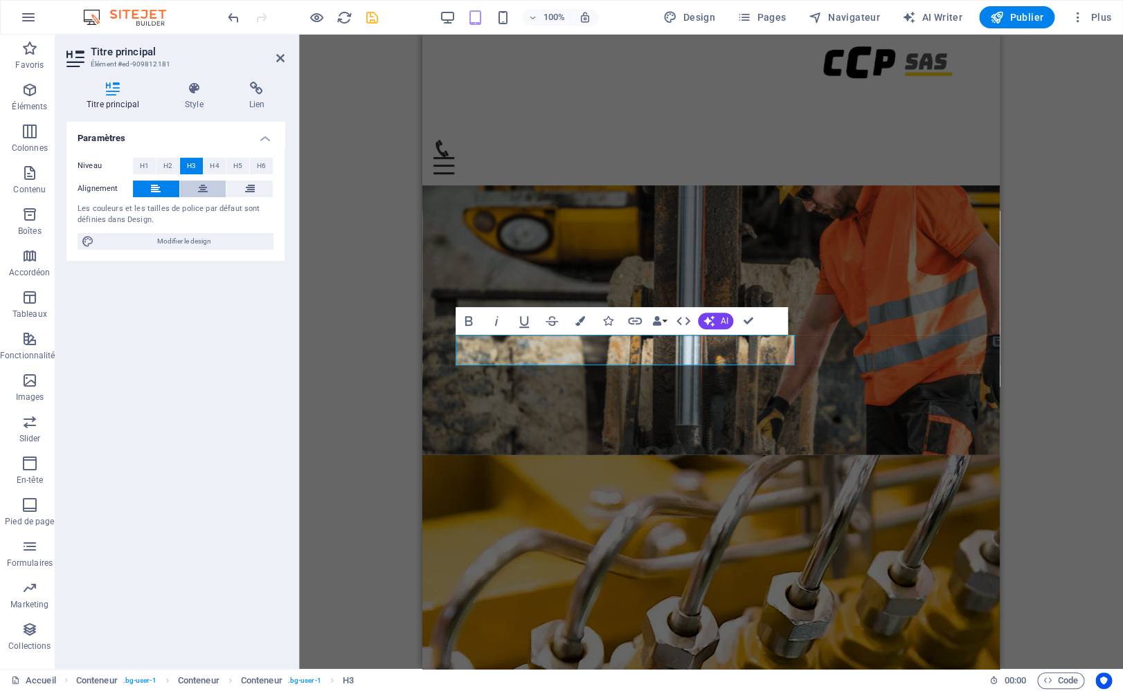
click at [206, 191] on icon at bounding box center [203, 189] width 10 height 17
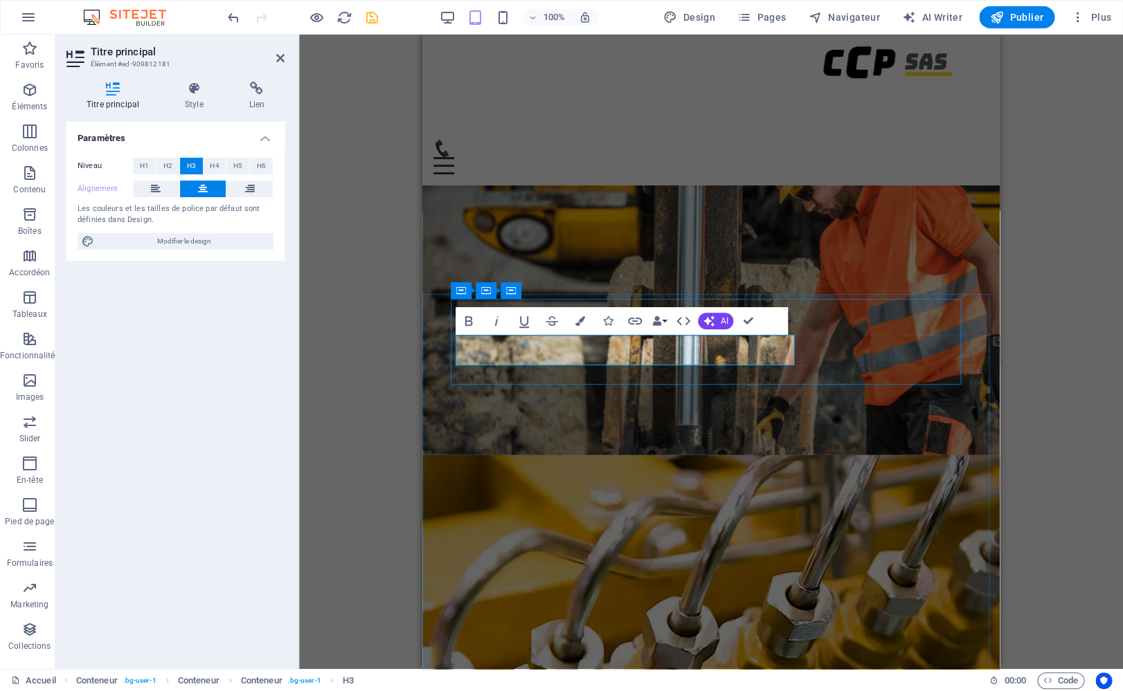
click at [154, 192] on icon at bounding box center [156, 189] width 10 height 17
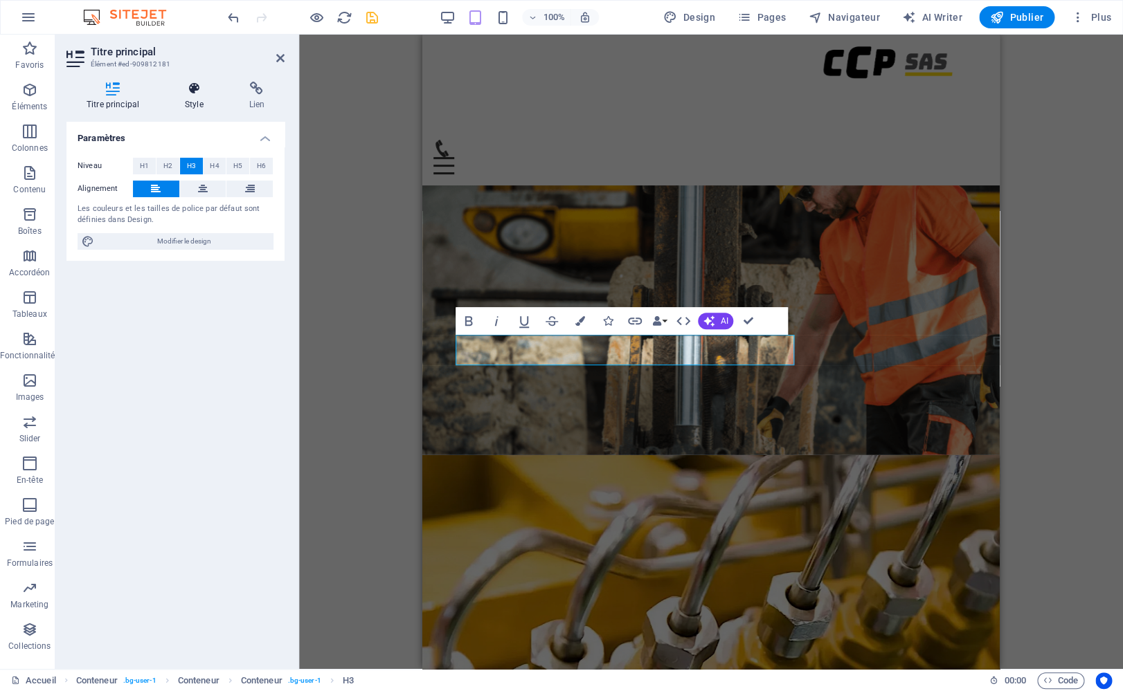
click at [192, 93] on icon at bounding box center [194, 89] width 59 height 14
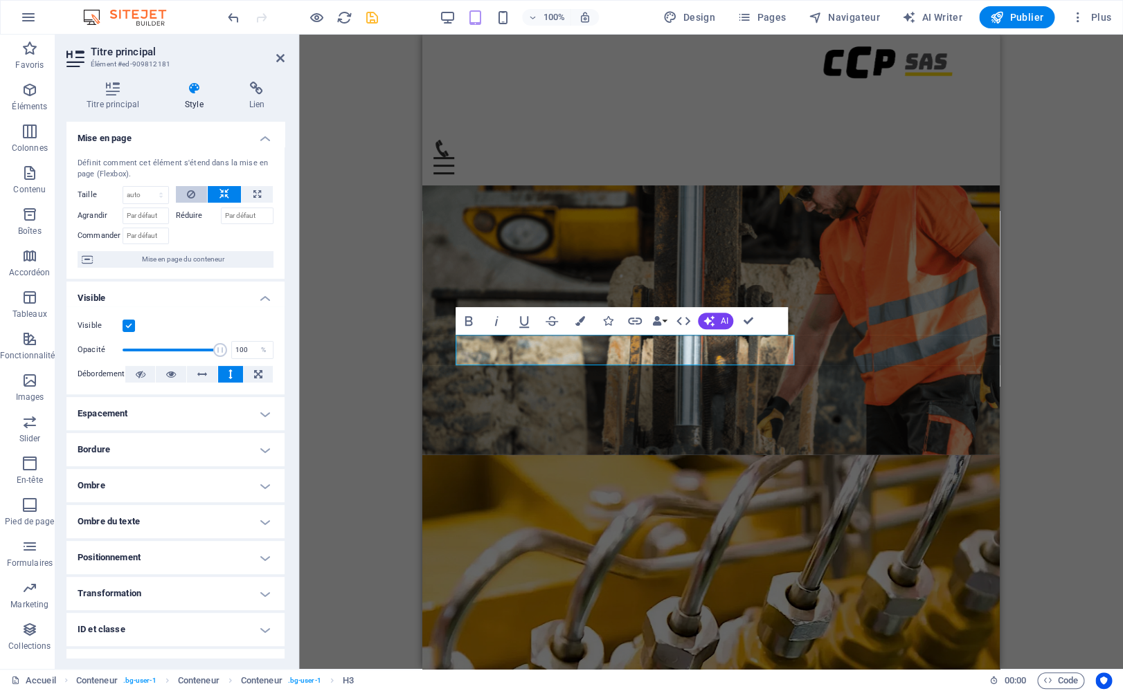
click at [190, 196] on button at bounding box center [192, 194] width 32 height 17
click at [123, 187] on select "Par défaut auto px % 1/1 1/2 1/3 1/4 1/5 1/6 1/7 1/8 1/9 1/10" at bounding box center [145, 195] width 45 height 17
select select "px"
click option "px" at bounding box center [0, 0] width 0 height 0
type input "0"
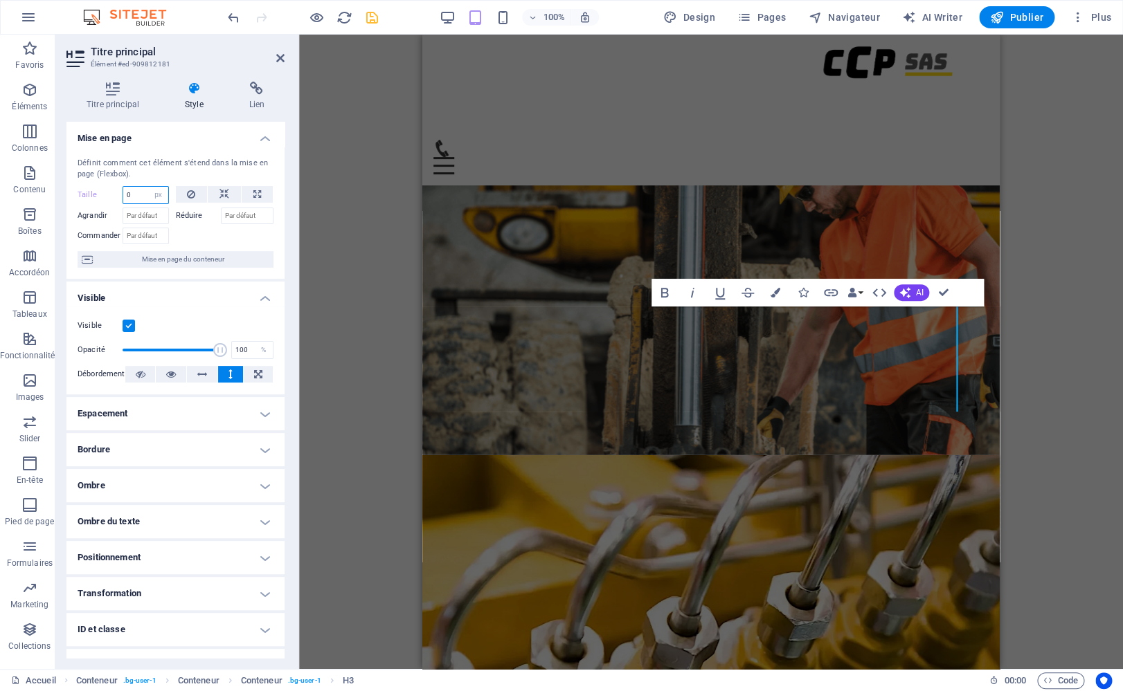
click at [143, 193] on input "0" at bounding box center [145, 195] width 45 height 17
drag, startPoint x: 109, startPoint y: 186, endPoint x: 101, endPoint y: 185, distance: 8.4
click at [123, 187] on input "0" at bounding box center [145, 195] width 45 height 17
select select "auto"
click option "auto" at bounding box center [0, 0] width 0 height 0
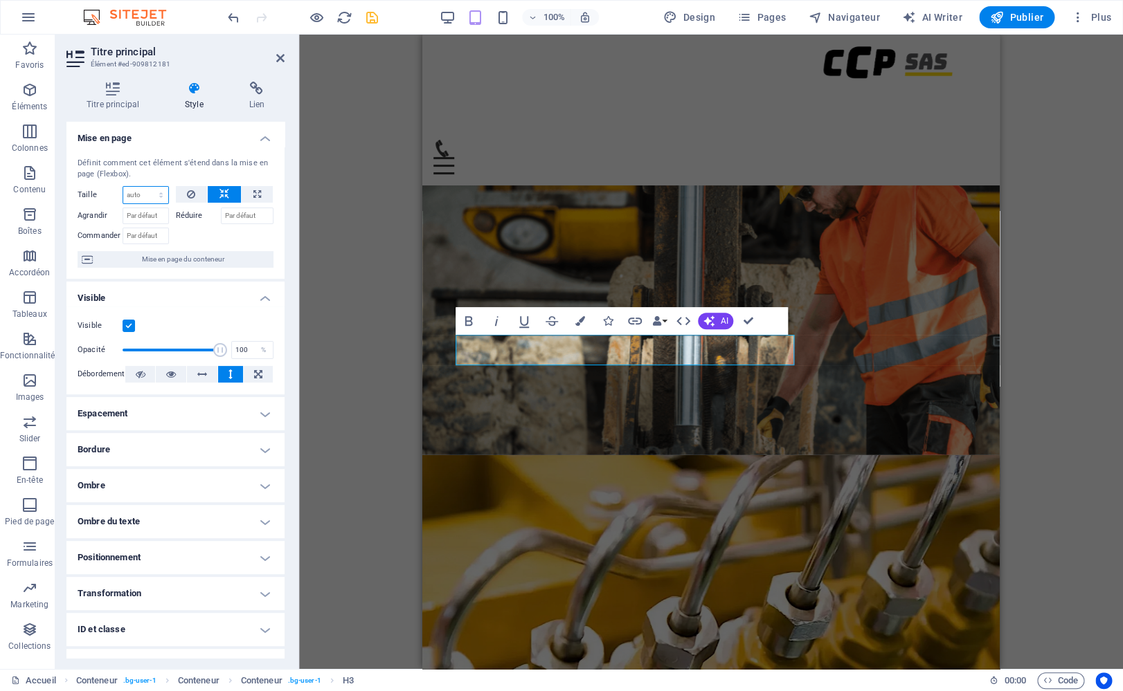
click at [123, 187] on select "Par défaut auto px % 1/1 1/2 1/3 1/4 1/5 1/6 1/7 1/8 1/9 1/10" at bounding box center [145, 195] width 45 height 17
click option "Par défaut" at bounding box center [0, 0] width 0 height 0
click at [179, 190] on button at bounding box center [192, 194] width 32 height 17
click at [123, 187] on select "Par défaut auto px % 1/1 1/2 1/3 1/4 1/5 1/6 1/7 1/8 1/9 1/10" at bounding box center [145, 195] width 45 height 17
select select "px"
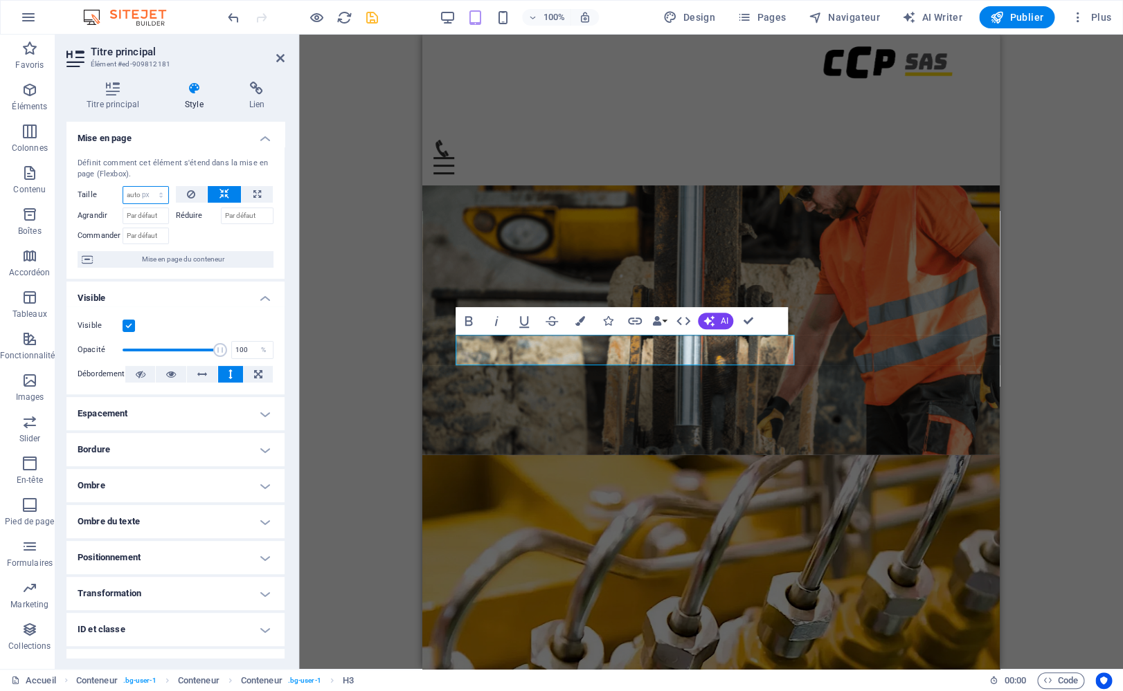
click option "px" at bounding box center [0, 0] width 0 height 0
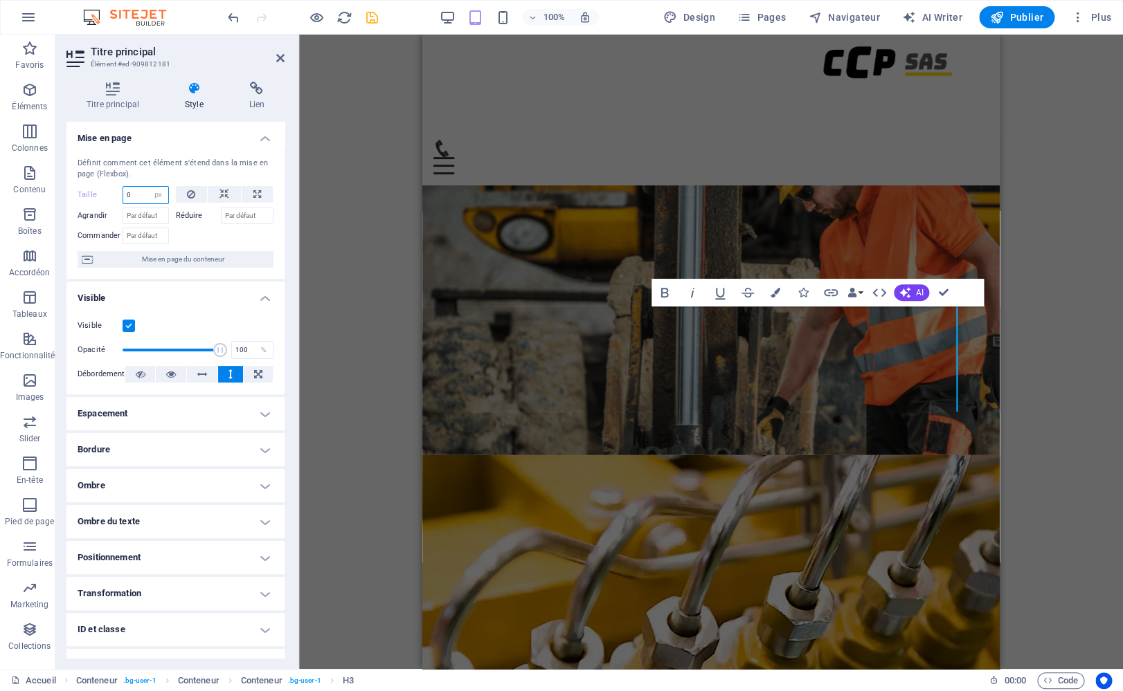
drag, startPoint x: 138, startPoint y: 195, endPoint x: 102, endPoint y: 188, distance: 37.3
click at [123, 188] on input "0" at bounding box center [145, 195] width 45 height 17
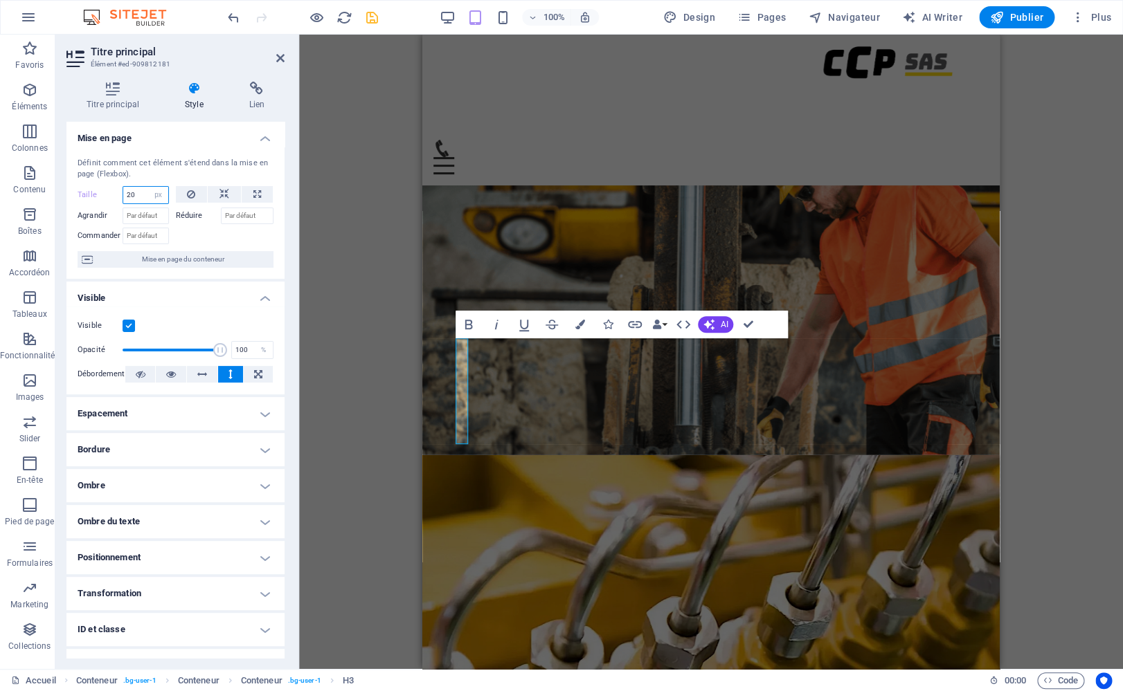
drag, startPoint x: 137, startPoint y: 192, endPoint x: 100, endPoint y: 183, distance: 37.8
click at [123, 187] on input "20" at bounding box center [145, 195] width 45 height 17
type input "100"
drag, startPoint x: 140, startPoint y: 193, endPoint x: 127, endPoint y: 192, distance: 13.2
click at [127, 192] on input "100" at bounding box center [145, 195] width 45 height 17
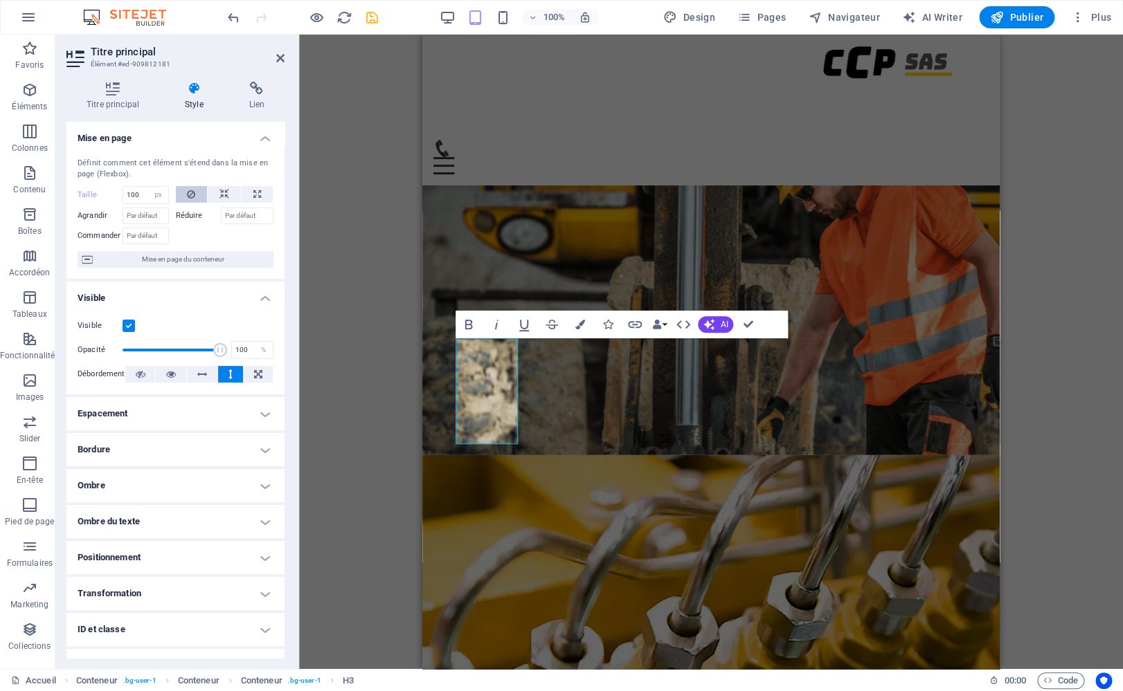
click at [187, 198] on icon at bounding box center [191, 194] width 8 height 17
select select "DISABLED_OPTION_VALUE"
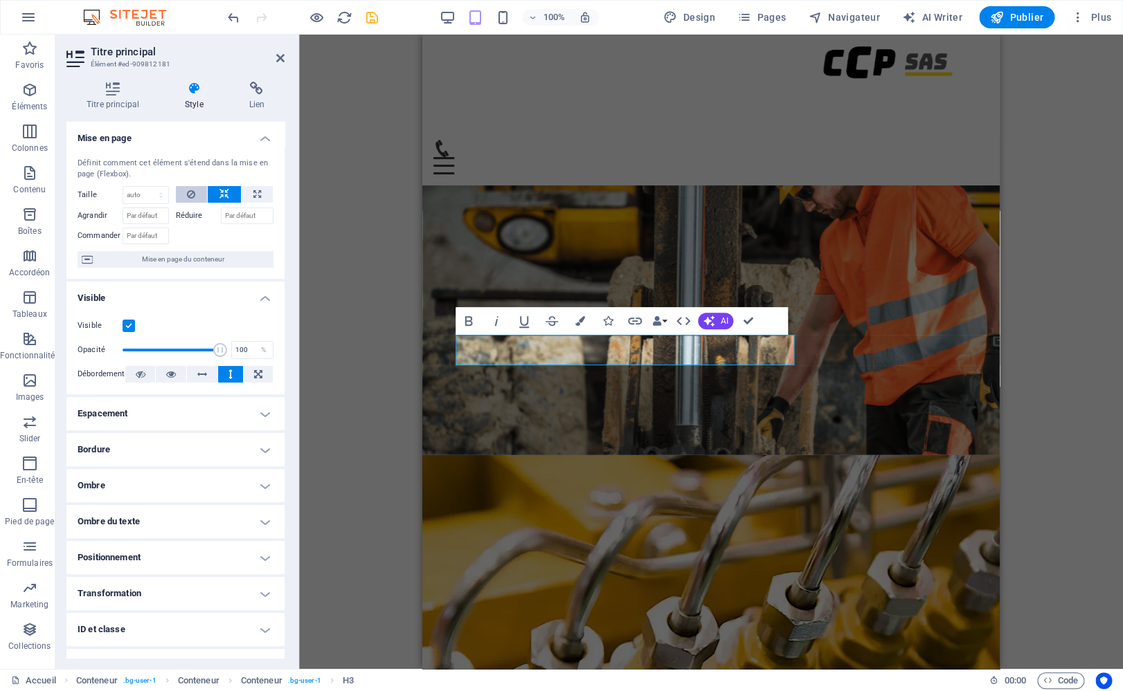
click at [187, 198] on icon at bounding box center [191, 194] width 8 height 17
click at [136, 375] on icon at bounding box center [140, 374] width 10 height 17
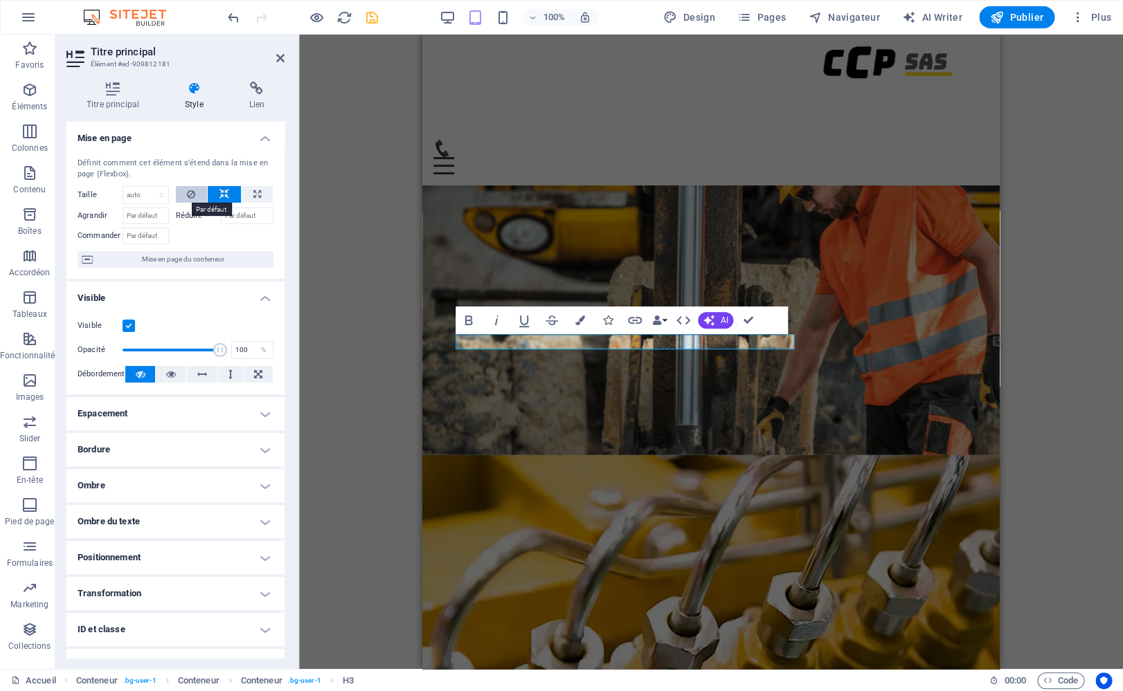
click at [187, 197] on icon at bounding box center [191, 194] width 8 height 17
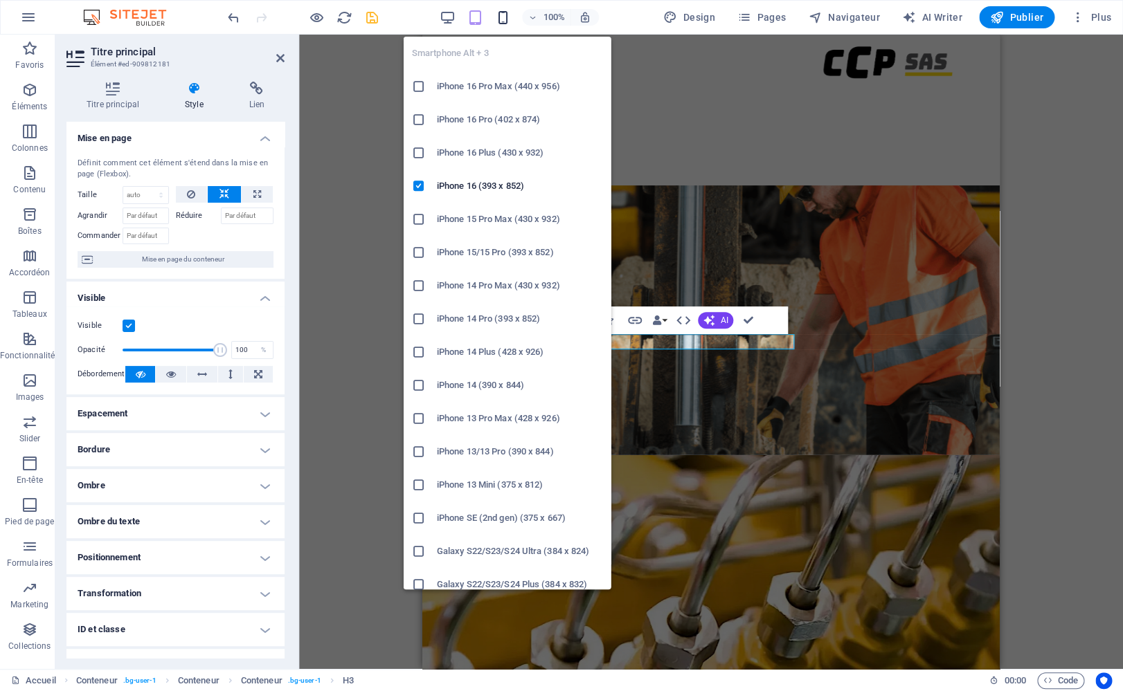
click at [504, 11] on icon "button" at bounding box center [503, 18] width 16 height 16
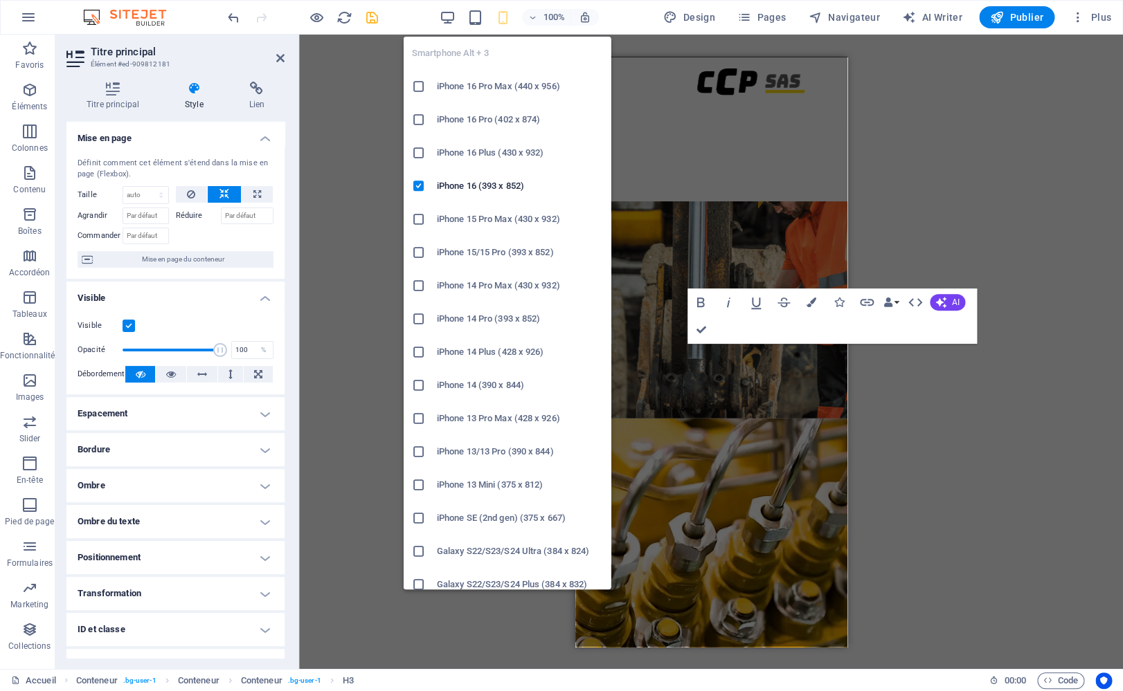
scroll to position [1371, 0]
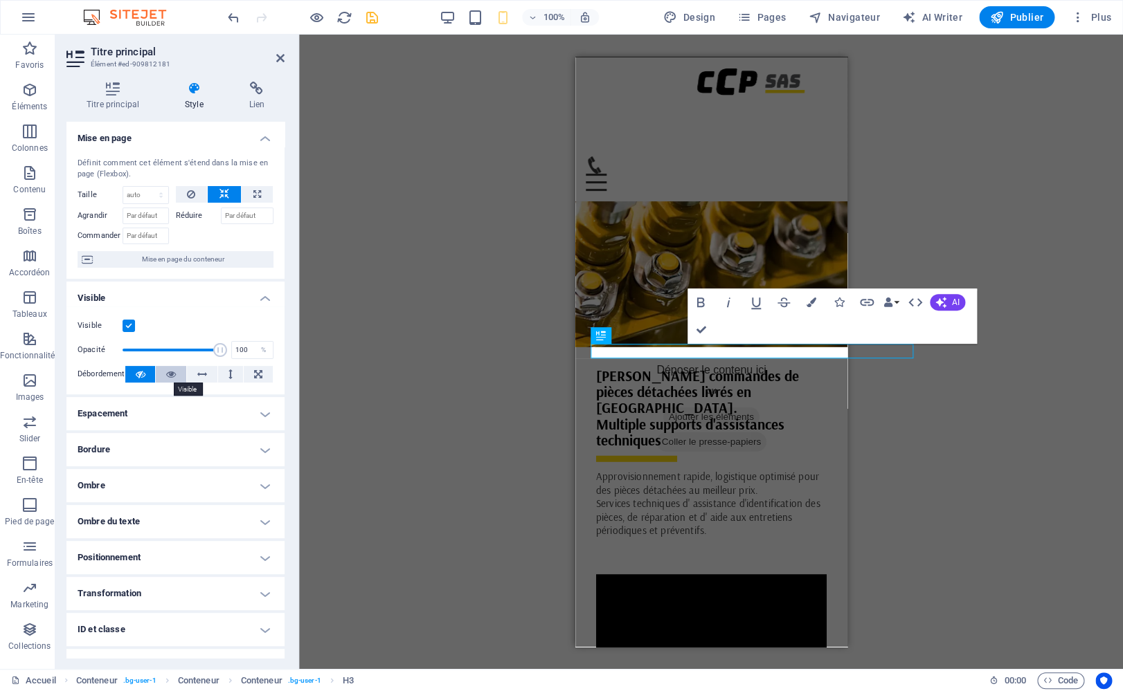
click at [174, 377] on button at bounding box center [171, 374] width 30 height 17
click at [135, 377] on icon at bounding box center [140, 374] width 10 height 17
click at [228, 371] on icon at bounding box center [230, 374] width 4 height 17
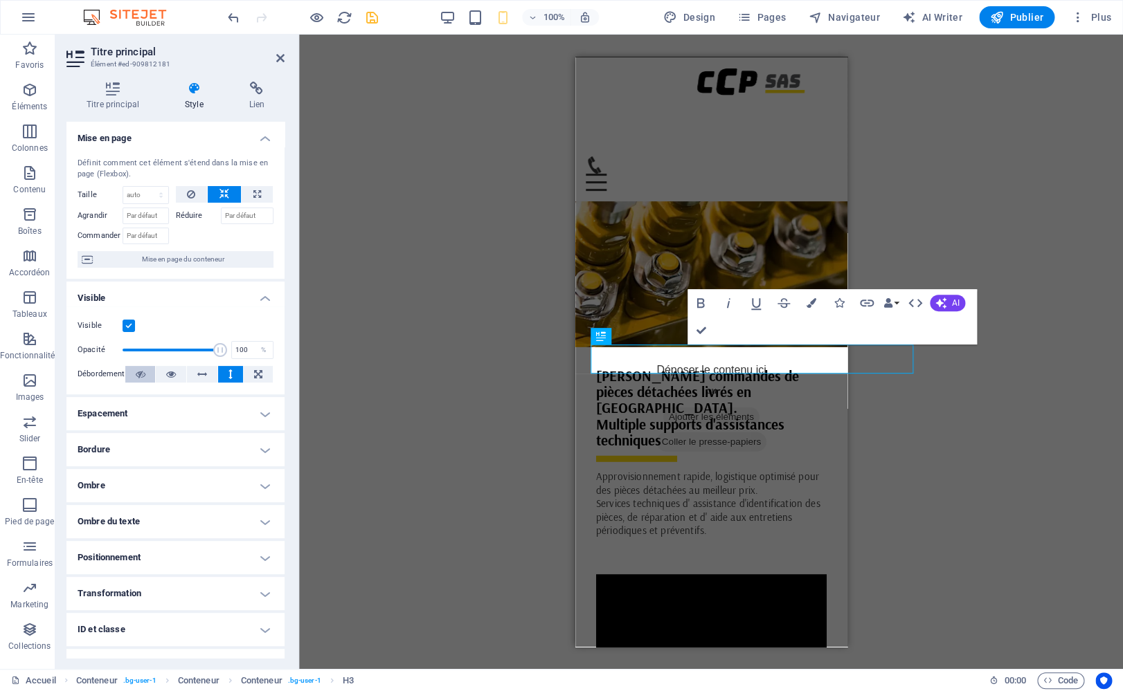
click at [148, 374] on button at bounding box center [140, 374] width 30 height 17
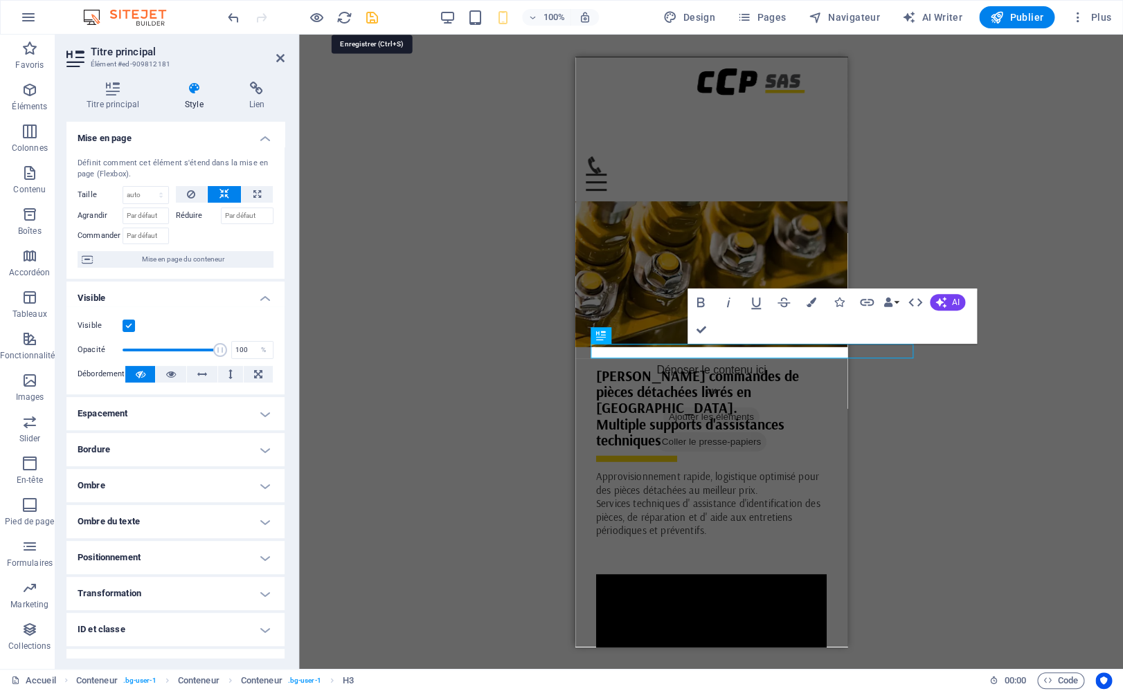
click at [365, 16] on icon "save" at bounding box center [372, 18] width 16 height 16
